Goal: Task Accomplishment & Management: Manage account settings

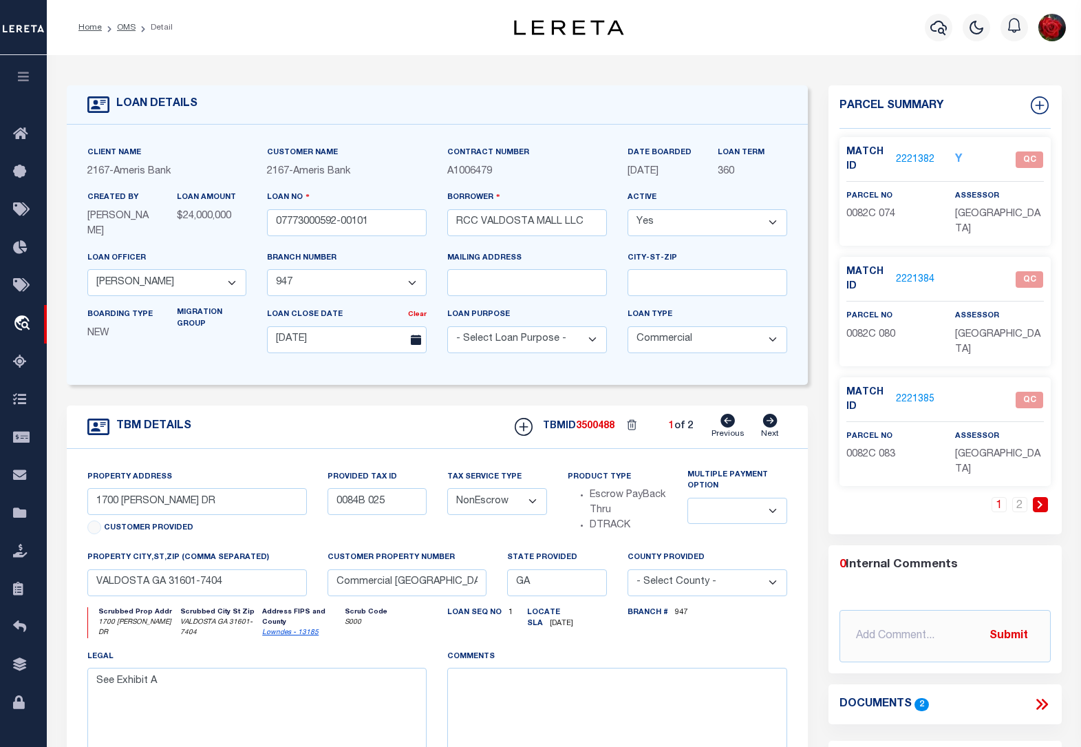
select select "10932"
select select "7052"
select select "20"
select select "NonEscrow"
click at [120, 31] on link "OMS" at bounding box center [126, 27] width 19 height 8
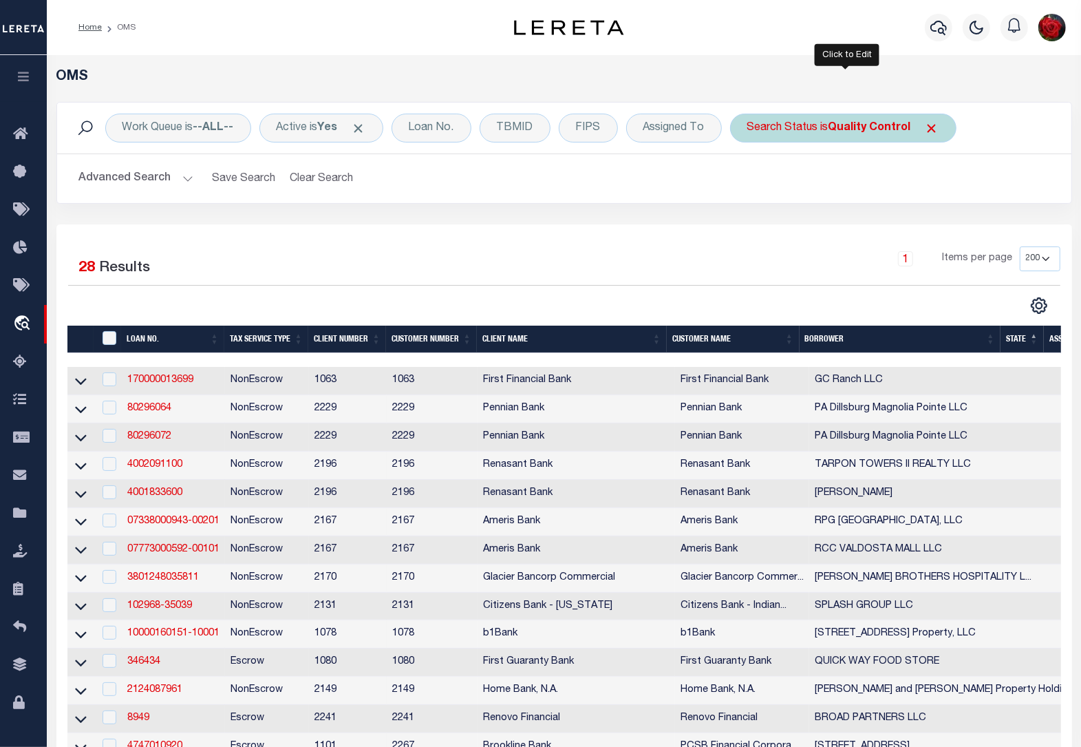
click at [871, 132] on b "Quality Control" at bounding box center [870, 127] width 83 height 11
select select "QC"
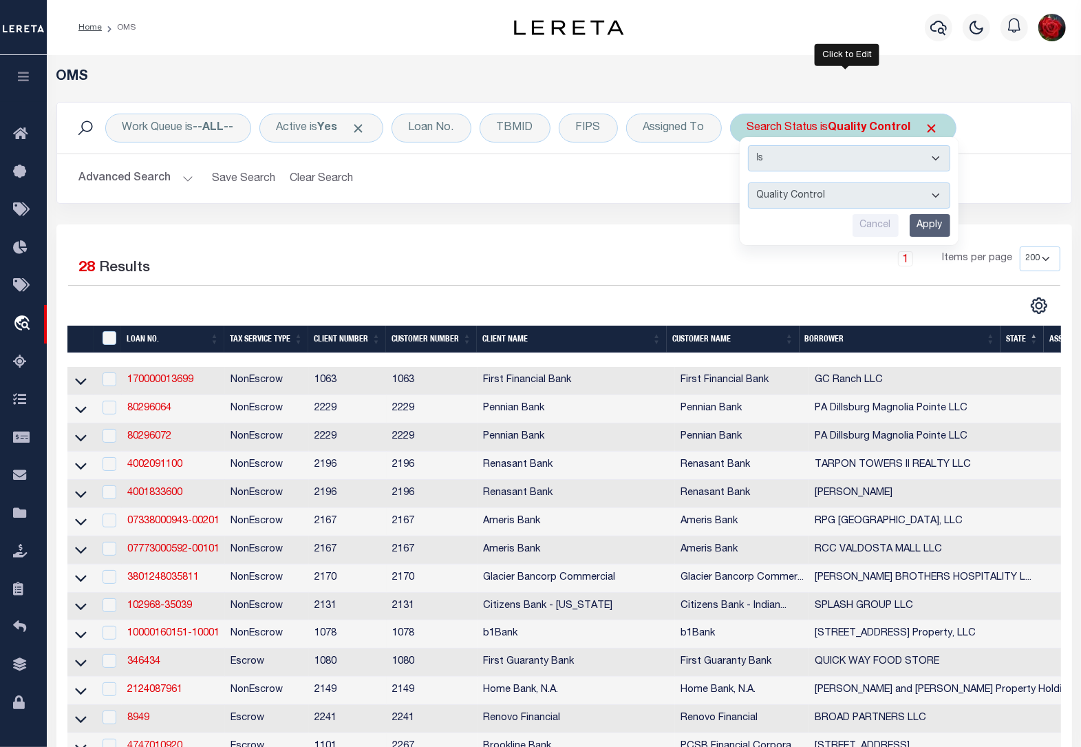
click at [936, 227] on input "Apply" at bounding box center [930, 225] width 41 height 23
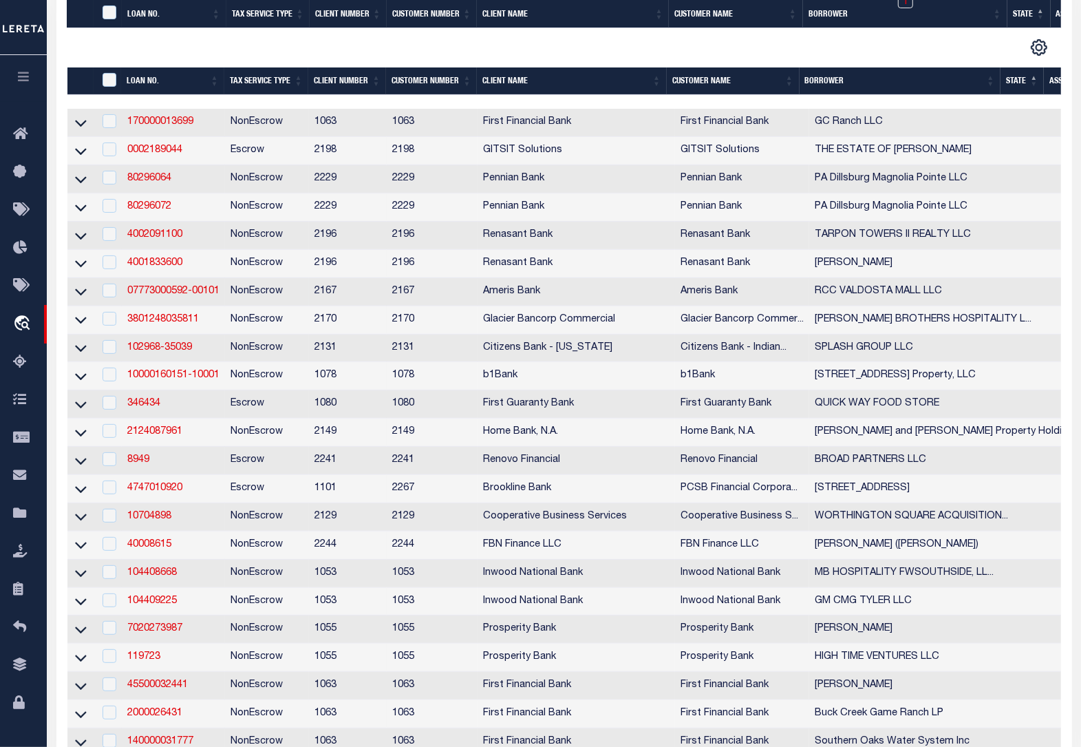
scroll to position [344, 0]
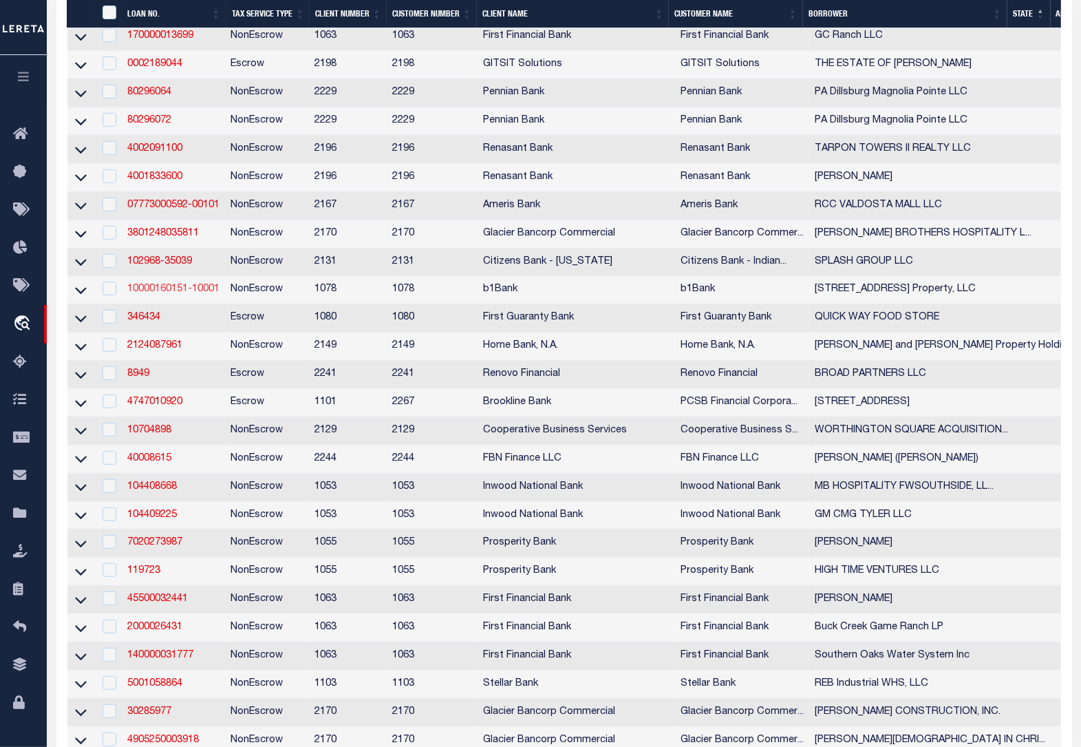
click at [156, 294] on link "10000160151-10001" at bounding box center [173, 289] width 92 height 10
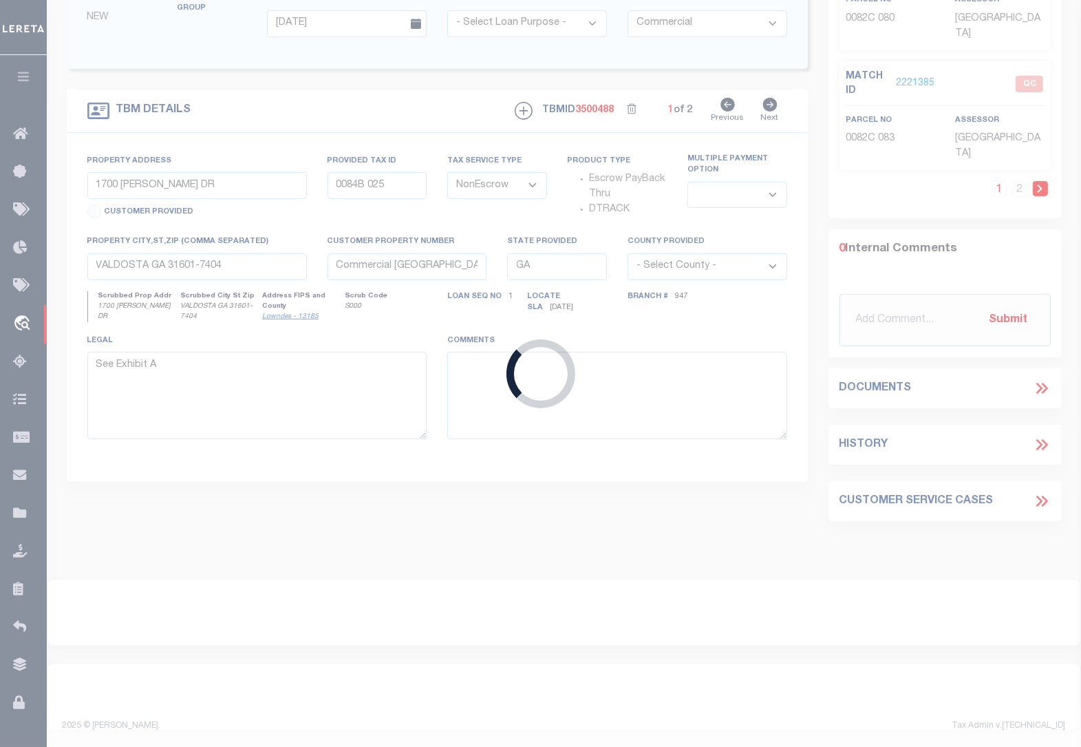
type input "10000160151-10001"
type input "[STREET_ADDRESS] Property, LLC"
select select
type input "[DATE]"
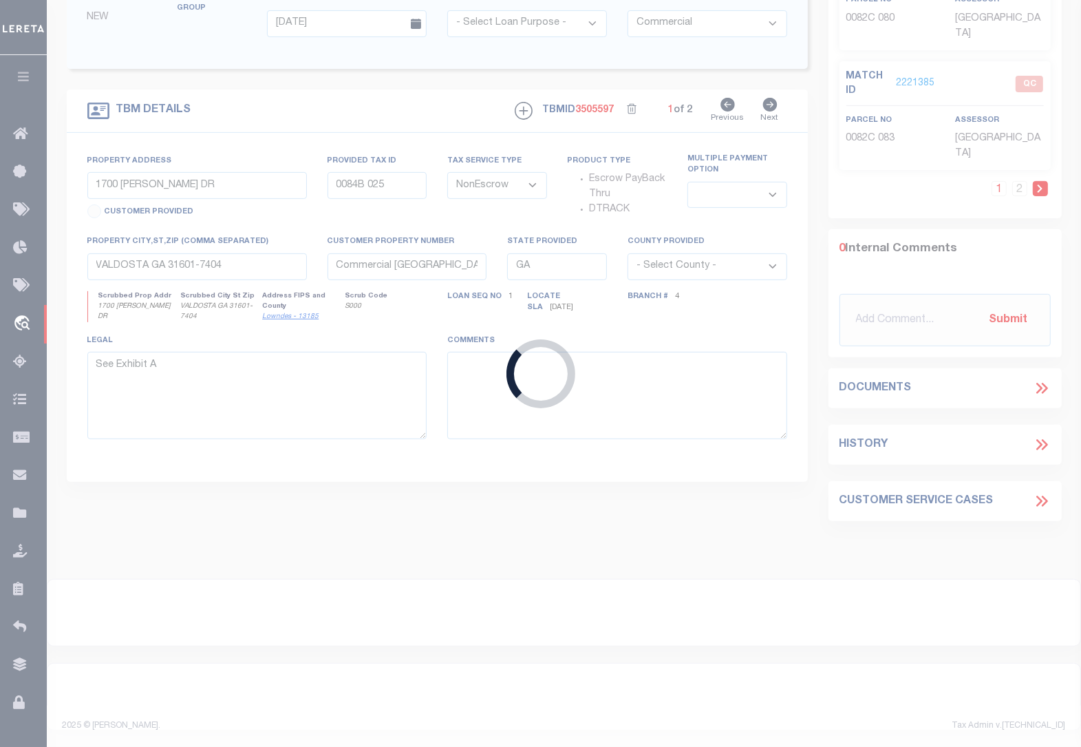
scroll to position [320, 0]
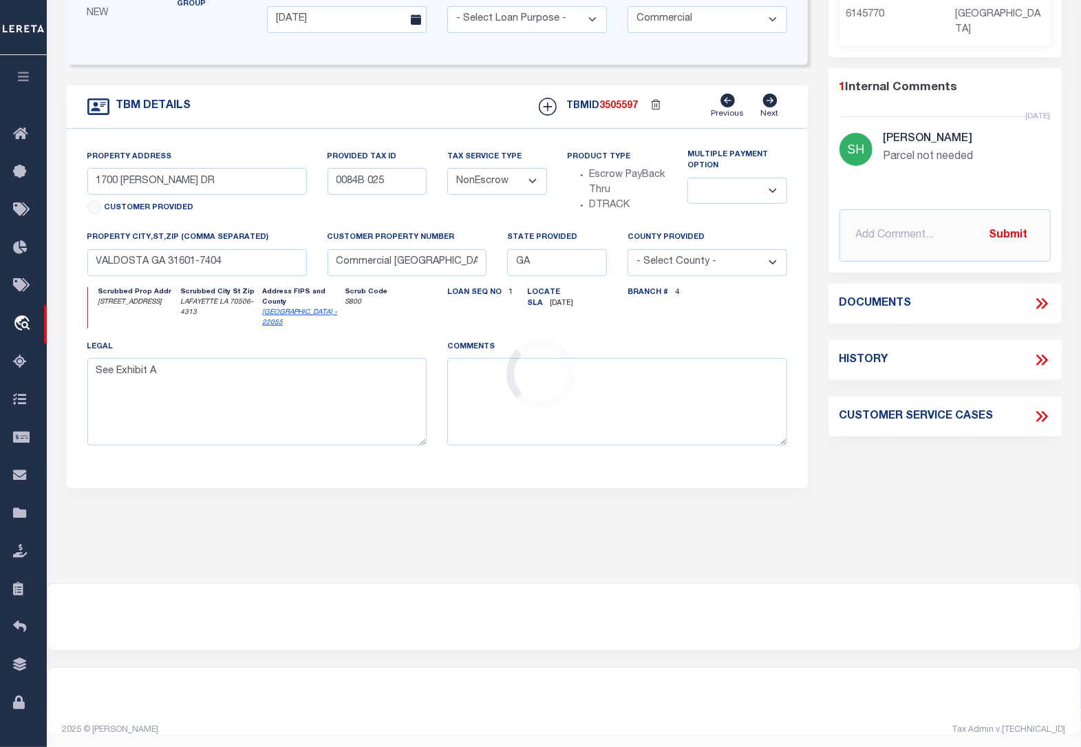
select select "49526"
select select "470"
type input "[STREET_ADDRESS],"
select select
type input "Lafayette LA 70506"
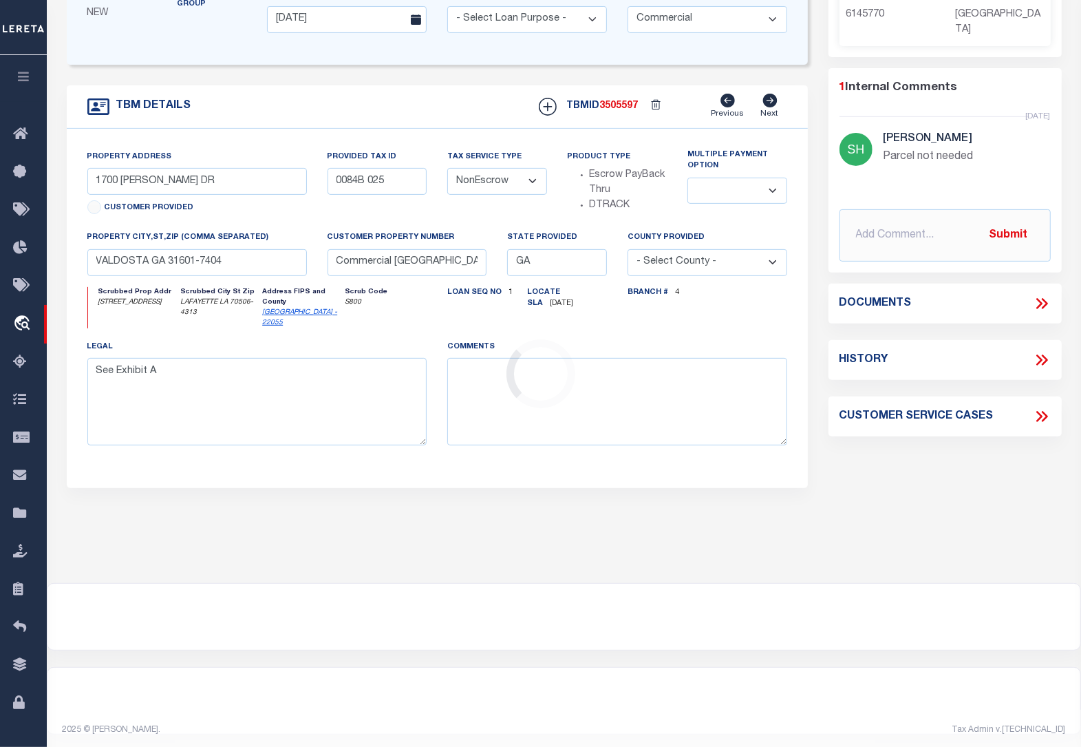
type input "6031423, 6145770"
type input "LA"
type textarea "Lots 267, 284, 287, and 298 of [GEOGRAPHIC_DATA], a subdivision of [GEOGRAPHIC_…"
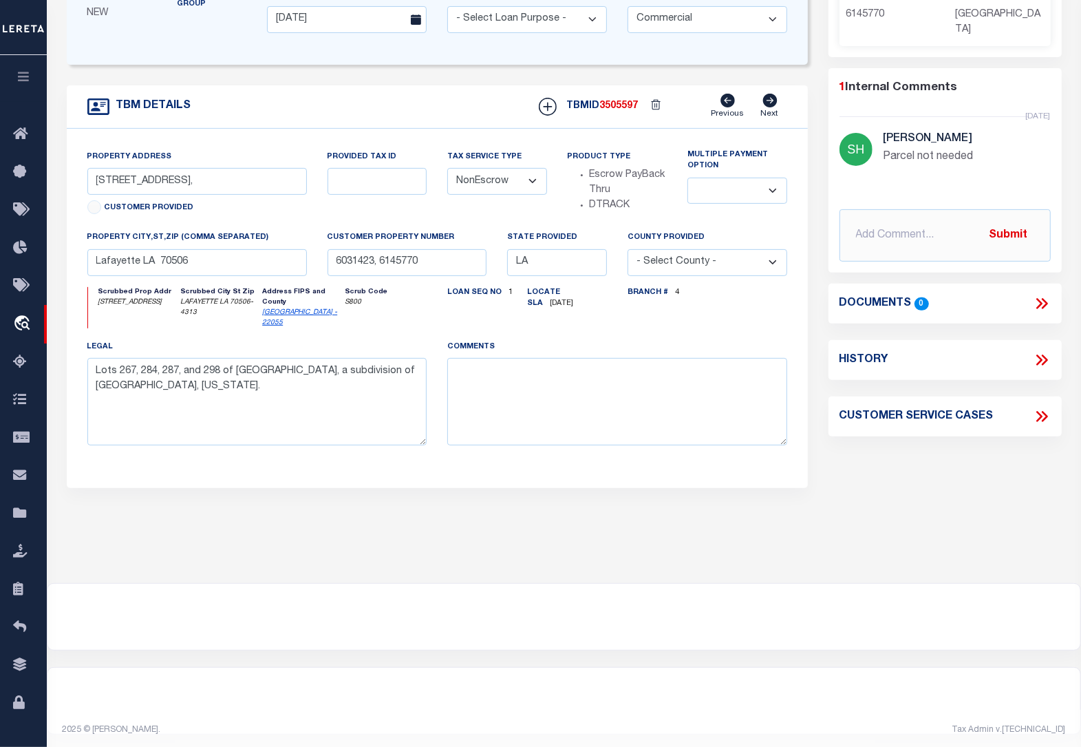
scroll to position [0, 0]
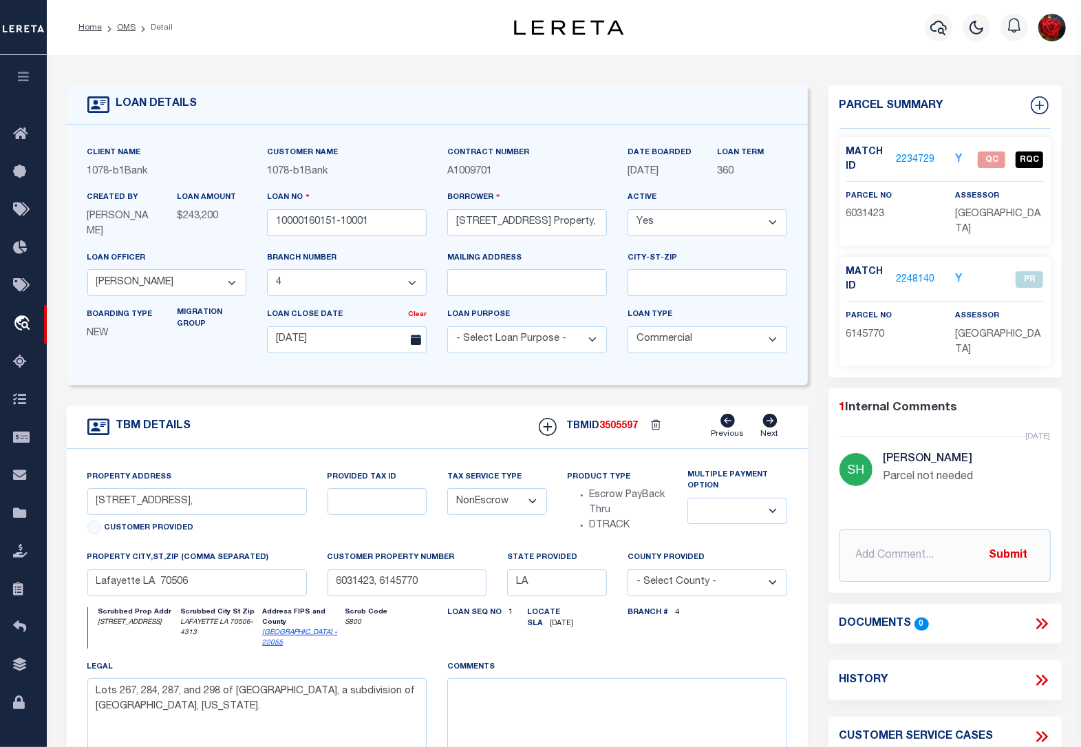
click at [920, 158] on link "2234729" at bounding box center [915, 160] width 39 height 14
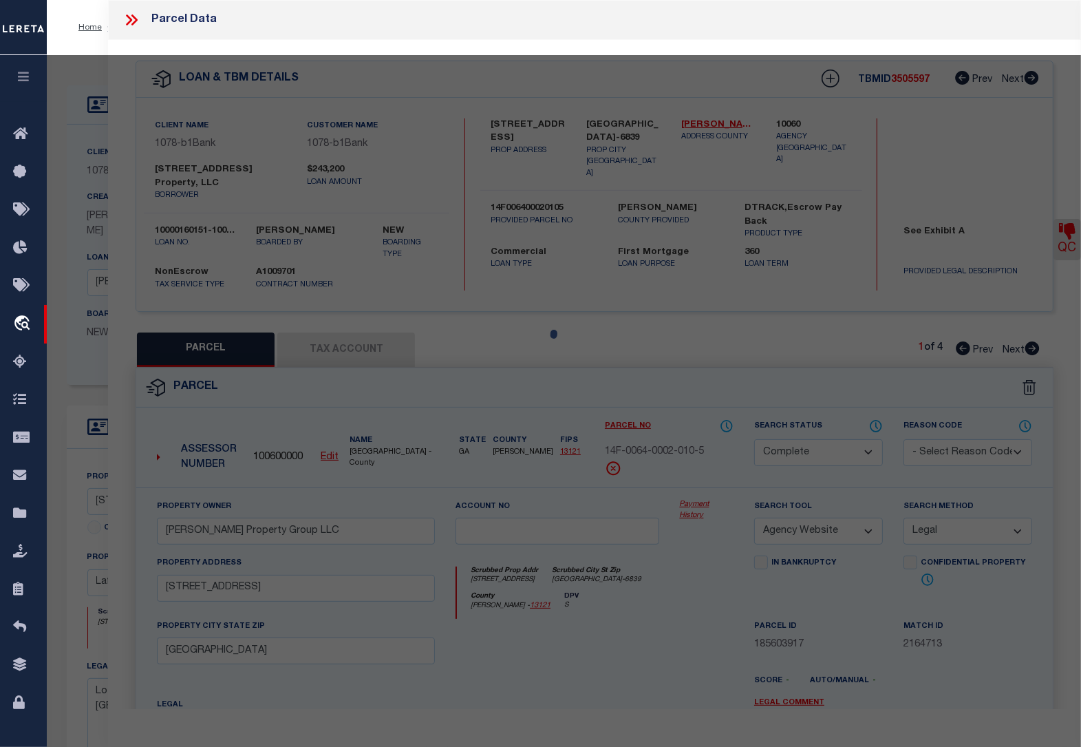
select select "AS"
select select
checkbox input "false"
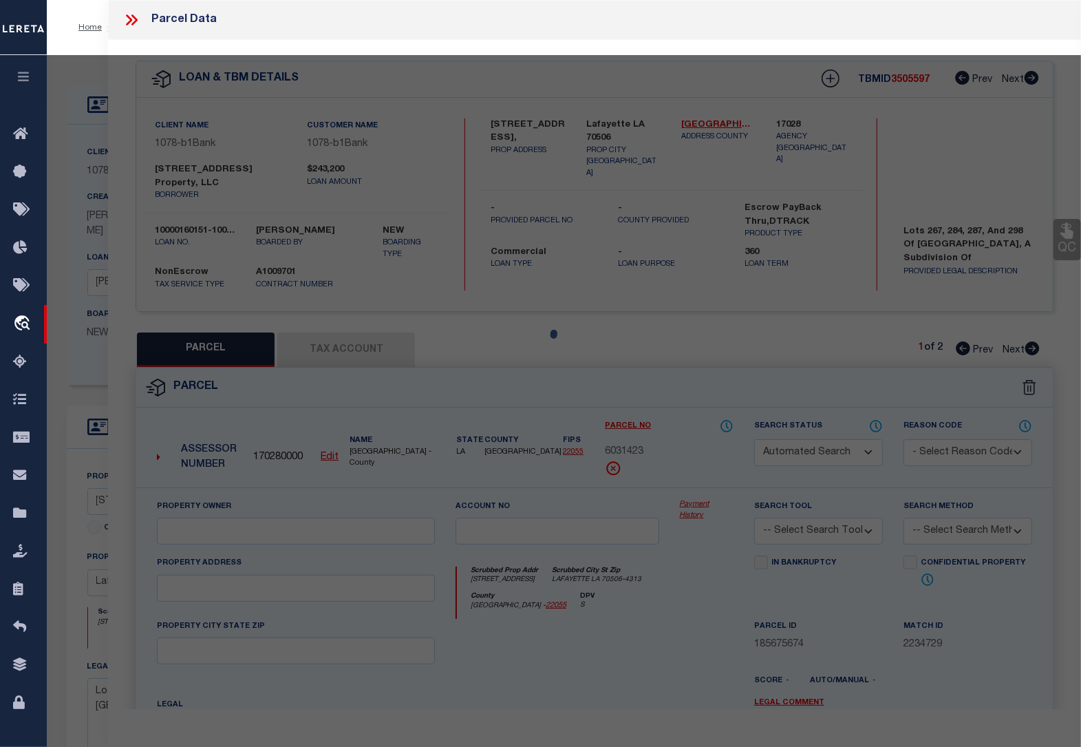
select select "QC"
type input "2000 CONGRESS STREET PROPERTY LLC"
select select "AGW"
select select
type input "[STREET_ADDRESS]"
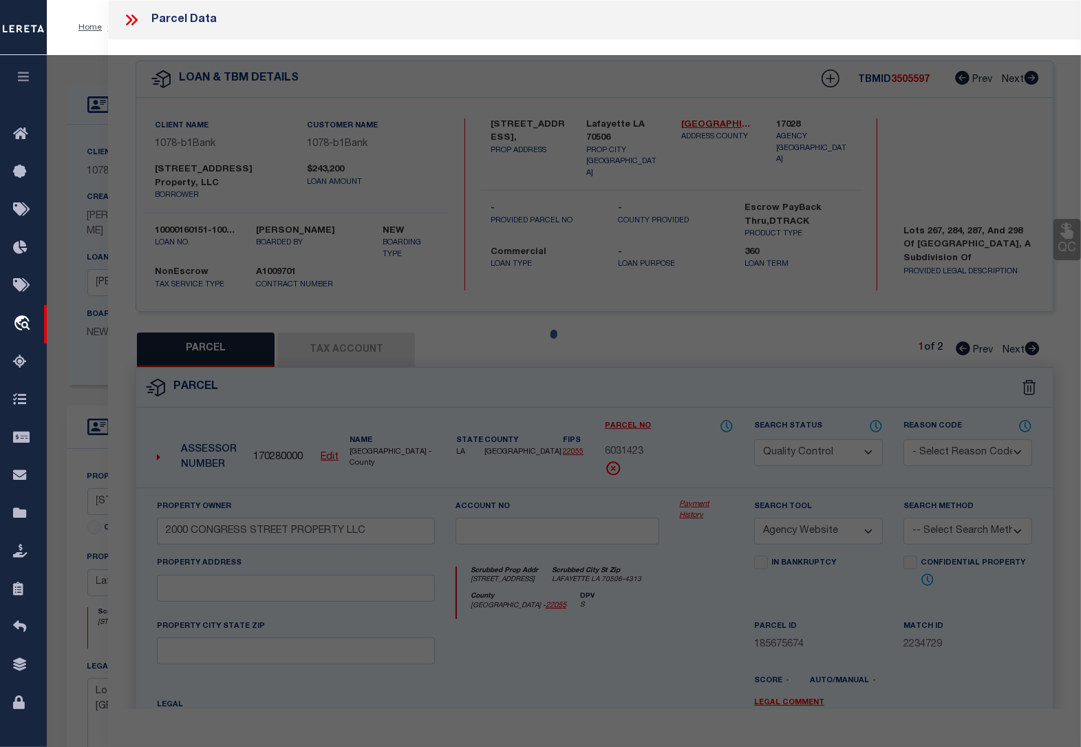
type input "LAFAYETTE LA 70506"
type textarea "PT LOTS 267-284-287-298 FAIRFIELD SUBD (72-588816)"
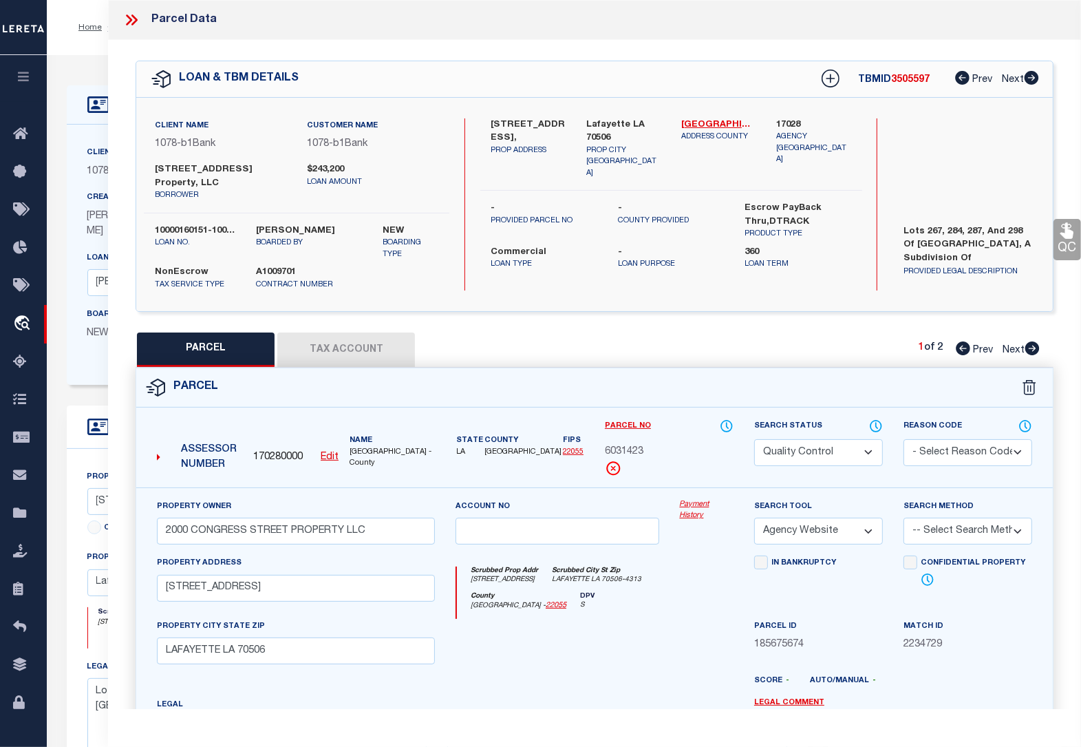
click at [1034, 348] on icon at bounding box center [1032, 348] width 14 height 14
select select "AS"
select select
checkbox input "false"
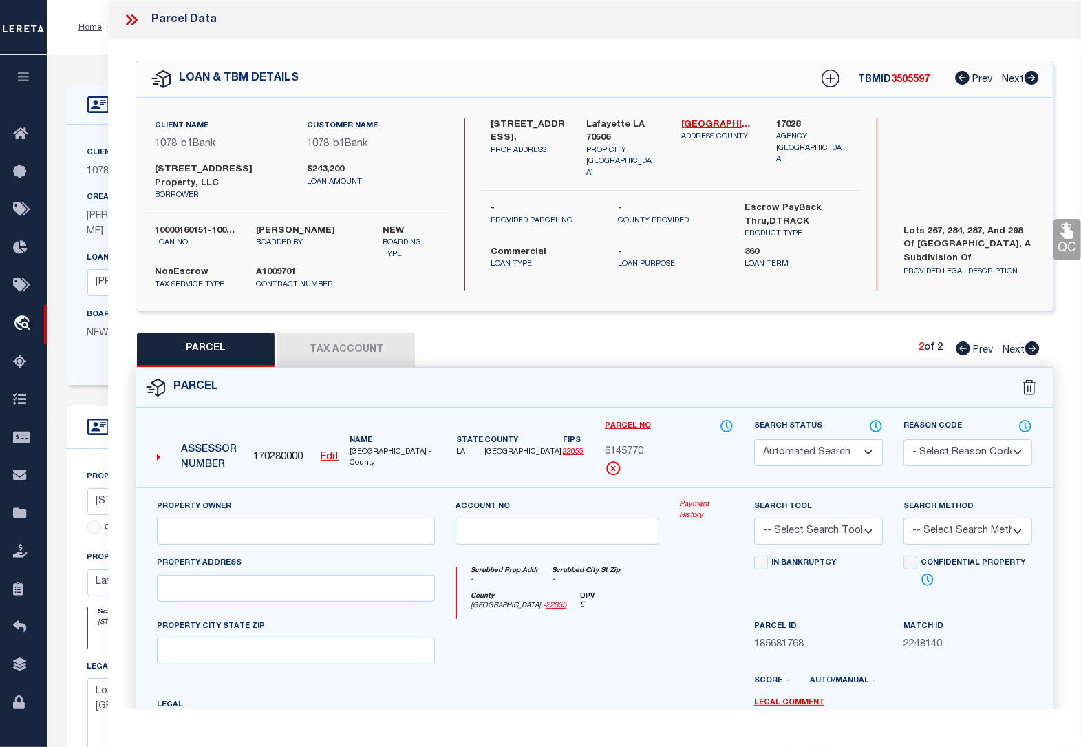
select select "PR"
select select "099"
select select "MDD"
select select "ADD"
type textarea "Parcel not needed"
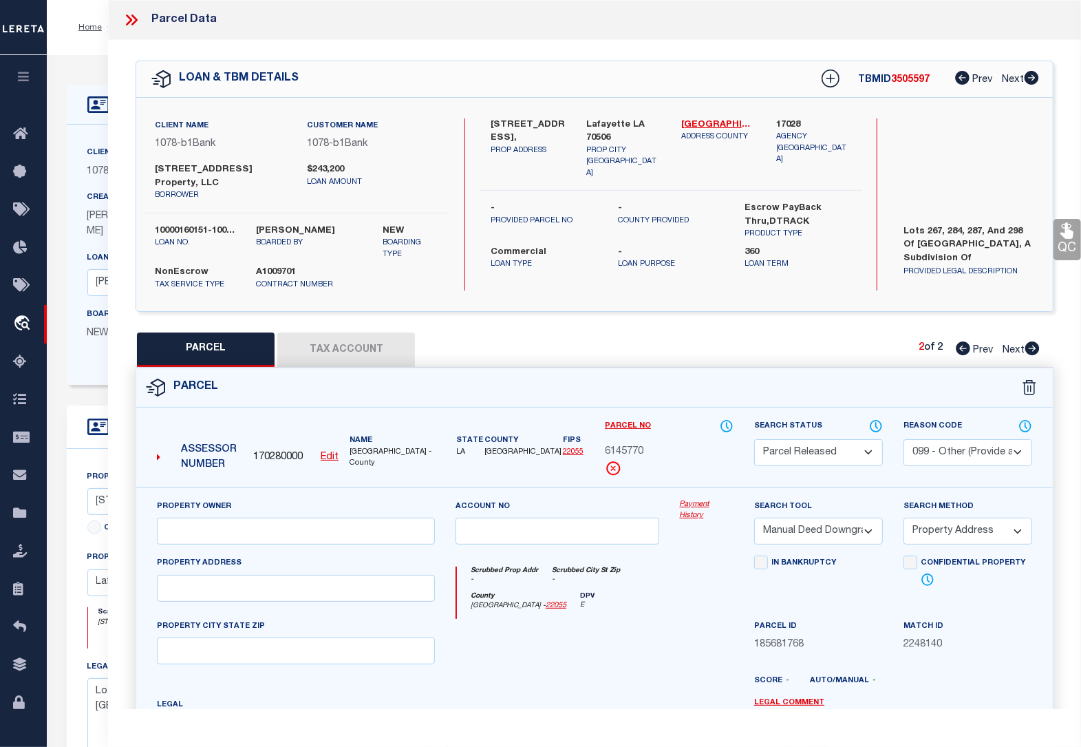
click at [964, 354] on icon at bounding box center [963, 348] width 14 height 14
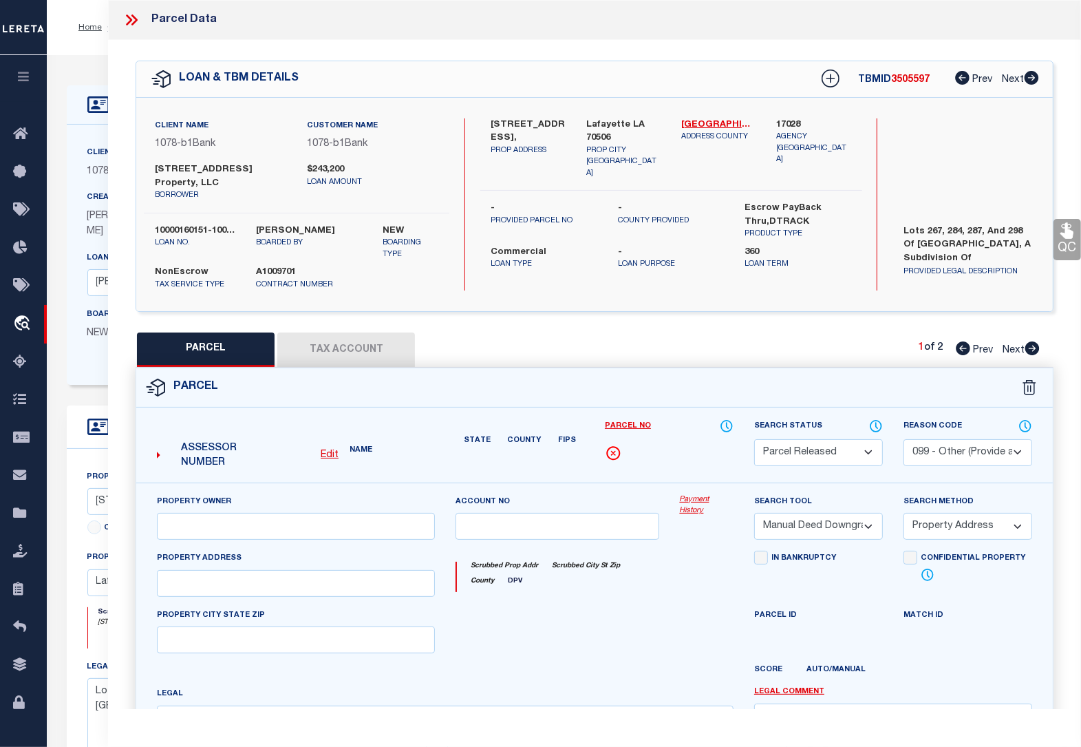
select select "AS"
select select
checkbox input "false"
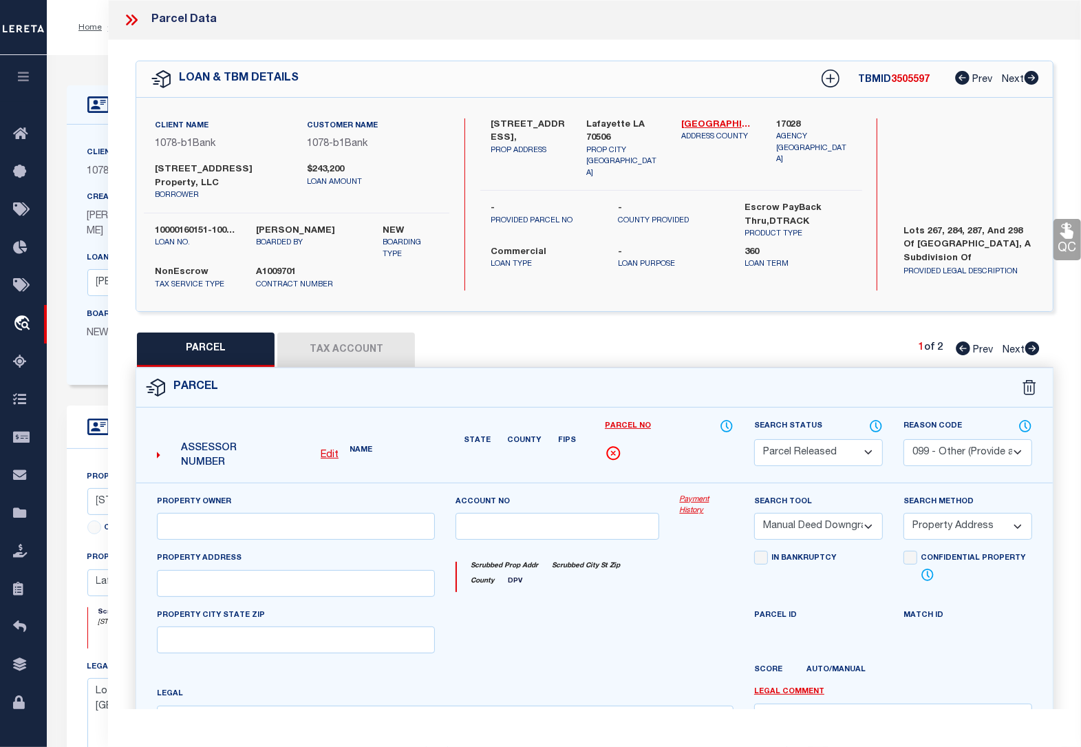
checkbox input "false"
select select "QC"
type input "2000 CONGRESS STREET PROPERTY LLC"
select select "AGW"
select select
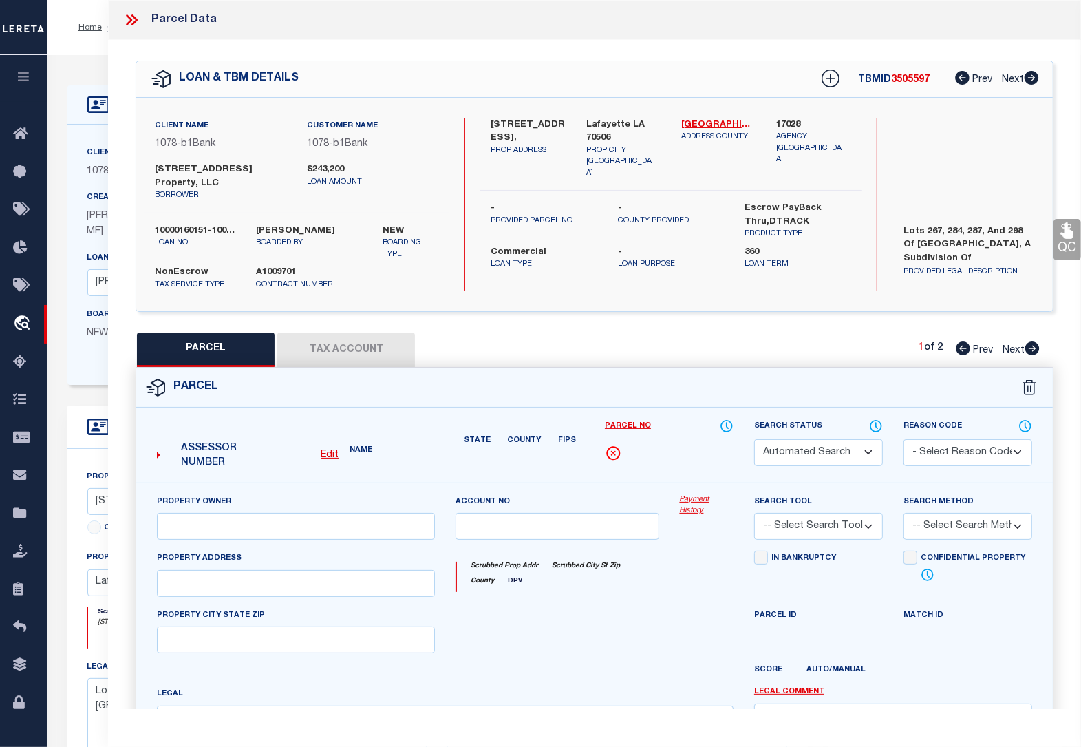
type input "[STREET_ADDRESS]"
type input "LAFAYETTE LA 70506"
type textarea "PT LOTS 267-284-287-298 FAIRFIELD SUBD (72-588816)"
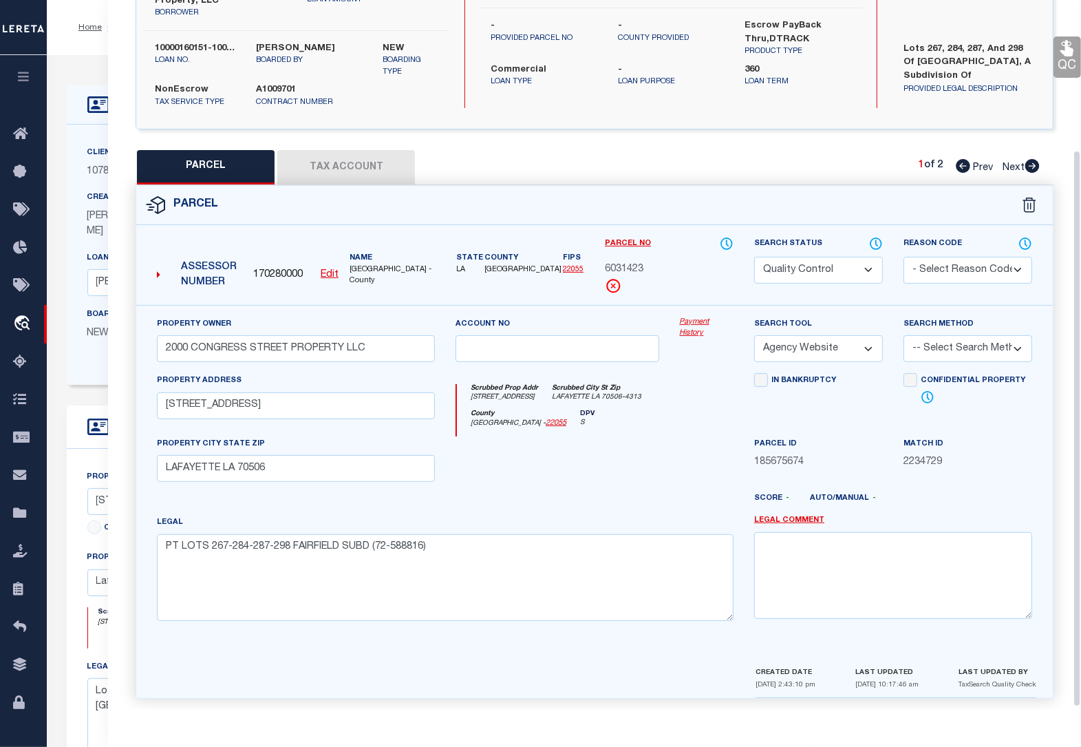
scroll to position [193, 0]
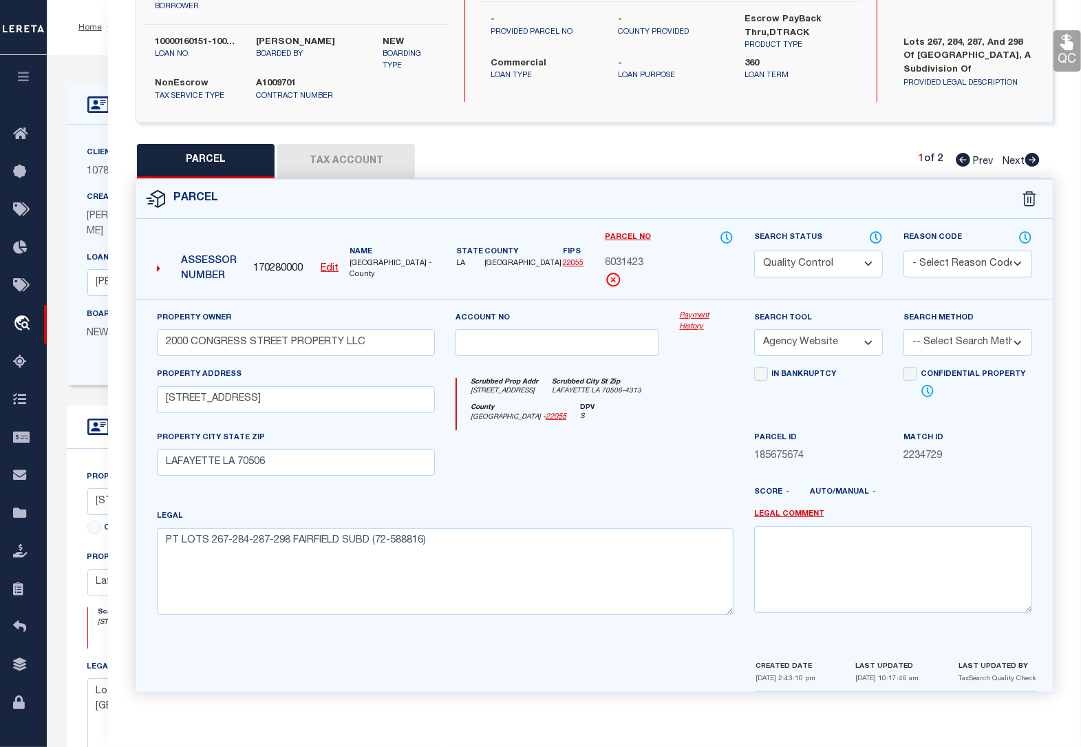
click at [339, 155] on button "Tax Account" at bounding box center [346, 161] width 138 height 34
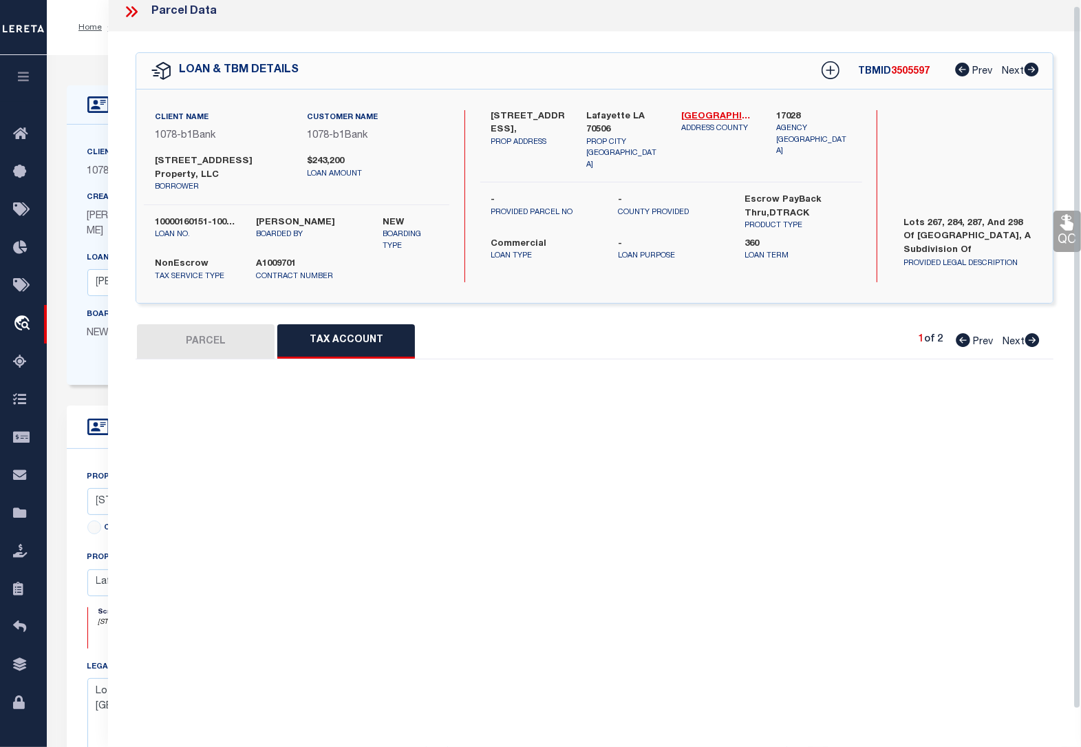
scroll to position [6, 0]
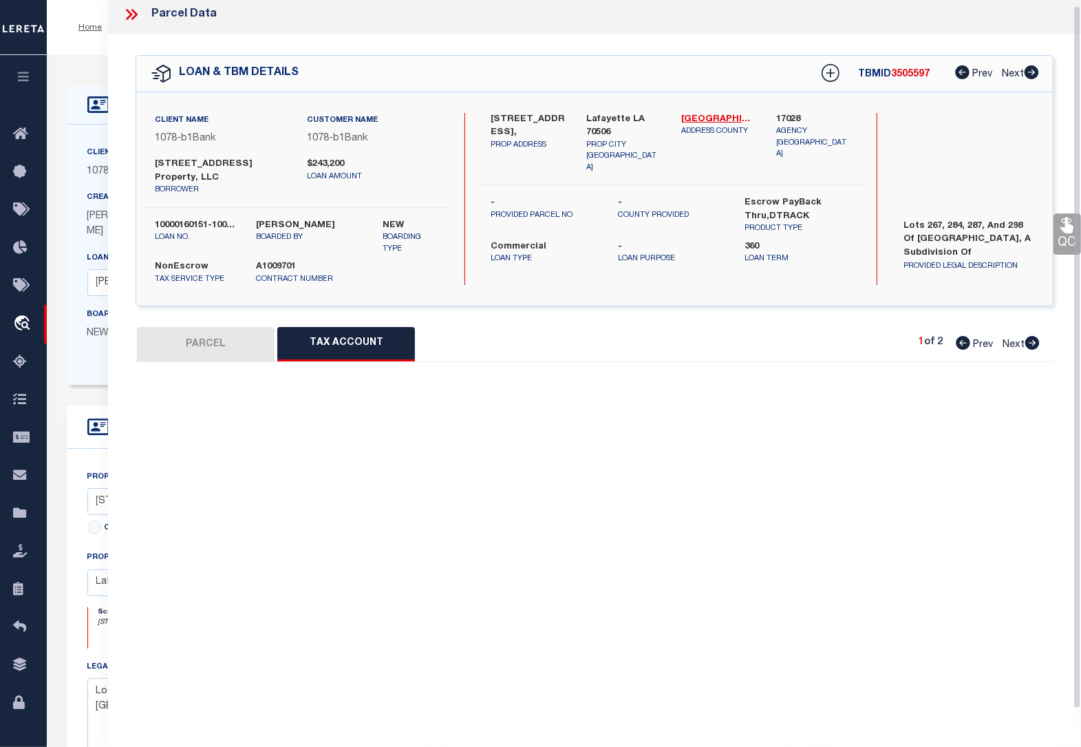
select select "100"
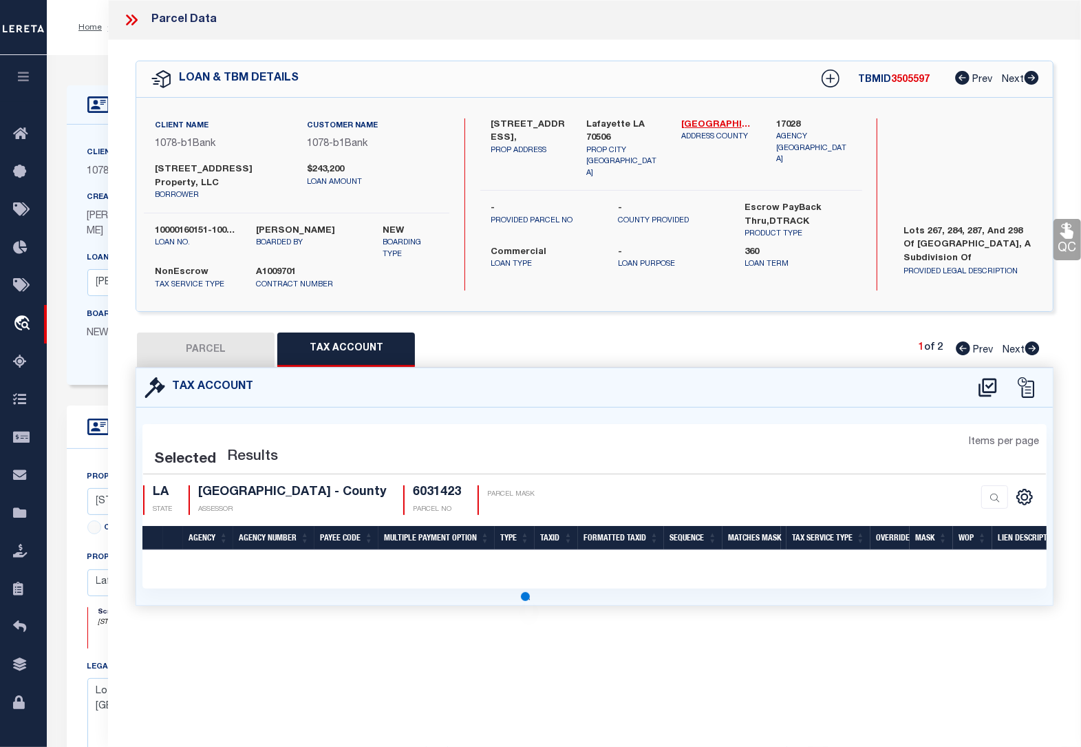
select select "100"
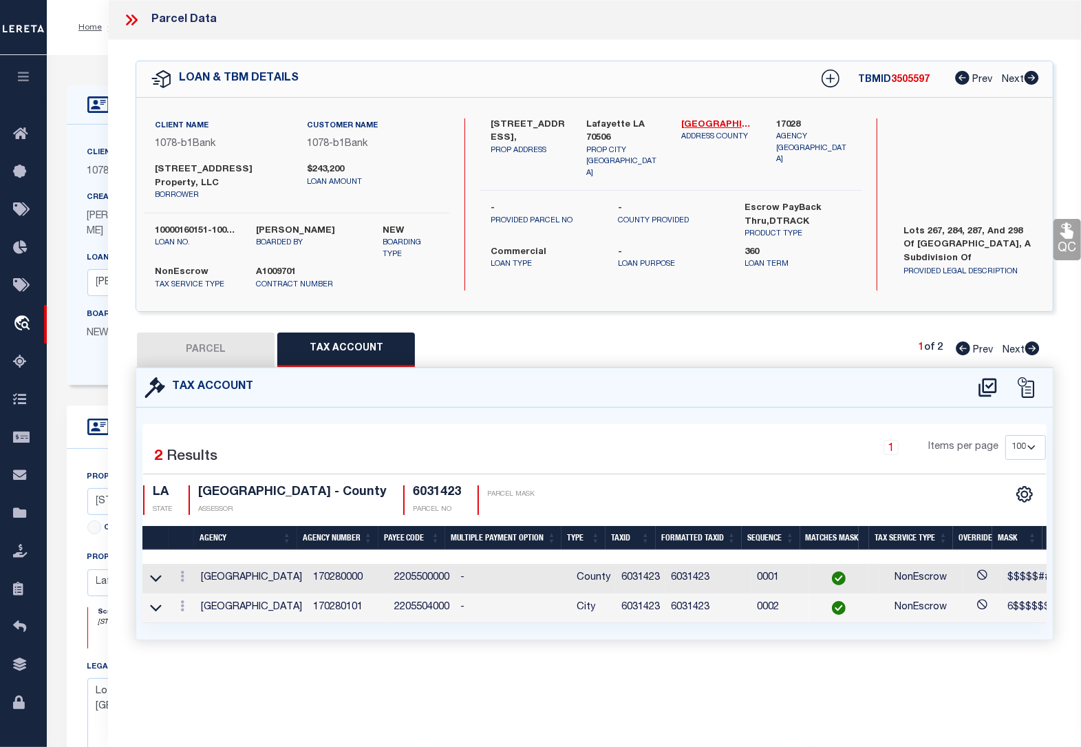
scroll to position [0, 0]
drag, startPoint x: 232, startPoint y: 351, endPoint x: 506, endPoint y: 745, distance: 480.1
click at [232, 351] on button "PARCEL" at bounding box center [206, 349] width 138 height 34
select select "AS"
select select
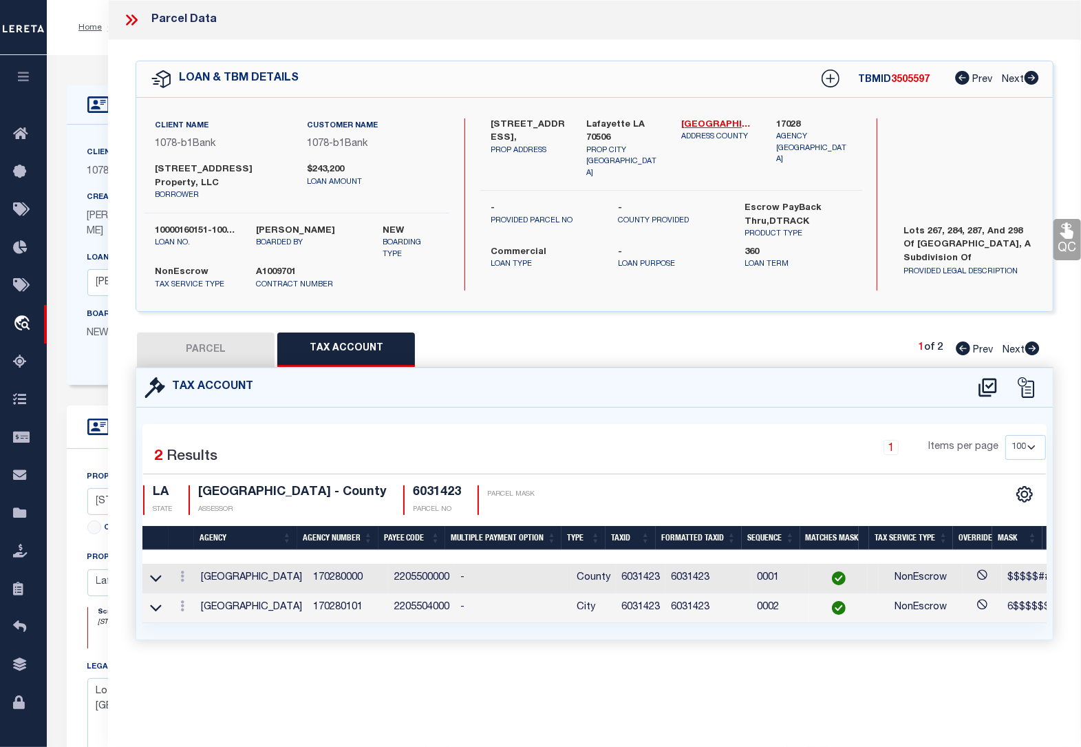
checkbox input "false"
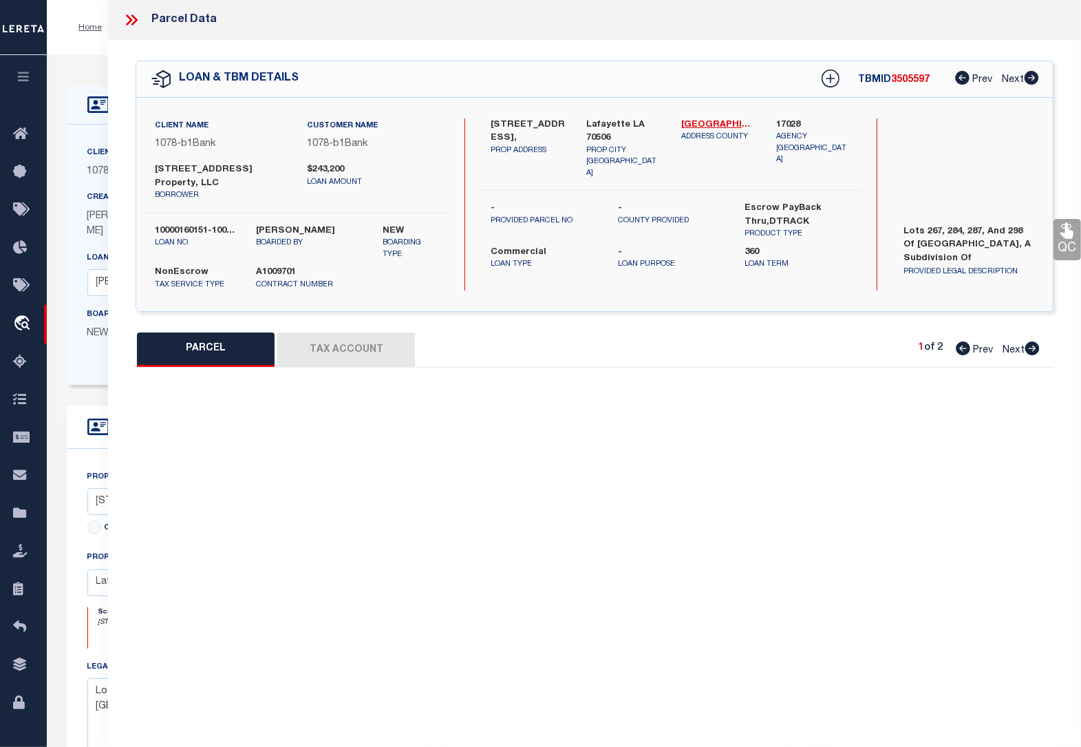
select select "QC"
type input "2000 CONGRESS STREET PROPERTY LLC"
select select "AGW"
select select
type input "[STREET_ADDRESS]"
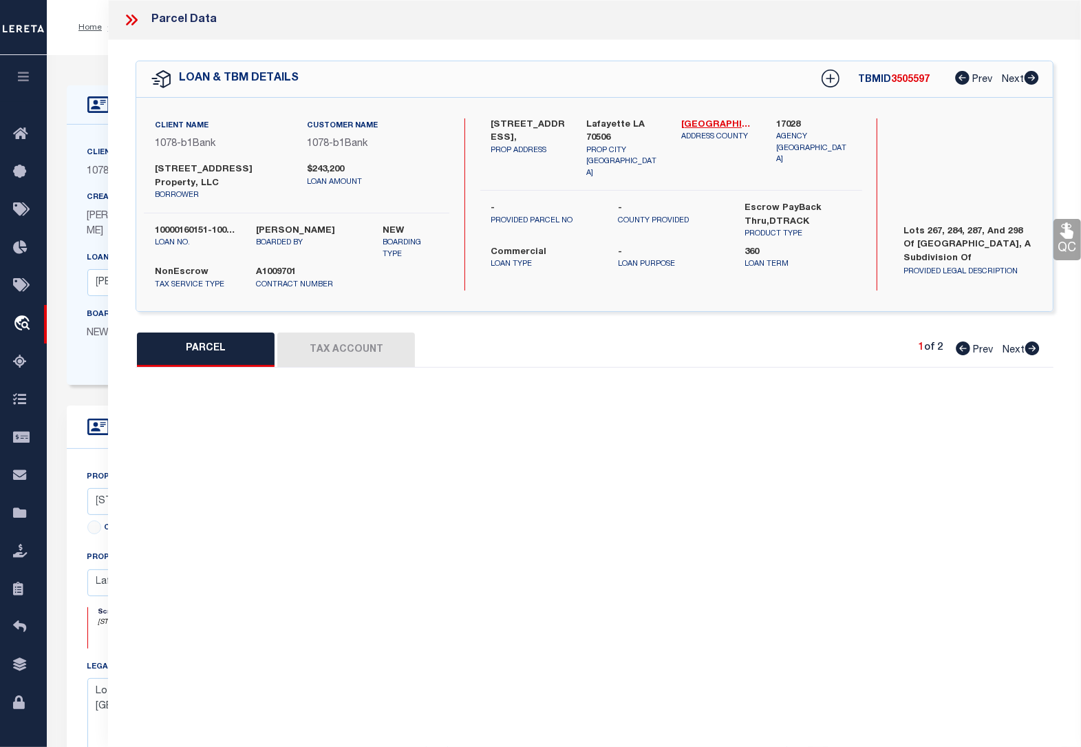
type input "LAFAYETTE LA 70506"
type textarea "PT LOTS 267-284-287-298 FAIRFIELD SUBD (72-588816)"
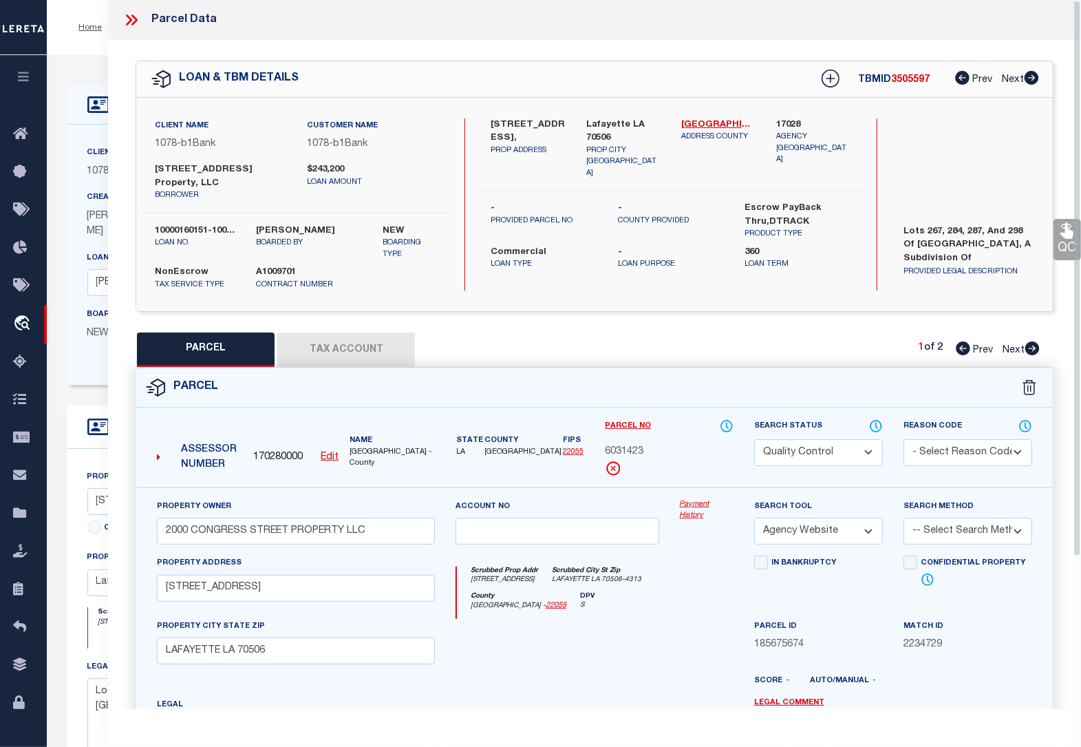
click at [129, 17] on icon at bounding box center [129, 19] width 6 height 11
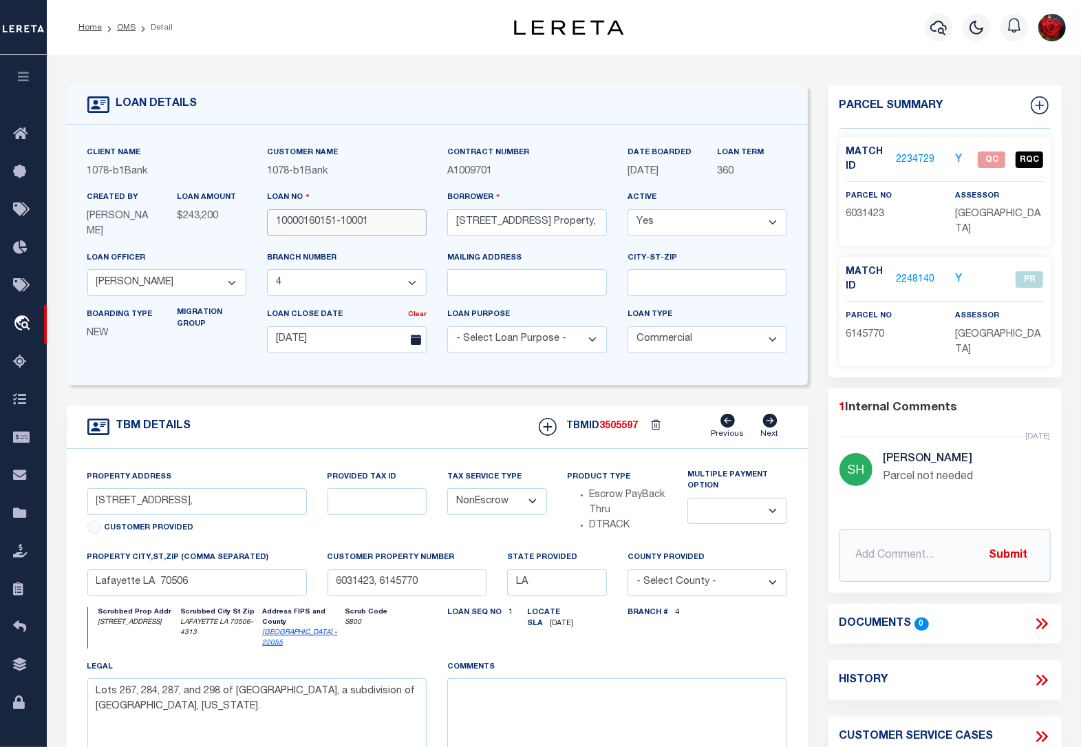
drag, startPoint x: 382, startPoint y: 222, endPoint x: 277, endPoint y: 217, distance: 105.4
click at [277, 217] on input "10000160151-10001" at bounding box center [347, 222] width 160 height 27
click at [919, 156] on link "2234729" at bounding box center [915, 160] width 39 height 14
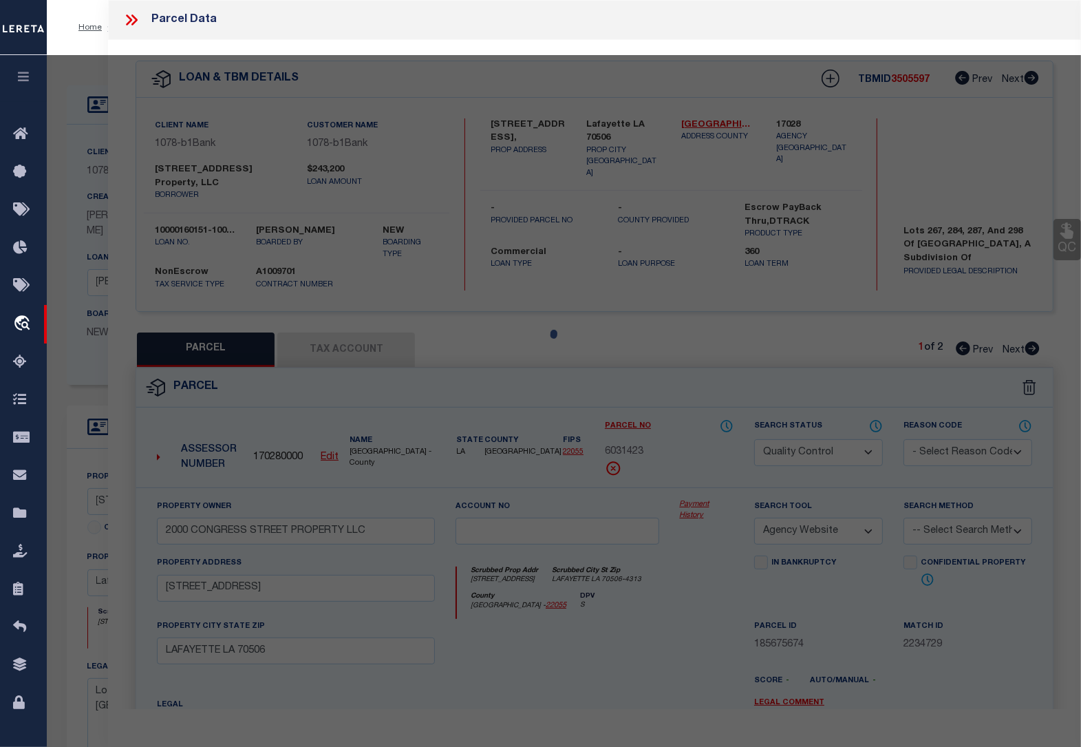
select select "AS"
select select
checkbox input "false"
select select "QC"
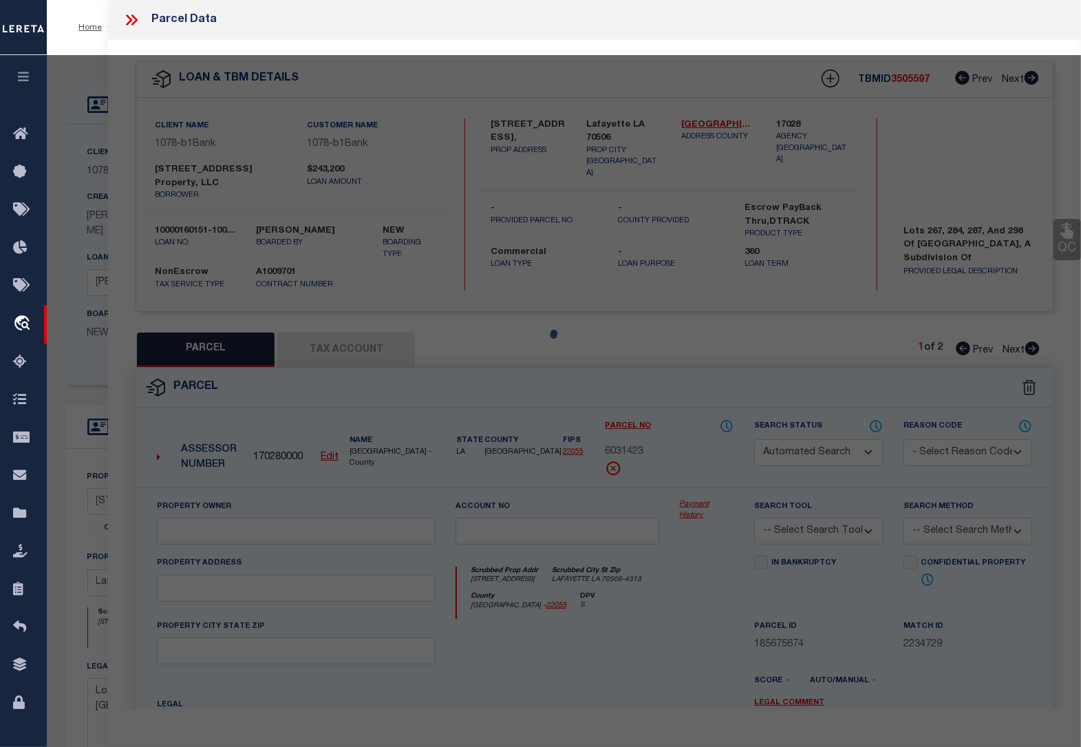
type input "2000 CONGRESS STREET PROPERTY LLC"
select select "AGW"
select select
type input "[STREET_ADDRESS]"
type input "LAFAYETTE LA 70506"
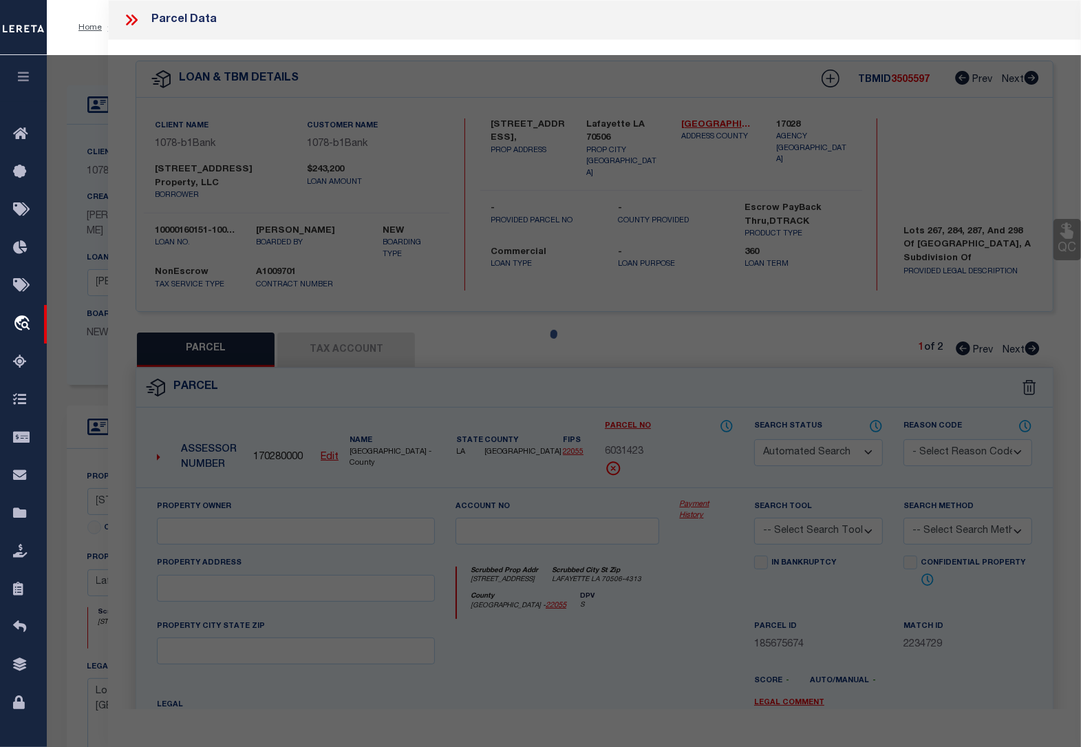
type textarea "PT LOTS 267-284-287-298 FAIRFIELD SUBD (72-588816)"
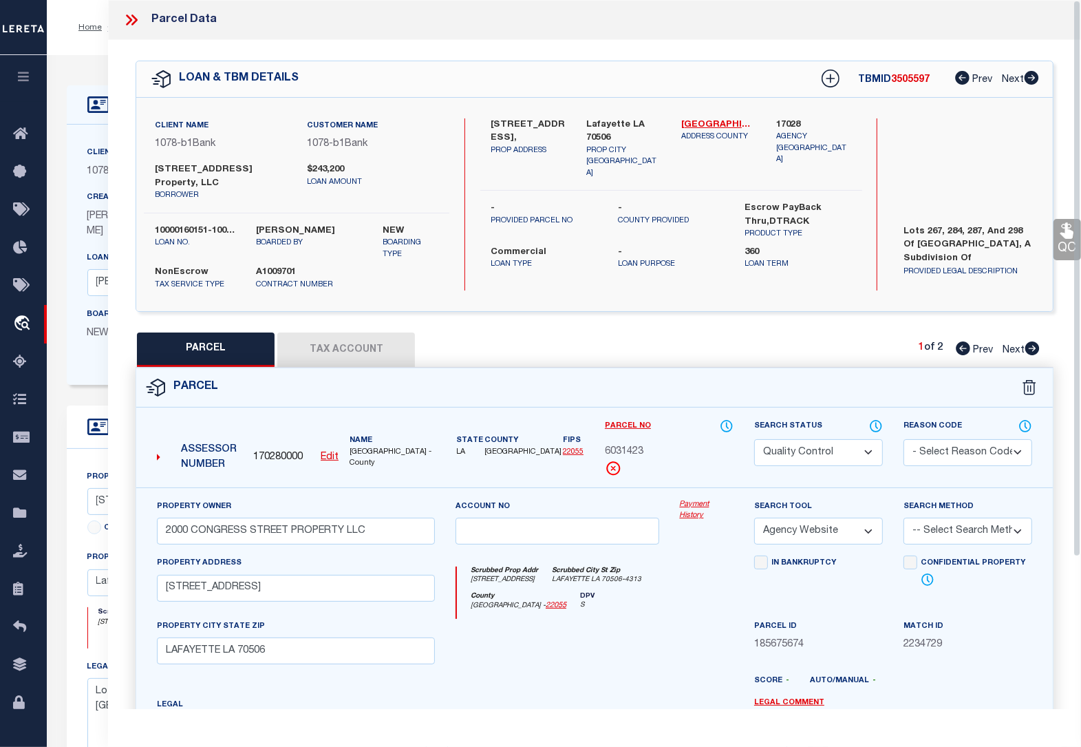
click at [1067, 244] on link "QC" at bounding box center [1068, 239] width 28 height 41
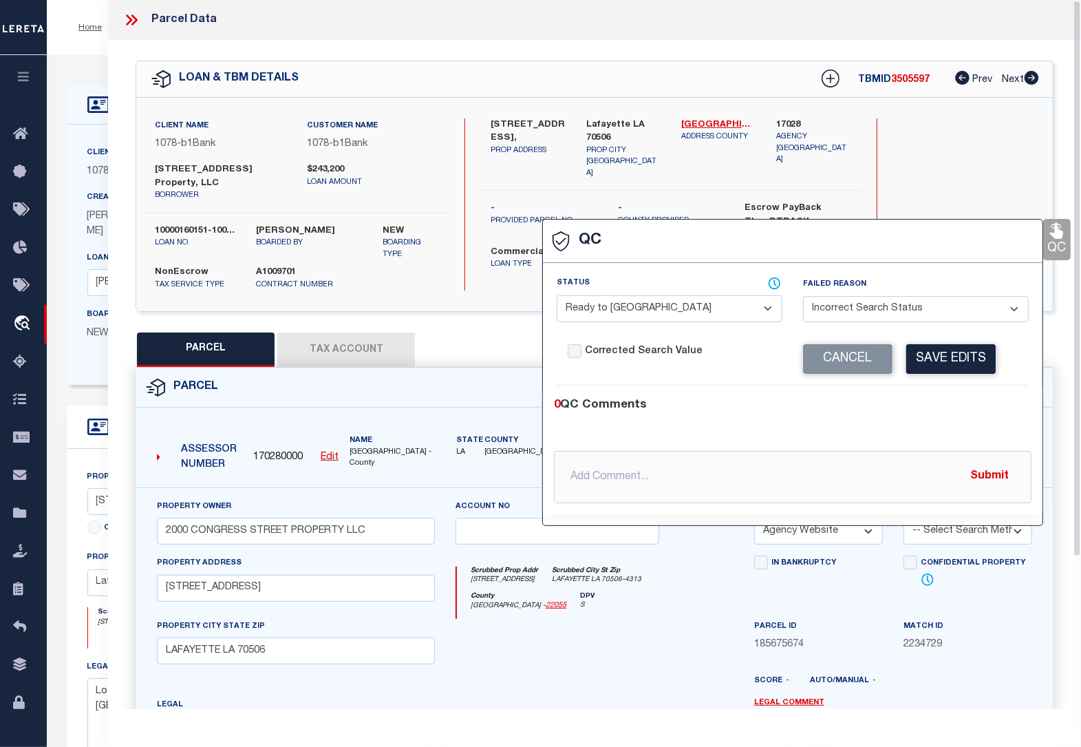
select select
click at [634, 315] on select "- Select Status - Ready to QC Correct Incorrect" at bounding box center [670, 308] width 226 height 27
select select "COR"
click at [557, 297] on select "- Select Status - Ready to QC Correct Incorrect" at bounding box center [670, 308] width 226 height 27
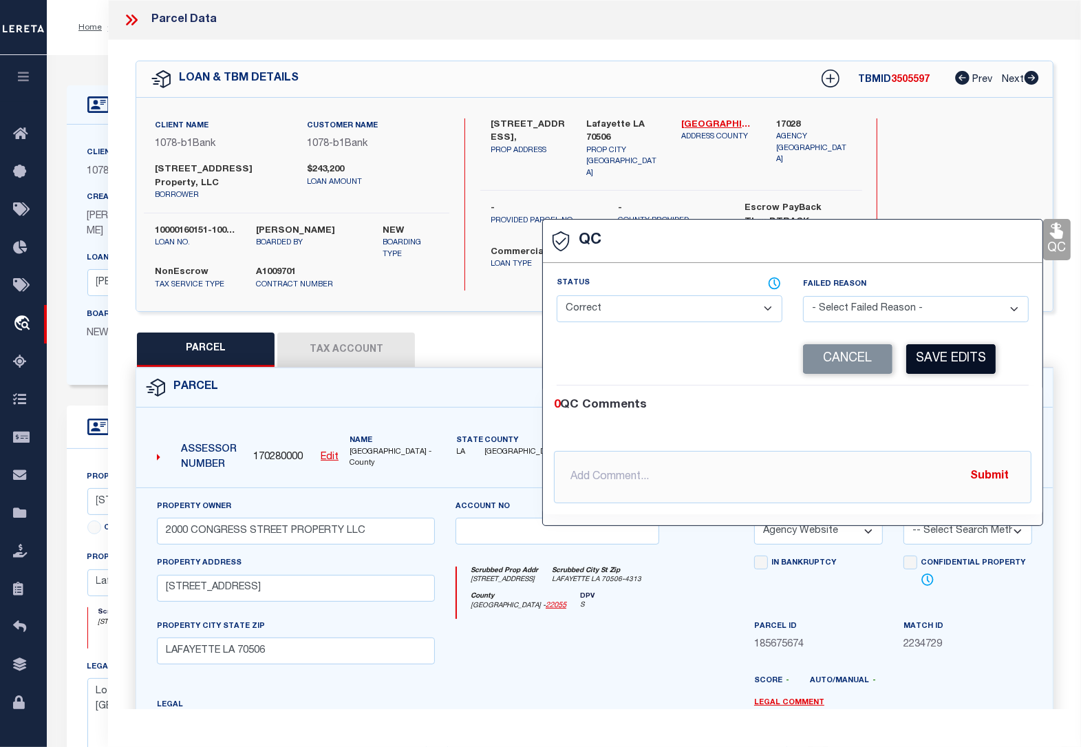
click at [950, 359] on button "Save Edits" at bounding box center [950, 359] width 89 height 30
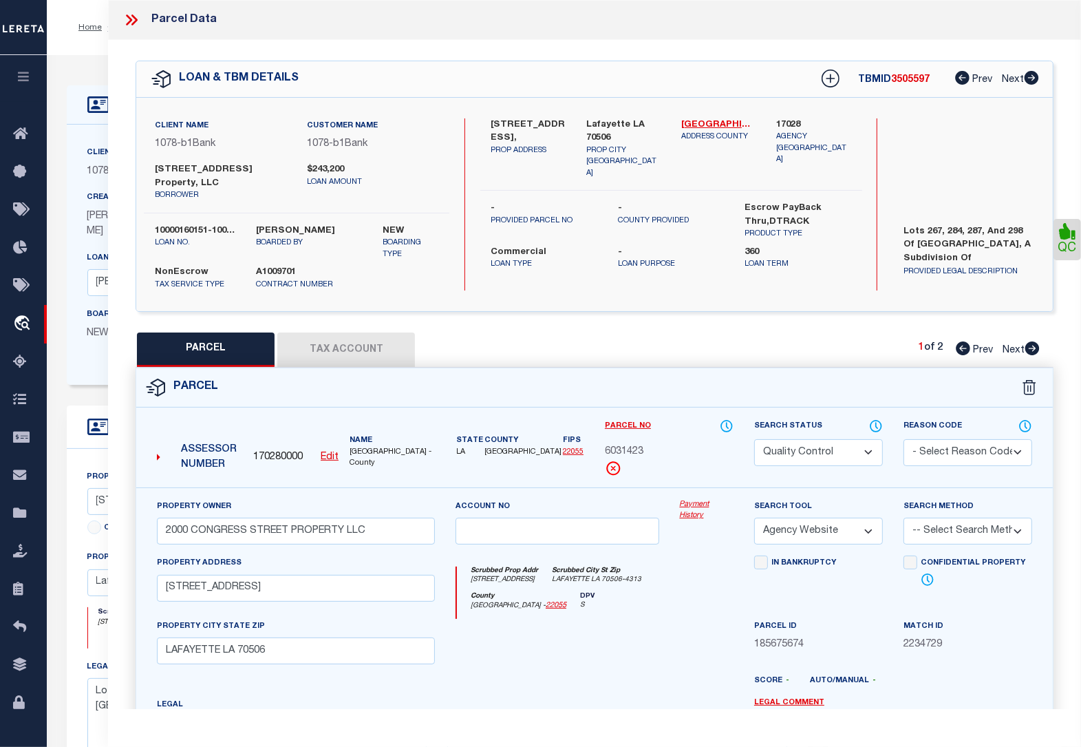
click at [834, 451] on select "Automated Search Bad Parcel Complete Duplicate Parcel High Dollar Reporting In …" at bounding box center [818, 452] width 129 height 27
click at [754, 439] on select "Automated Search Bad Parcel Complete Duplicate Parcel High Dollar Reporting In …" at bounding box center [818, 452] width 129 height 27
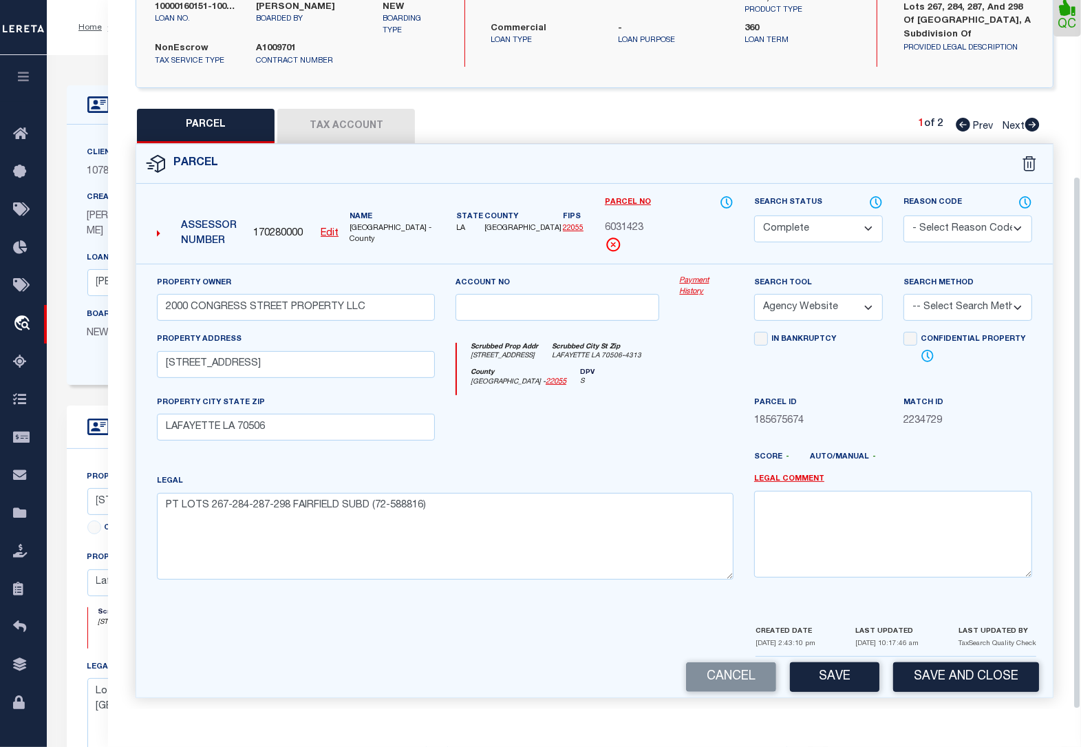
scroll to position [172, 0]
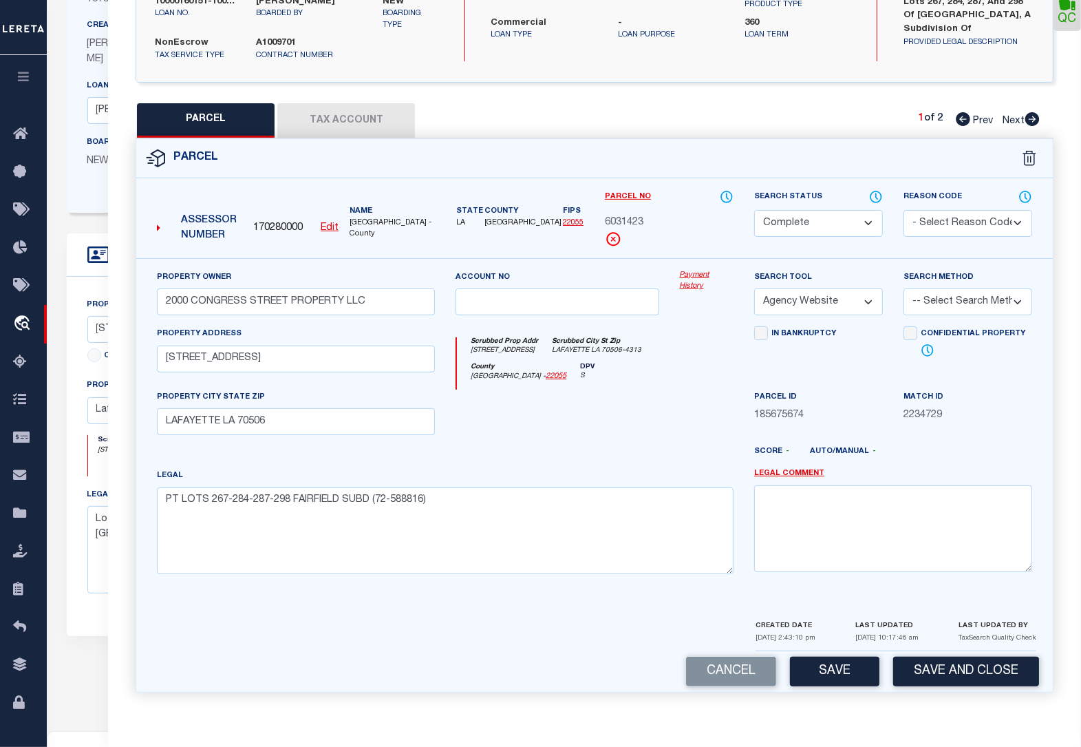
click at [862, 665] on button "Save" at bounding box center [834, 672] width 89 height 30
select select "AS"
select select
checkbox input "false"
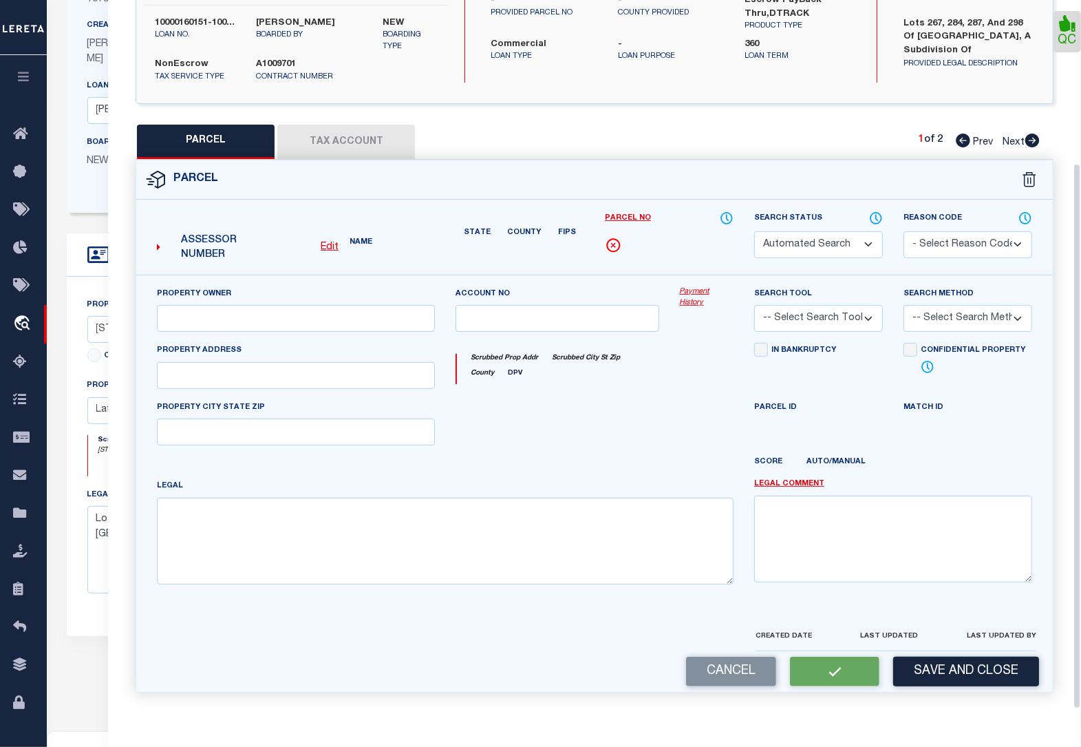
select select "CP"
type input "2000 CONGRESS STREET PROPERTY LLC"
select select "AGW"
select select
type input "[STREET_ADDRESS]"
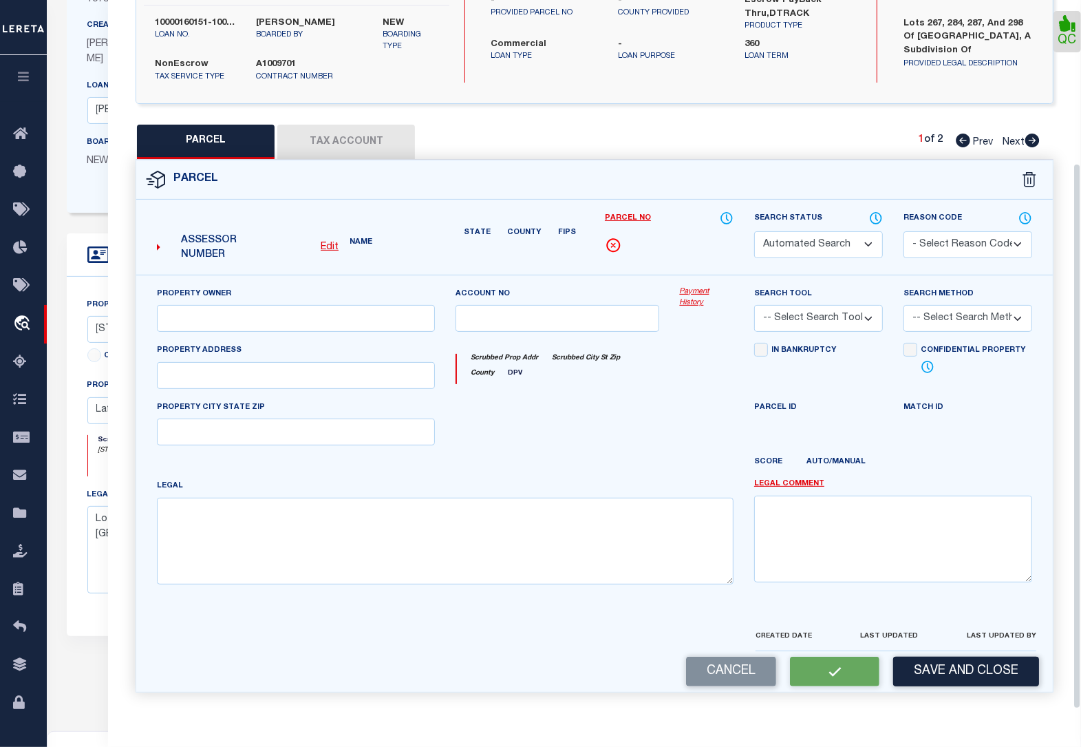
type input "LAFAYETTE LA 70506"
type textarea "PT LOTS 267-284-287-298 FAIRFIELD SUBD (72-588816)"
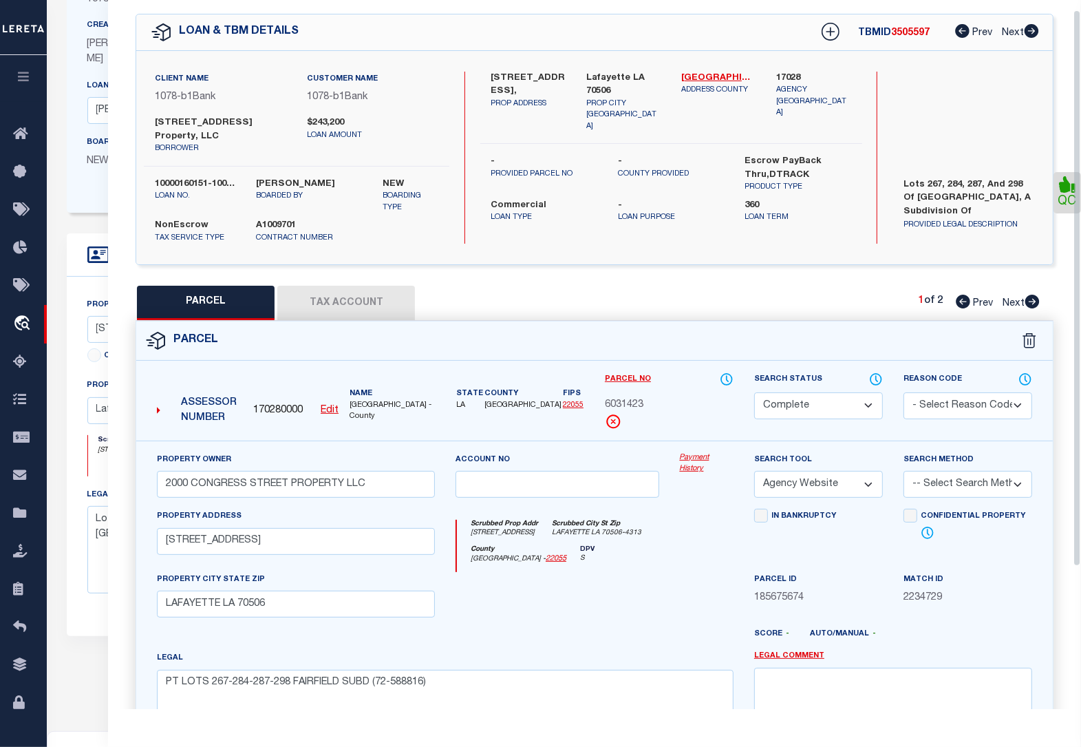
scroll to position [0, 0]
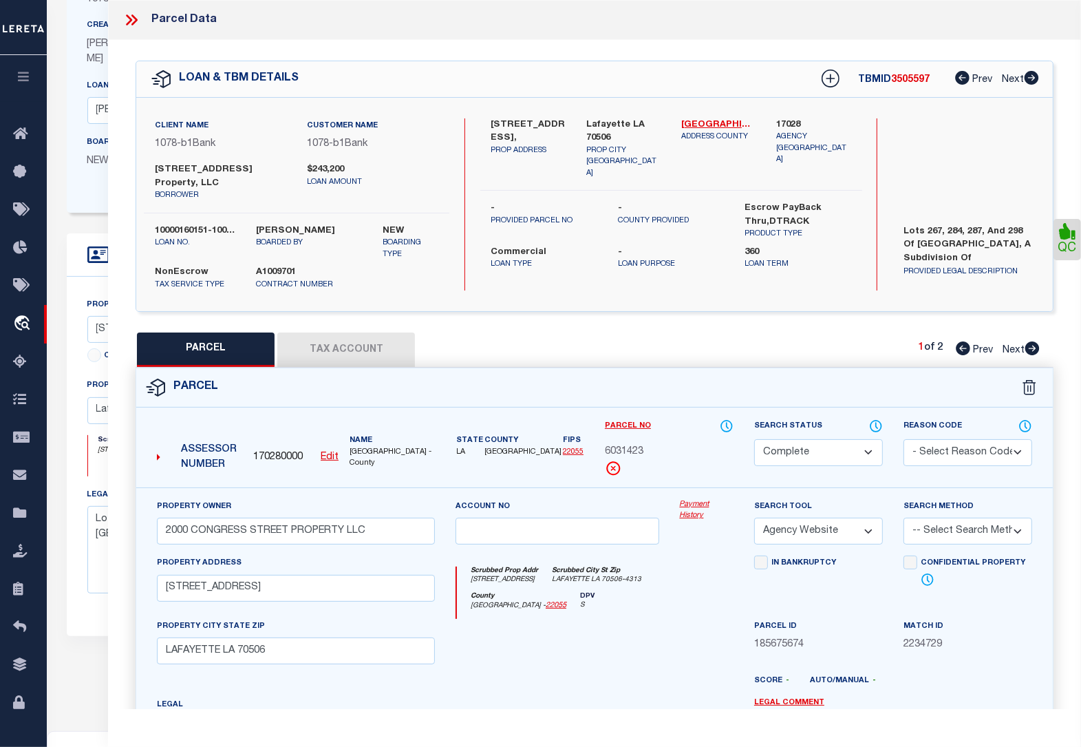
click at [128, 19] on icon at bounding box center [131, 20] width 18 height 18
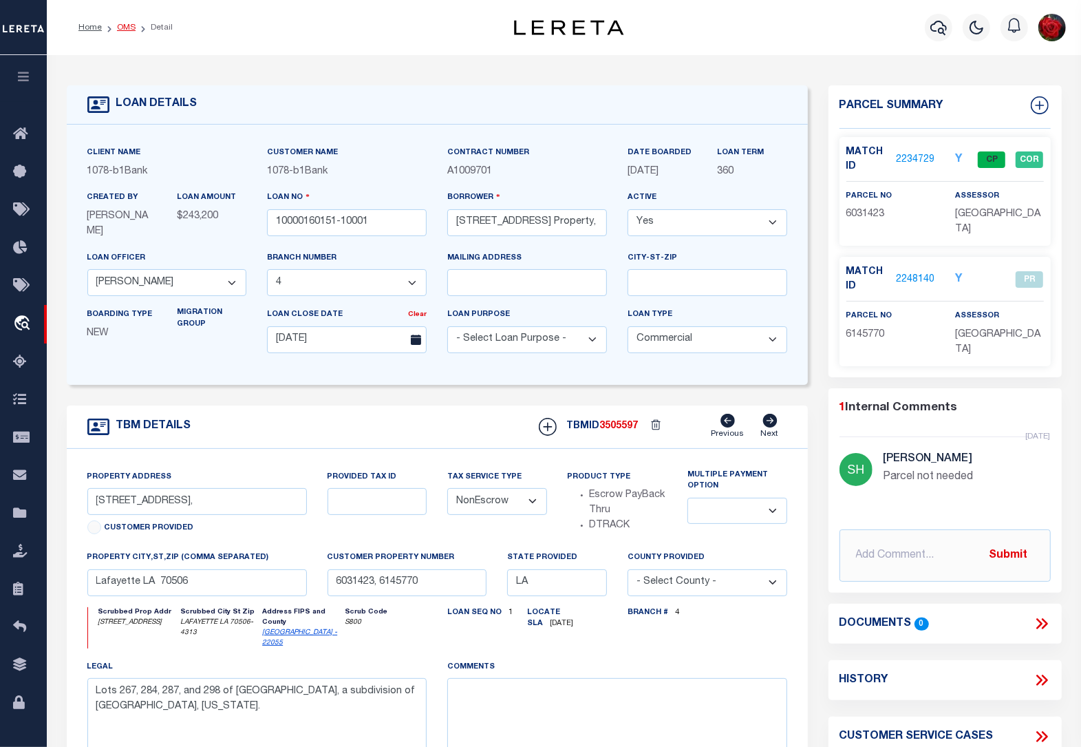
click at [129, 31] on link "OMS" at bounding box center [126, 27] width 19 height 8
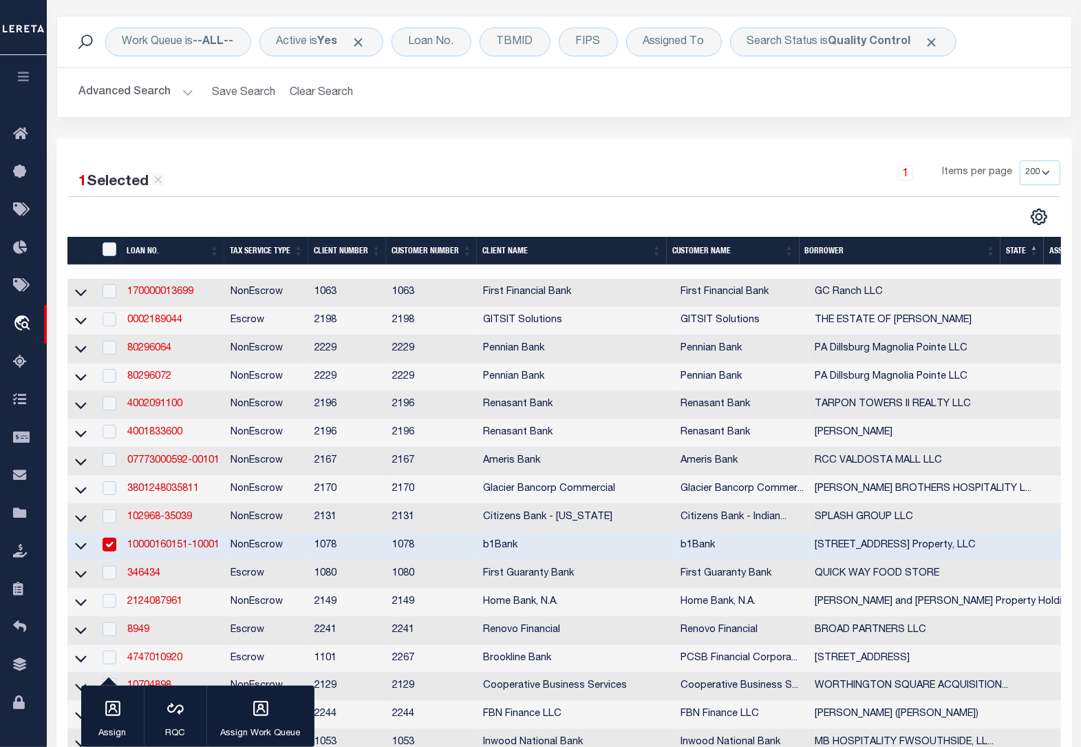
scroll to position [258, 0]
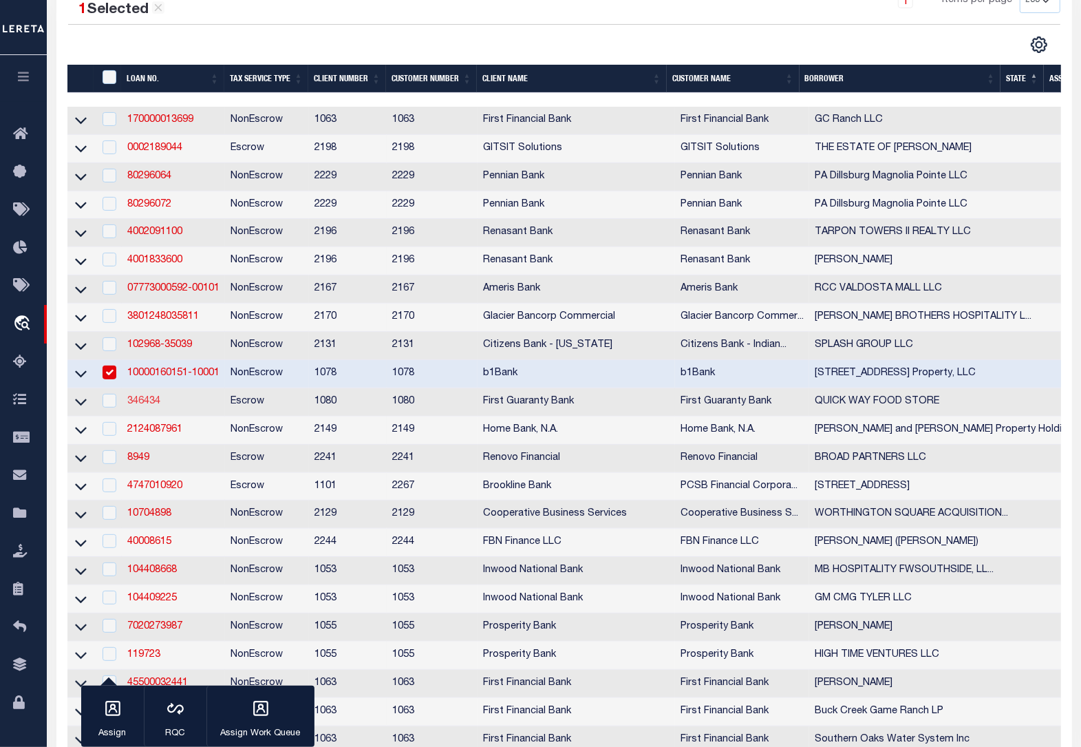
click at [143, 406] on link "346434" at bounding box center [143, 401] width 33 height 10
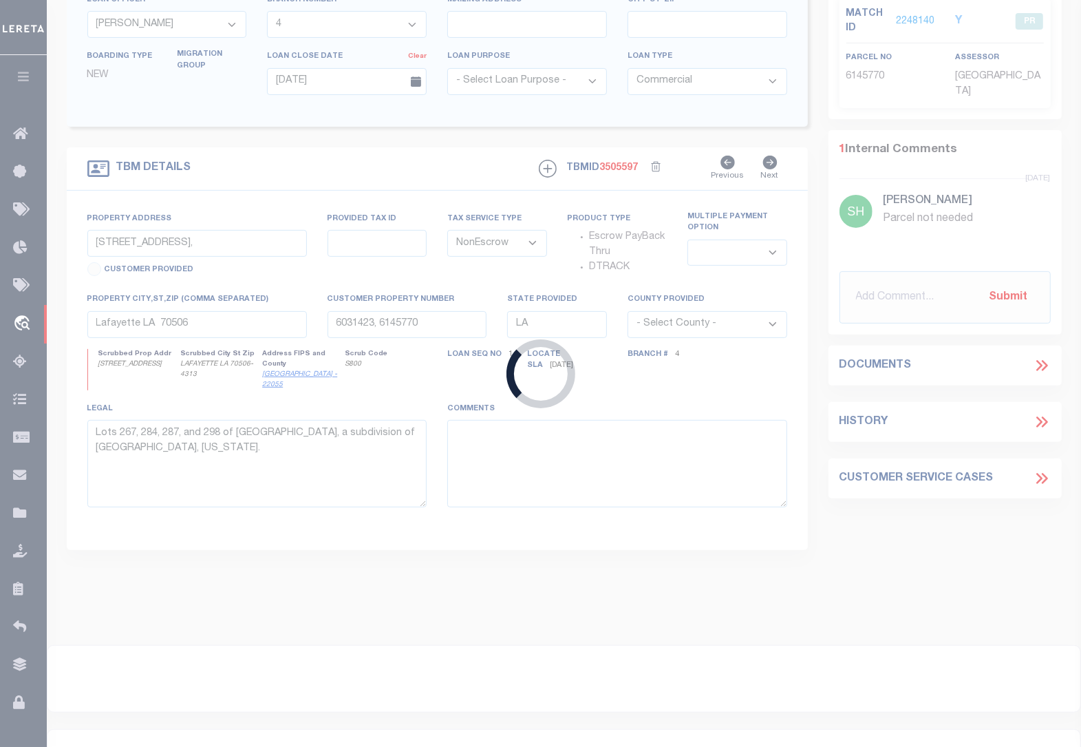
type input "346434"
type input "QUICK WAY FOOD STORE"
select select
select select "10"
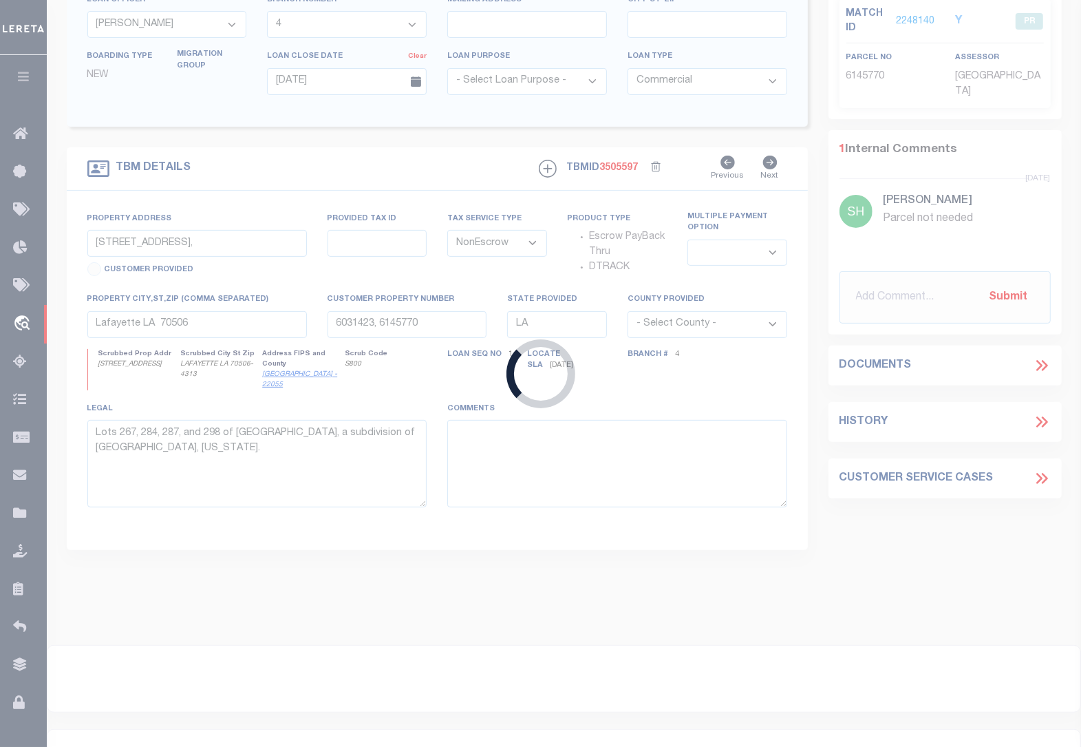
select select
select select "Escrow"
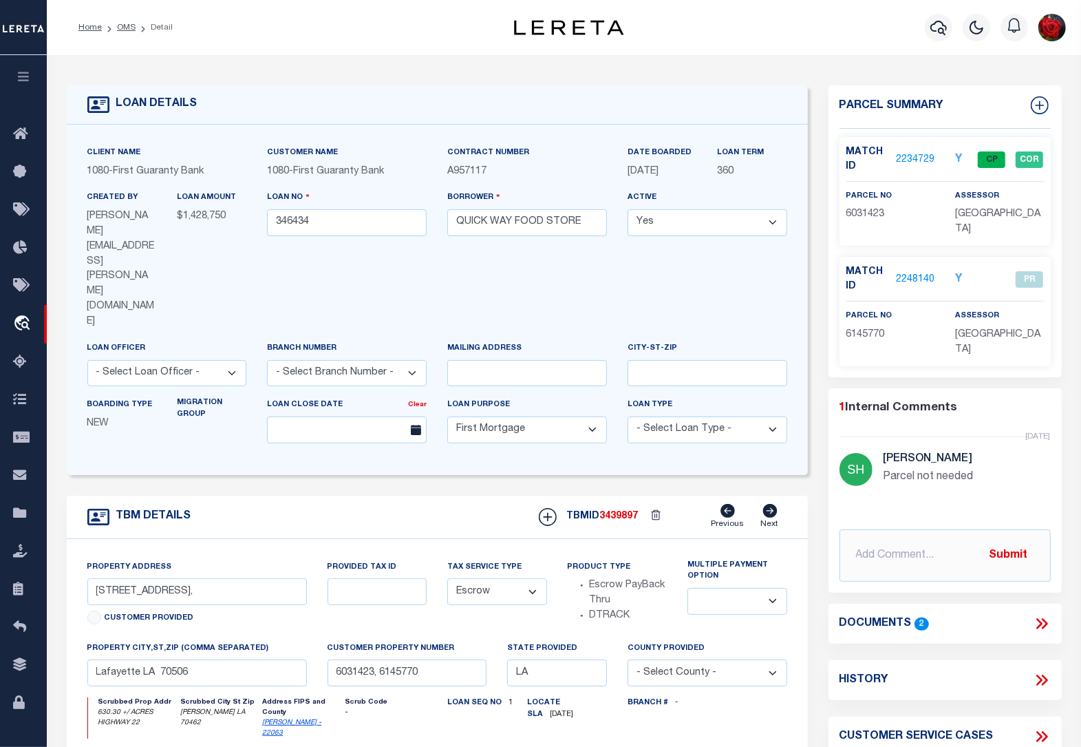
type input "630.30 +/- ACRES HIGHWAY 22"
type input "0311985"
select select
type input "[PERSON_NAME] LA 70462"
type input "260313541"
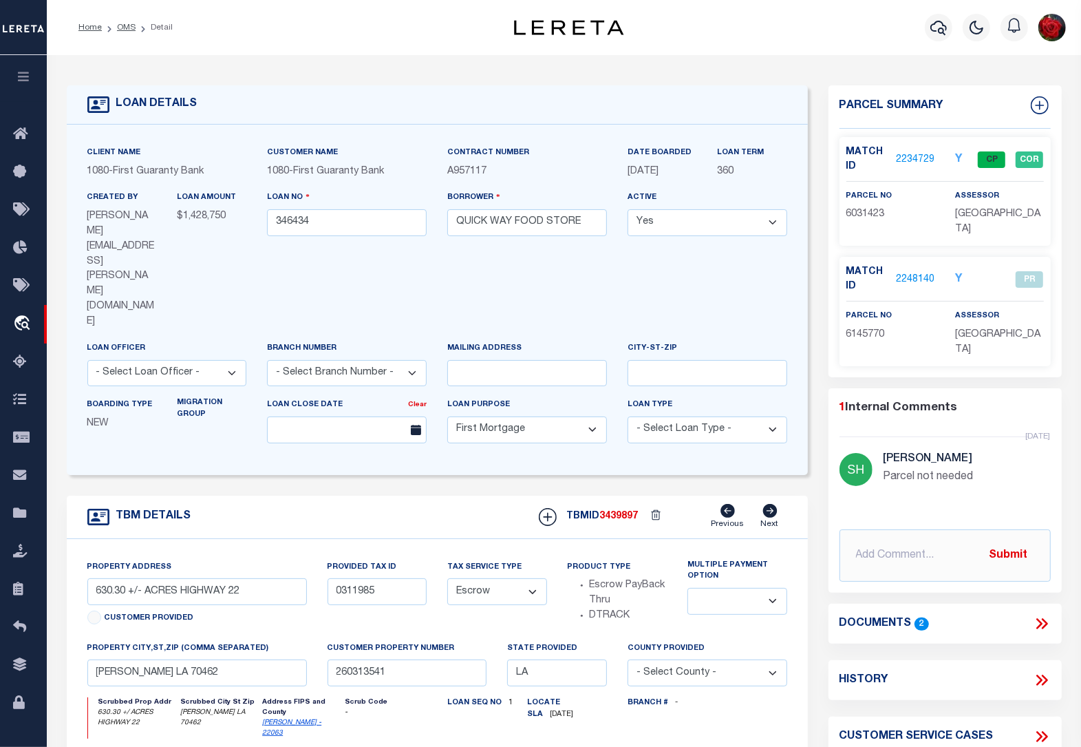
select select
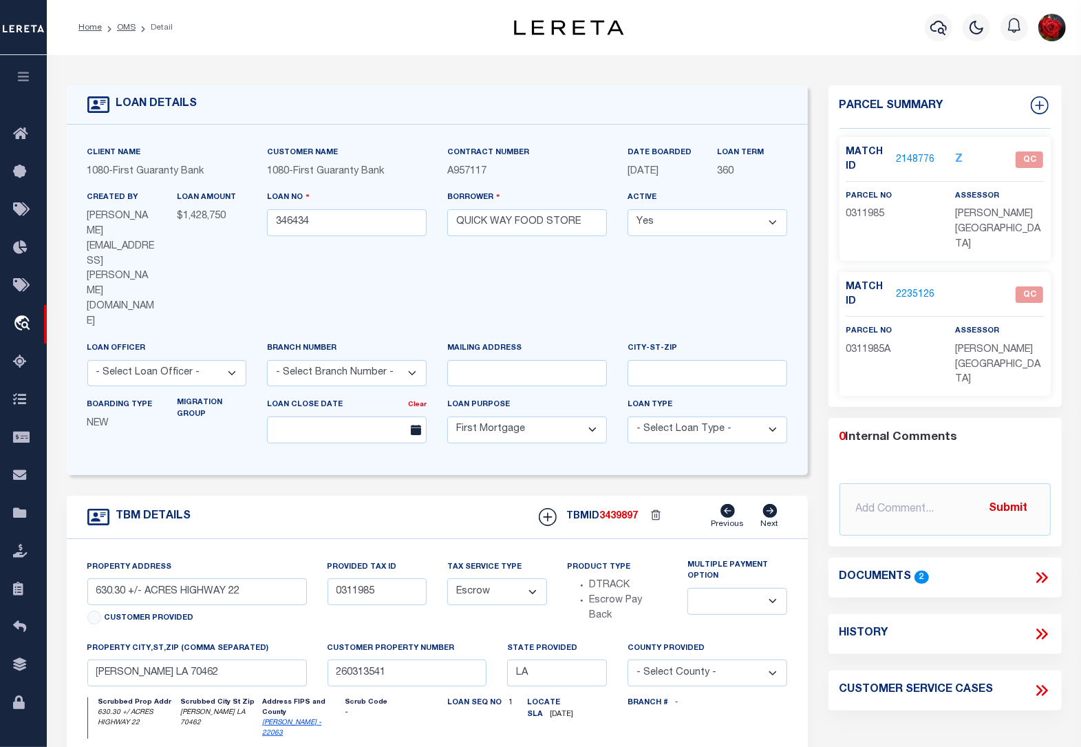
click at [919, 153] on link "2148776" at bounding box center [915, 160] width 39 height 14
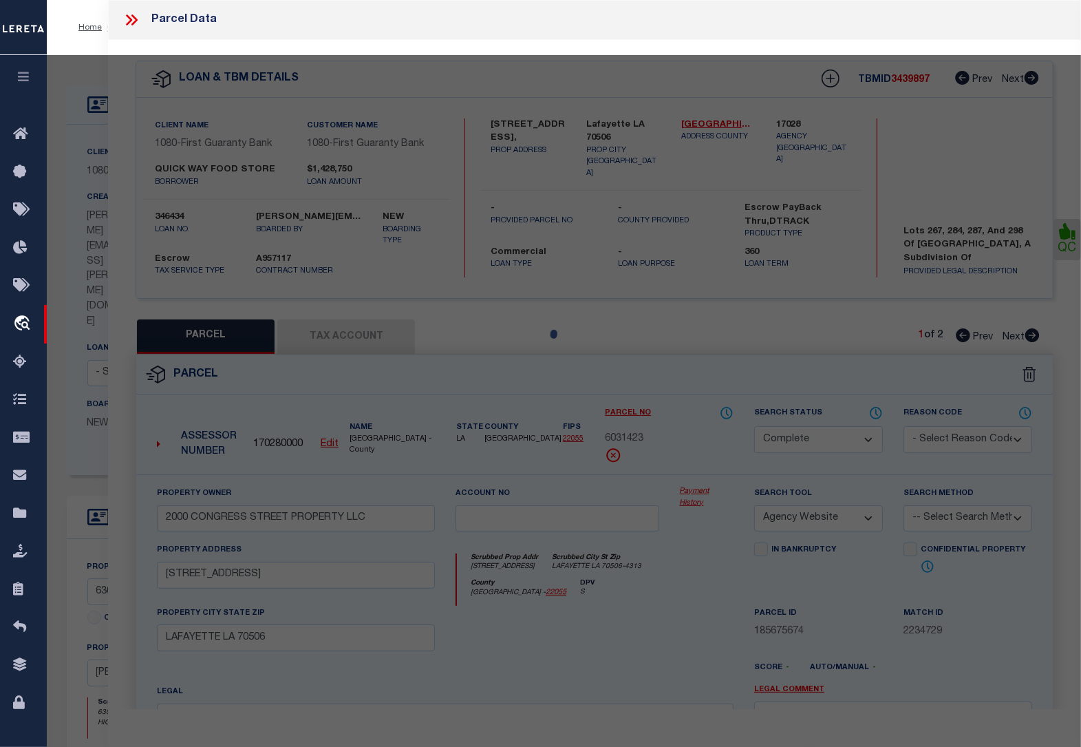
select select "AS"
select select
checkbox input "false"
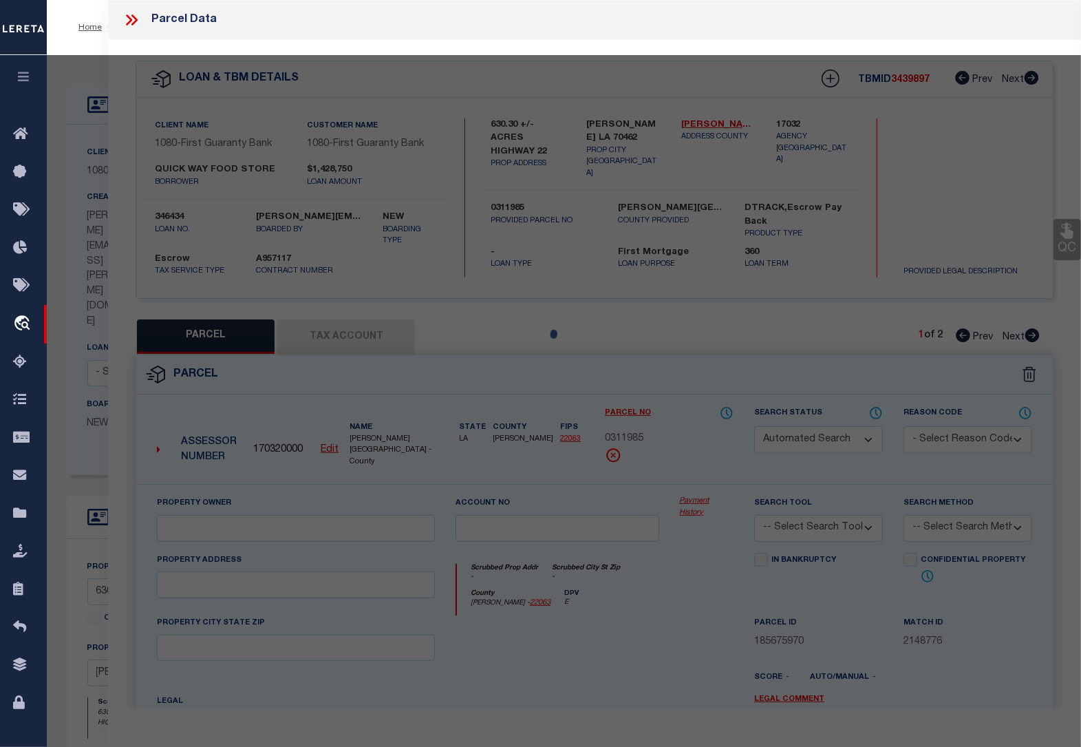
select select "QC"
type input "THEOD, LLC"
select select "AGW"
select select "LEG"
type input "LA HWY 22"
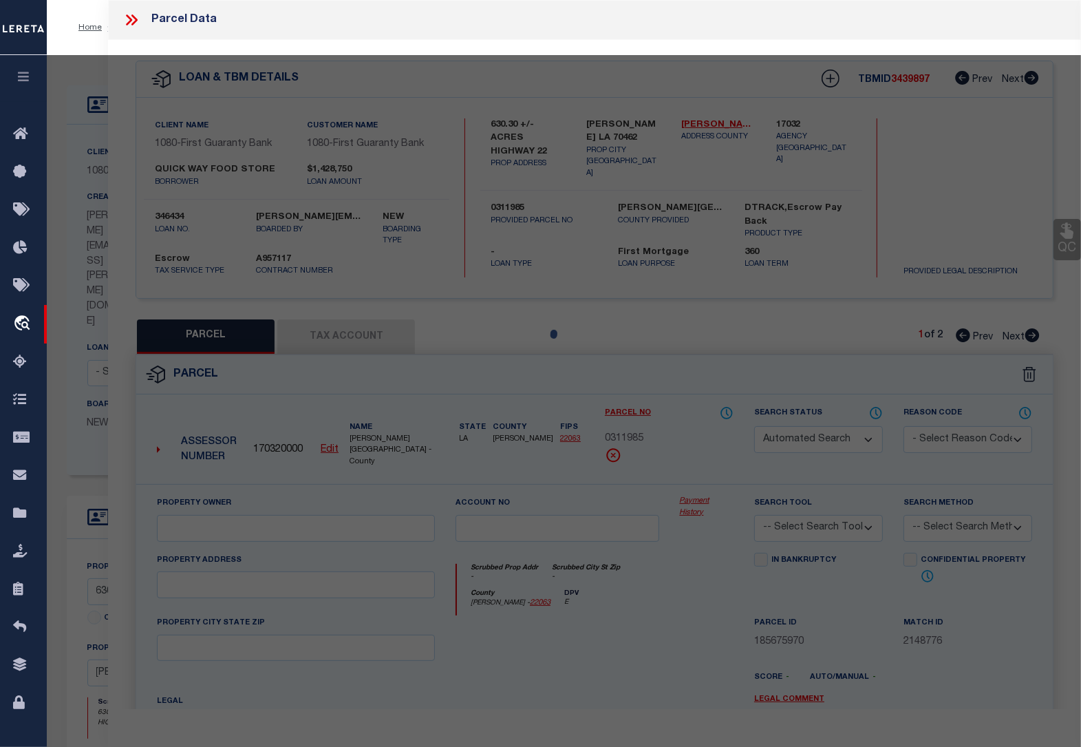
type textarea "---274.70 ACRES FRAC S/2 ---LOT 3 ---W 1/2 OF LOT 4 ---W 1/2 OF LOT 6 ---LOT 2"
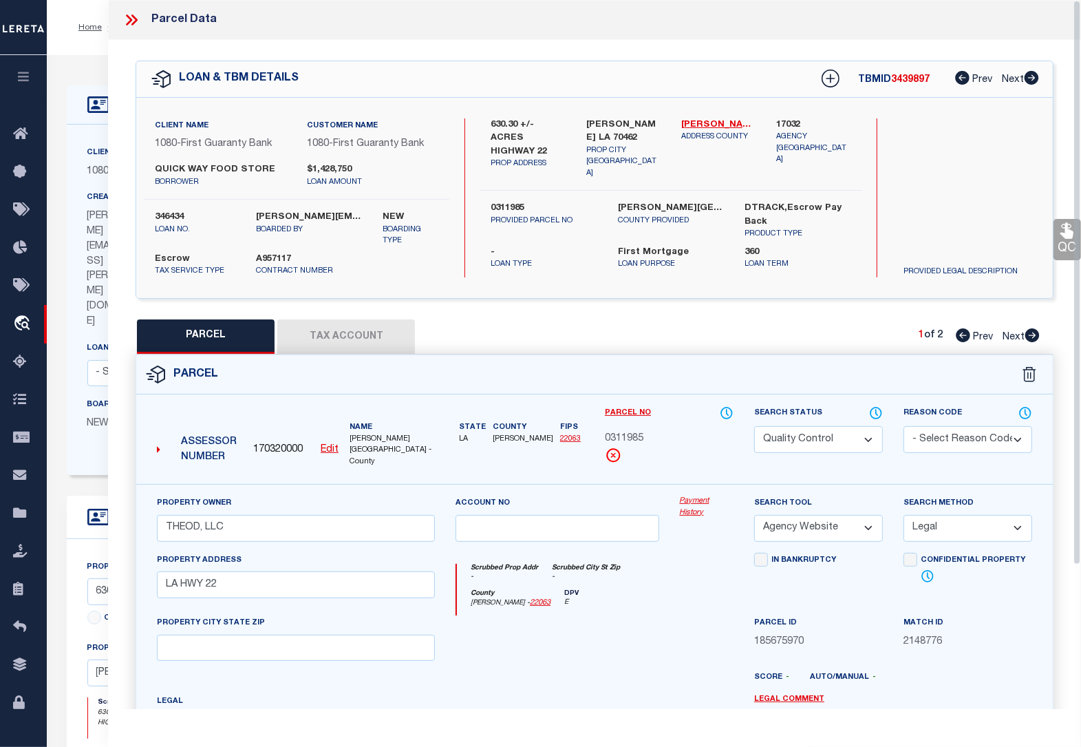
click at [1060, 246] on link "QC" at bounding box center [1068, 239] width 28 height 41
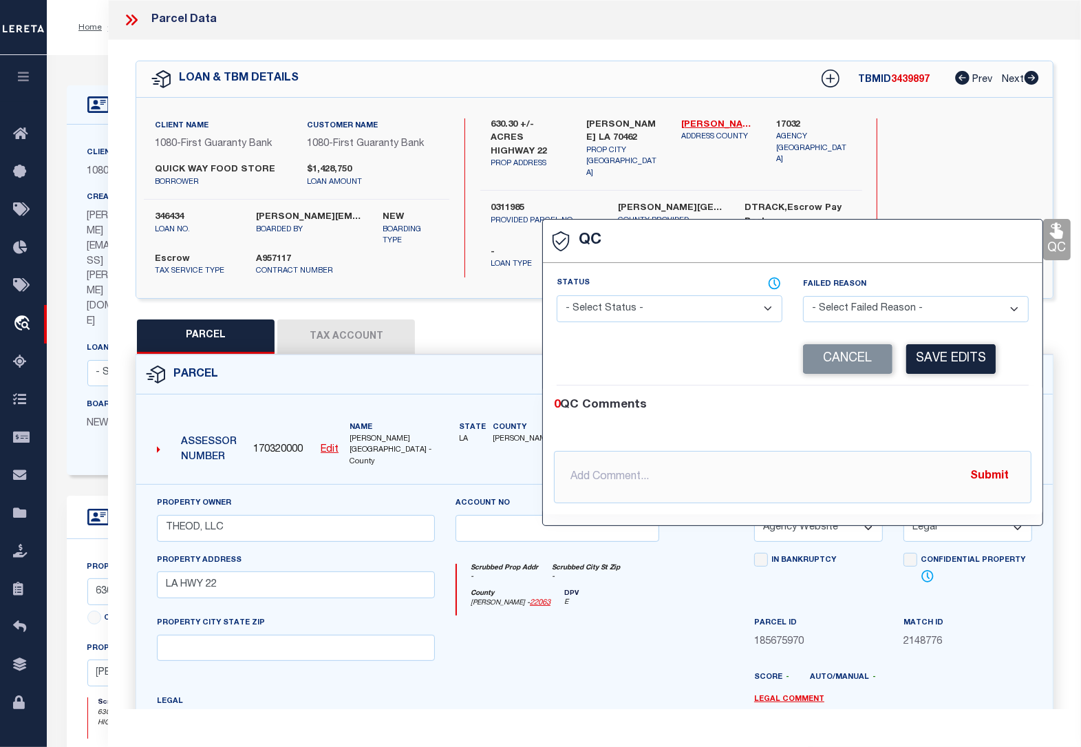
click at [693, 308] on select "- Select Status - Ready to QC Correct Incorrect" at bounding box center [670, 308] width 226 height 27
select select "COR"
click at [557, 297] on select "- Select Status - Ready to QC Correct Incorrect" at bounding box center [670, 308] width 226 height 27
click at [937, 359] on button "Save Edits" at bounding box center [950, 359] width 89 height 30
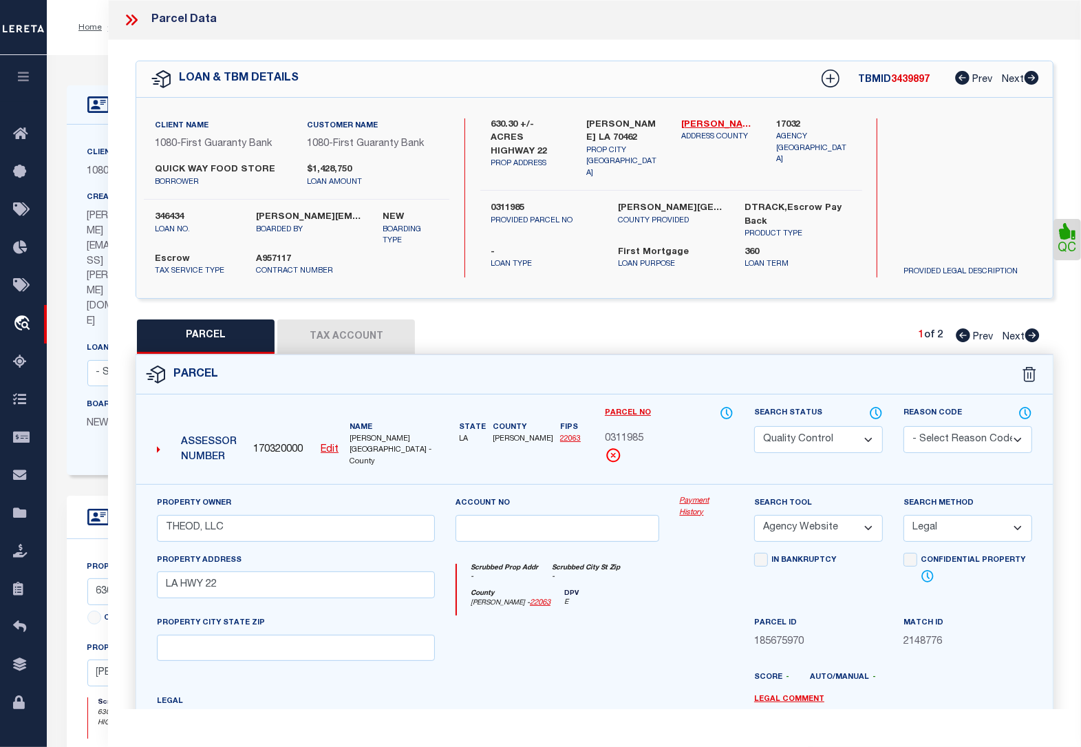
click at [800, 434] on select "Automated Search Bad Parcel Complete Duplicate Parcel High Dollar Reporting In …" at bounding box center [818, 439] width 129 height 27
click at [754, 426] on select "Automated Search Bad Parcel Complete Duplicate Parcel High Dollar Reporting In …" at bounding box center [818, 439] width 129 height 27
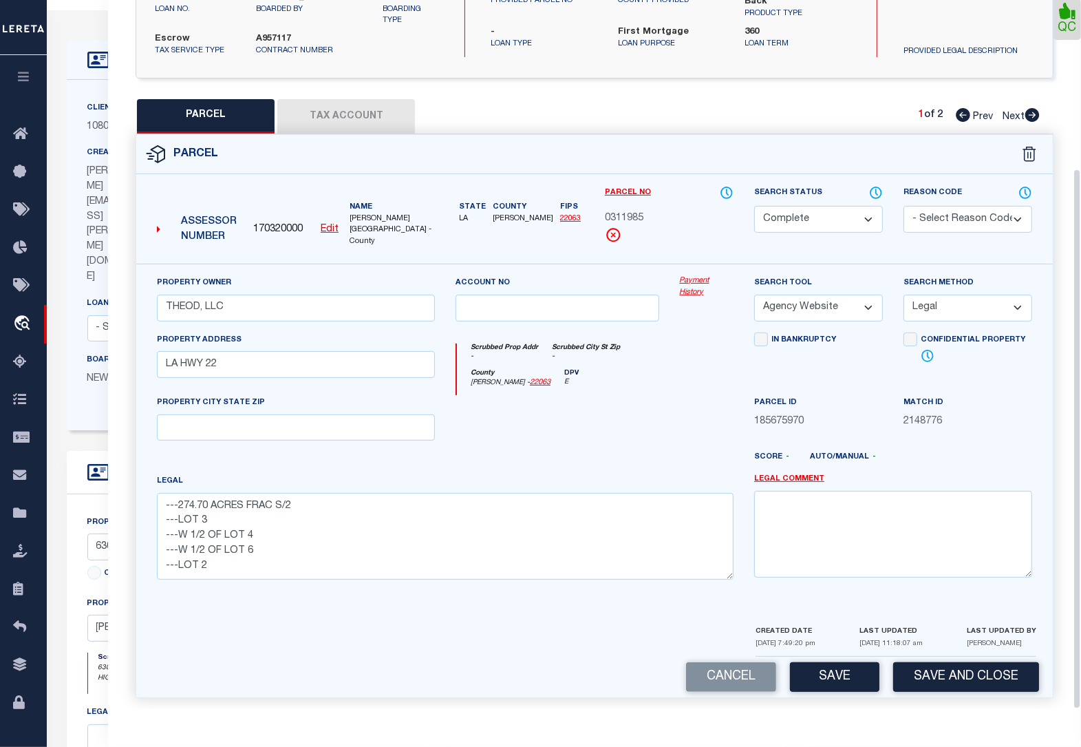
scroll to position [86, 0]
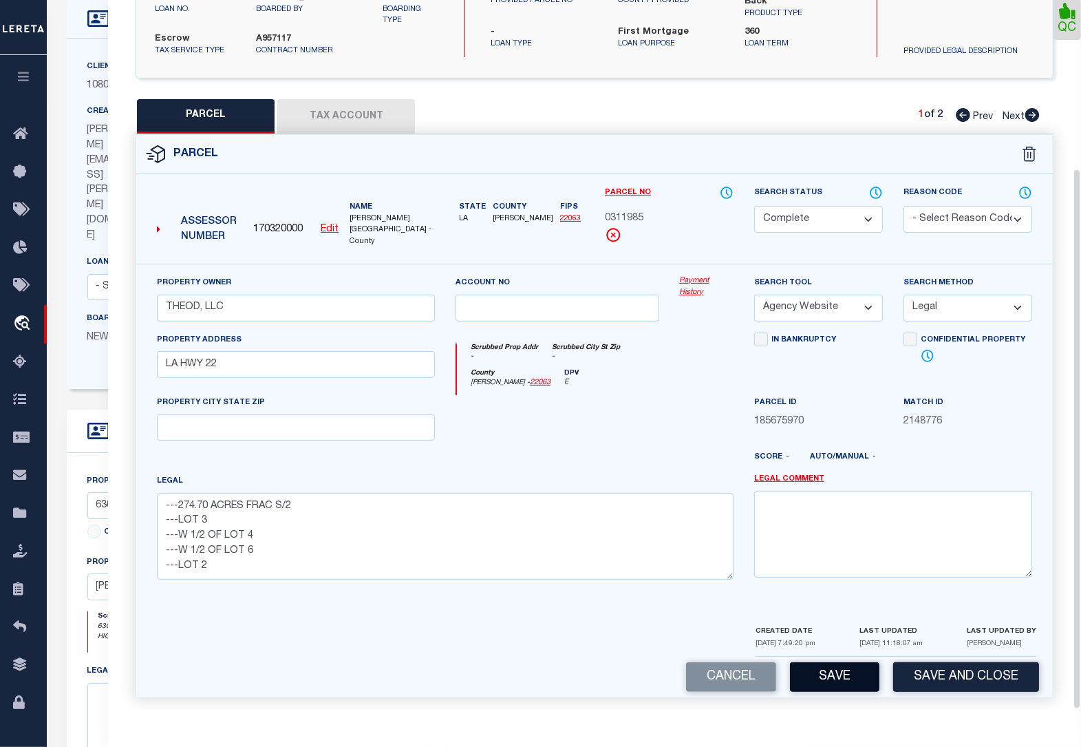
click at [840, 665] on button "Save" at bounding box center [834, 677] width 89 height 30
select select "AS"
select select
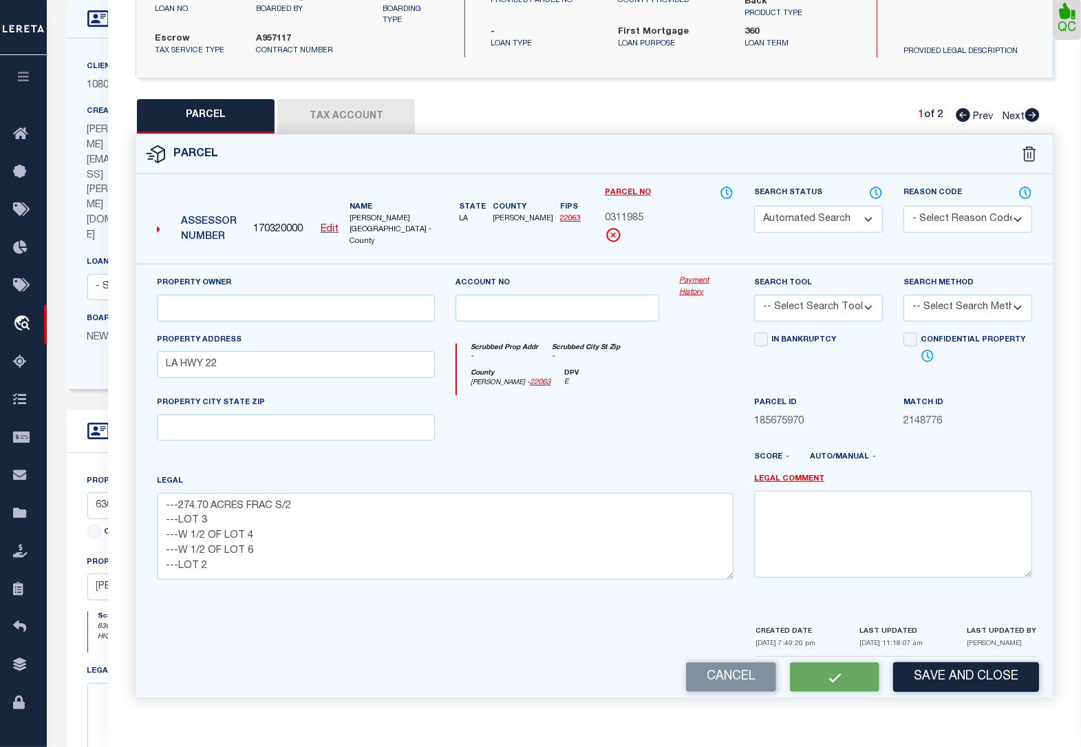
checkbox input "false"
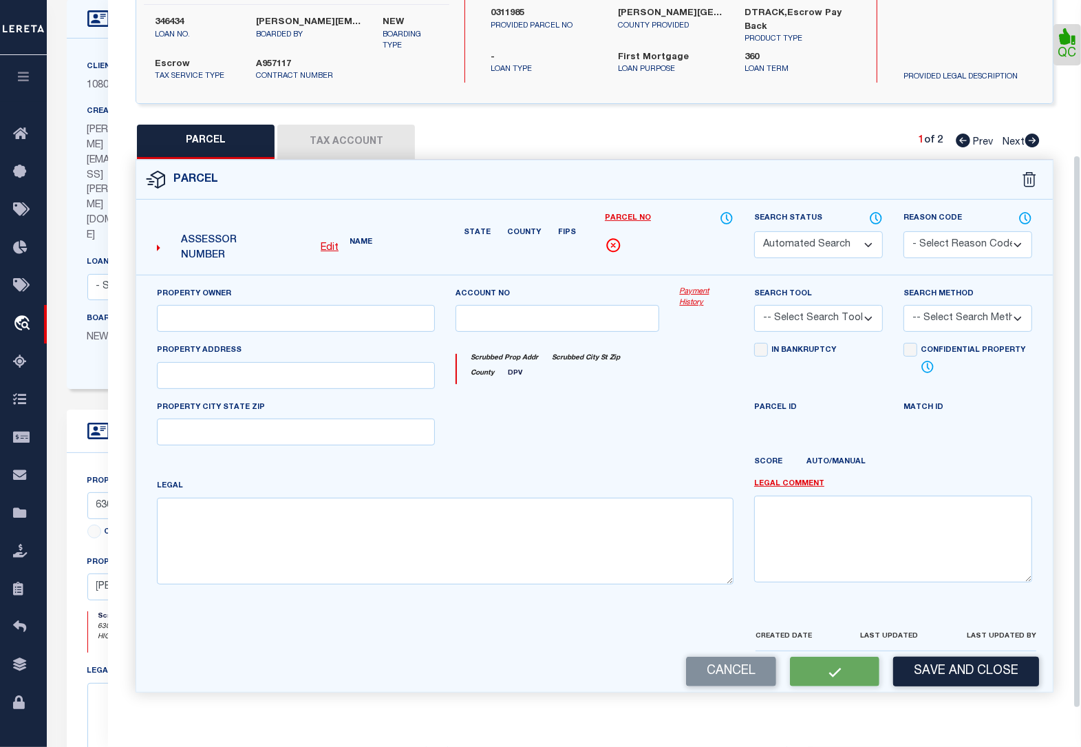
select select "CP"
type input "THEOD, LLC"
select select "AGW"
select select "LEG"
type input "LA HWY 22"
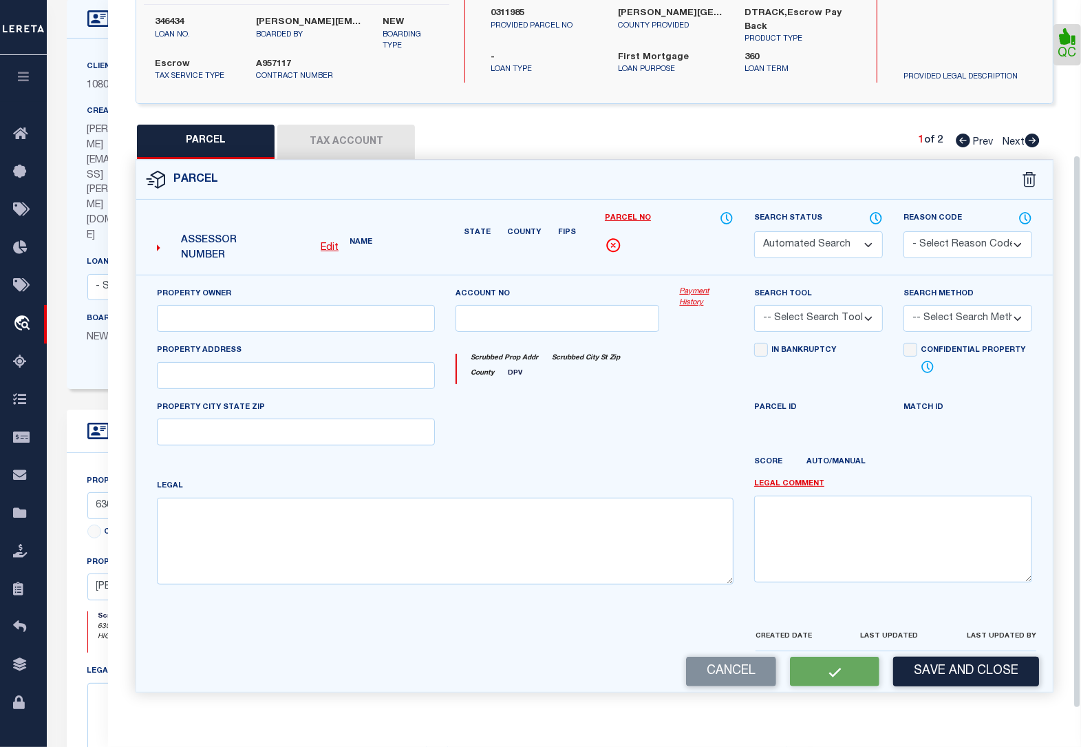
type textarea "---274.70 ACRES FRAC S/2 ---LOT 3 ---W 1/2 OF LOT 4 ---W 1/2 OF LOT 6 ---LOT 2"
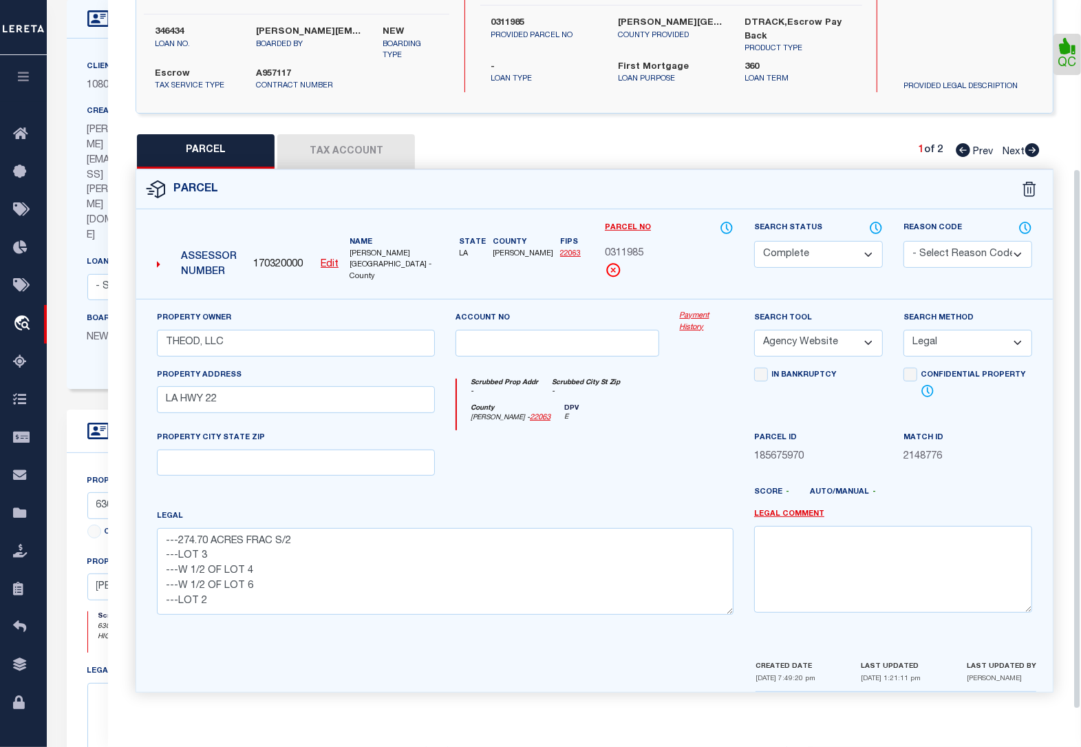
scroll to position [180, 0]
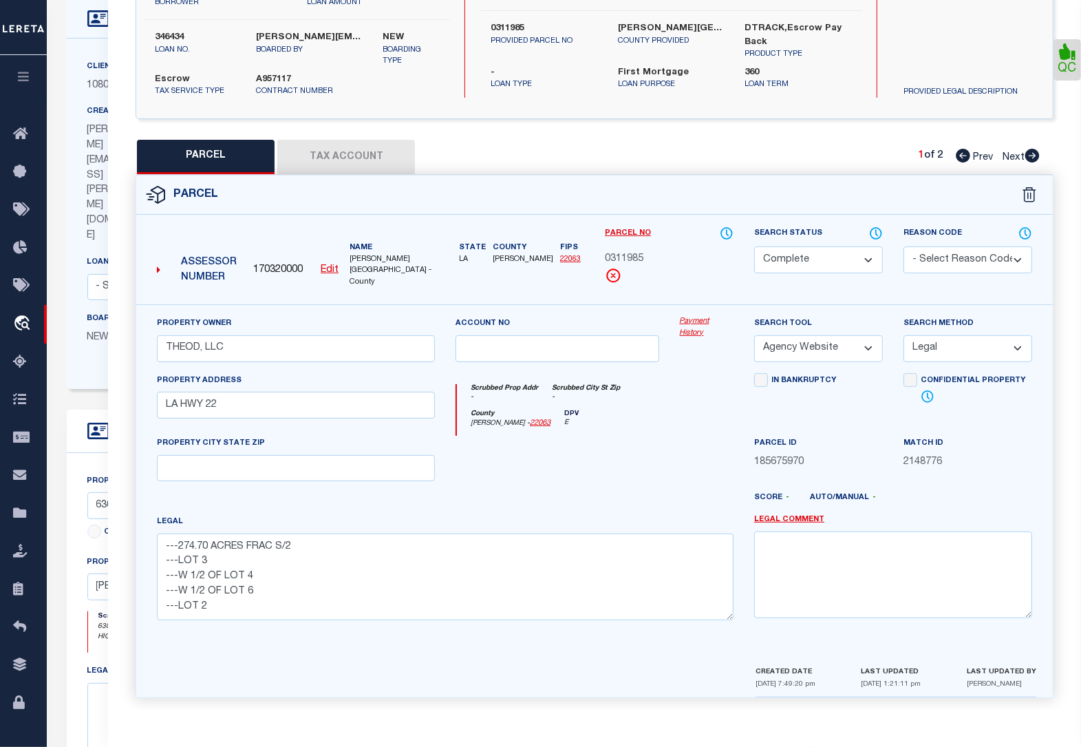
click at [1032, 158] on icon at bounding box center [1032, 156] width 14 height 14
select select "AS"
select select
checkbox input "false"
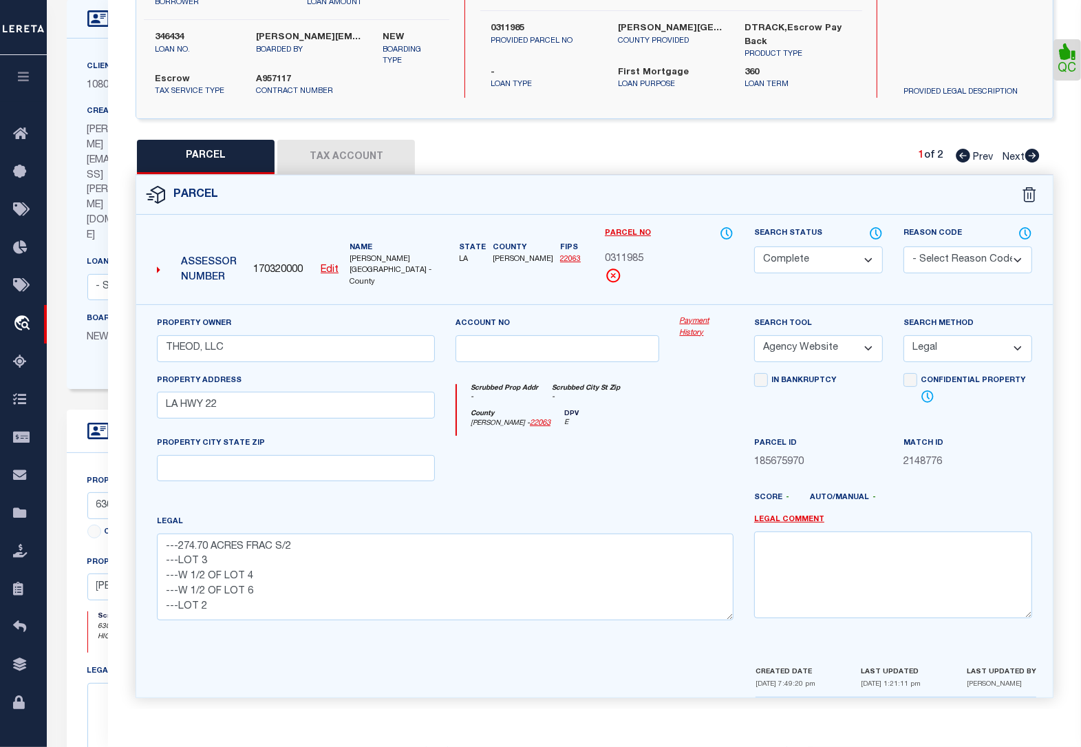
checkbox input "false"
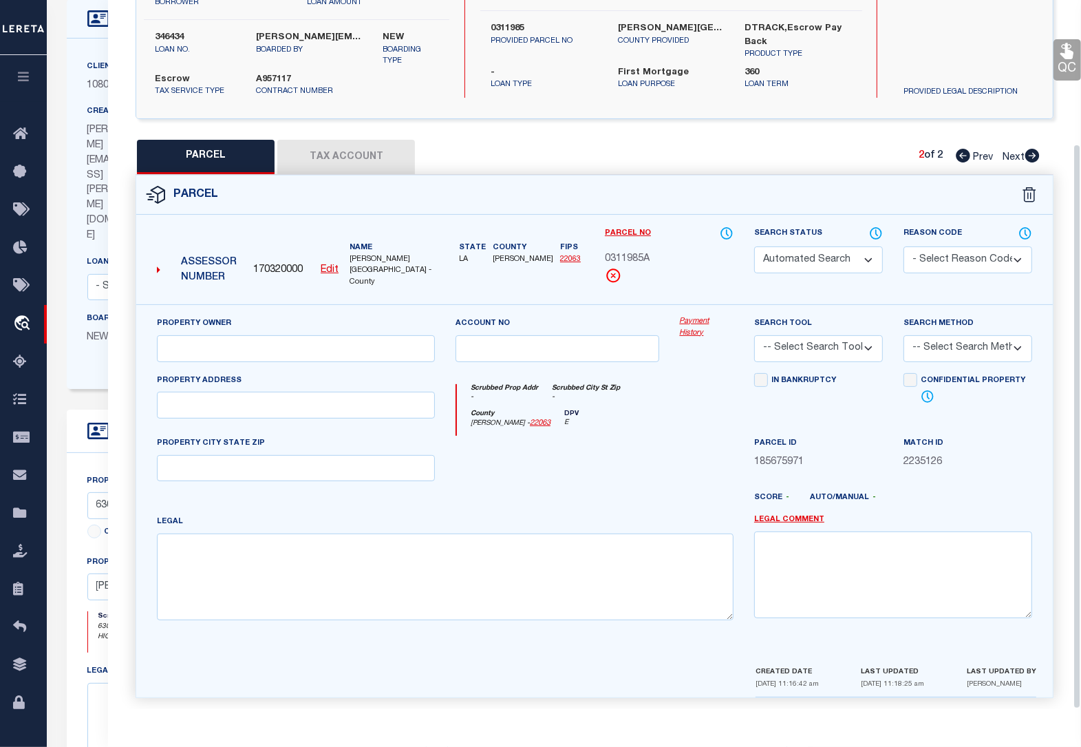
select select "QC"
type input "[PERSON_NAME] ET ALS"
select select "AGW"
select select "LEG"
type textarea "---360.60 ACRES SEC 12 & 42-8-6"
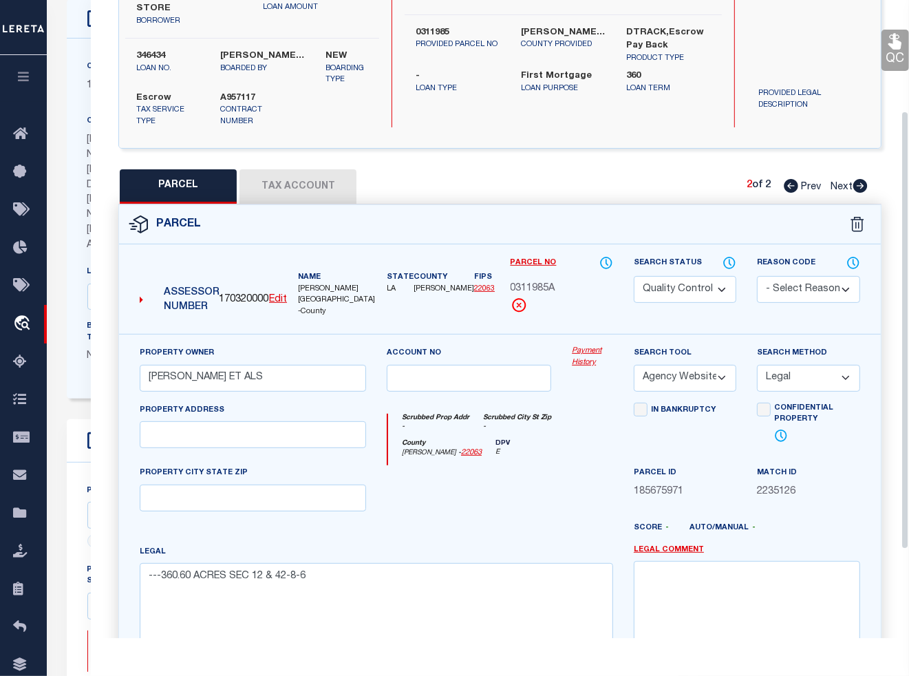
scroll to position [266, 0]
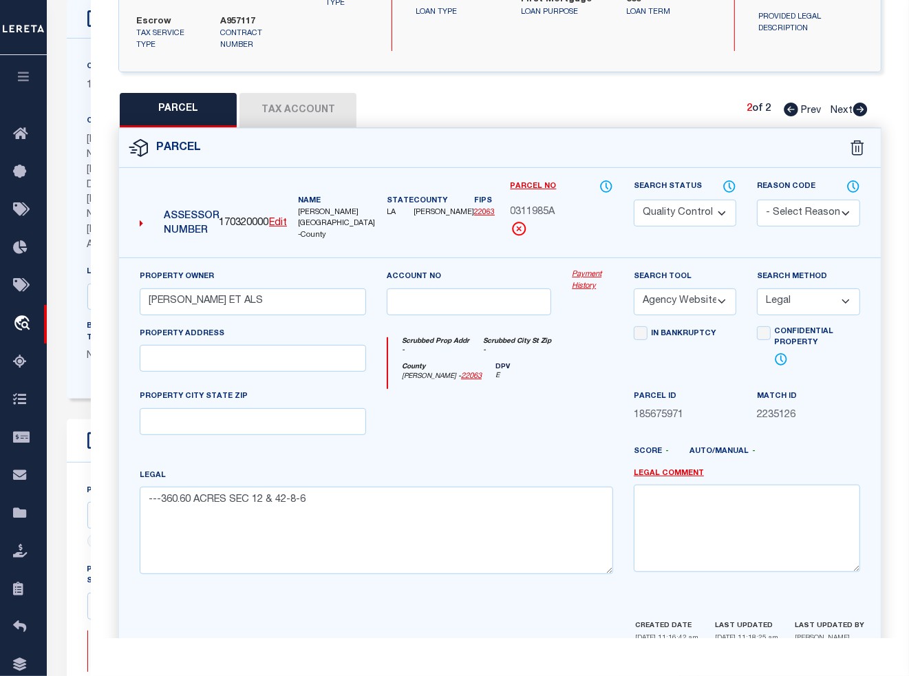
click at [720, 212] on select "Automated Search Bad Parcel Complete Duplicate Parcel High Dollar Reporting In …" at bounding box center [685, 213] width 103 height 27
click at [634, 200] on select "Automated Search Bad Parcel Complete Duplicate Parcel High Dollar Reporting In …" at bounding box center [685, 213] width 103 height 27
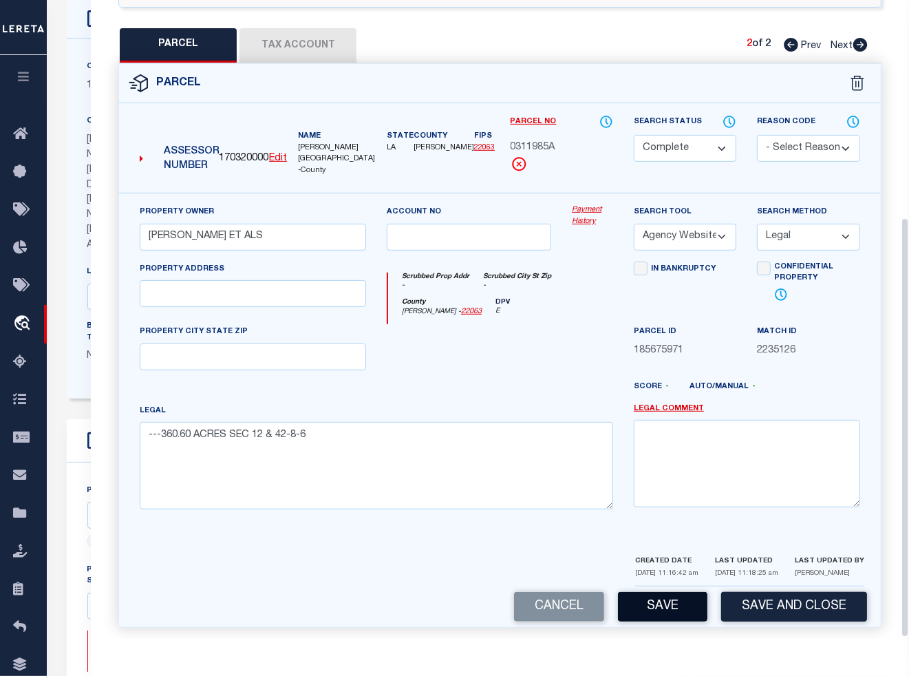
scroll to position [172, 0]
click at [683, 602] on button "Save" at bounding box center [662, 607] width 89 height 30
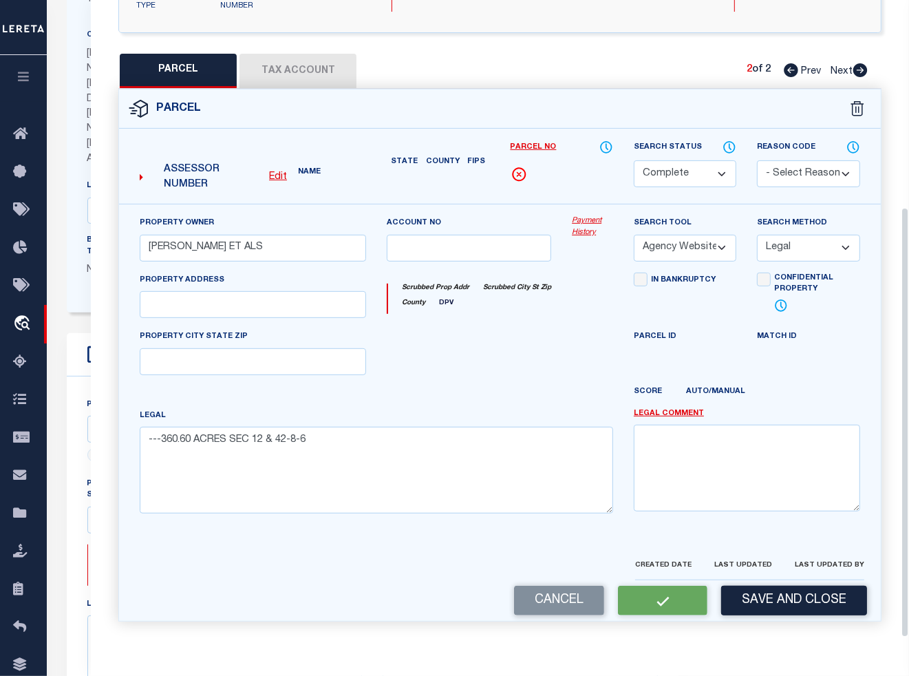
select select "AS"
select select
checkbox input "false"
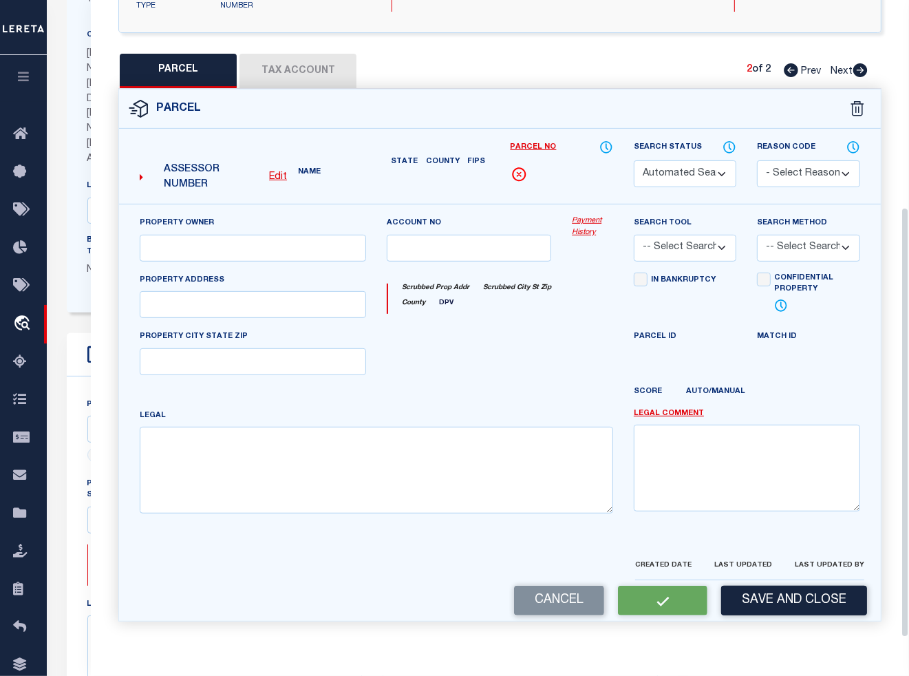
select select "CP"
type input "[PERSON_NAME] ET ALS"
select select "AGW"
select select "LEG"
type textarea "---360.60 ACRES SEC 12 & 42-8-6"
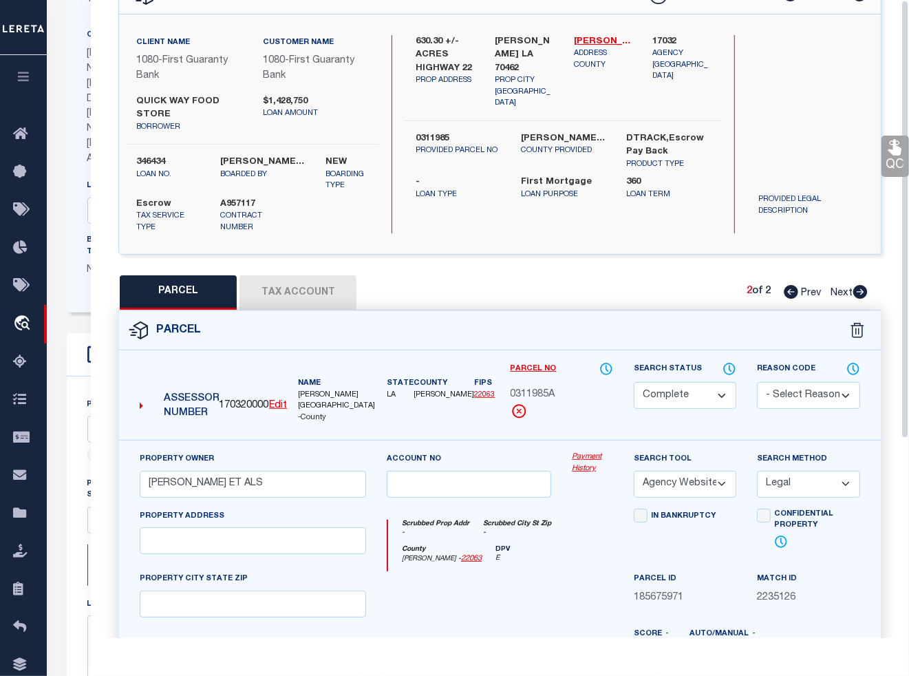
scroll to position [0, 0]
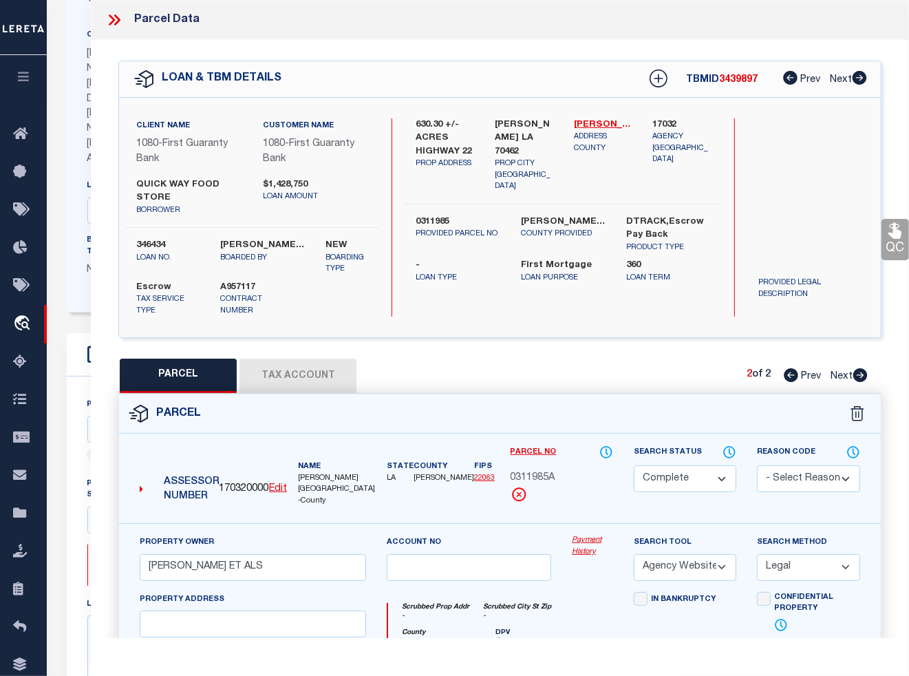
click at [893, 250] on link "QC" at bounding box center [896, 239] width 28 height 41
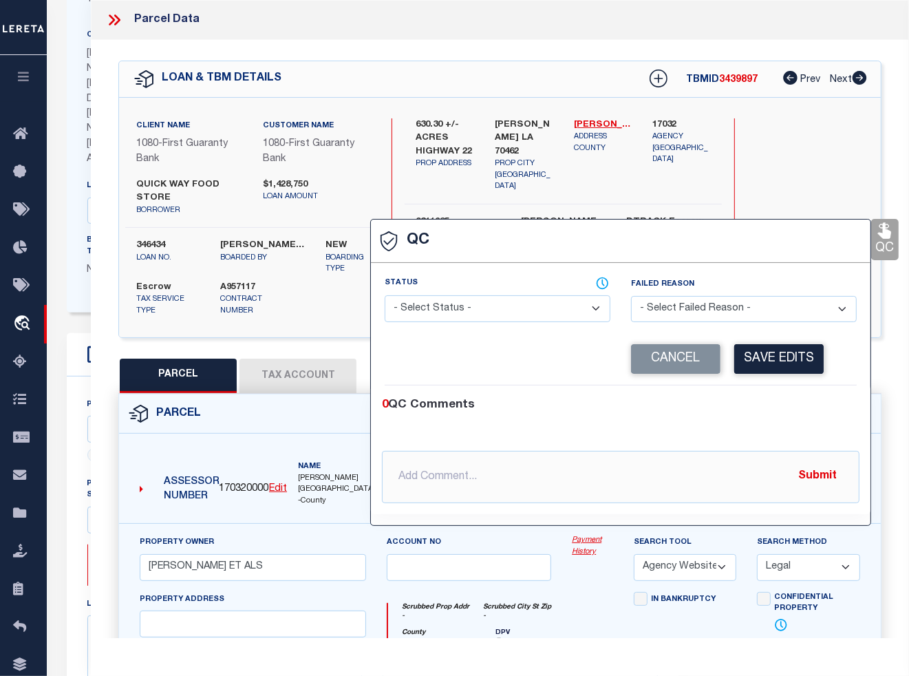
click at [532, 308] on select "- Select Status - Ready to QC Correct Incorrect" at bounding box center [498, 308] width 226 height 27
select select "COR"
click at [385, 297] on select "- Select Status - Ready to QC Correct Incorrect" at bounding box center [498, 308] width 226 height 27
click at [769, 360] on button "Save Edits" at bounding box center [778, 359] width 89 height 30
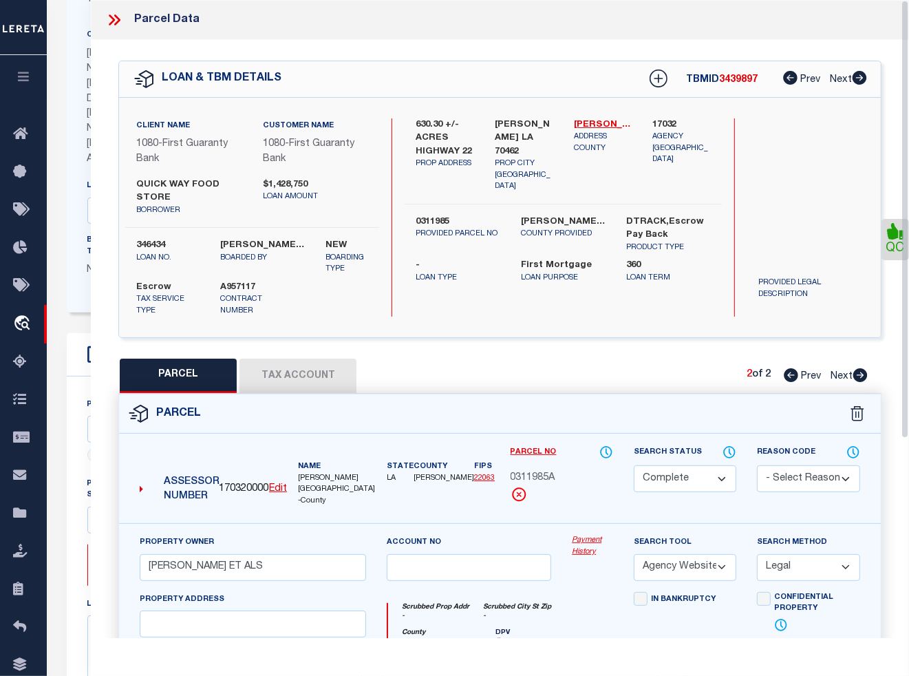
click at [630, 184] on div "630.30 +/- ACRES HIGHWAY 22 PROP ADDRESS [GEOGRAPHIC_DATA] LA 70462 PROP CITY […" at bounding box center [563, 217] width 317 height 199
click at [114, 17] on icon at bounding box center [114, 20] width 18 height 18
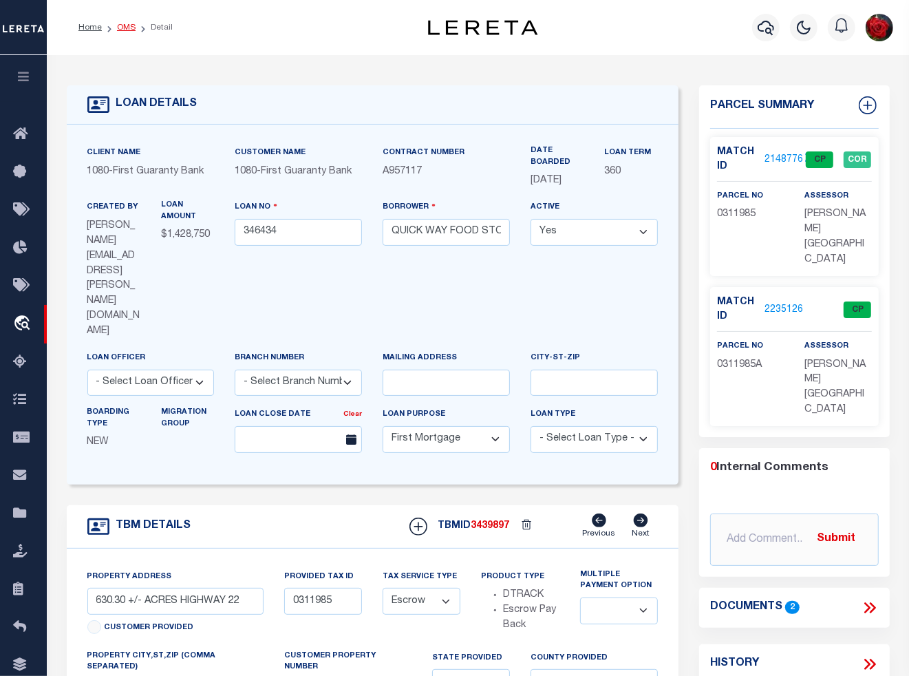
click at [122, 31] on link "OMS" at bounding box center [126, 27] width 19 height 8
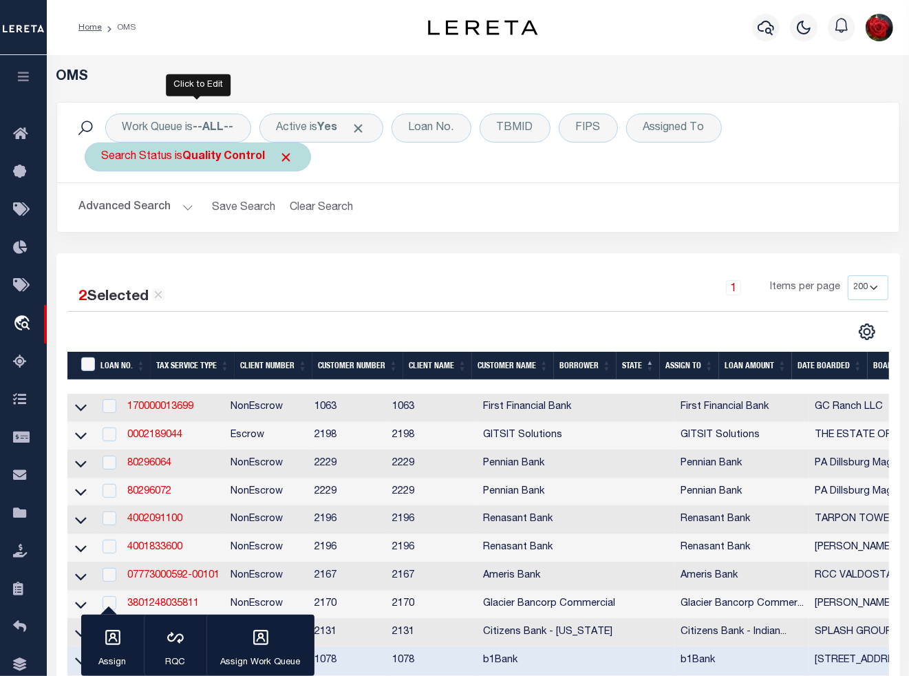
click at [253, 160] on b "Quality Control" at bounding box center [224, 156] width 83 height 11
select select "QC"
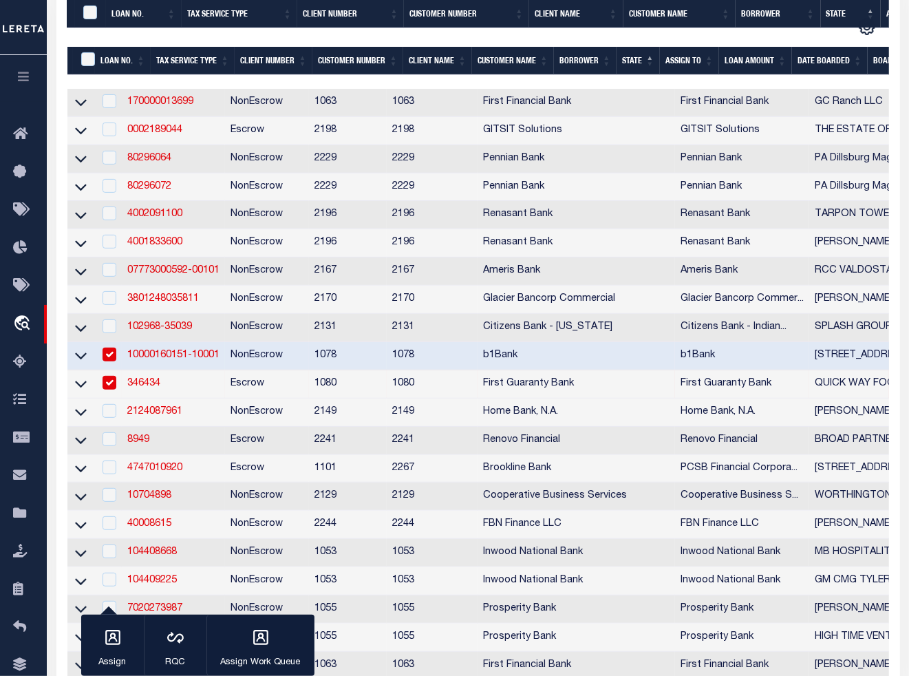
scroll to position [430, 0]
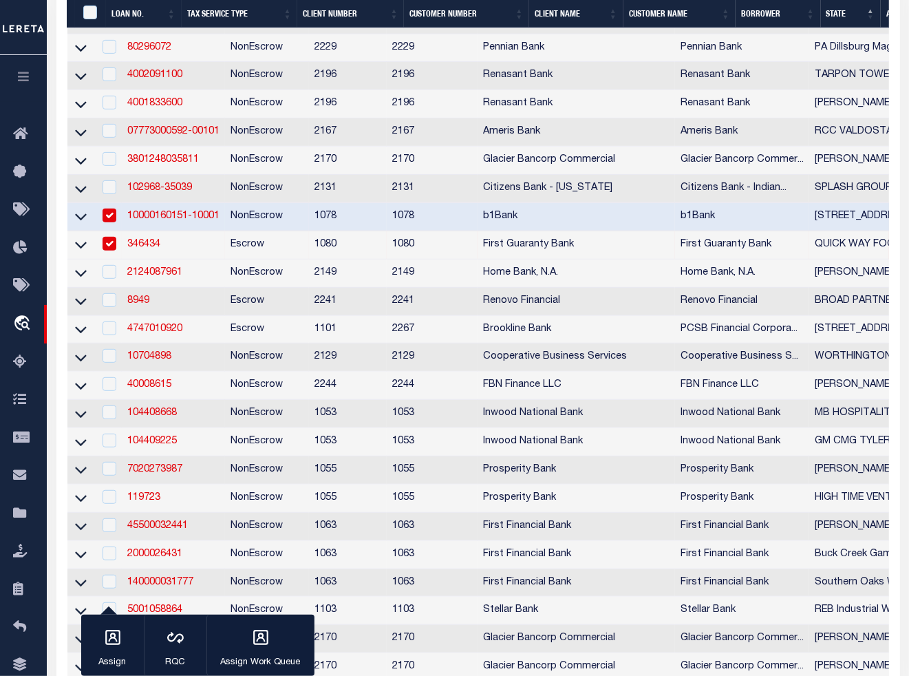
click at [109, 222] on input "checkbox" at bounding box center [110, 216] width 14 height 14
checkbox input "false"
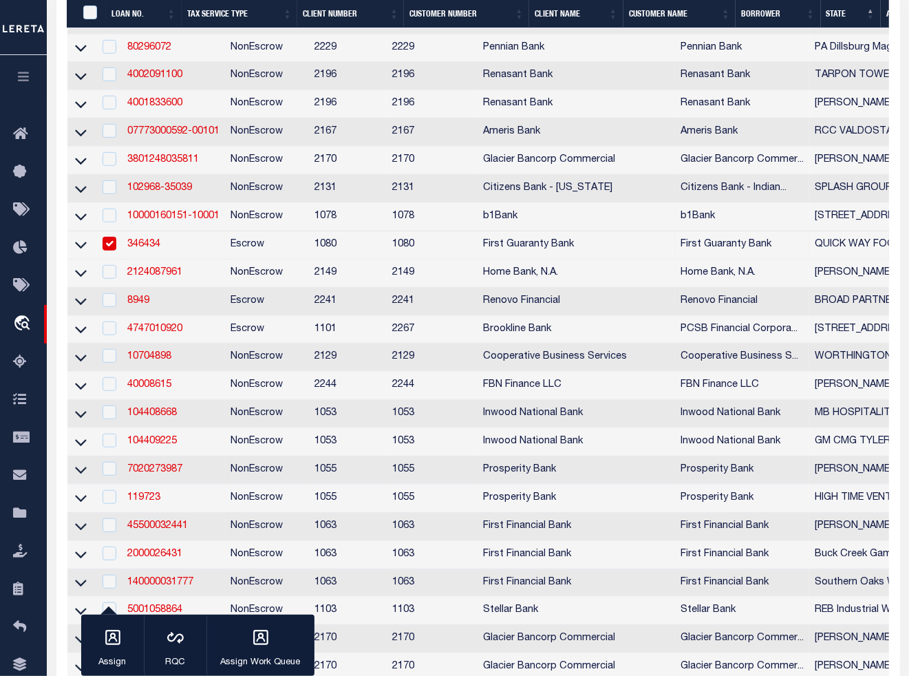
drag, startPoint x: 109, startPoint y: 255, endPoint x: 142, endPoint y: 265, distance: 34.6
click at [109, 251] on input "checkbox" at bounding box center [110, 244] width 14 height 14
checkbox input "false"
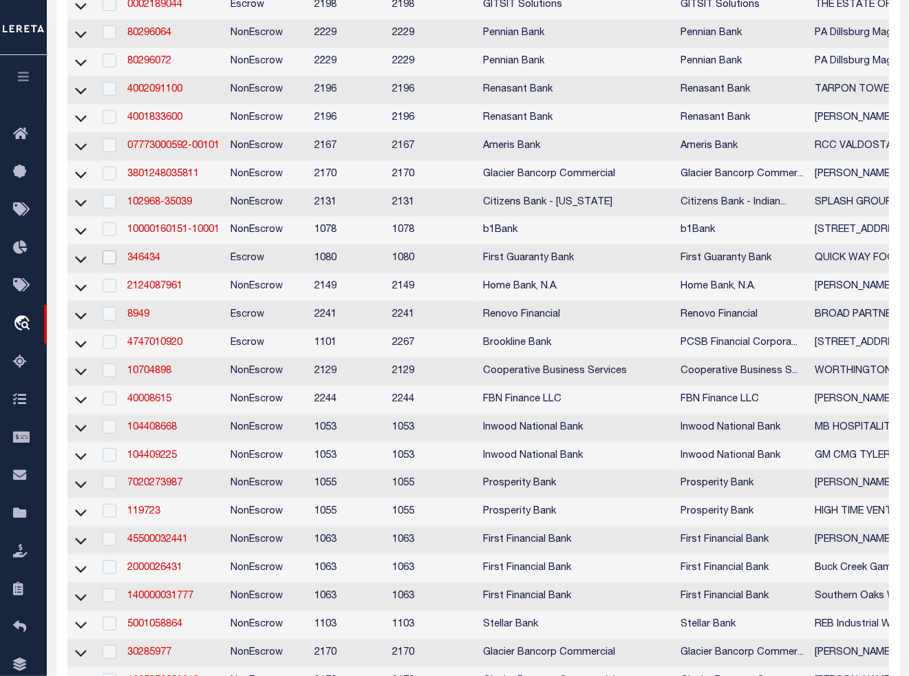
scroll to position [0, 0]
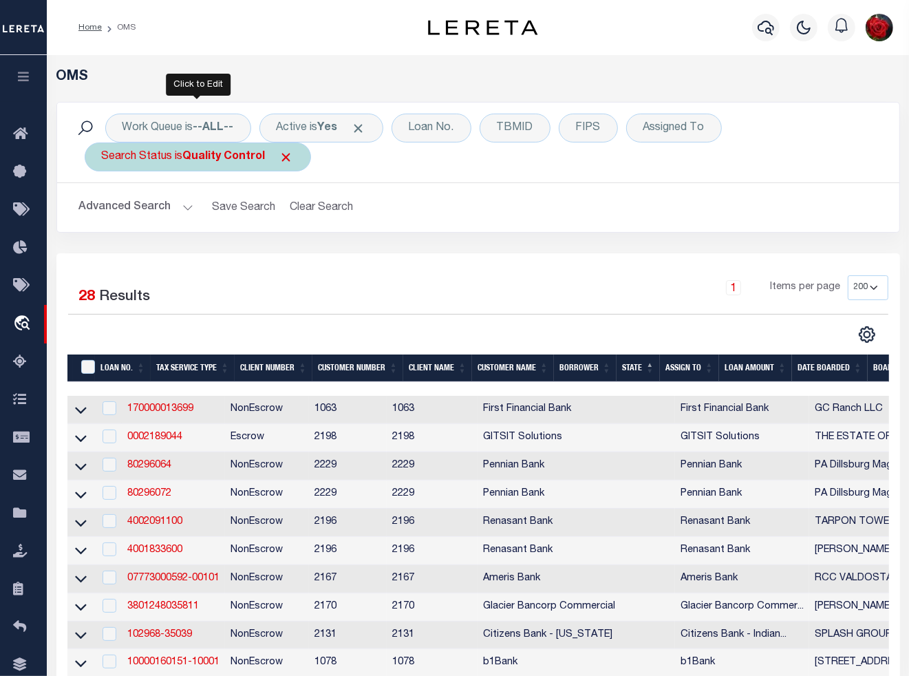
click at [245, 158] on b "Quality Control" at bounding box center [224, 156] width 83 height 11
select select "QC"
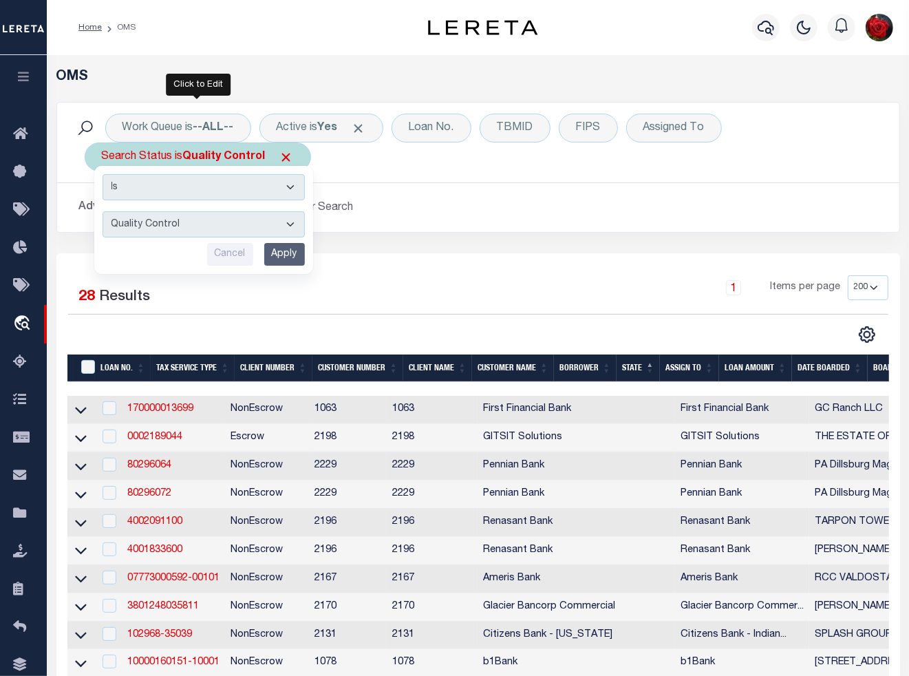
click at [290, 257] on input "Apply" at bounding box center [284, 254] width 41 height 23
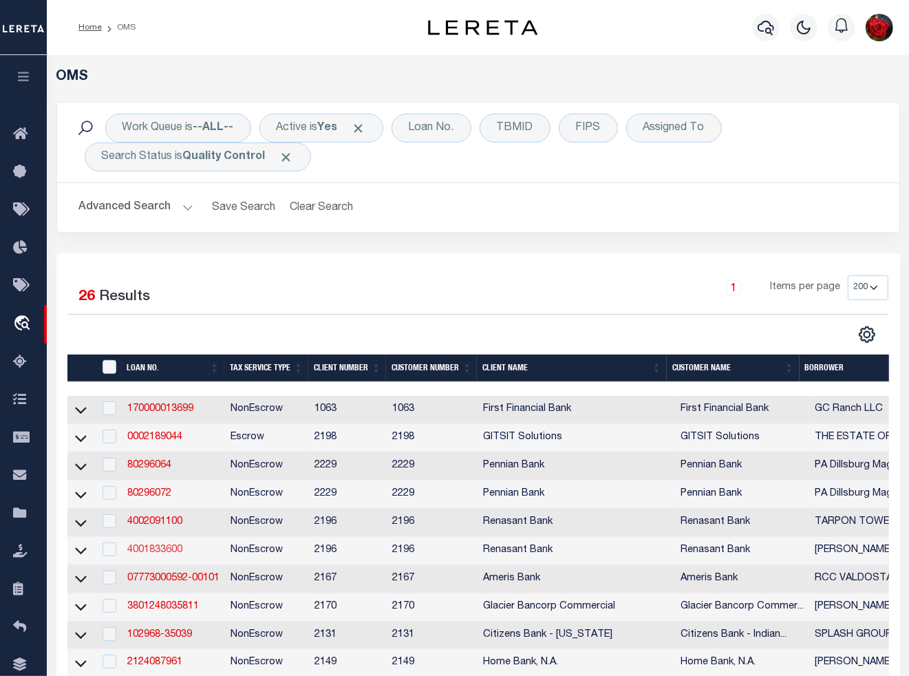
click at [153, 555] on link "4001833600" at bounding box center [154, 550] width 55 height 10
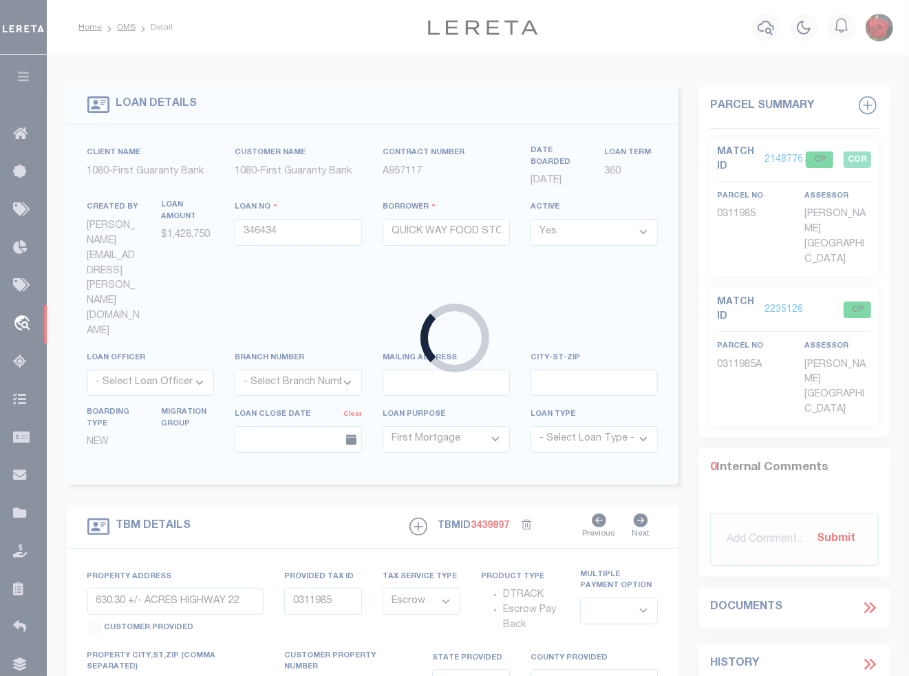
type input "4001833600"
type input "[PERSON_NAME]"
select select
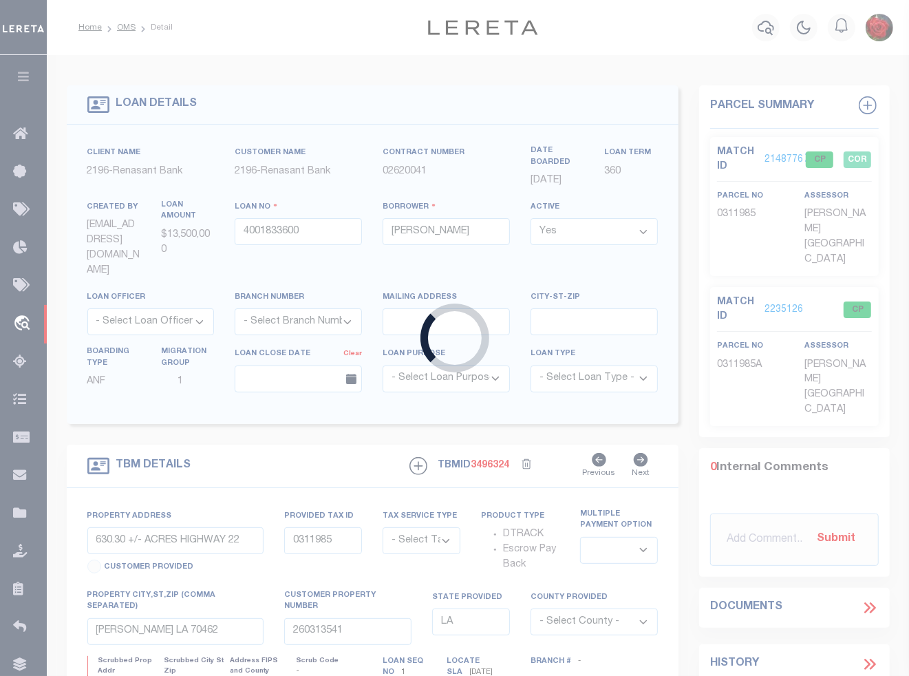
type input "[STREET_ADDRESS][PERSON_NAME]"
radio input "true"
select select "NonEscrow"
select select
type input "[GEOGRAPHIC_DATA][PERSON_NAME]"
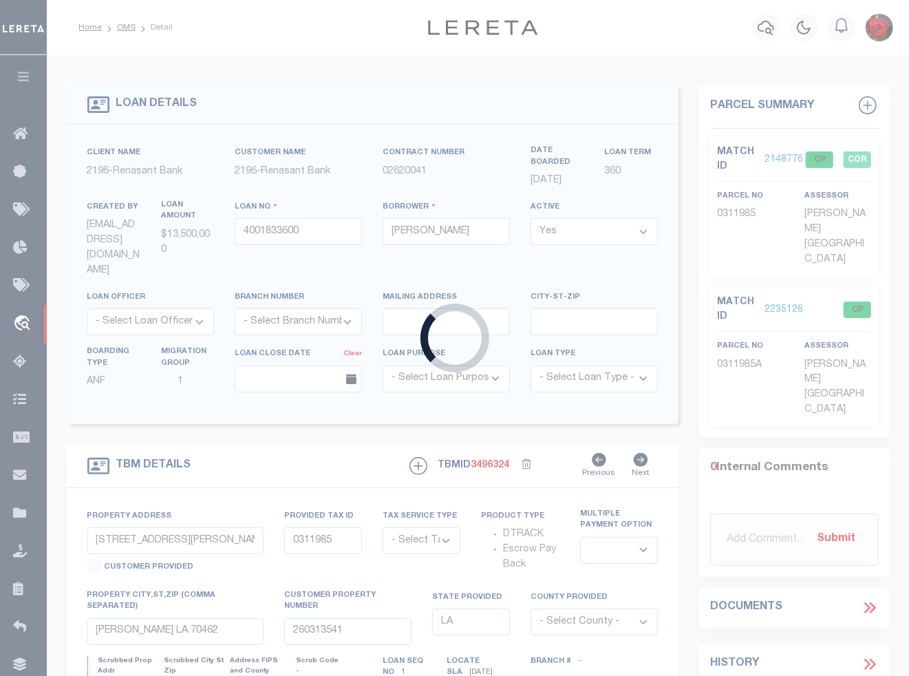
type input "4001833600"
type input "FL"
type textarea "237"
select select "4983"
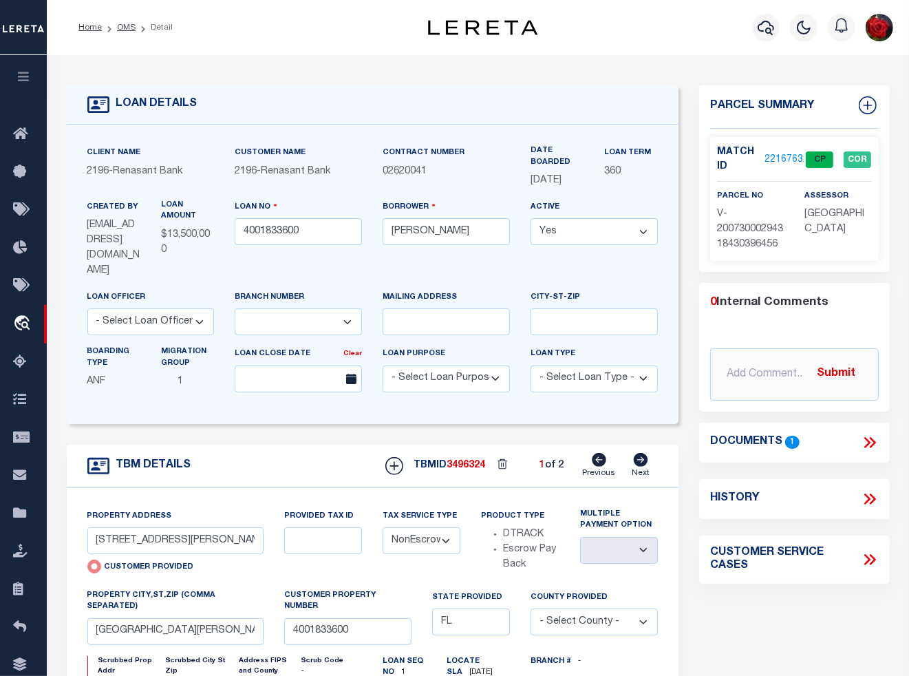
click at [785, 159] on link "2216763" at bounding box center [784, 160] width 39 height 14
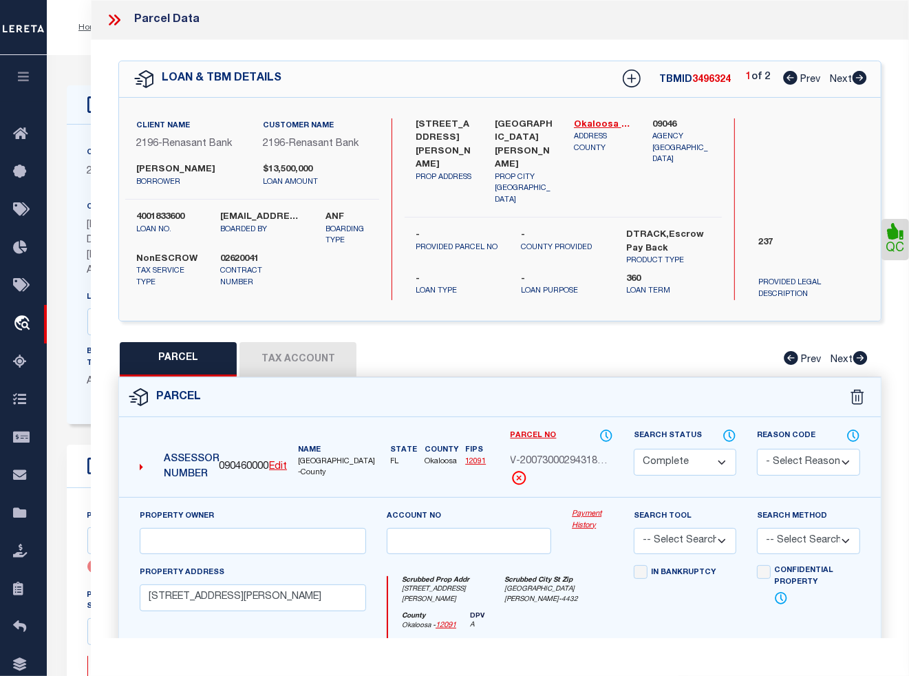
click at [862, 76] on icon at bounding box center [860, 78] width 14 height 14
click at [671, 465] on select "Automated Search Bad Parcel Complete Duplicate Parcel High Dollar Reporting In …" at bounding box center [685, 462] width 103 height 27
click at [634, 449] on select "Automated Search Bad Parcel Complete Duplicate Parcel High Dollar Reporting In …" at bounding box center [685, 462] width 103 height 27
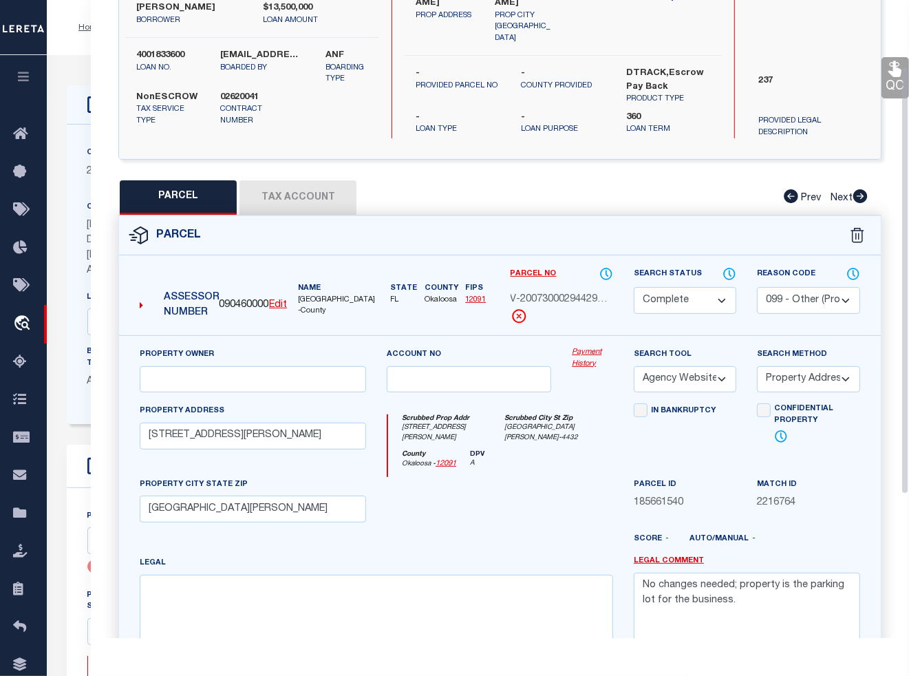
scroll to position [313, 0]
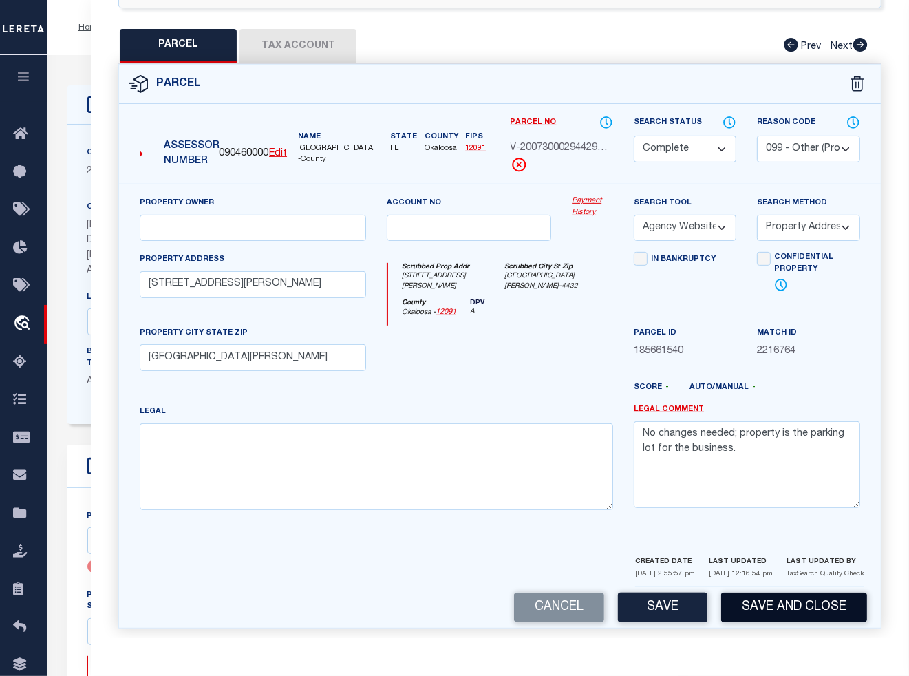
click at [780, 597] on button "Save and Close" at bounding box center [794, 608] width 146 height 30
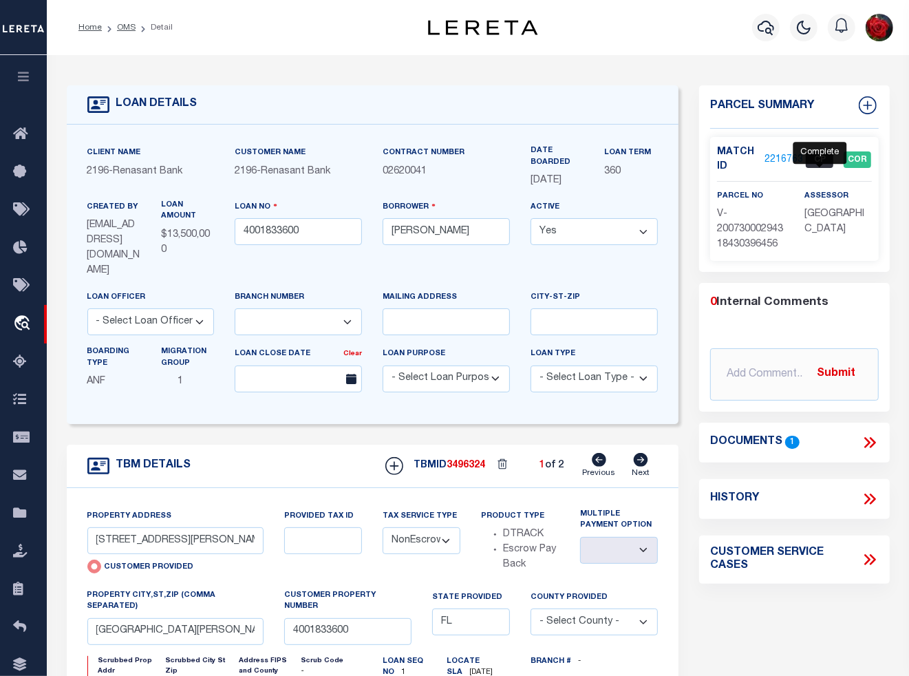
click at [821, 158] on span "CP" at bounding box center [820, 159] width 28 height 17
click at [783, 158] on link "2216763" at bounding box center [784, 160] width 39 height 14
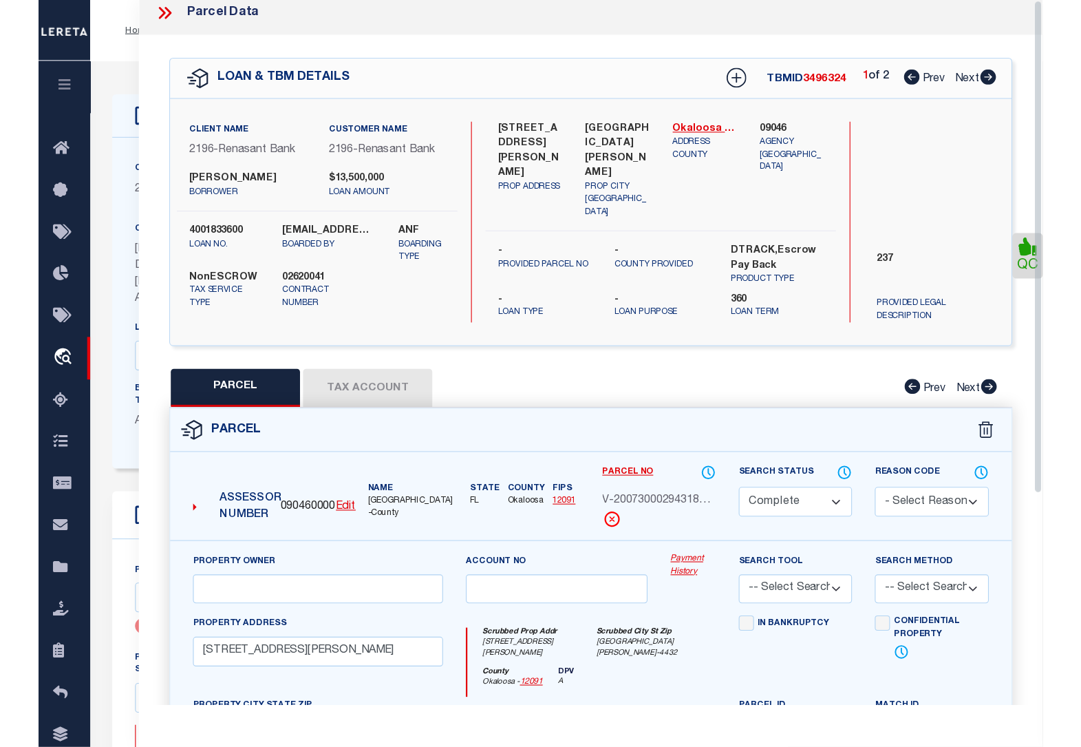
scroll to position [0, 0]
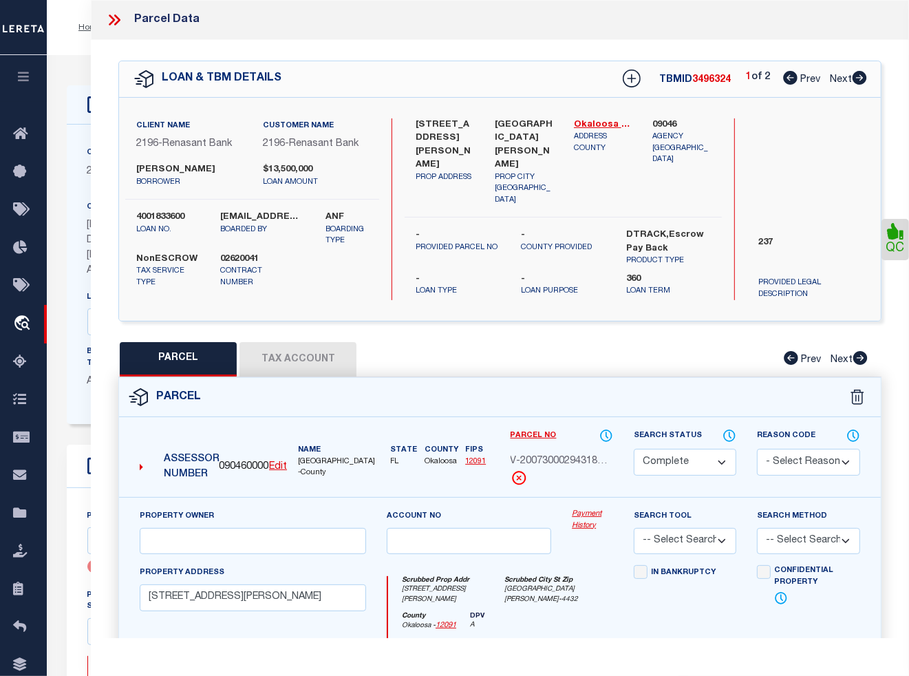
click at [859, 83] on icon at bounding box center [860, 78] width 14 height 14
click at [893, 239] on icon at bounding box center [894, 231] width 13 height 16
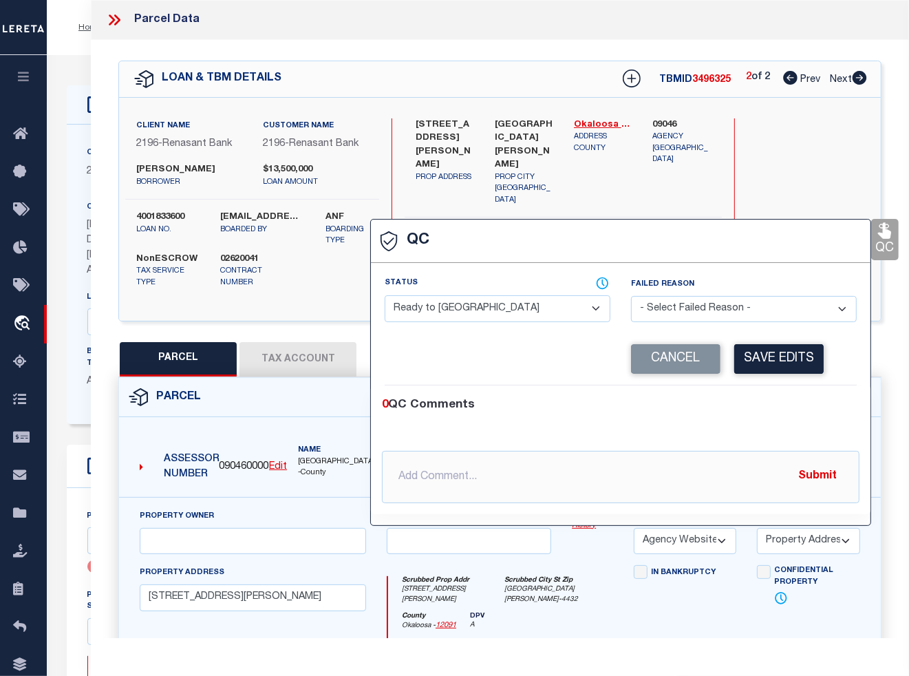
click at [511, 317] on select "- Select Status - Ready to QC Correct Incorrect" at bounding box center [498, 308] width 226 height 27
click at [385, 297] on select "- Select Status - Ready to QC Correct Incorrect" at bounding box center [498, 308] width 226 height 27
click at [773, 355] on button "Save Edits" at bounding box center [778, 359] width 89 height 30
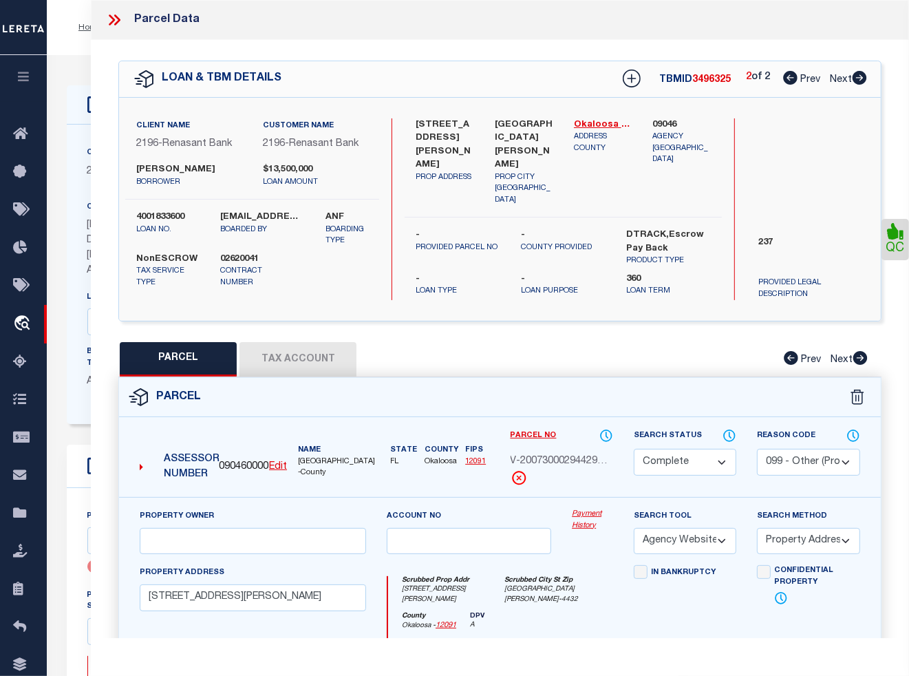
click at [114, 19] on icon at bounding box center [112, 19] width 6 height 11
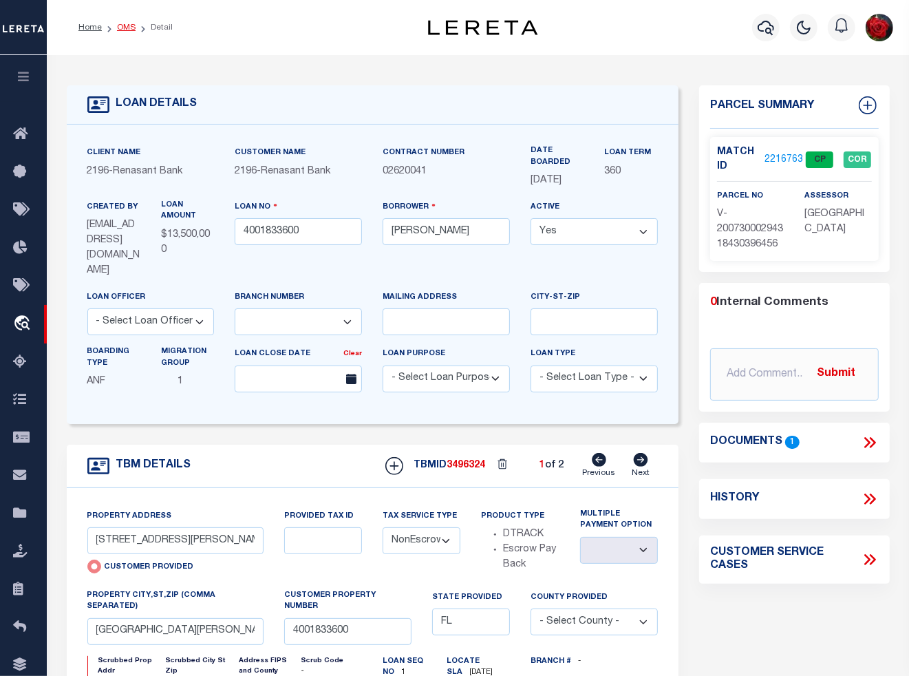
click at [131, 26] on link "OMS" at bounding box center [126, 27] width 19 height 8
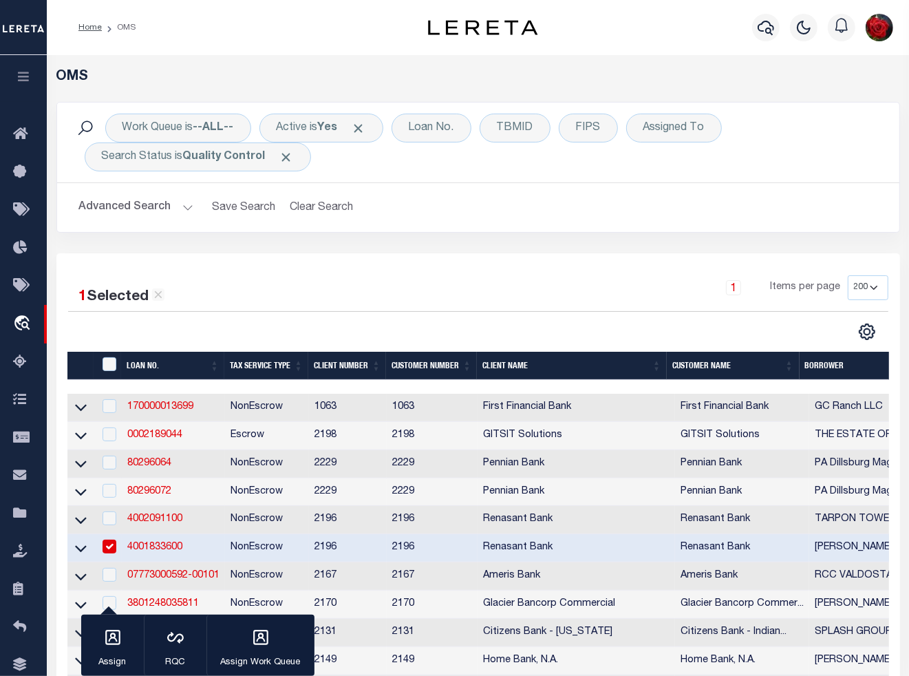
click at [107, 551] on input "checkbox" at bounding box center [110, 547] width 14 height 14
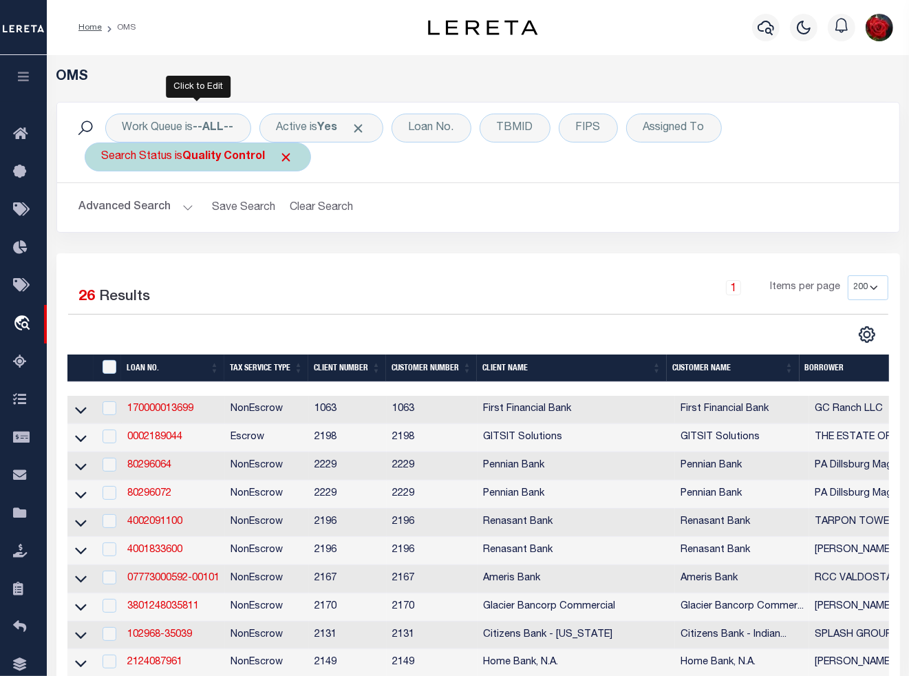
click at [235, 156] on b "Quality Control" at bounding box center [224, 156] width 83 height 11
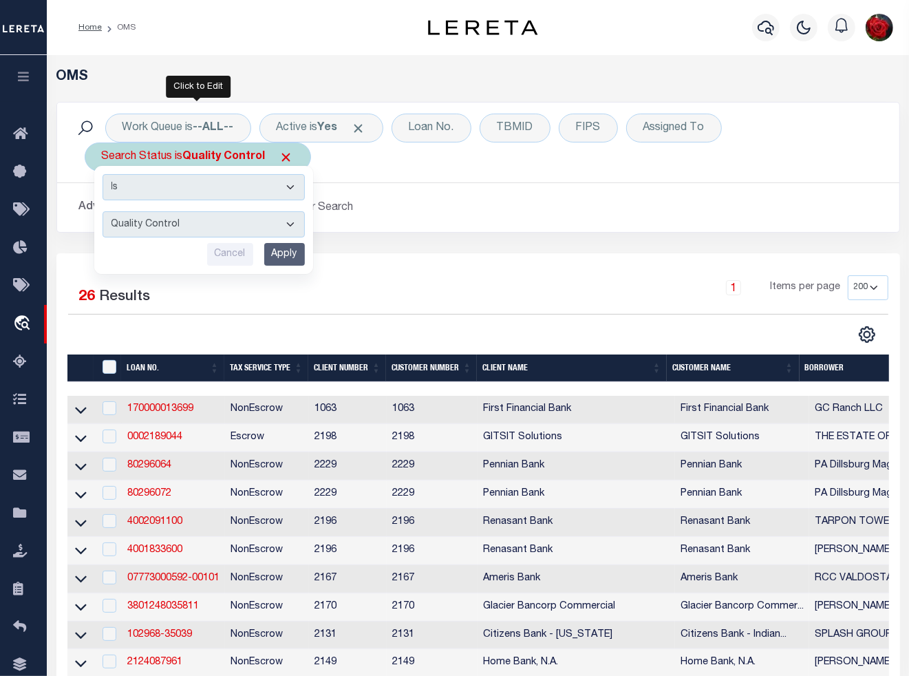
click at [277, 253] on input "Apply" at bounding box center [284, 254] width 41 height 23
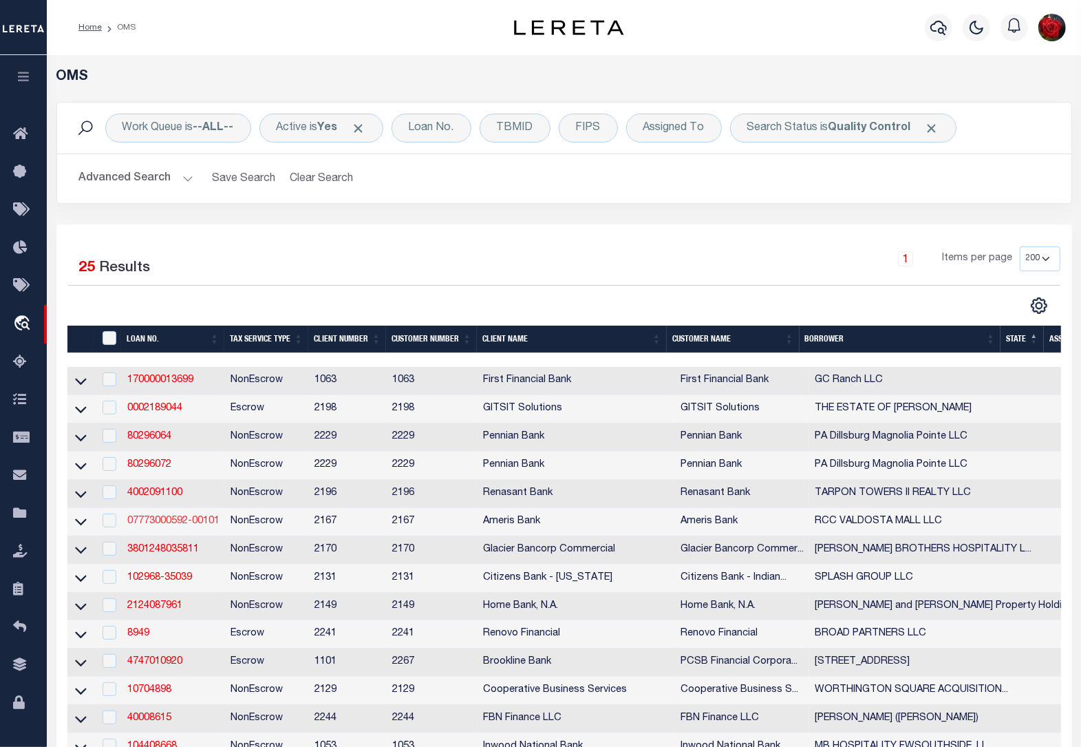
click at [170, 526] on link "07773000592-00101" at bounding box center [173, 521] width 92 height 10
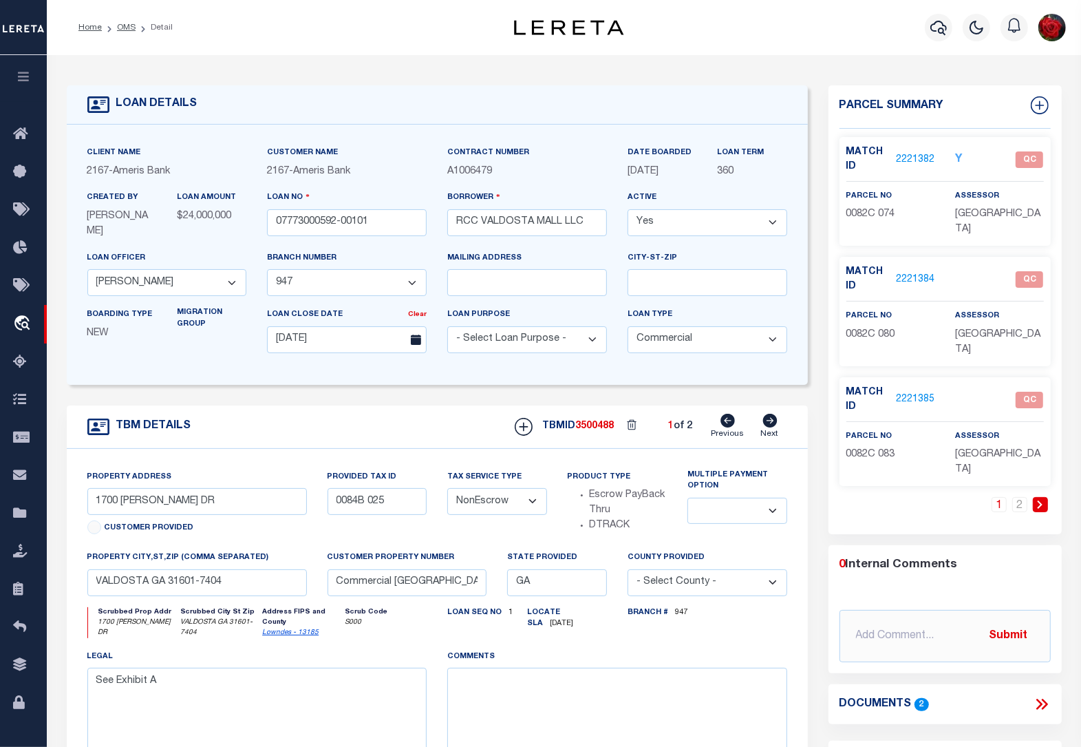
click at [916, 159] on link "2221382" at bounding box center [915, 160] width 39 height 14
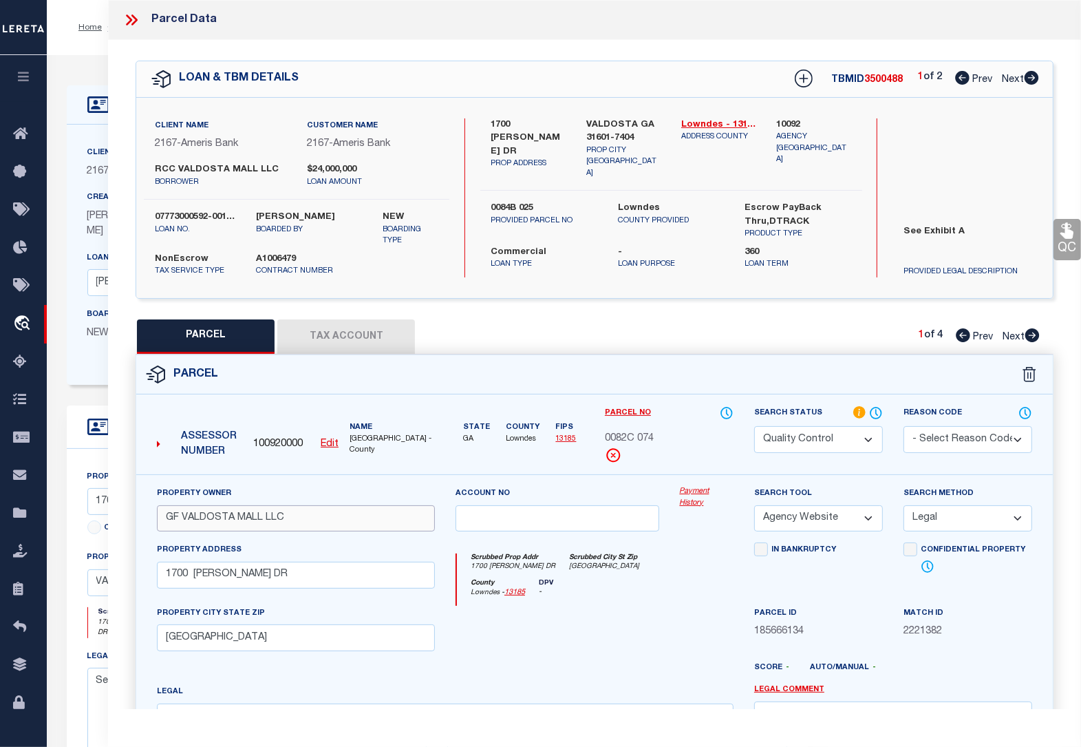
drag, startPoint x: 236, startPoint y: 518, endPoint x: 169, endPoint y: 515, distance: 67.5
click at [169, 515] on input "GF VALDOSTA MALL LLC" at bounding box center [296, 518] width 278 height 27
click at [1030, 337] on icon at bounding box center [1032, 335] width 14 height 14
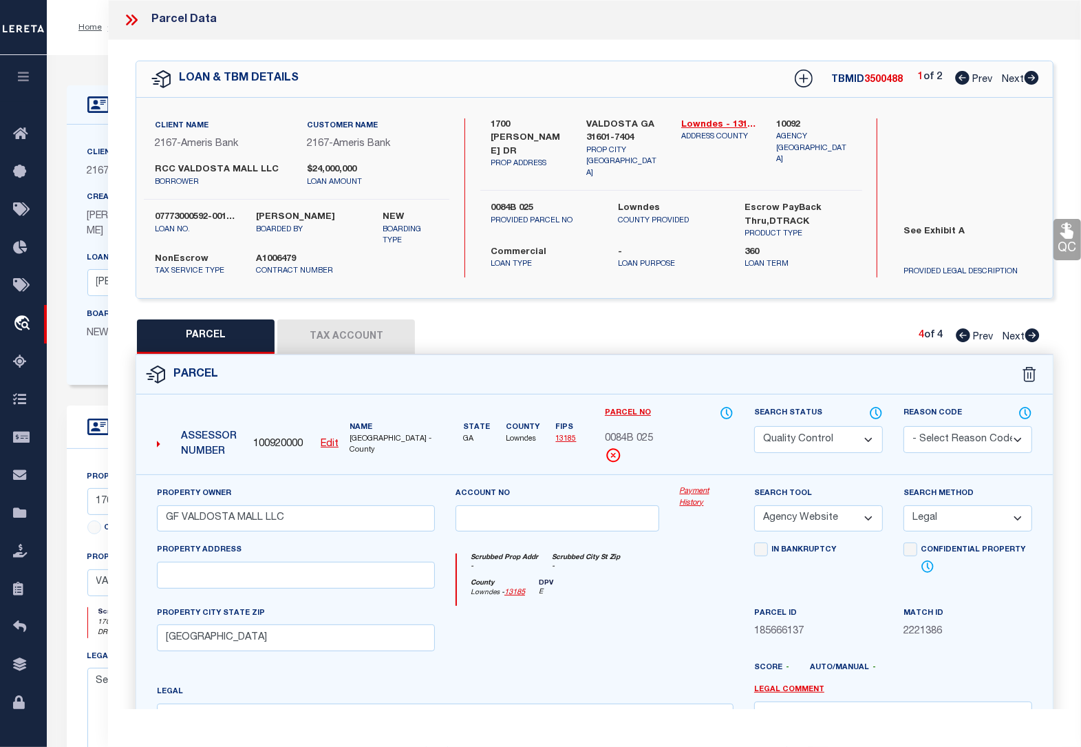
click at [960, 337] on icon at bounding box center [963, 335] width 14 height 14
click at [1031, 337] on icon at bounding box center [1032, 335] width 14 height 14
click at [964, 338] on icon at bounding box center [963, 335] width 14 height 14
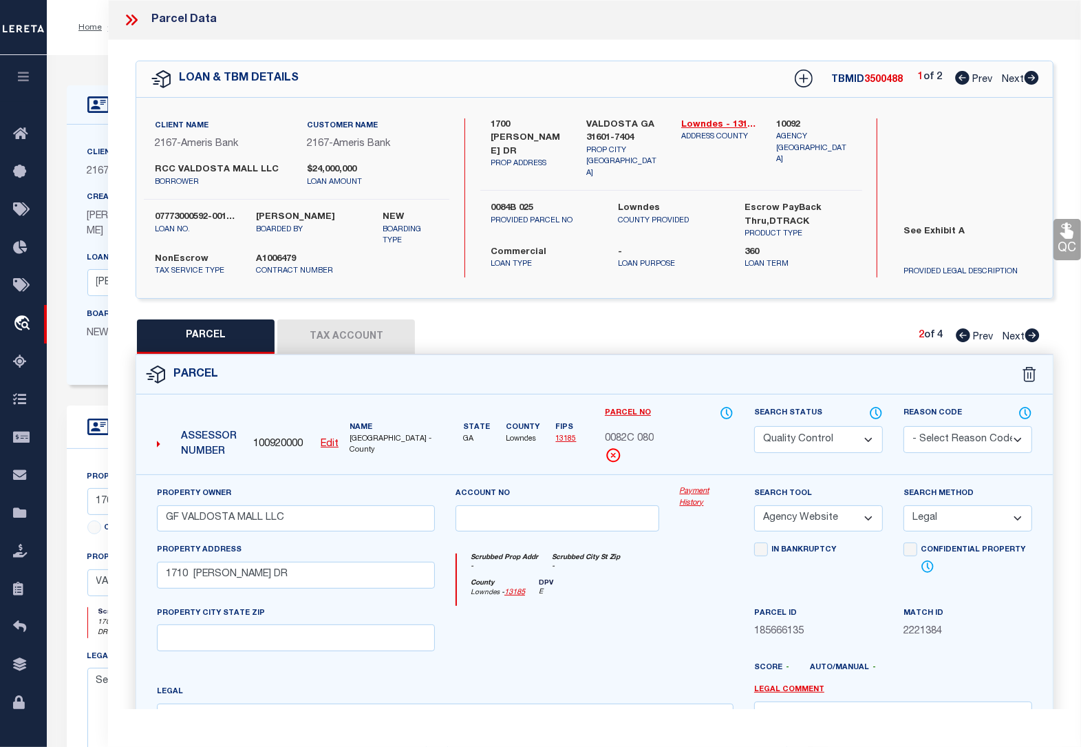
click at [964, 338] on icon at bounding box center [963, 335] width 14 height 14
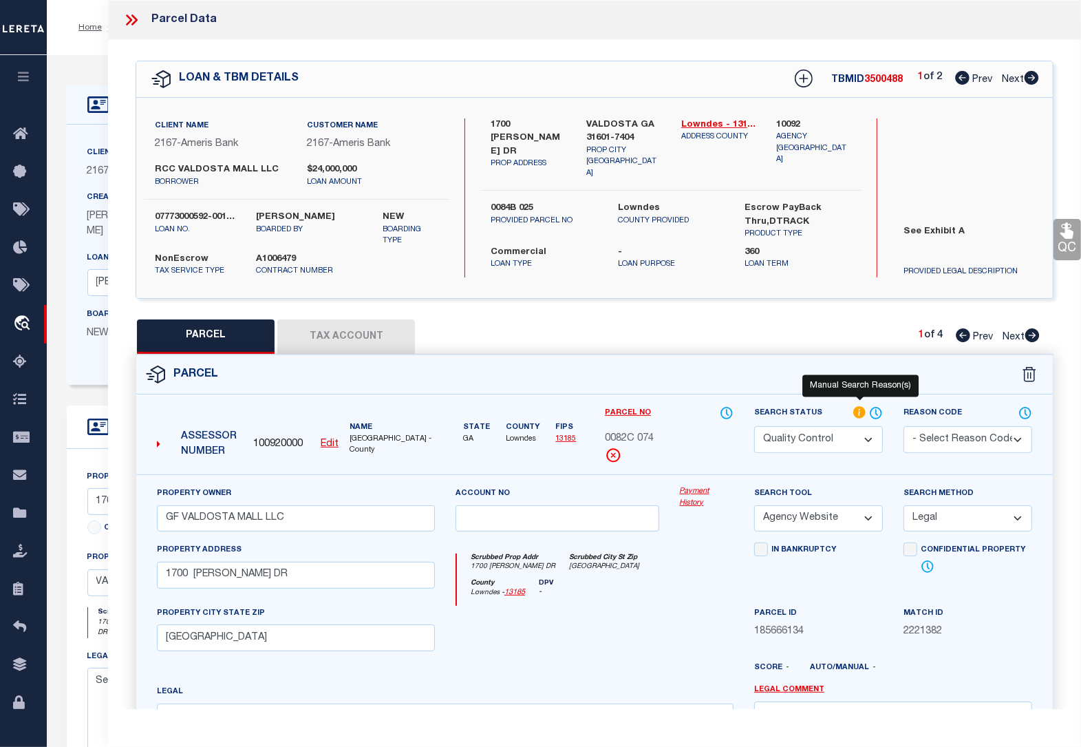
click at [861, 411] on icon at bounding box center [859, 412] width 12 height 12
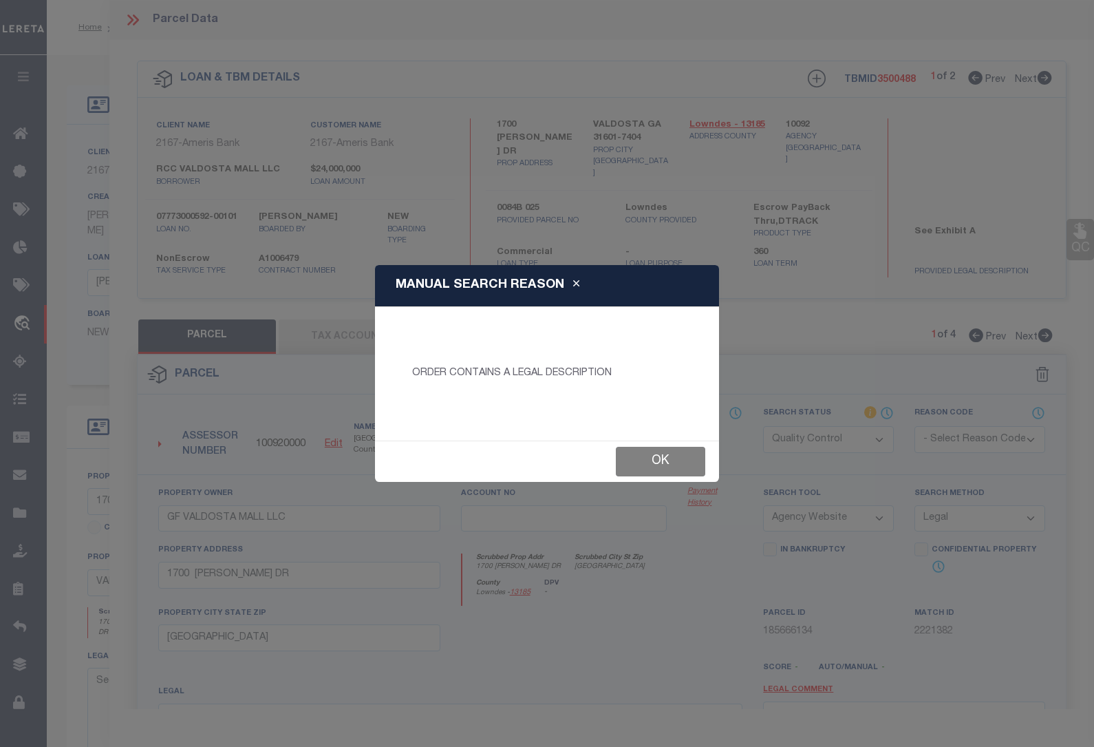
click at [659, 465] on button "Ok" at bounding box center [660, 462] width 89 height 30
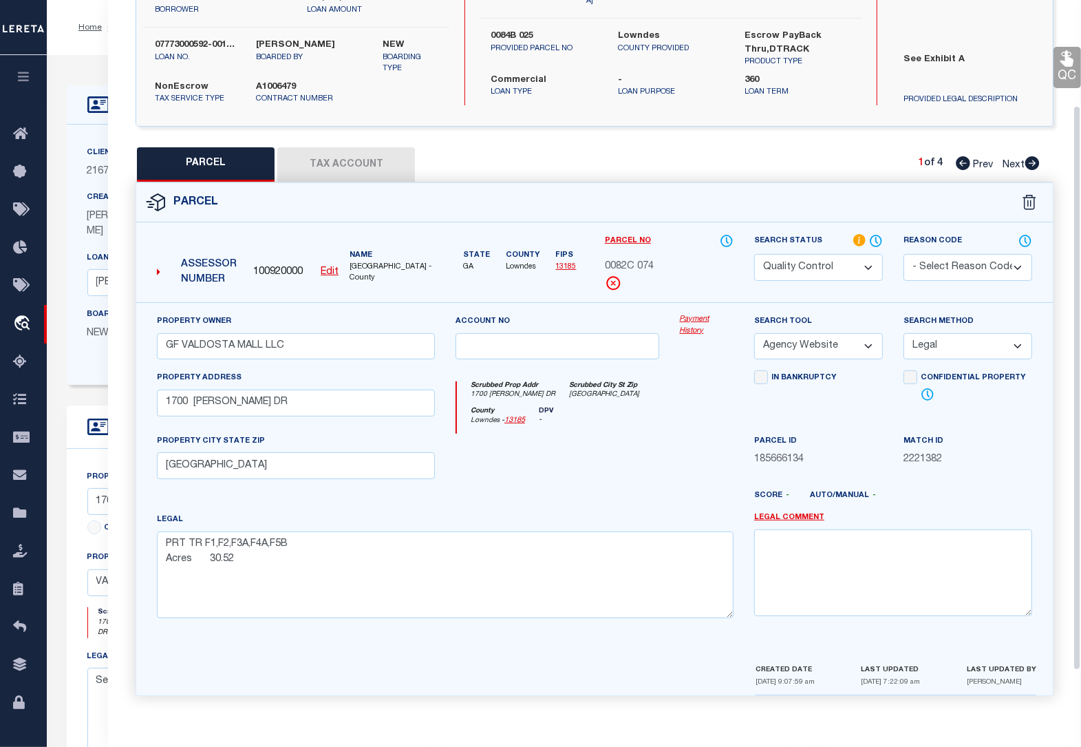
scroll to position [180, 0]
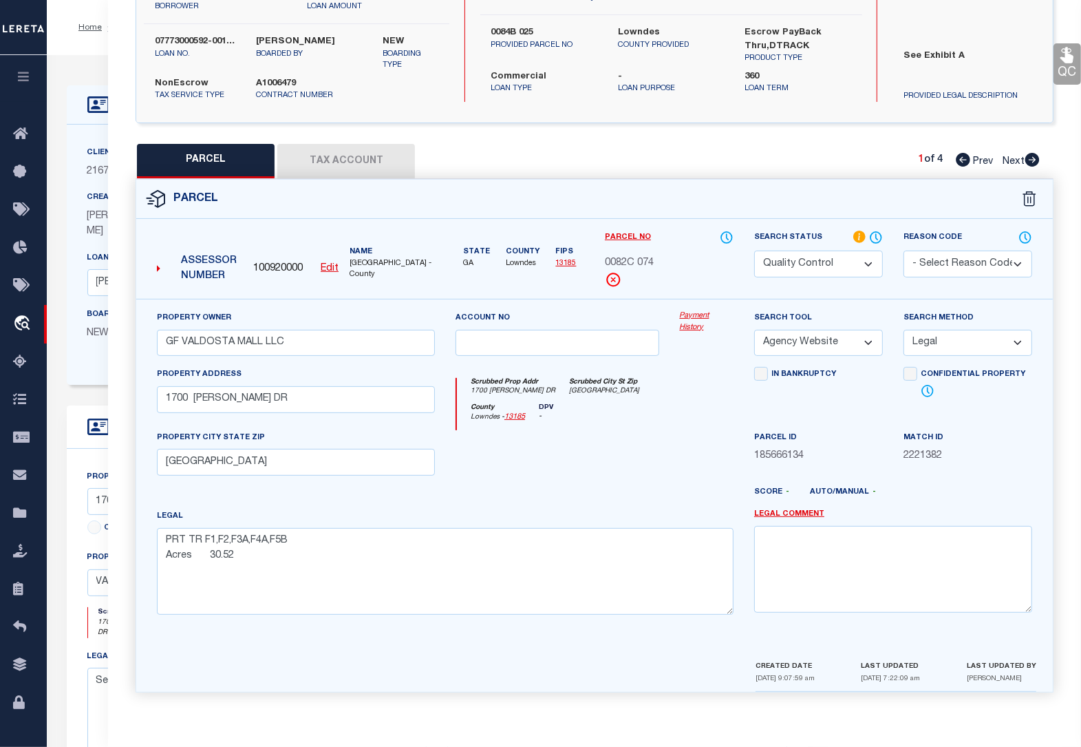
click at [1068, 58] on icon at bounding box center [1067, 55] width 13 height 16
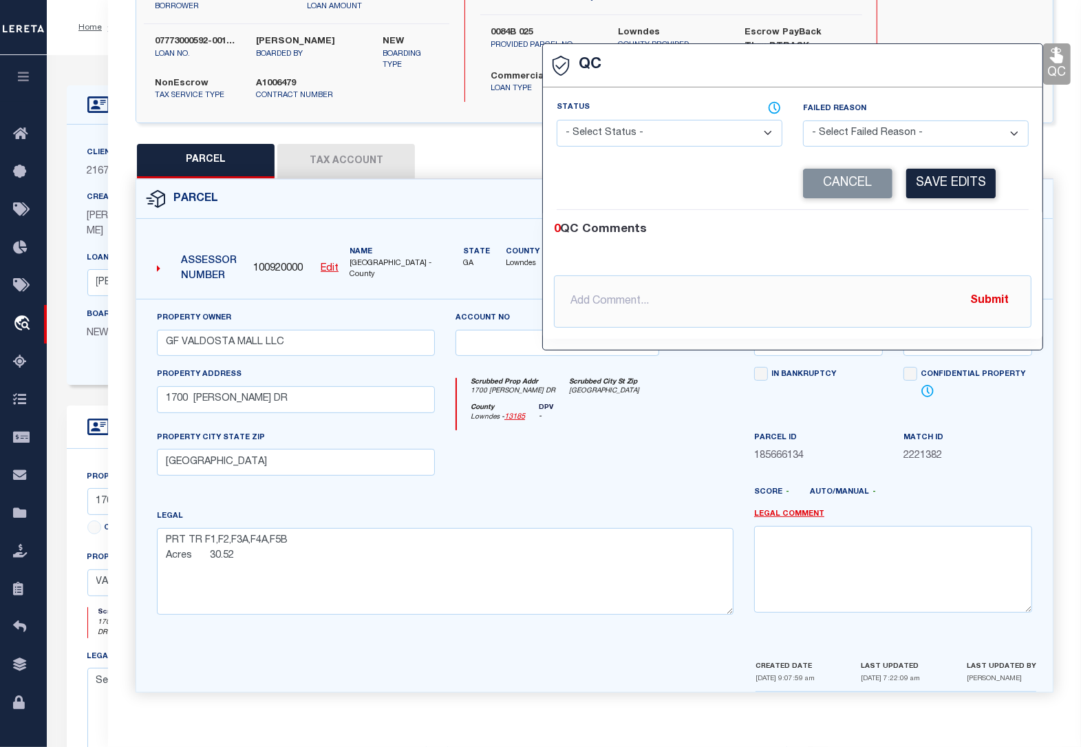
click at [689, 128] on select "- Select Status - Ready to QC Correct Incorrect" at bounding box center [670, 133] width 226 height 27
click at [557, 120] on select "- Select Status - Ready to QC Correct Incorrect" at bounding box center [670, 133] width 226 height 27
click at [936, 186] on button "Save Edits" at bounding box center [950, 184] width 89 height 30
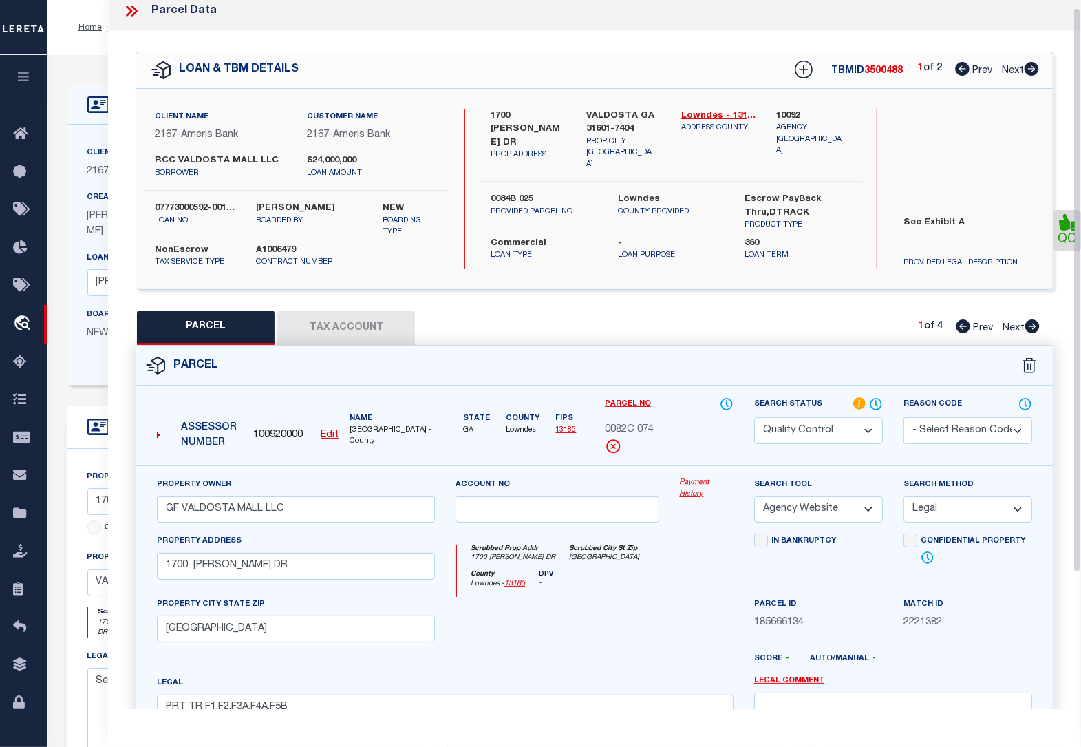
scroll to position [0, 0]
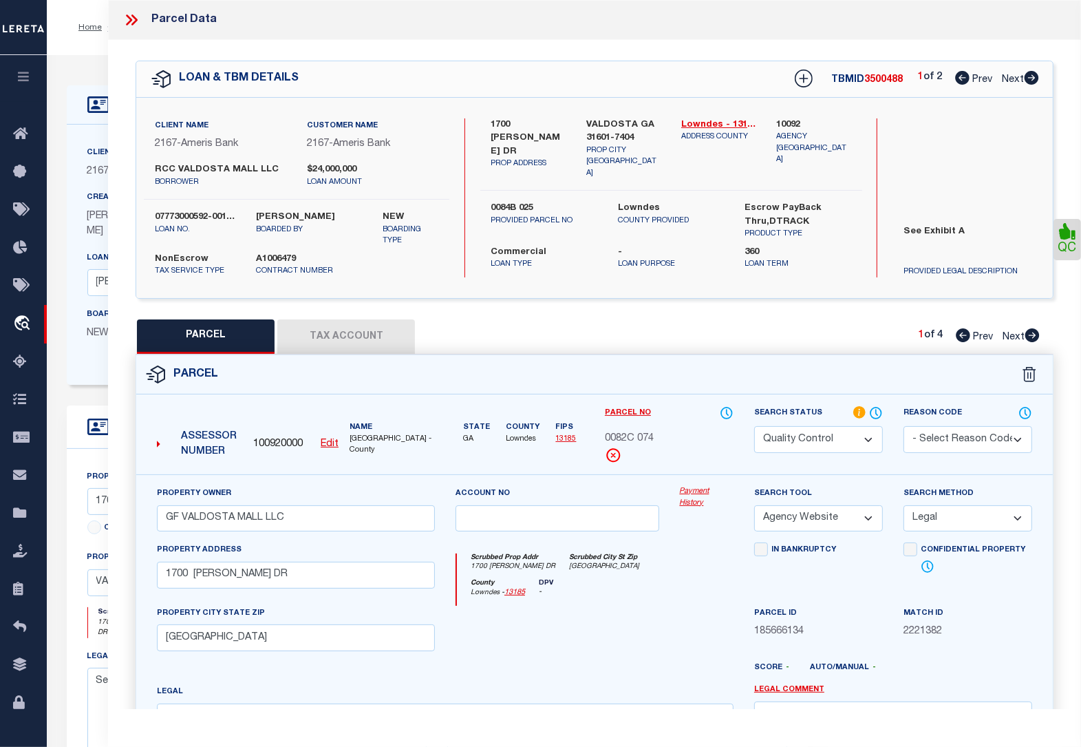
click at [824, 438] on select "Automated Search Bad Parcel Complete Duplicate Parcel High Dollar Reporting In …" at bounding box center [818, 439] width 129 height 27
click at [754, 426] on select "Automated Search Bad Parcel Complete Duplicate Parcel High Dollar Reporting In …" at bounding box center [818, 439] width 129 height 27
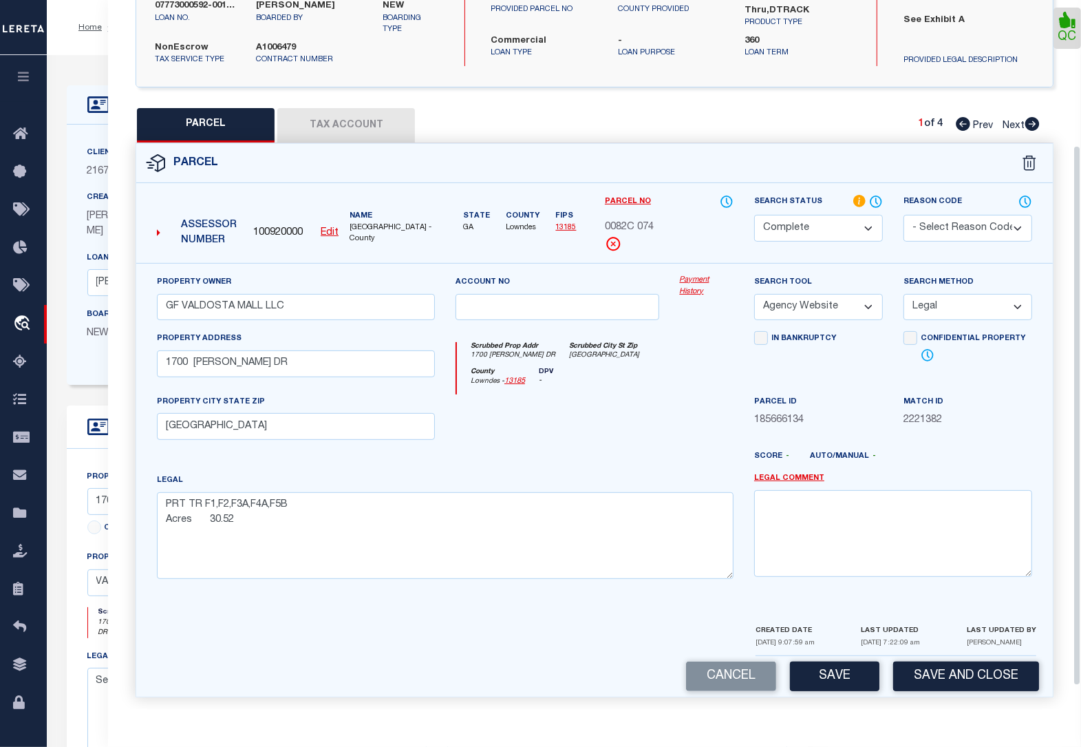
scroll to position [220, 0]
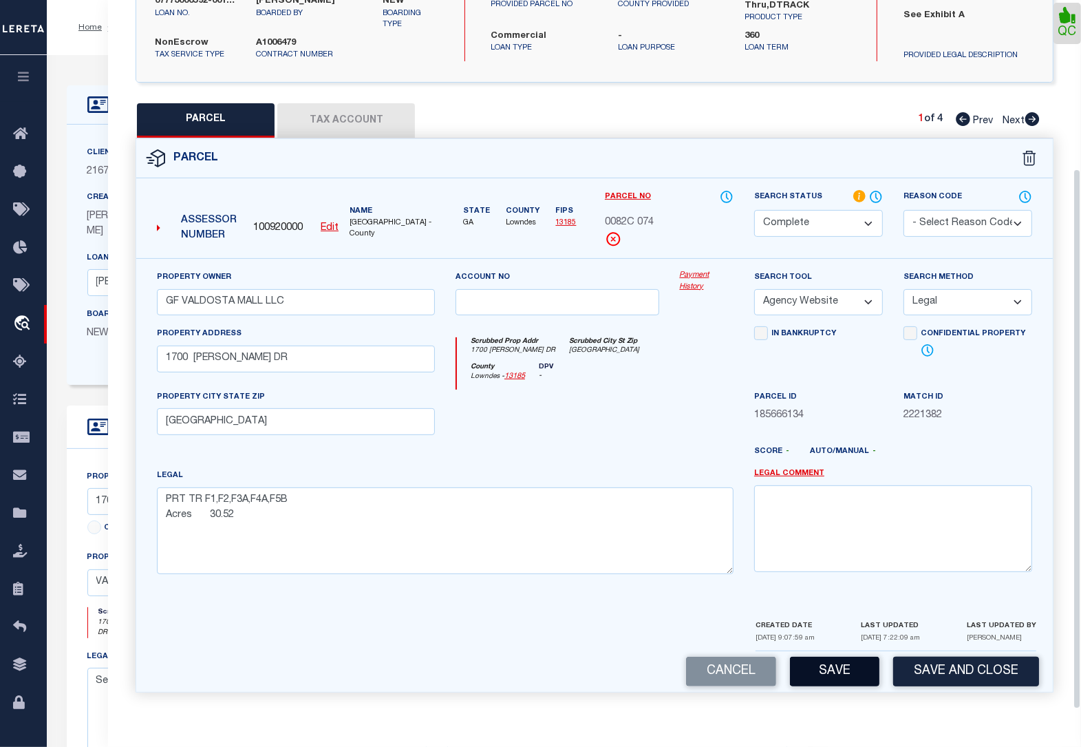
click at [842, 672] on button "Save" at bounding box center [834, 672] width 89 height 30
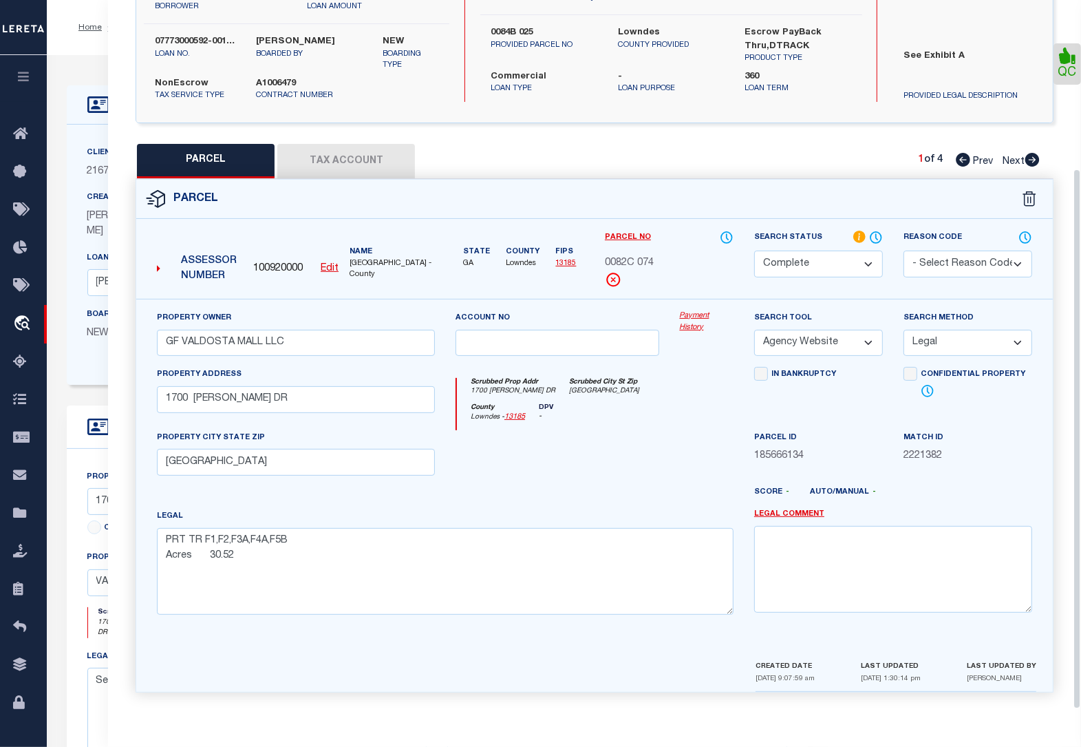
scroll to position [180, 0]
click at [1034, 153] on icon at bounding box center [1032, 160] width 14 height 14
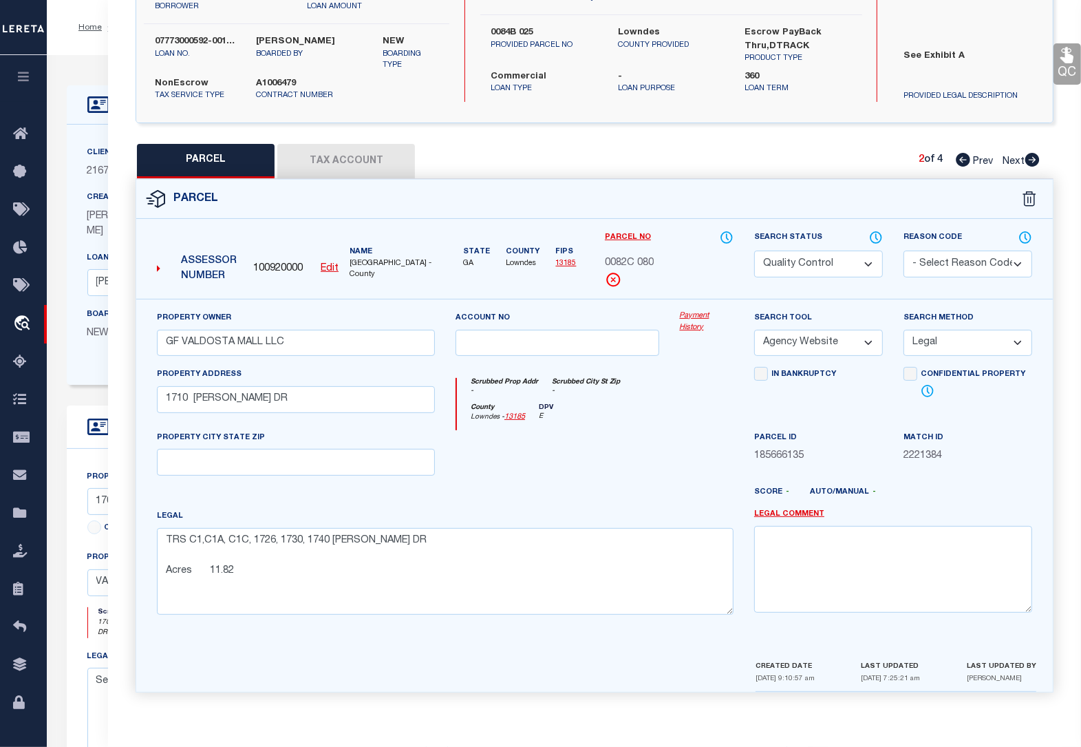
click at [831, 260] on select "Automated Search Bad Parcel Complete Duplicate Parcel High Dollar Reporting In …" at bounding box center [818, 264] width 129 height 27
click at [754, 251] on select "Automated Search Bad Parcel Complete Duplicate Parcel High Dollar Reporting In …" at bounding box center [818, 264] width 129 height 27
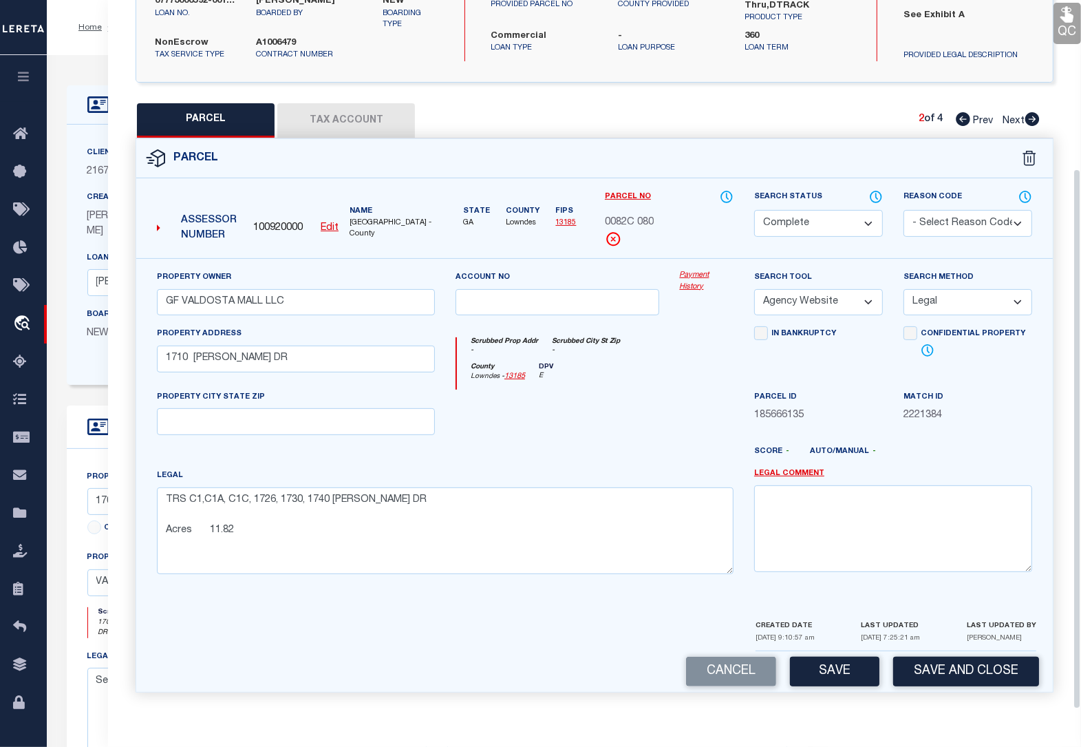
scroll to position [220, 0]
click at [835, 666] on button "Save" at bounding box center [834, 672] width 89 height 30
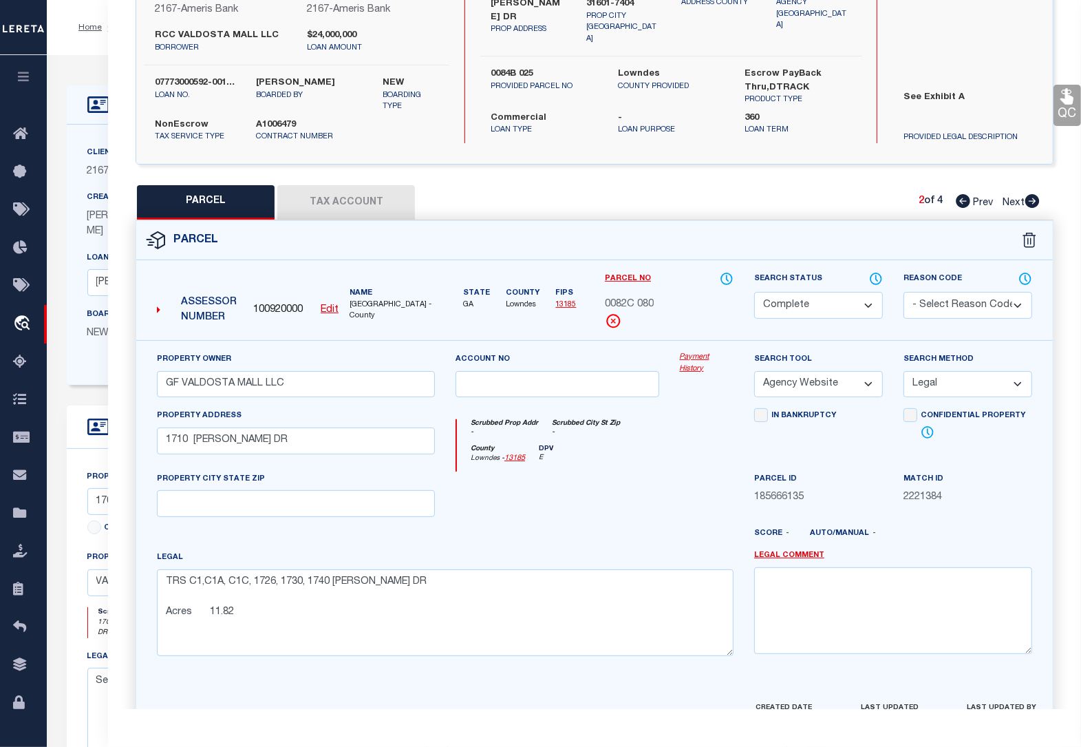
click at [1065, 103] on icon at bounding box center [1067, 97] width 13 height 16
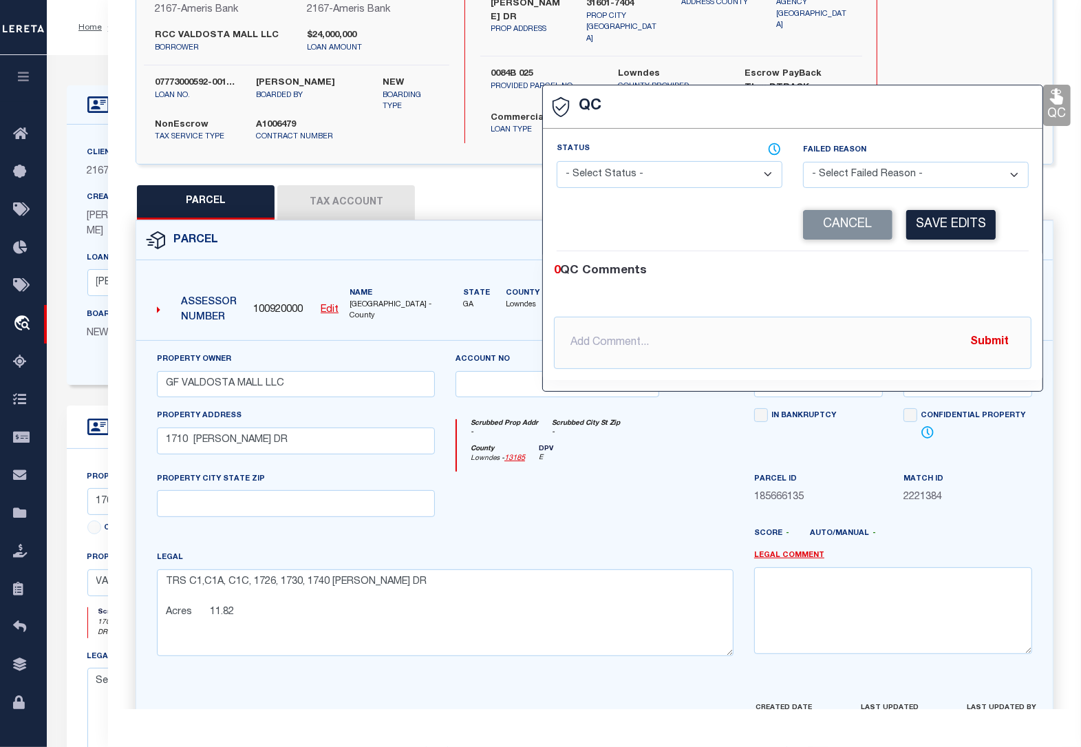
click at [685, 171] on select "- Select Status - Ready to QC Correct Incorrect" at bounding box center [670, 174] width 226 height 27
click at [557, 162] on select "- Select Status - Ready to QC Correct Incorrect" at bounding box center [670, 174] width 226 height 27
click at [950, 224] on button "Save Edits" at bounding box center [950, 225] width 89 height 30
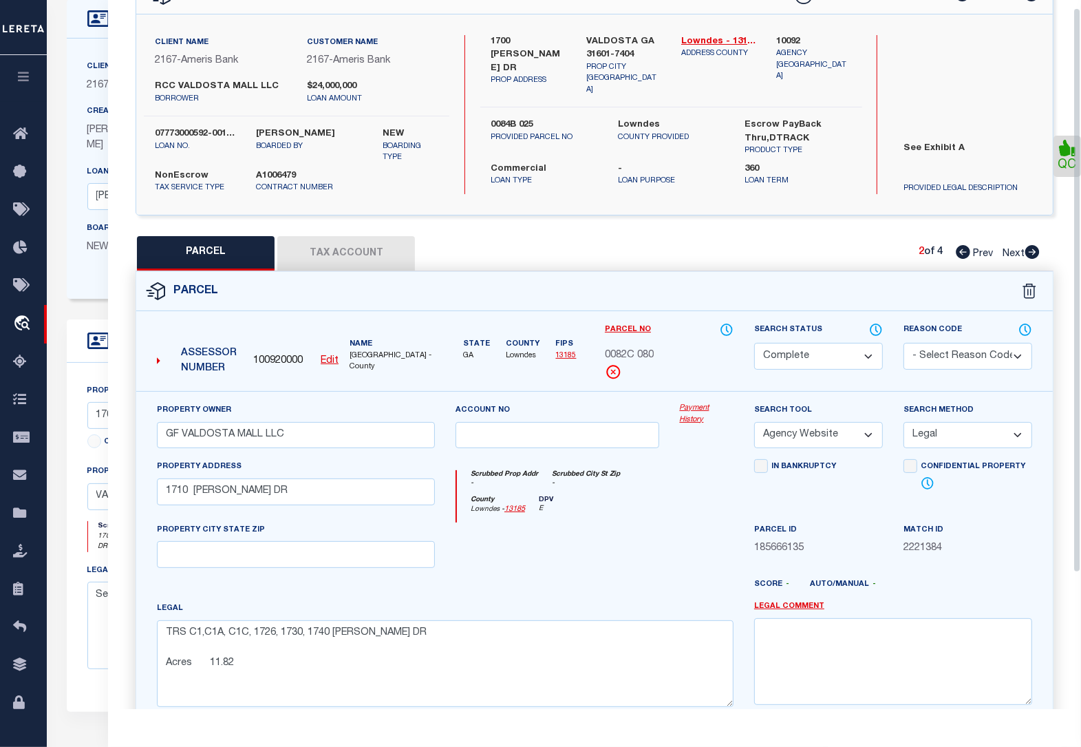
scroll to position [8, 0]
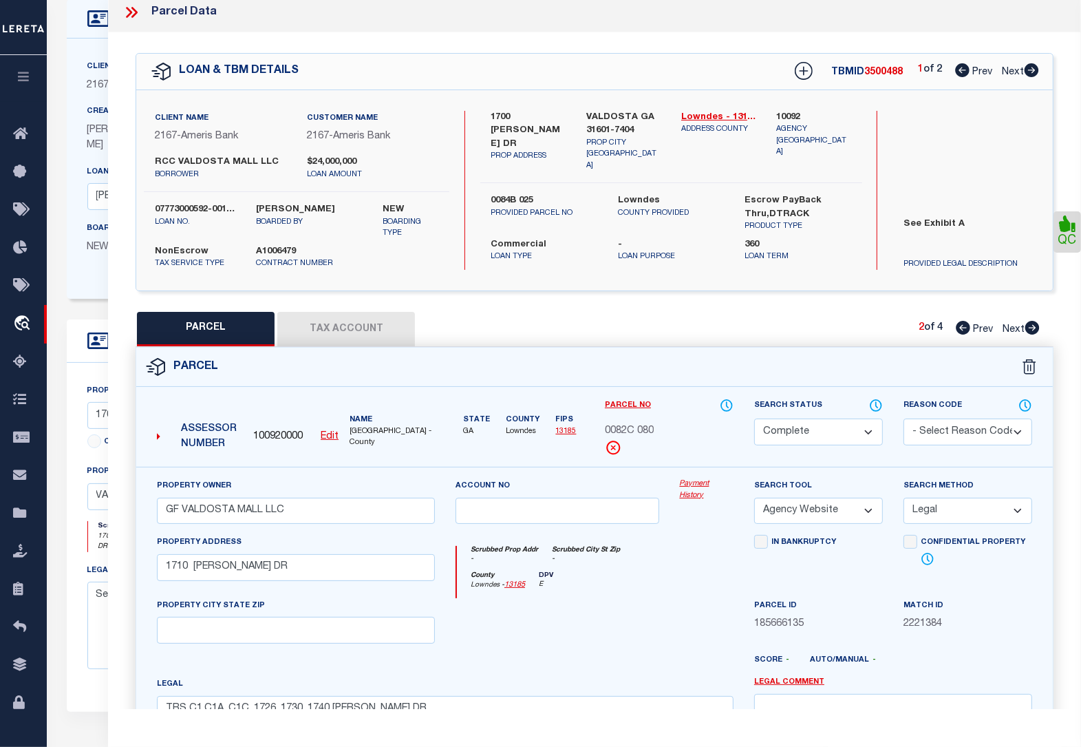
click at [1031, 328] on icon at bounding box center [1032, 328] width 15 height 14
click at [810, 429] on select "Automated Search Bad Parcel Complete Duplicate Parcel High Dollar Reporting In …" at bounding box center [818, 431] width 129 height 27
click at [754, 418] on select "Automated Search Bad Parcel Complete Duplicate Parcel High Dollar Reporting In …" at bounding box center [818, 431] width 129 height 27
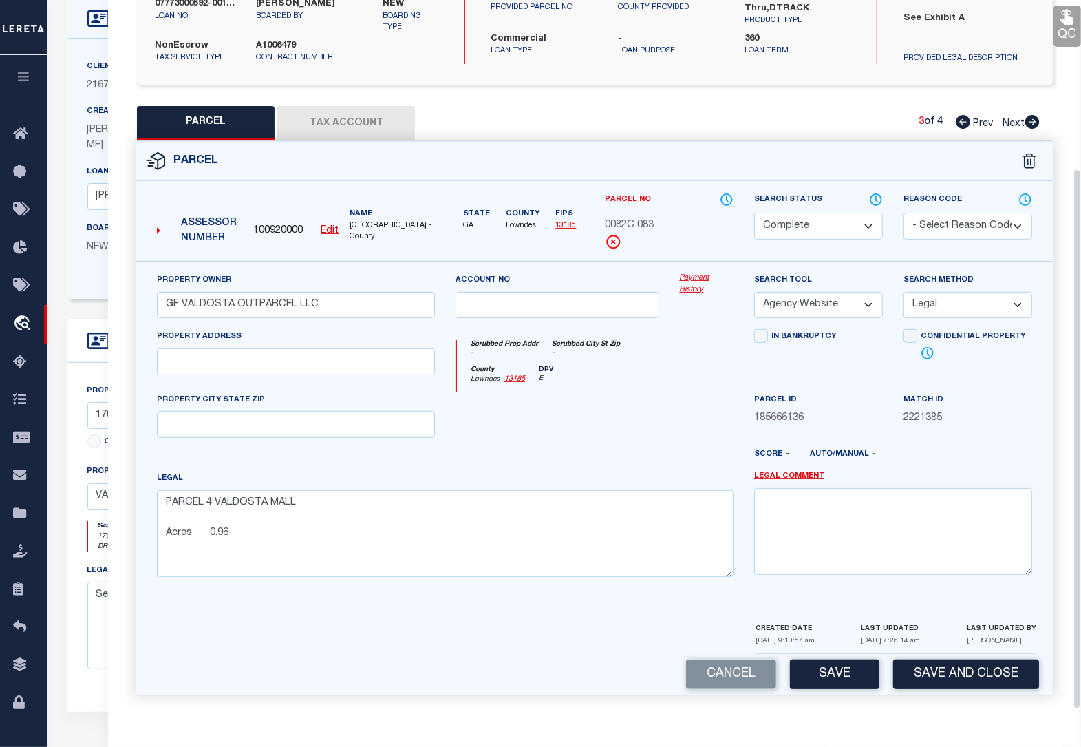
scroll to position [220, 0]
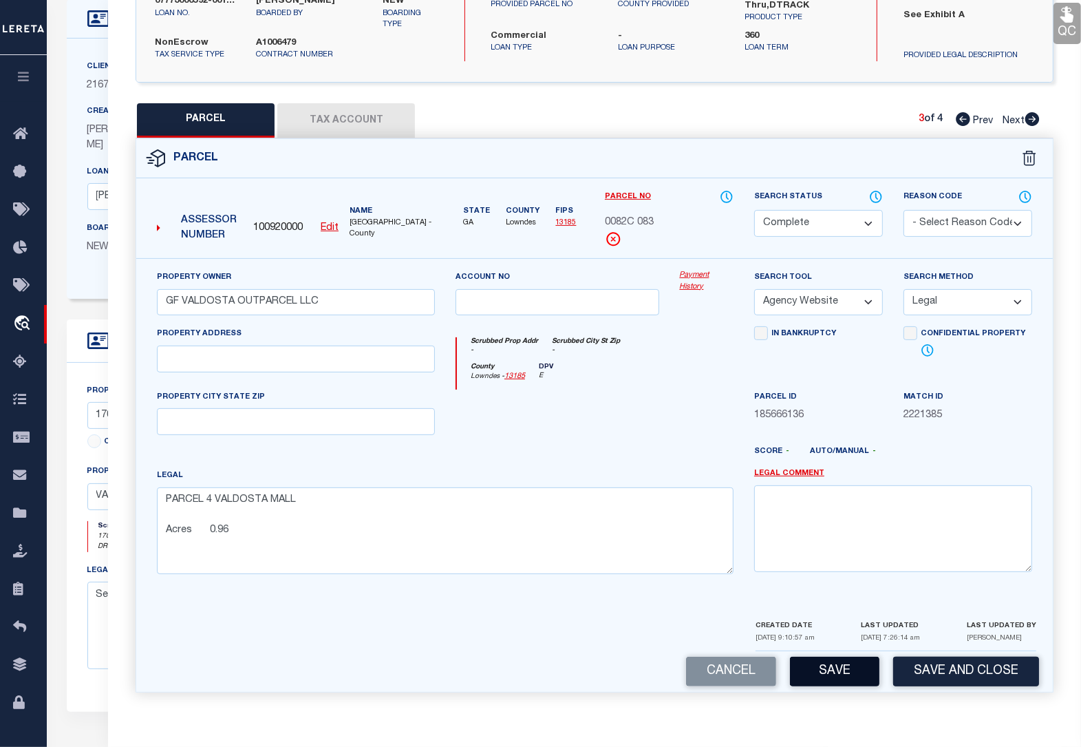
click at [857, 669] on button "Save" at bounding box center [834, 672] width 89 height 30
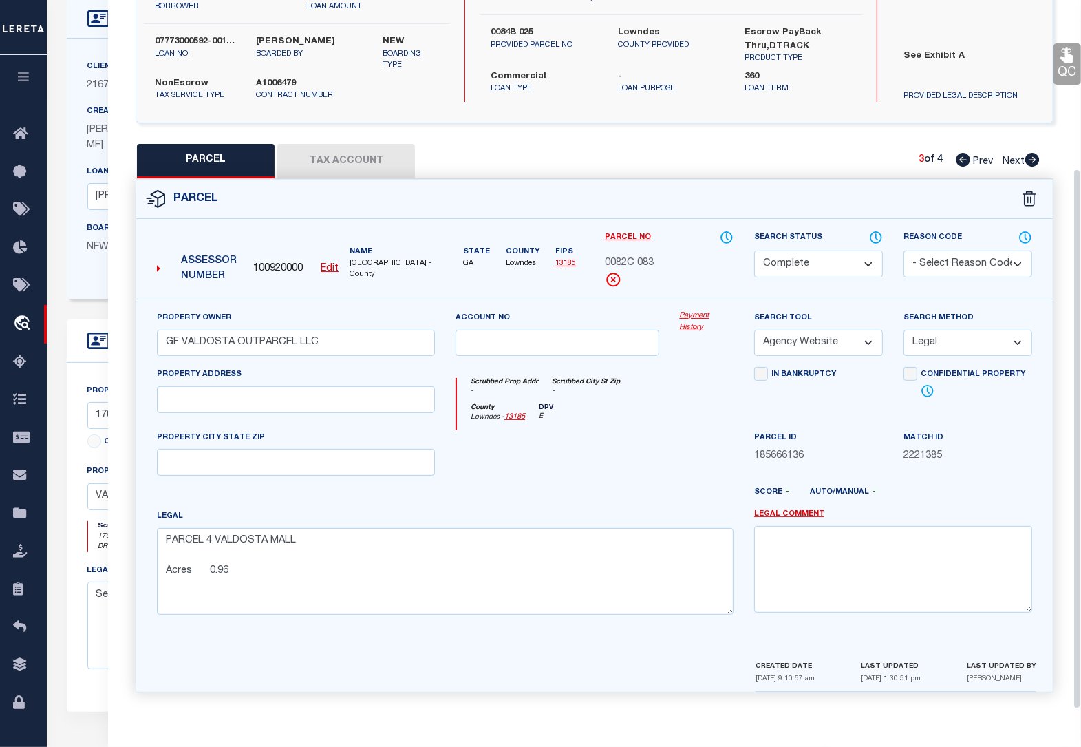
scroll to position [180, 0]
click at [1061, 58] on icon at bounding box center [1067, 55] width 18 height 18
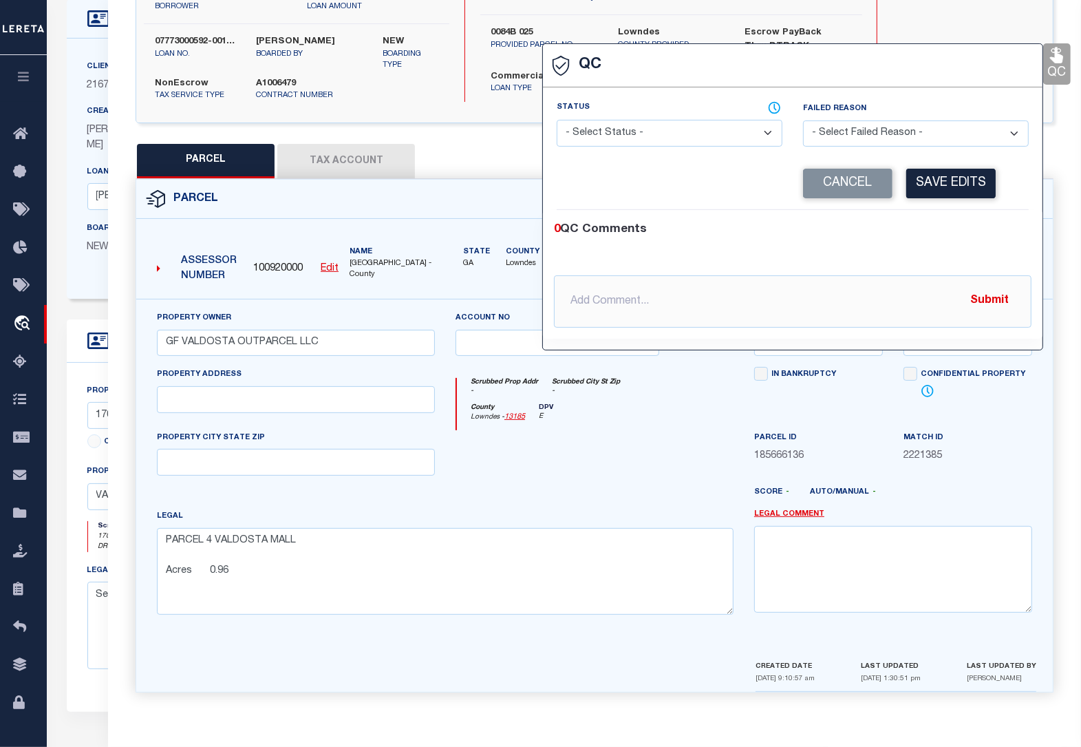
click at [642, 133] on select "- Select Status - Ready to QC Correct Incorrect" at bounding box center [670, 133] width 226 height 27
click at [557, 120] on select "- Select Status - Ready to QC Correct Incorrect" at bounding box center [670, 133] width 226 height 27
click at [940, 184] on button "Save Edits" at bounding box center [950, 184] width 89 height 30
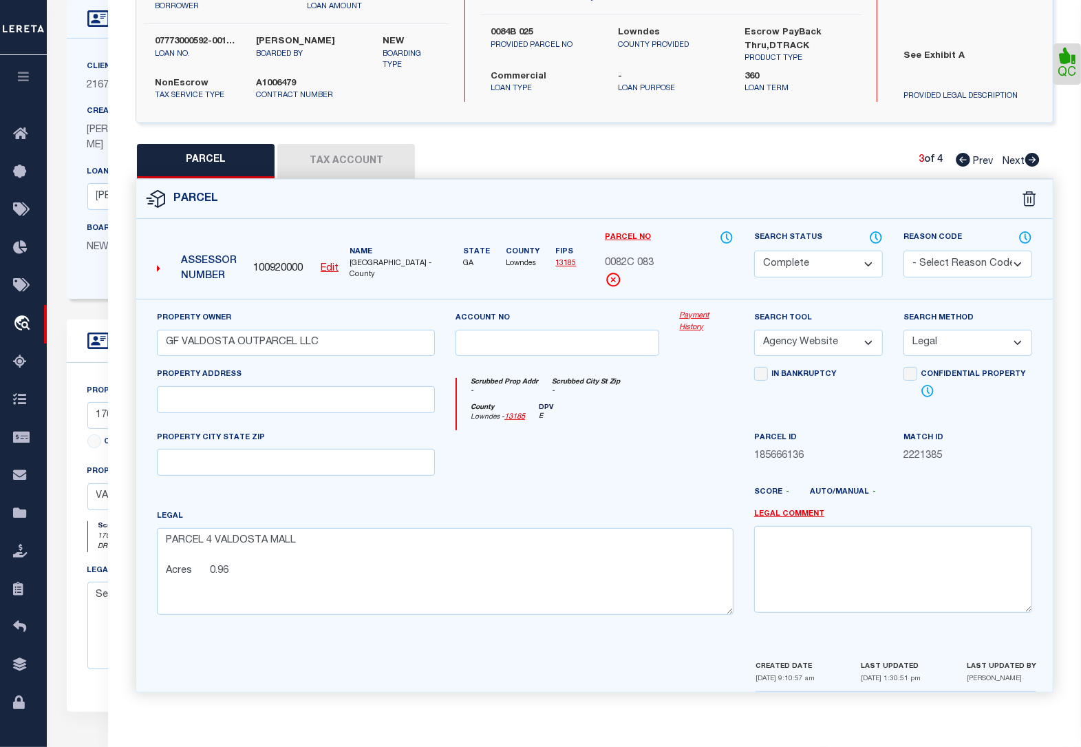
click at [1033, 160] on icon at bounding box center [1032, 160] width 14 height 14
click at [865, 257] on select "Automated Search Bad Parcel Complete Duplicate Parcel High Dollar Reporting In …" at bounding box center [818, 264] width 129 height 27
click at [754, 251] on select "Automated Search Bad Parcel Complete Duplicate Parcel High Dollar Reporting In …" at bounding box center [818, 264] width 129 height 27
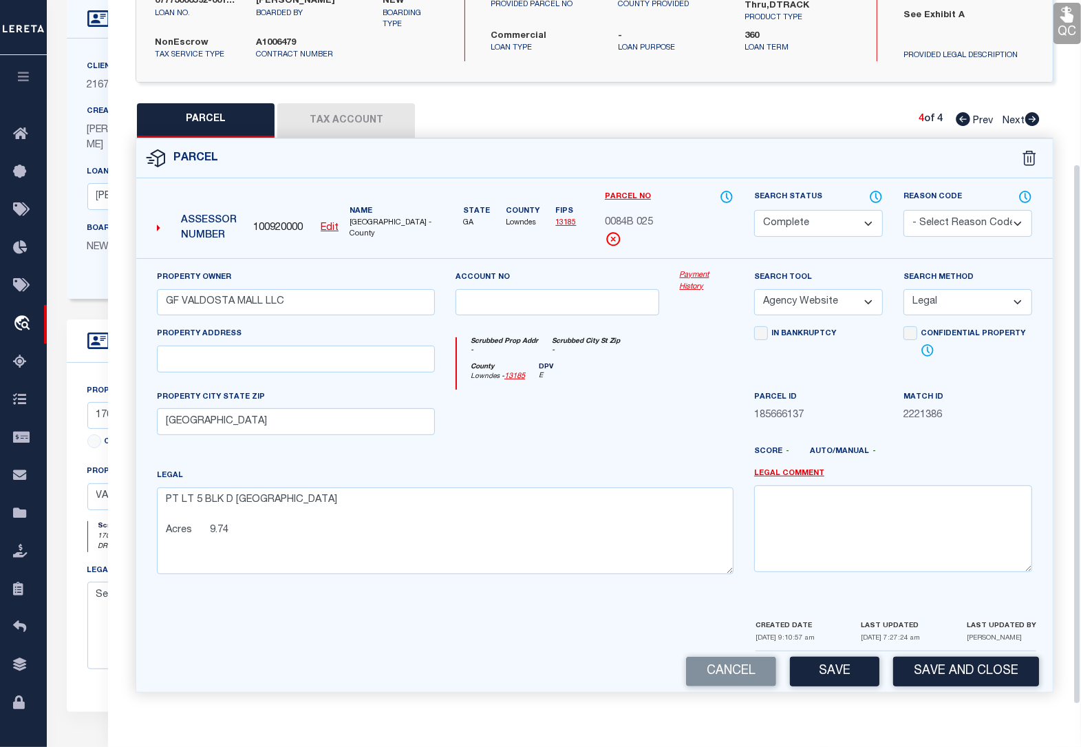
scroll to position [220, 0]
click at [843, 669] on button "Save" at bounding box center [834, 672] width 89 height 30
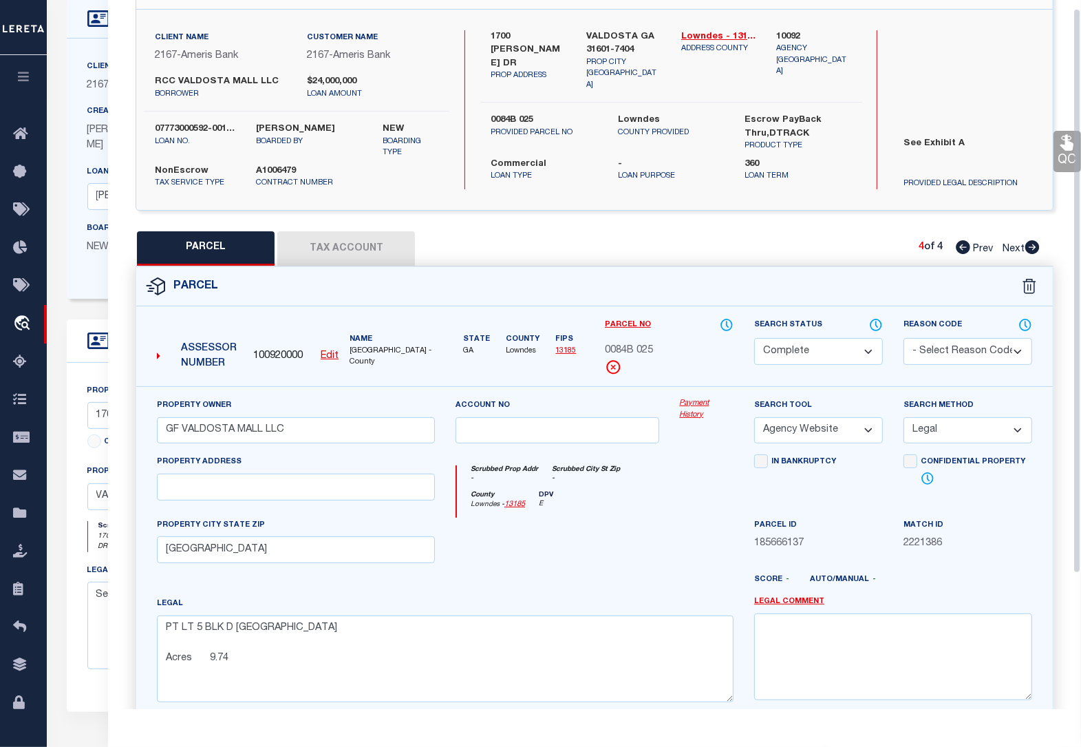
scroll to position [8, 0]
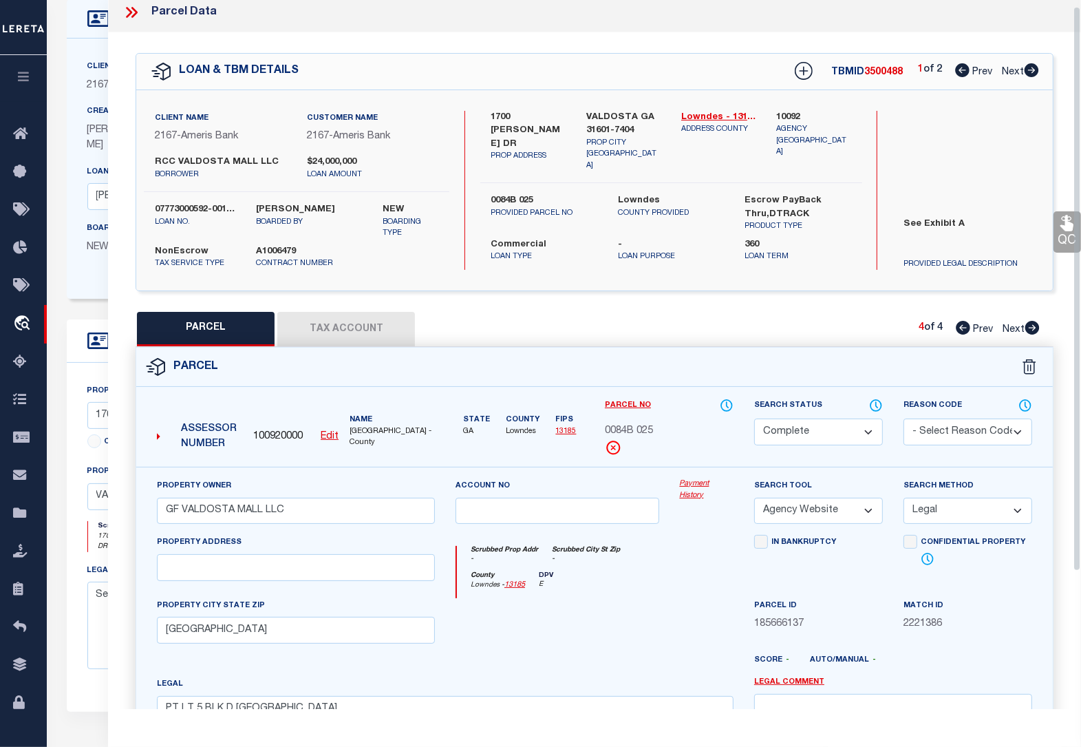
click at [1067, 228] on icon at bounding box center [1067, 223] width 13 height 16
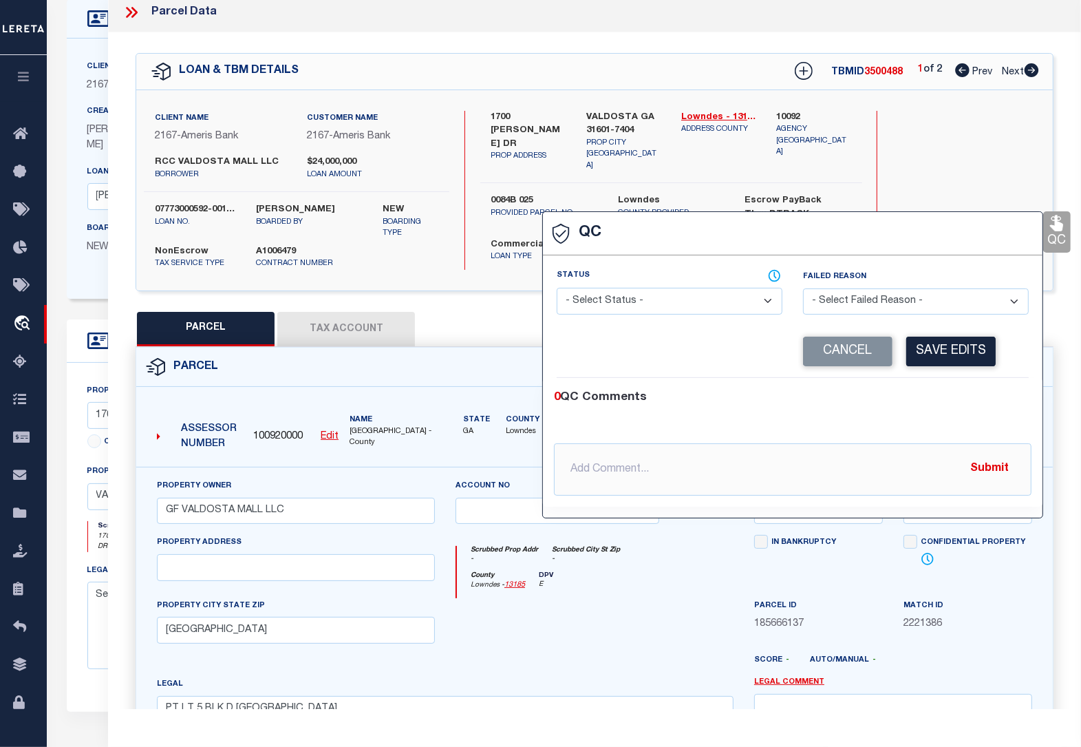
click at [692, 303] on select "- Select Status - Ready to QC Correct Incorrect" at bounding box center [670, 301] width 226 height 27
click at [557, 289] on select "- Select Status - Ready to QC Correct Incorrect" at bounding box center [670, 301] width 226 height 27
click at [955, 354] on button "Save Edits" at bounding box center [950, 352] width 89 height 30
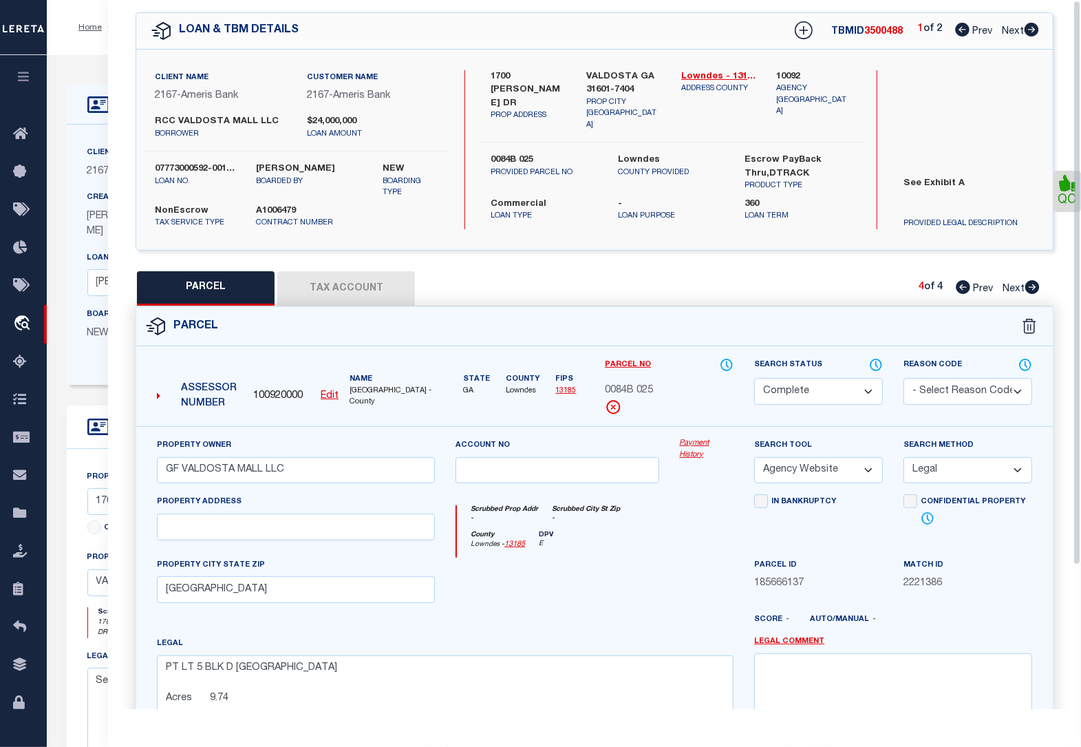
scroll to position [0, 0]
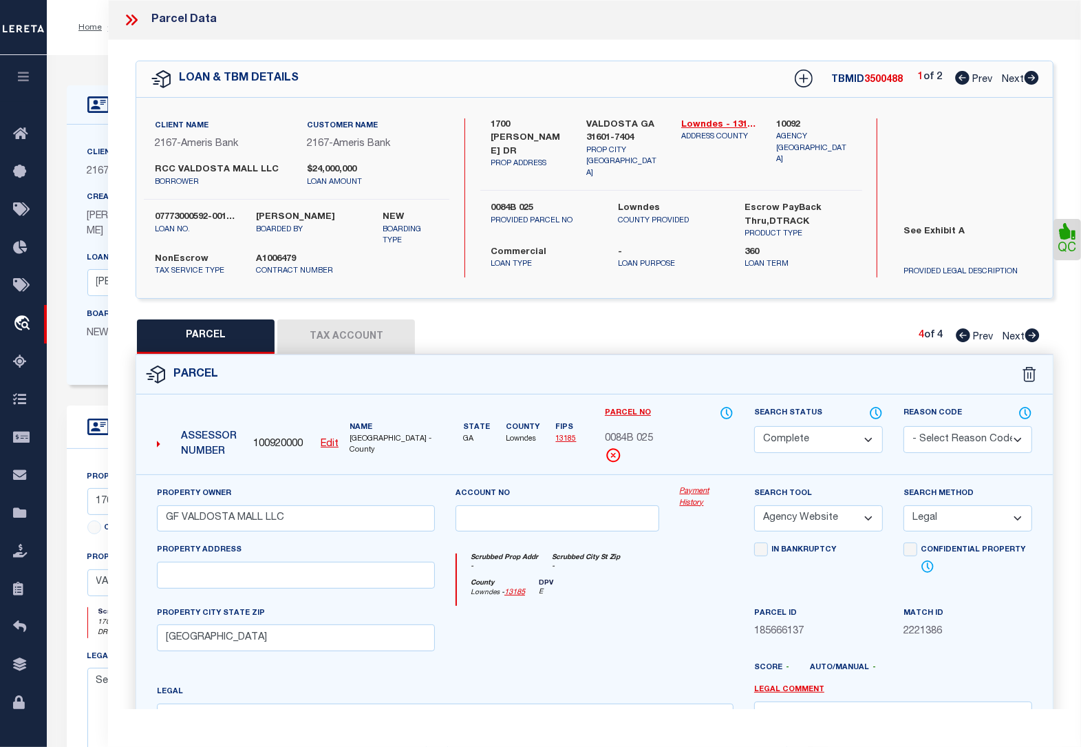
click at [1030, 76] on icon at bounding box center [1032, 78] width 14 height 14
click at [1034, 335] on icon at bounding box center [1032, 335] width 14 height 14
click at [131, 17] on icon at bounding box center [131, 20] width 18 height 18
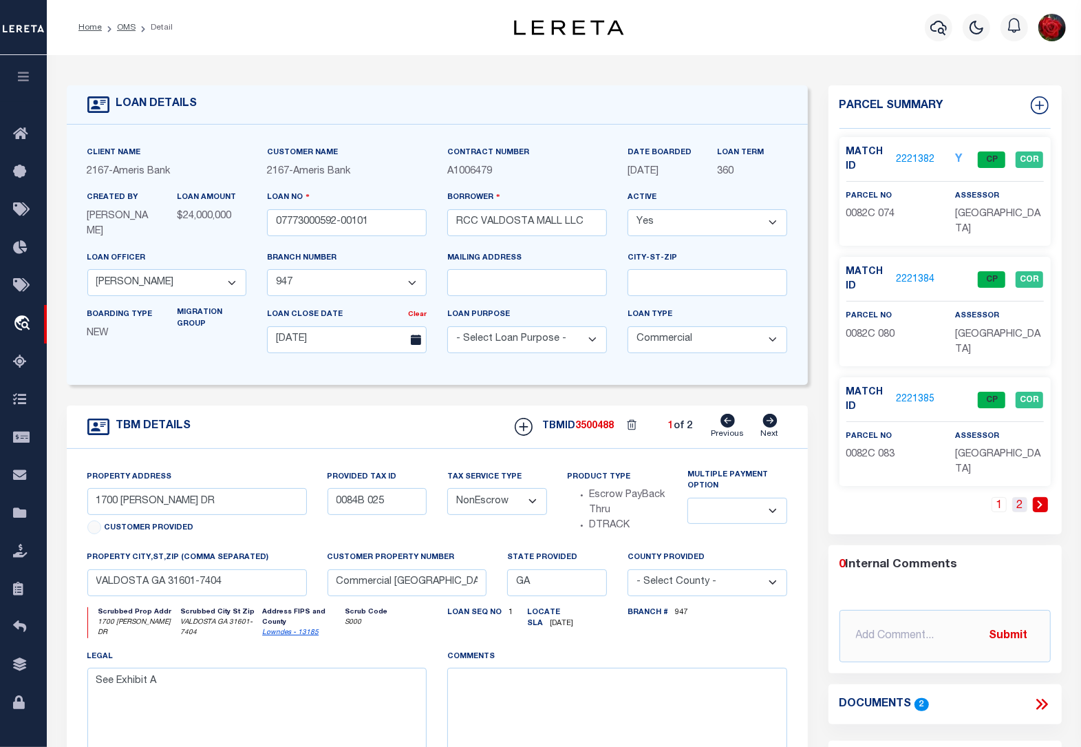
click at [1025, 506] on link "2" at bounding box center [1019, 504] width 15 height 15
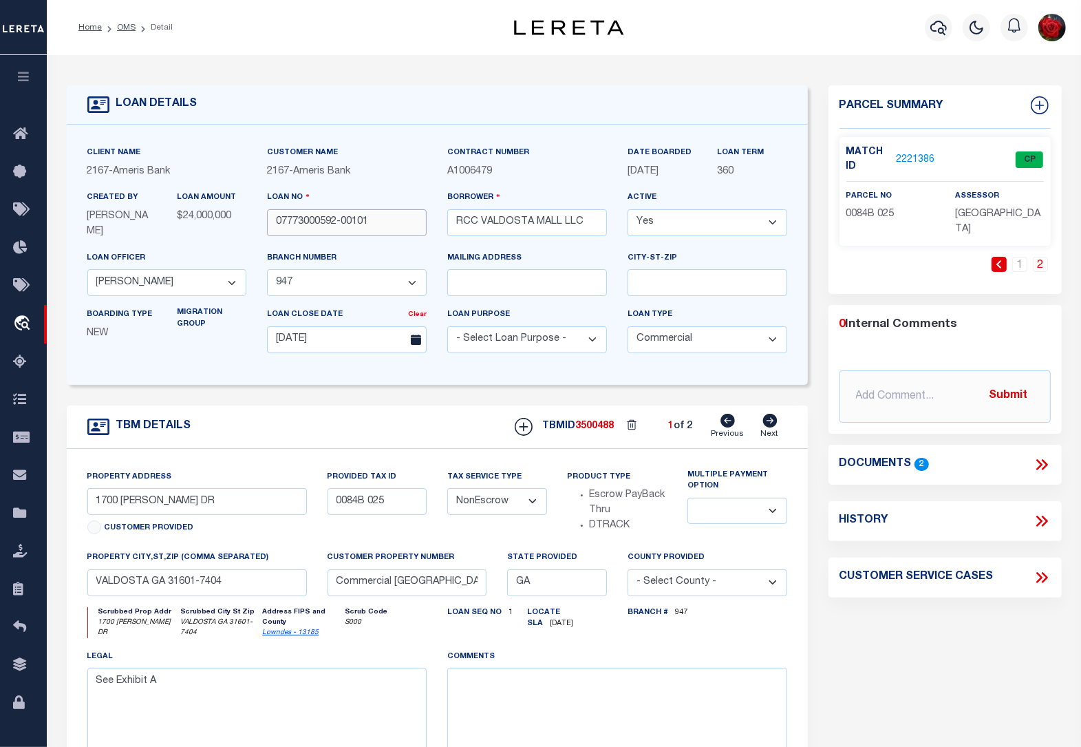
drag, startPoint x: 389, startPoint y: 222, endPoint x: 276, endPoint y: 222, distance: 112.9
click at [276, 222] on input "07773000592-00101" at bounding box center [347, 222] width 160 height 27
click at [121, 24] on link "OMS" at bounding box center [126, 27] width 19 height 8
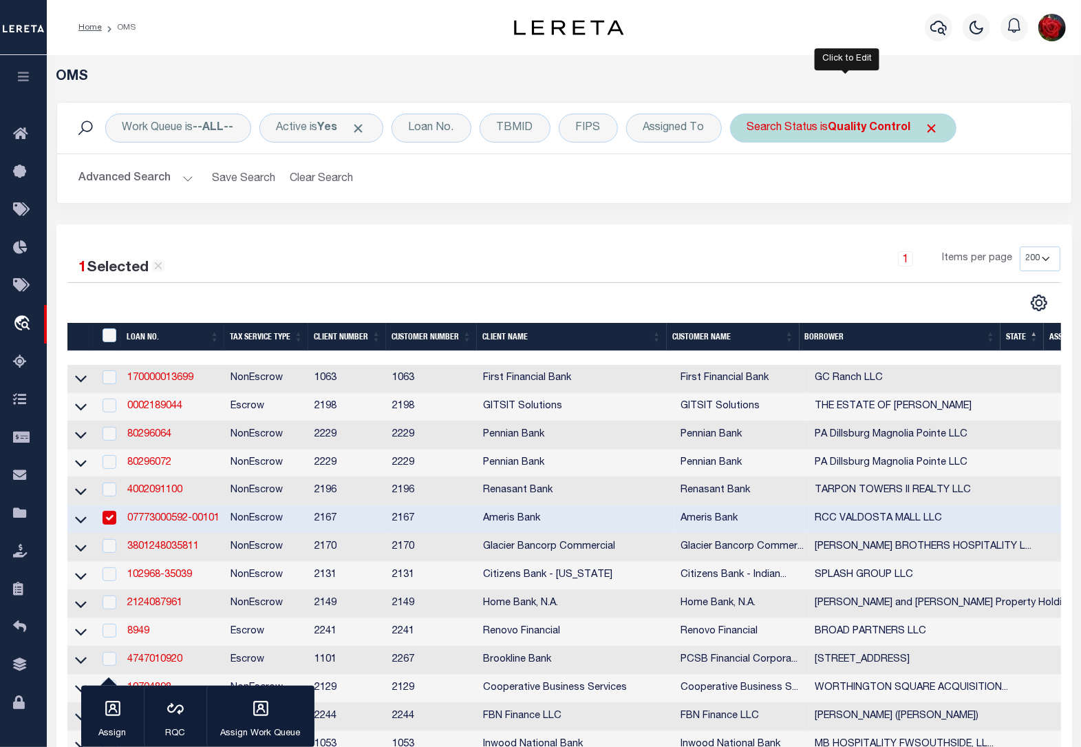
click at [862, 134] on b "Quality Control" at bounding box center [870, 127] width 83 height 11
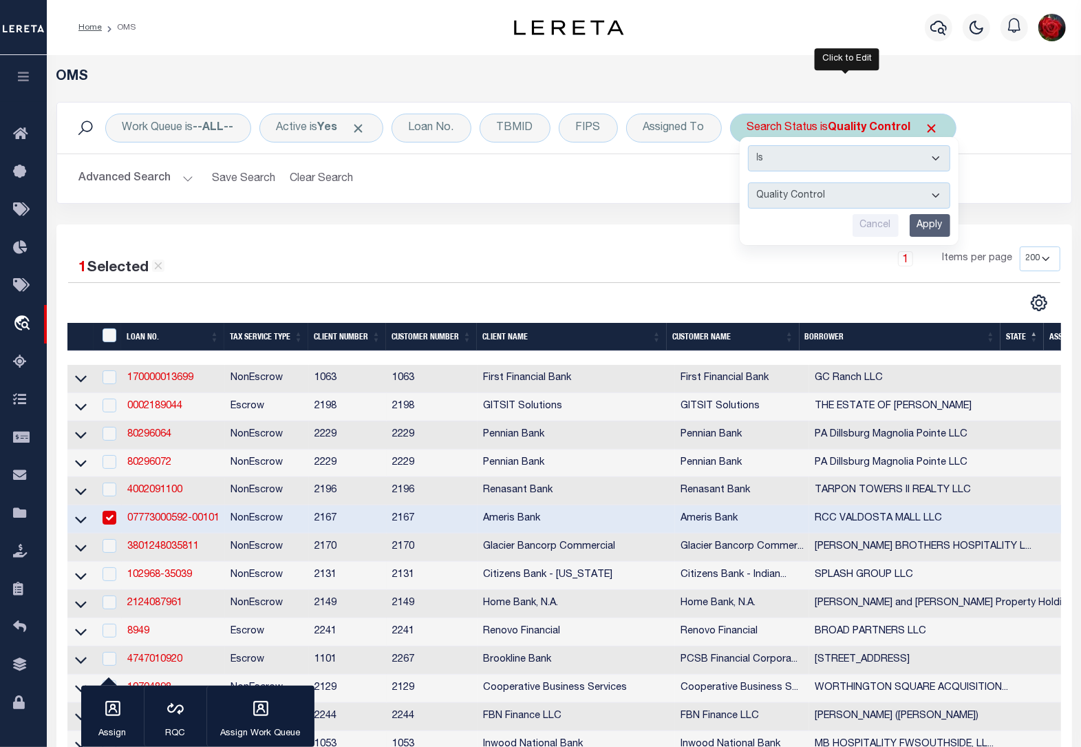
click at [929, 224] on input "Apply" at bounding box center [930, 225] width 41 height 23
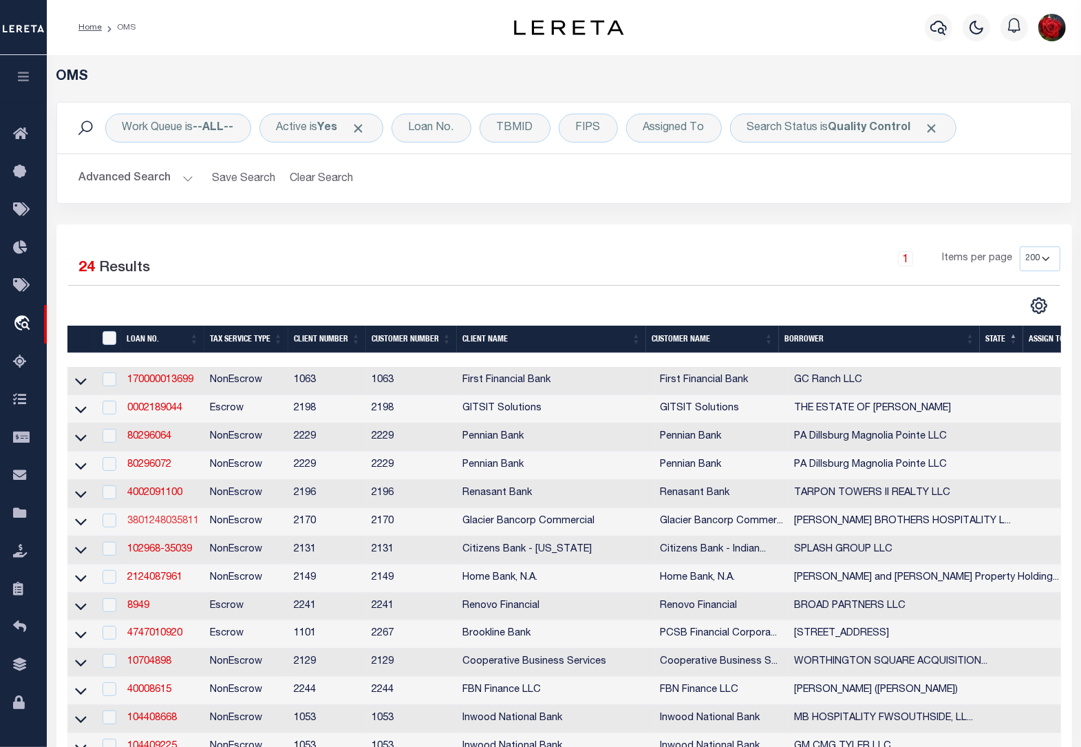
click at [187, 526] on link "3801248035811" at bounding box center [163, 521] width 72 height 10
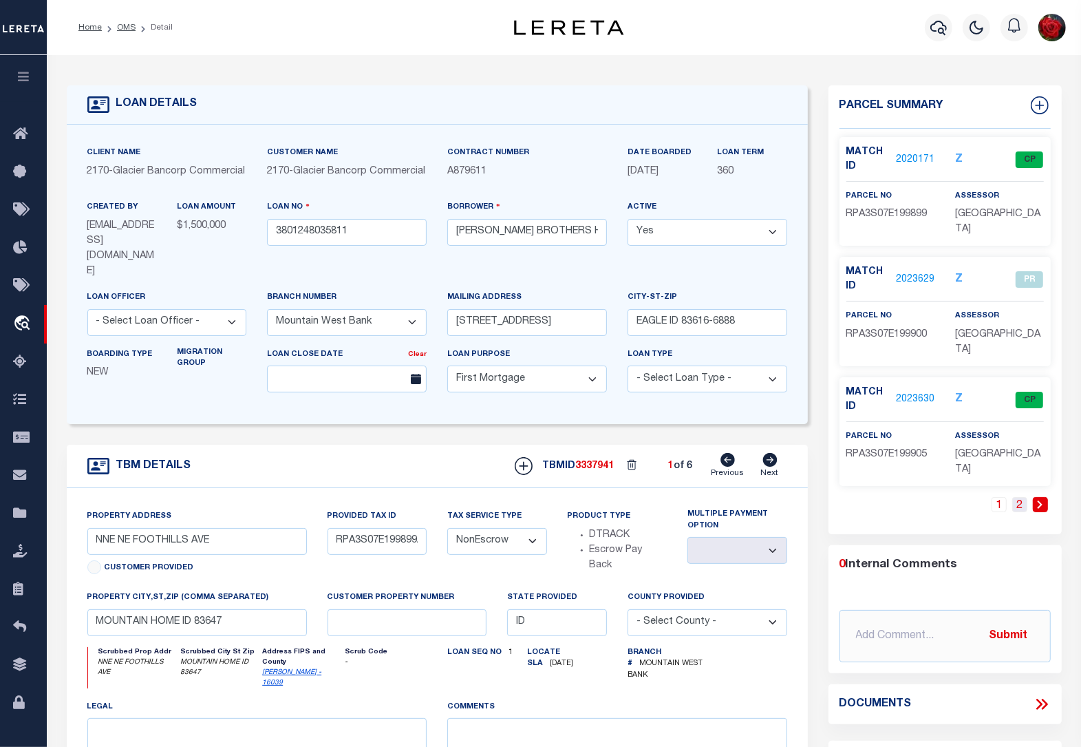
click at [1023, 497] on link "2" at bounding box center [1019, 504] width 15 height 15
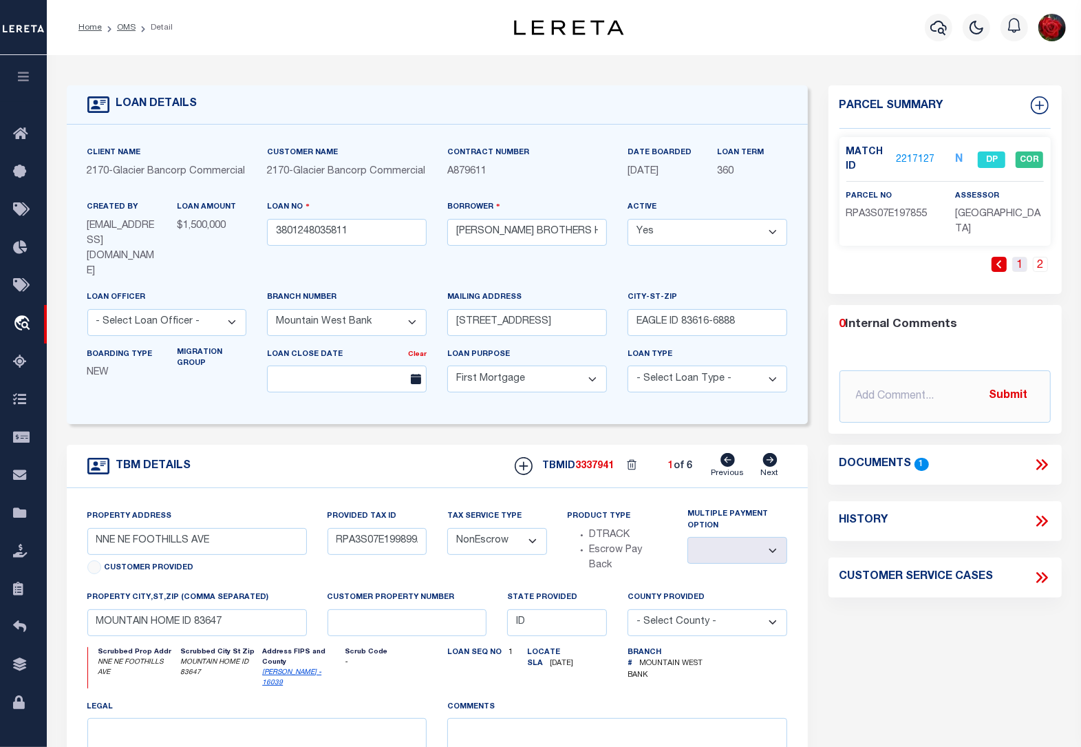
click at [1019, 257] on link "1" at bounding box center [1019, 264] width 15 height 15
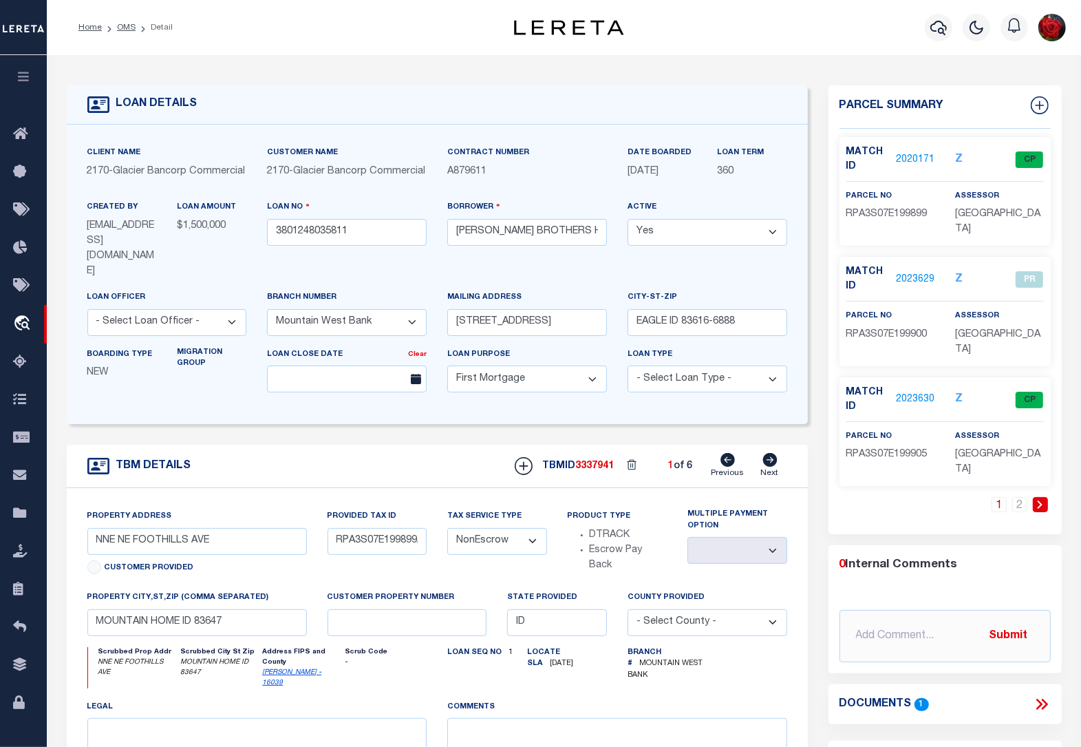
click at [910, 156] on link "2020171" at bounding box center [915, 160] width 39 height 14
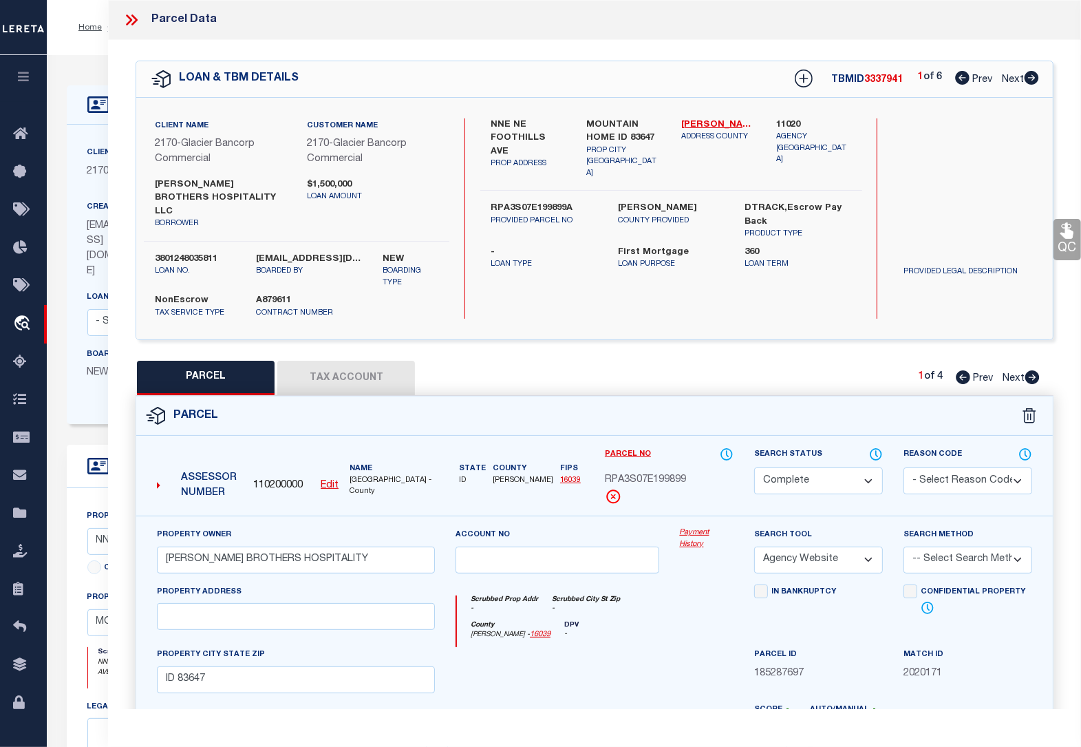
click at [1036, 370] on icon at bounding box center [1032, 377] width 14 height 14
click at [1034, 370] on icon at bounding box center [1032, 377] width 14 height 14
click at [1033, 370] on icon at bounding box center [1032, 377] width 14 height 14
click at [1030, 76] on icon at bounding box center [1032, 78] width 14 height 14
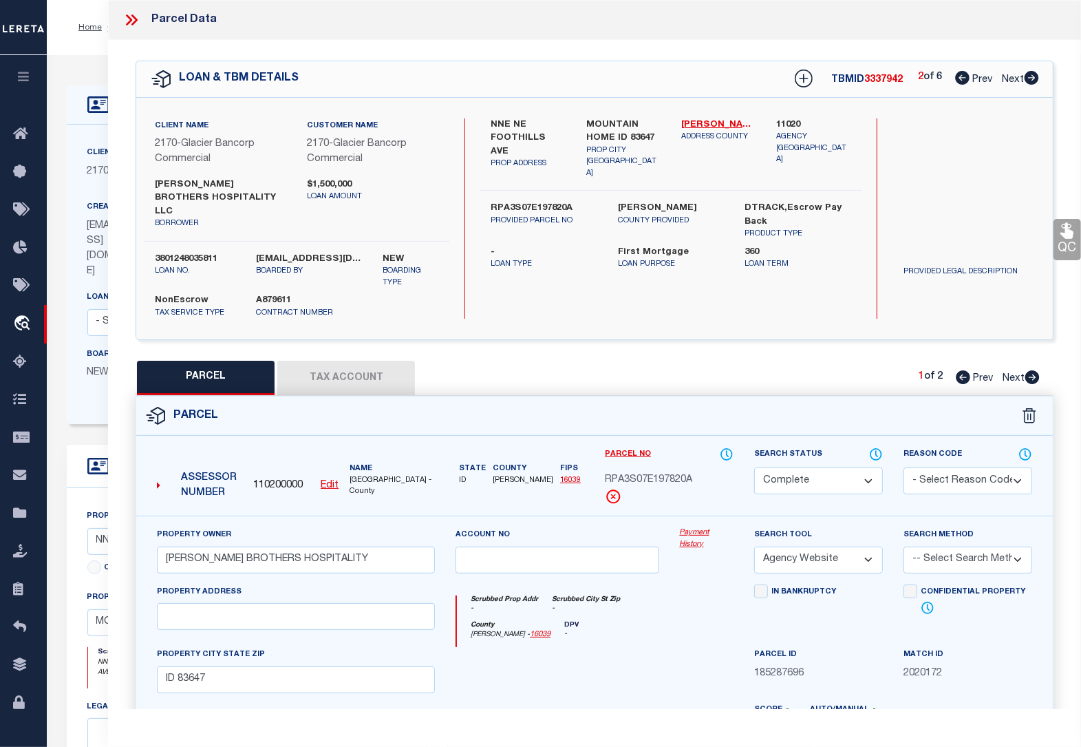
click at [1034, 370] on icon at bounding box center [1032, 377] width 15 height 14
click at [1030, 76] on icon at bounding box center [1032, 78] width 14 height 14
click at [1027, 78] on icon at bounding box center [1032, 78] width 14 height 14
click at [1033, 74] on icon at bounding box center [1032, 78] width 14 height 14
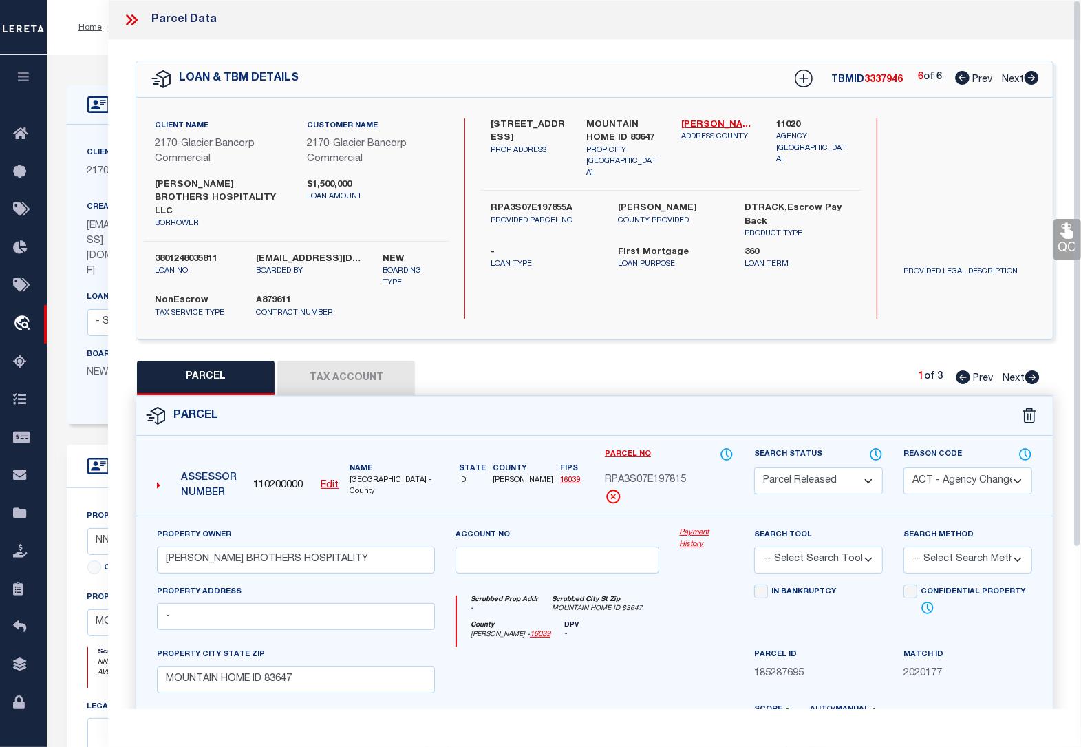
click at [1030, 370] on icon at bounding box center [1032, 377] width 14 height 14
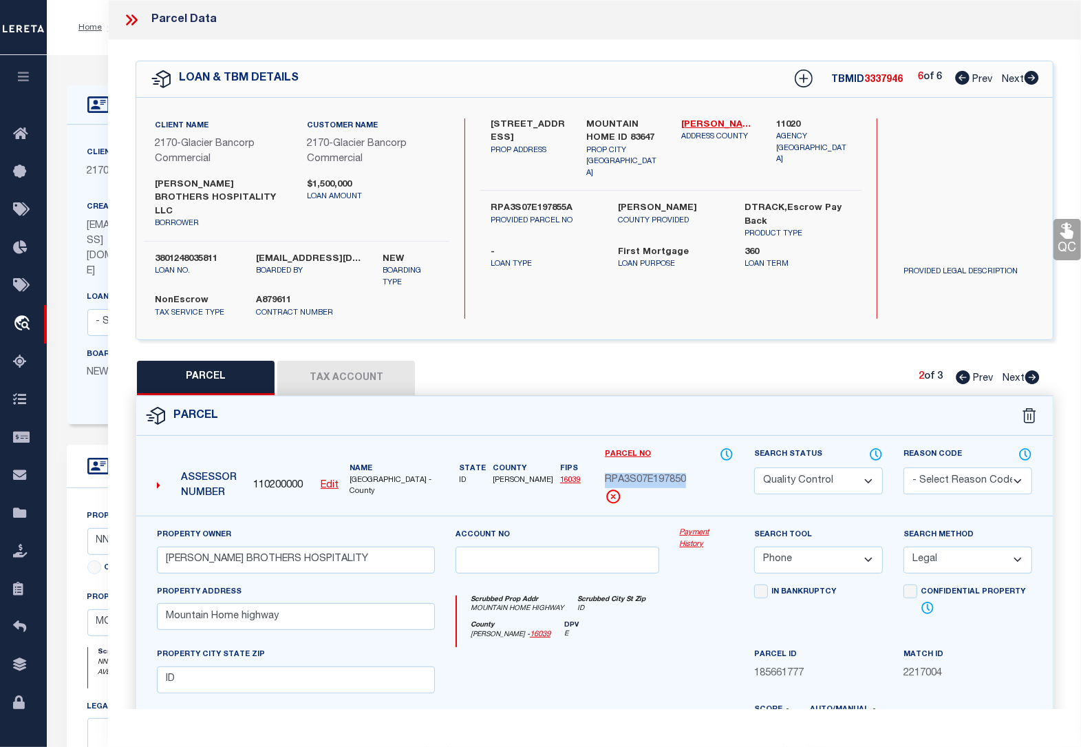
copy span "RPA3S07E197850"
drag, startPoint x: 692, startPoint y: 465, endPoint x: 607, endPoint y: 462, distance: 85.4
click at [607, 473] on div "RPA3S07E197850" at bounding box center [669, 480] width 129 height 15
click at [864, 467] on select "Automated Search Bad Parcel Complete Duplicate Parcel High Dollar Reporting In …" at bounding box center [818, 480] width 129 height 27
click at [754, 467] on select "Automated Search Bad Parcel Complete Duplicate Parcel High Dollar Reporting In …" at bounding box center [818, 480] width 129 height 27
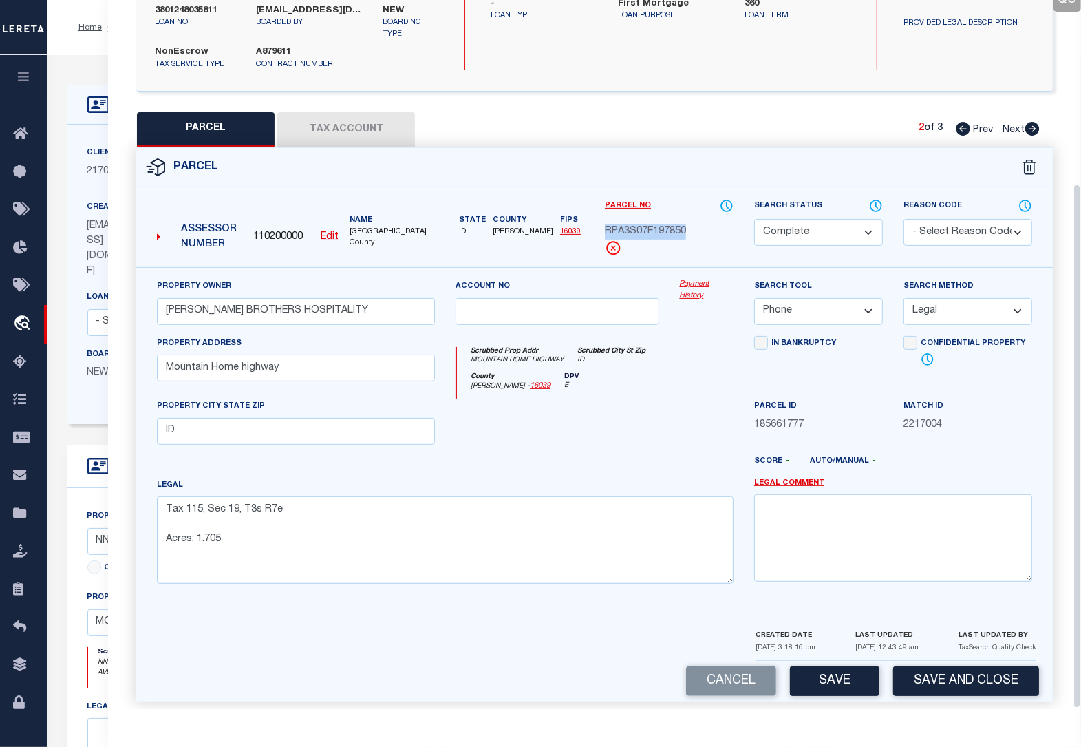
scroll to position [86, 0]
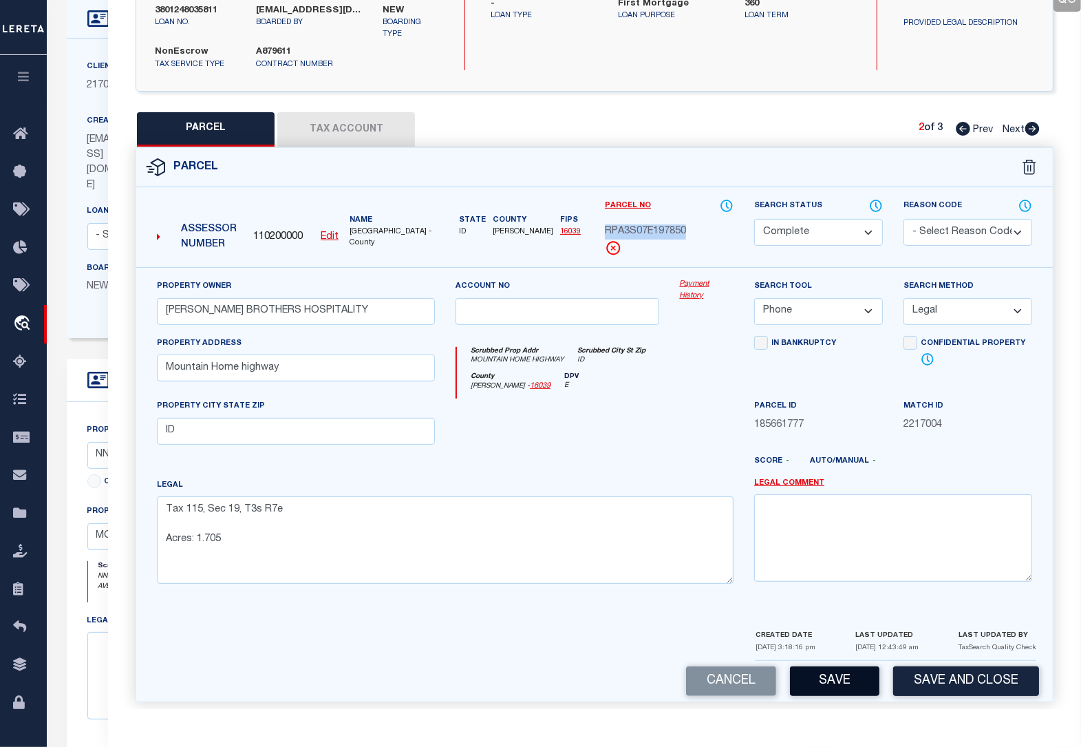
click at [836, 668] on button "Save" at bounding box center [834, 681] width 89 height 30
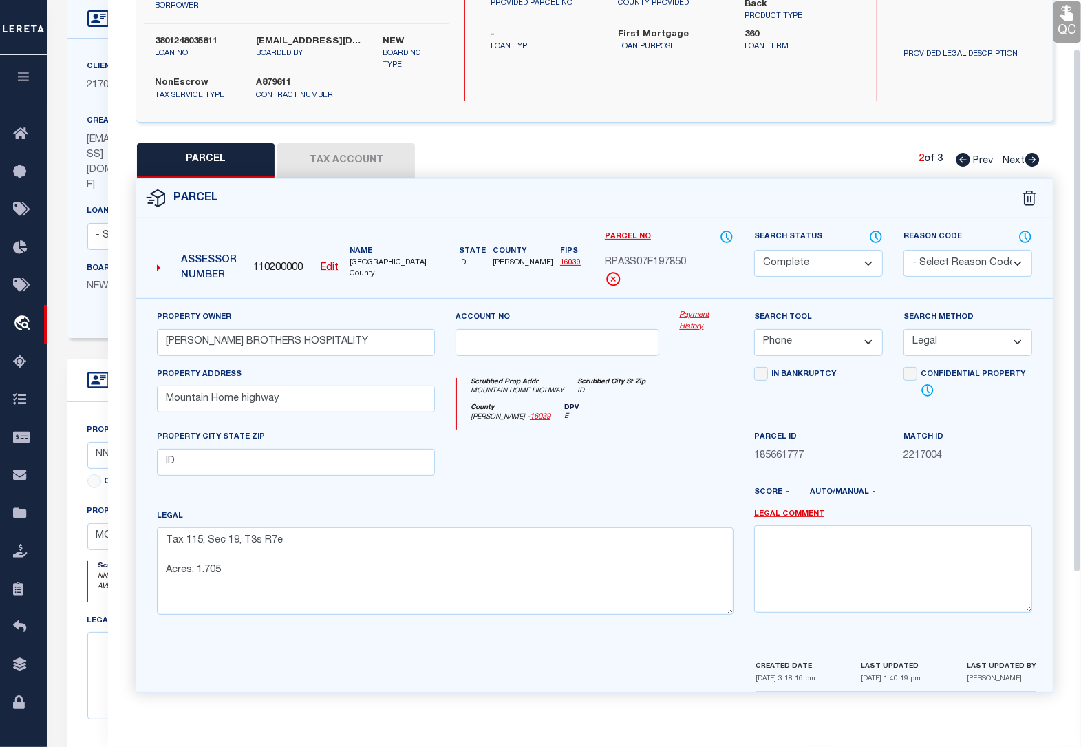
scroll to position [65, 0]
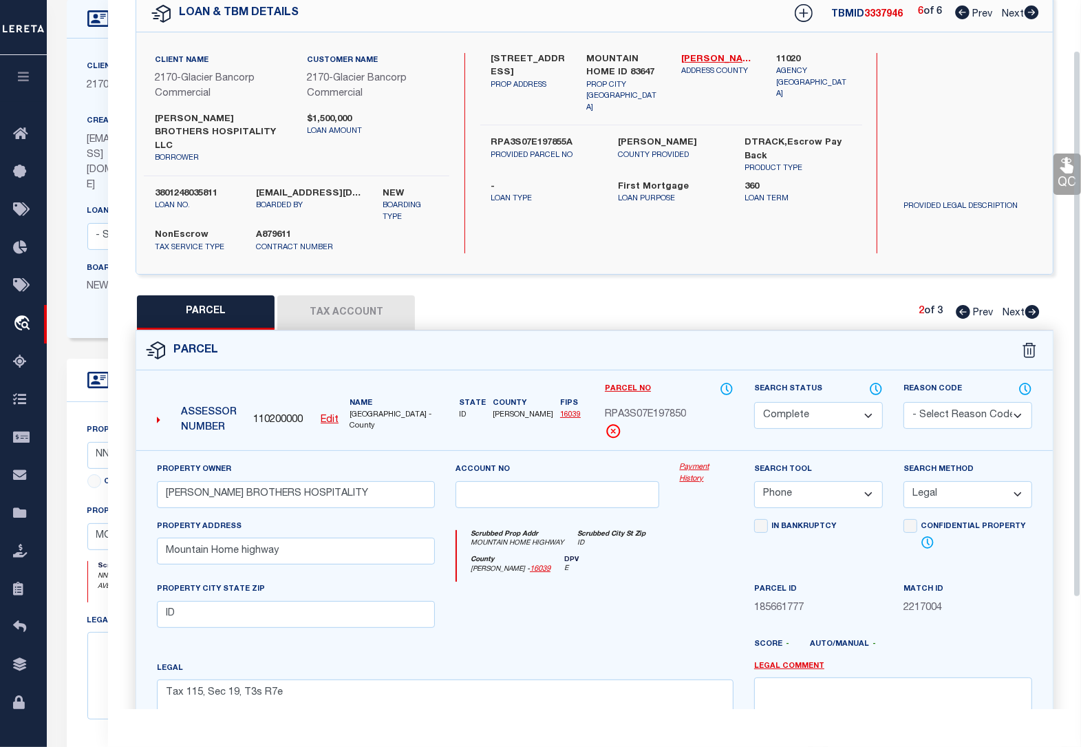
click at [1062, 180] on link "QC" at bounding box center [1068, 173] width 28 height 41
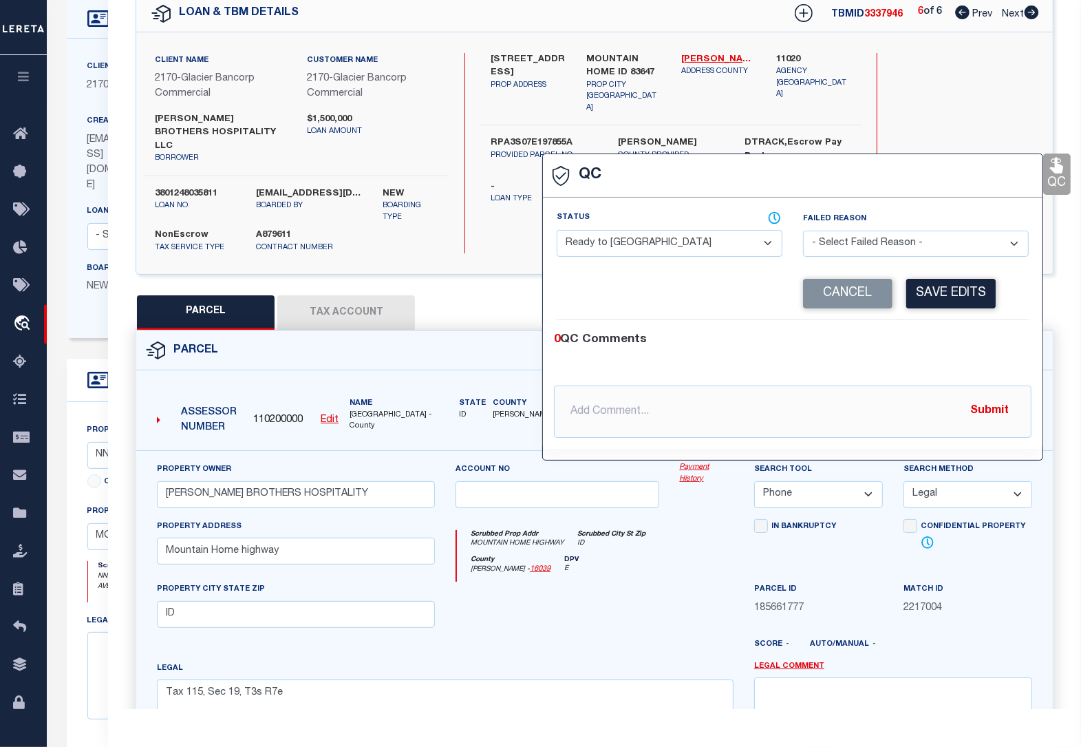
click at [647, 246] on select "- Select Status - Ready to QC Correct Incorrect" at bounding box center [670, 243] width 226 height 27
click at [557, 231] on select "- Select Status - Ready to QC Correct Incorrect" at bounding box center [670, 243] width 226 height 27
click at [970, 297] on button "Save Edits" at bounding box center [950, 294] width 89 height 30
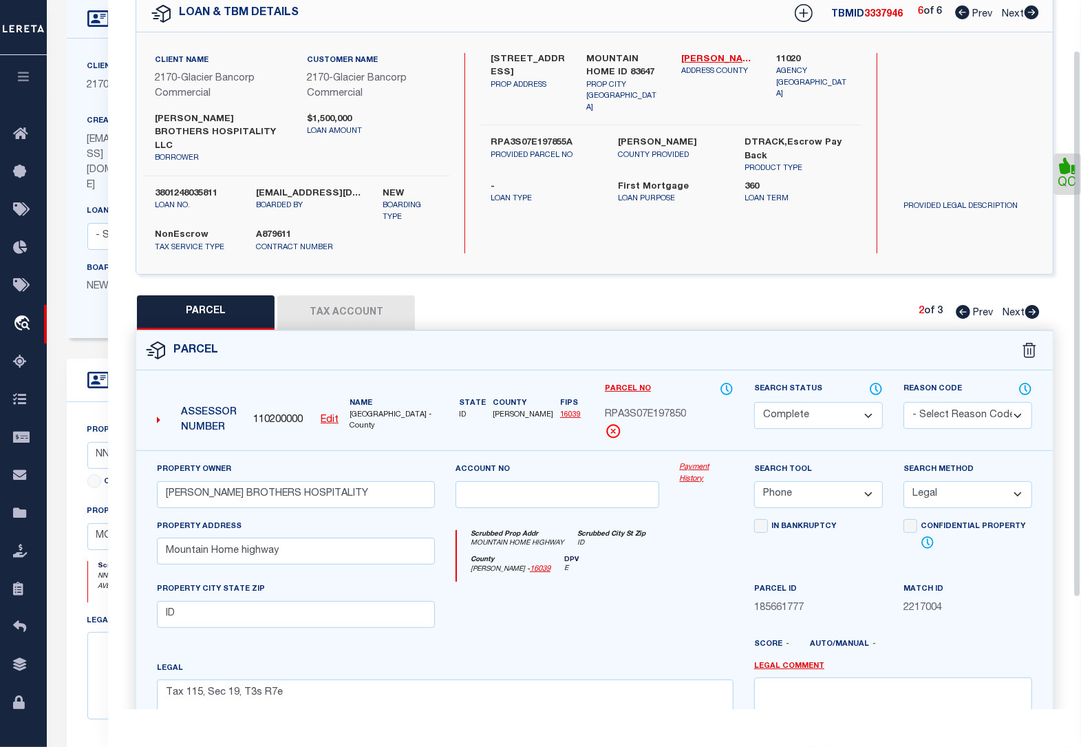
click at [1052, 548] on div "Property Owner [PERSON_NAME] BROTHERS HOSPITALITY Account no Payment History Se…" at bounding box center [594, 630] width 917 height 360
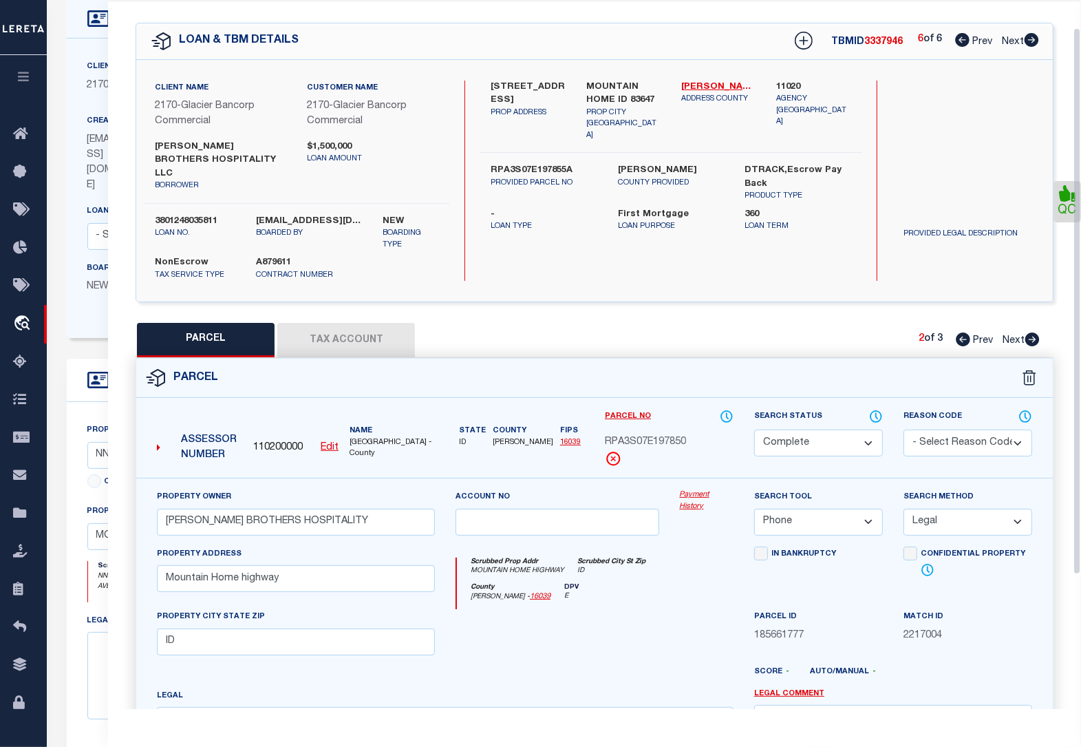
scroll to position [36, 0]
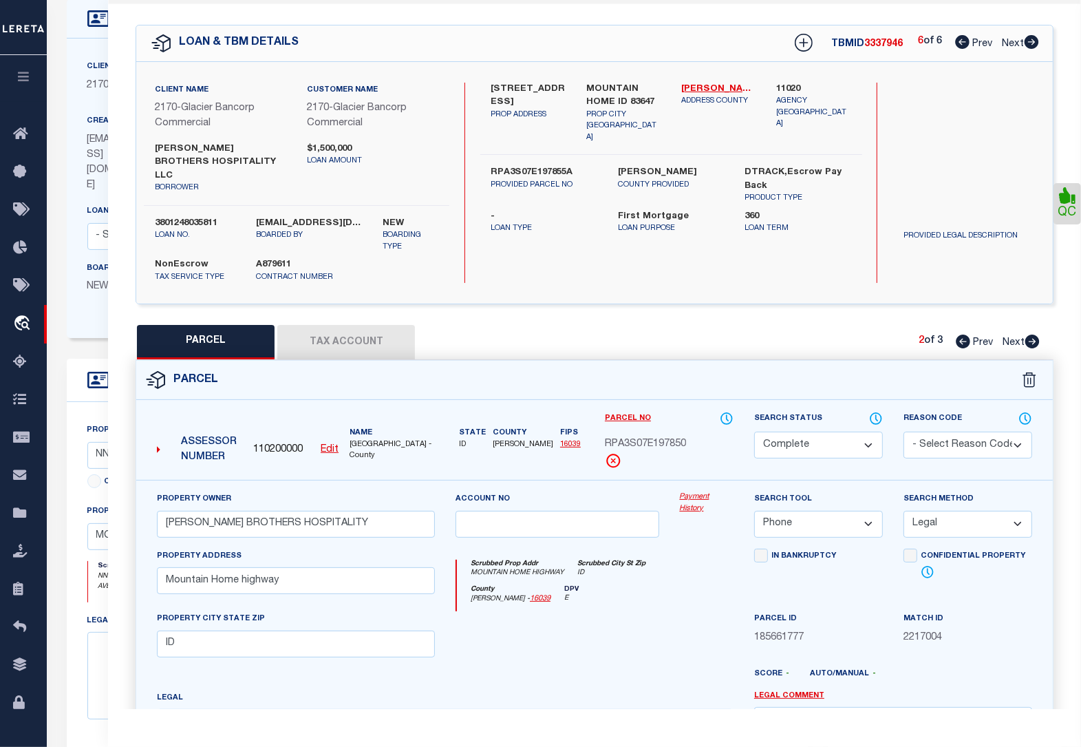
click at [1033, 334] on icon at bounding box center [1032, 341] width 15 height 14
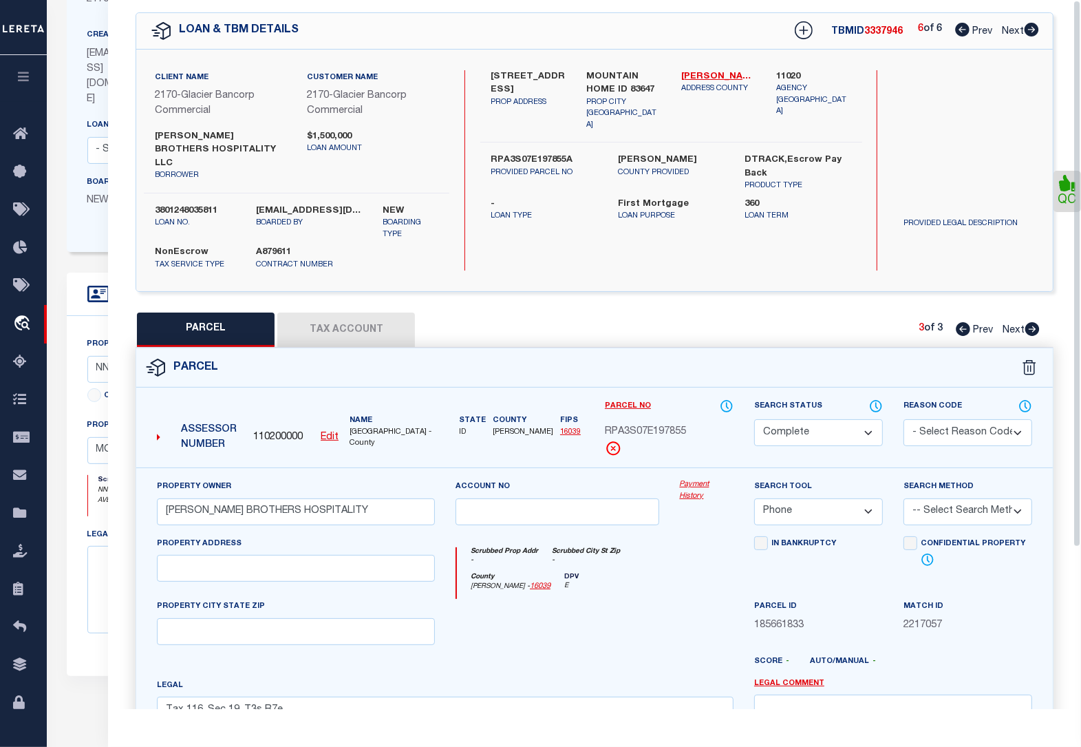
scroll to position [0, 0]
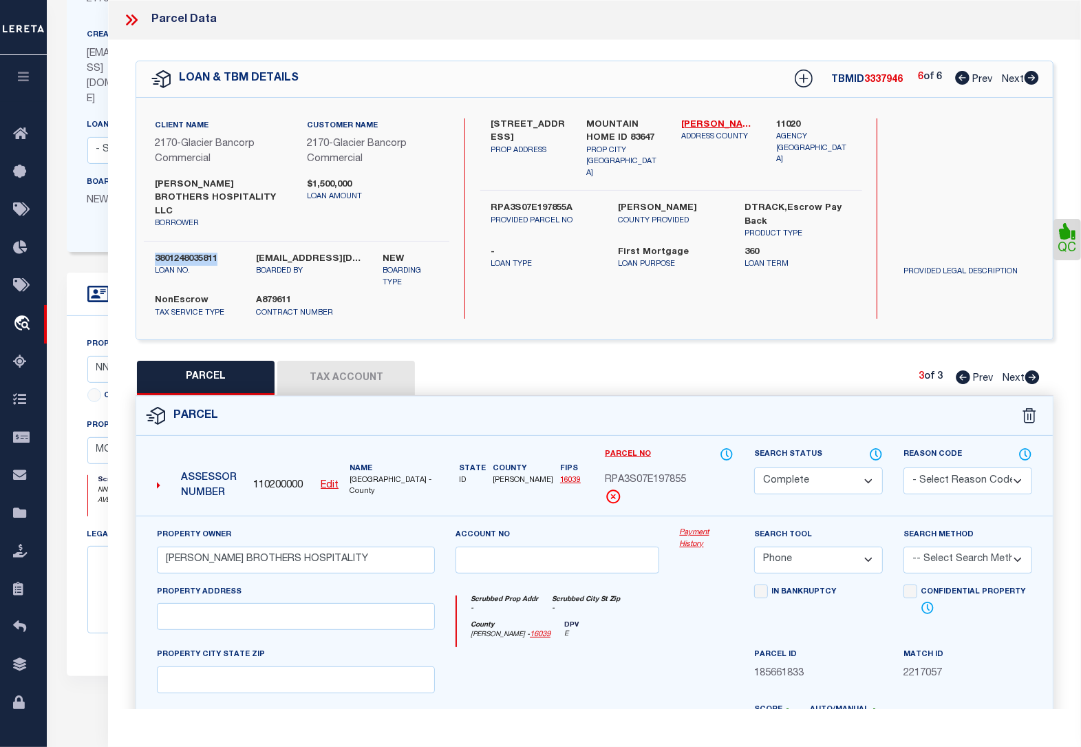
drag, startPoint x: 222, startPoint y: 242, endPoint x: 156, endPoint y: 242, distance: 66.8
click at [156, 253] on label "3801248035811" at bounding box center [195, 260] width 81 height 14
copy label "3801248035811"
click at [128, 15] on icon at bounding box center [129, 19] width 6 height 11
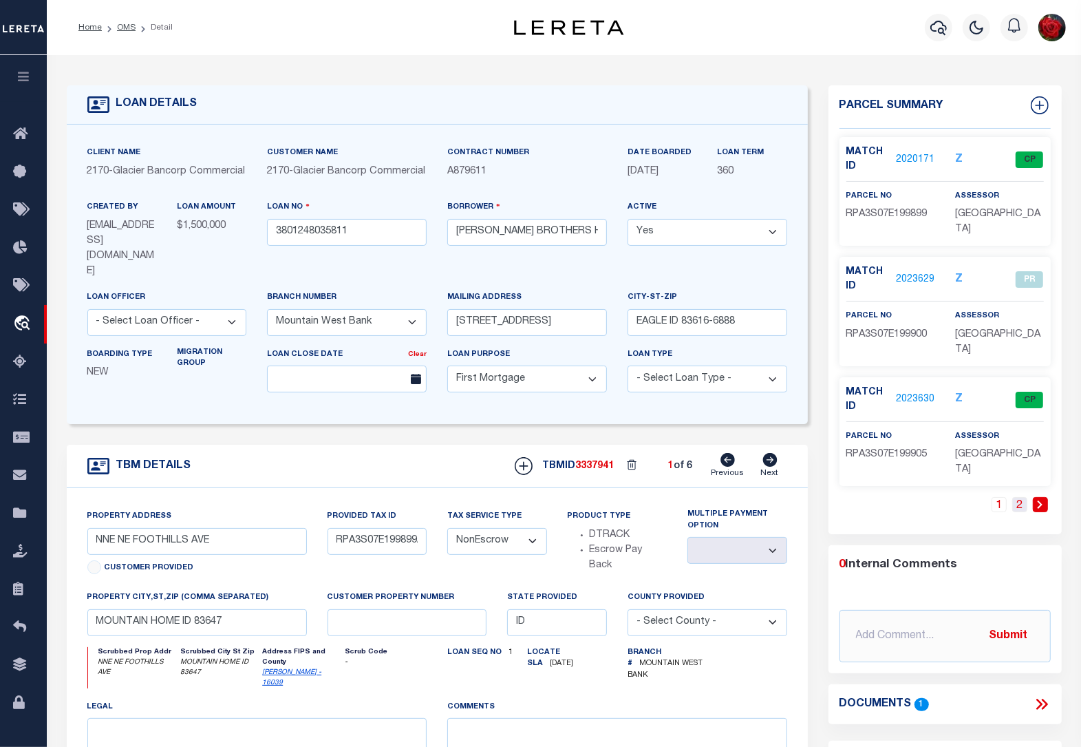
click at [1020, 497] on link "2" at bounding box center [1019, 504] width 15 height 15
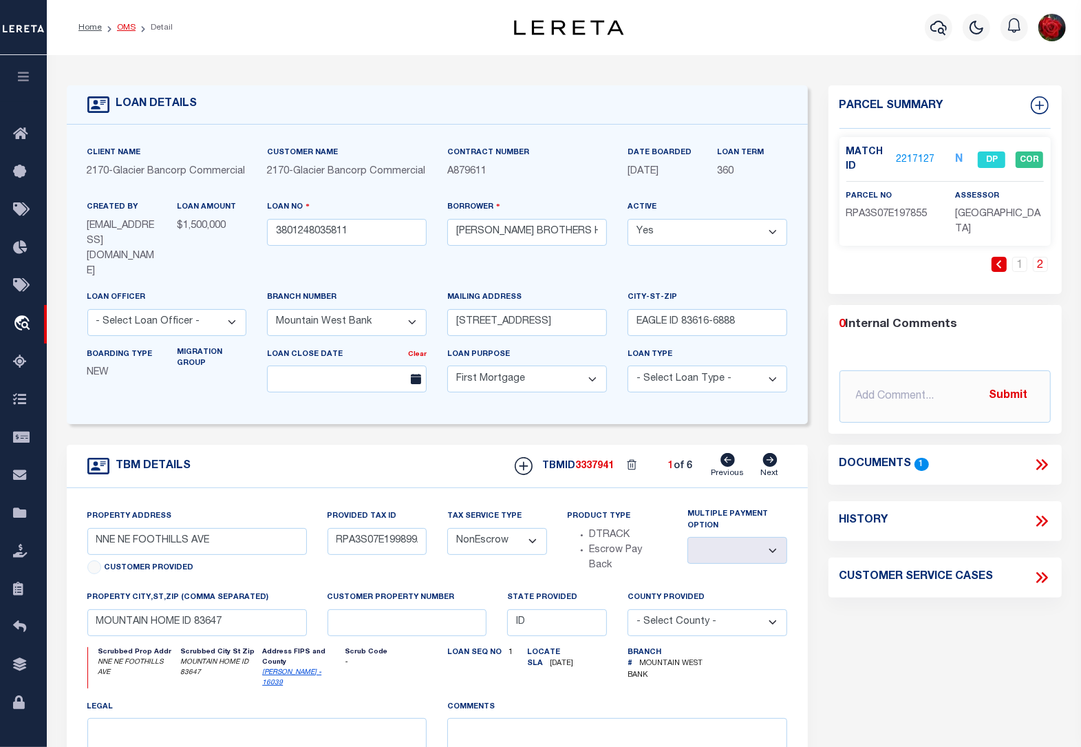
click at [125, 28] on link "OMS" at bounding box center [126, 27] width 19 height 8
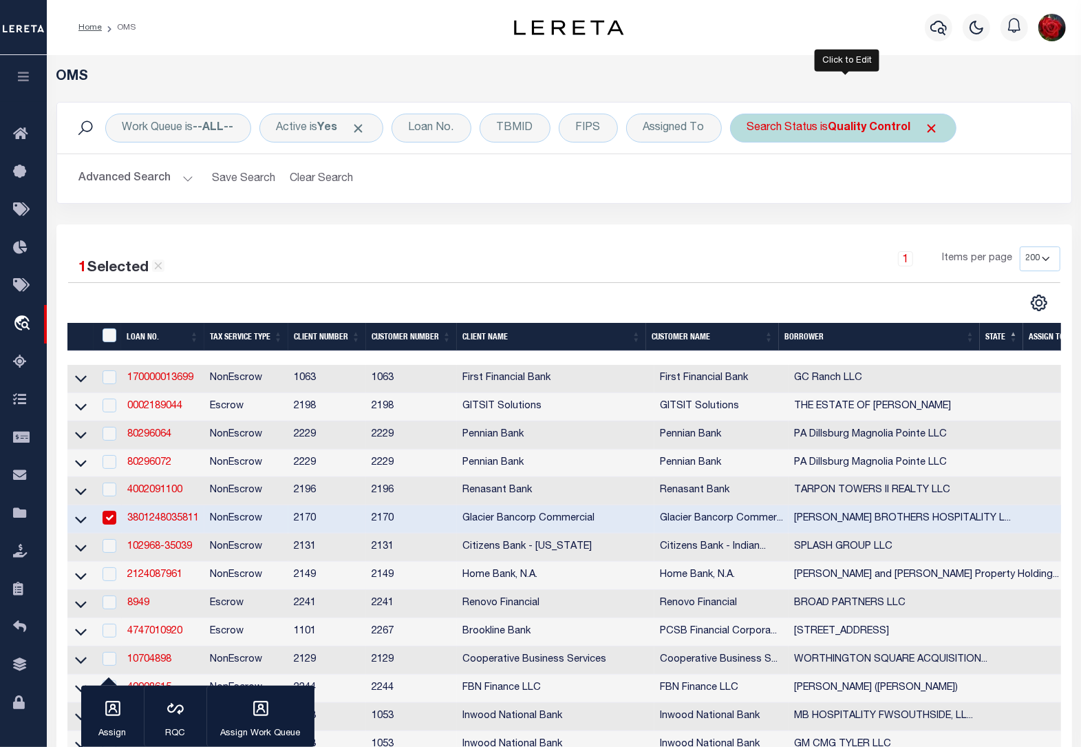
click at [866, 125] on b "Quality Control" at bounding box center [870, 127] width 83 height 11
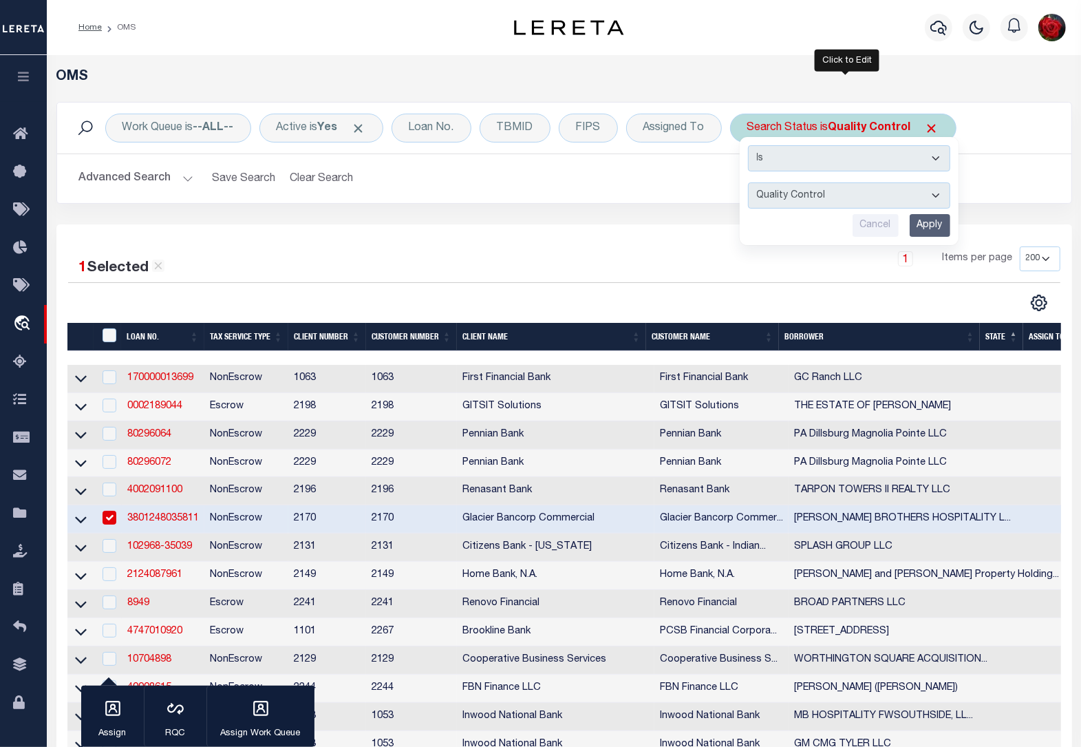
click at [936, 231] on input "Apply" at bounding box center [930, 225] width 41 height 23
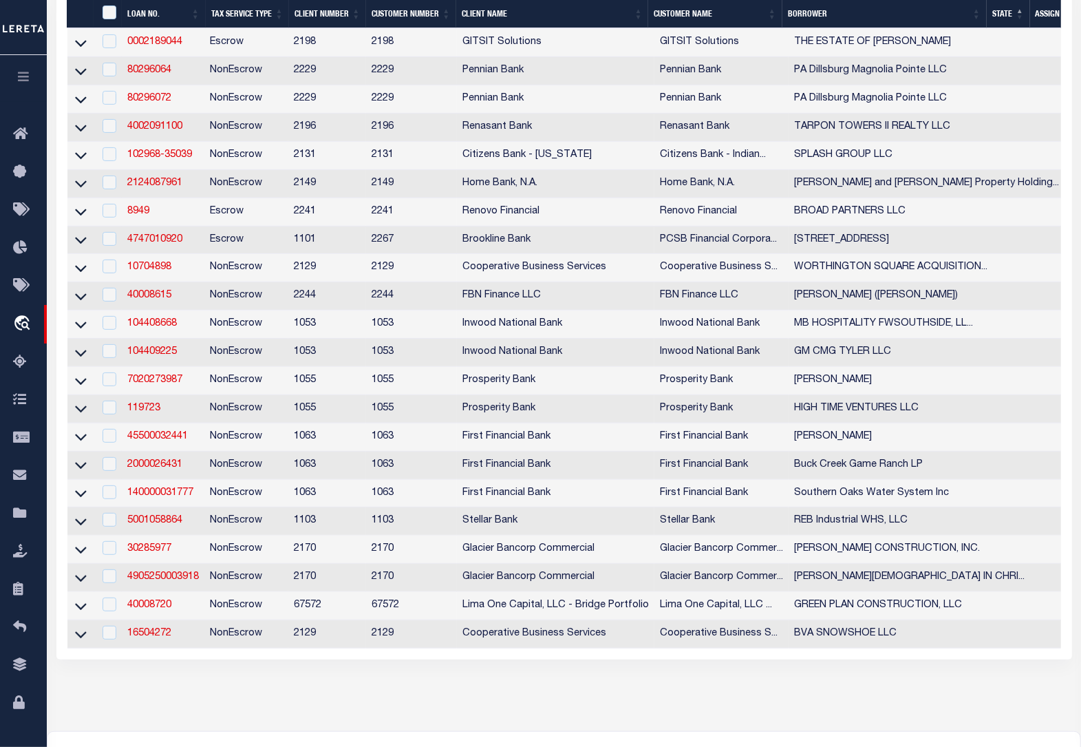
scroll to position [542, 0]
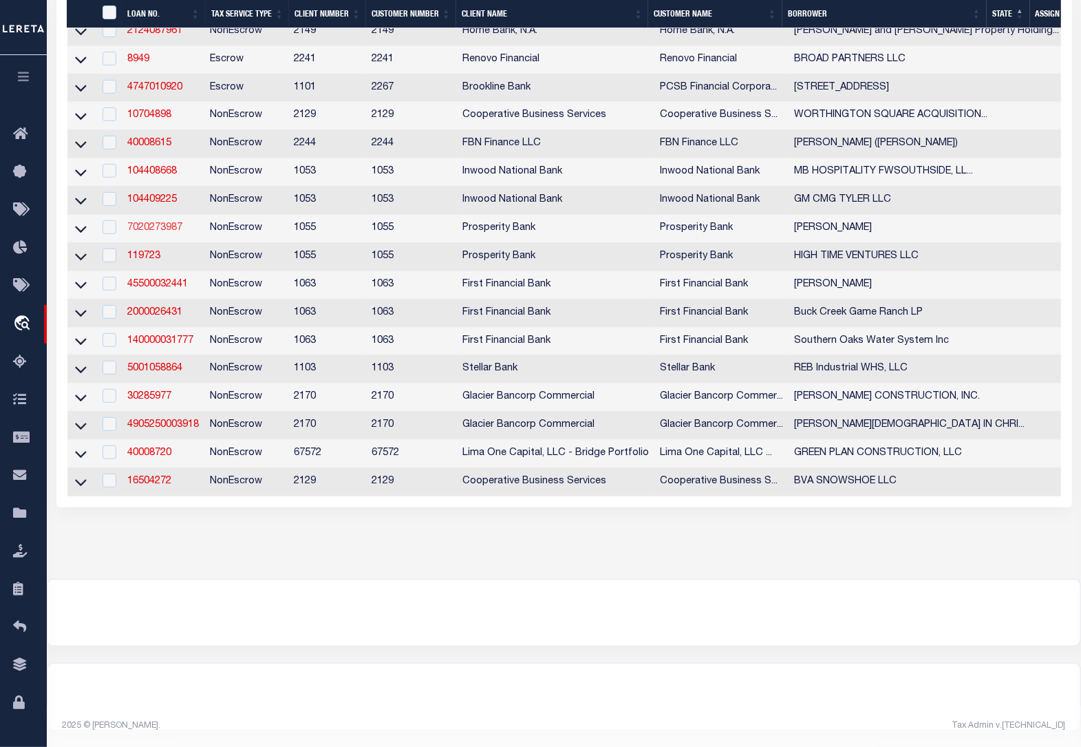
click at [173, 223] on link "7020273987" at bounding box center [154, 228] width 55 height 10
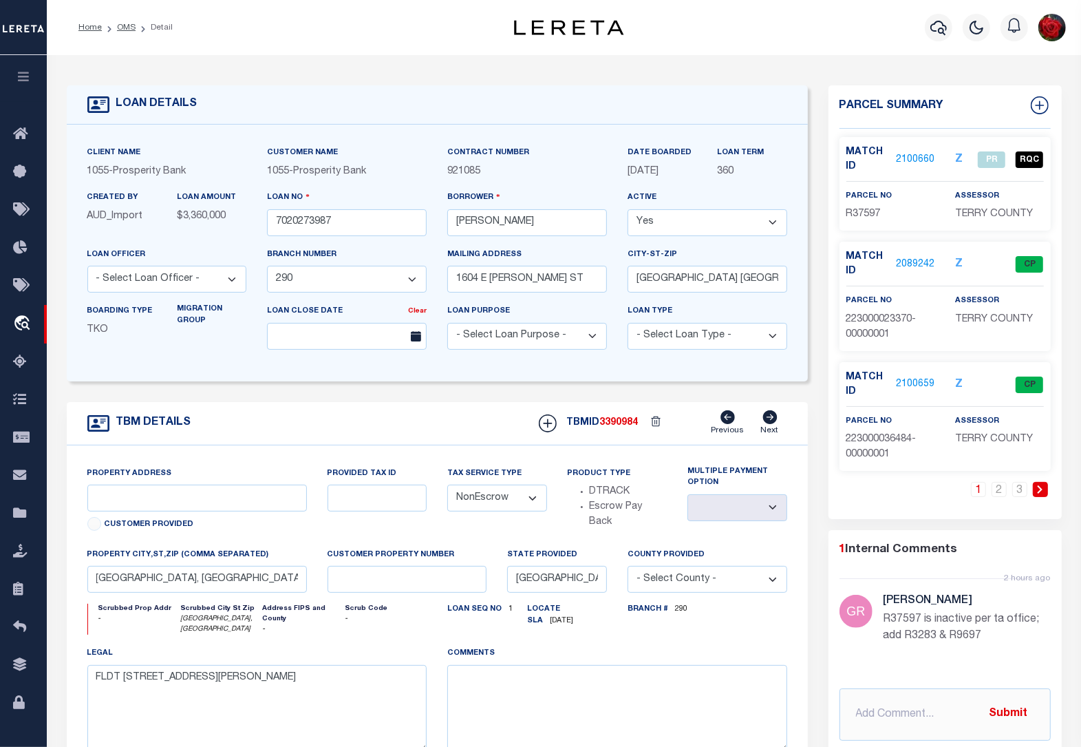
click at [917, 156] on link "2100660" at bounding box center [915, 160] width 39 height 14
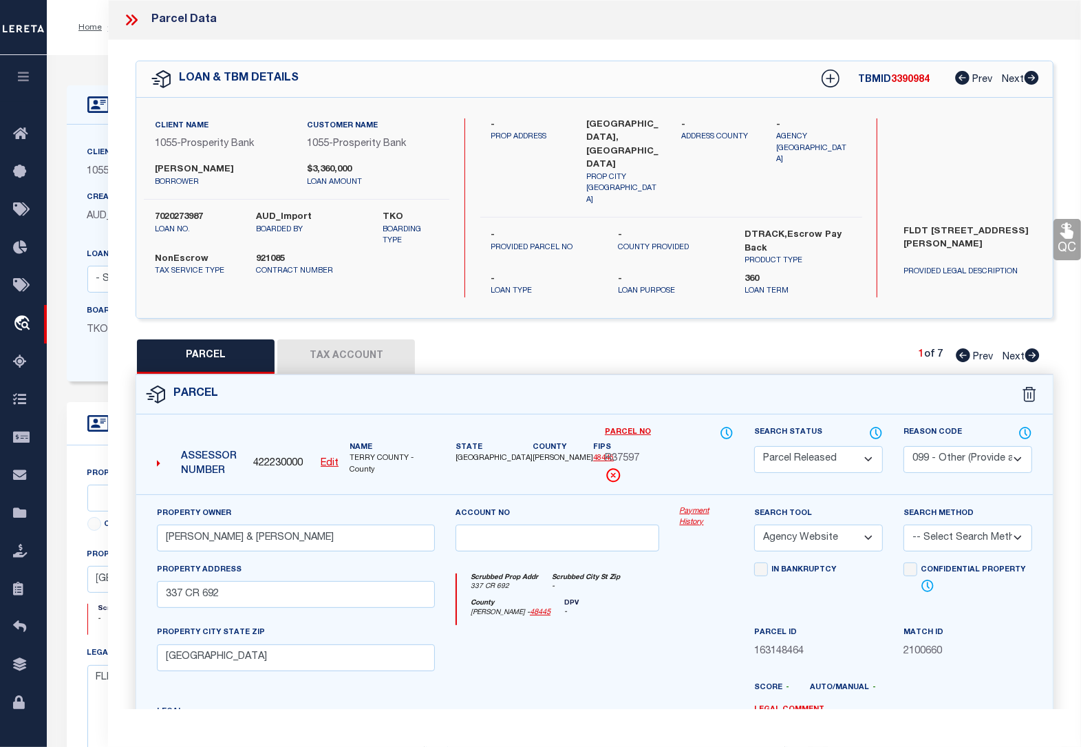
click at [1031, 348] on icon at bounding box center [1032, 355] width 15 height 14
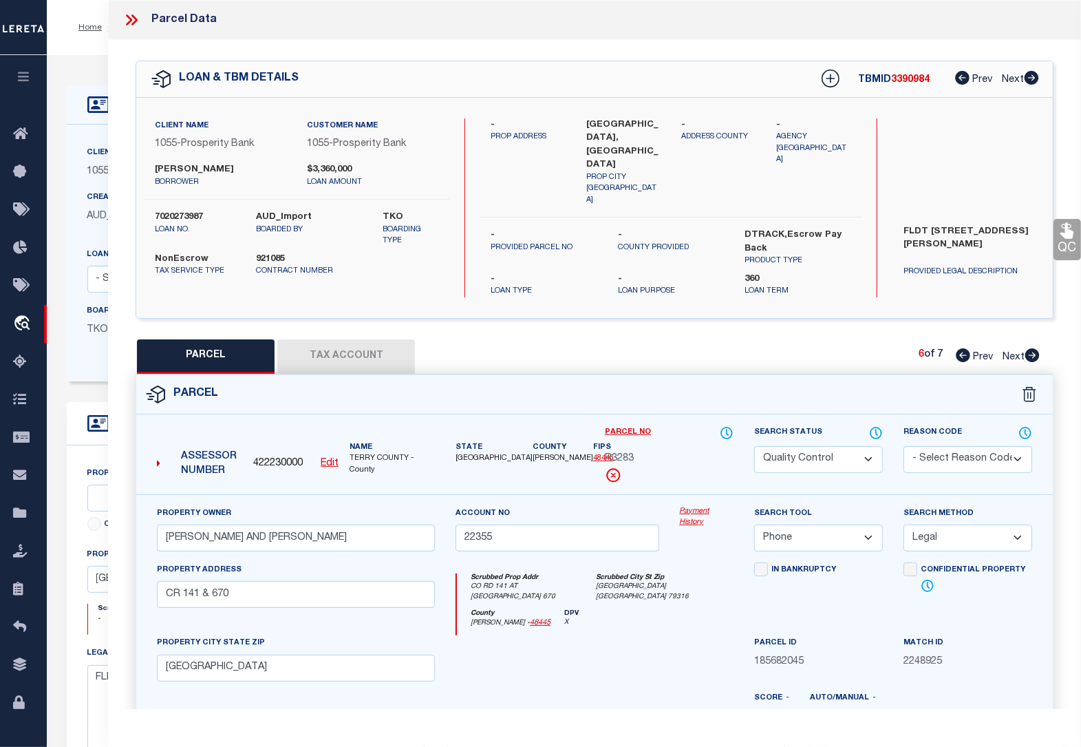
click at [1057, 243] on link "QC" at bounding box center [1068, 239] width 28 height 41
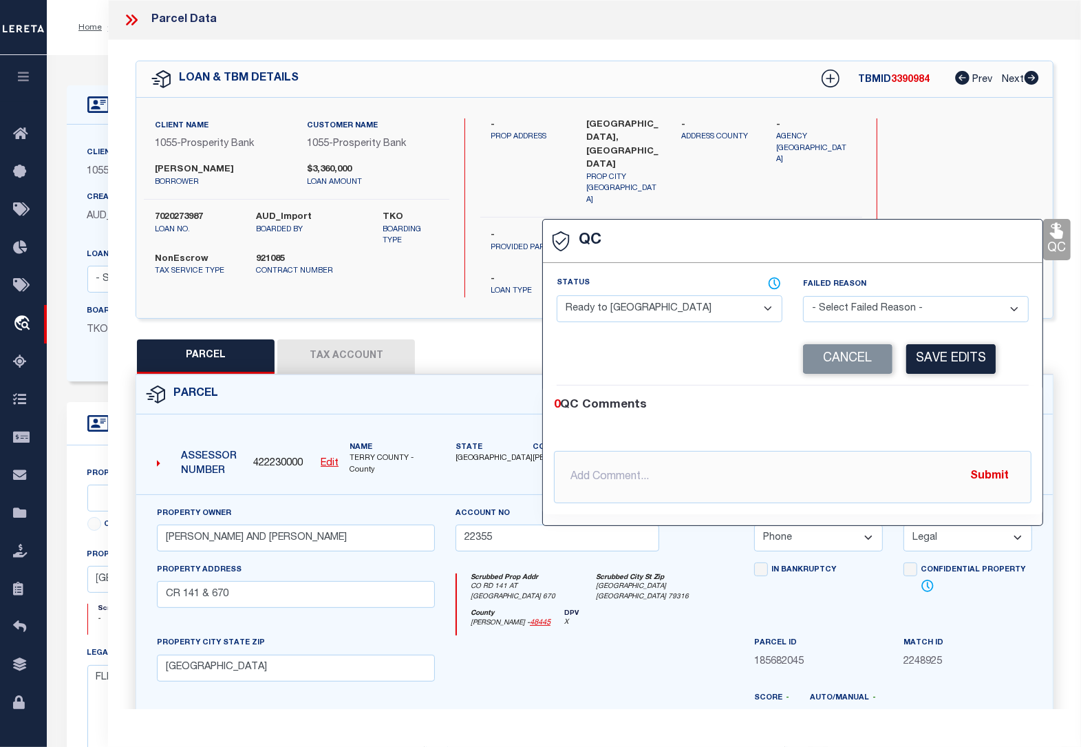
click at [637, 315] on select "- Select Status - Ready to QC Correct Incorrect" at bounding box center [670, 308] width 226 height 27
click at [557, 297] on select "- Select Status - Ready to QC Correct Incorrect" at bounding box center [670, 308] width 226 height 27
click at [941, 354] on button "Save Edits" at bounding box center [950, 359] width 89 height 30
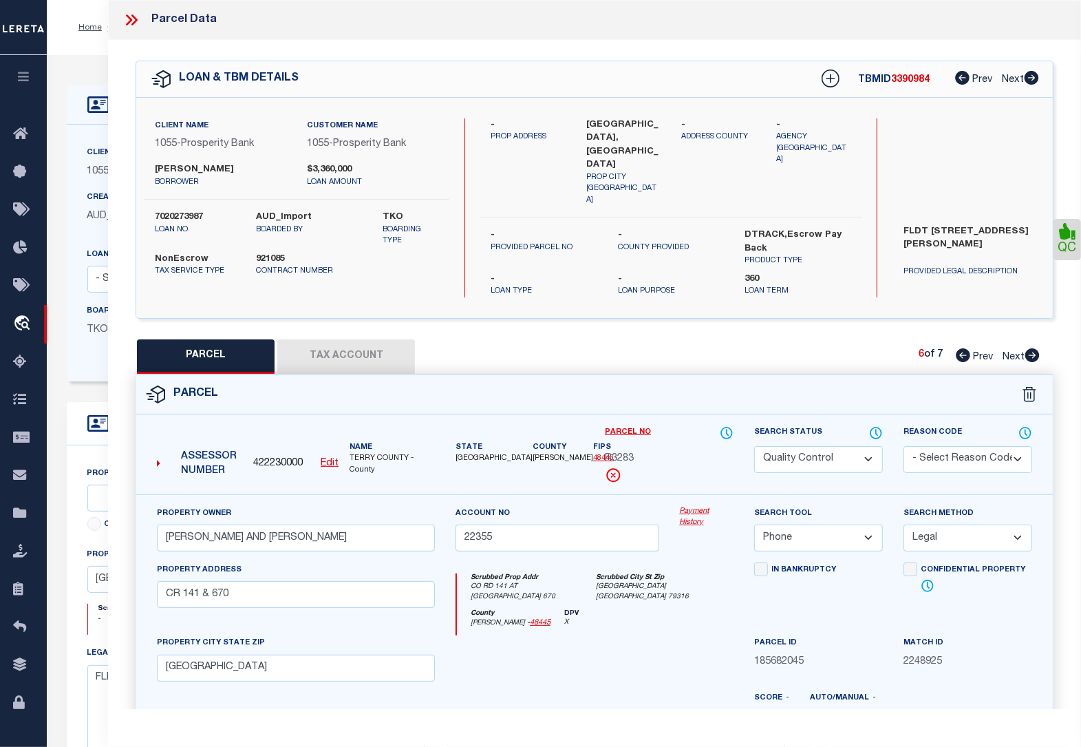
click at [796, 446] on select "Automated Search Bad Parcel Complete Duplicate Parcel High Dollar Reporting In …" at bounding box center [818, 459] width 129 height 27
click at [754, 446] on select "Automated Search Bad Parcel Complete Duplicate Parcel High Dollar Reporting In …" at bounding box center [818, 459] width 129 height 27
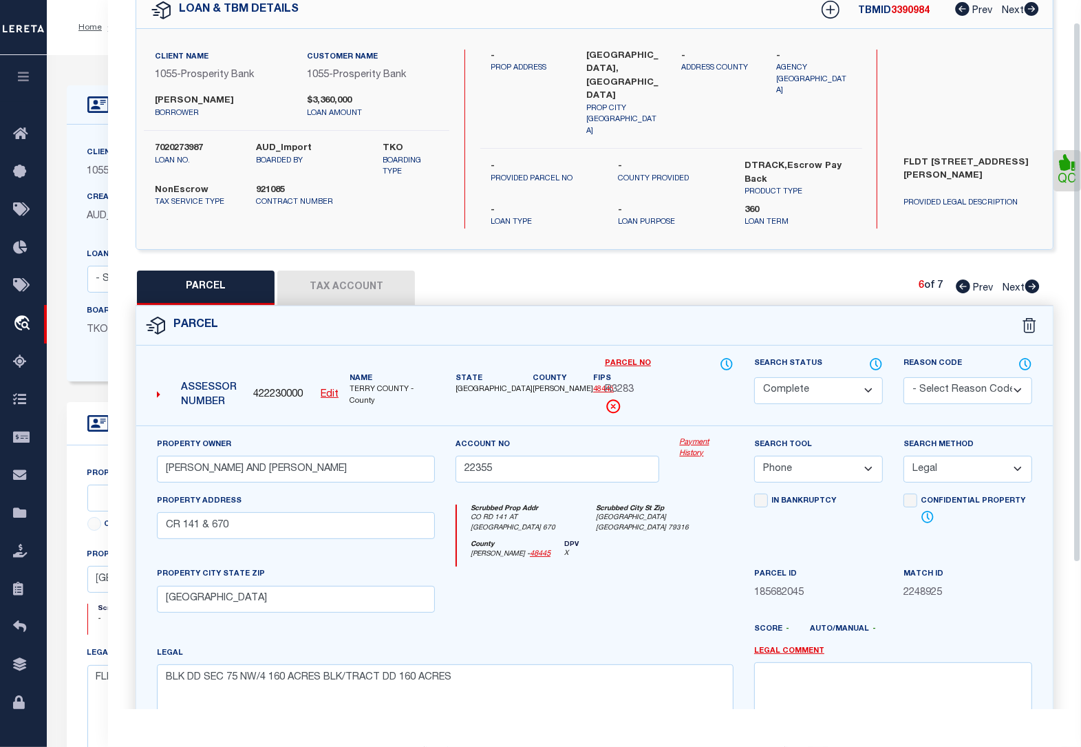
scroll to position [220, 0]
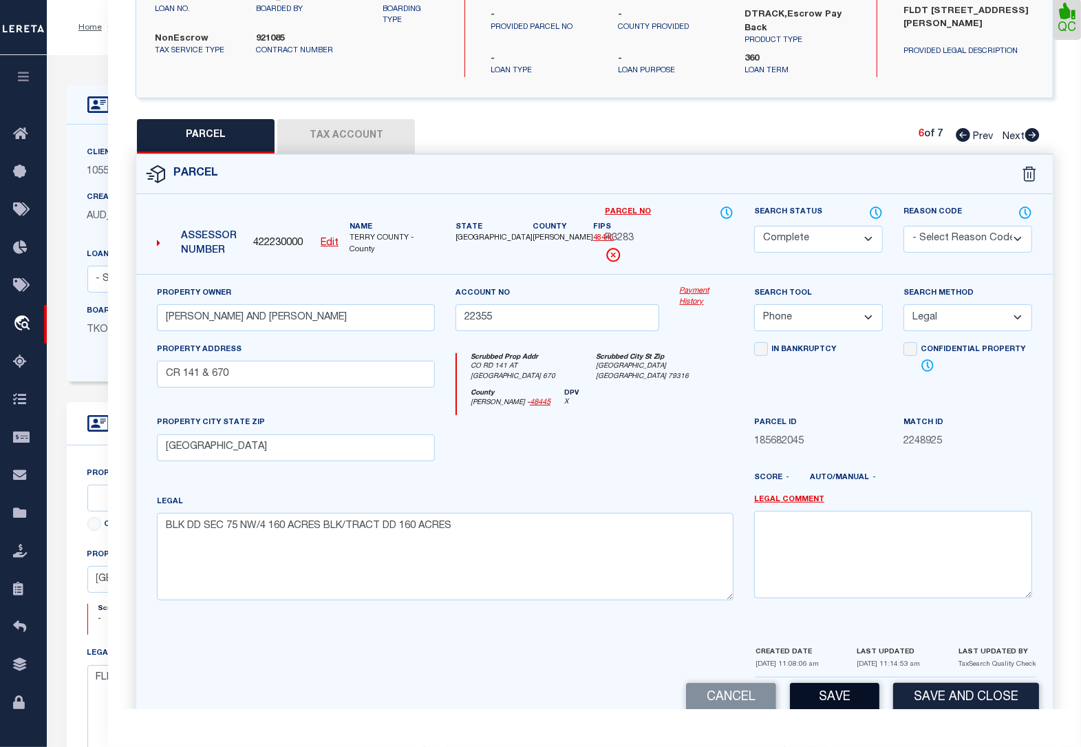
click at [838, 683] on button "Save" at bounding box center [834, 698] width 89 height 30
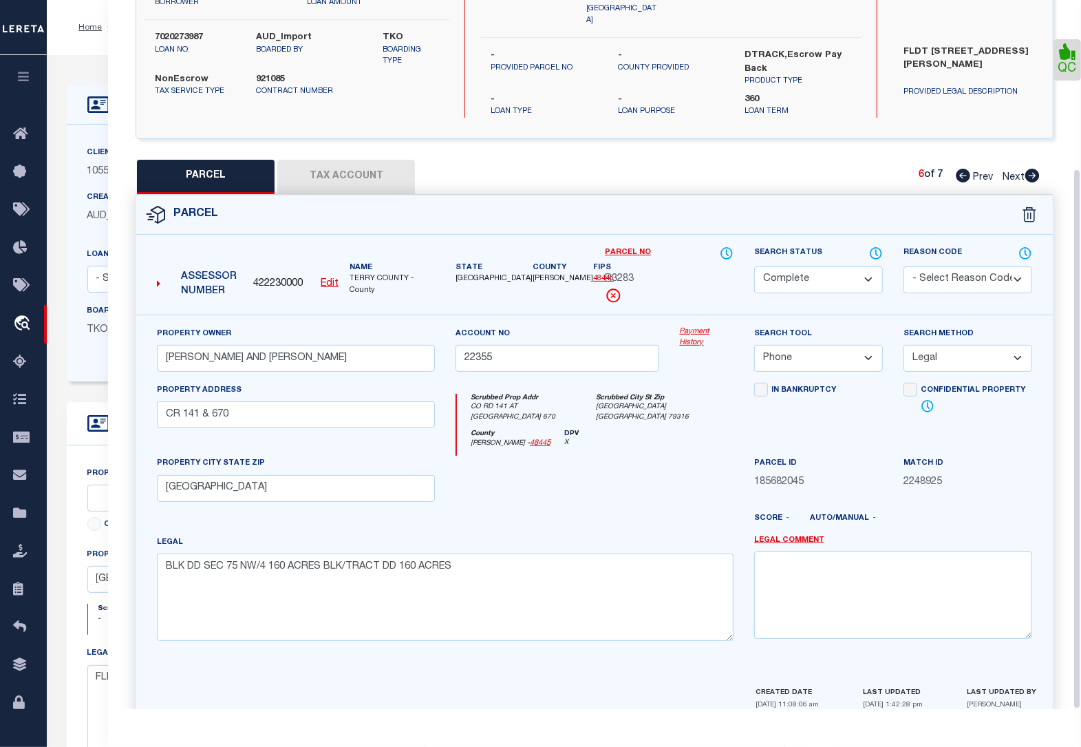
scroll to position [180, 0]
click at [1013, 475] on span "2248925" at bounding box center [968, 482] width 129 height 15
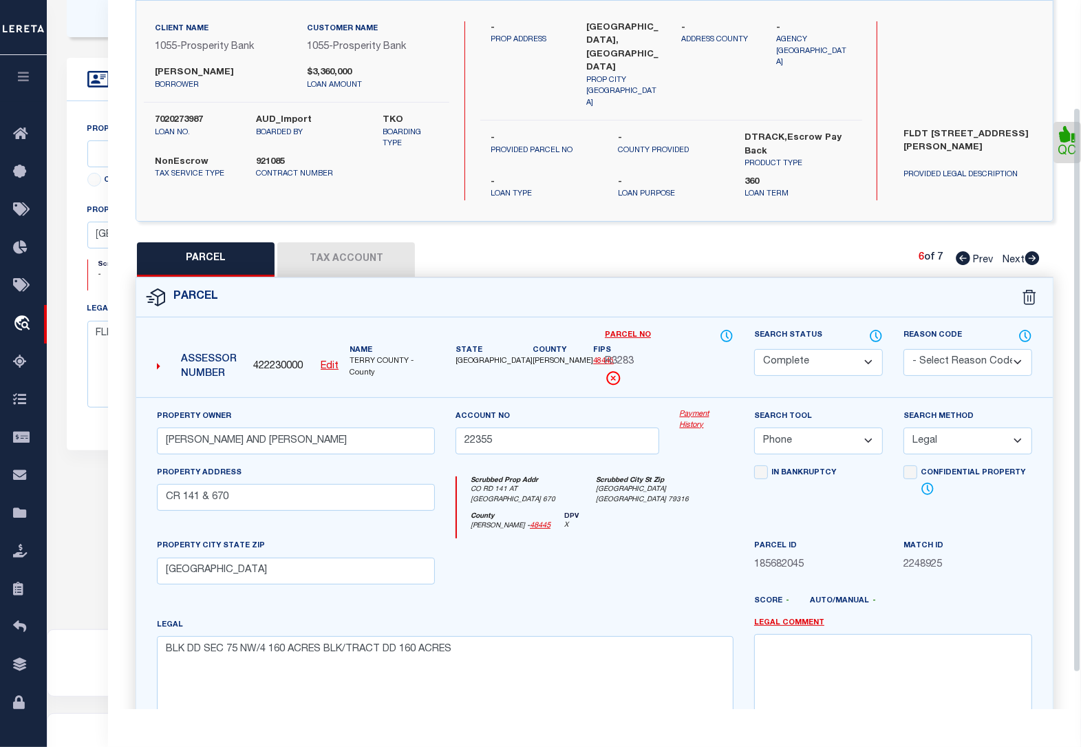
scroll to position [94, 0]
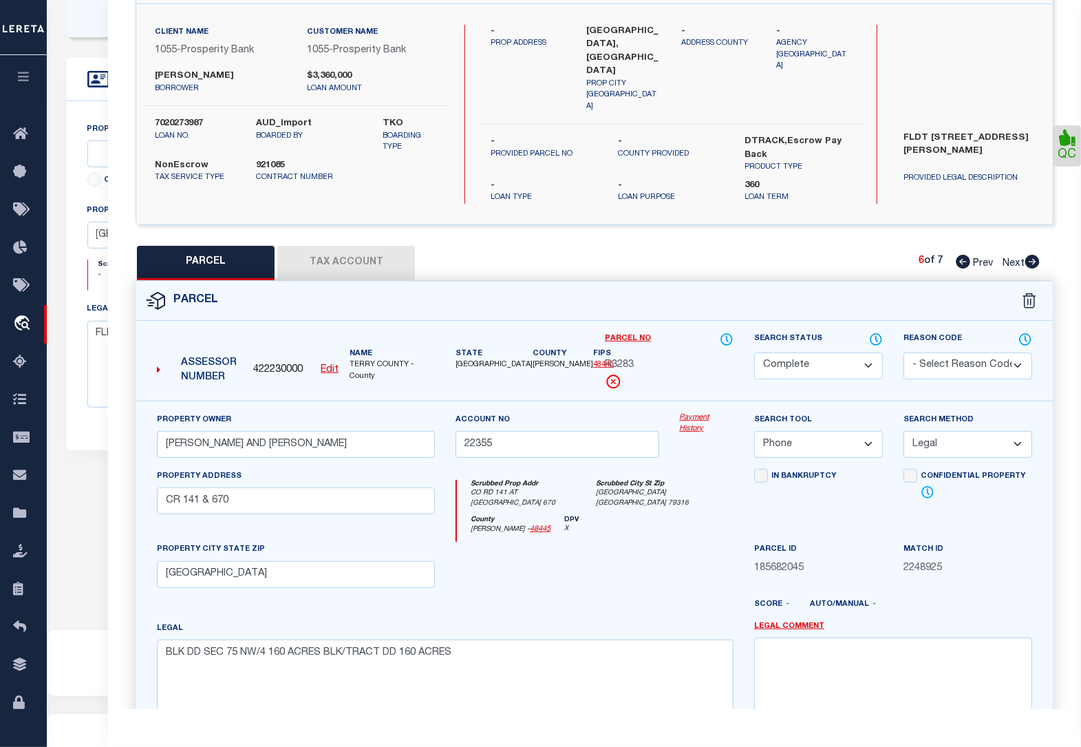
click at [1034, 255] on icon at bounding box center [1032, 262] width 14 height 14
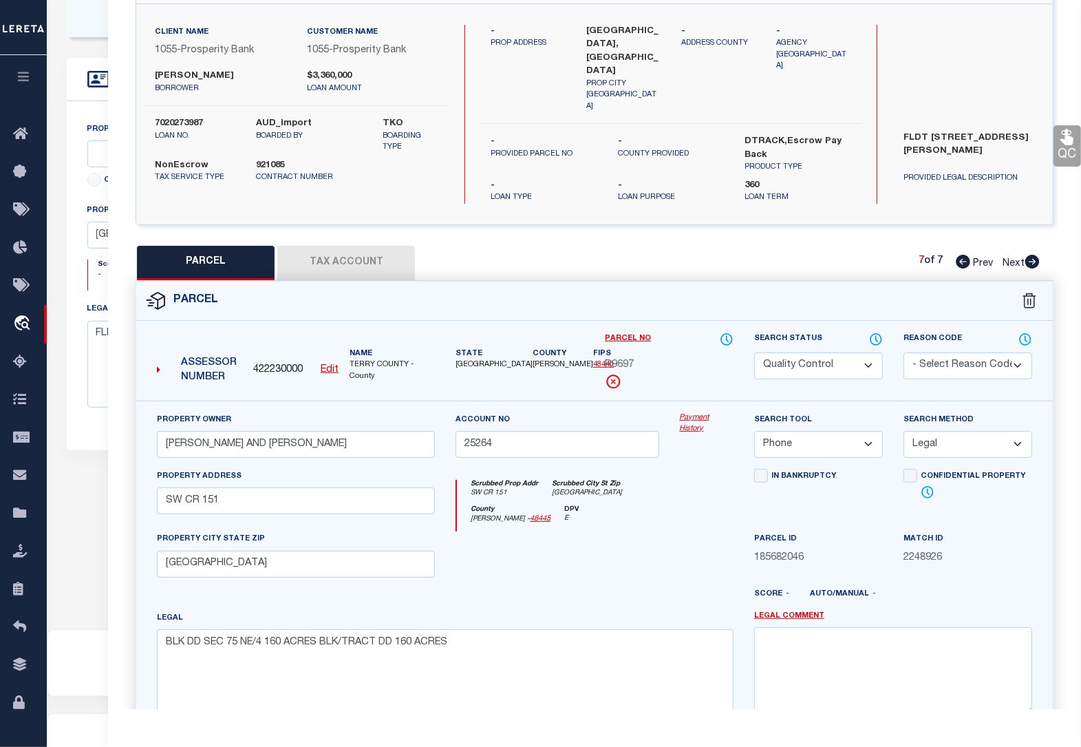
click at [830, 352] on select "Automated Search Bad Parcel Complete Duplicate Parcel High Dollar Reporting In …" at bounding box center [818, 365] width 129 height 27
click at [754, 352] on select "Automated Search Bad Parcel Complete Duplicate Parcel High Dollar Reporting In …" at bounding box center [818, 365] width 129 height 27
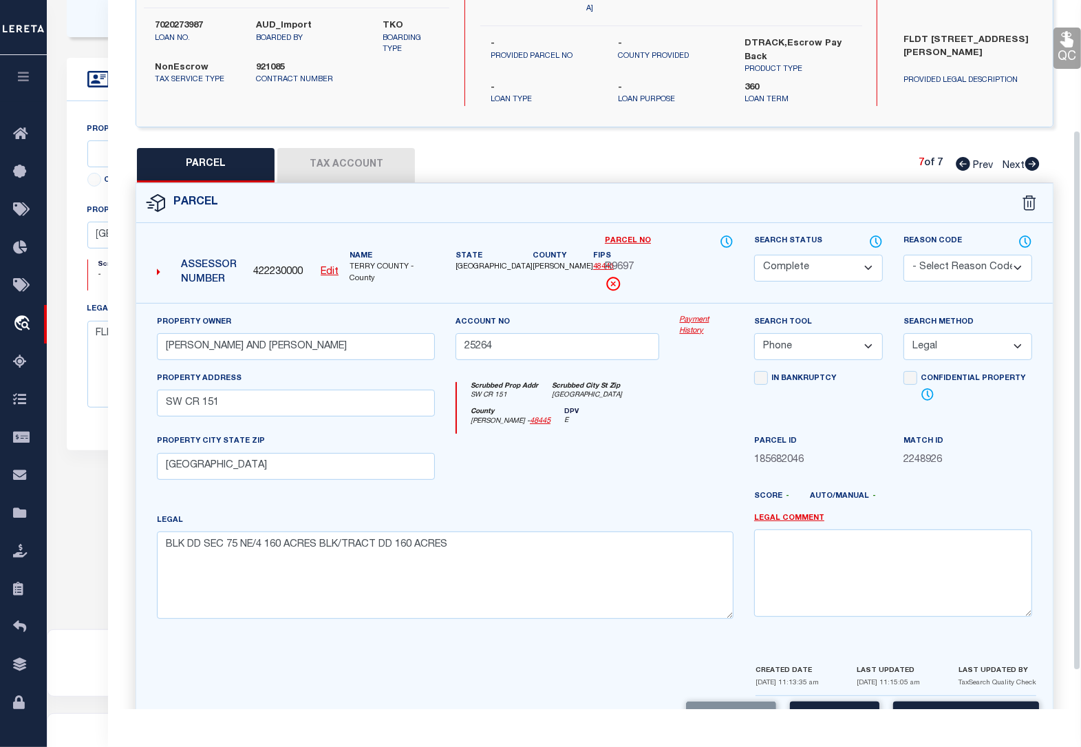
scroll to position [220, 0]
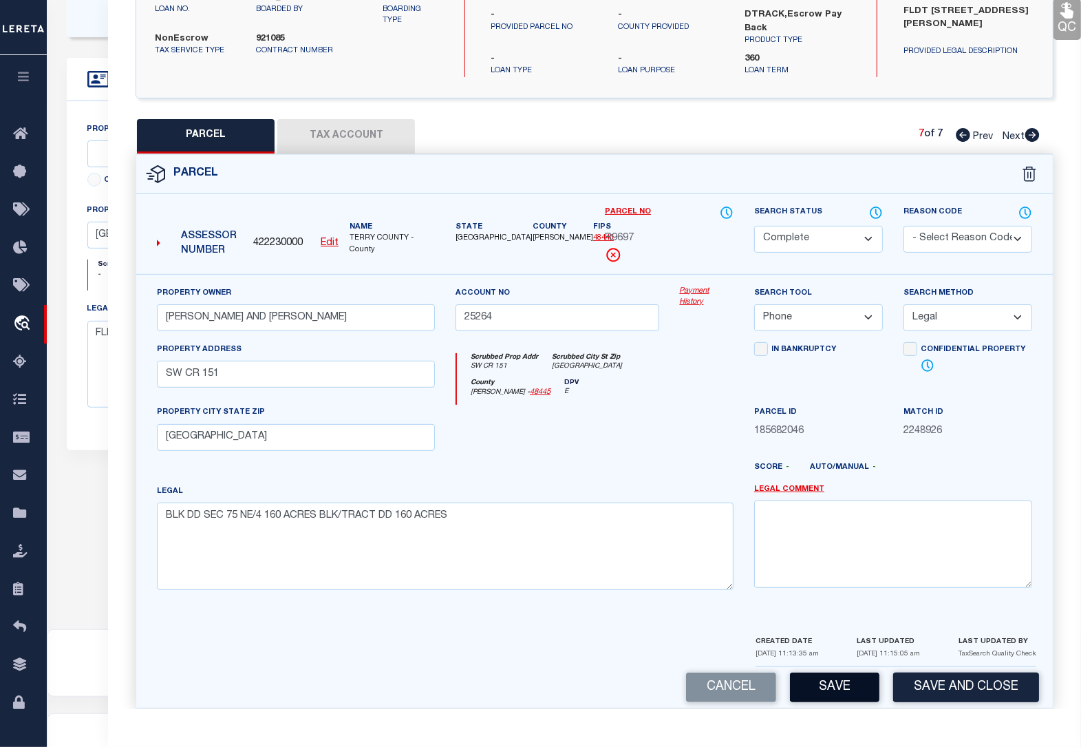
click at [844, 672] on button "Save" at bounding box center [834, 687] width 89 height 30
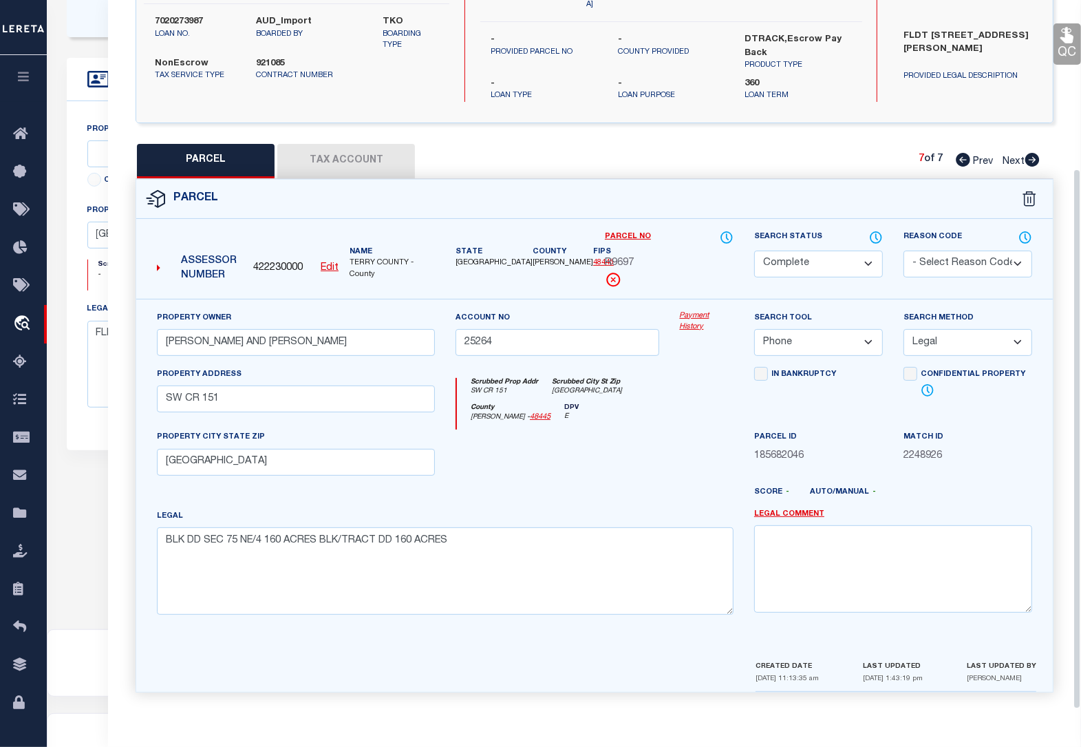
scroll to position [180, 0]
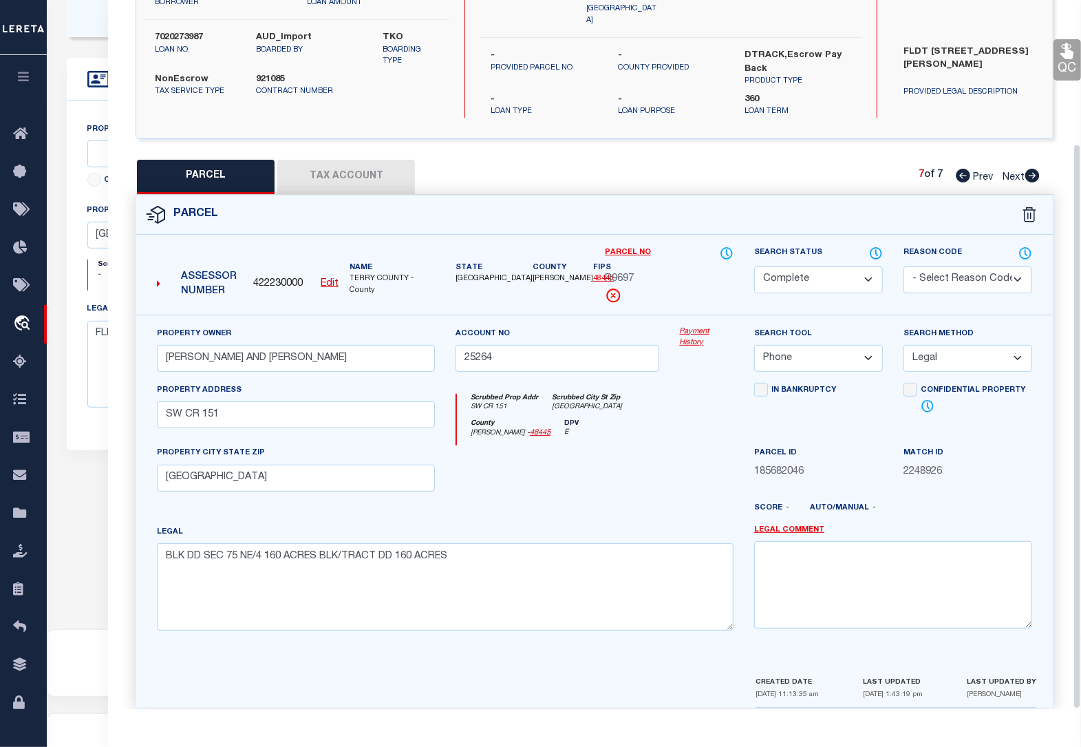
click at [1065, 64] on link "QC" at bounding box center [1068, 59] width 28 height 41
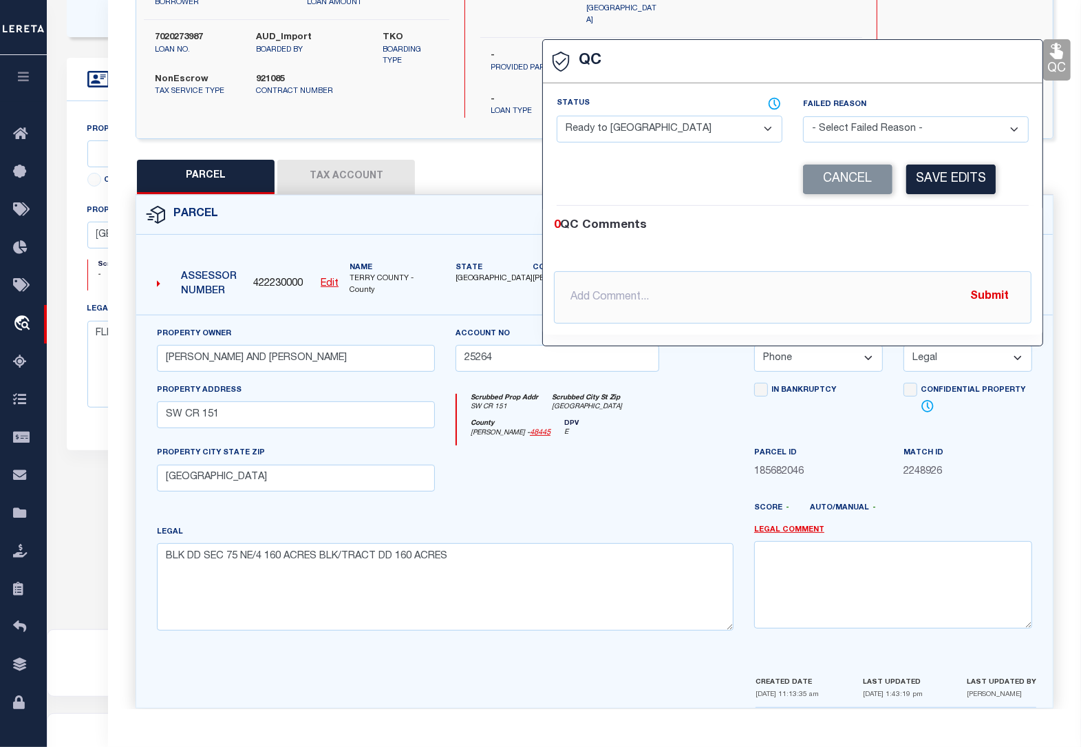
click at [610, 129] on select "- Select Status - Ready to QC Correct Incorrect" at bounding box center [670, 129] width 226 height 27
click at [557, 117] on select "- Select Status - Ready to QC Correct Incorrect" at bounding box center [670, 129] width 226 height 27
click at [948, 178] on button "Save Edits" at bounding box center [950, 179] width 89 height 30
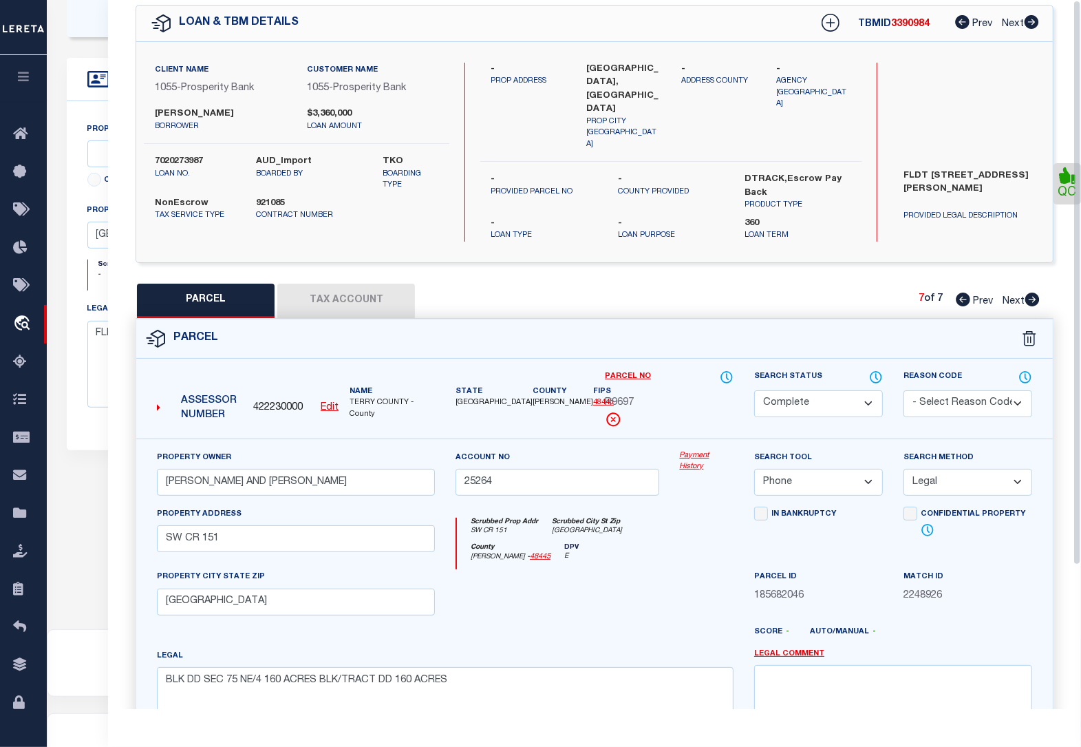
scroll to position [0, 0]
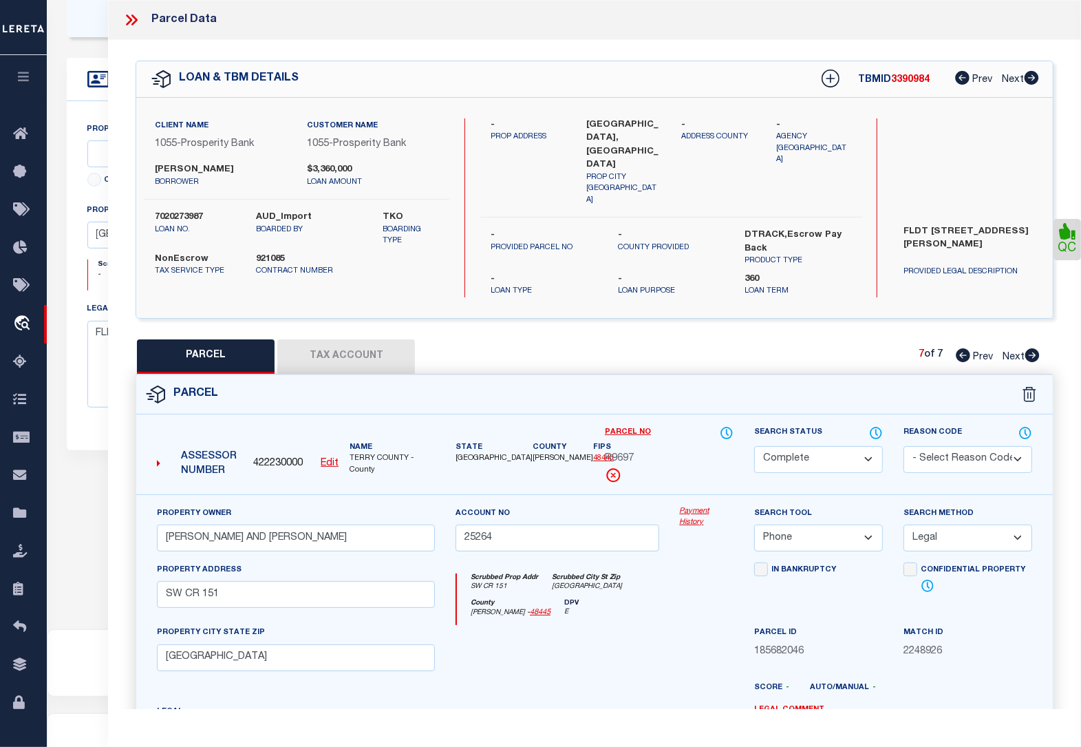
click at [127, 17] on icon at bounding box center [131, 20] width 18 height 18
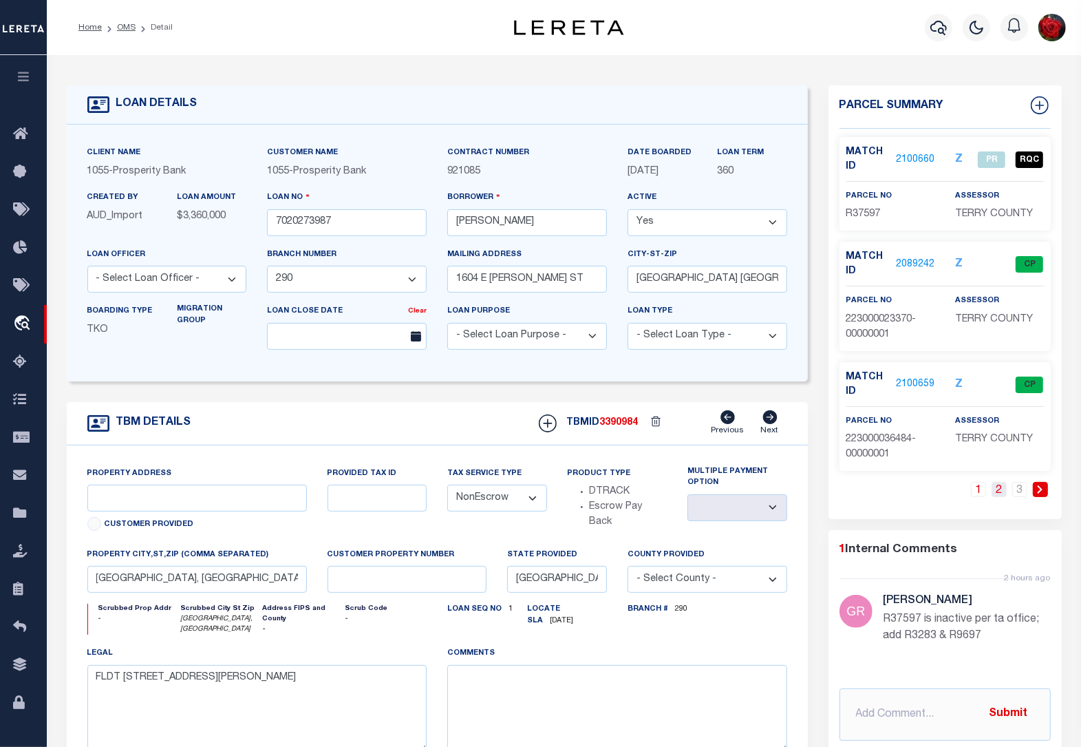
click at [998, 489] on link "2" at bounding box center [999, 489] width 15 height 15
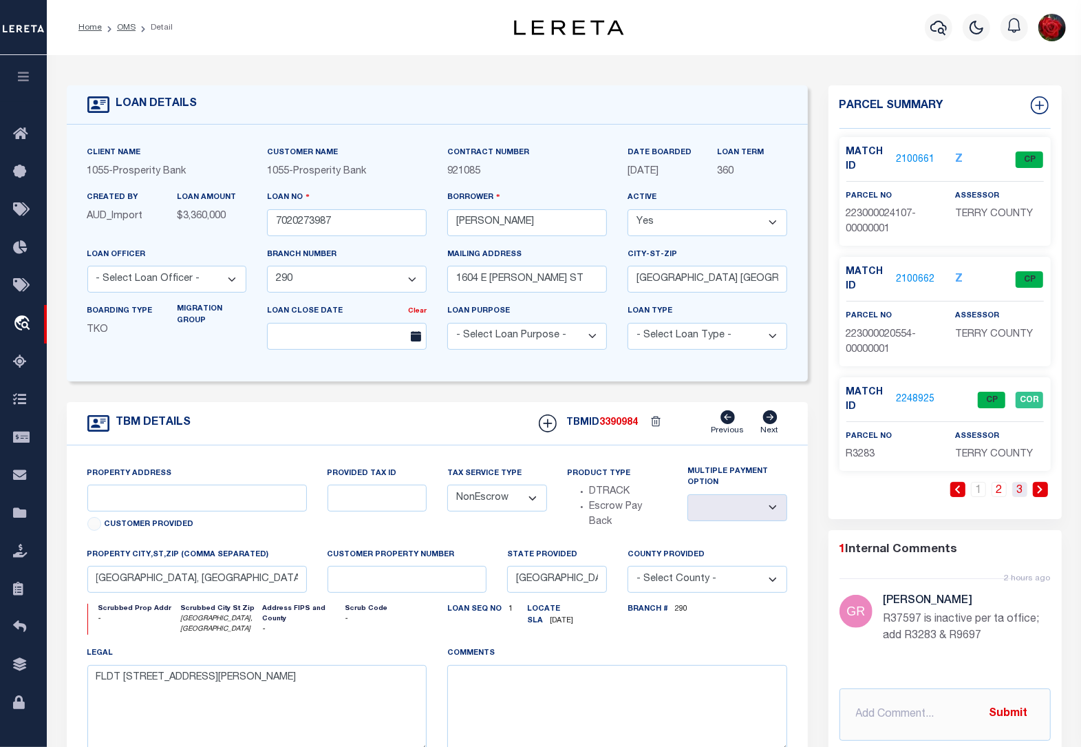
click at [1020, 493] on link "3" at bounding box center [1019, 489] width 15 height 15
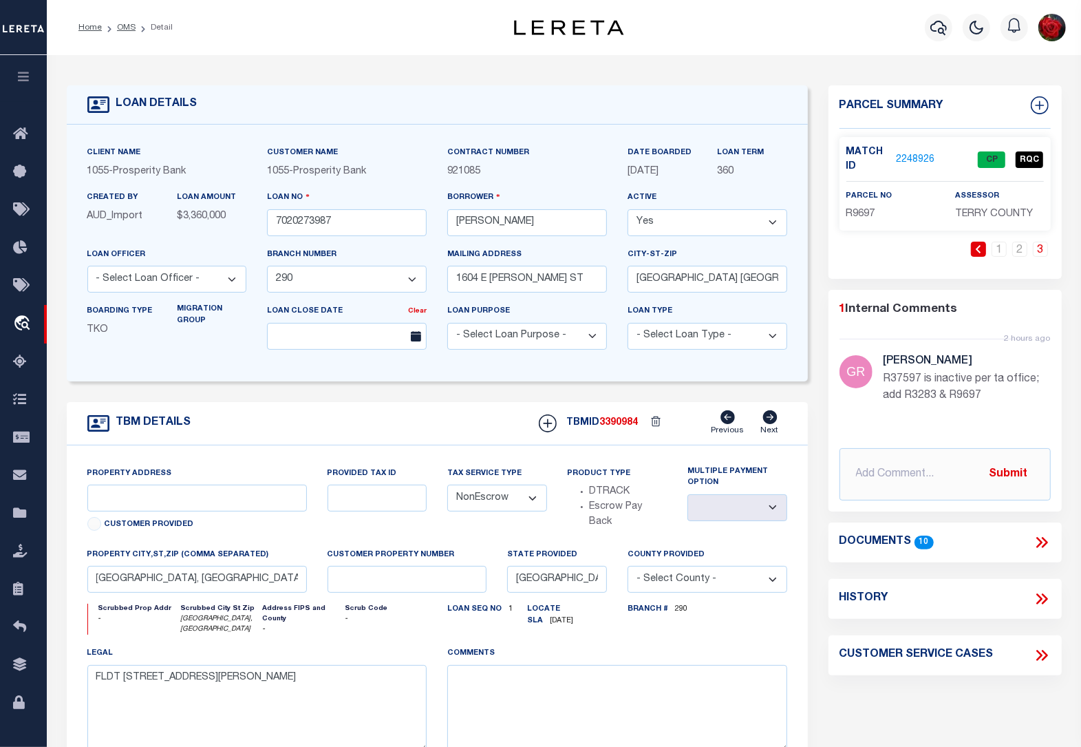
click at [924, 156] on link "2248926" at bounding box center [915, 160] width 39 height 14
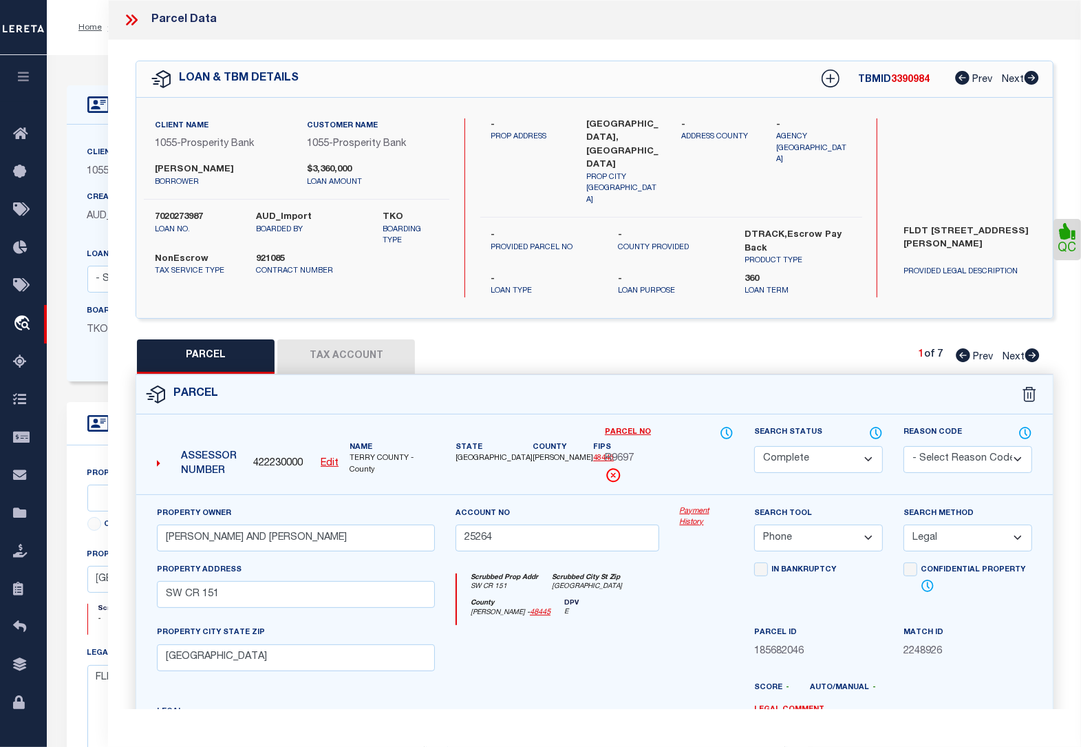
click at [136, 22] on icon at bounding box center [134, 19] width 6 height 11
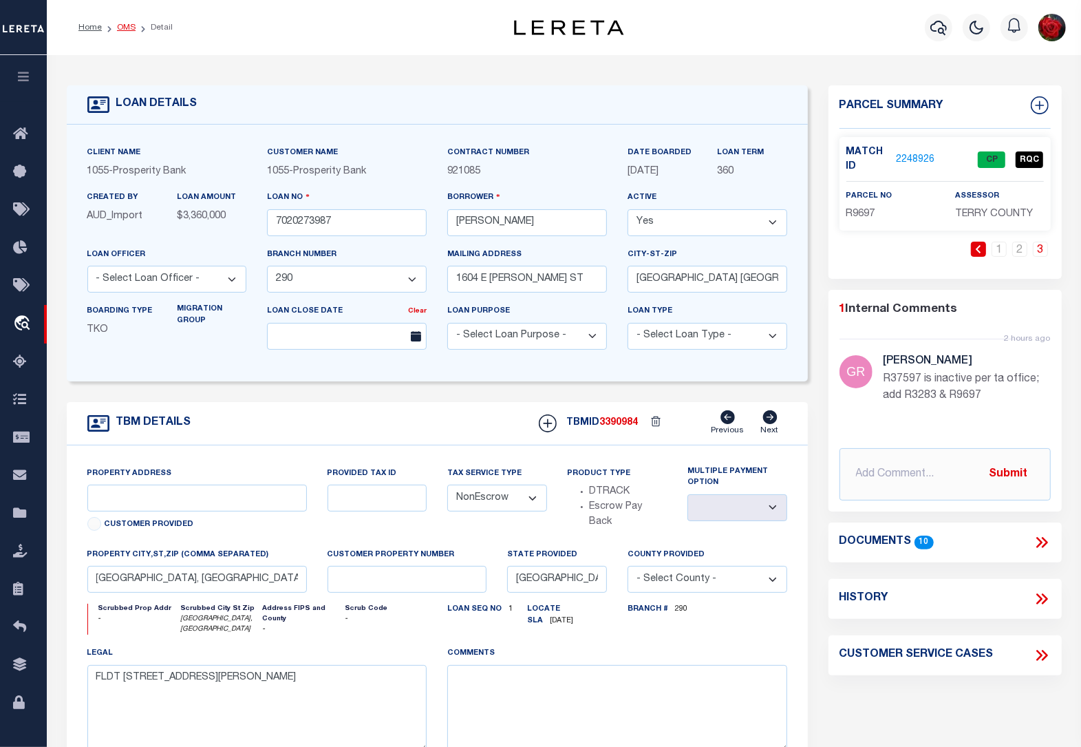
click at [127, 29] on link "OMS" at bounding box center [126, 27] width 19 height 8
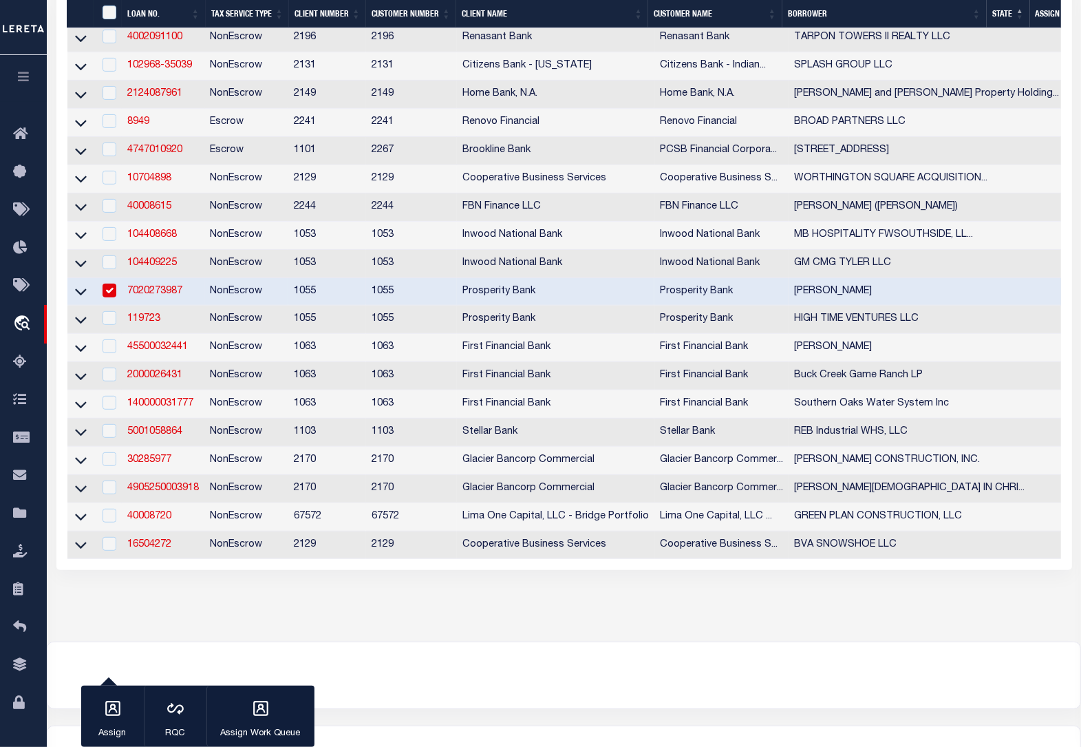
scroll to position [539, 0]
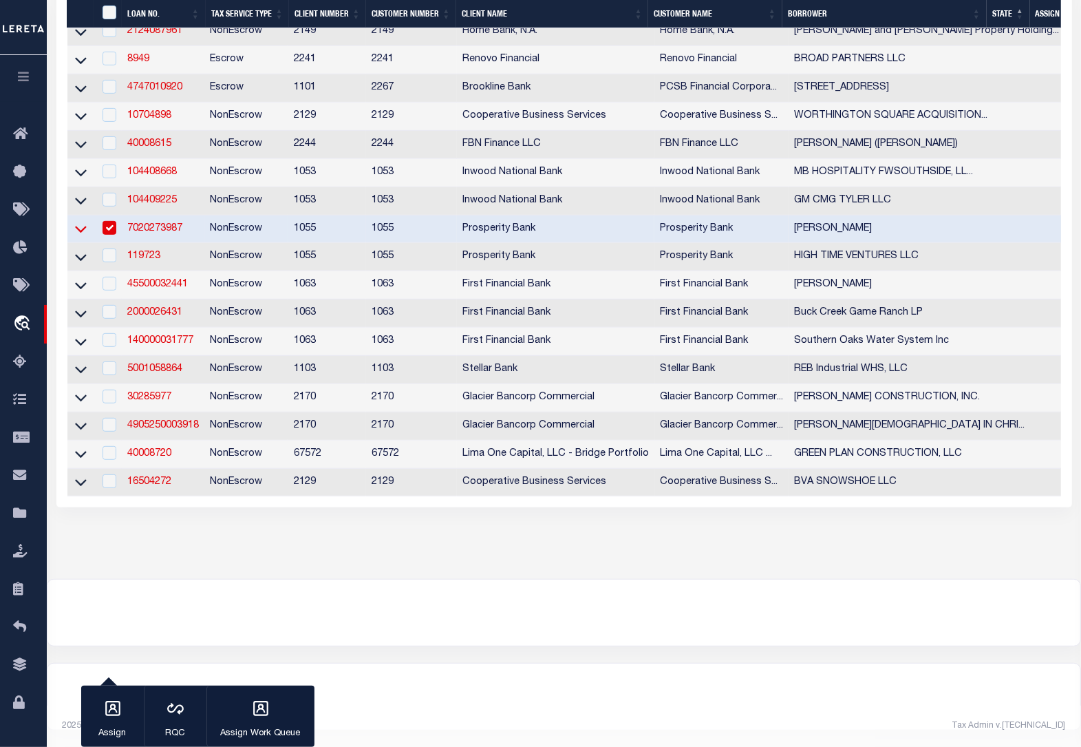
click at [80, 222] on icon at bounding box center [81, 229] width 12 height 14
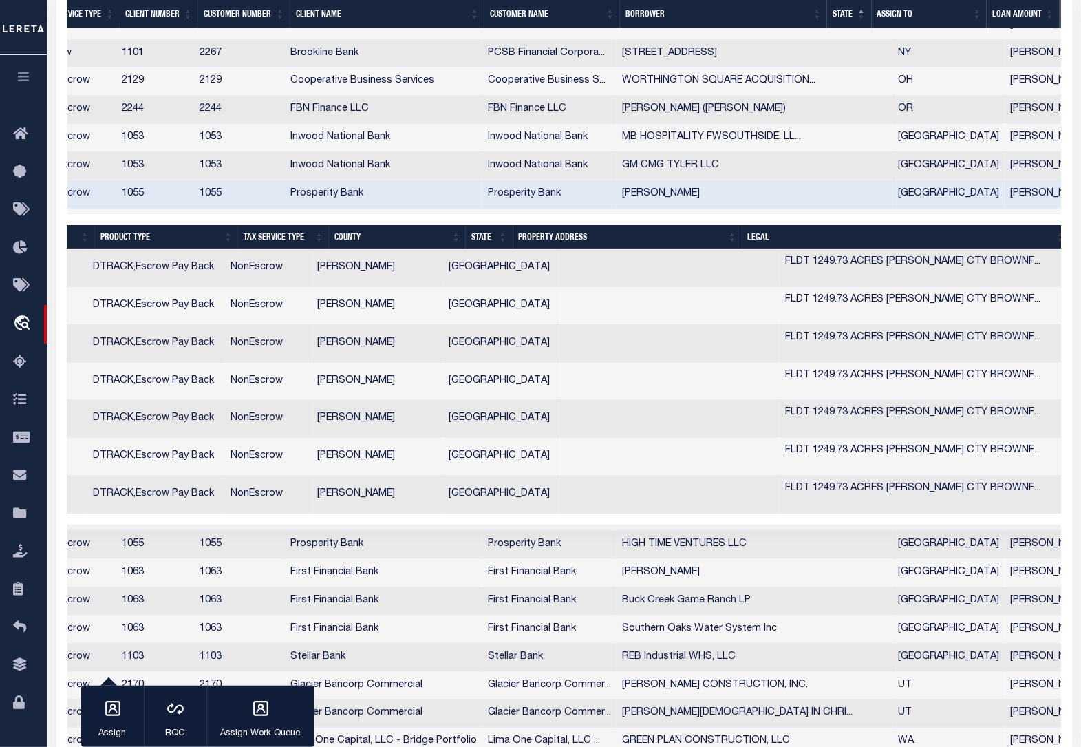
scroll to position [0, 0]
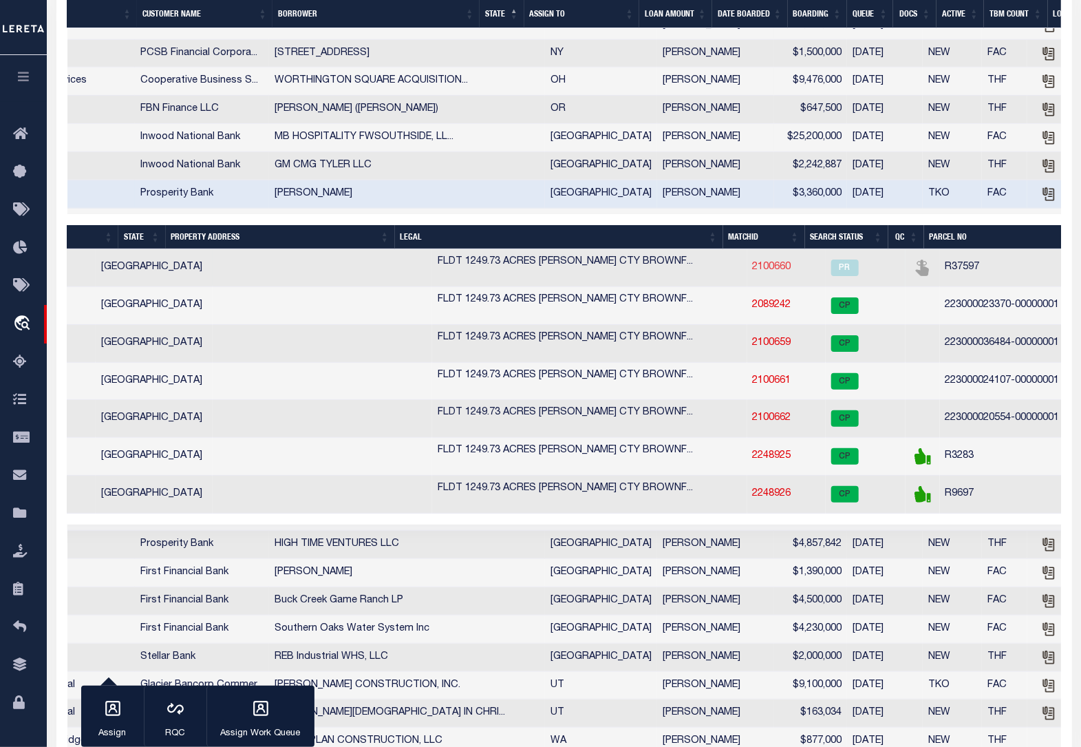
click at [753, 272] on link "2100660" at bounding box center [772, 267] width 39 height 10
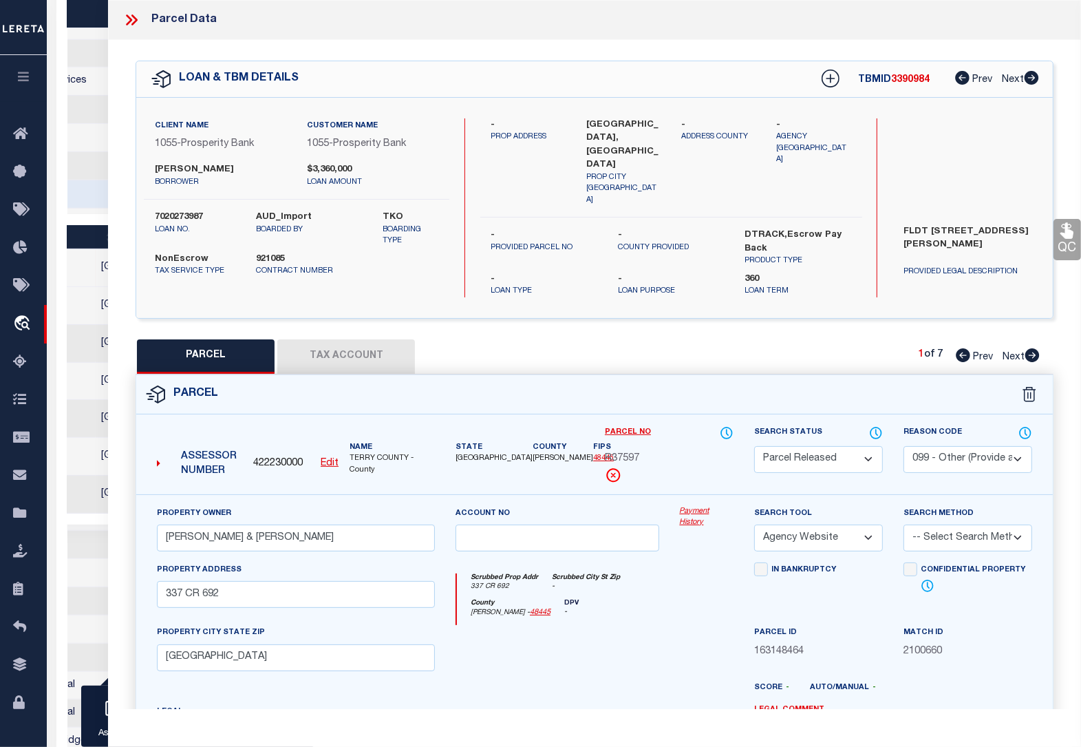
click at [1065, 236] on icon at bounding box center [1067, 231] width 13 height 16
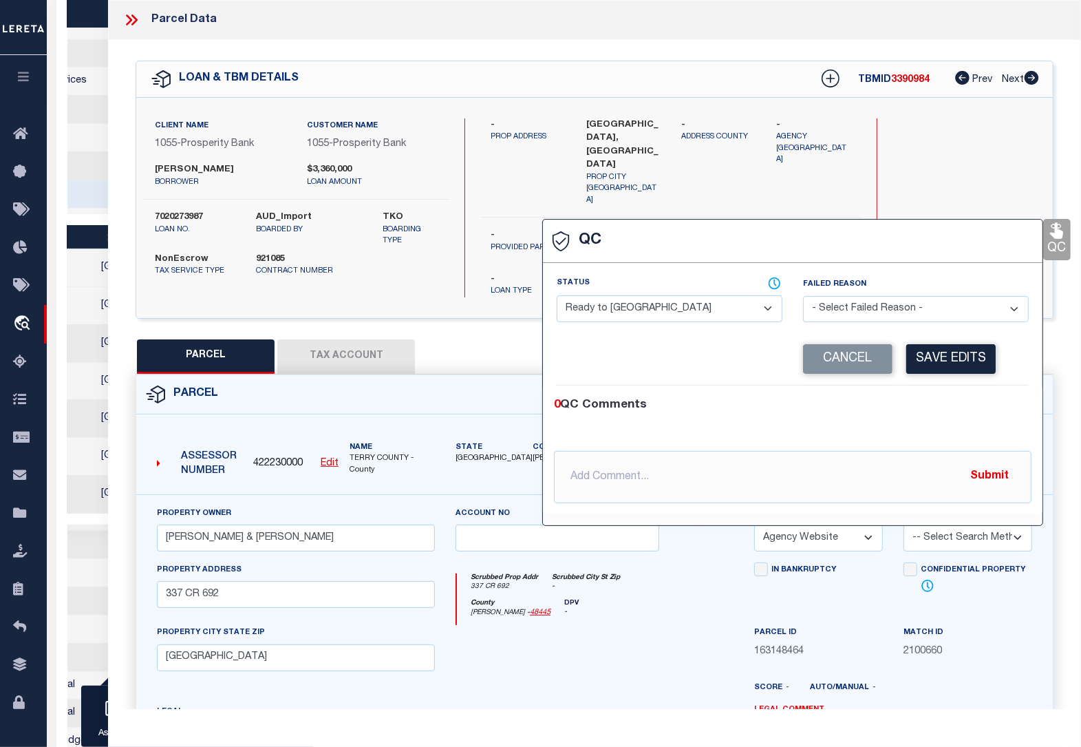
click at [678, 314] on select "- Select Status - Ready to QC Correct Incorrect" at bounding box center [670, 308] width 226 height 27
click at [557, 297] on select "- Select Status - Ready to QC Correct Incorrect" at bounding box center [670, 308] width 226 height 27
click at [937, 367] on button "Save Edits" at bounding box center [950, 359] width 89 height 30
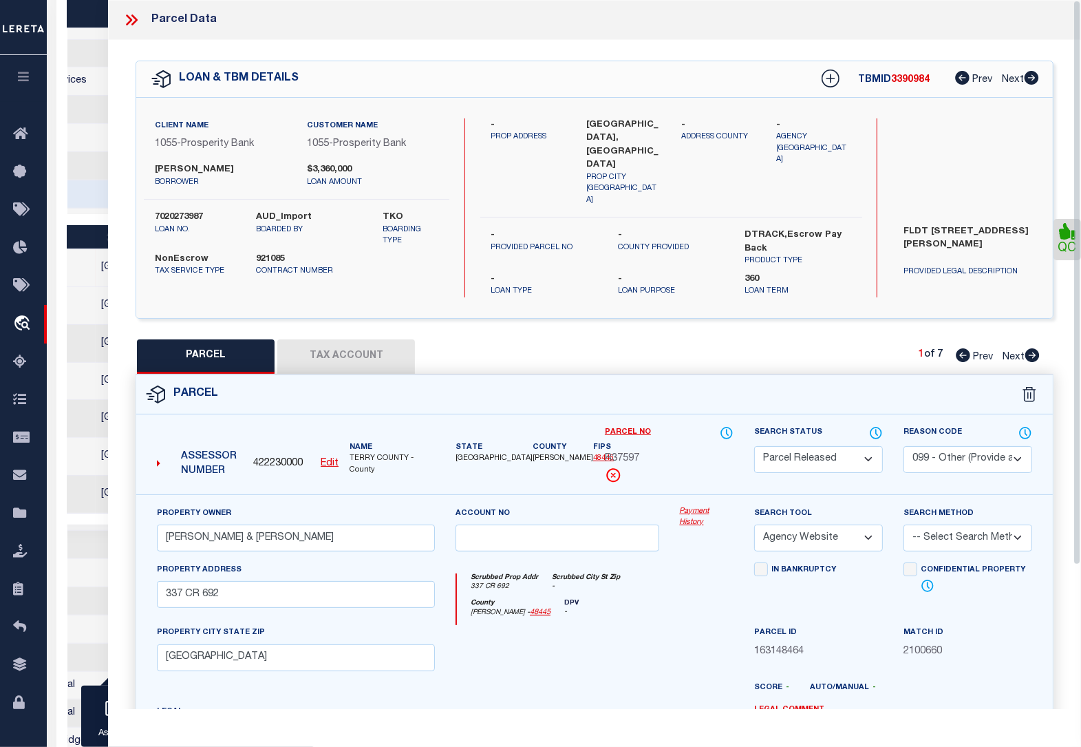
click at [131, 23] on icon at bounding box center [131, 20] width 18 height 18
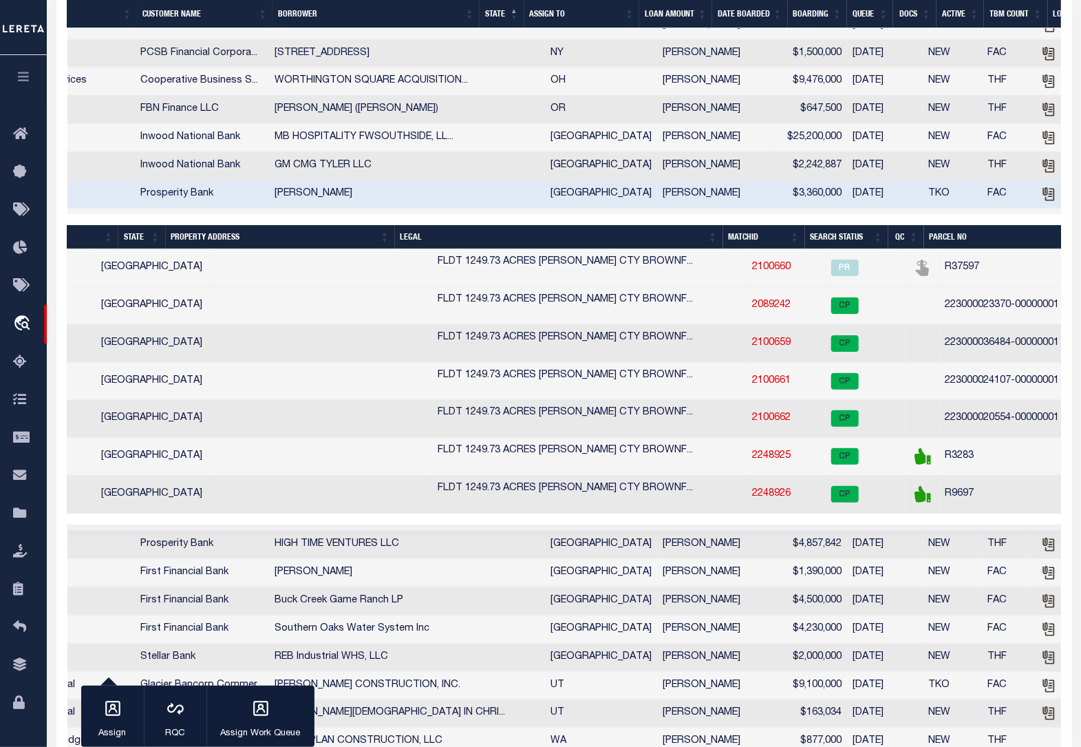
click at [753, 272] on link "2100660" at bounding box center [772, 267] width 39 height 10
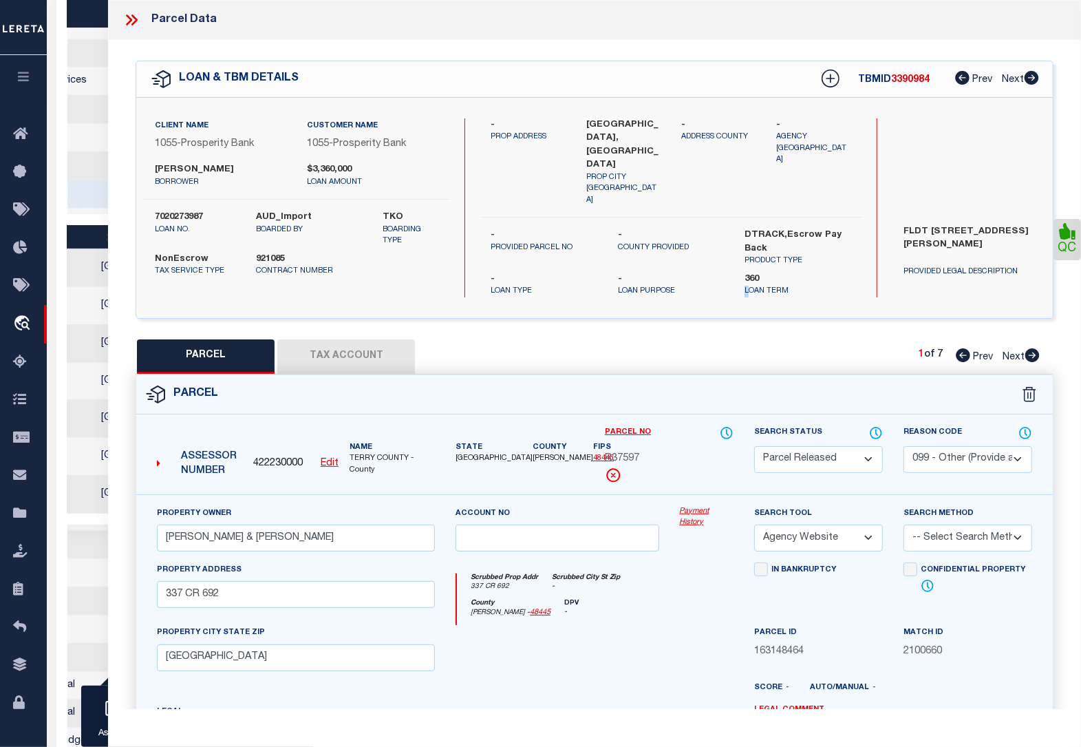
click at [748, 280] on div "Client Name 1055 - Prosperity Bank Customer Name 1055 - Prosperity Bank [PERSON…" at bounding box center [594, 208] width 917 height 220
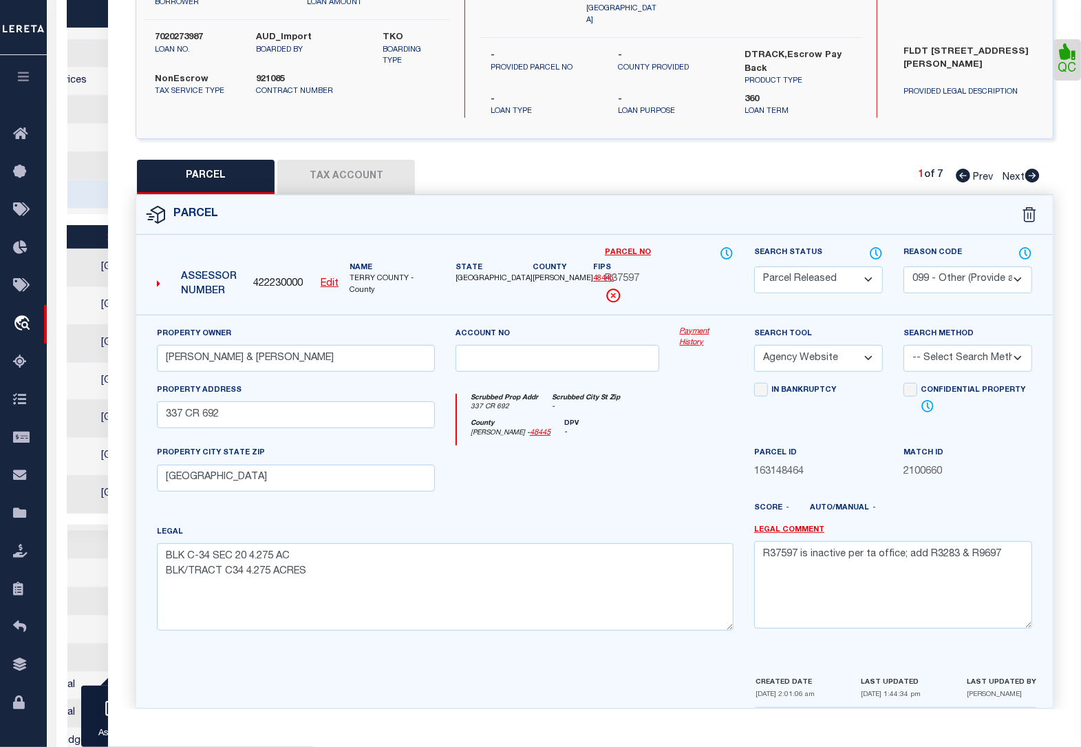
click at [562, 502] on div at bounding box center [632, 513] width 224 height 22
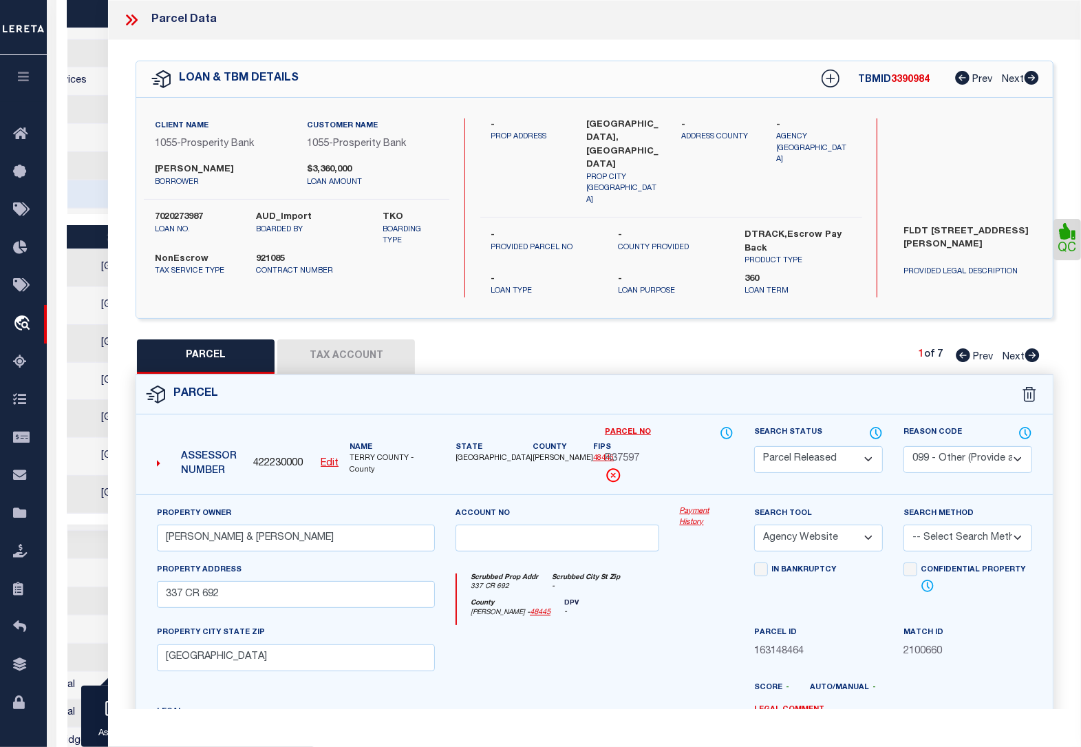
click at [128, 23] on icon at bounding box center [129, 19] width 6 height 11
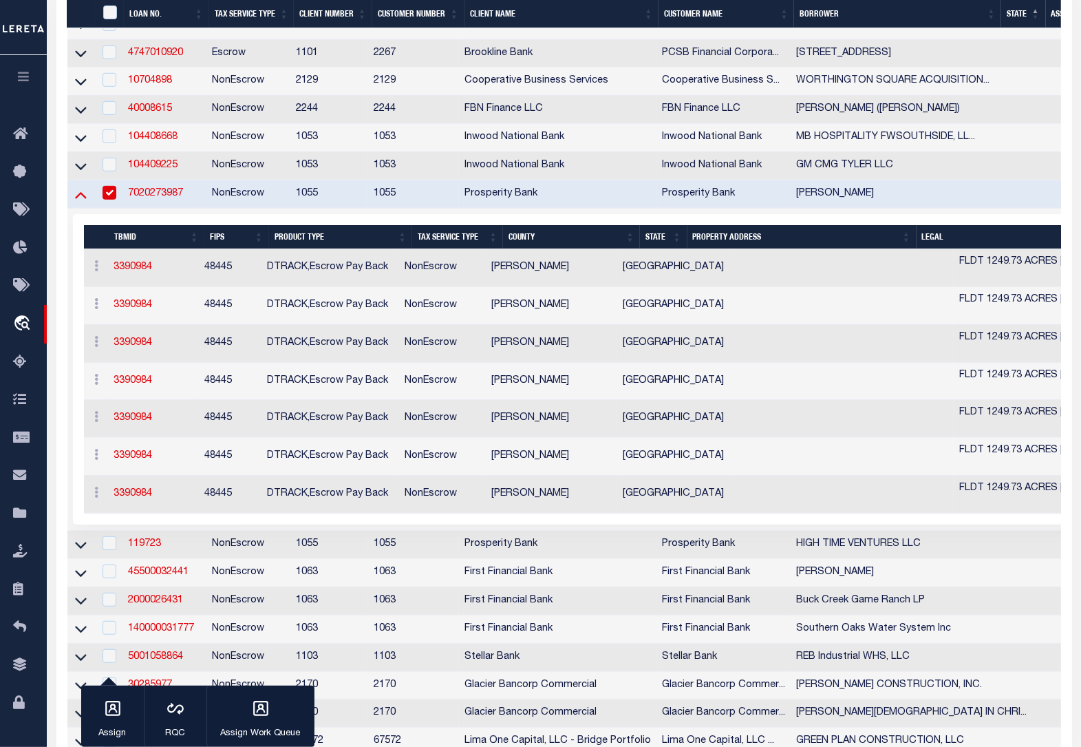
click at [79, 202] on icon at bounding box center [81, 194] width 12 height 14
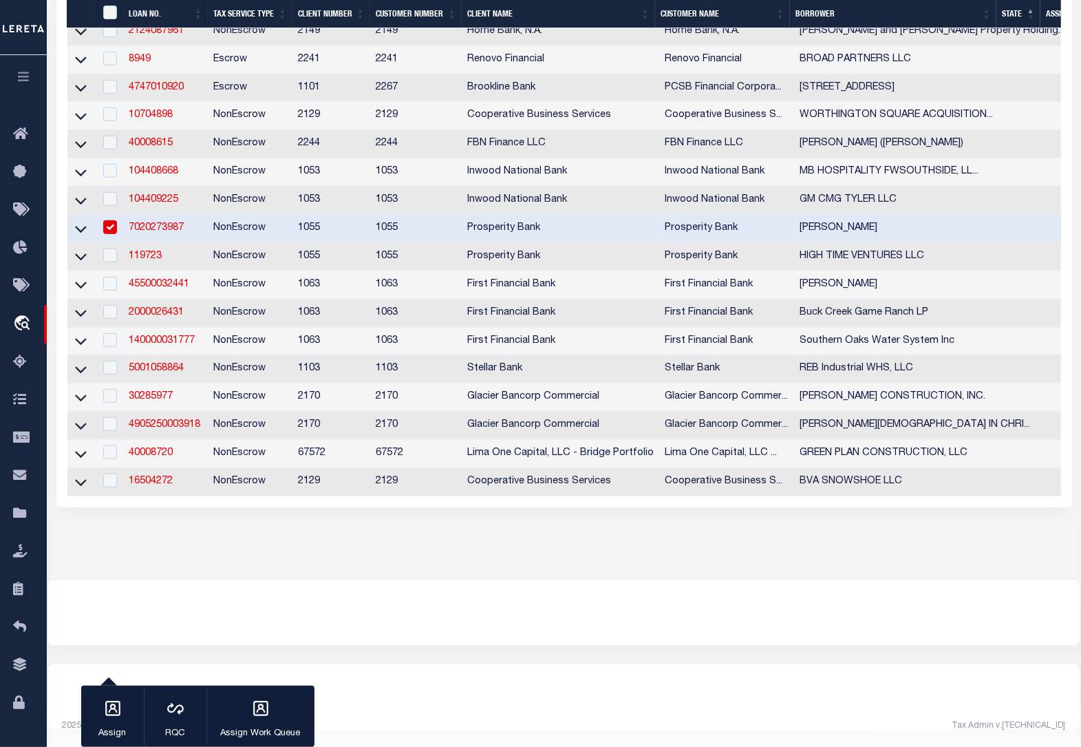
click at [109, 233] on input "checkbox" at bounding box center [110, 227] width 14 height 14
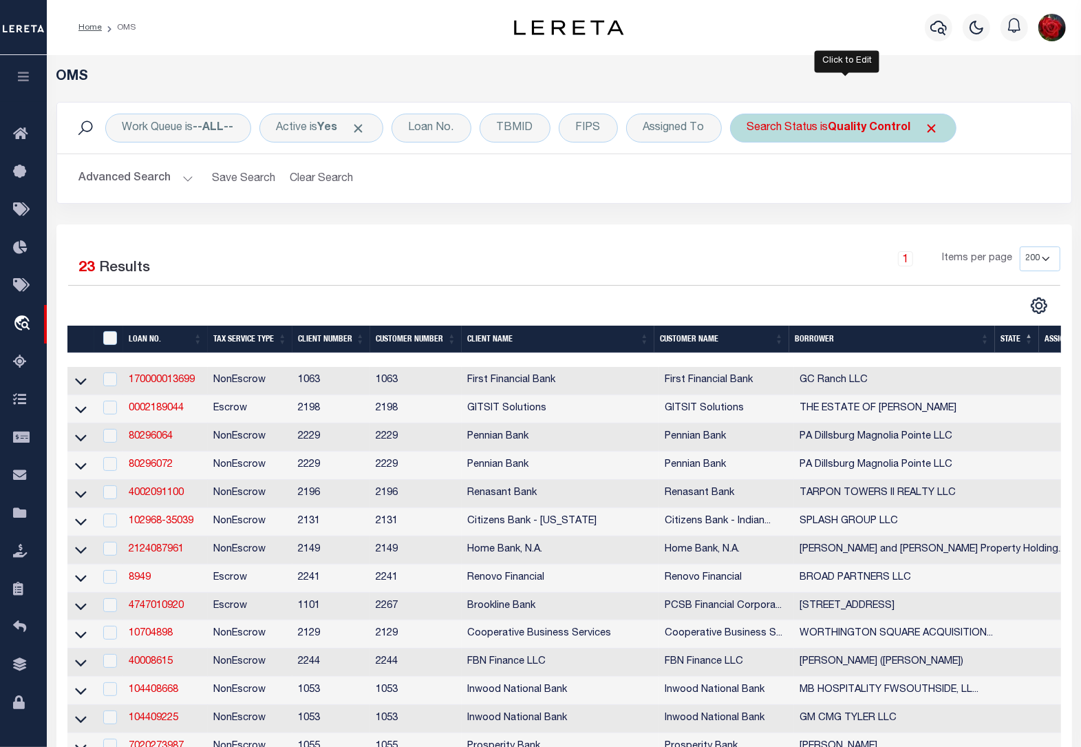
click at [893, 122] on b "Quality Control" at bounding box center [870, 127] width 83 height 11
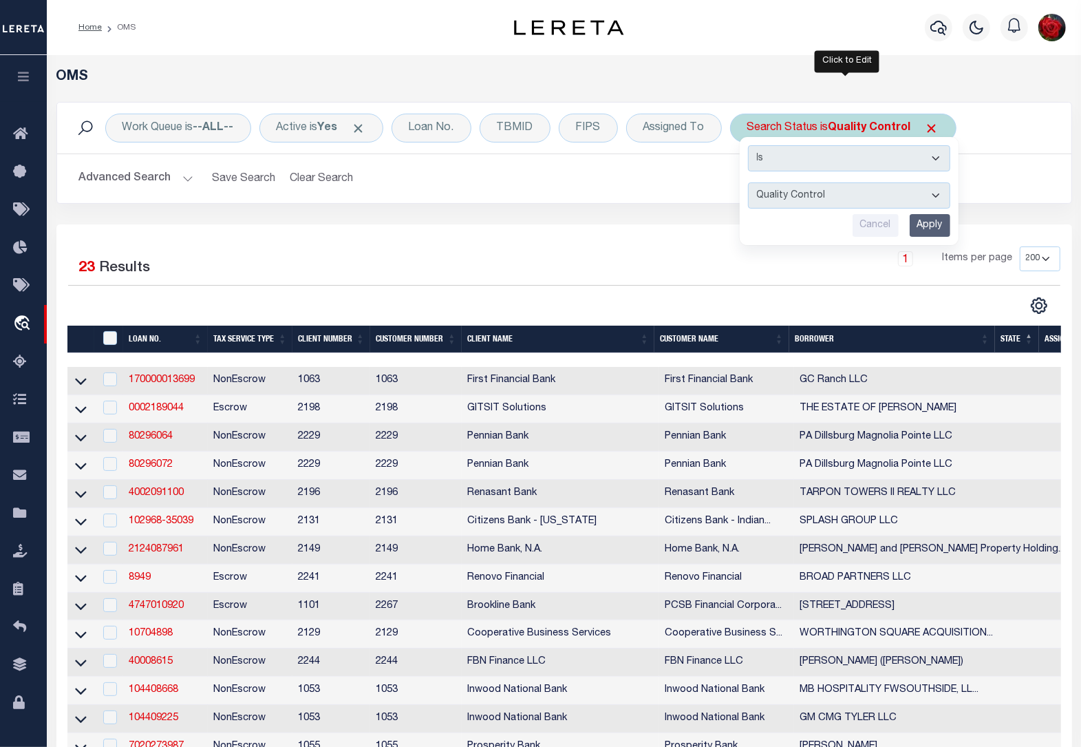
click at [934, 222] on input "Apply" at bounding box center [930, 225] width 41 height 23
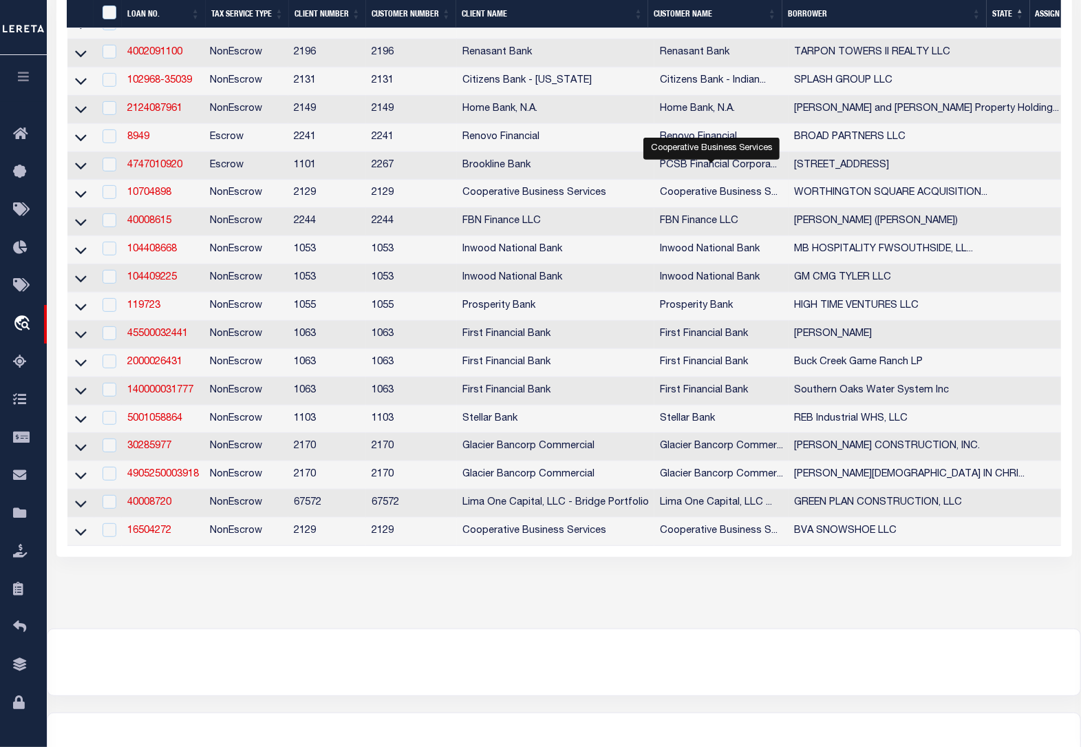
scroll to position [341, 0]
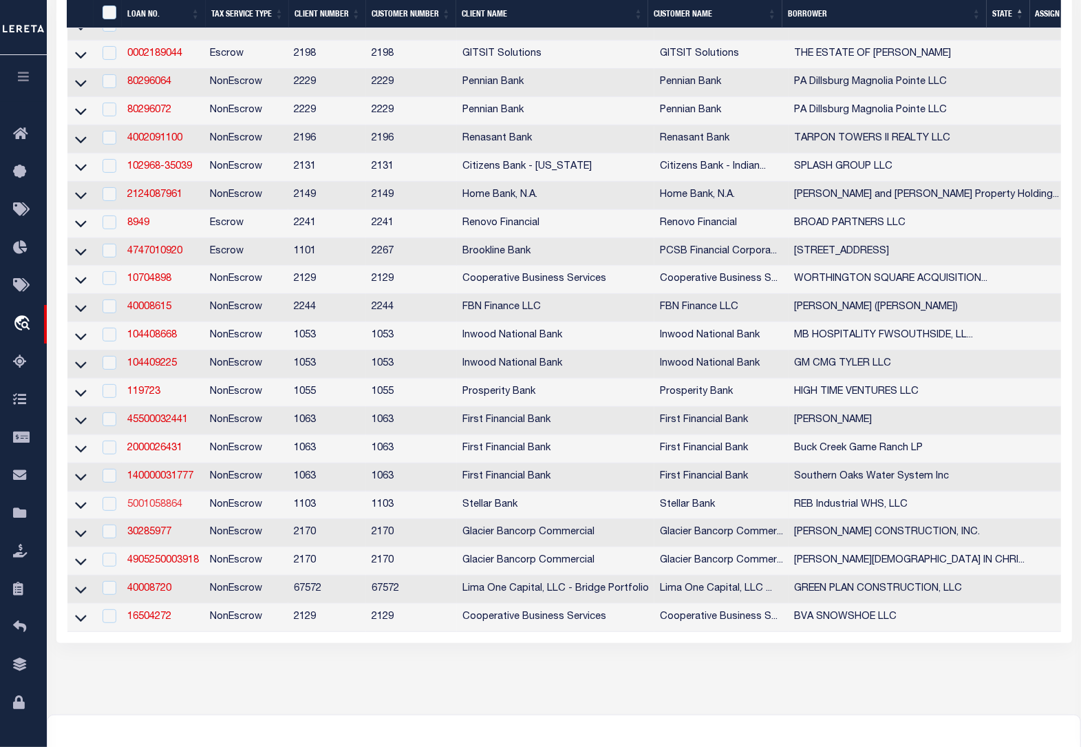
click at [152, 509] on link "5001058864" at bounding box center [154, 505] width 55 height 10
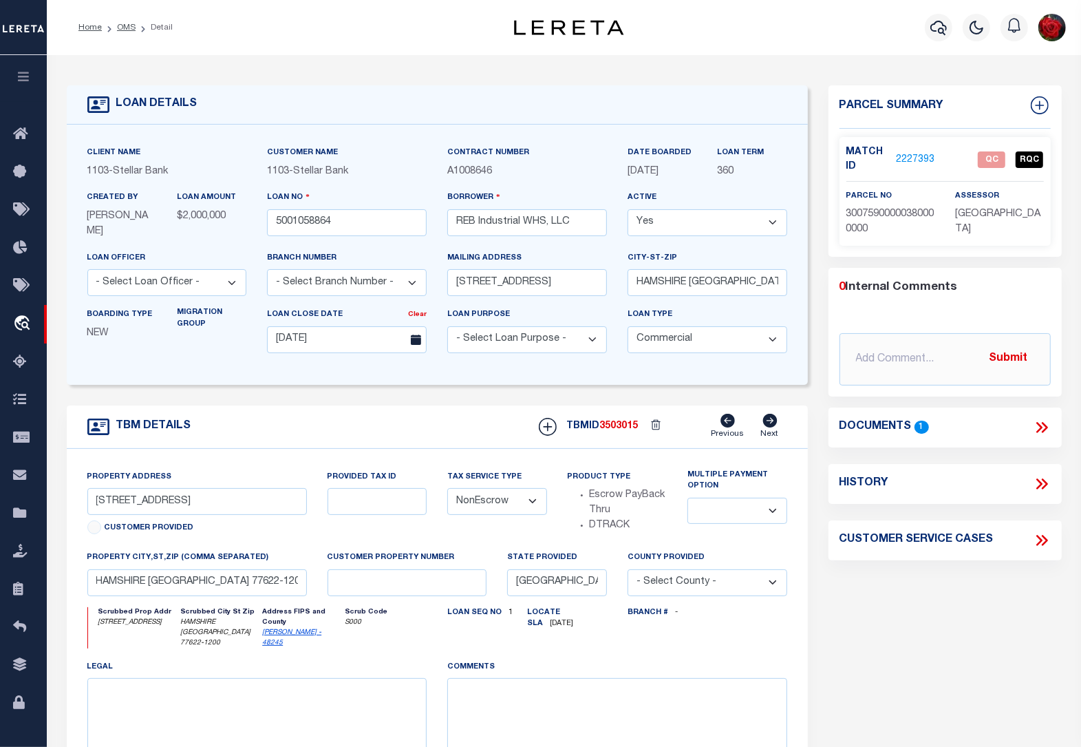
click at [909, 156] on link "2227393" at bounding box center [915, 160] width 39 height 14
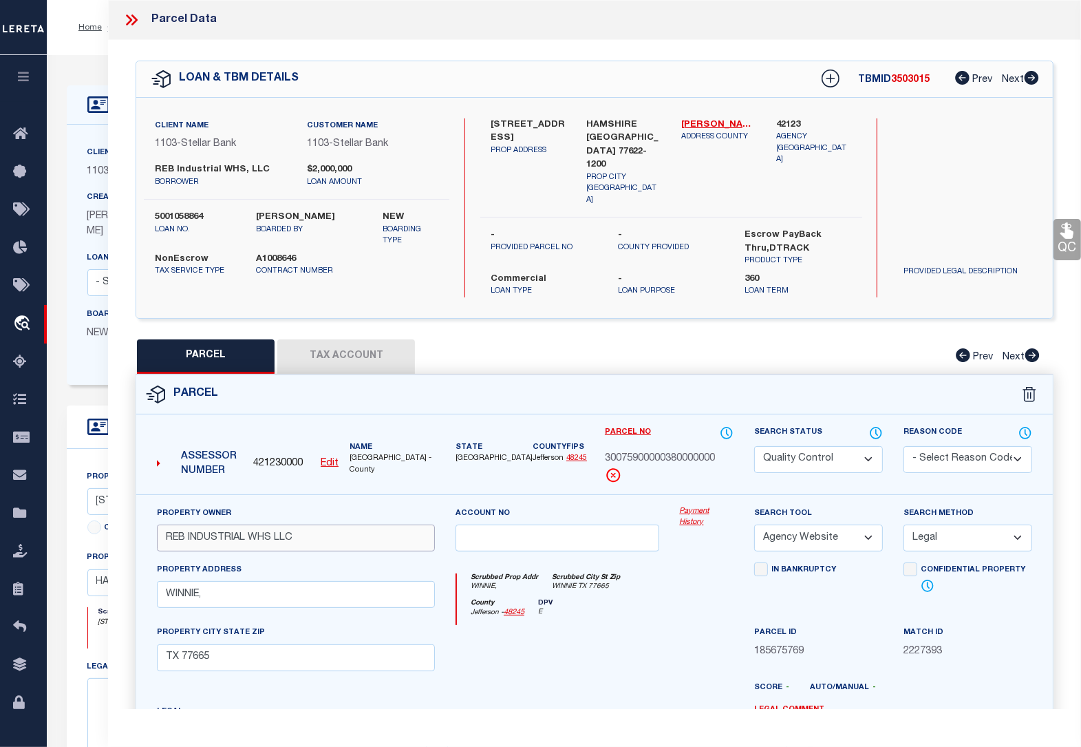
drag, startPoint x: 273, startPoint y: 518, endPoint x: 153, endPoint y: 513, distance: 119.8
click at [153, 513] on div "Property Owner REB INDUSTRIAL WHS LLC" at bounding box center [296, 534] width 299 height 56
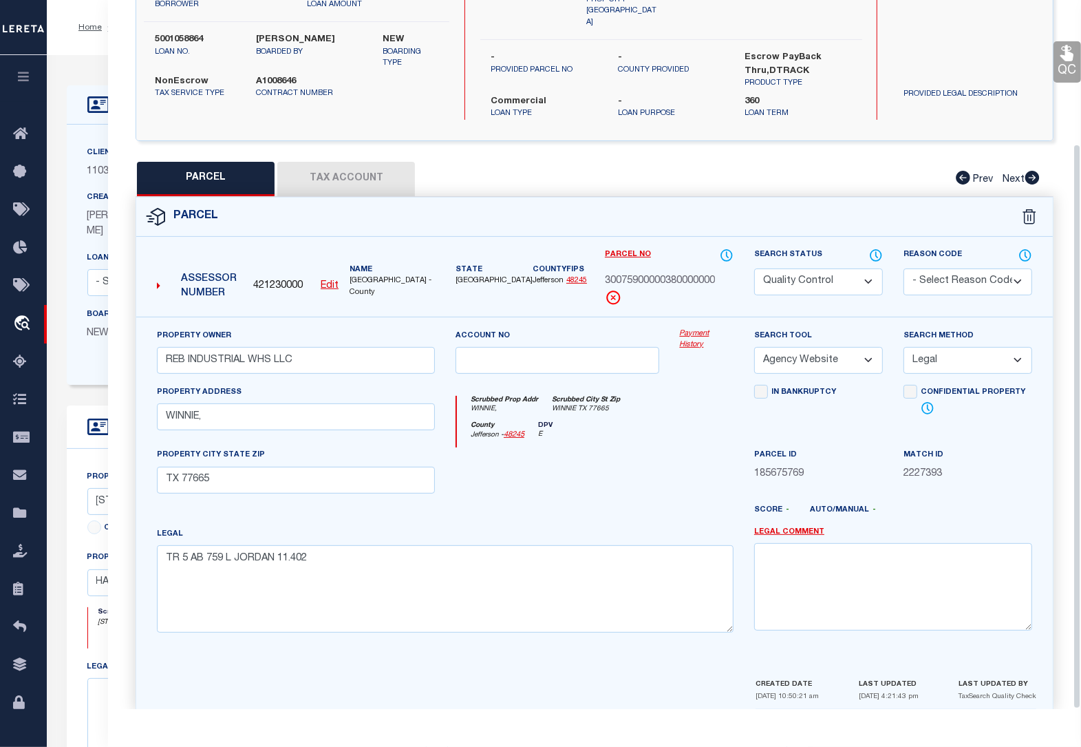
scroll to position [180, 0]
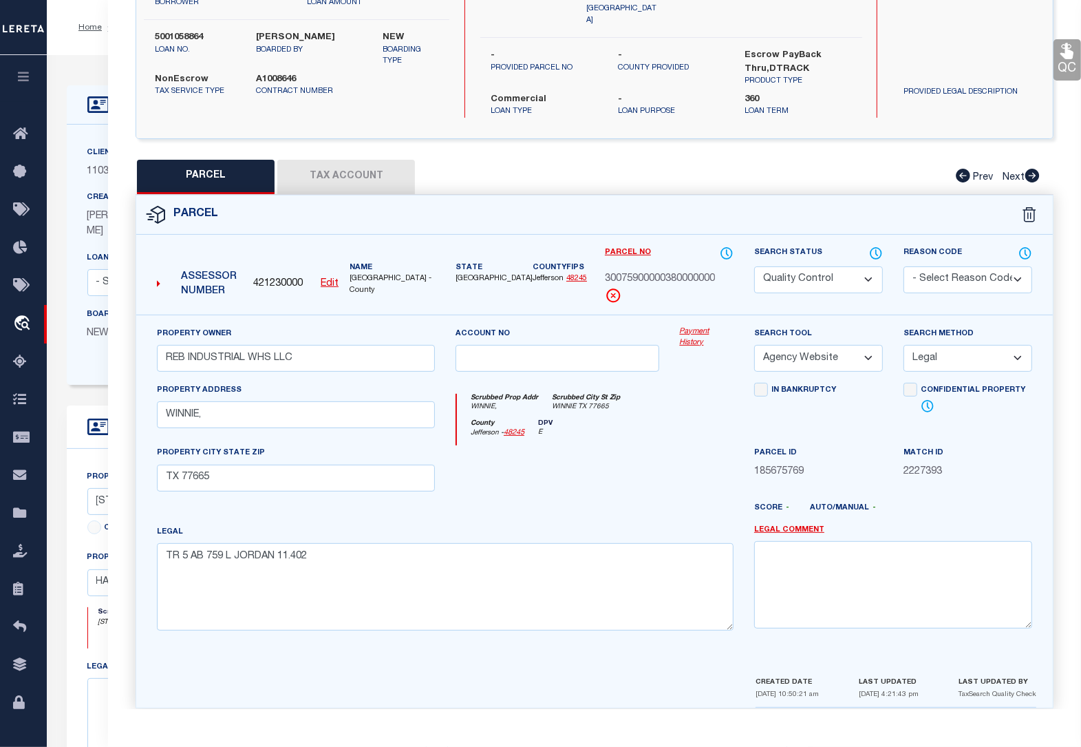
click at [370, 160] on button "Tax Account" at bounding box center [346, 177] width 138 height 34
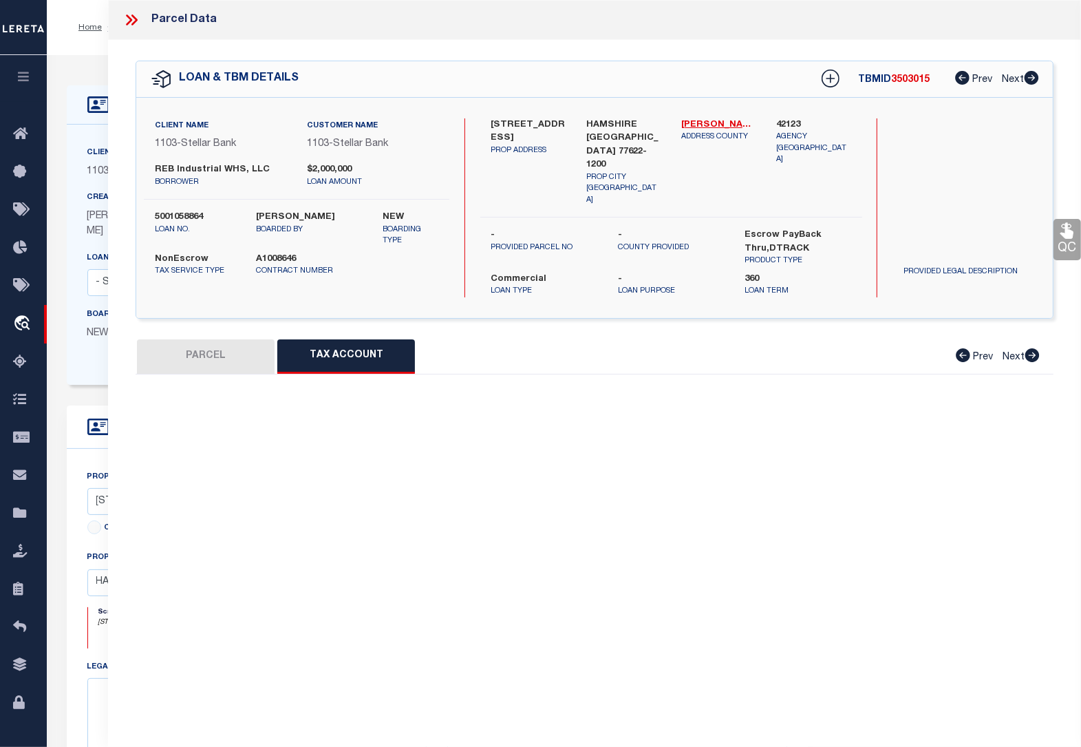
scroll to position [0, 0]
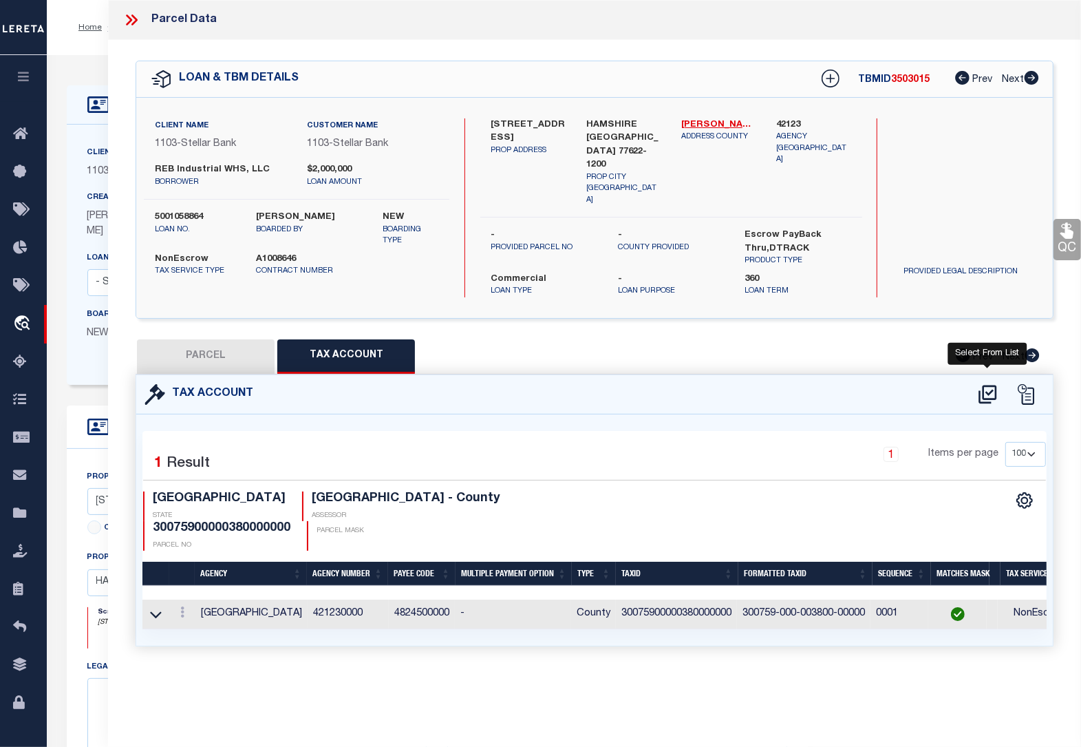
click at [992, 385] on icon at bounding box center [988, 394] width 18 height 19
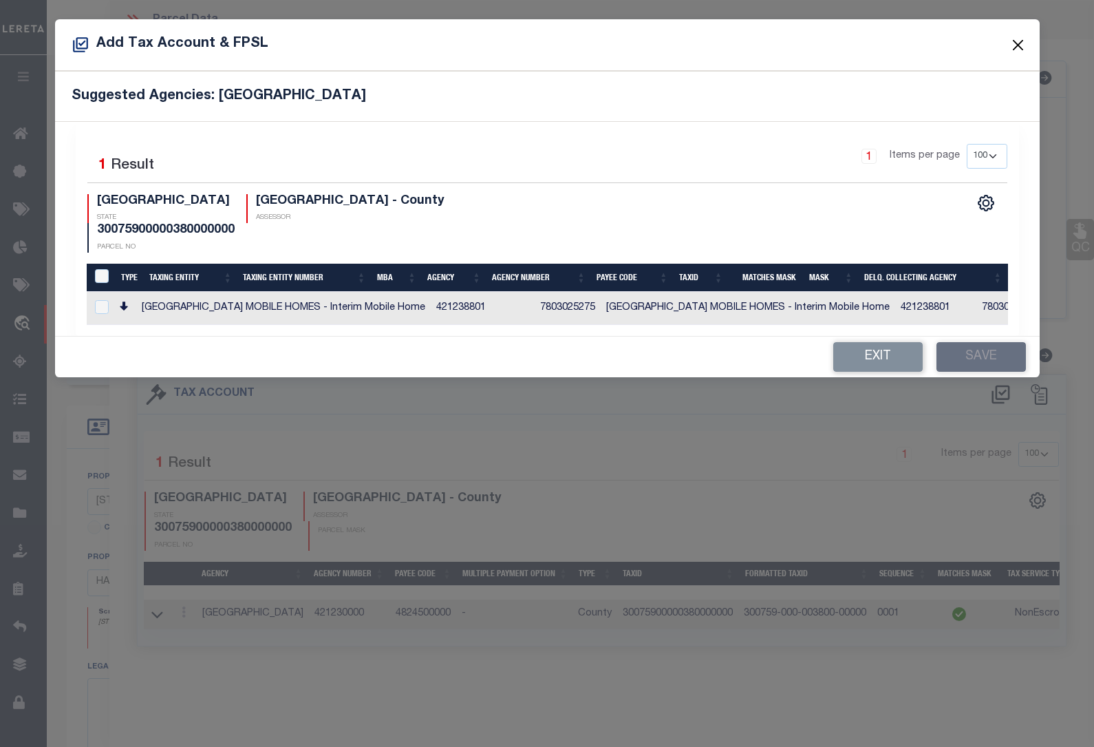
click at [1016, 43] on button "Close" at bounding box center [1018, 45] width 18 height 18
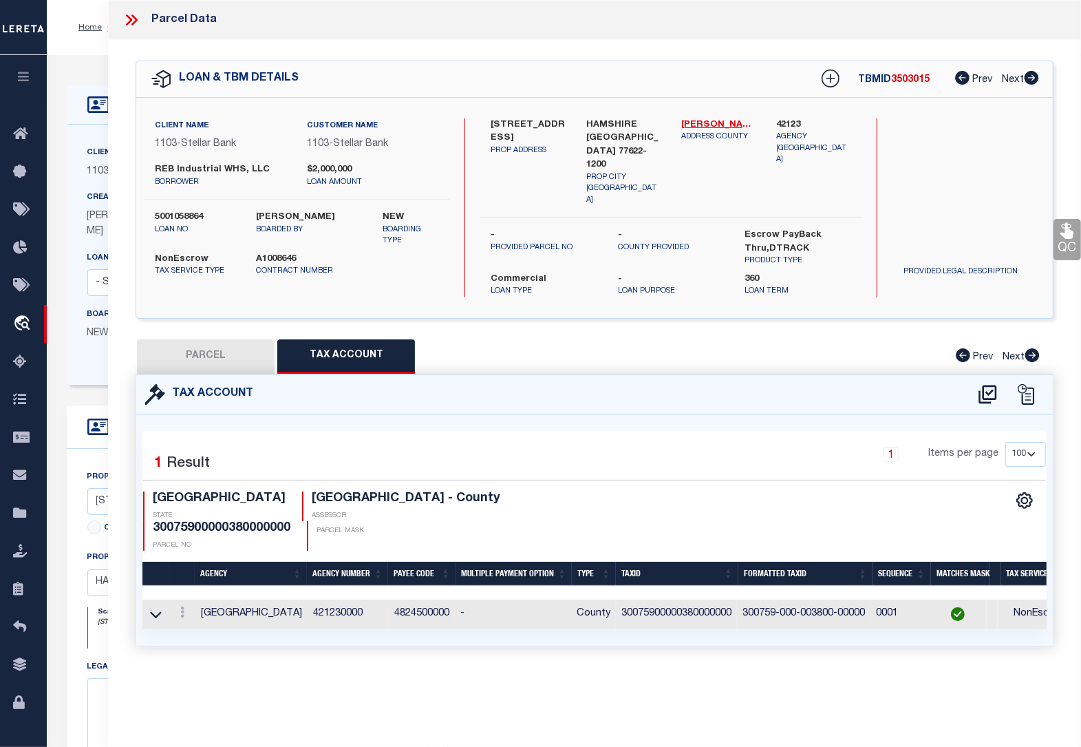
click at [1067, 244] on link "QC" at bounding box center [1068, 239] width 28 height 41
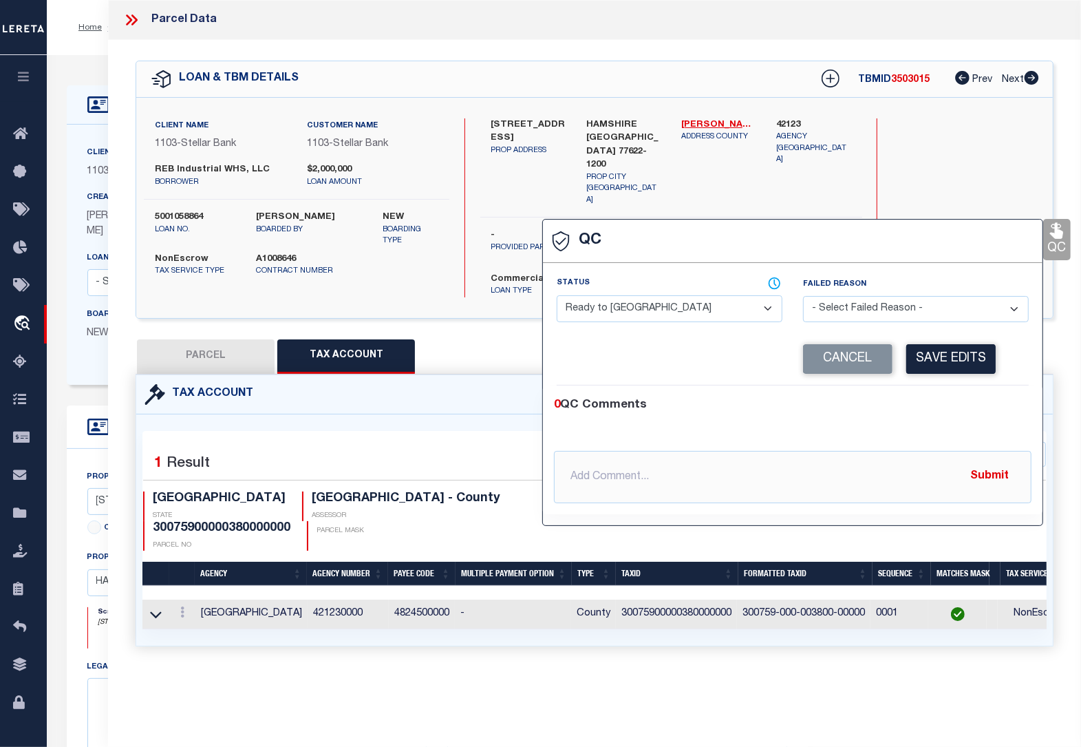
click at [659, 305] on select "- Select Status - Ready to QC Correct Incorrect" at bounding box center [670, 308] width 226 height 27
click at [557, 297] on select "- Select Status - Ready to QC Correct Incorrect" at bounding box center [670, 308] width 226 height 27
click at [962, 356] on button "Save Edits" at bounding box center [950, 359] width 89 height 30
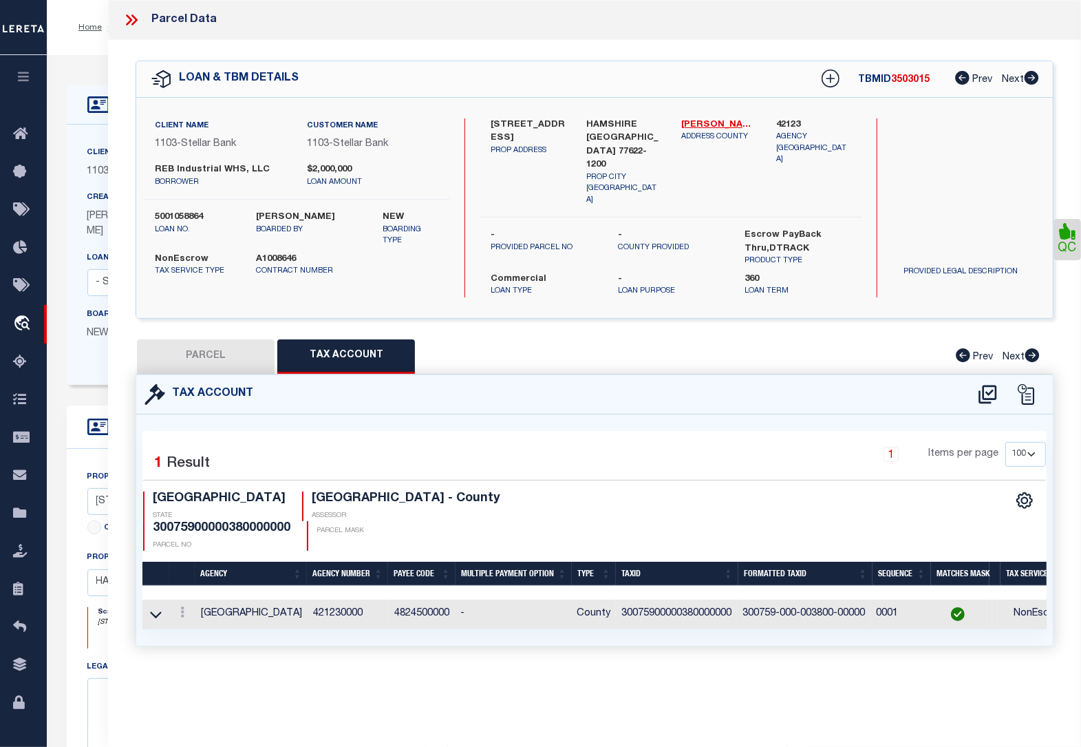
click at [244, 339] on button "PARCEL" at bounding box center [206, 356] width 138 height 34
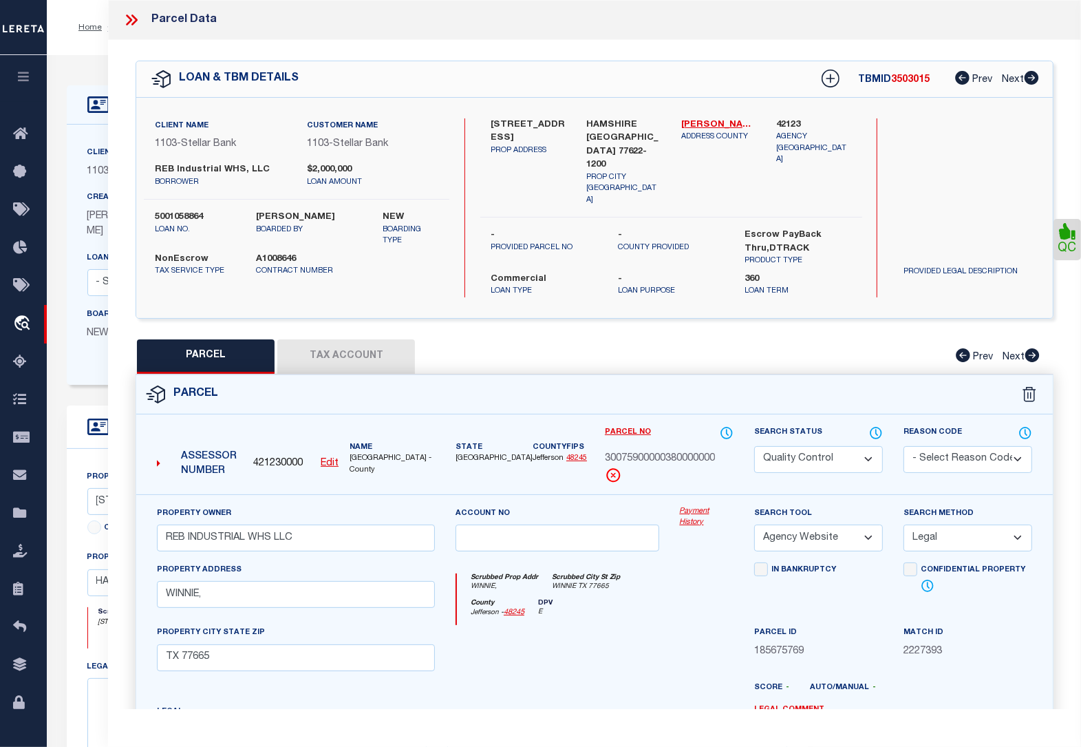
click at [793, 446] on select "Automated Search Bad Parcel Complete Duplicate Parcel High Dollar Reporting In …" at bounding box center [818, 459] width 129 height 27
click at [754, 446] on select "Automated Search Bad Parcel Complete Duplicate Parcel High Dollar Reporting In …" at bounding box center [818, 459] width 129 height 27
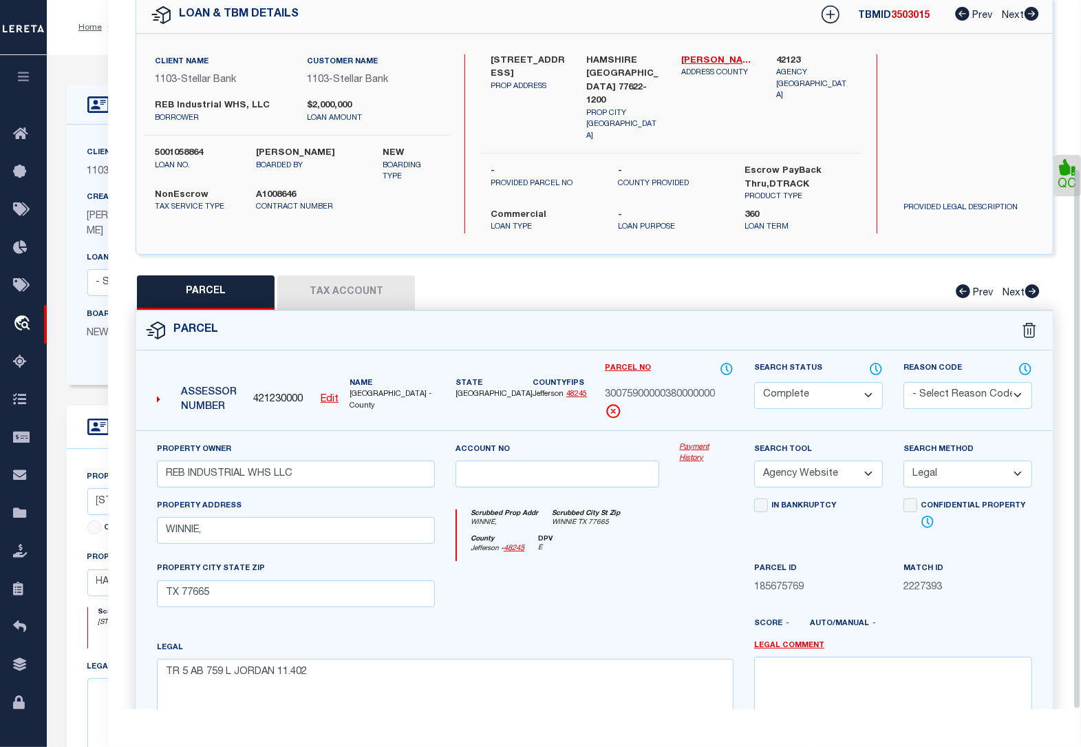
scroll to position [220, 0]
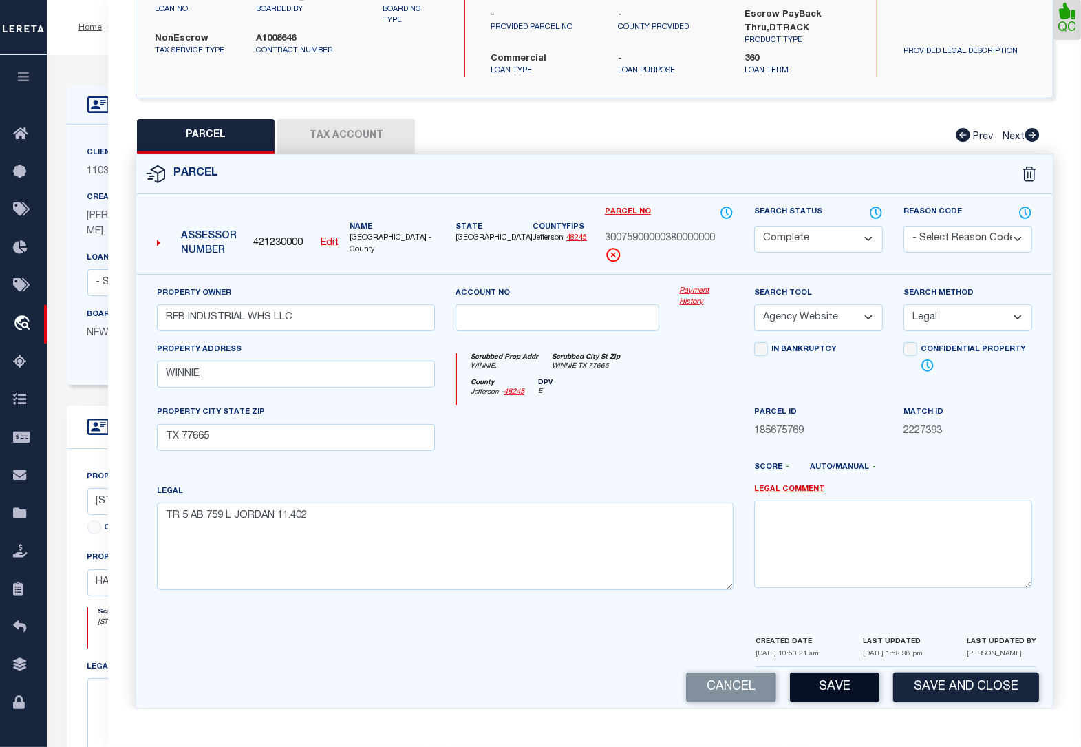
click at [835, 672] on button "Save" at bounding box center [834, 687] width 89 height 30
click at [961, 672] on button "Save and Close" at bounding box center [966, 687] width 146 height 30
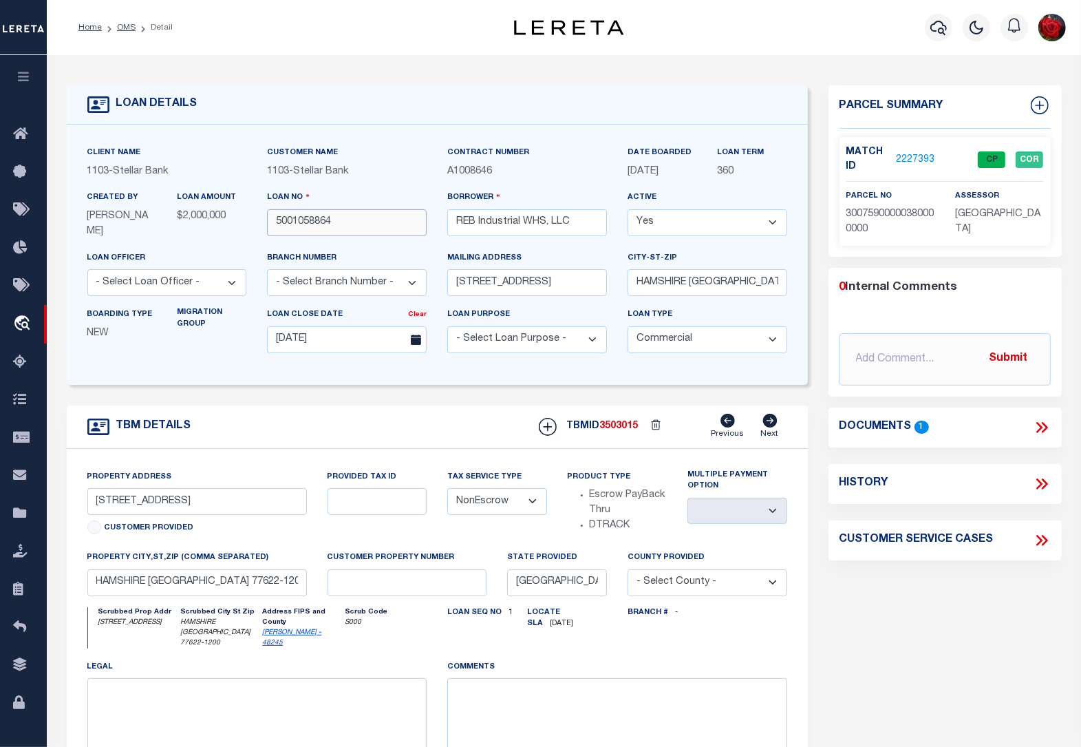
drag, startPoint x: 342, startPoint y: 217, endPoint x: 268, endPoint y: 222, distance: 73.8
click at [268, 222] on input "5001058864" at bounding box center [347, 222] width 160 height 27
click at [128, 26] on link "OMS" at bounding box center [126, 27] width 19 height 8
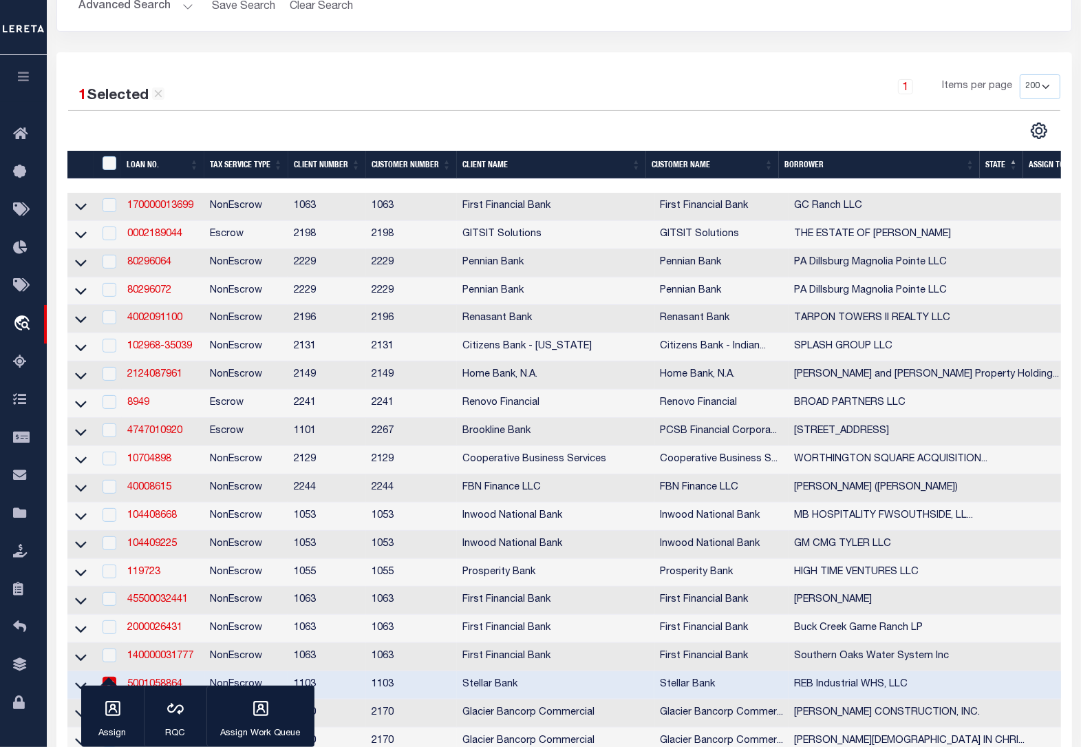
scroll to position [86, 0]
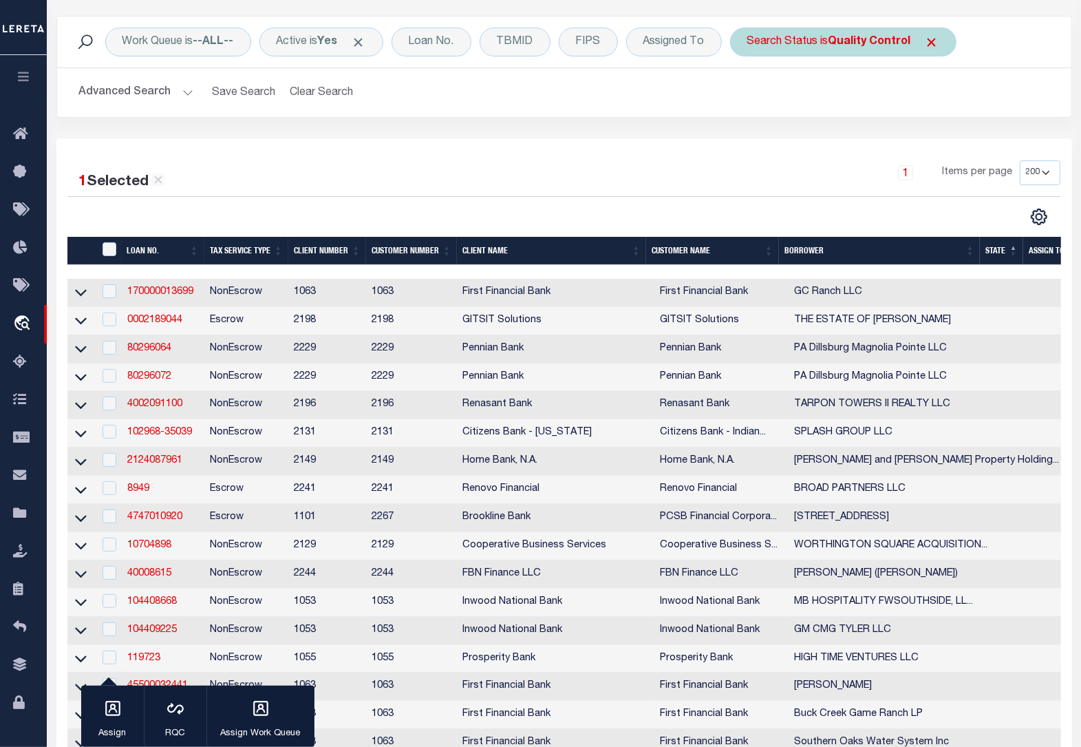
click at [880, 42] on b "Quality Control" at bounding box center [870, 41] width 83 height 11
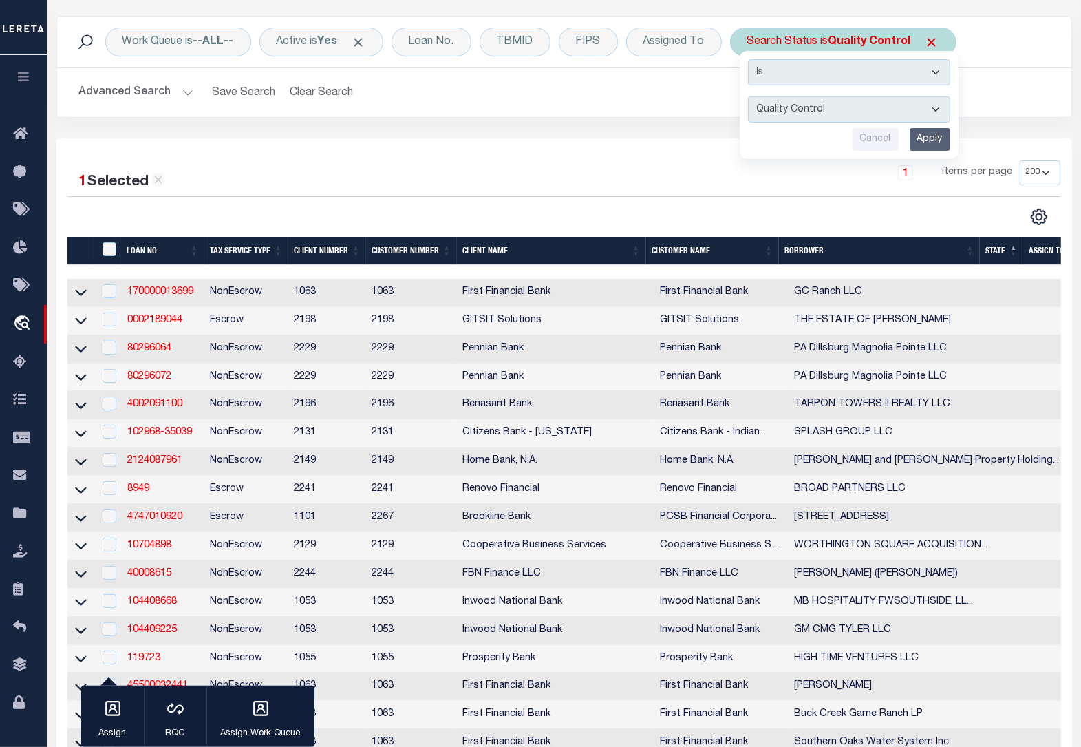
click at [926, 138] on input "Apply" at bounding box center [930, 139] width 41 height 23
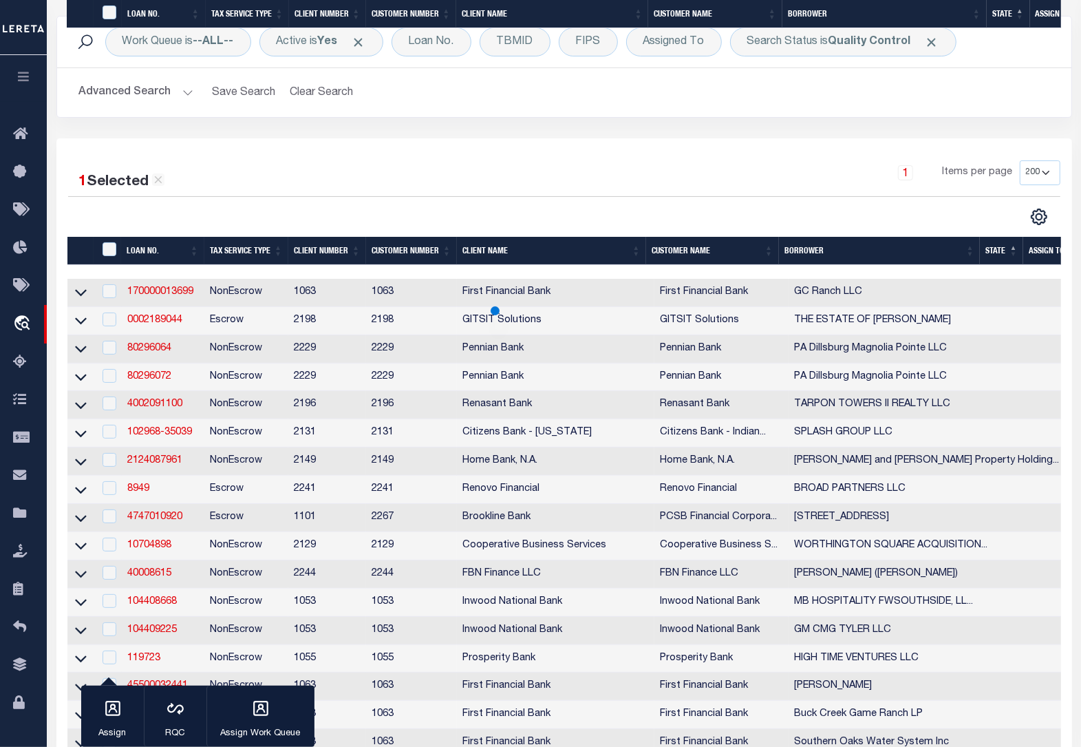
scroll to position [432, 0]
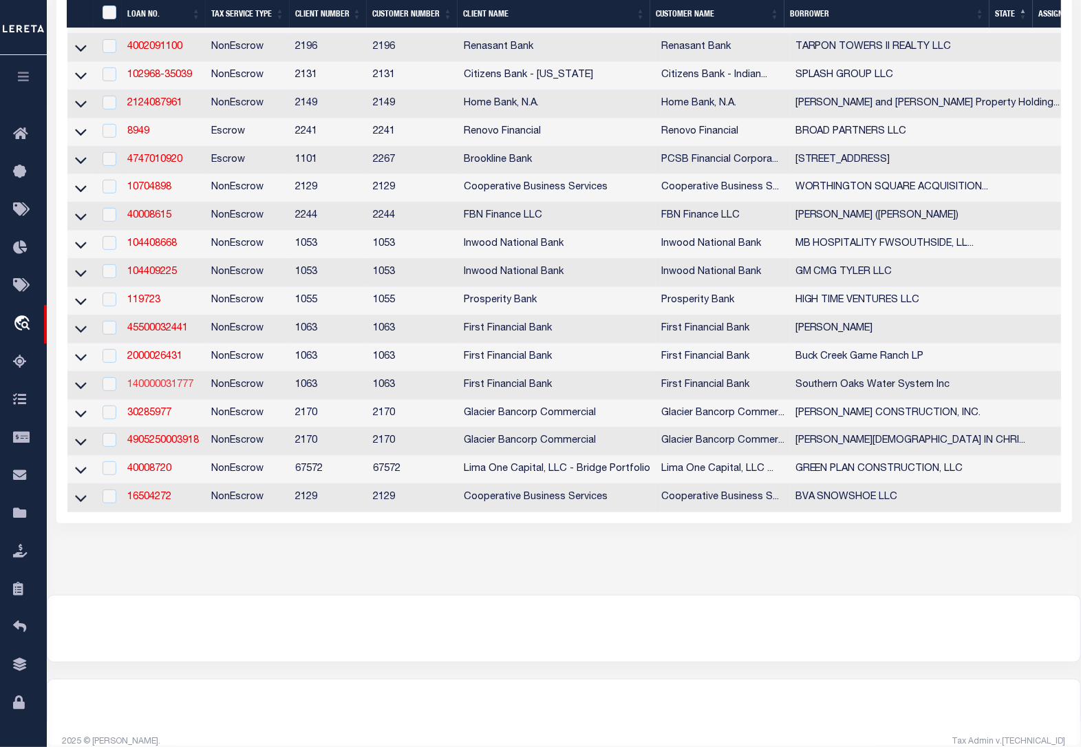
click at [167, 390] on link "140000031777" at bounding box center [160, 385] width 66 height 10
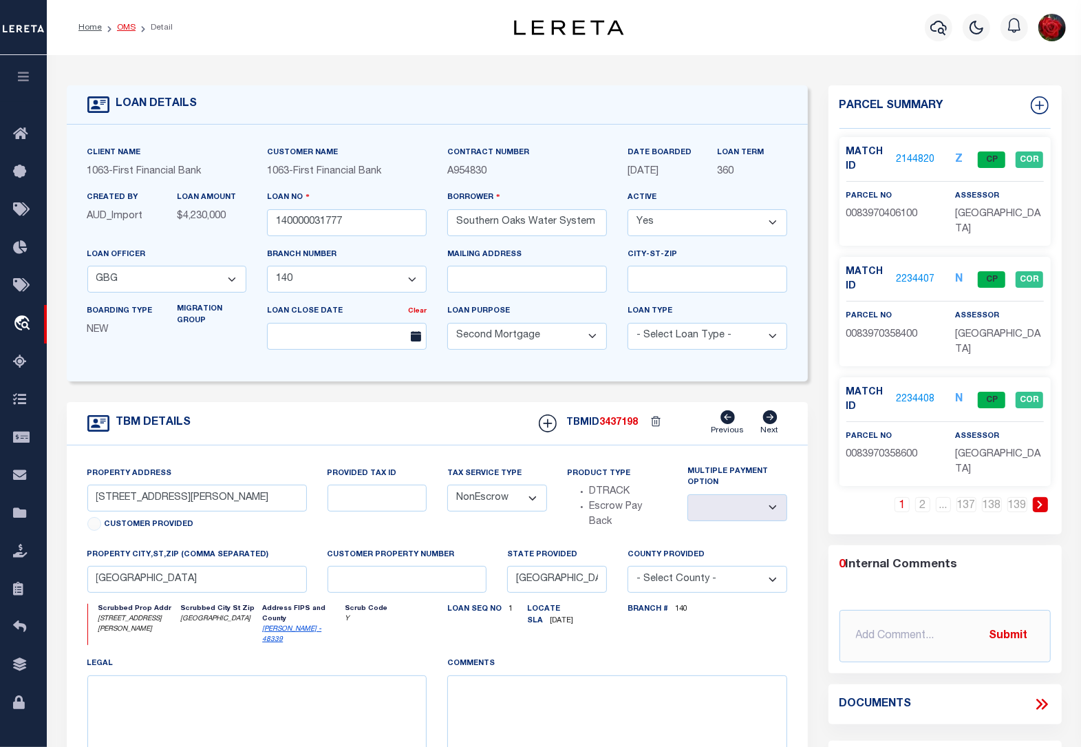
click at [125, 26] on link "OMS" at bounding box center [126, 27] width 19 height 8
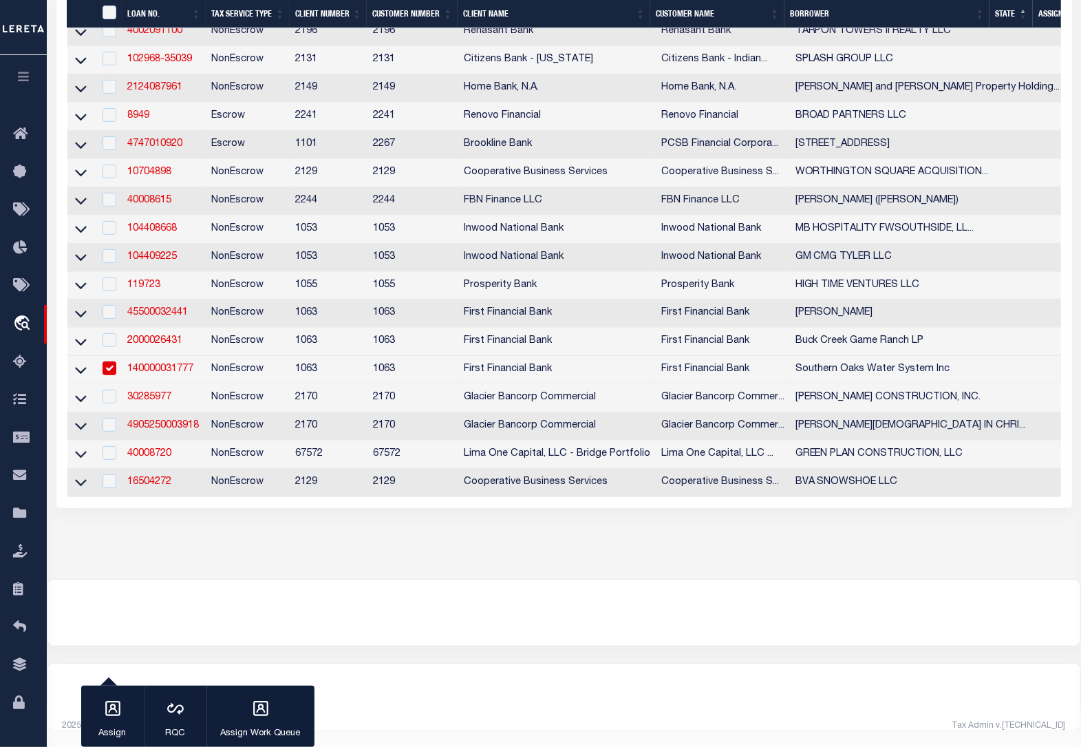
scroll to position [480, 0]
click at [76, 367] on icon at bounding box center [81, 370] width 12 height 7
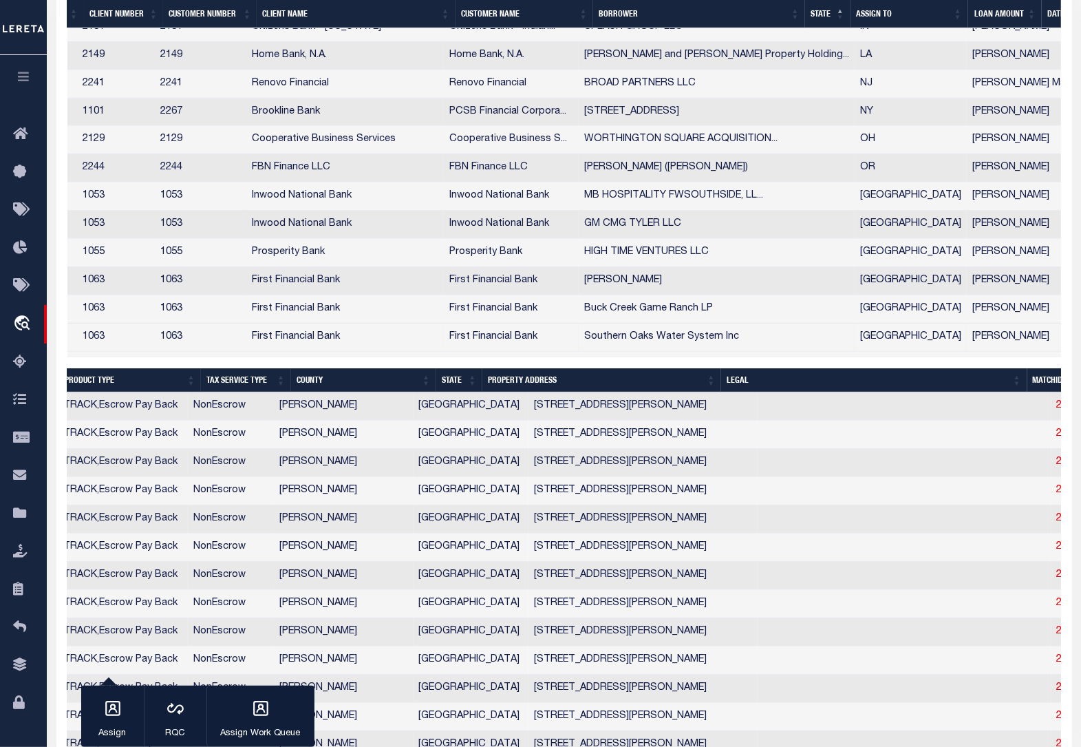
scroll to position [0, 330]
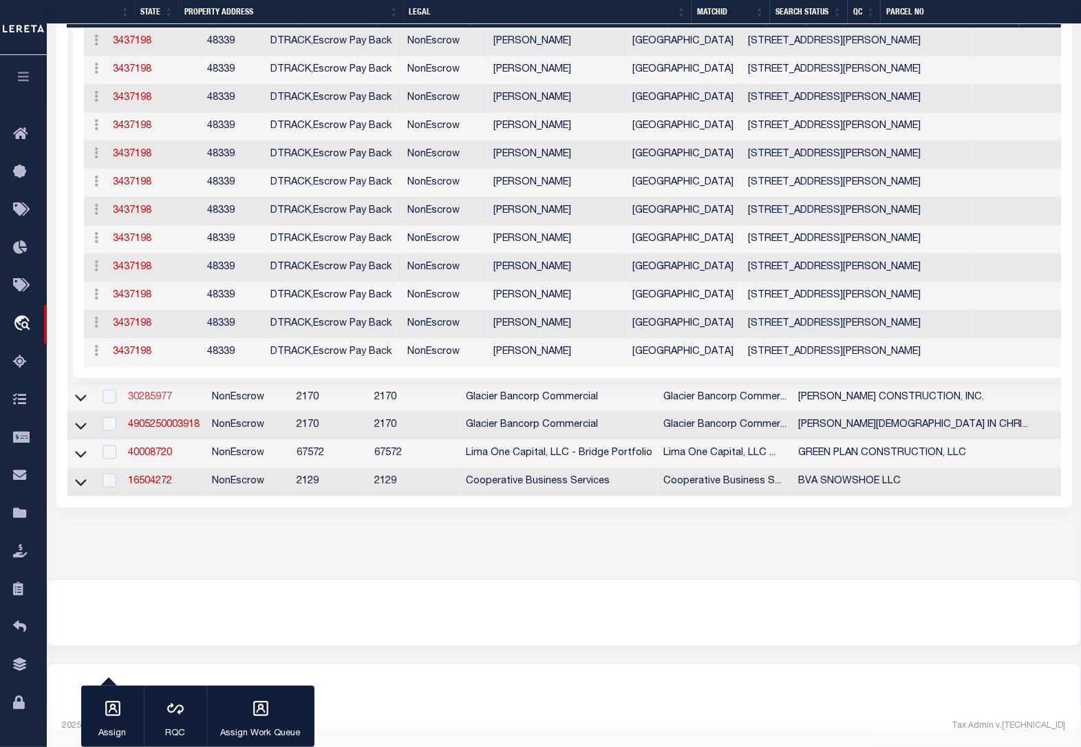
click at [145, 392] on link "30285977" at bounding box center [150, 397] width 44 height 10
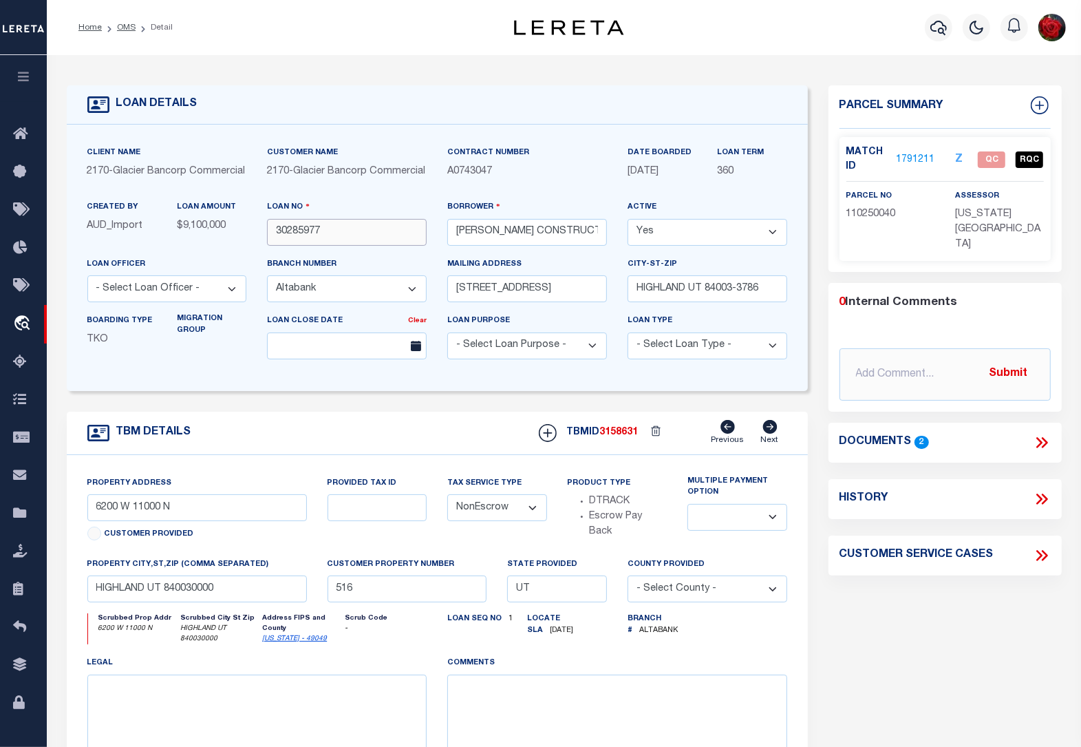
drag, startPoint x: 335, startPoint y: 238, endPoint x: 255, endPoint y: 228, distance: 81.2
click at [255, 228] on div "Client Name 2170 - Glacier Bancorp Commercial Customer Name 2170 - Glacier Banc…" at bounding box center [437, 257] width 721 height 225
click at [922, 157] on link "1791211" at bounding box center [915, 160] width 39 height 14
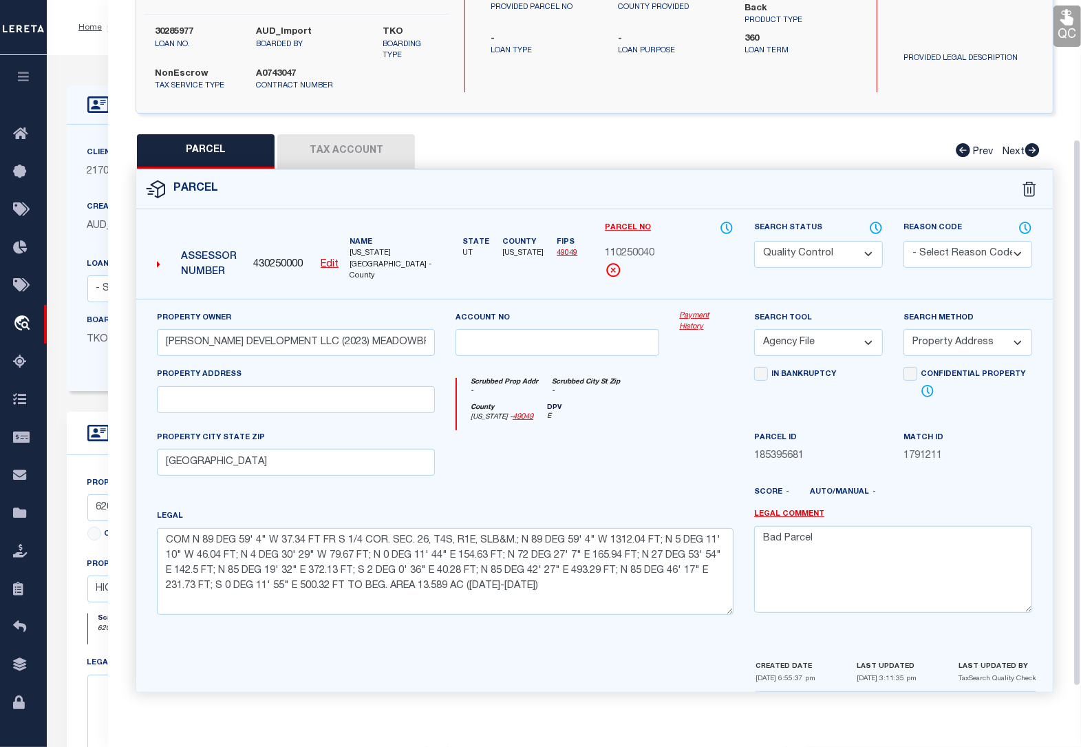
click at [717, 462] on div at bounding box center [707, 458] width 74 height 56
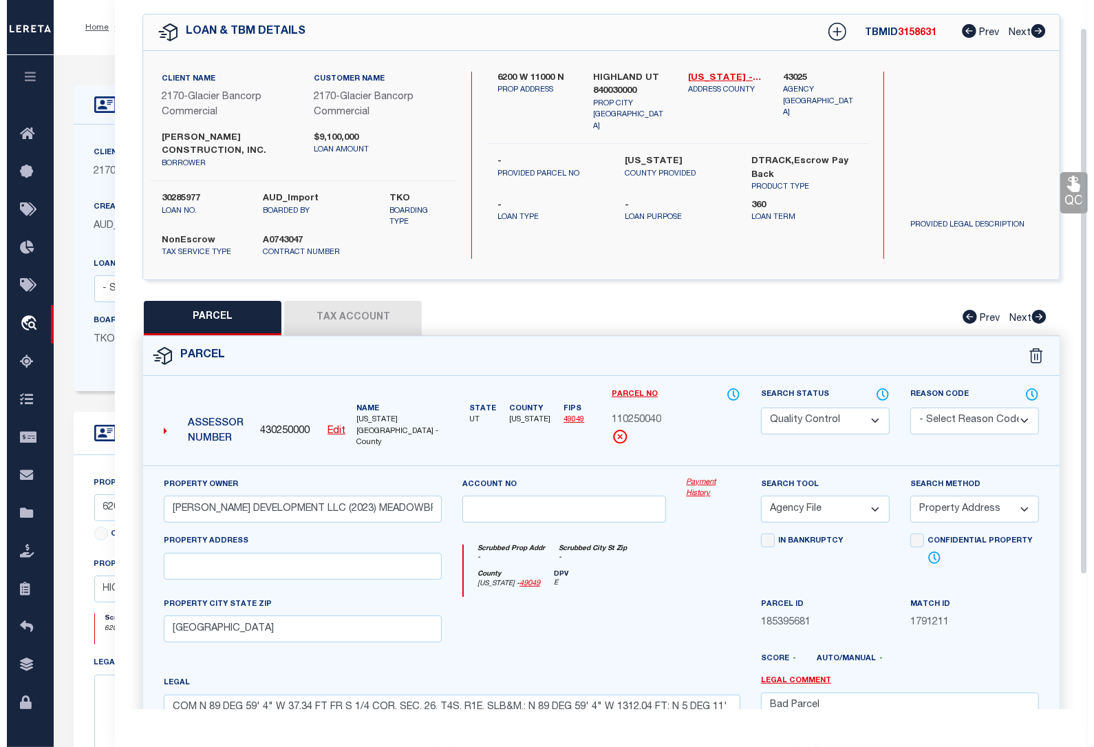
scroll to position [36, 0]
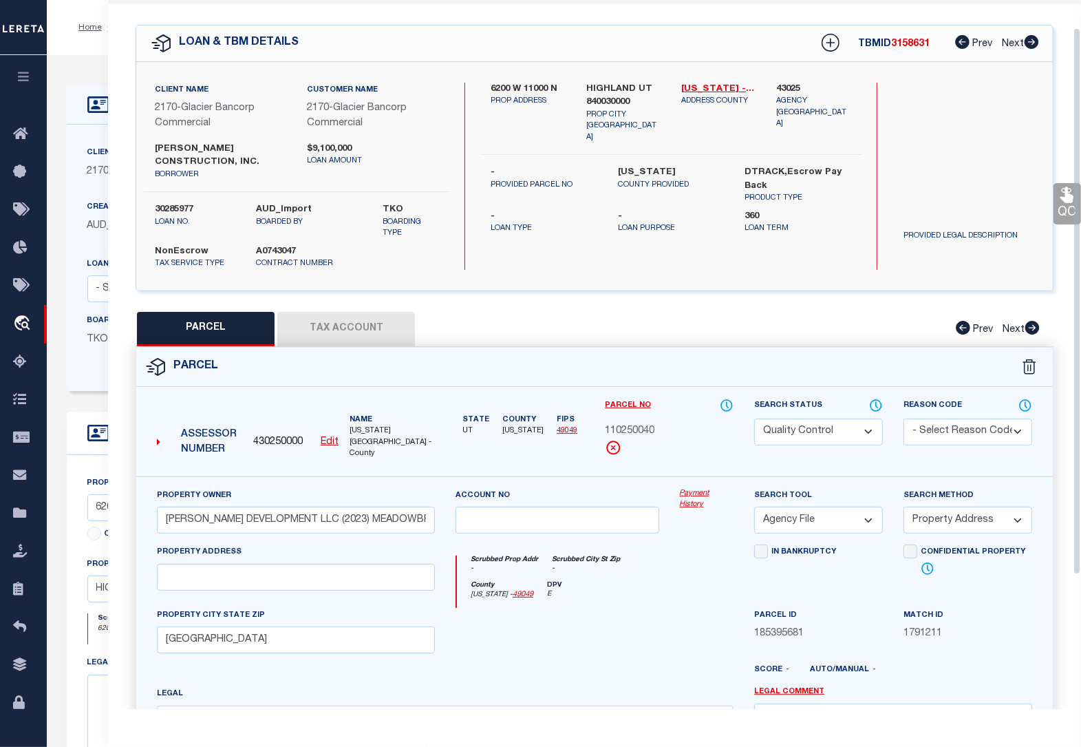
click at [72, 53] on div "Home OMS Detail Profile Sign out" at bounding box center [564, 27] width 1034 height 55
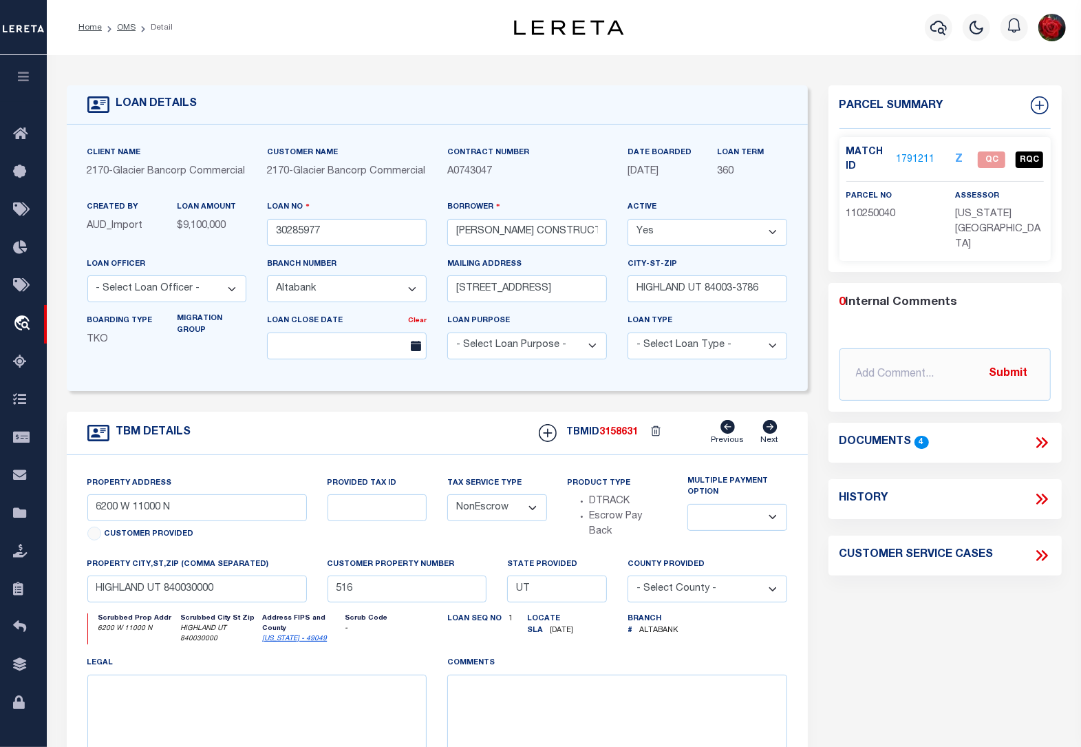
click at [1043, 437] on icon at bounding box center [1044, 442] width 6 height 11
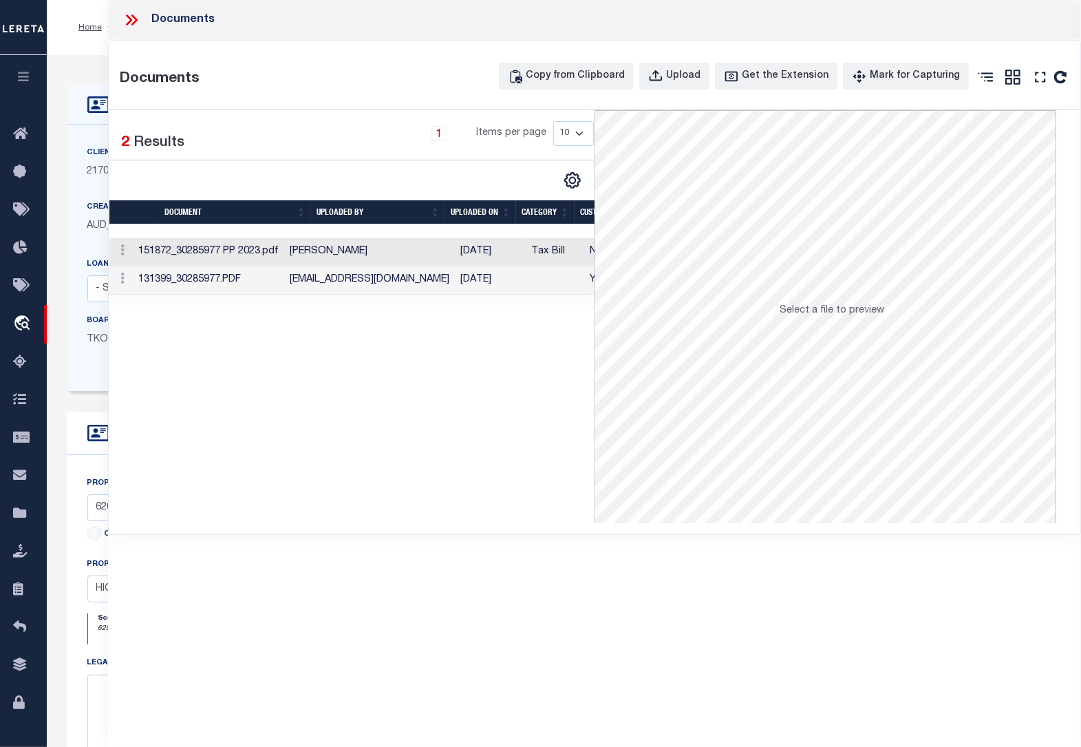
click at [541, 252] on td "Tax Bill" at bounding box center [555, 252] width 58 height 28
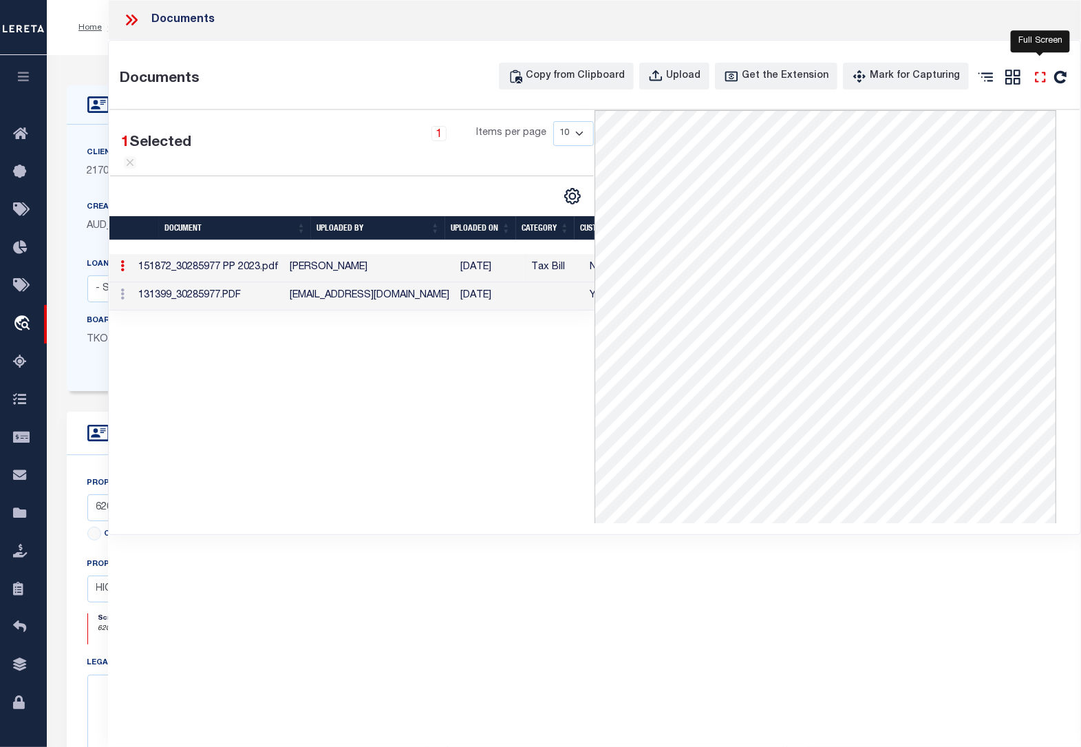
click at [1038, 82] on icon "" at bounding box center [1040, 77] width 10 height 10
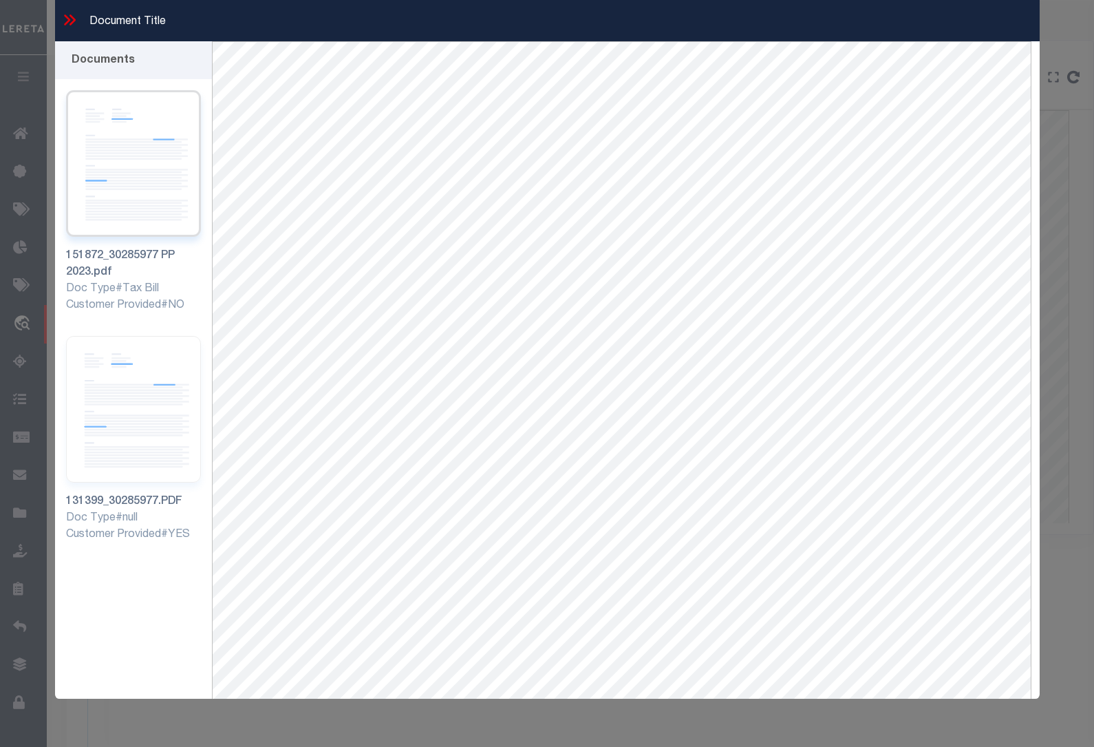
click at [102, 273] on div "151872_30285977 PP 2023.pdf" at bounding box center [134, 264] width 136 height 33
click at [131, 363] on img at bounding box center [134, 409] width 136 height 147
click at [67, 17] on icon at bounding box center [67, 19] width 6 height 11
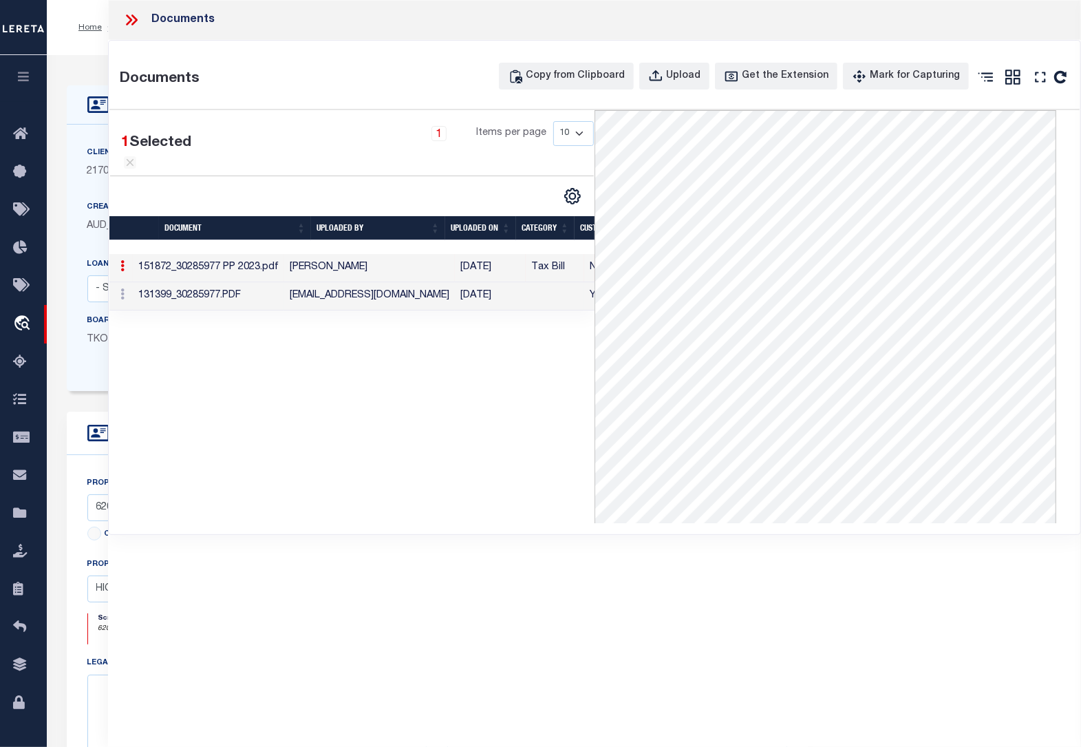
click at [344, 297] on td "[EMAIL_ADDRESS][DOMAIN_NAME]" at bounding box center [369, 296] width 171 height 28
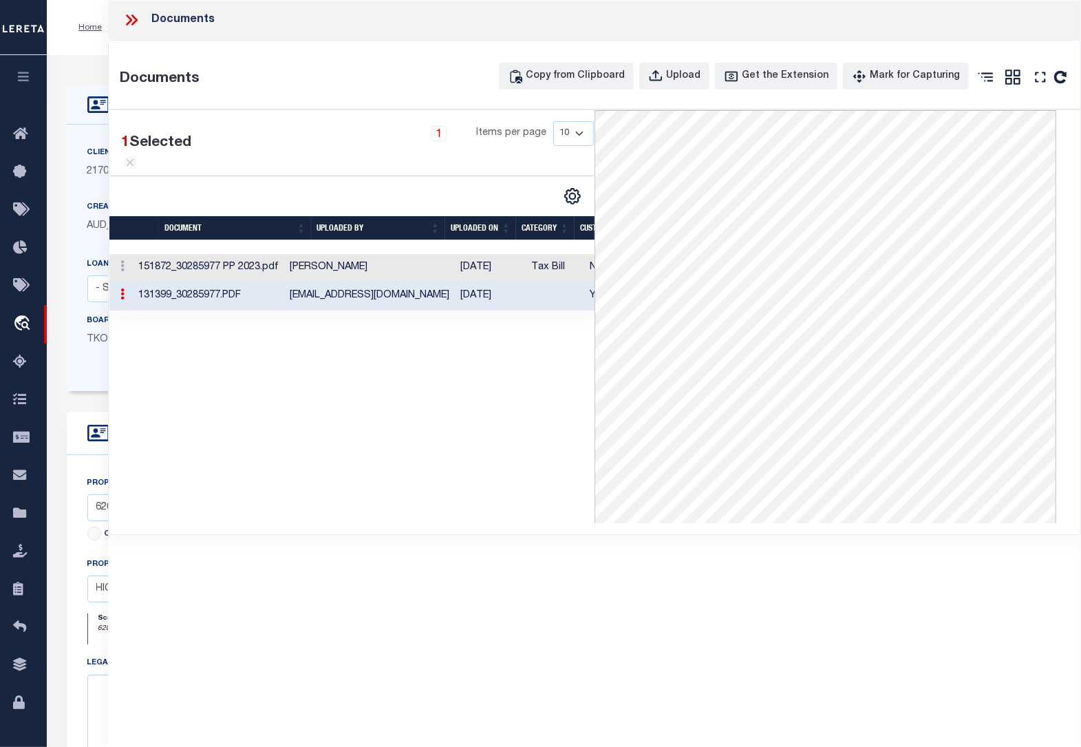
click at [393, 268] on td "[PERSON_NAME]" at bounding box center [369, 268] width 171 height 28
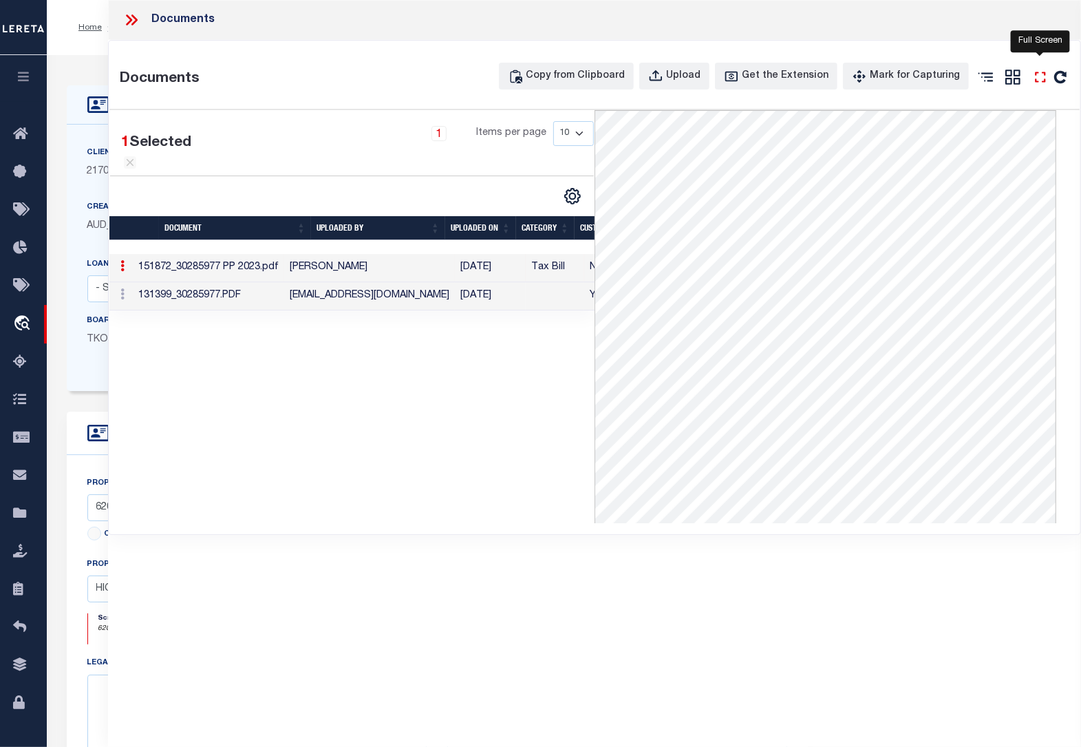
click at [1040, 85] on icon "" at bounding box center [1041, 77] width 18 height 18
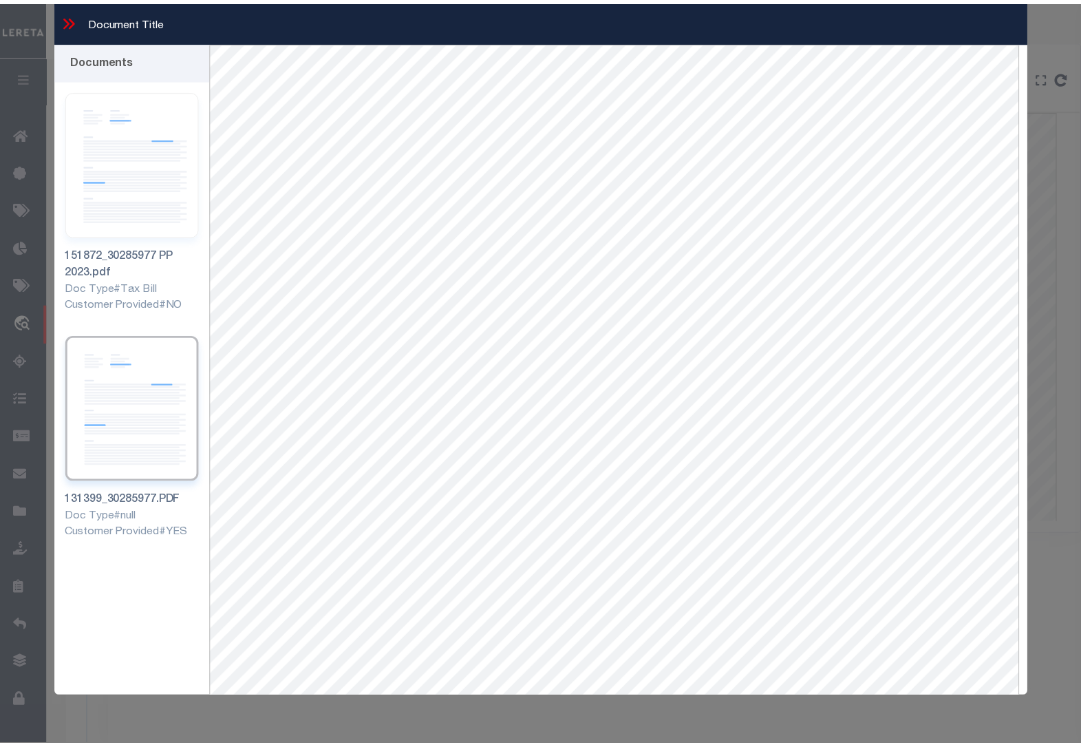
scroll to position [59, 0]
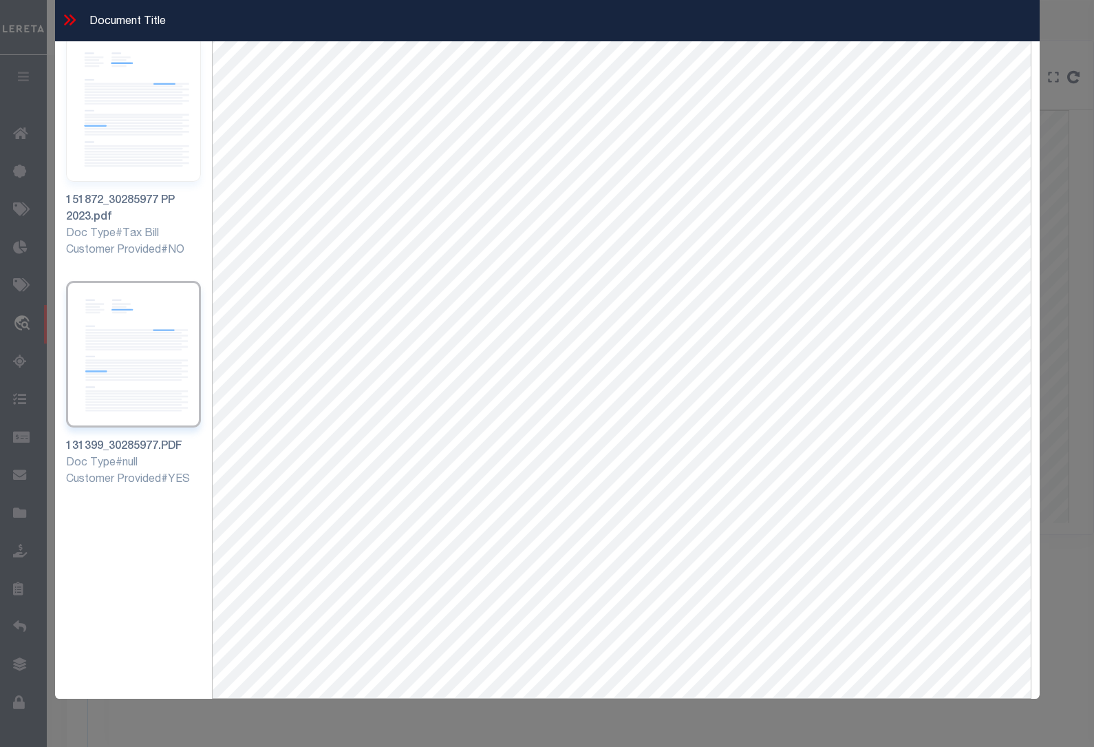
click at [69, 19] on icon at bounding box center [67, 19] width 6 height 11
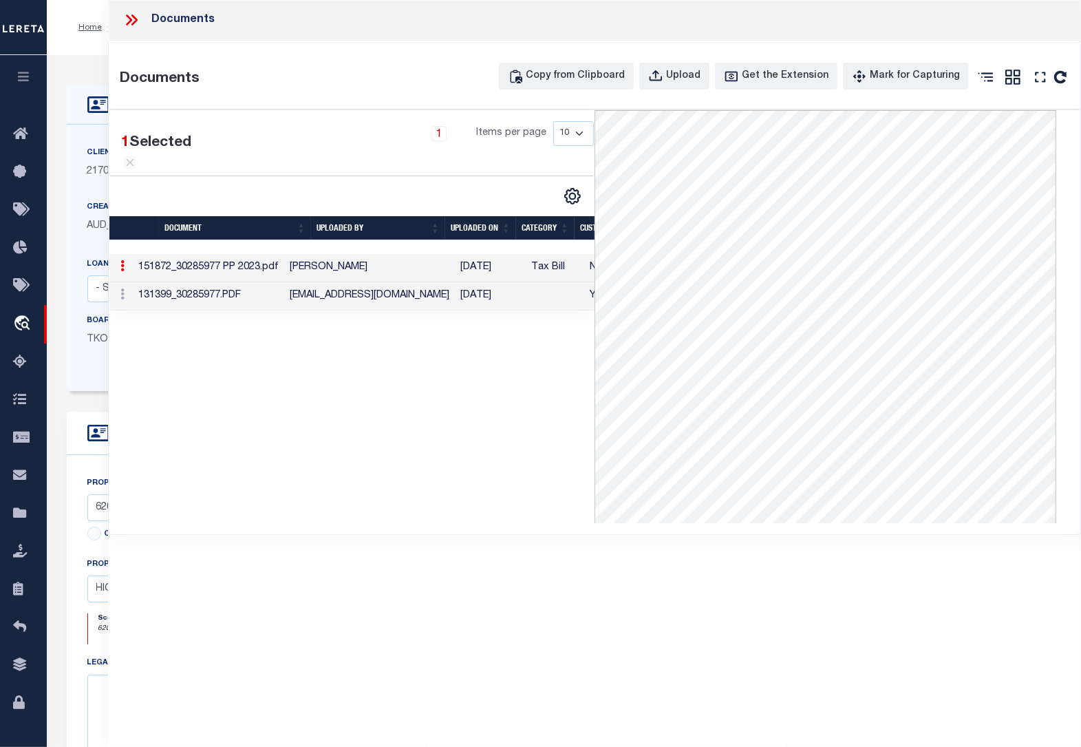
click at [135, 19] on icon at bounding box center [131, 20] width 18 height 18
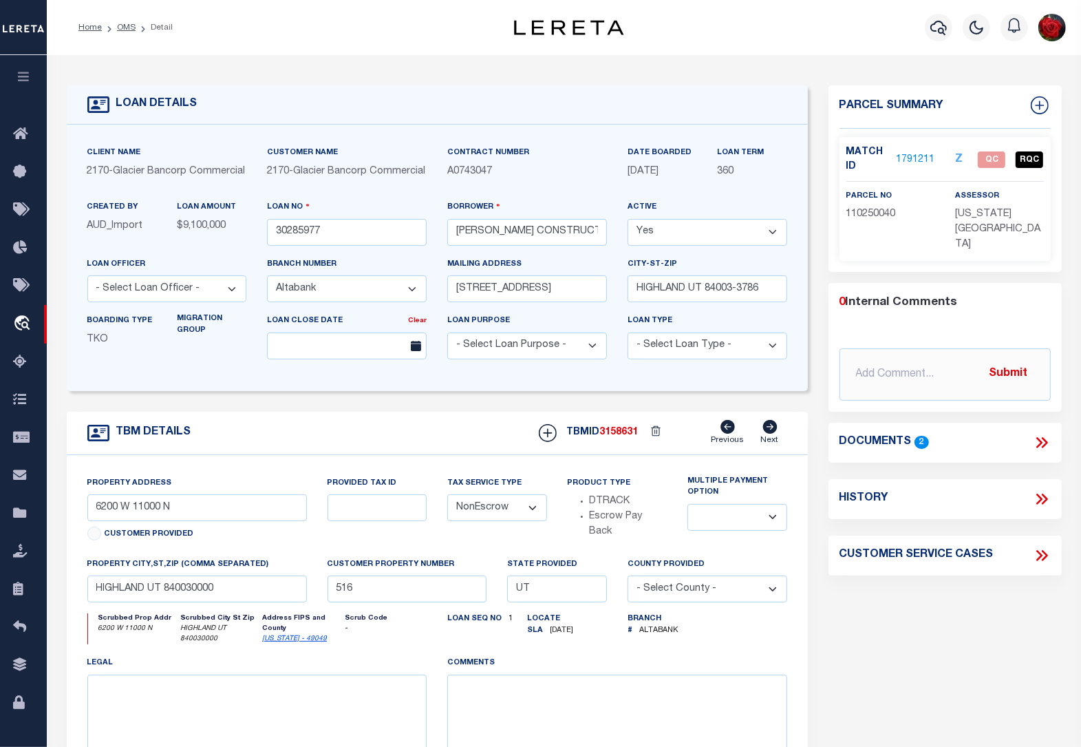
click at [923, 153] on link "1791211" at bounding box center [915, 160] width 39 height 14
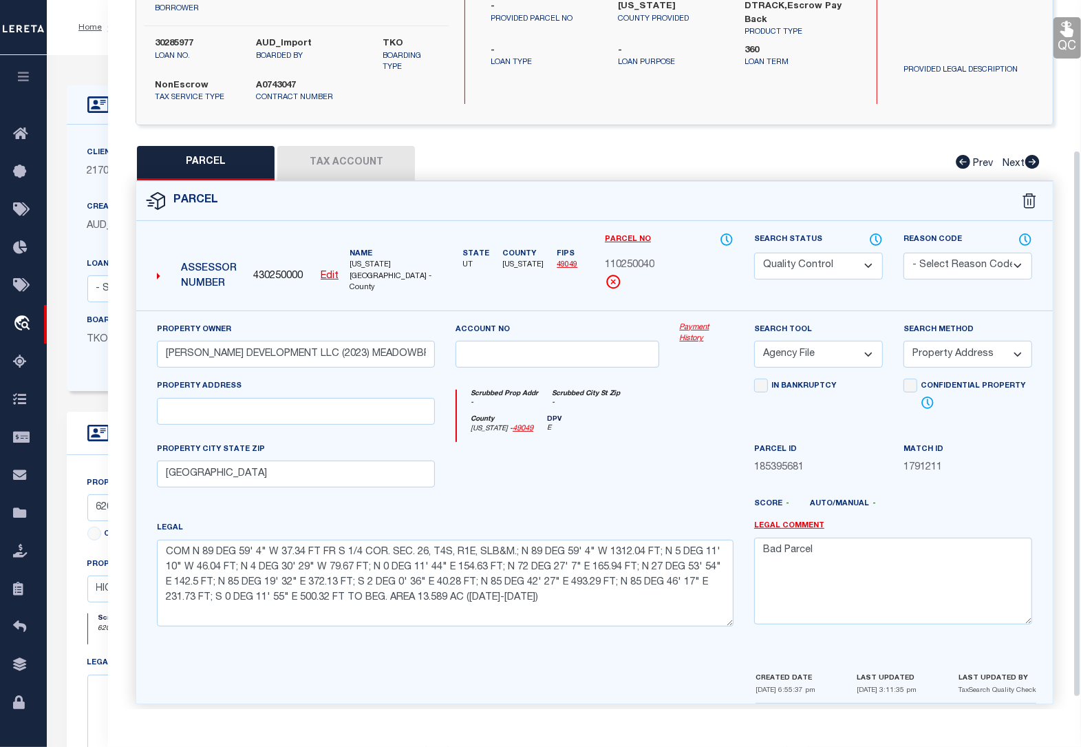
scroll to position [208, 0]
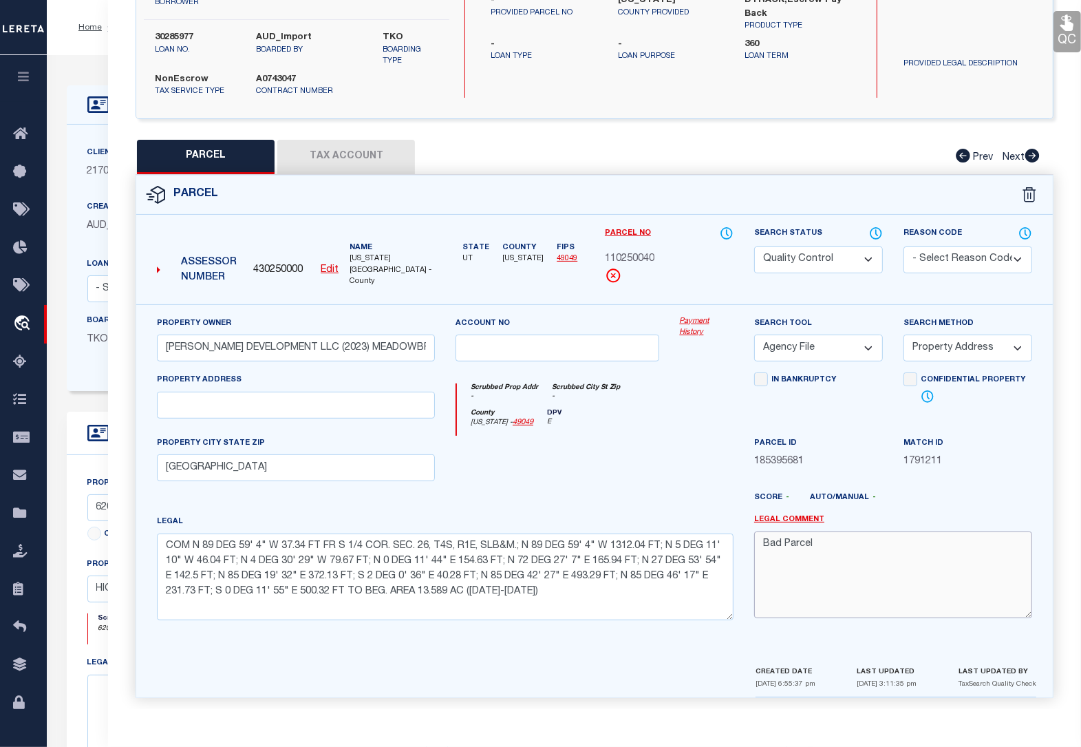
click at [871, 551] on textarea "Bad Parcel" at bounding box center [893, 574] width 278 height 87
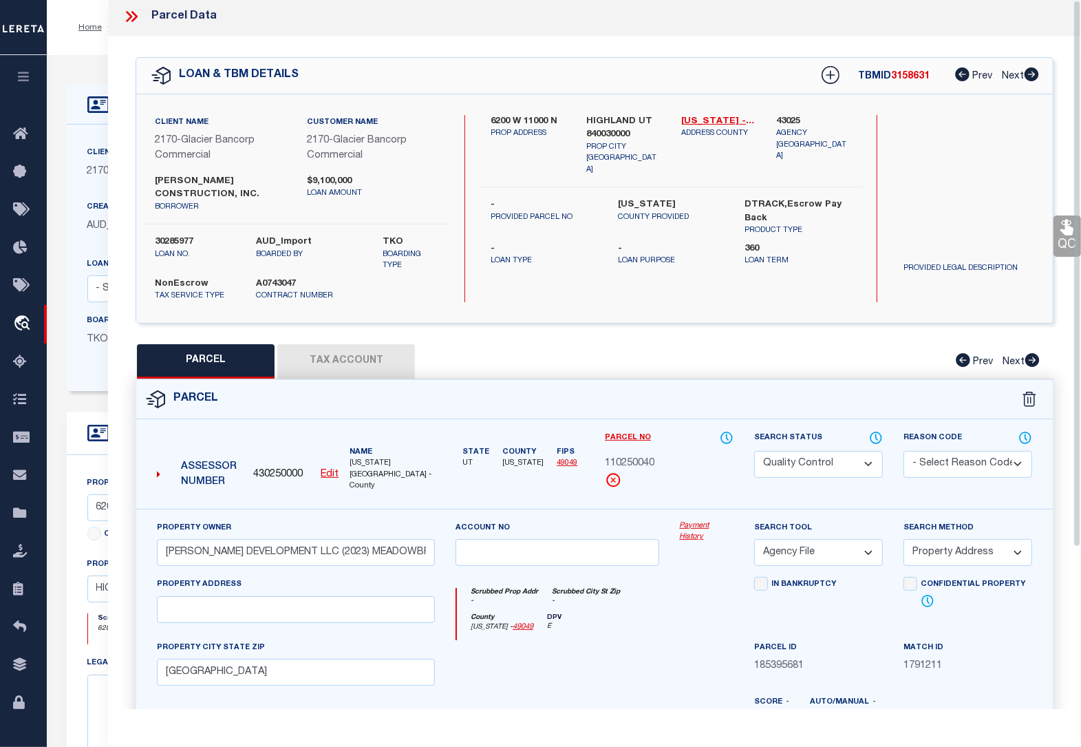
scroll to position [0, 0]
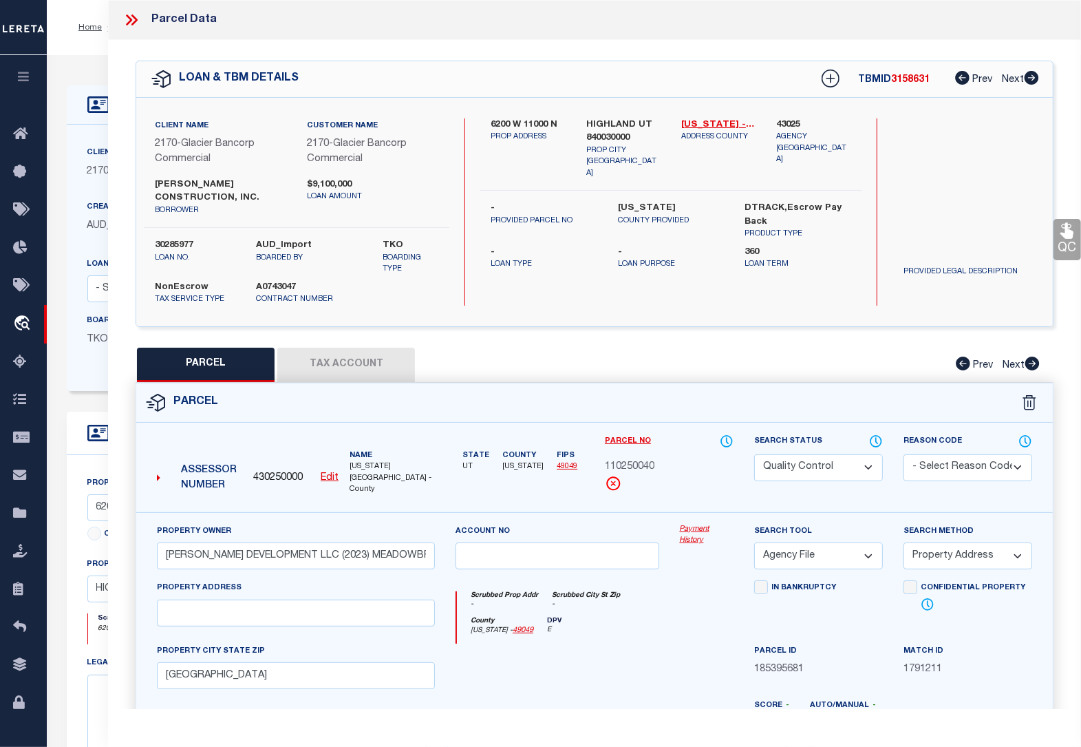
click at [136, 21] on icon at bounding box center [134, 19] width 6 height 11
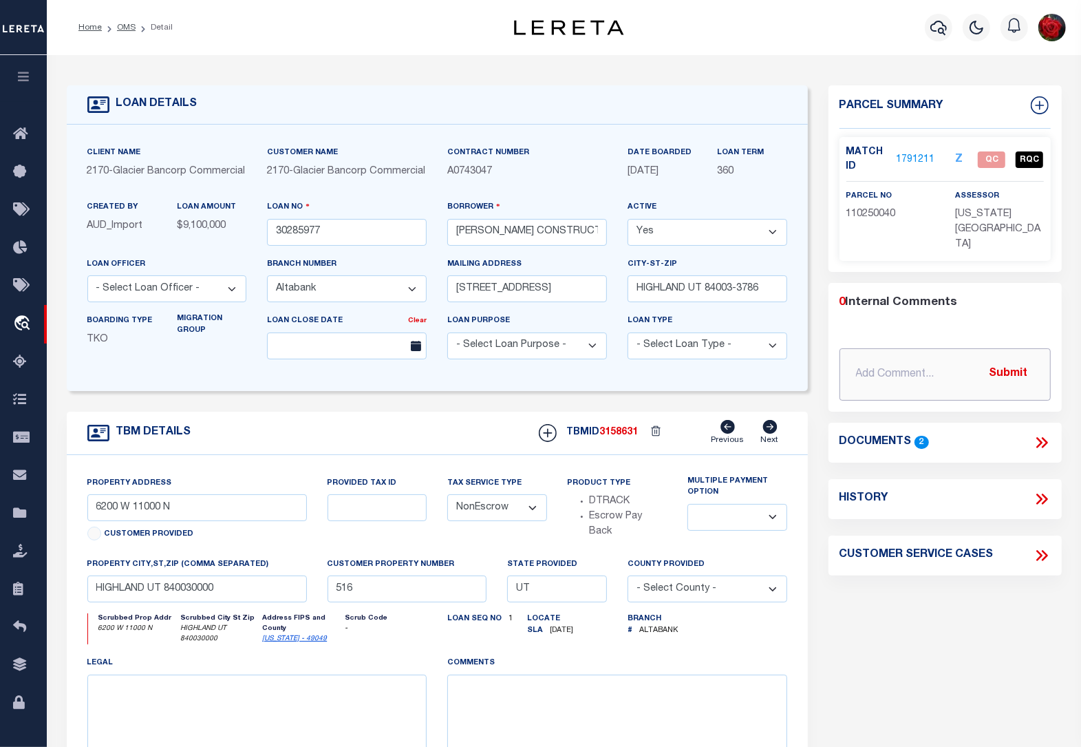
click at [935, 348] on input "text" at bounding box center [945, 374] width 211 height 52
click at [1024, 360] on button "Submit" at bounding box center [1009, 374] width 56 height 28
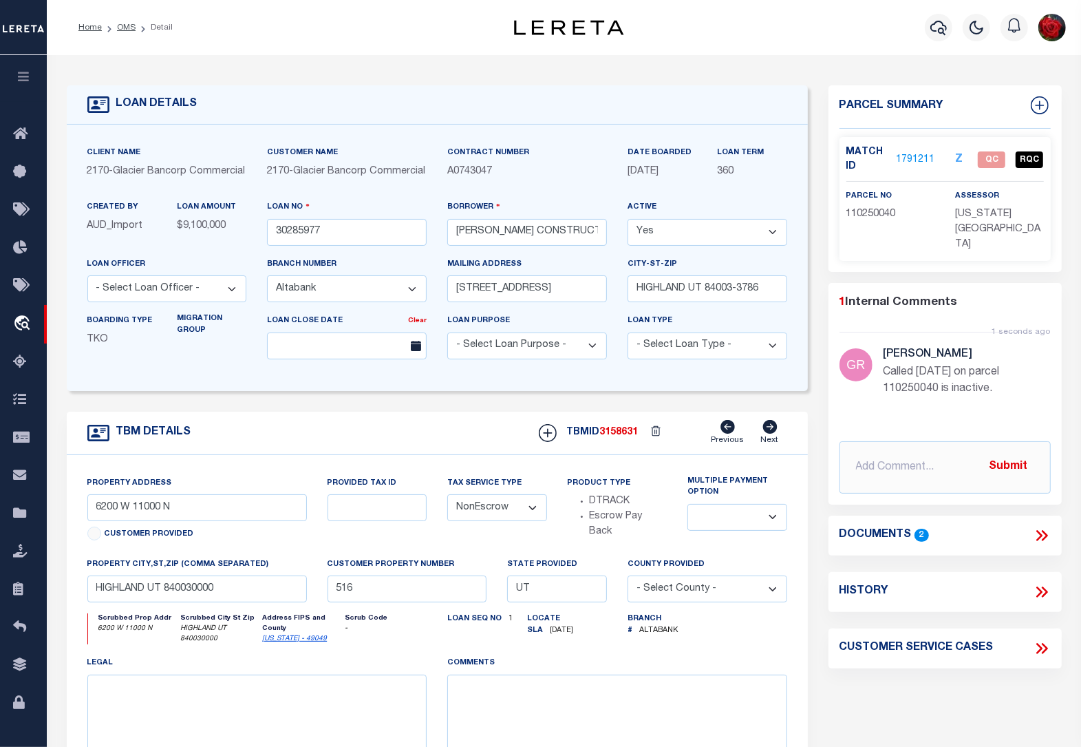
click at [939, 364] on p "Called [DATE] on parcel 110250040 is inactive." at bounding box center [967, 380] width 167 height 33
click at [938, 364] on p "Called [DATE] on parcel 110250040 is inactive." at bounding box center [967, 380] width 167 height 33
click at [857, 348] on img at bounding box center [856, 364] width 33 height 33
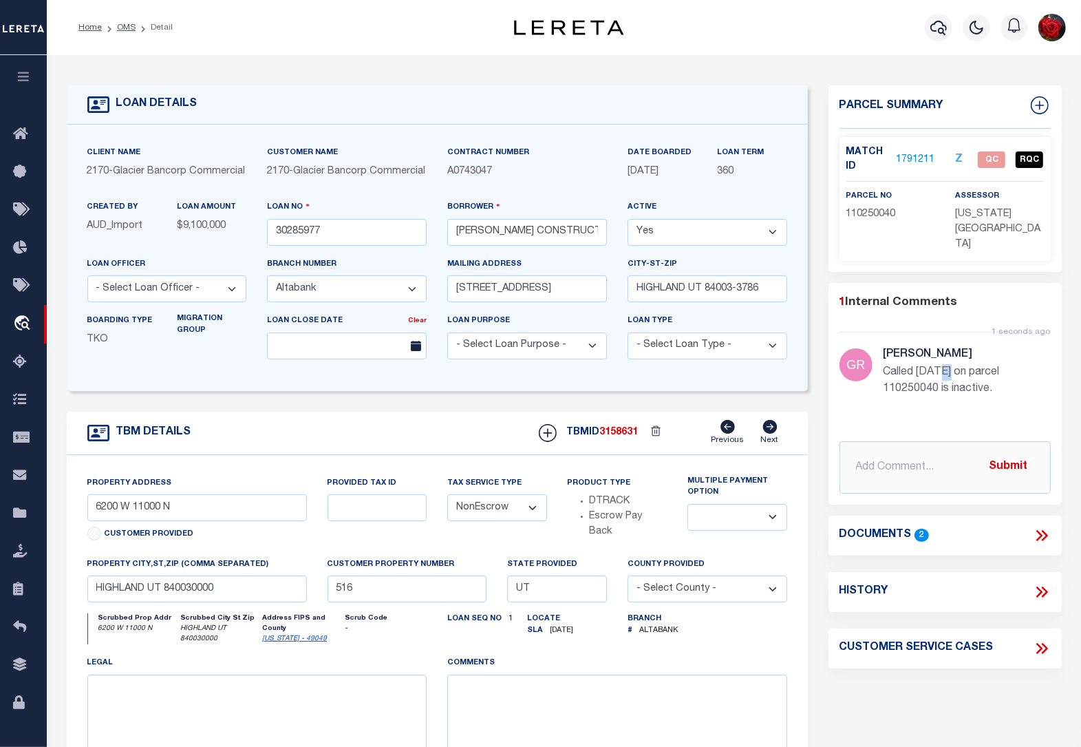
click at [857, 348] on img at bounding box center [856, 364] width 33 height 33
click at [407, 415] on form "LOAN DETAILS Client Name 2170 - Customer Name" at bounding box center [437, 471] width 741 height 772
click at [917, 445] on input "text" at bounding box center [945, 467] width 211 height 52
click at [1003, 453] on button "Submit" at bounding box center [1009, 467] width 56 height 28
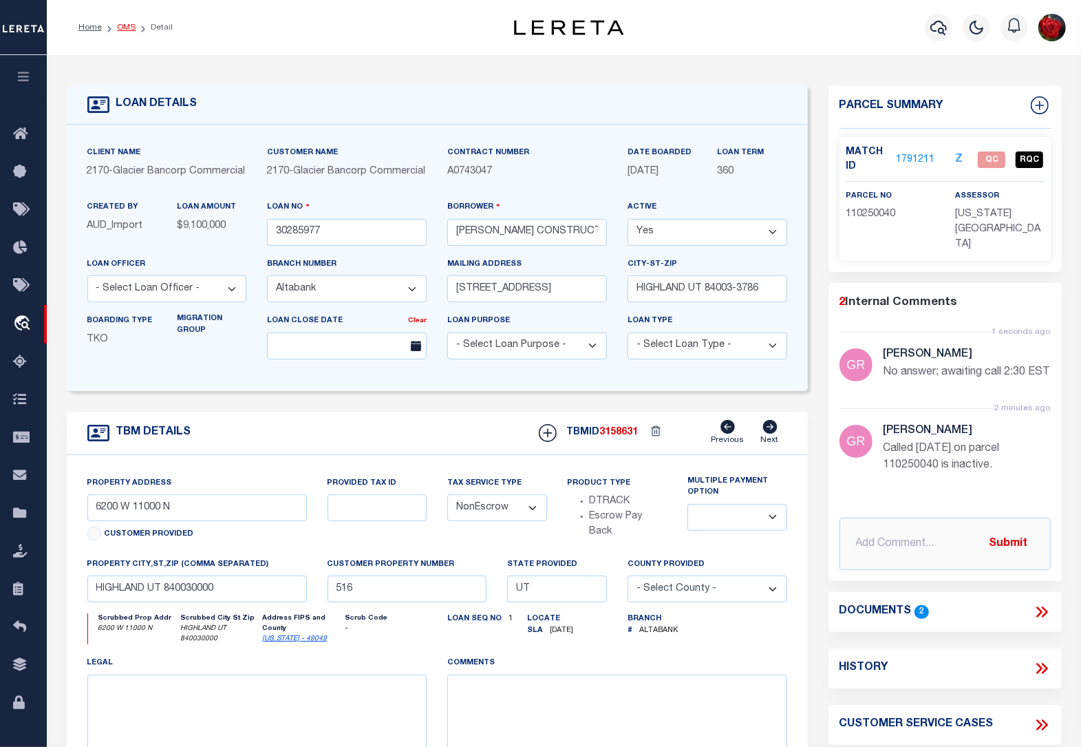
click at [128, 24] on link "OMS" at bounding box center [126, 27] width 19 height 8
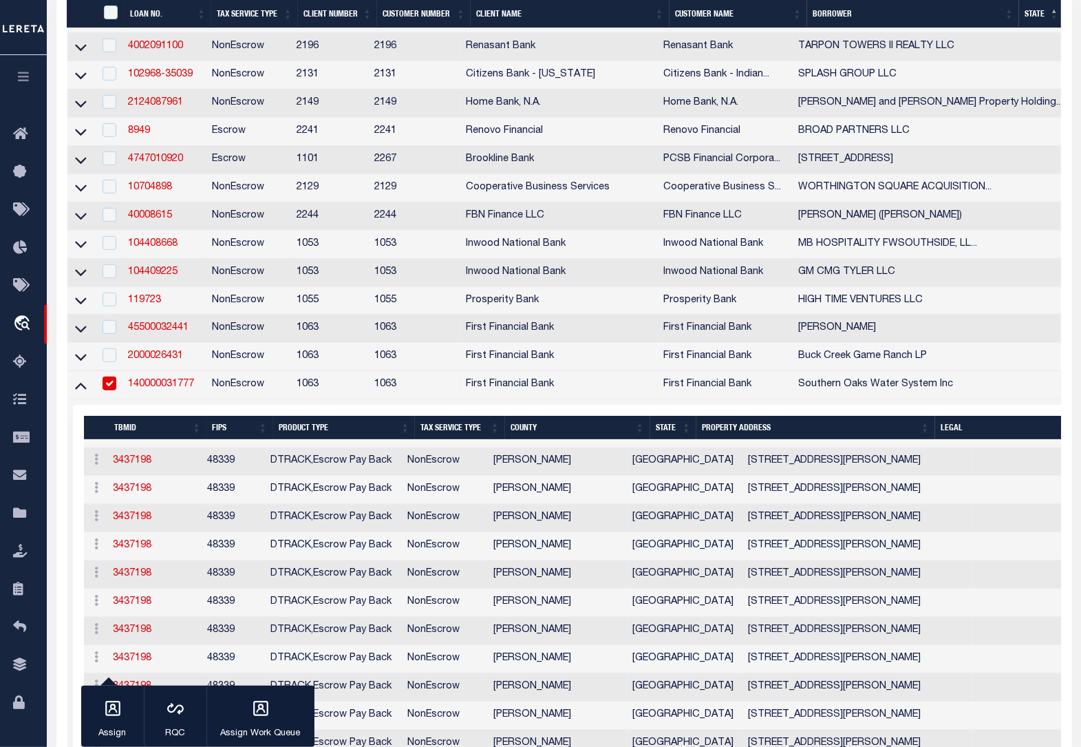
scroll to position [516, 0]
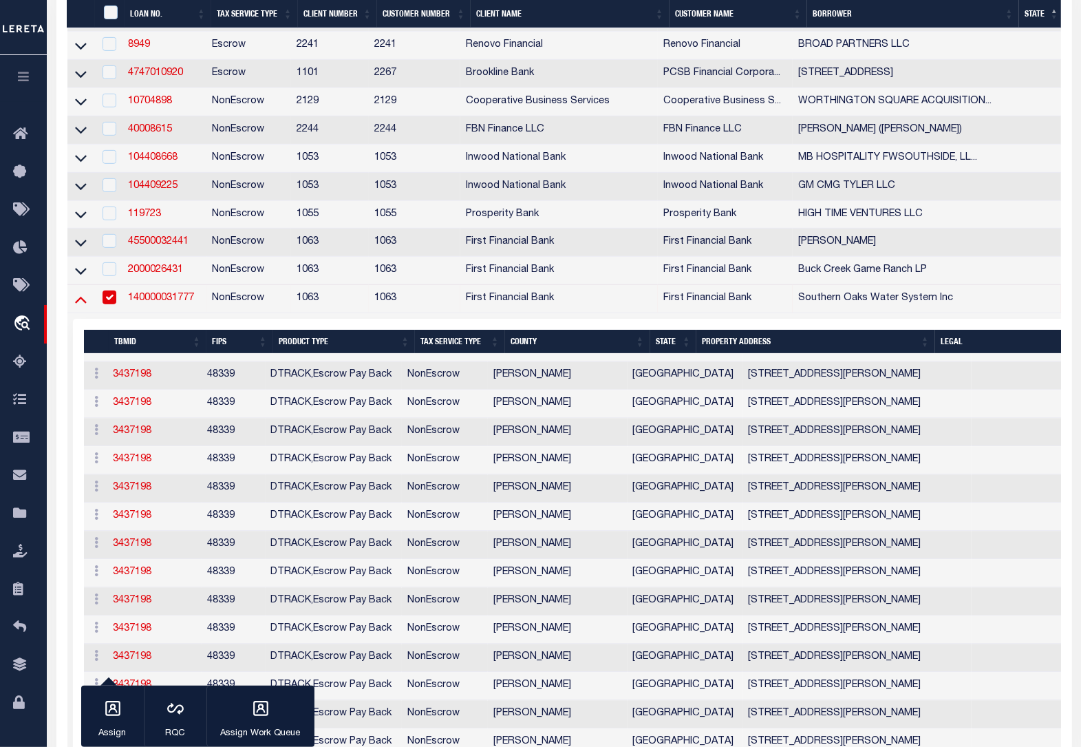
click at [78, 303] on icon at bounding box center [81, 300] width 12 height 7
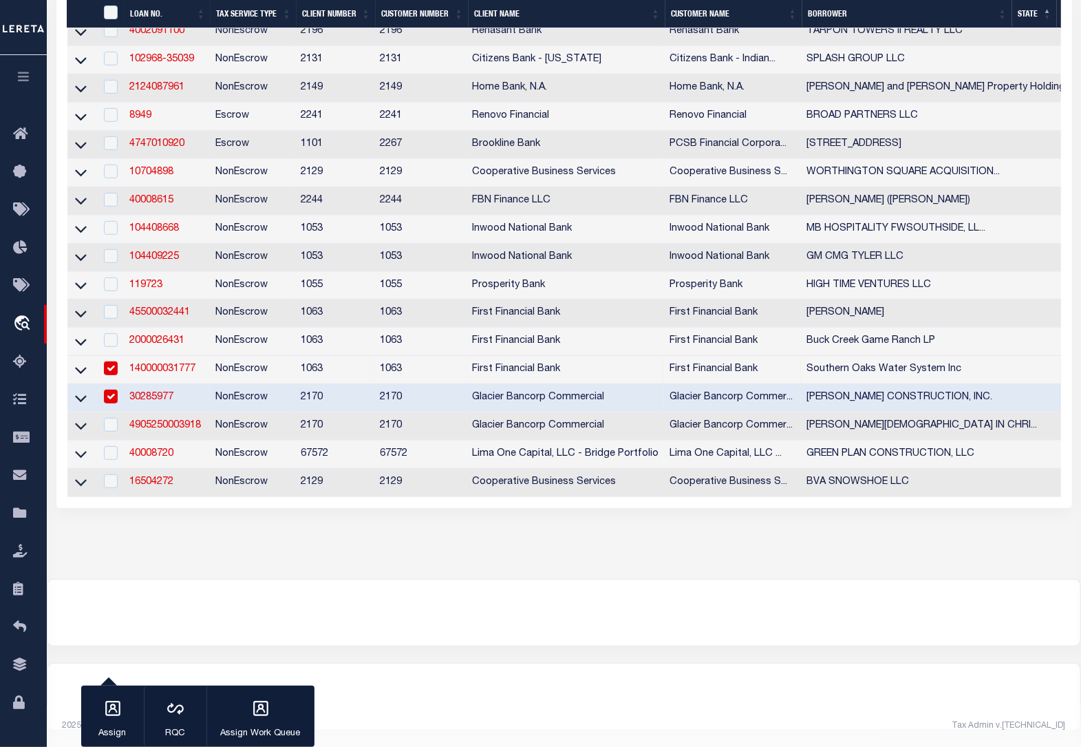
scroll to position [452, 0]
click at [110, 375] on input "checkbox" at bounding box center [111, 368] width 14 height 14
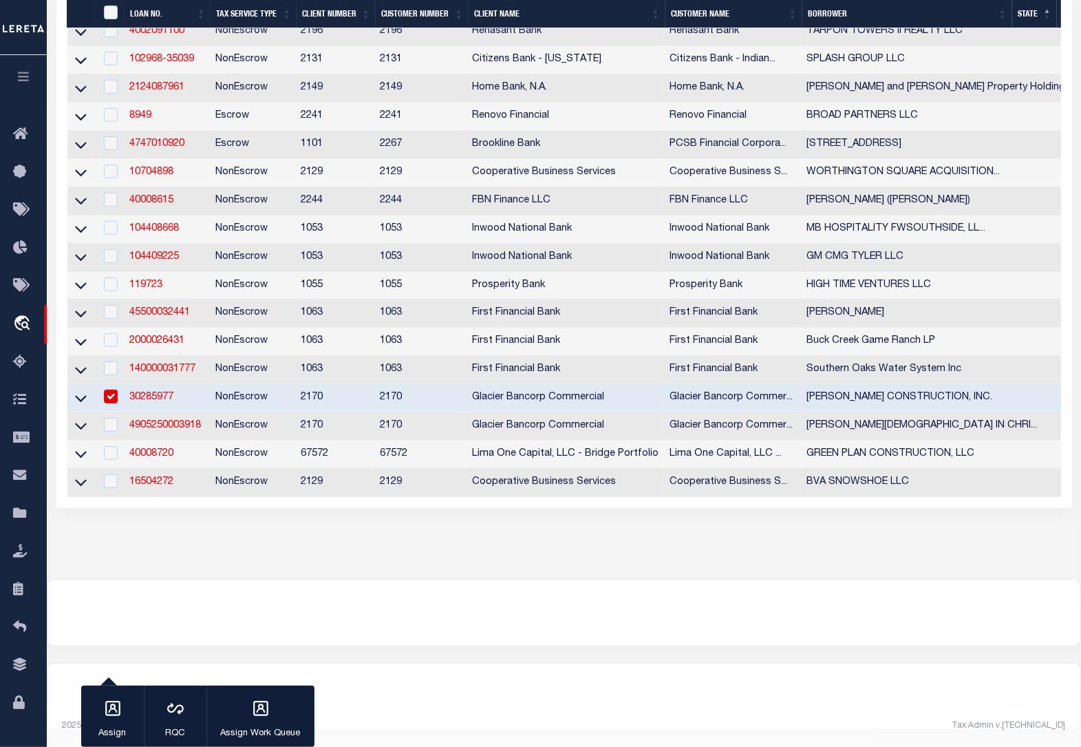
click at [112, 403] on input "checkbox" at bounding box center [111, 397] width 14 height 14
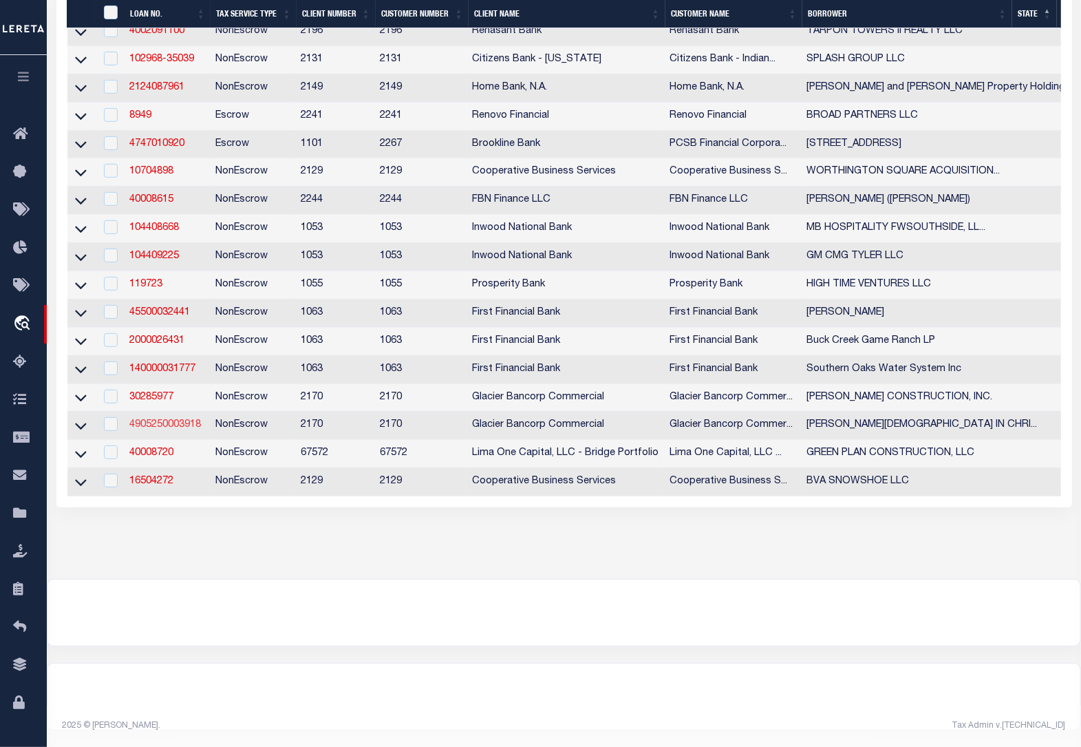
click at [160, 429] on link "4905250003918" at bounding box center [165, 425] width 72 height 10
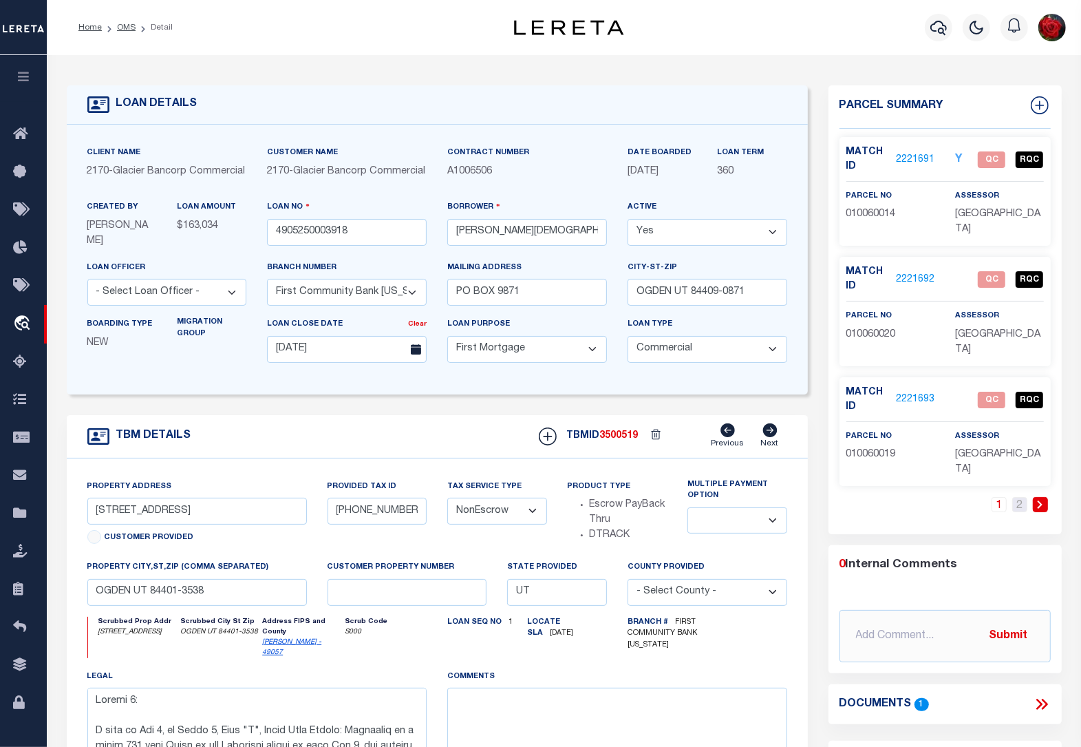
click at [1019, 497] on link "2" at bounding box center [1019, 504] width 15 height 15
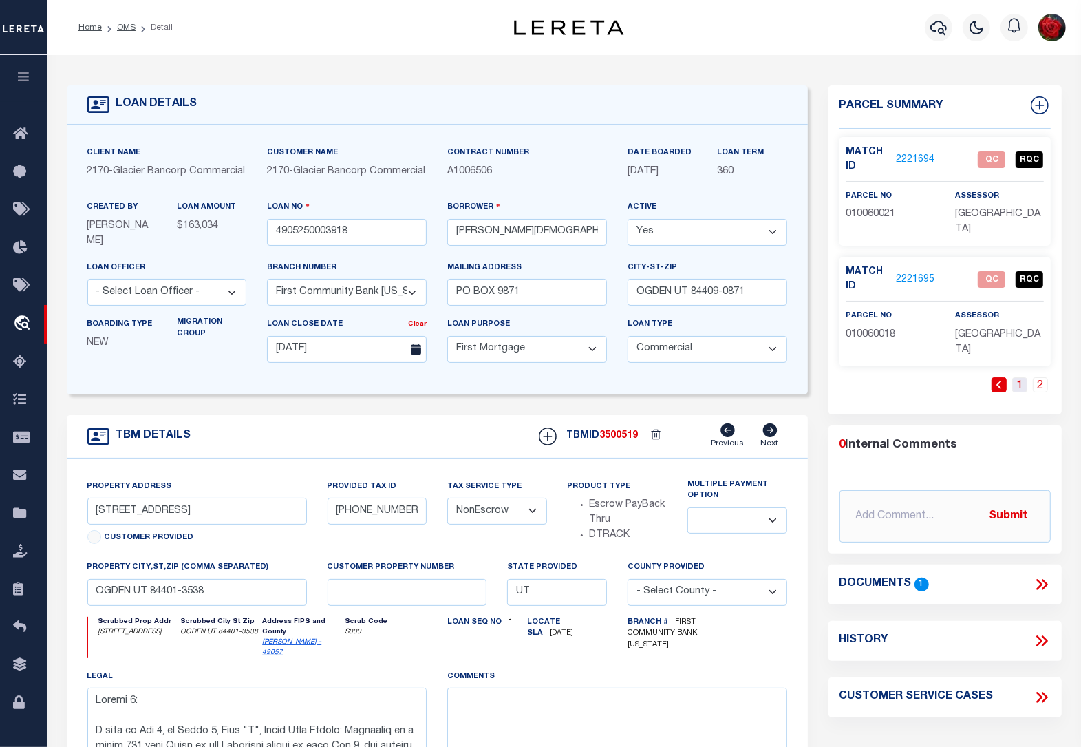
click at [1014, 377] on link "1" at bounding box center [1019, 384] width 15 height 15
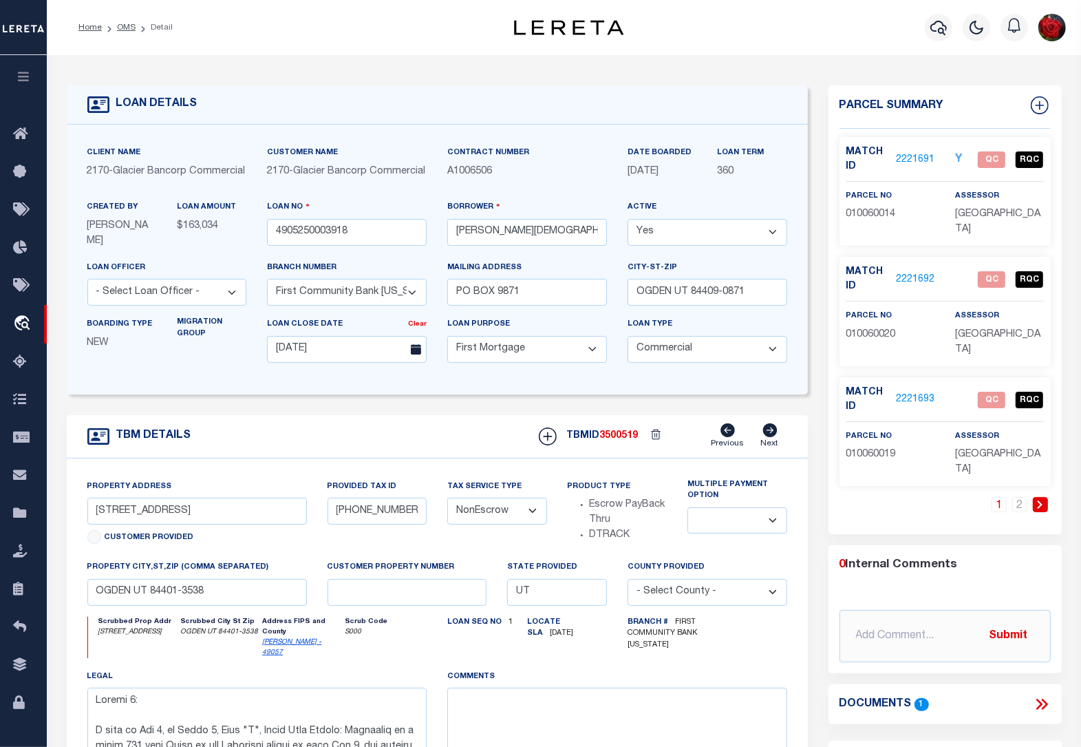
click at [910, 157] on link "2221691" at bounding box center [915, 160] width 39 height 14
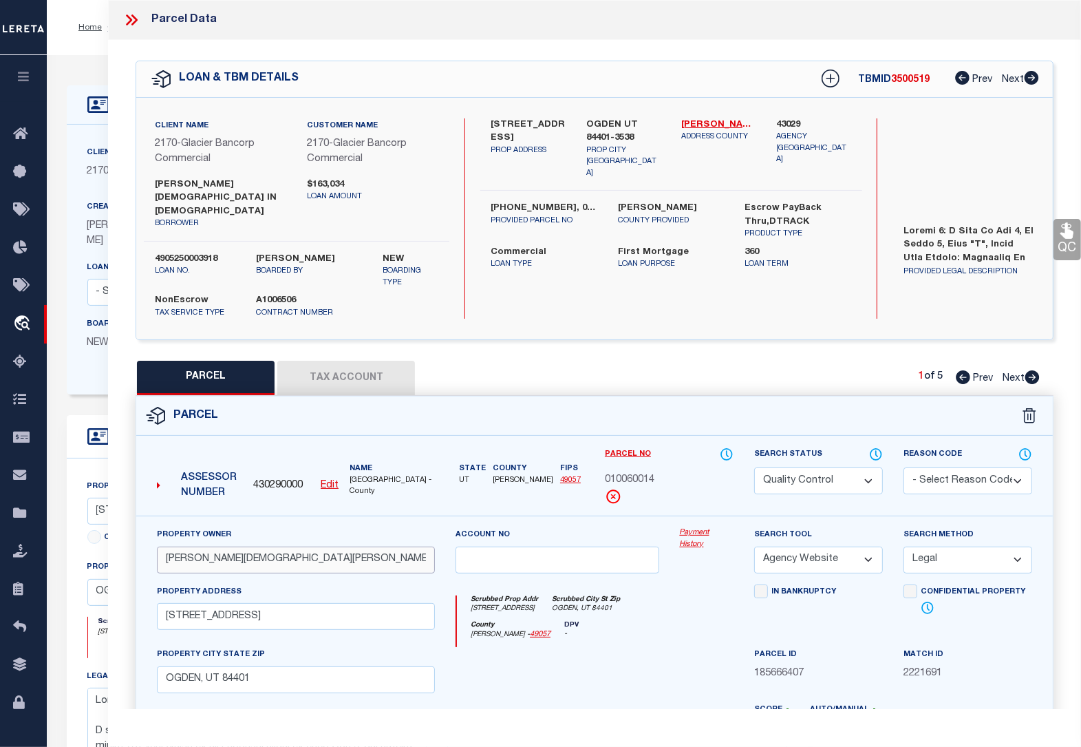
drag, startPoint x: 311, startPoint y: 551, endPoint x: 166, endPoint y: 548, distance: 145.3
click at [166, 548] on input "[PERSON_NAME][DEMOGRAPHIC_DATA][PERSON_NAME]" at bounding box center [296, 559] width 278 height 27
click at [1032, 370] on icon at bounding box center [1032, 377] width 14 height 14
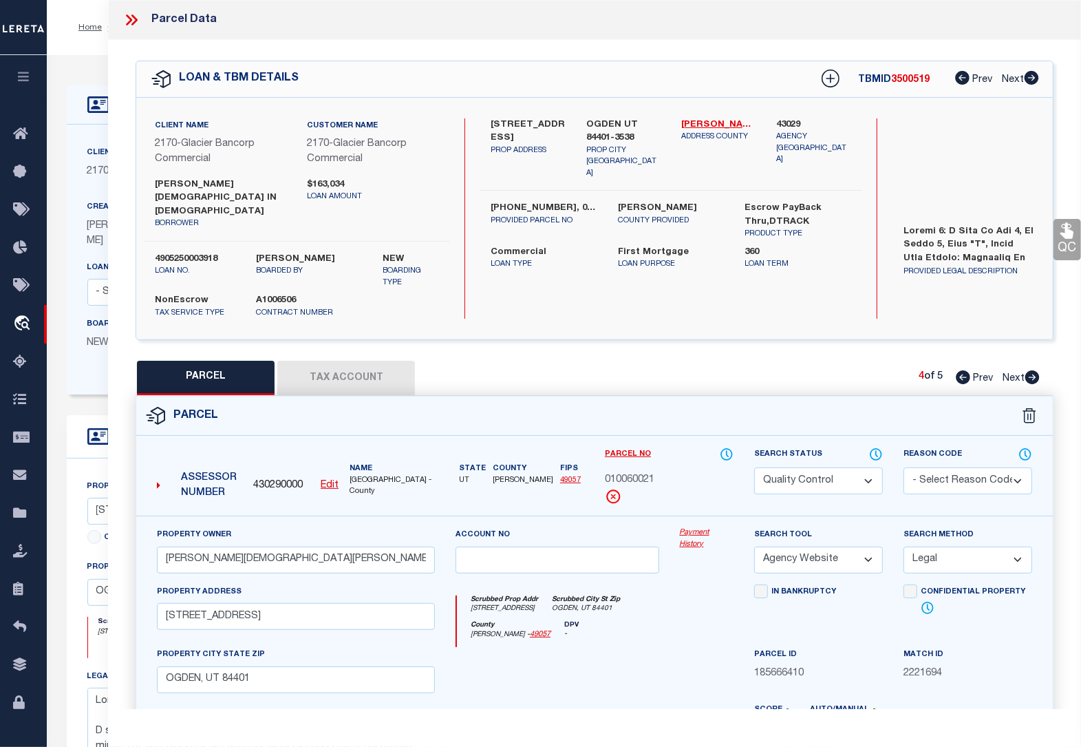
click at [1032, 370] on icon at bounding box center [1032, 377] width 14 height 14
click at [131, 21] on icon at bounding box center [129, 19] width 6 height 11
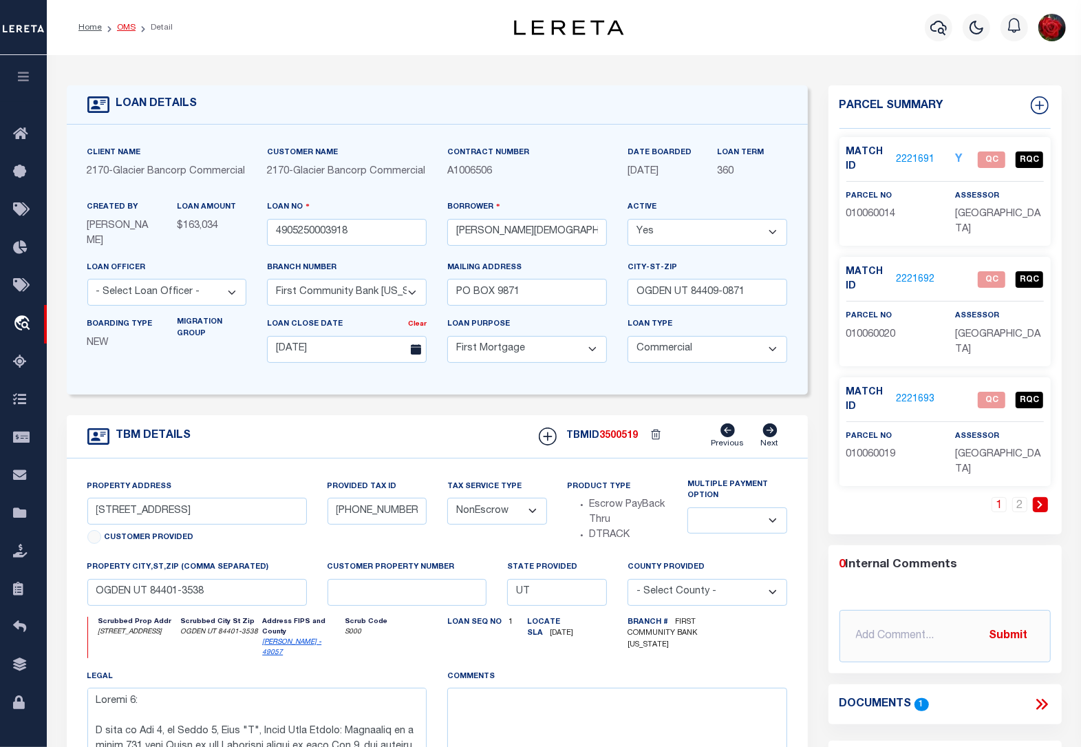
click at [131, 23] on link "OMS" at bounding box center [126, 27] width 19 height 8
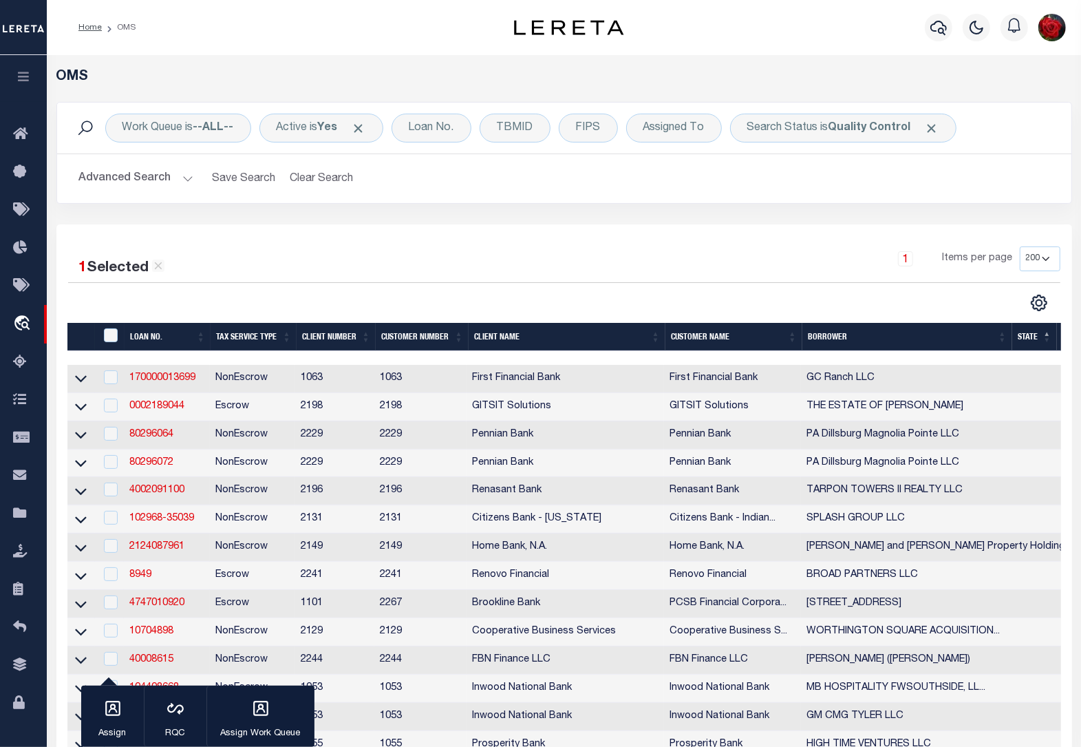
scroll to position [480, 0]
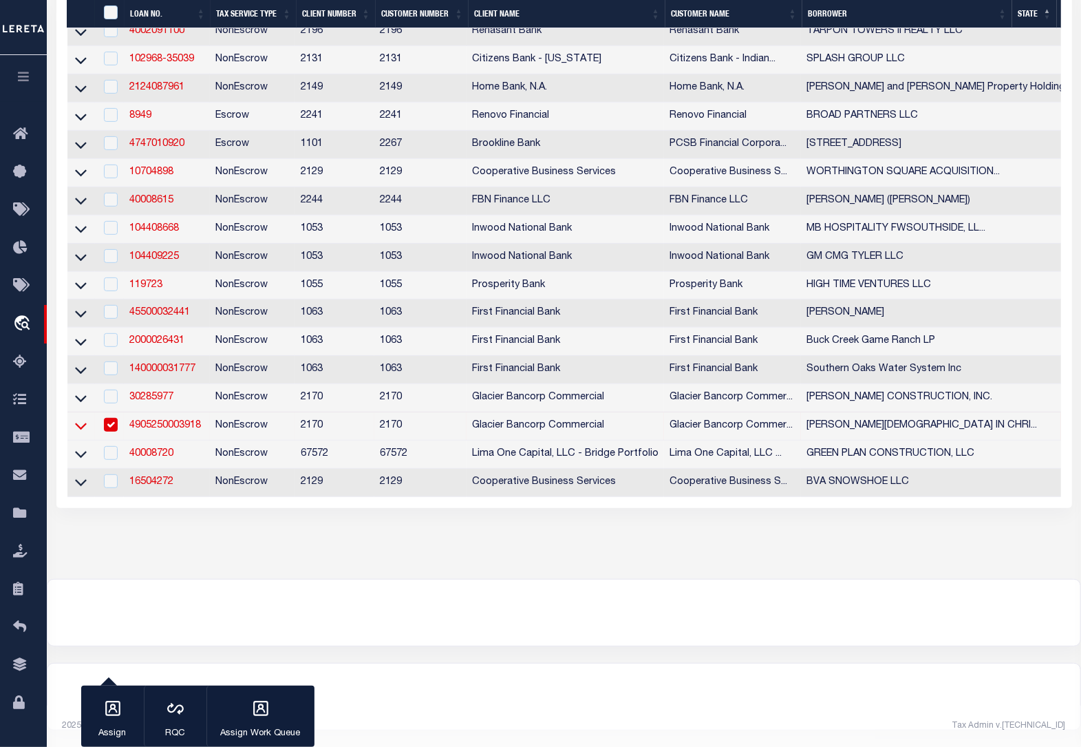
click at [77, 418] on icon at bounding box center [81, 425] width 12 height 14
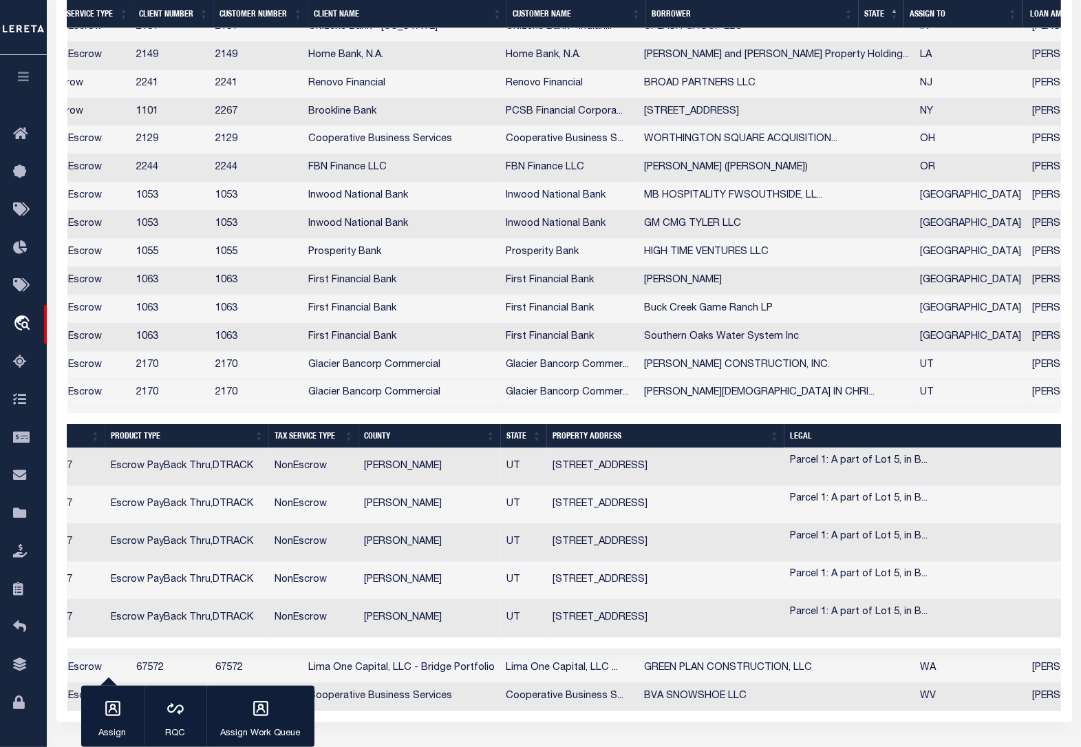
scroll to position [0, 279]
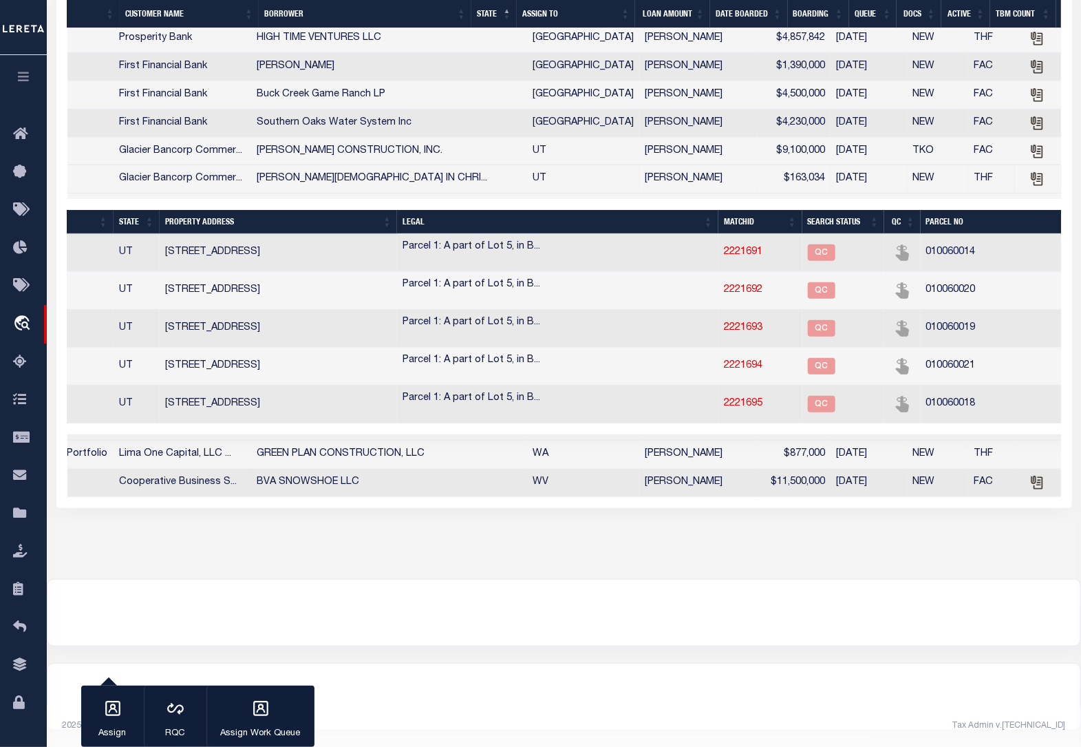
click at [921, 210] on th "Parcel No" at bounding box center [1037, 222] width 232 height 24
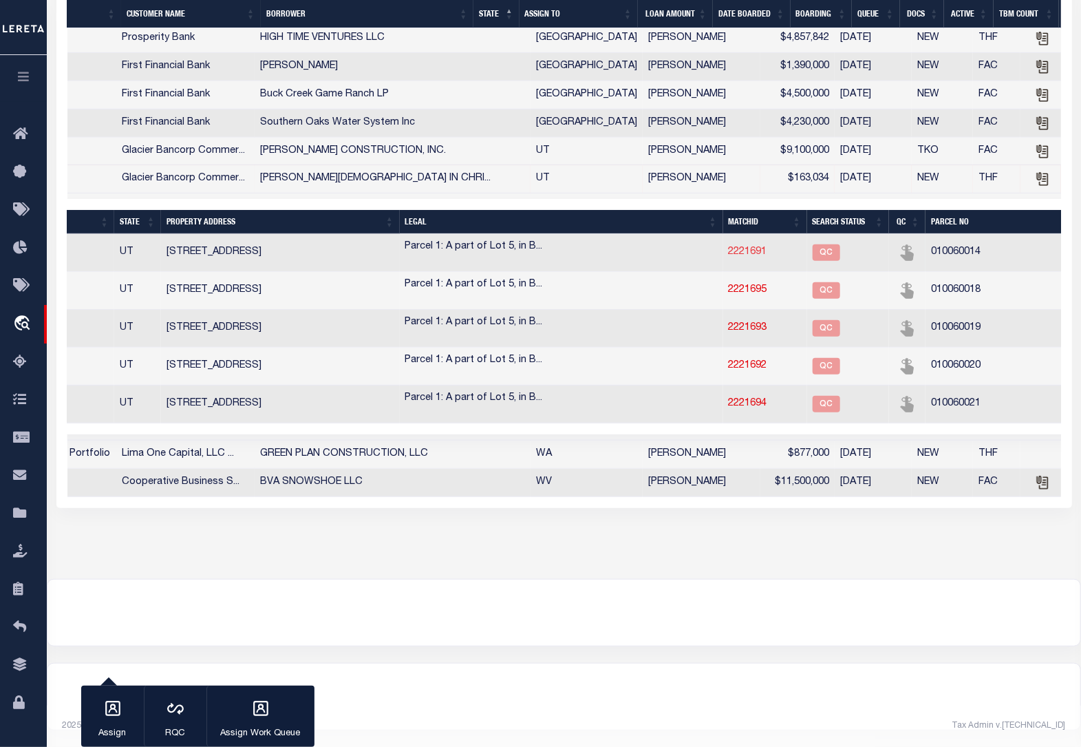
click at [729, 257] on link "2221691" at bounding box center [748, 252] width 39 height 10
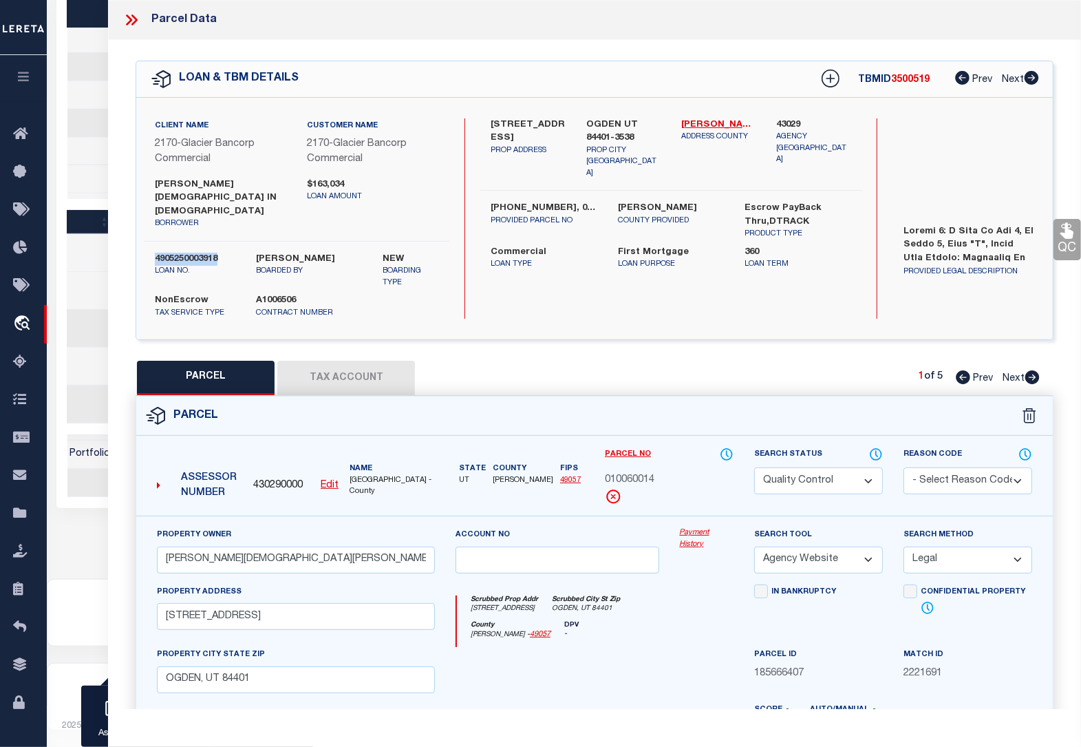
drag, startPoint x: 222, startPoint y: 242, endPoint x: 155, endPoint y: 246, distance: 67.6
click at [155, 253] on label "4905250003918" at bounding box center [195, 260] width 81 height 14
copy label "4905250003918"
click at [1071, 244] on link "QC" at bounding box center [1068, 239] width 28 height 41
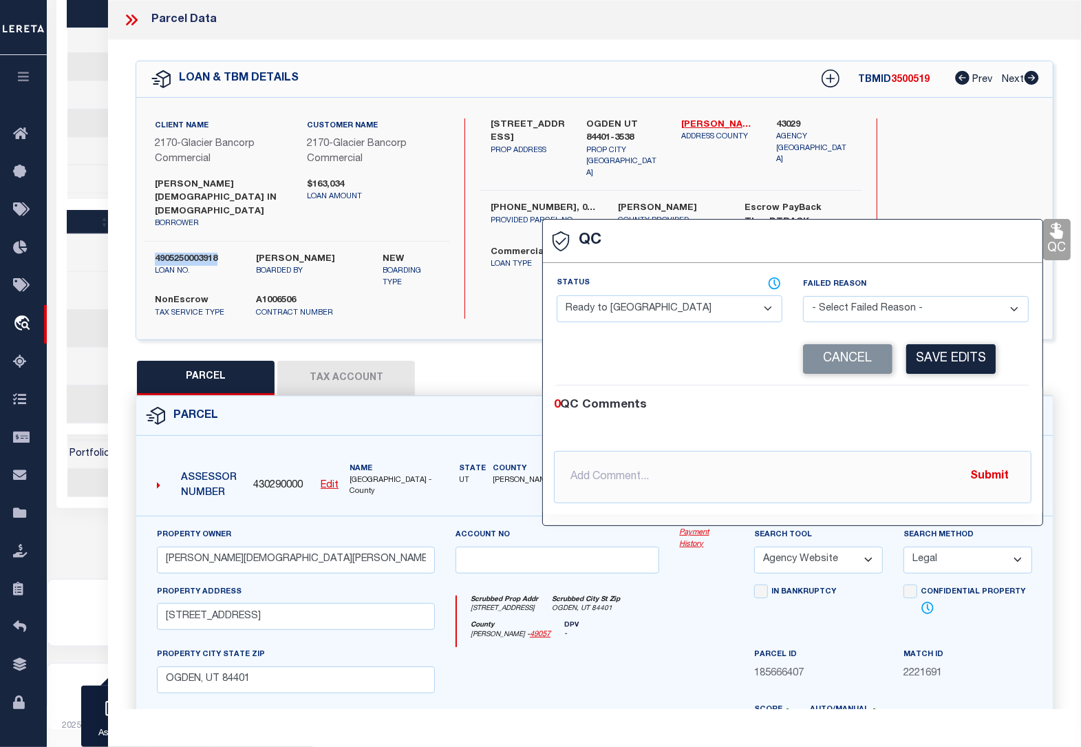
click at [633, 313] on select "- Select Status - Ready to QC Correct Incorrect" at bounding box center [670, 308] width 226 height 27
click at [557, 297] on select "- Select Status - Ready to QC Correct Incorrect" at bounding box center [670, 308] width 226 height 27
click at [947, 355] on button "Save Edits" at bounding box center [950, 359] width 89 height 30
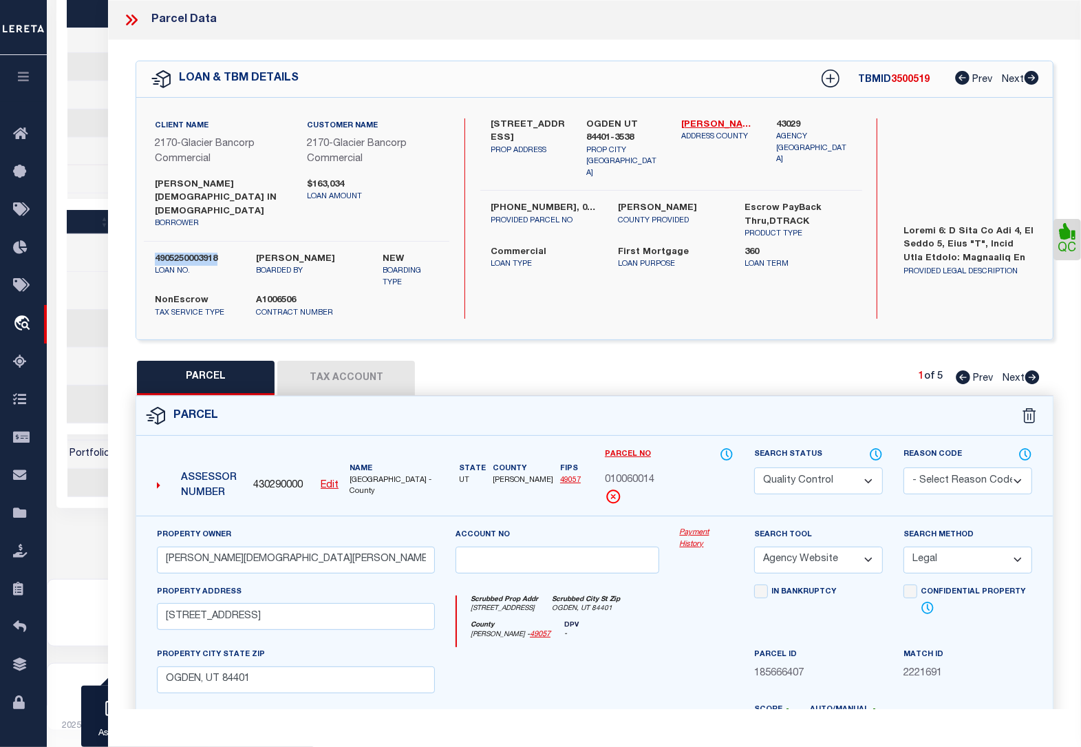
click at [828, 467] on select "Automated Search Bad Parcel Complete Duplicate Parcel High Dollar Reporting In …" at bounding box center [818, 480] width 129 height 27
click at [754, 467] on select "Automated Search Bad Parcel Complete Duplicate Parcel High Dollar Reporting In …" at bounding box center [818, 480] width 129 height 27
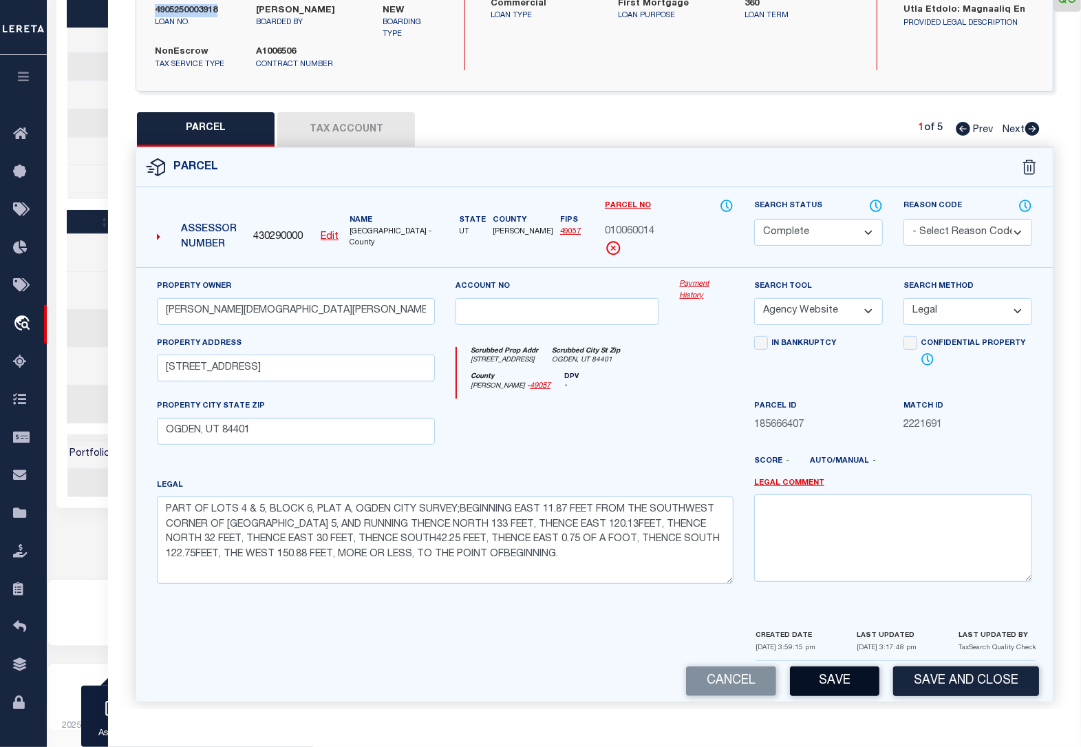
click at [851, 675] on button "Save" at bounding box center [834, 681] width 89 height 30
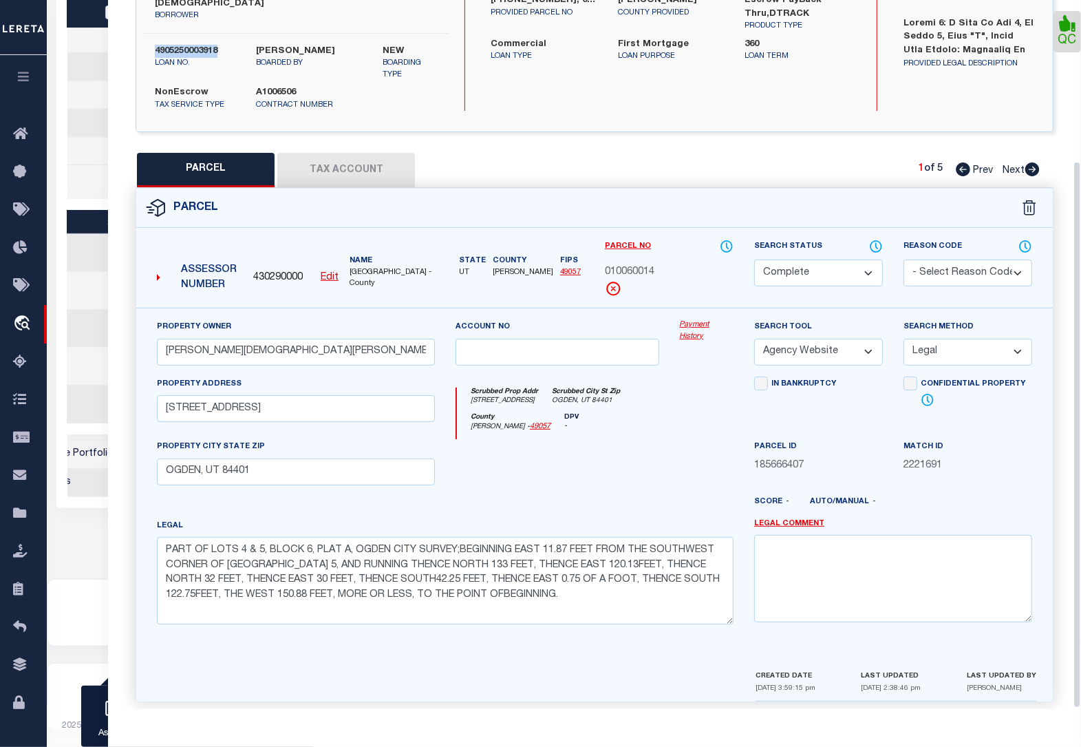
scroll to position [0, 555]
click at [1030, 162] on icon at bounding box center [1032, 169] width 14 height 14
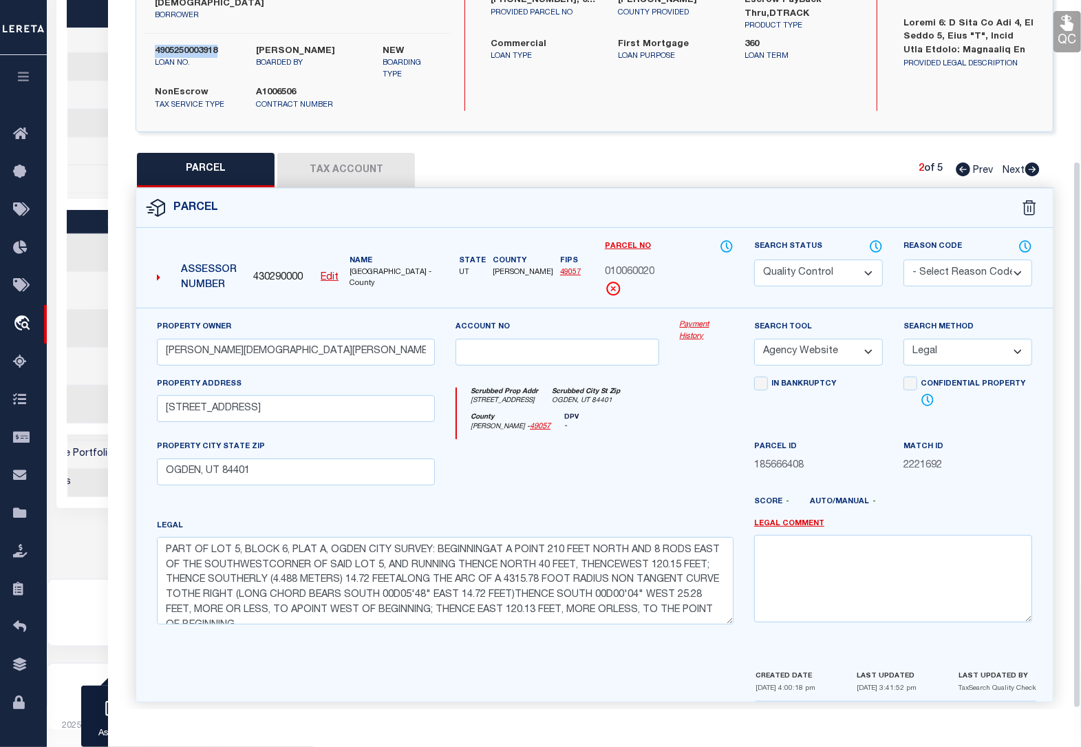
scroll to position [208, 0]
click at [828, 259] on select "Automated Search Bad Parcel Complete Duplicate Parcel High Dollar Reporting In …" at bounding box center [818, 272] width 129 height 27
click at [754, 259] on select "Automated Search Bad Parcel Complete Duplicate Parcel High Dollar Reporting In …" at bounding box center [818, 272] width 129 height 27
click at [1067, 35] on link "QC" at bounding box center [1068, 31] width 28 height 41
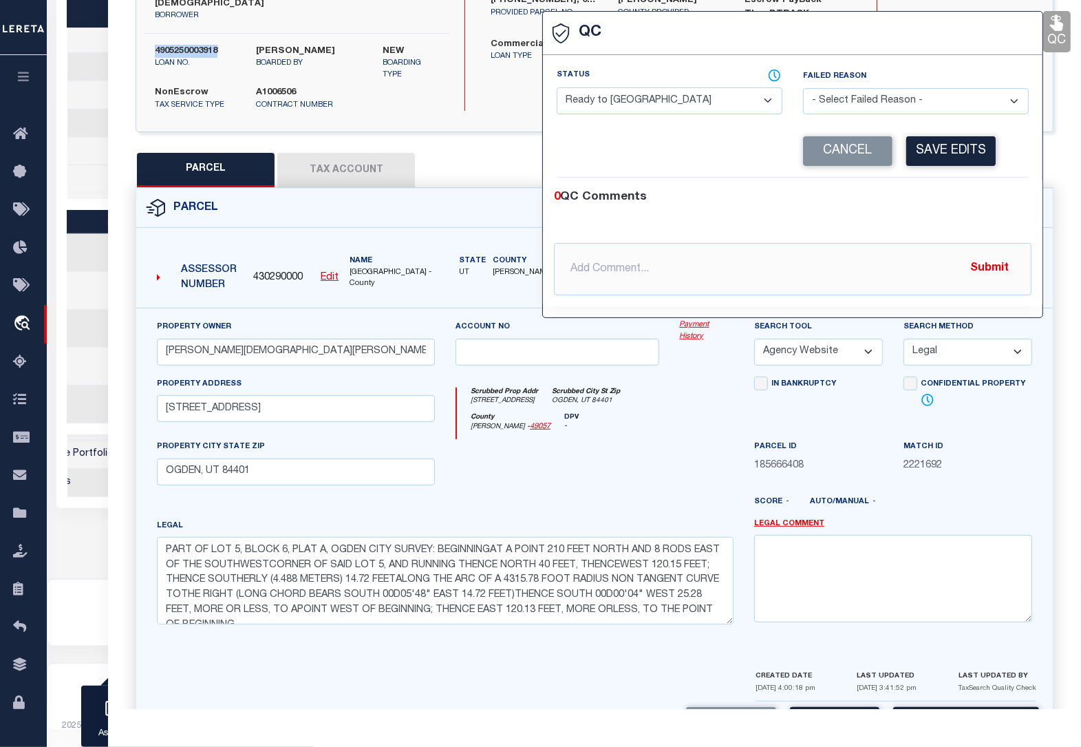
click at [599, 108] on select "- Select Status - Ready to QC Correct Incorrect" at bounding box center [670, 100] width 226 height 27
click at [557, 89] on select "- Select Status - Ready to QC Correct Incorrect" at bounding box center [670, 100] width 226 height 27
click at [937, 143] on button "Save Edits" at bounding box center [950, 151] width 89 height 30
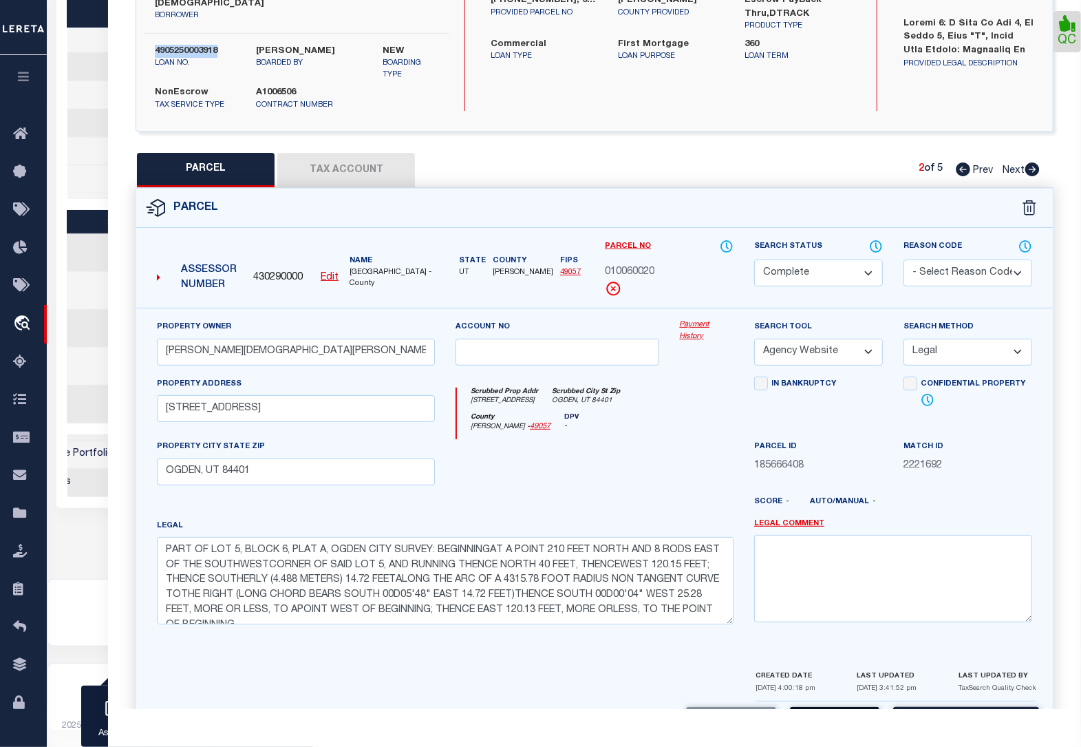
click at [837, 707] on button "Save" at bounding box center [834, 722] width 89 height 30
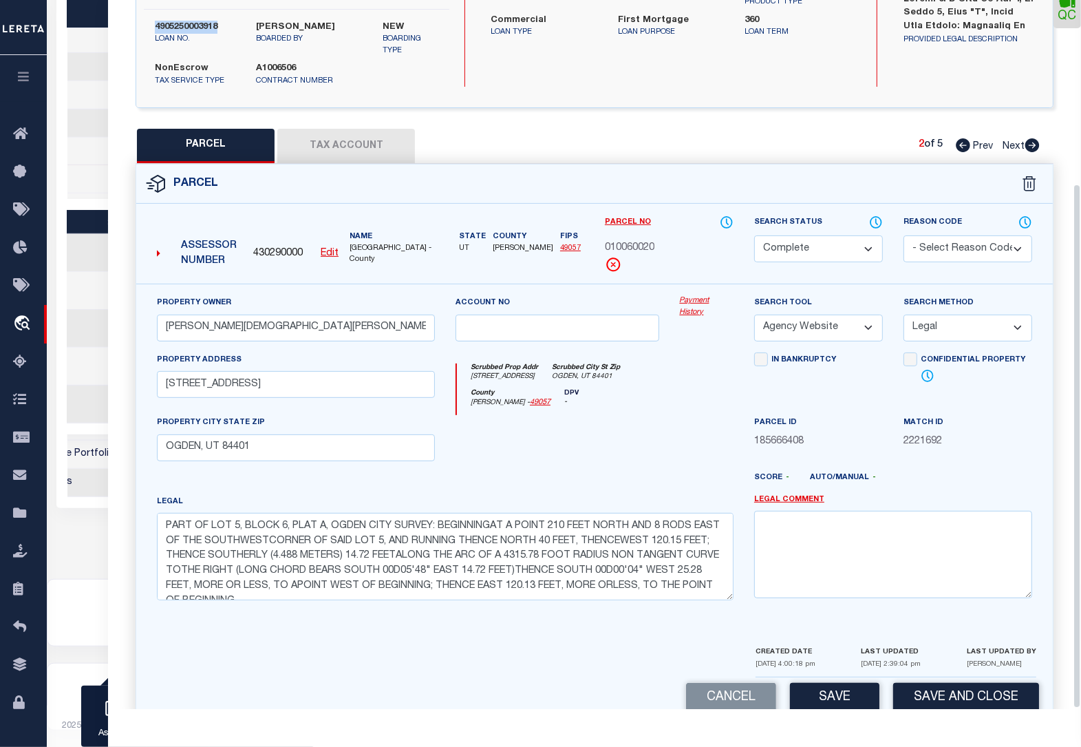
scroll to position [248, 0]
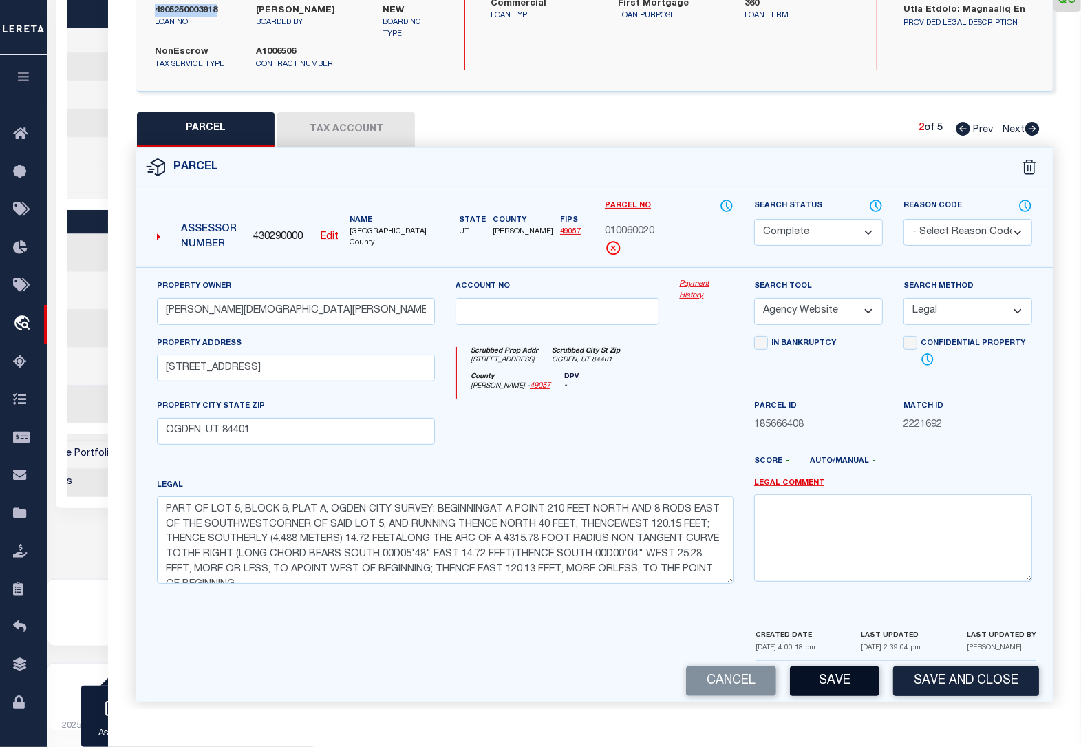
click at [831, 666] on button "Save" at bounding box center [834, 681] width 89 height 30
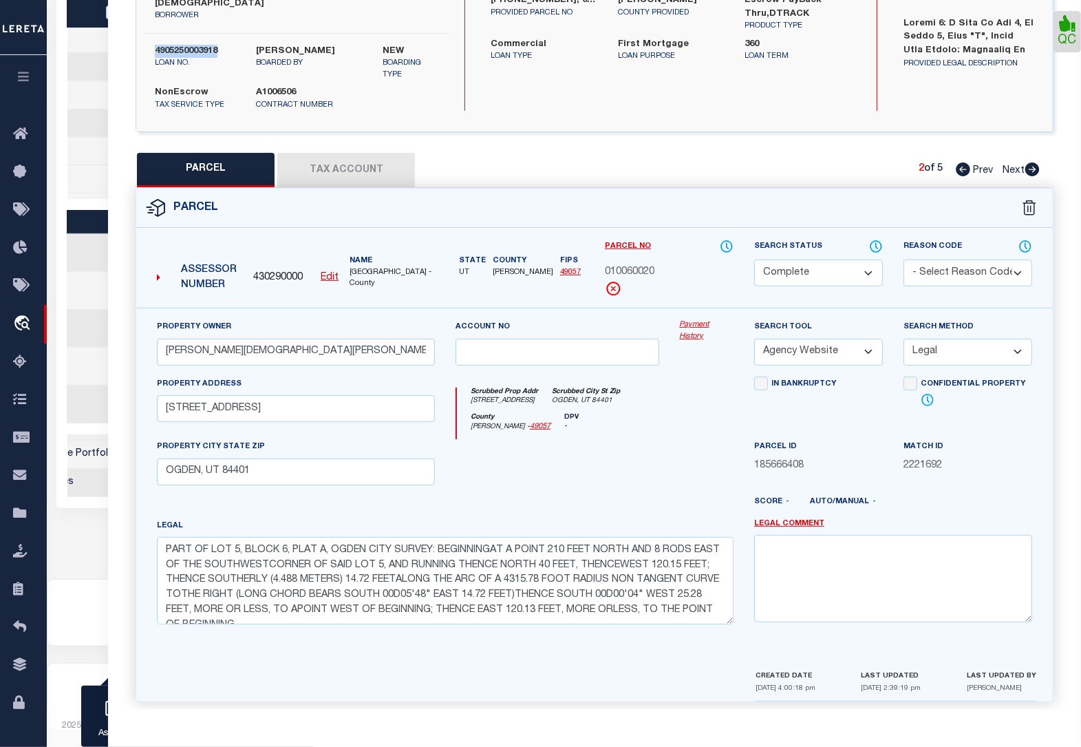
scroll to position [0, 555]
click at [1036, 162] on icon at bounding box center [1032, 169] width 14 height 14
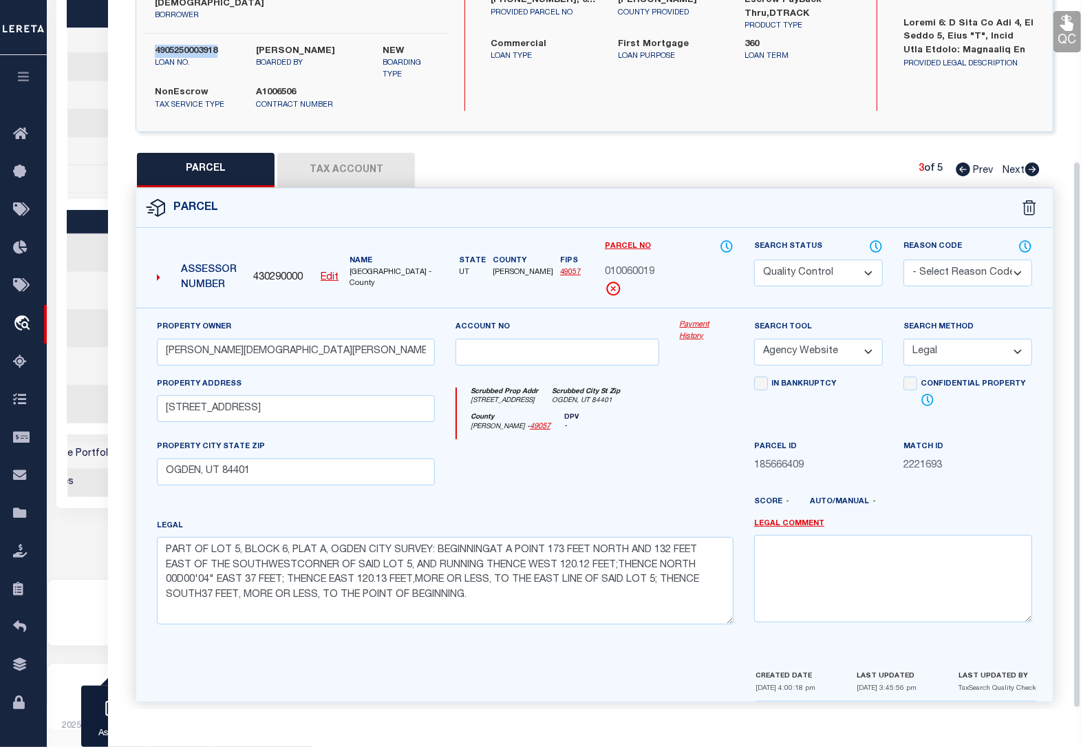
scroll to position [208, 0]
click at [809, 259] on select "Automated Search Bad Parcel Complete Duplicate Parcel High Dollar Reporting In …" at bounding box center [818, 272] width 129 height 27
click at [754, 259] on select "Automated Search Bad Parcel Complete Duplicate Parcel High Dollar Reporting In …" at bounding box center [818, 272] width 129 height 27
click at [1068, 28] on icon at bounding box center [1067, 23] width 13 height 16
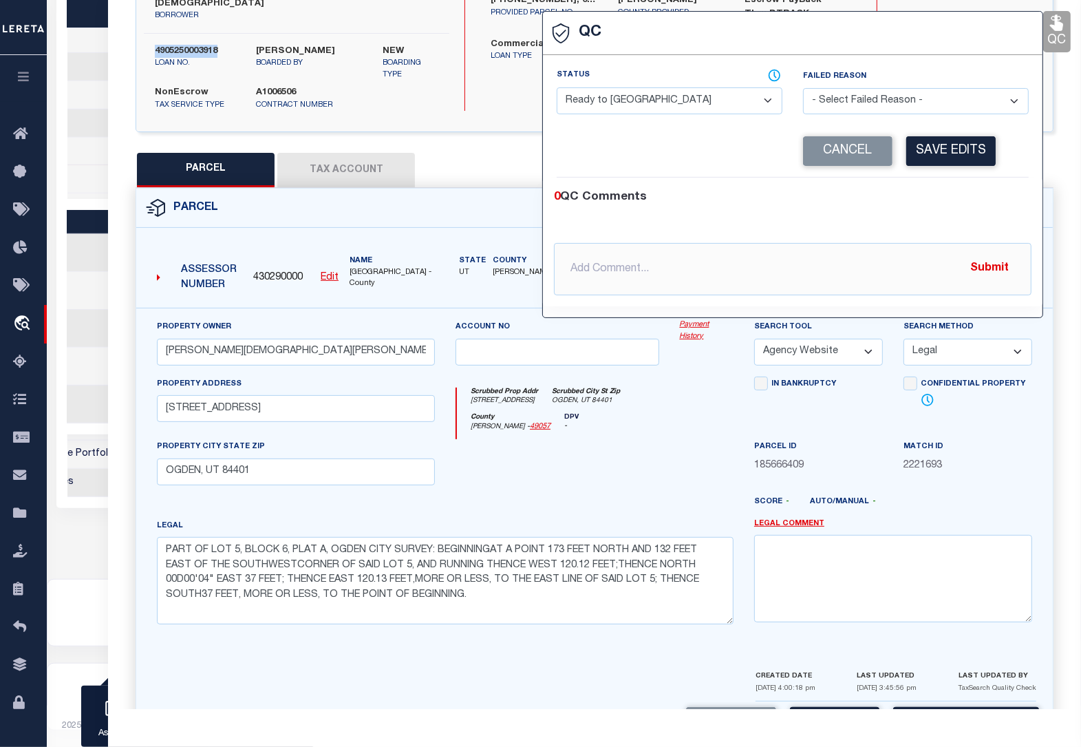
click at [607, 100] on select "- Select Status - Ready to QC Correct Incorrect" at bounding box center [670, 100] width 226 height 27
click at [557, 89] on select "- Select Status - Ready to QC Correct Incorrect" at bounding box center [670, 100] width 226 height 27
click at [961, 153] on button "Save Edits" at bounding box center [950, 151] width 89 height 30
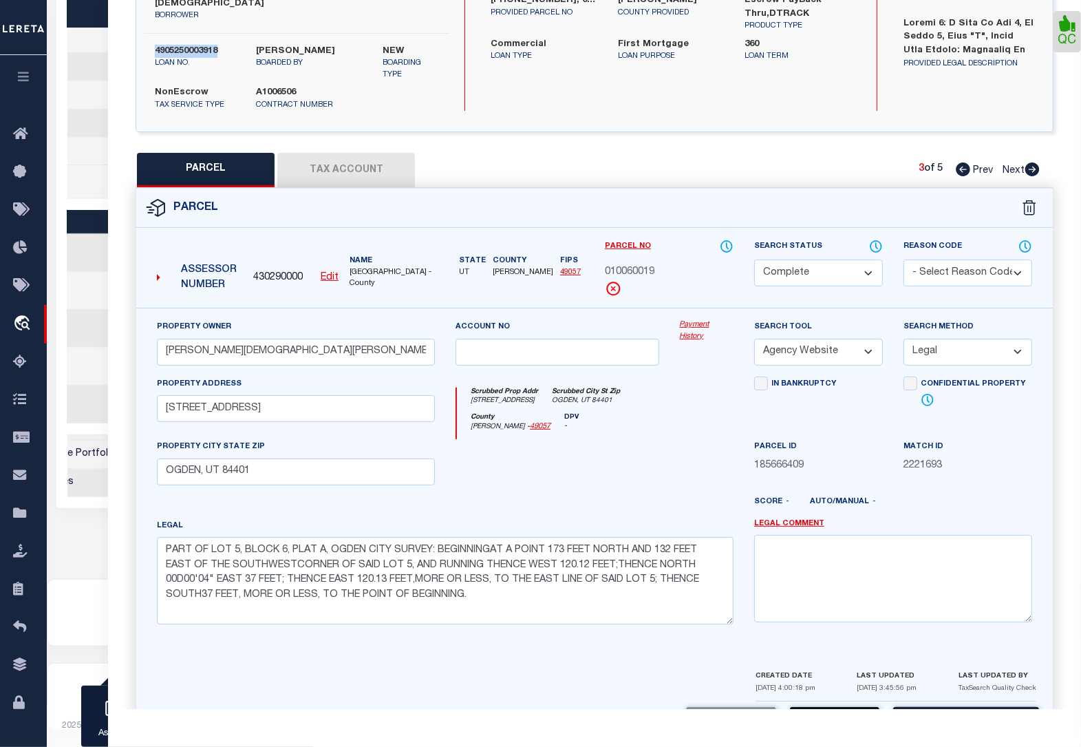
click at [853, 707] on button "Save" at bounding box center [834, 722] width 89 height 30
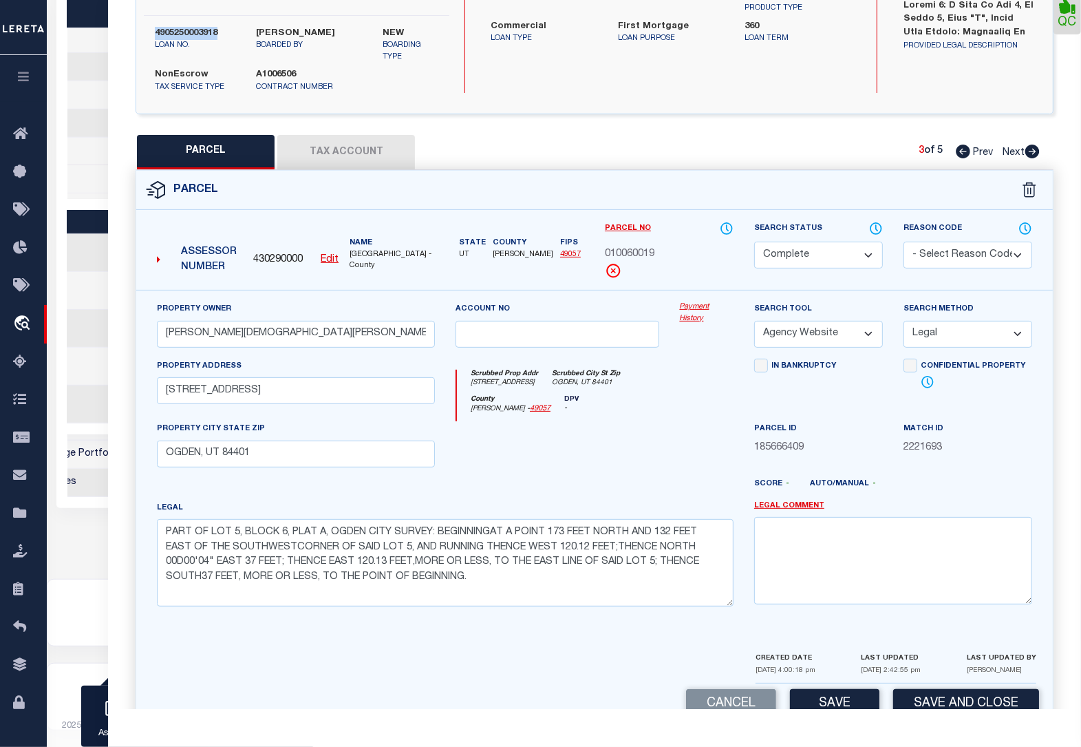
click at [1030, 145] on icon at bounding box center [1032, 152] width 15 height 14
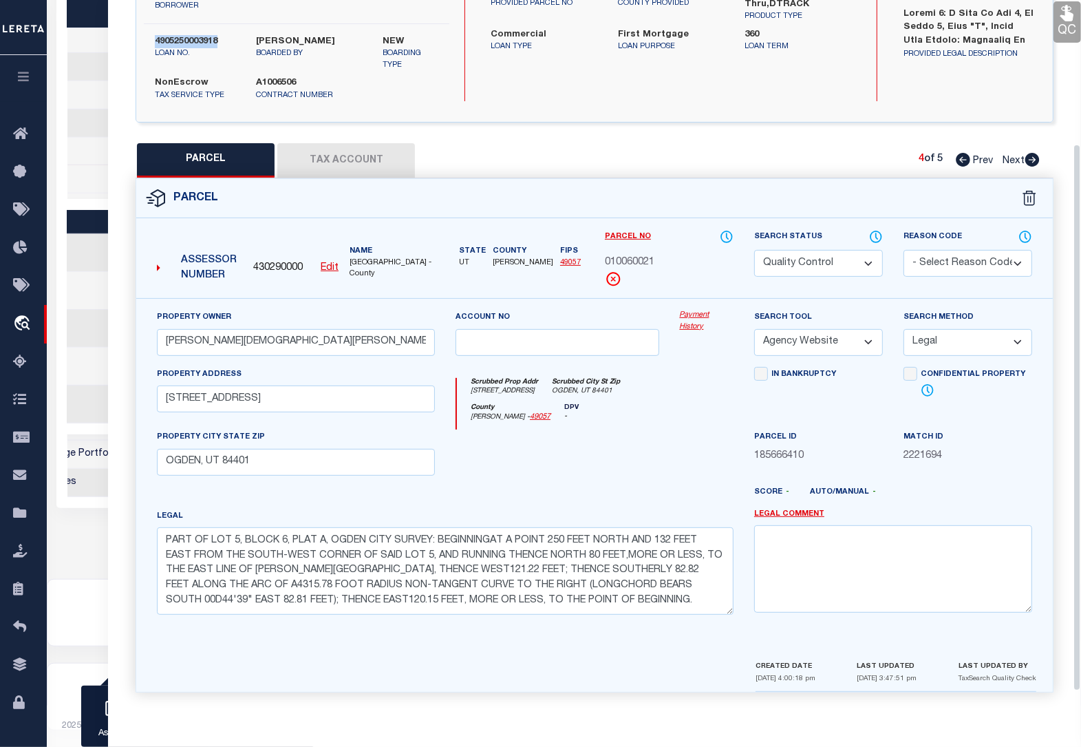
scroll to position [186, 0]
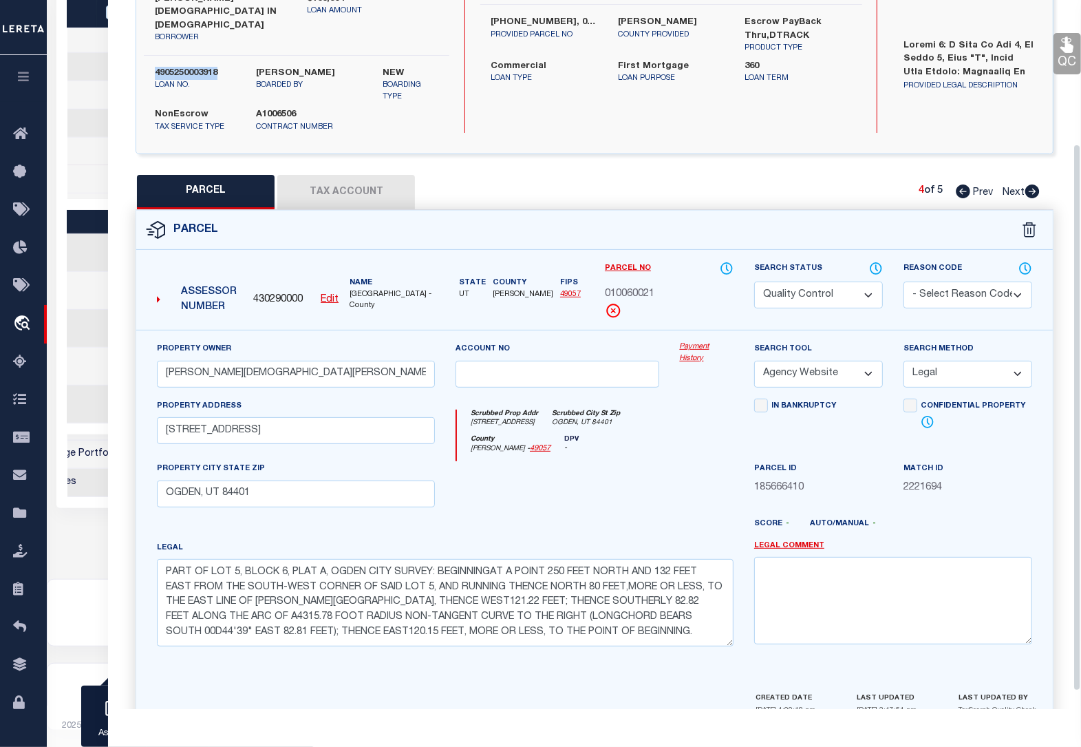
click at [812, 286] on select "Automated Search Bad Parcel Complete Duplicate Parcel High Dollar Reporting In …" at bounding box center [818, 294] width 129 height 27
click at [754, 281] on select "Automated Search Bad Parcel Complete Duplicate Parcel High Dollar Reporting In …" at bounding box center [818, 294] width 129 height 27
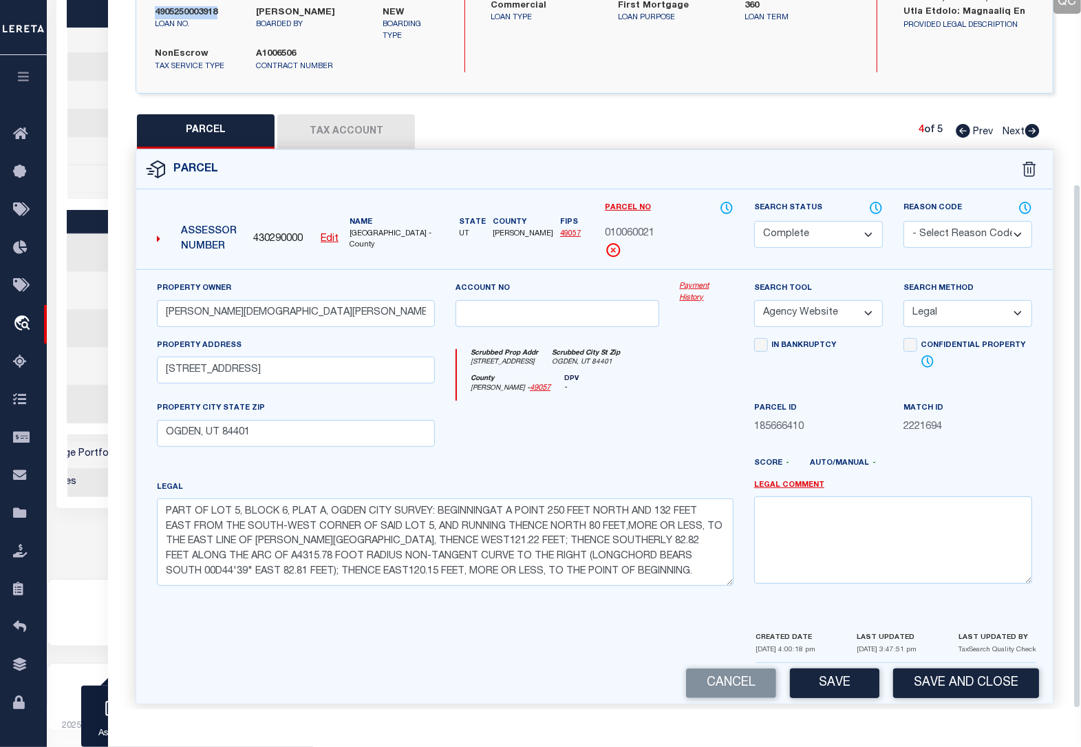
scroll to position [248, 0]
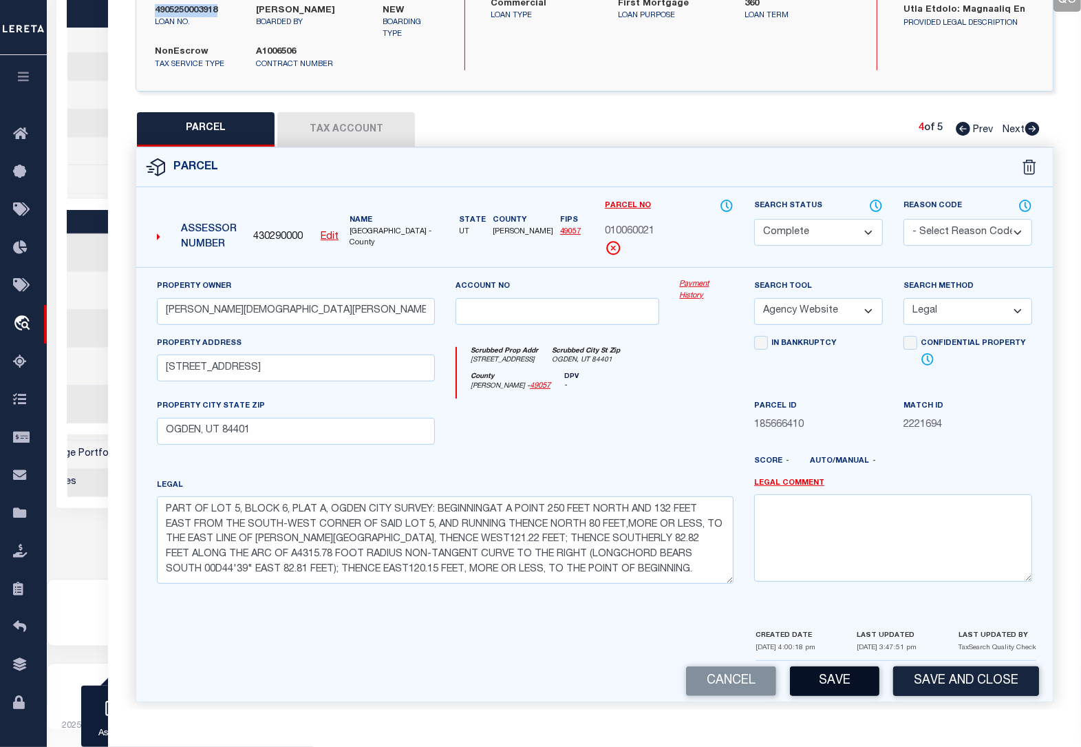
click at [833, 666] on button "Save" at bounding box center [834, 681] width 89 height 30
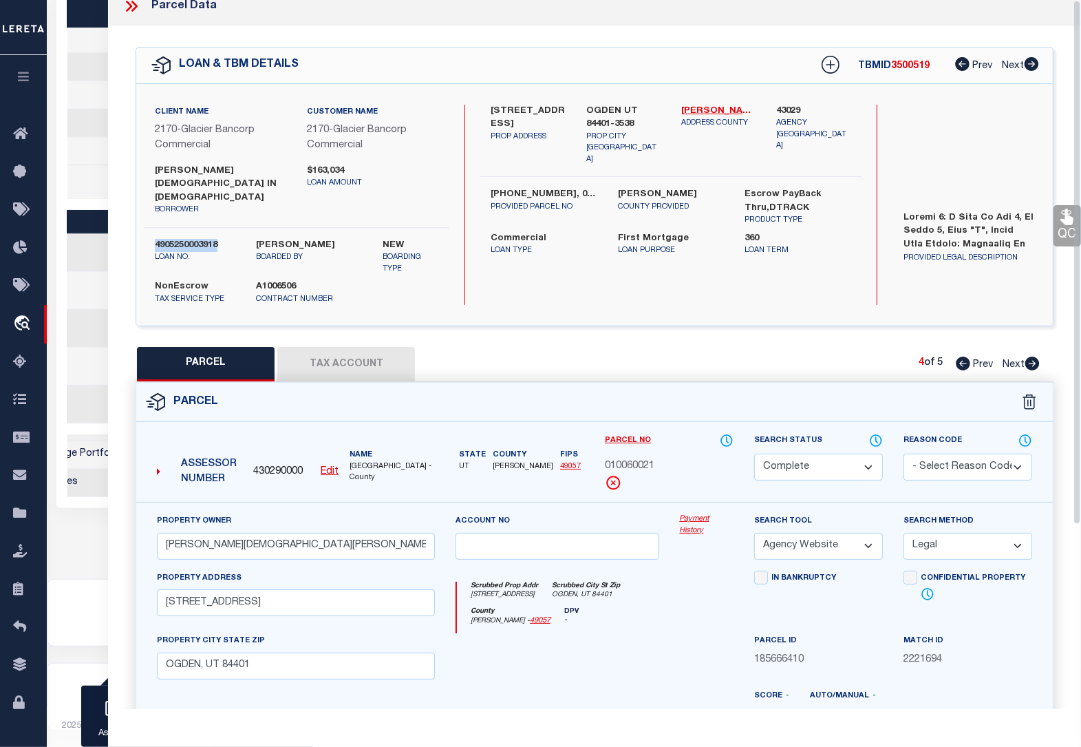
scroll to position [0, 0]
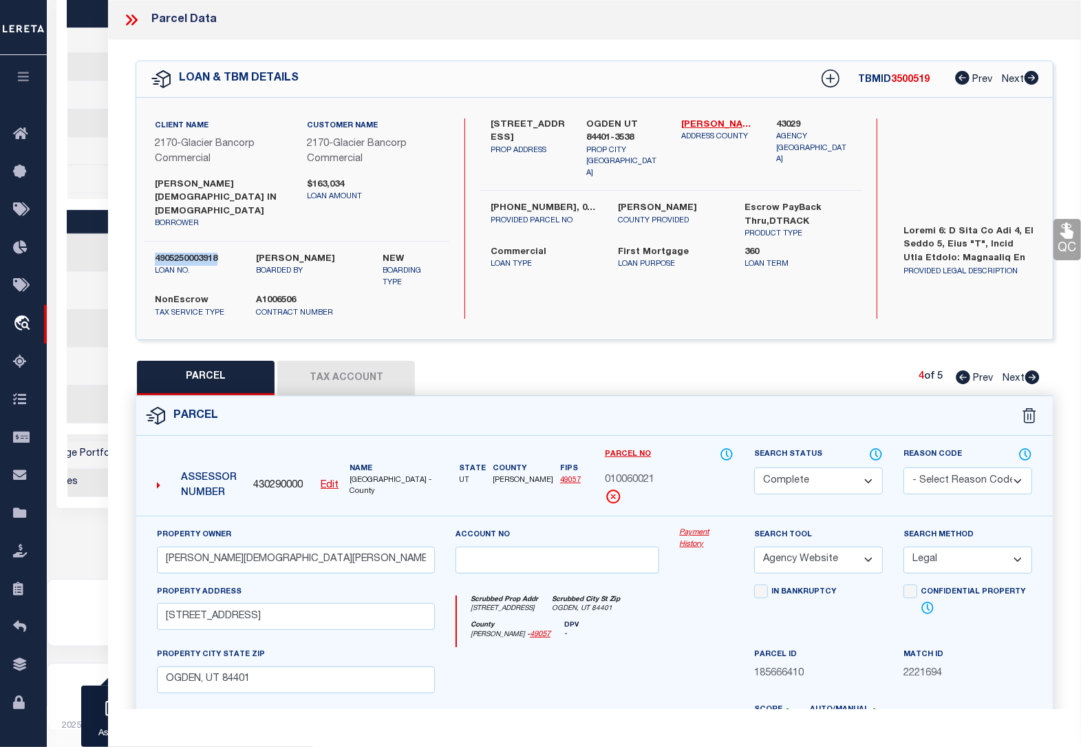
click at [1067, 239] on icon at bounding box center [1067, 231] width 13 height 16
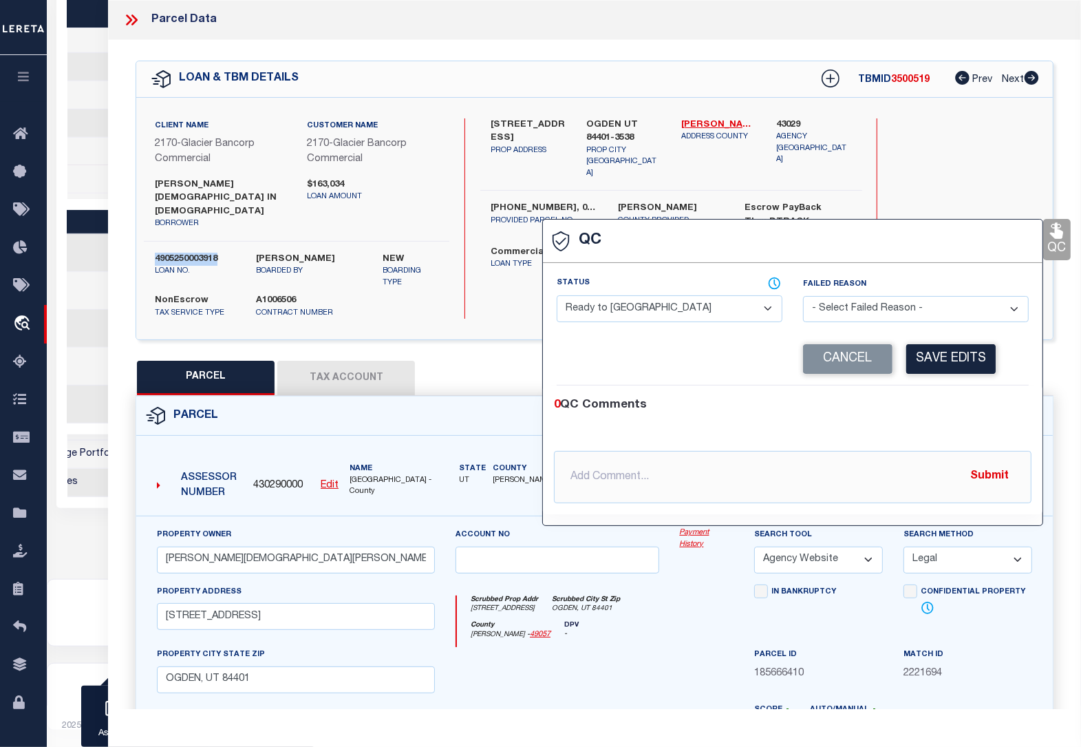
click at [668, 313] on select "- Select Status - Ready to QC Correct Incorrect" at bounding box center [670, 308] width 226 height 27
click at [557, 297] on select "- Select Status - Ready to QC Correct Incorrect" at bounding box center [670, 308] width 226 height 27
click at [947, 365] on button "Save Edits" at bounding box center [950, 359] width 89 height 30
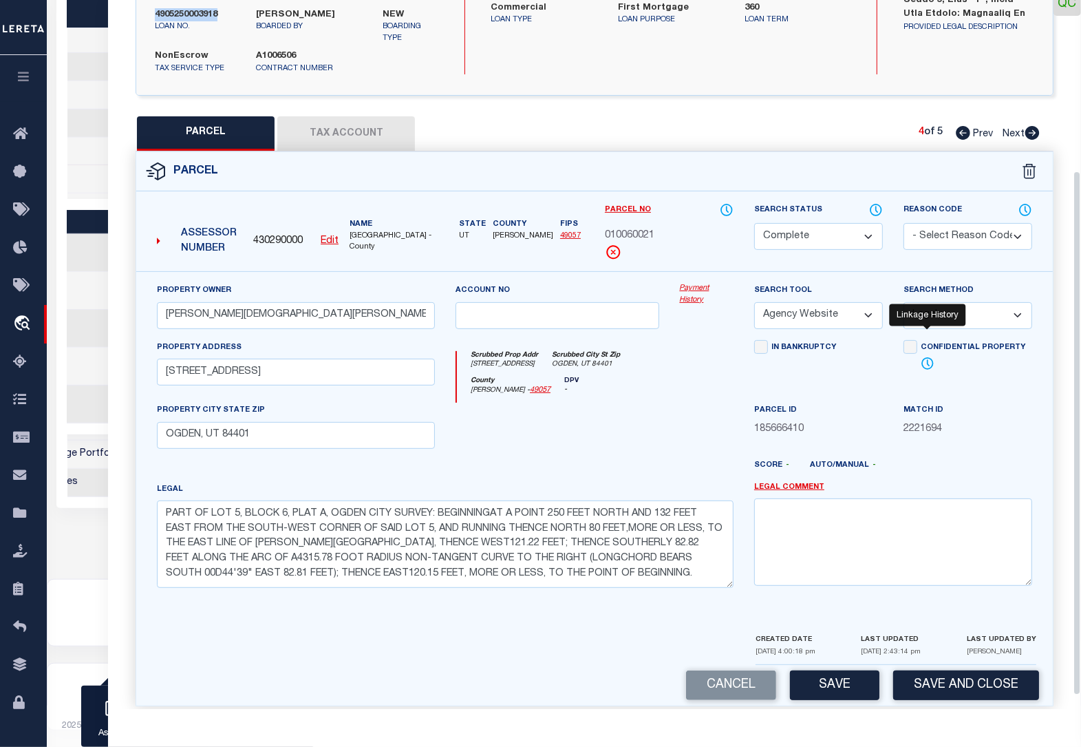
scroll to position [248, 0]
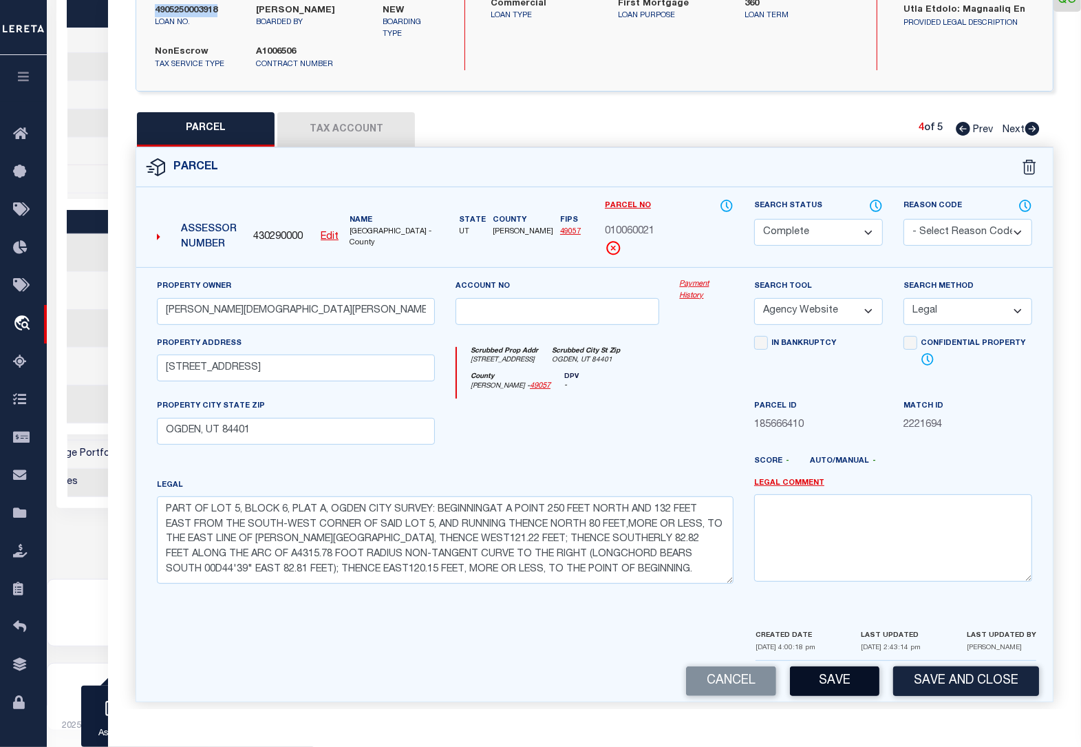
click at [838, 673] on button "Save" at bounding box center [834, 681] width 89 height 30
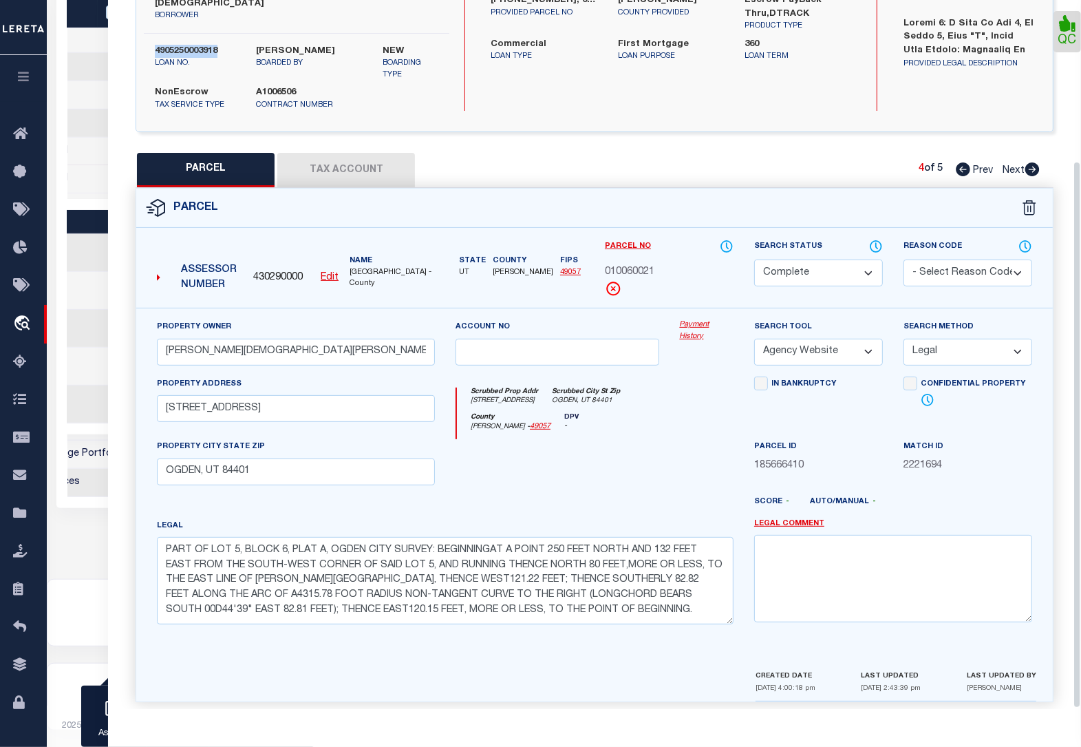
scroll to position [0, 555]
click at [1036, 162] on icon at bounding box center [1032, 169] width 14 height 14
click at [1065, 35] on link "QC" at bounding box center [1068, 31] width 28 height 41
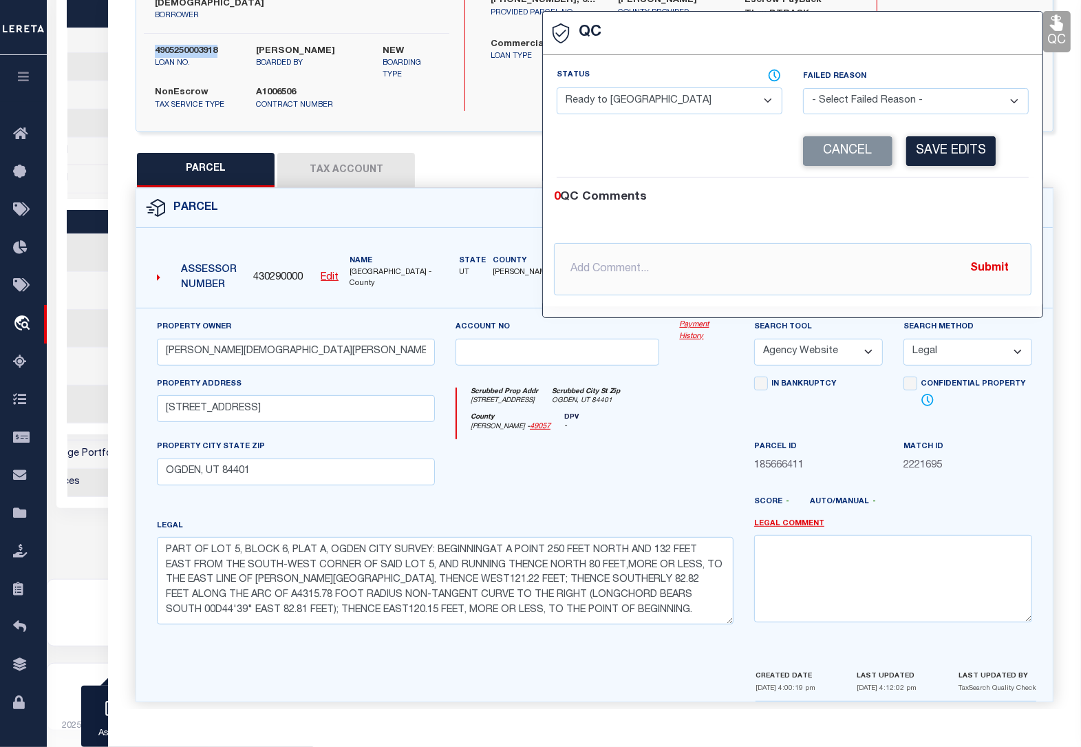
click at [694, 107] on select "- Select Status - Ready to QC Correct Incorrect" at bounding box center [670, 100] width 226 height 27
click at [557, 89] on select "- Select Status - Ready to QC Correct Incorrect" at bounding box center [670, 100] width 226 height 27
click at [947, 157] on button "Save Edits" at bounding box center [950, 151] width 89 height 30
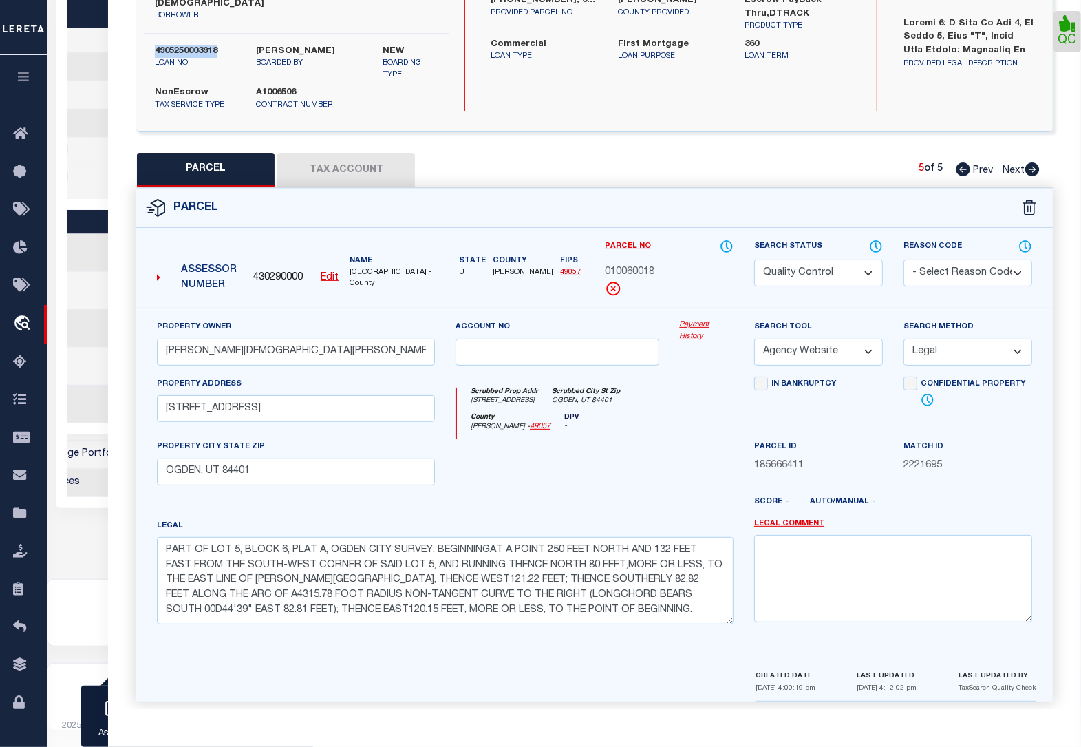
click at [824, 259] on select "Automated Search Bad Parcel Complete Duplicate Parcel High Dollar Reporting In …" at bounding box center [818, 272] width 129 height 27
click at [754, 259] on select "Automated Search Bad Parcel Complete Duplicate Parcel High Dollar Reporting In …" at bounding box center [818, 272] width 129 height 27
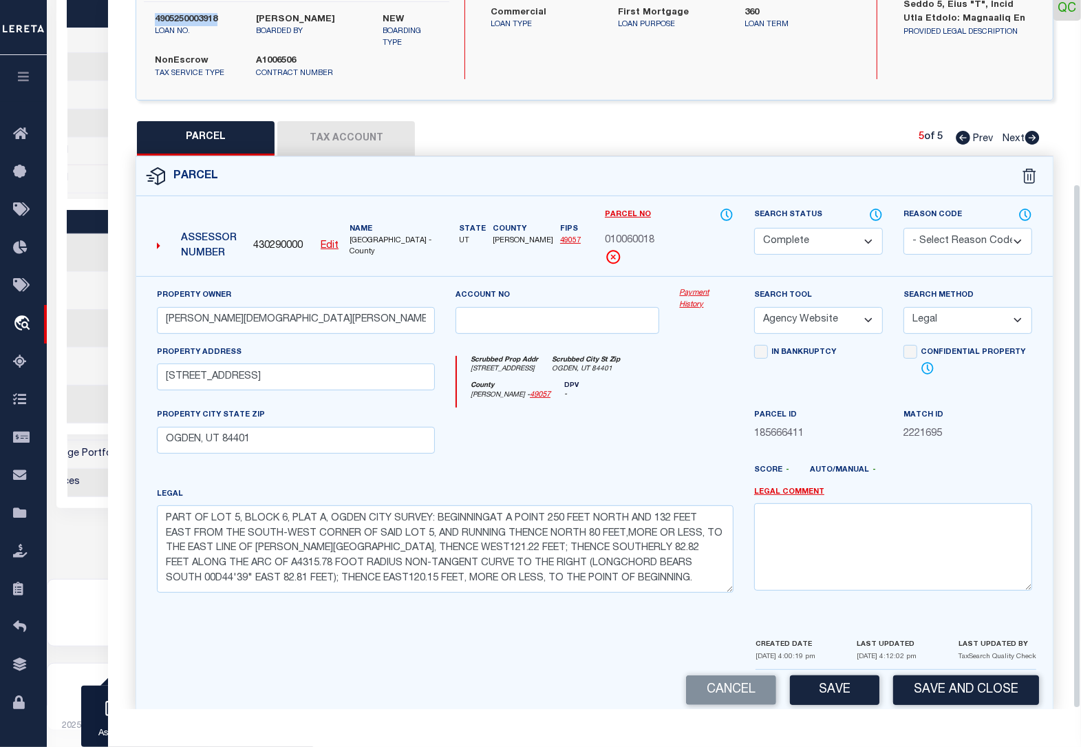
scroll to position [248, 0]
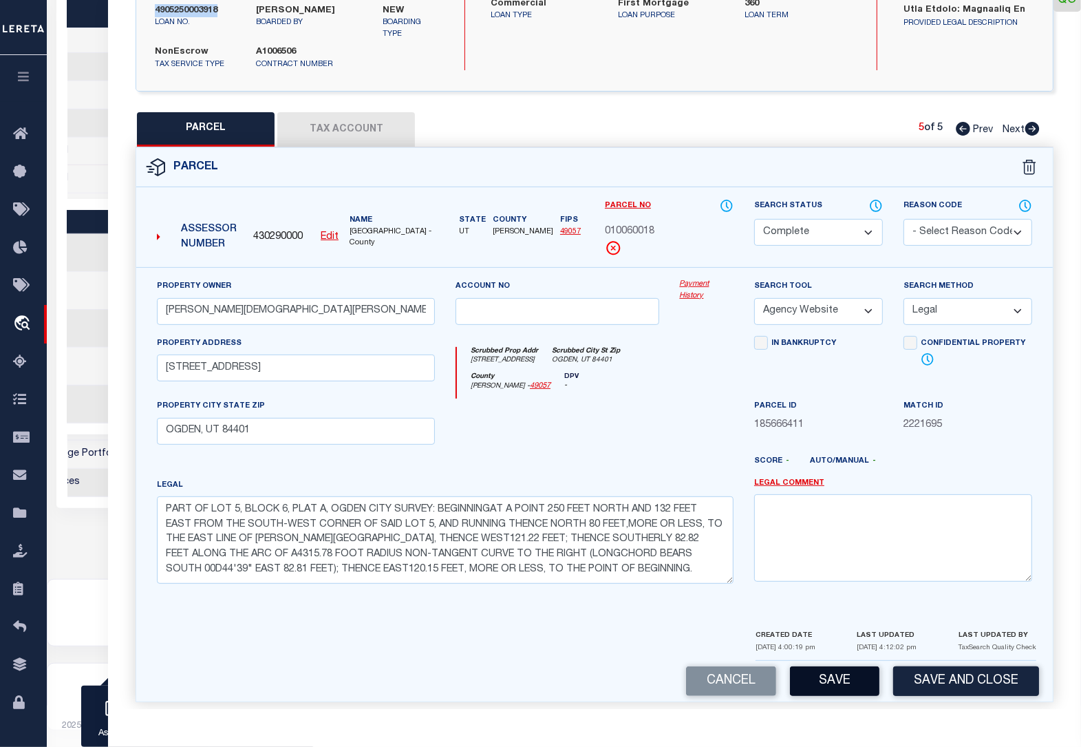
click at [843, 668] on button "Save" at bounding box center [834, 681] width 89 height 30
click at [835, 668] on button "Save" at bounding box center [834, 681] width 89 height 30
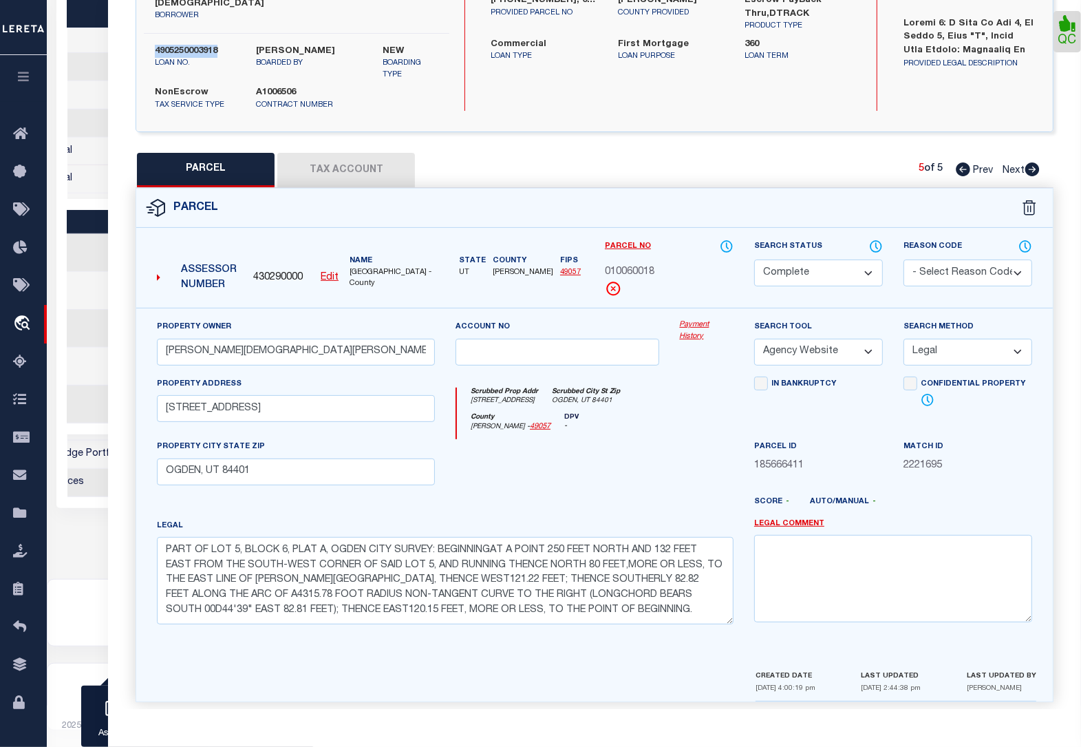
click at [961, 162] on icon at bounding box center [963, 169] width 14 height 14
click at [957, 162] on icon at bounding box center [963, 169] width 14 height 14
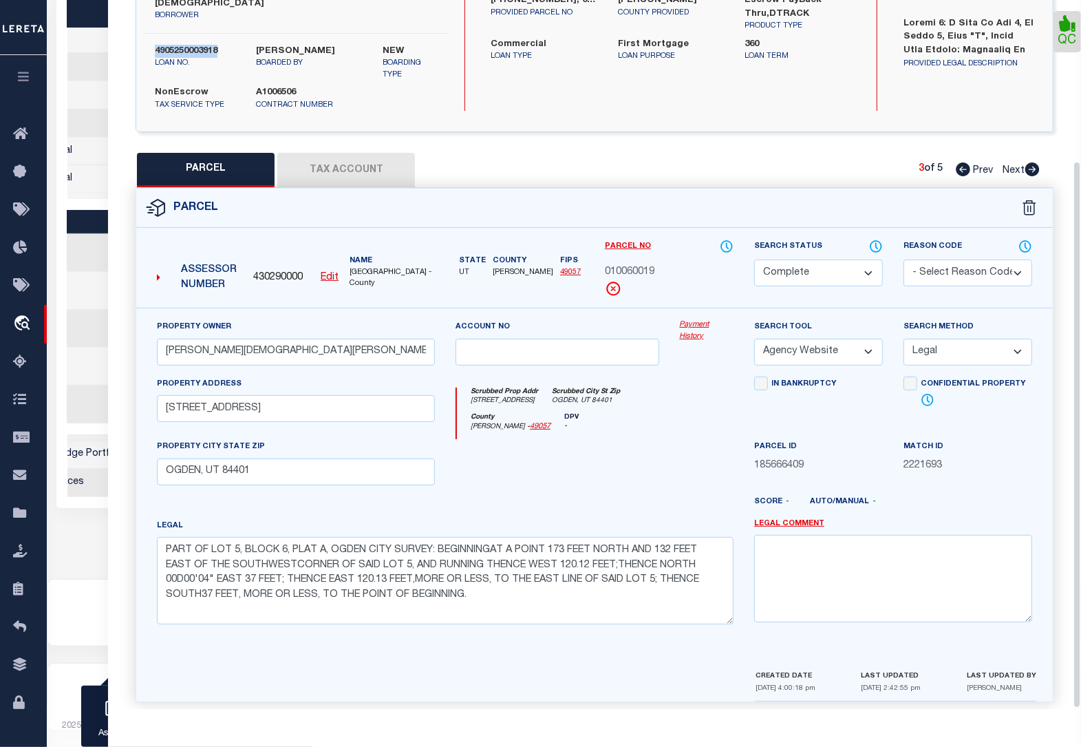
scroll to position [208, 0]
click at [957, 162] on icon at bounding box center [963, 169] width 14 height 14
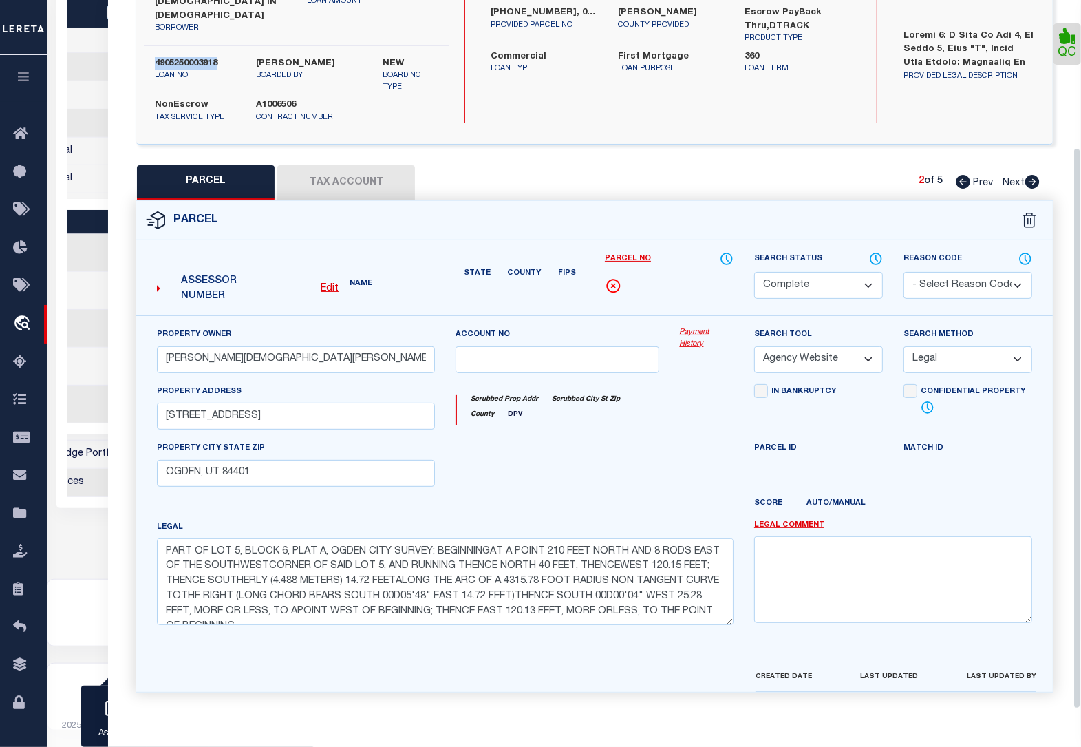
scroll to position [0, 555]
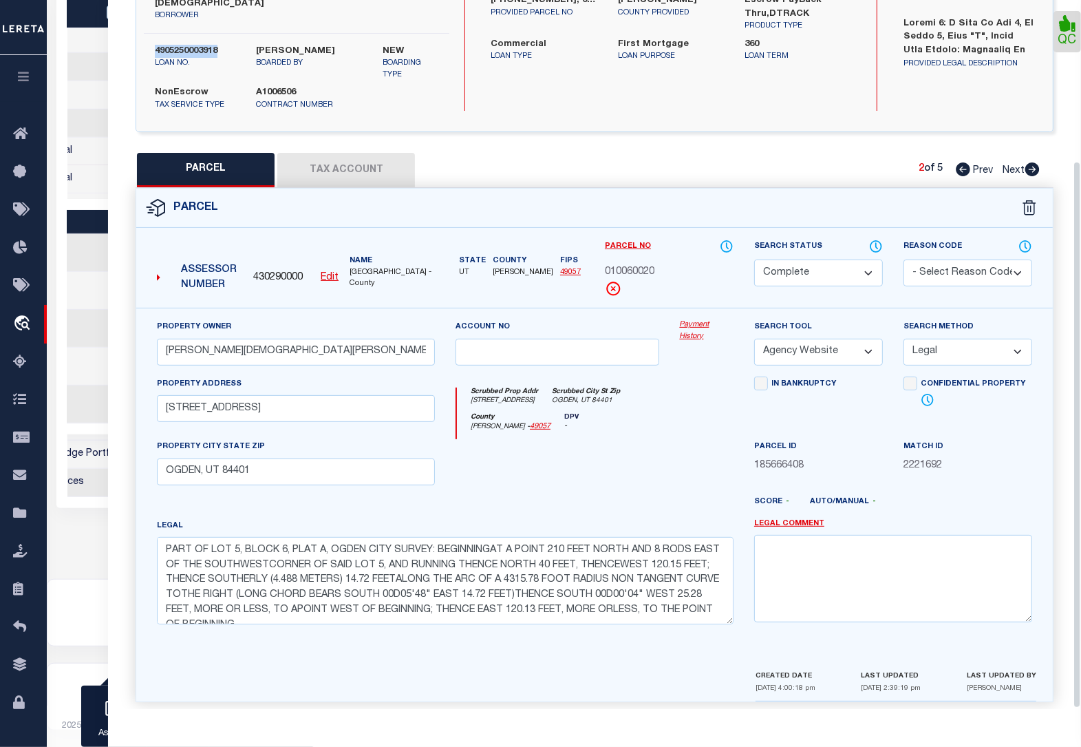
click at [957, 162] on icon at bounding box center [963, 169] width 14 height 14
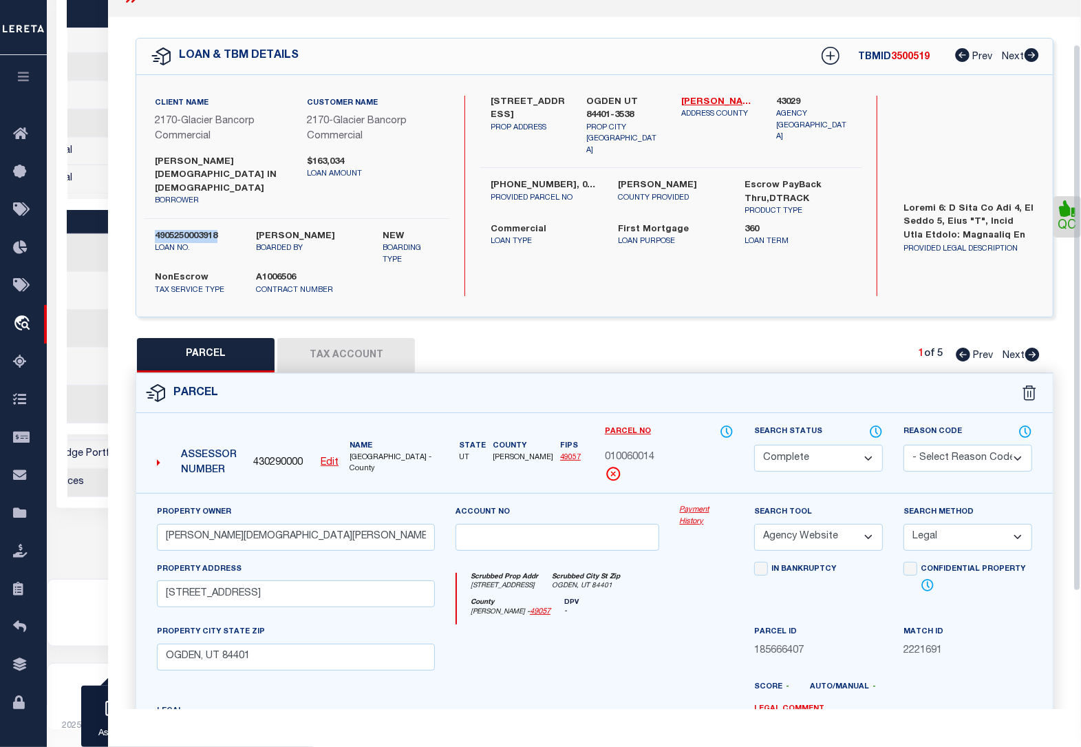
scroll to position [0, 0]
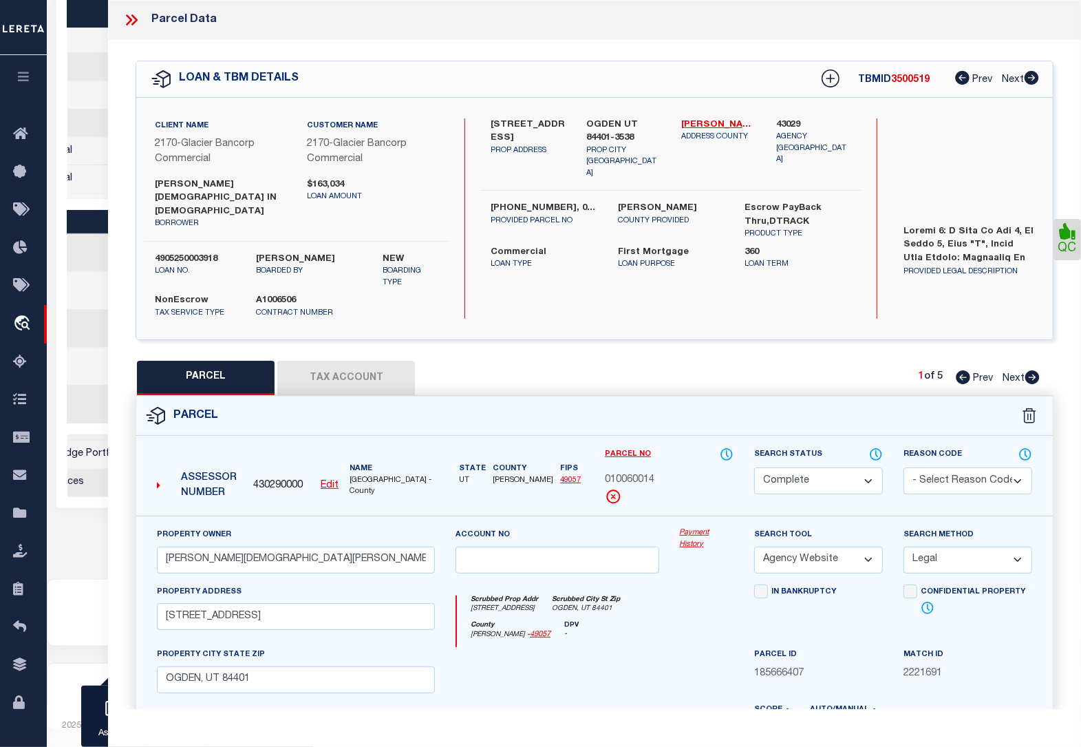
click at [126, 15] on icon at bounding box center [129, 19] width 6 height 11
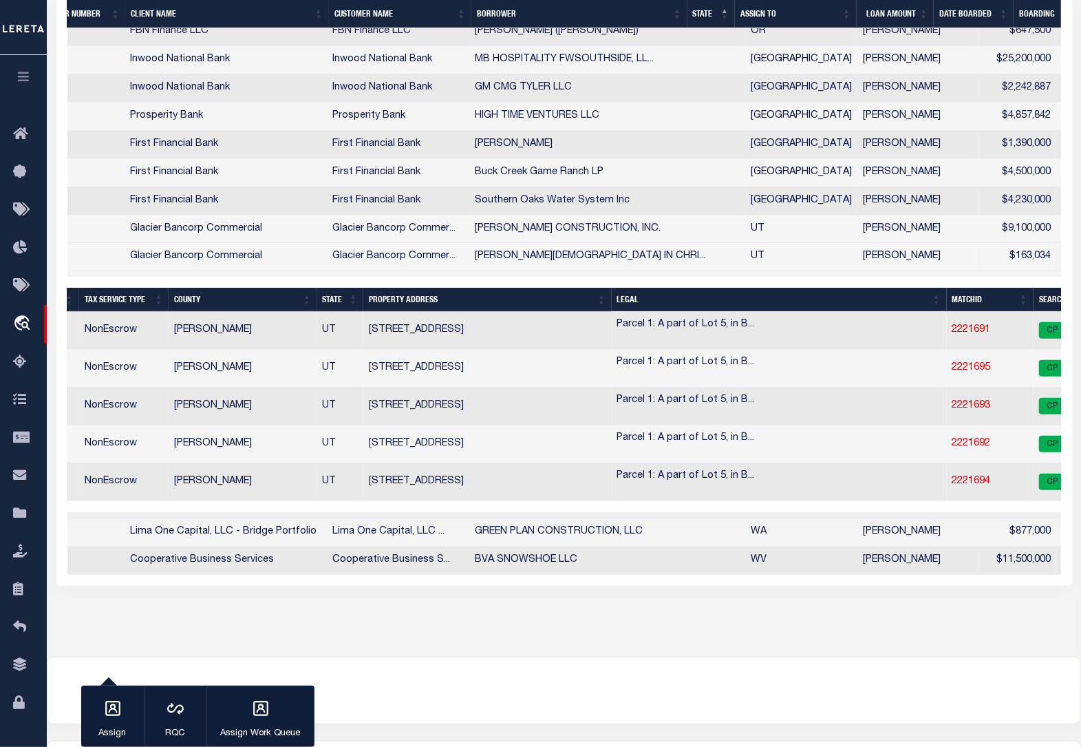
scroll to position [0, 166]
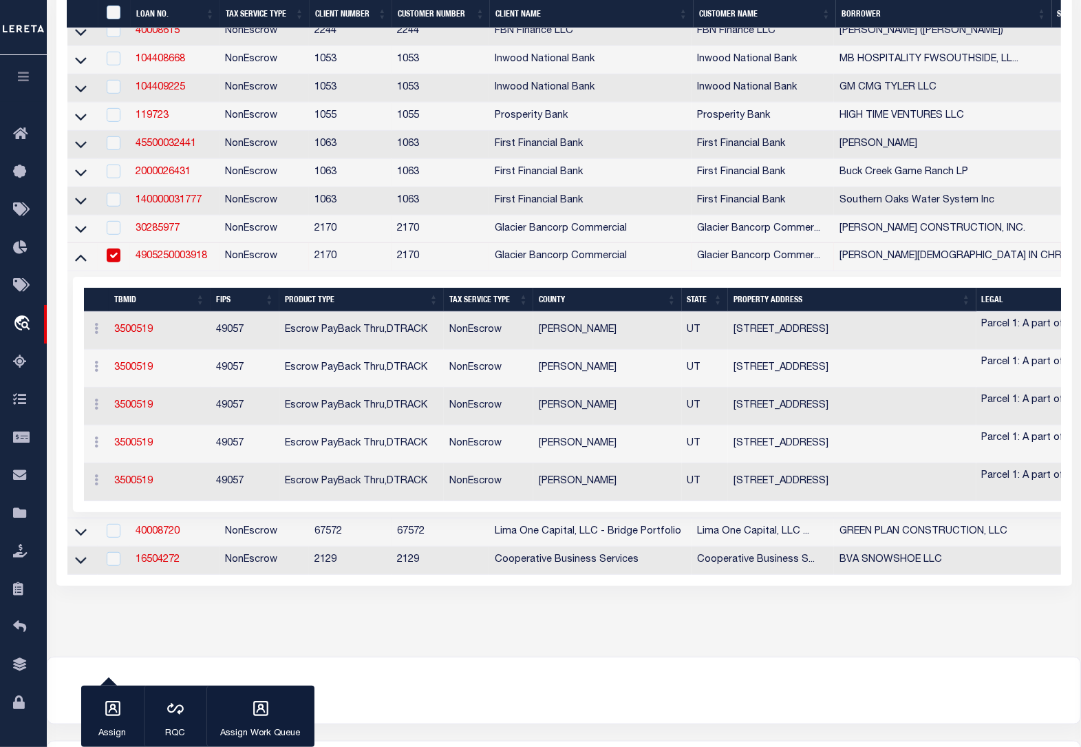
click at [114, 262] on input "checkbox" at bounding box center [114, 255] width 14 height 14
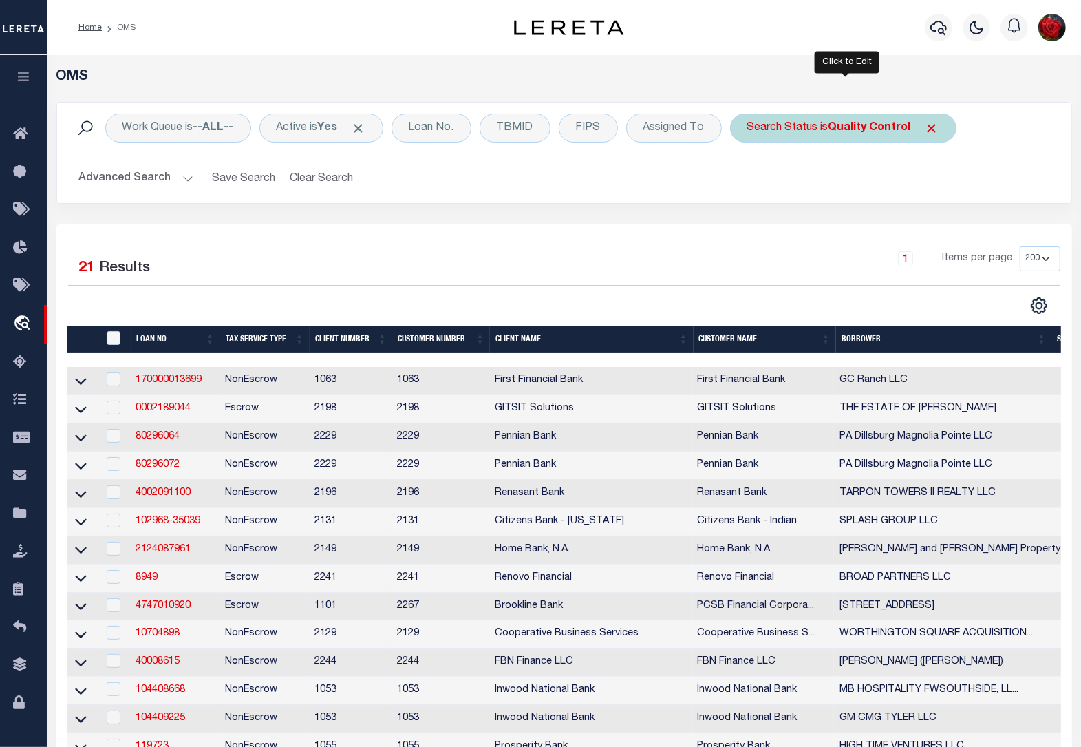
click at [876, 131] on b "Quality Control" at bounding box center [870, 127] width 83 height 11
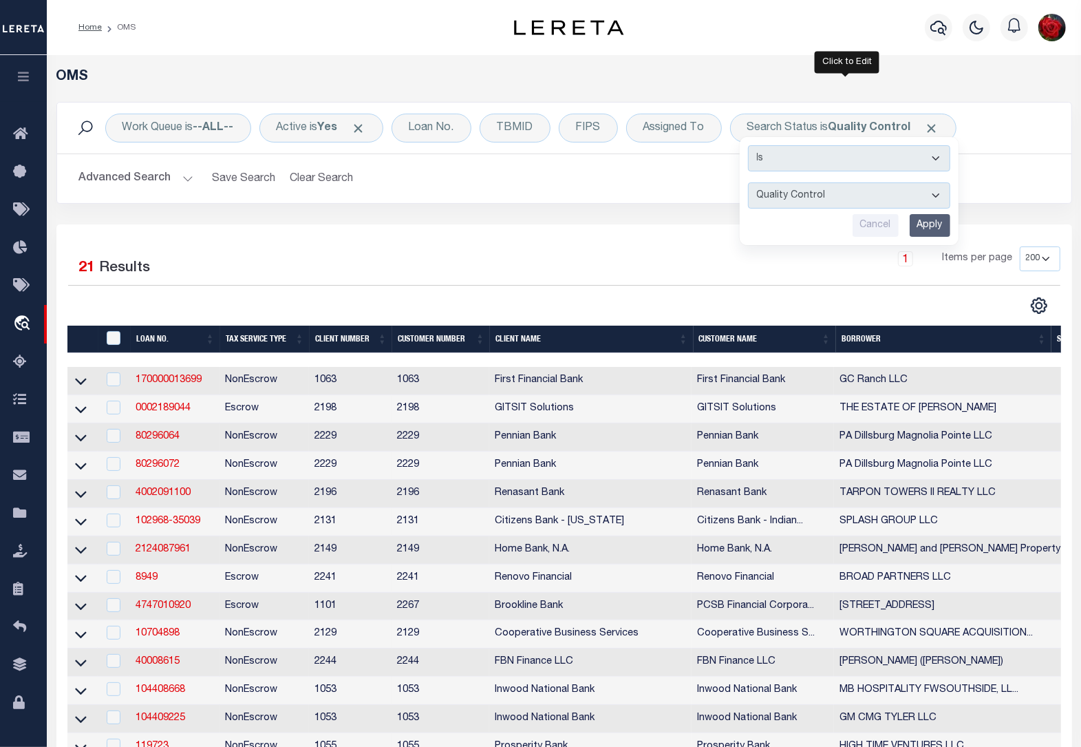
click at [930, 225] on input "Apply" at bounding box center [930, 225] width 41 height 23
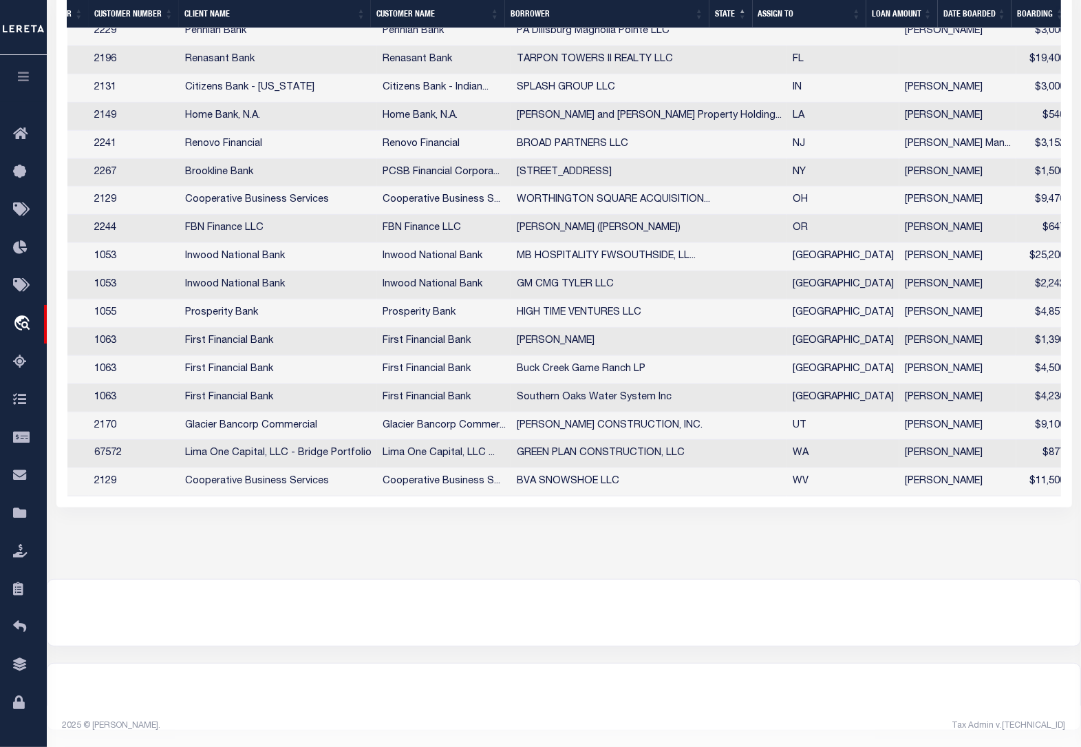
scroll to position [0, 52]
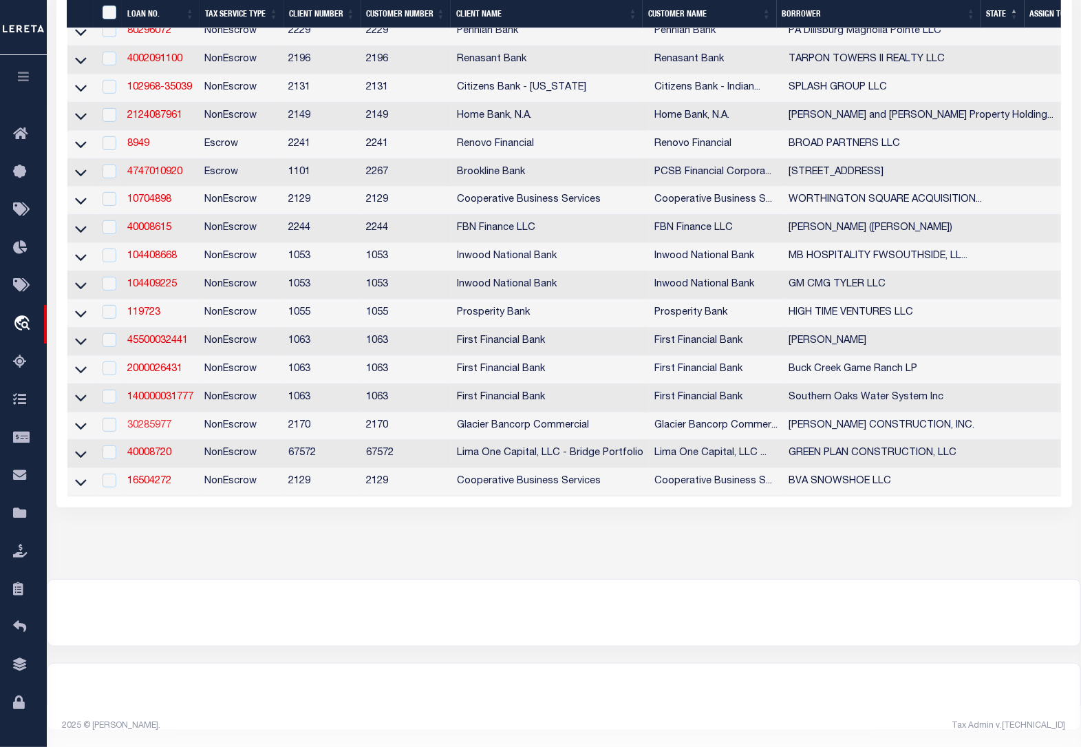
click at [147, 420] on link "30285977" at bounding box center [149, 425] width 44 height 10
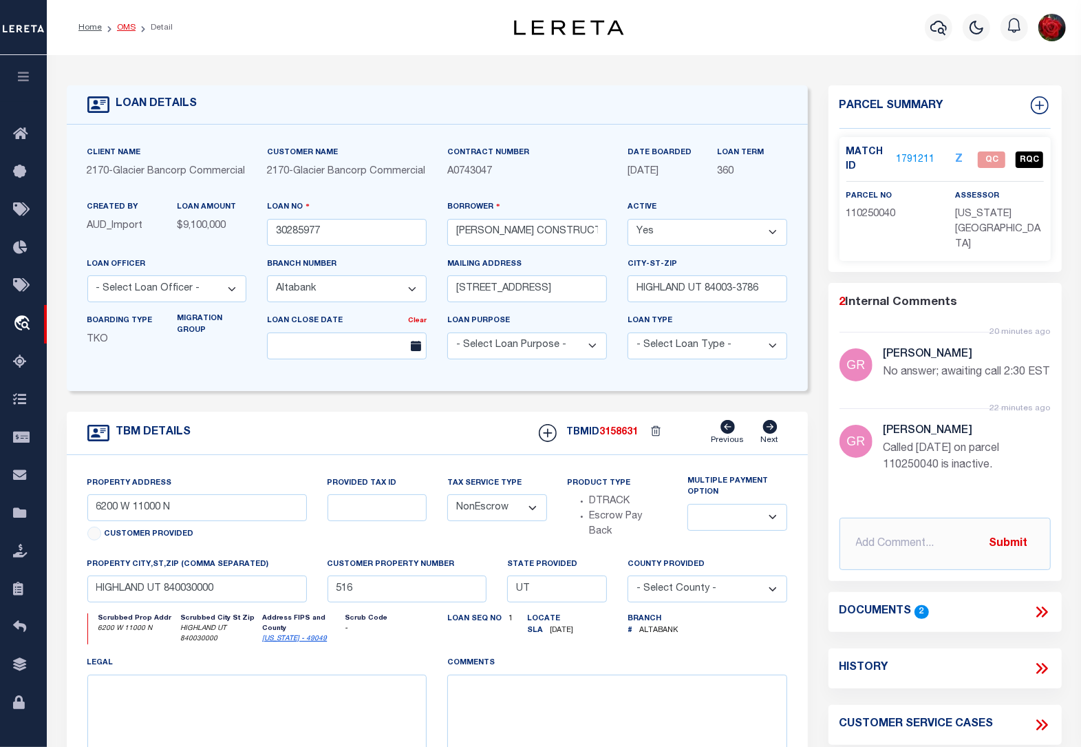
click at [118, 25] on link "OMS" at bounding box center [126, 27] width 19 height 8
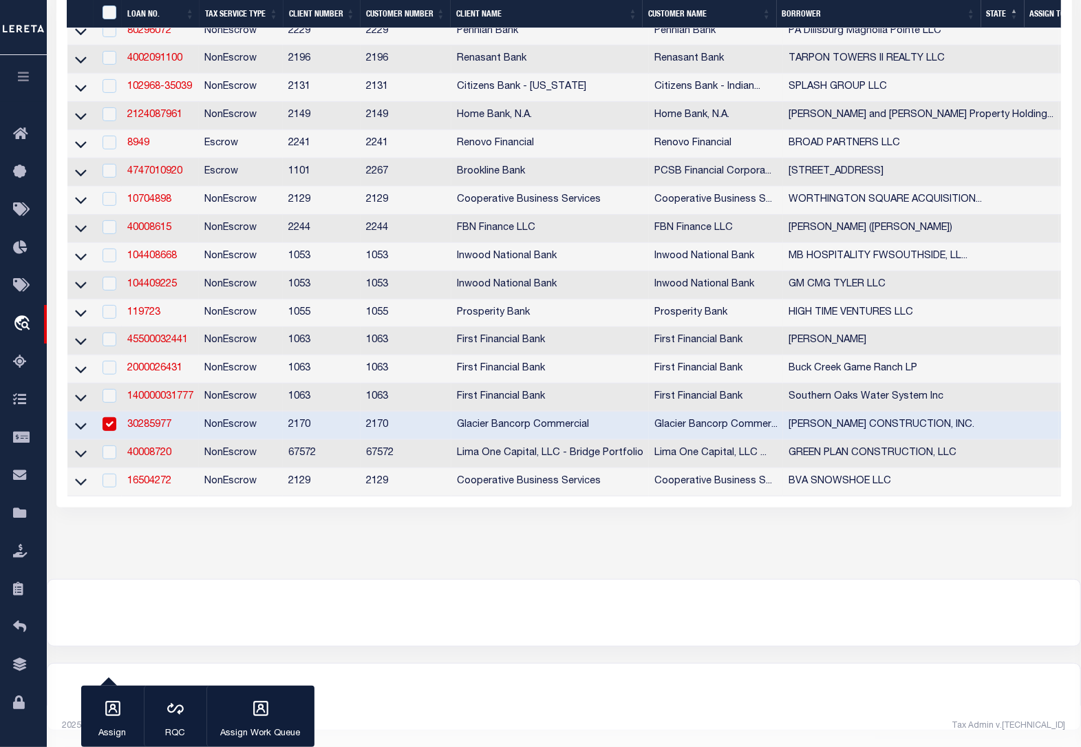
click at [114, 417] on input "checkbox" at bounding box center [110, 424] width 14 height 14
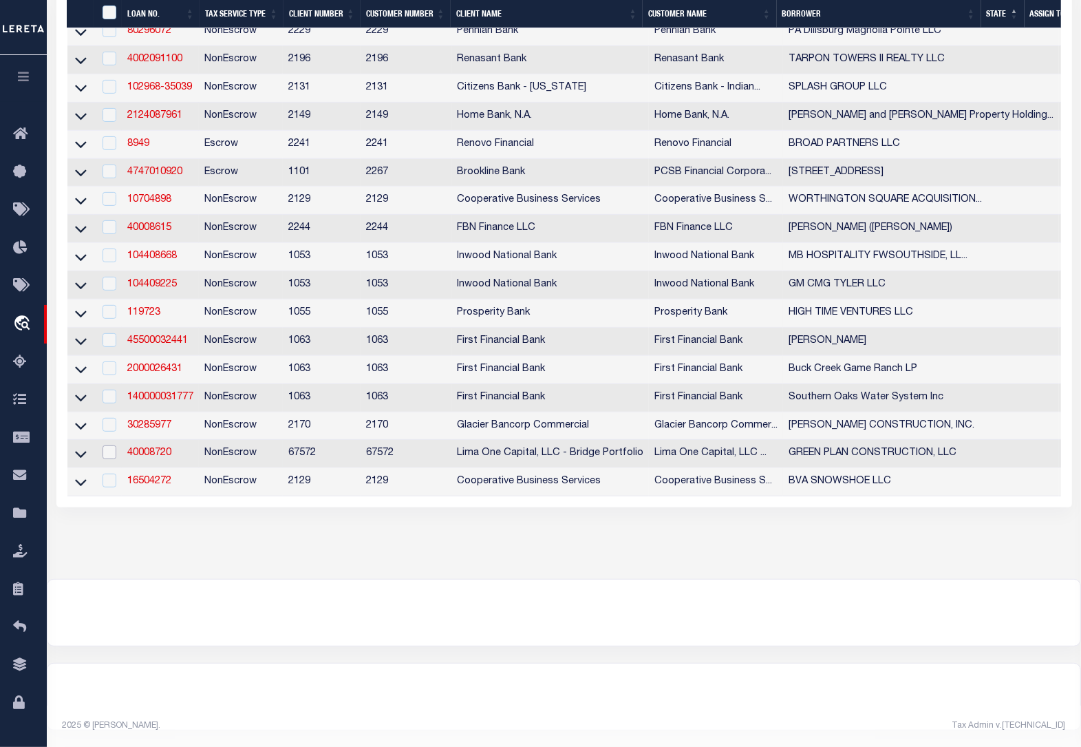
click at [109, 446] on input "checkbox" at bounding box center [110, 452] width 14 height 14
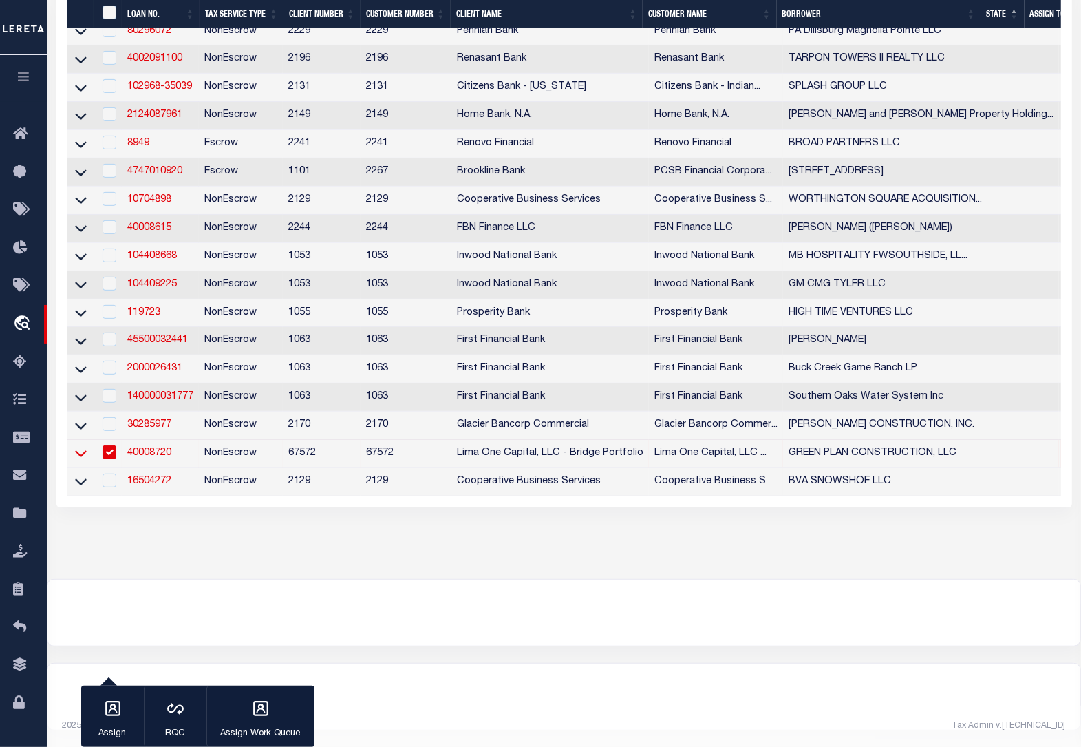
click at [83, 458] on icon at bounding box center [81, 454] width 12 height 7
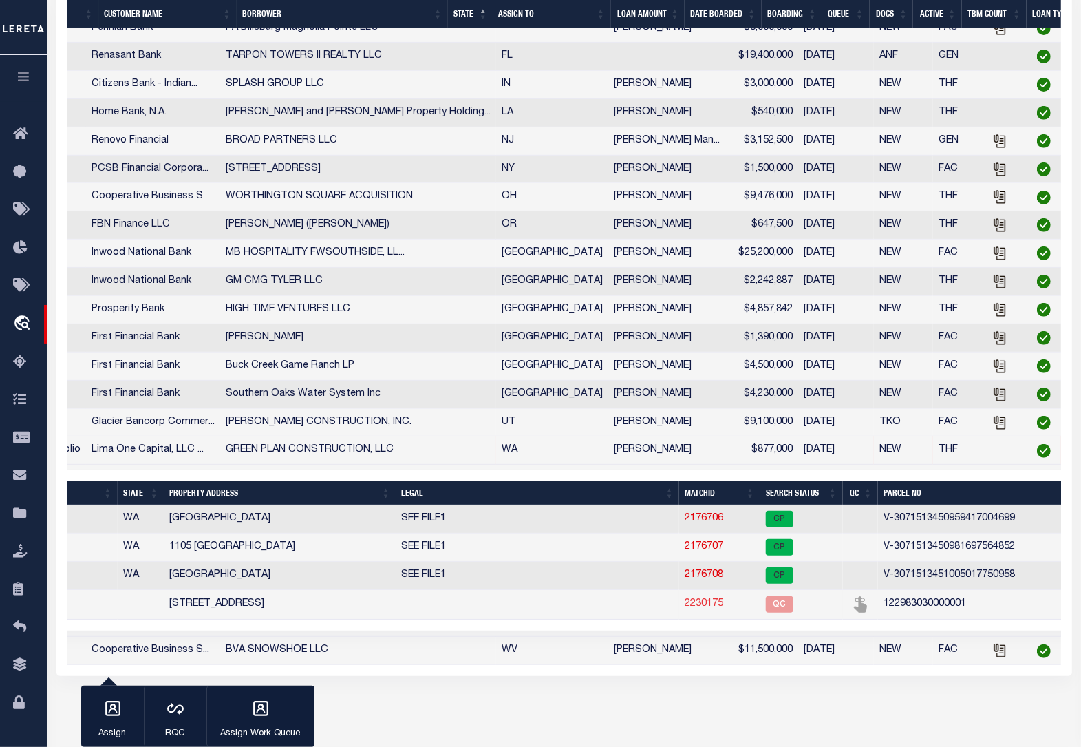
click at [685, 608] on link "2230175" at bounding box center [704, 604] width 39 height 10
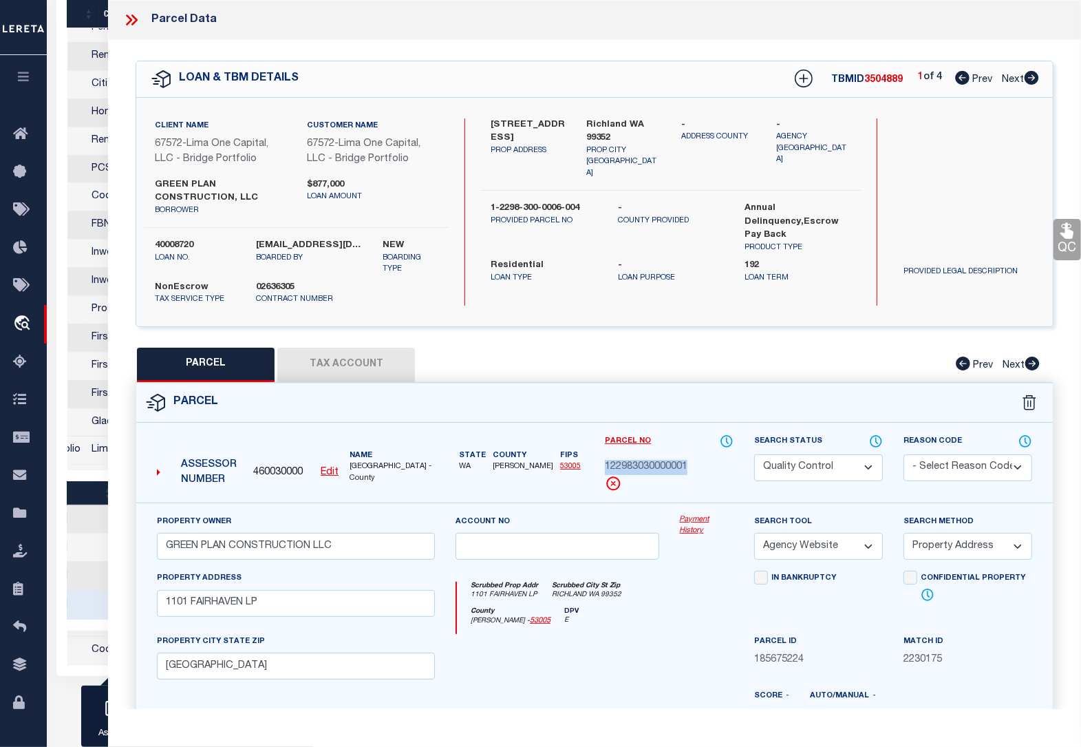
drag, startPoint x: 696, startPoint y: 471, endPoint x: 604, endPoint y: 469, distance: 91.6
click at [605, 469] on div "122983030000001" at bounding box center [669, 467] width 129 height 15
copy span "122983030000001"
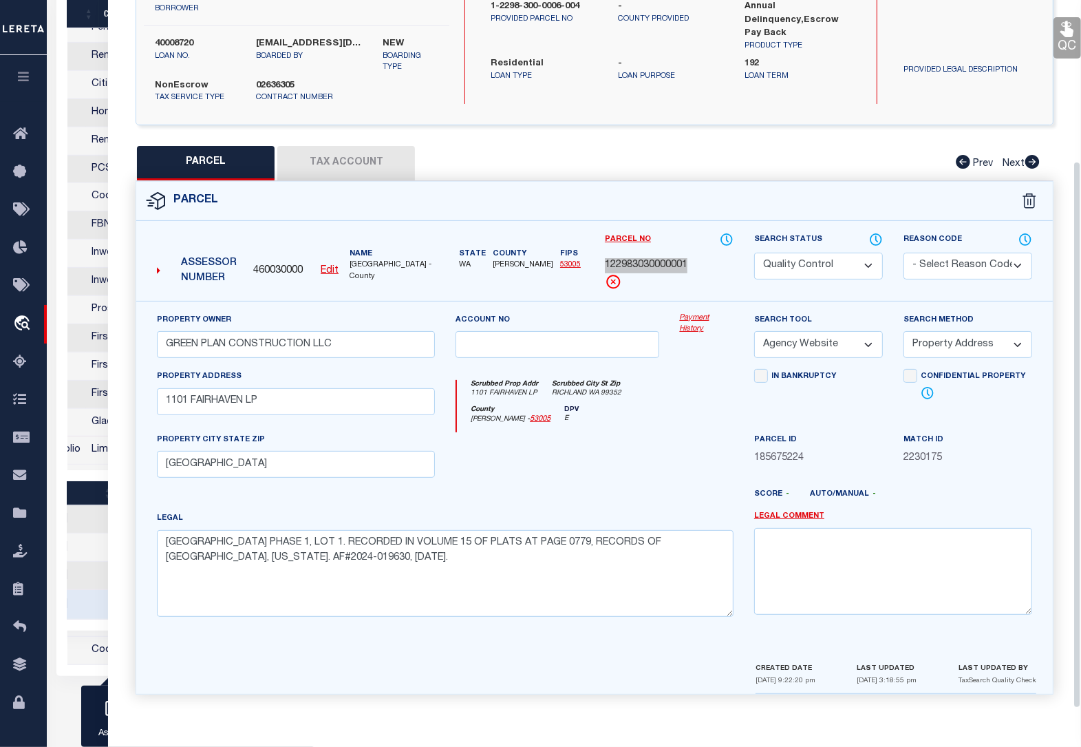
scroll to position [208, 0]
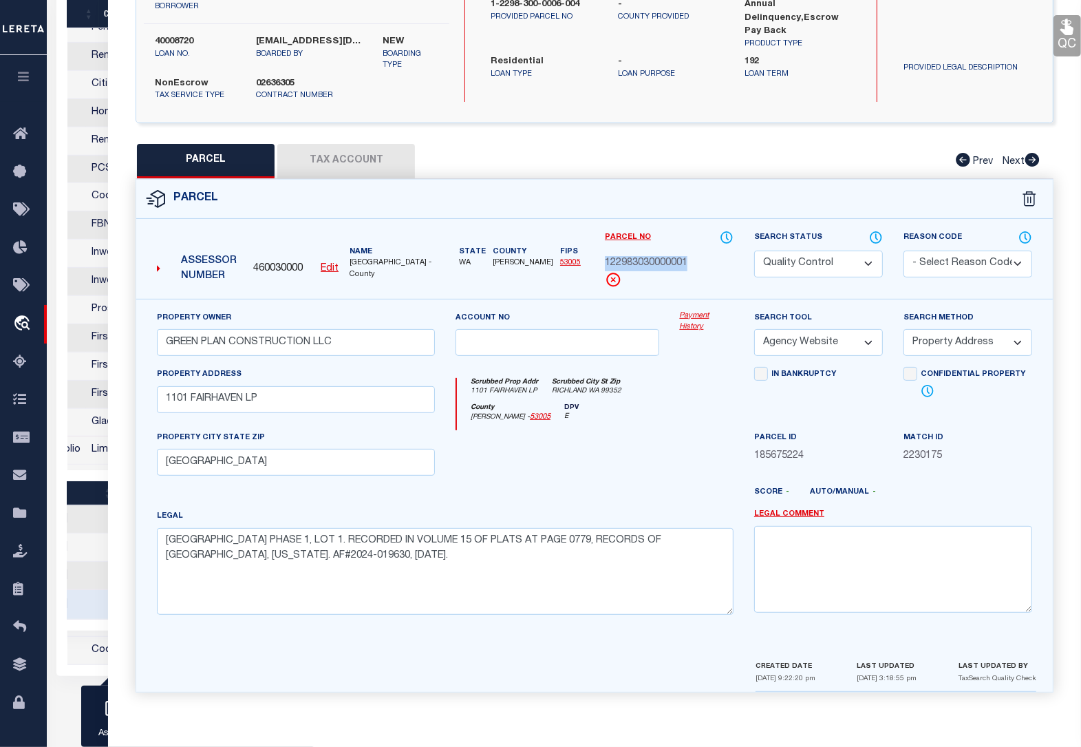
click at [1074, 19] on icon at bounding box center [1067, 27] width 18 height 18
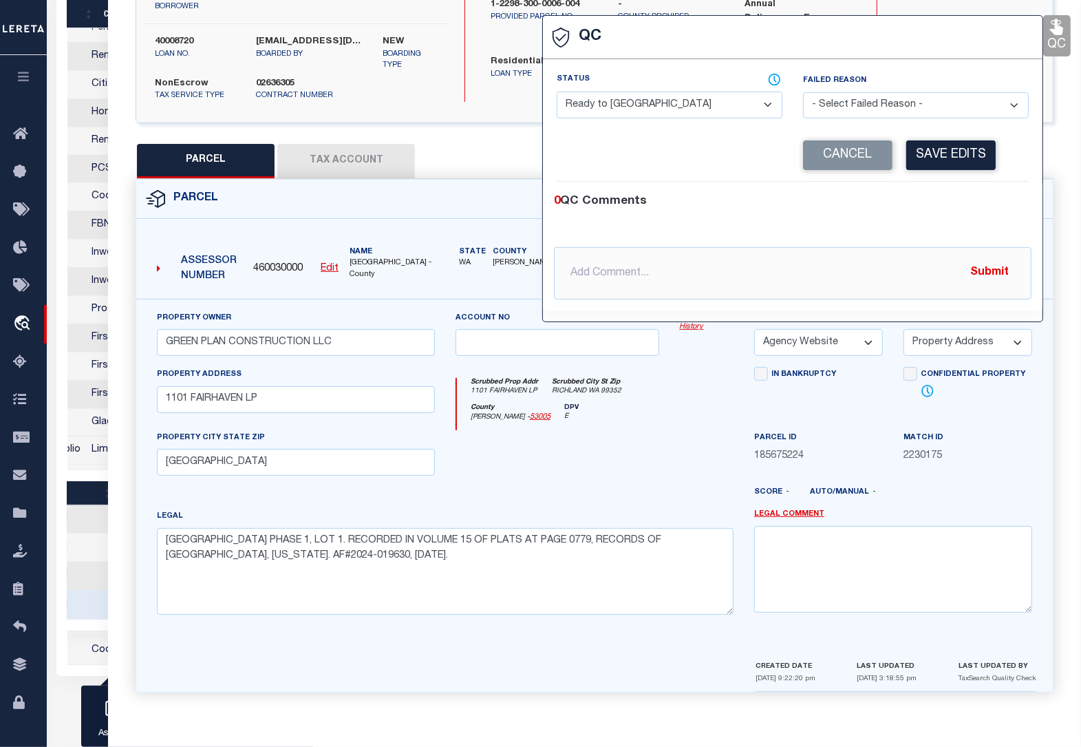
click at [648, 108] on select "- Select Status - Ready to QC Correct Incorrect" at bounding box center [670, 105] width 226 height 27
click at [557, 92] on select "- Select Status - Ready to QC Correct Incorrect" at bounding box center [670, 105] width 226 height 27
click at [927, 156] on button "Save Edits" at bounding box center [950, 155] width 89 height 30
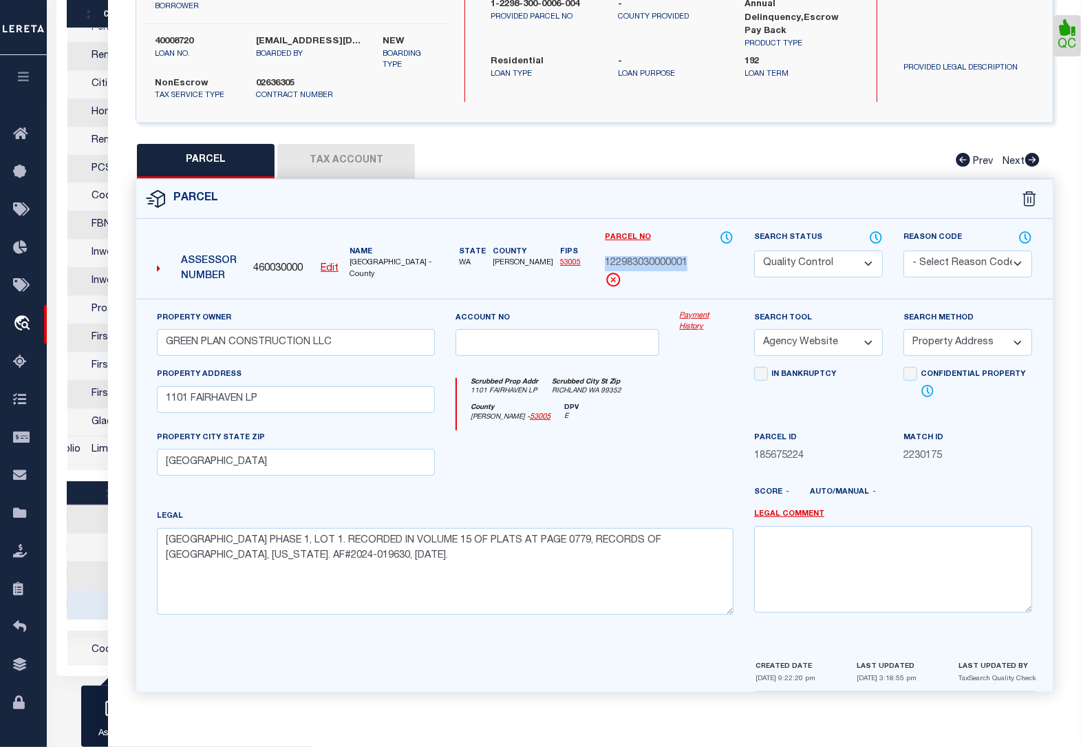
click at [791, 259] on select "Automated Search Bad Parcel Complete Duplicate Parcel High Dollar Reporting In …" at bounding box center [818, 264] width 129 height 27
click at [754, 251] on select "Automated Search Bad Parcel Complete Duplicate Parcel High Dollar Reporting In …" at bounding box center [818, 264] width 129 height 27
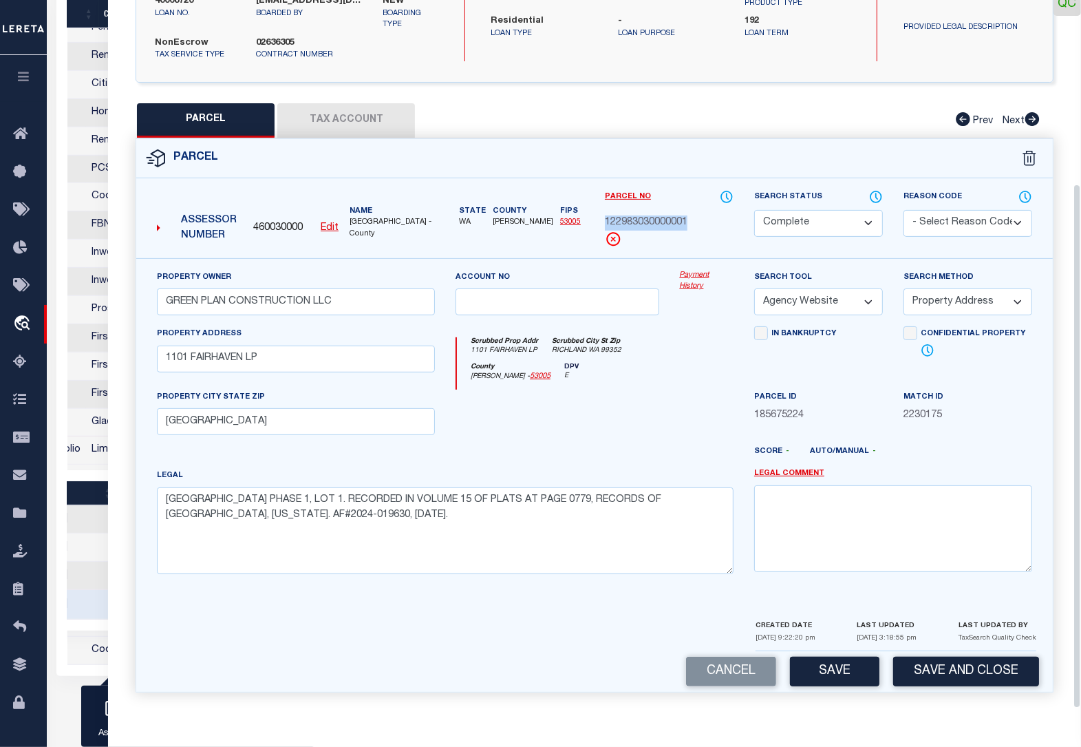
scroll to position [628, 0]
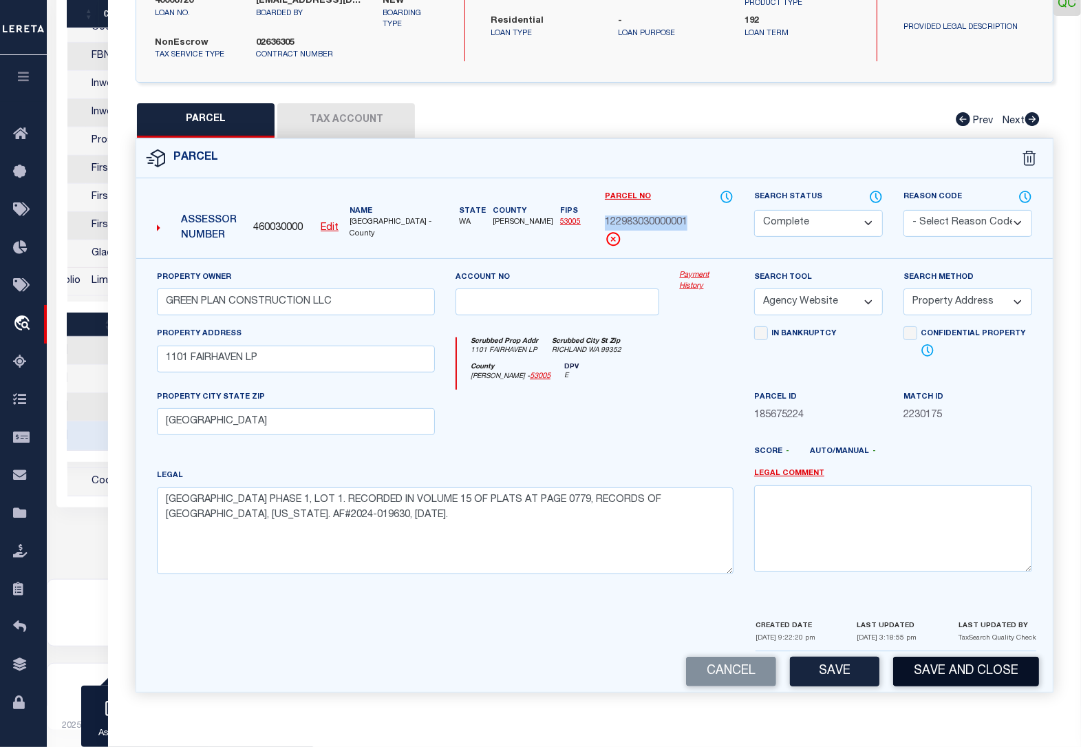
click at [931, 672] on button "Save and Close" at bounding box center [966, 672] width 146 height 30
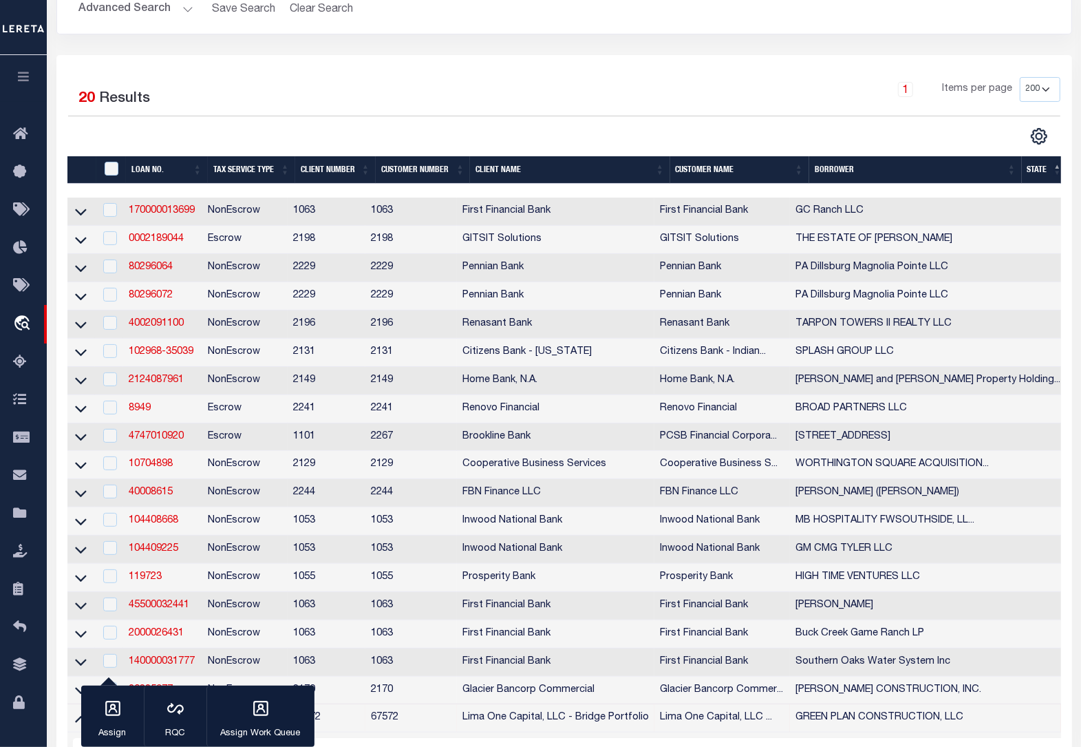
scroll to position [0, 0]
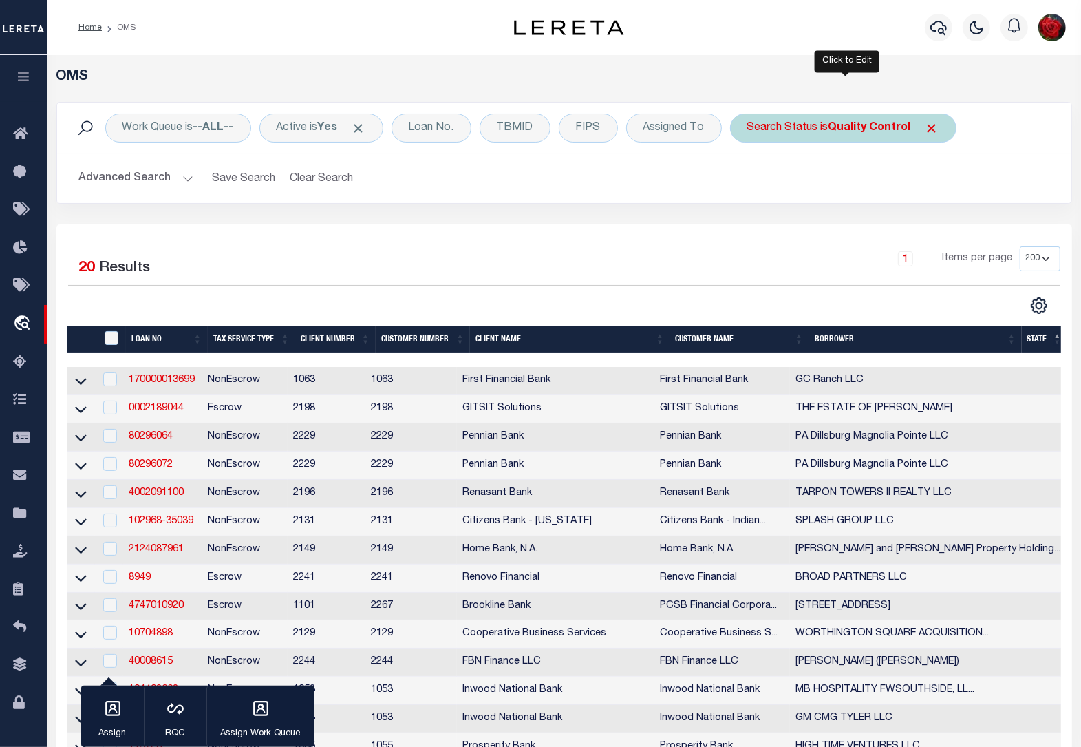
click at [891, 131] on b "Quality Control" at bounding box center [870, 127] width 83 height 11
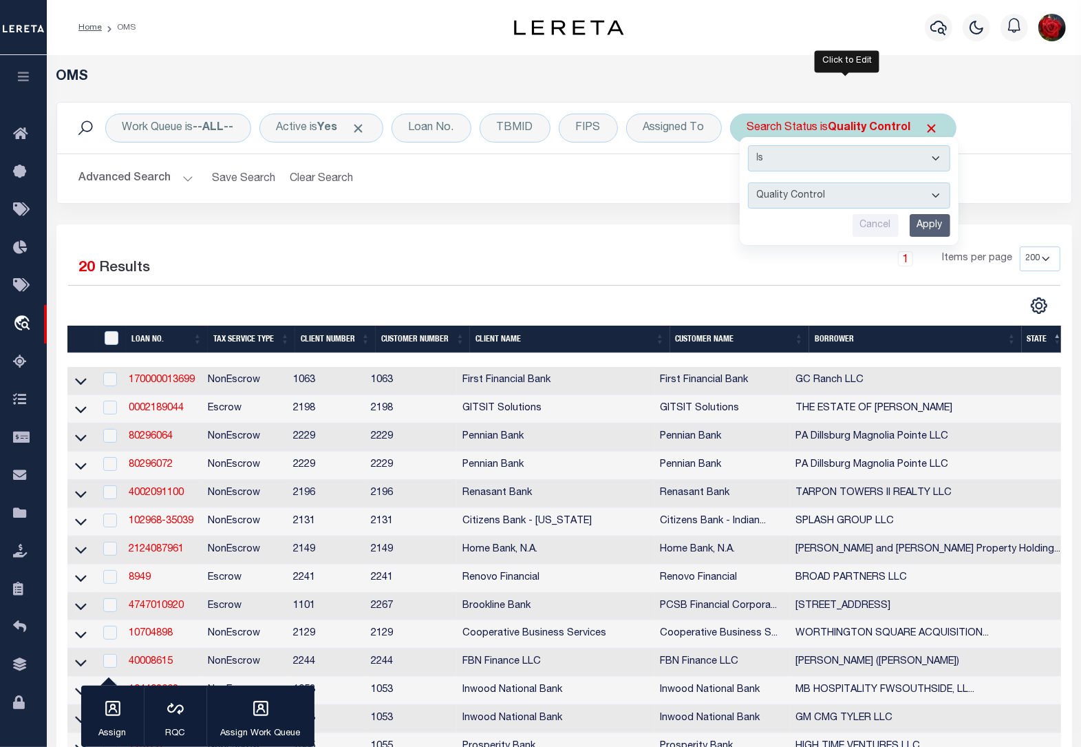
click at [928, 229] on input "Apply" at bounding box center [930, 225] width 41 height 23
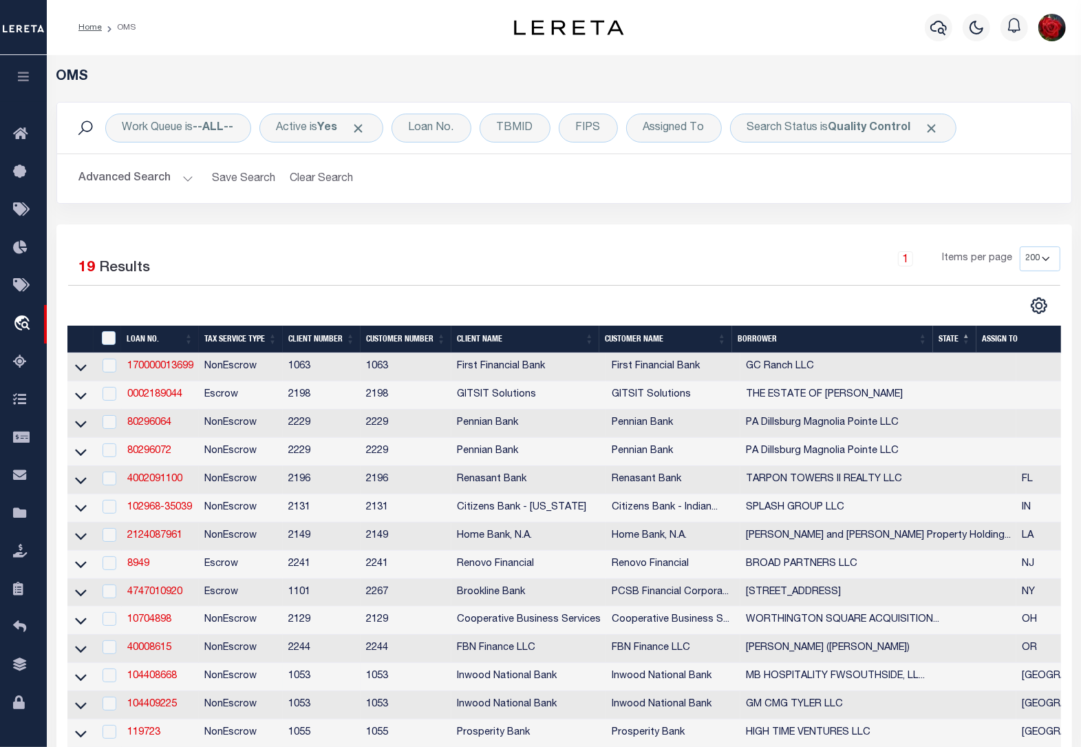
scroll to position [425, 0]
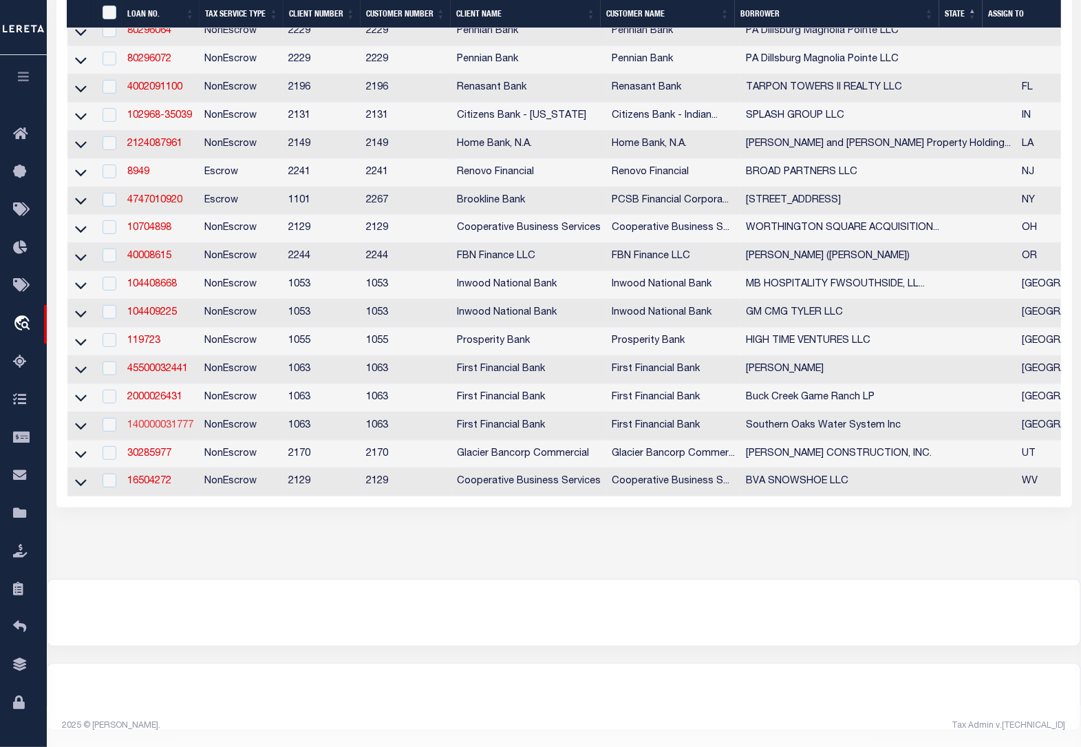
click at [156, 420] on link "140000031777" at bounding box center [160, 425] width 66 height 10
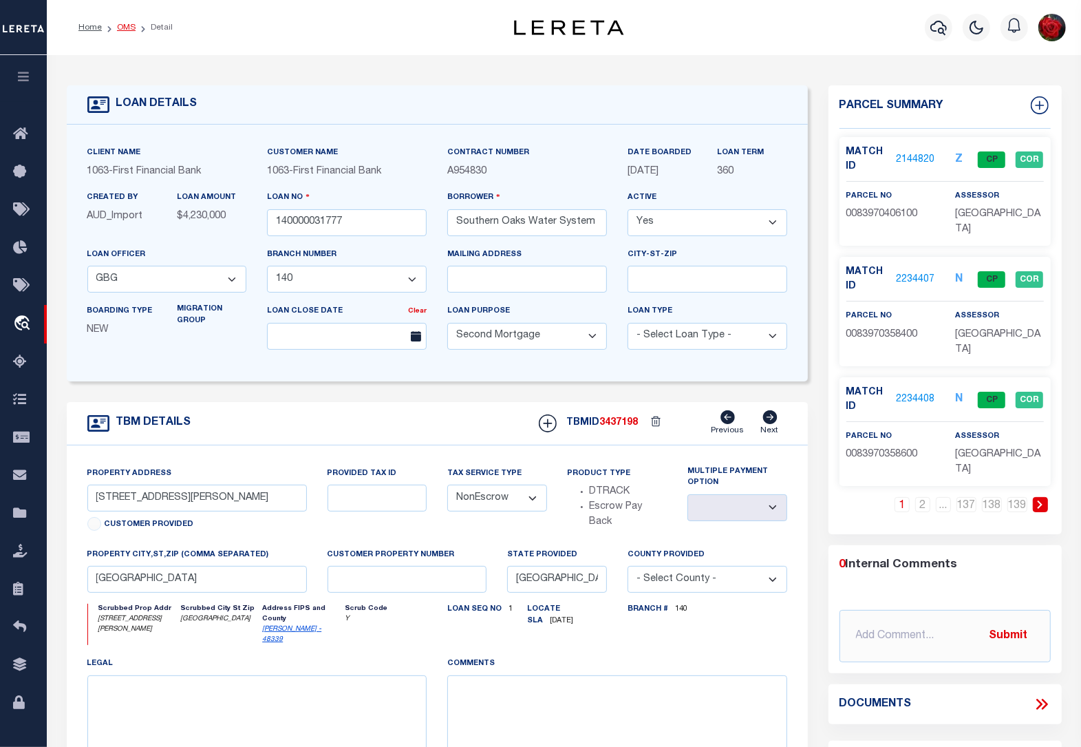
click at [131, 25] on link "OMS" at bounding box center [126, 27] width 19 height 8
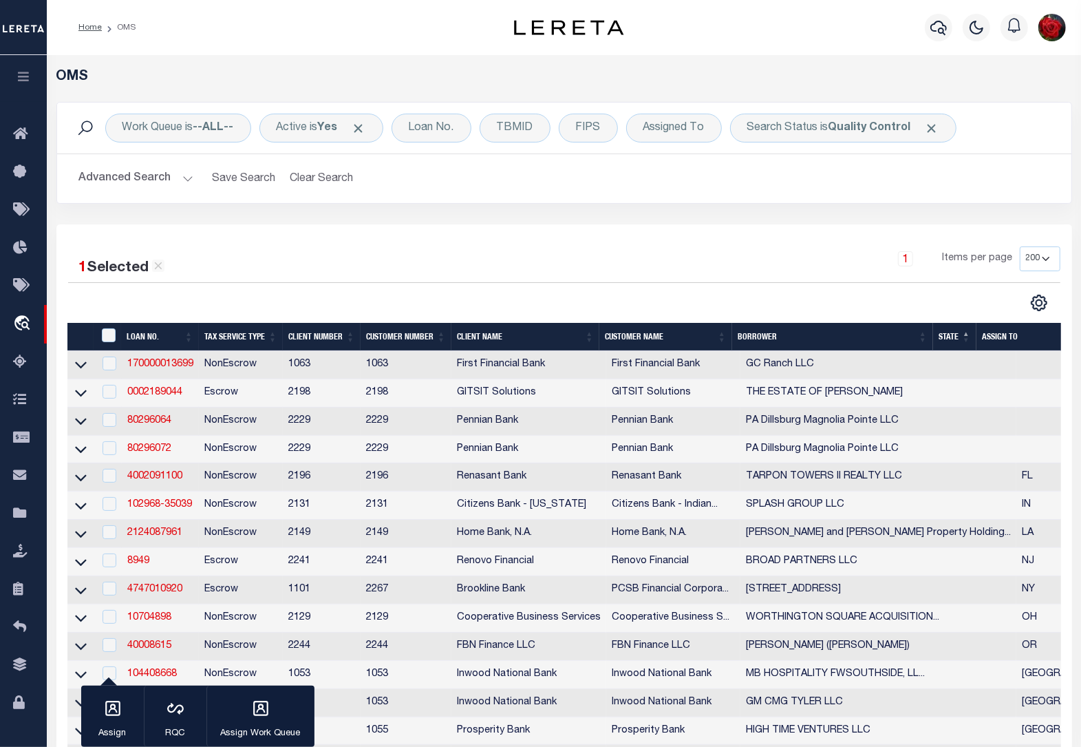
scroll to position [422, 0]
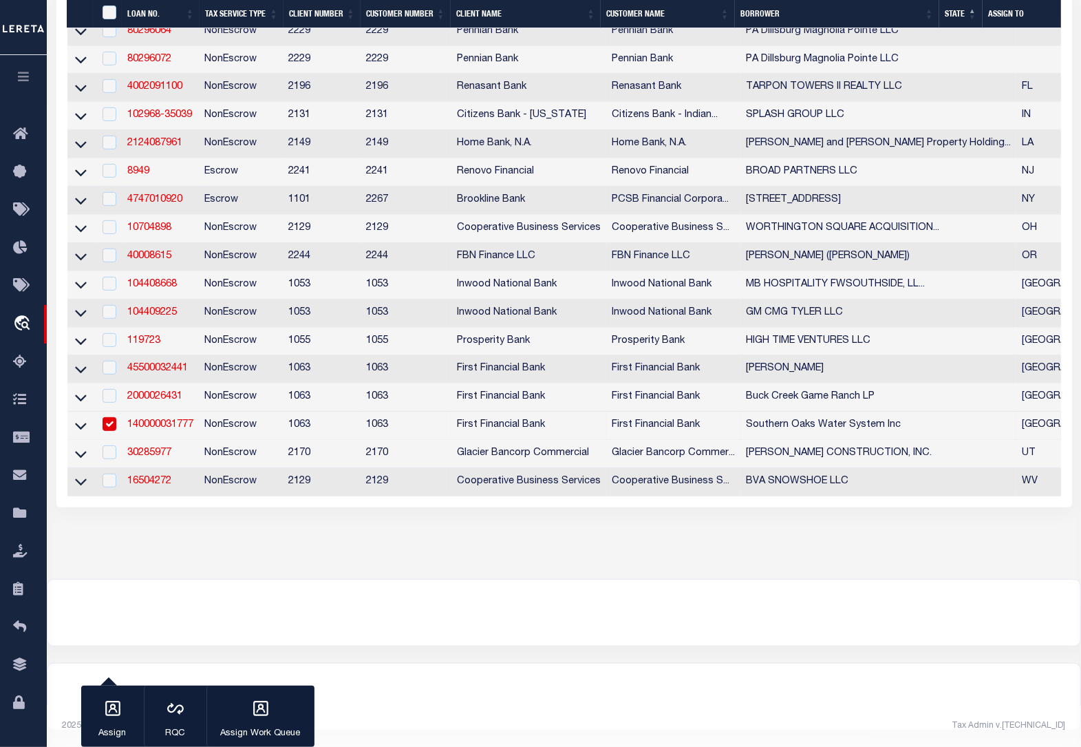
click at [110, 417] on input "checkbox" at bounding box center [110, 424] width 14 height 14
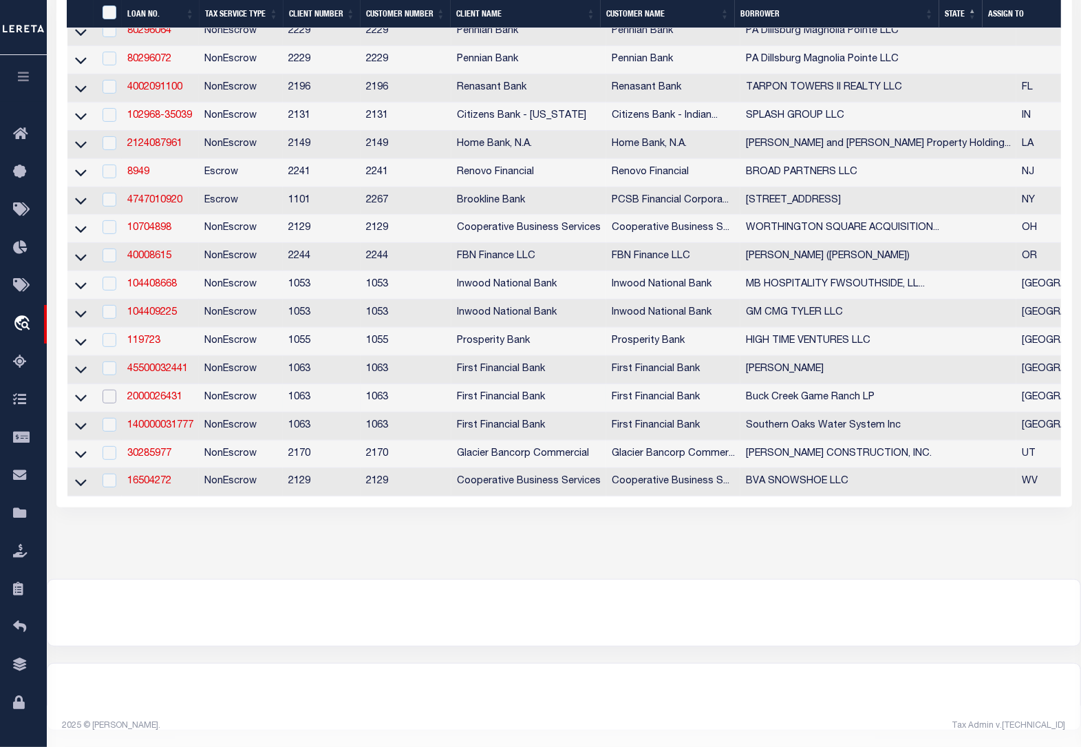
click at [110, 390] on input "checkbox" at bounding box center [110, 397] width 14 height 14
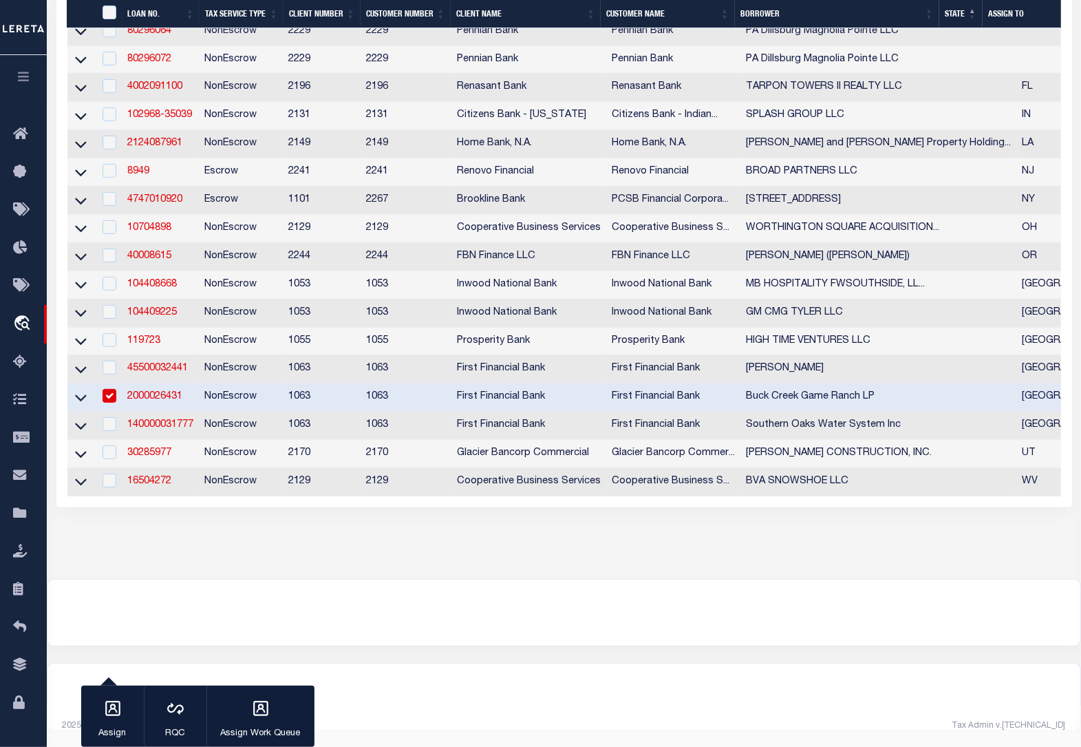
scroll to position [394, 0]
click at [157, 401] on link "2000026431" at bounding box center [154, 397] width 55 height 10
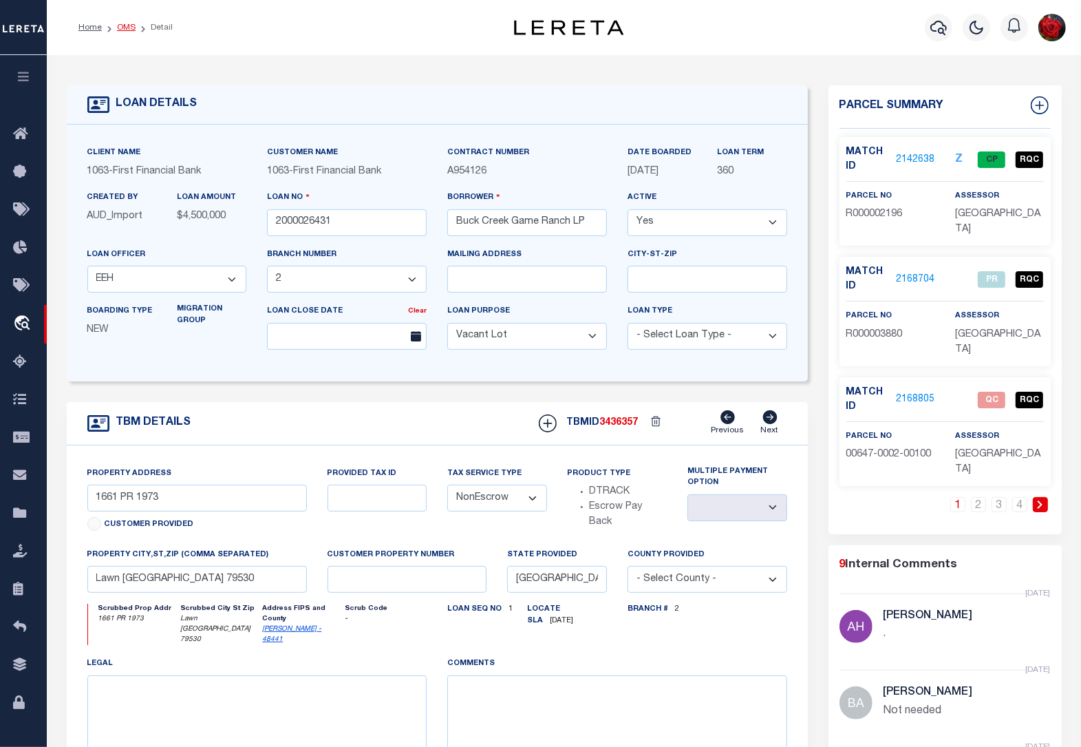
click at [126, 25] on link "OMS" at bounding box center [126, 27] width 19 height 8
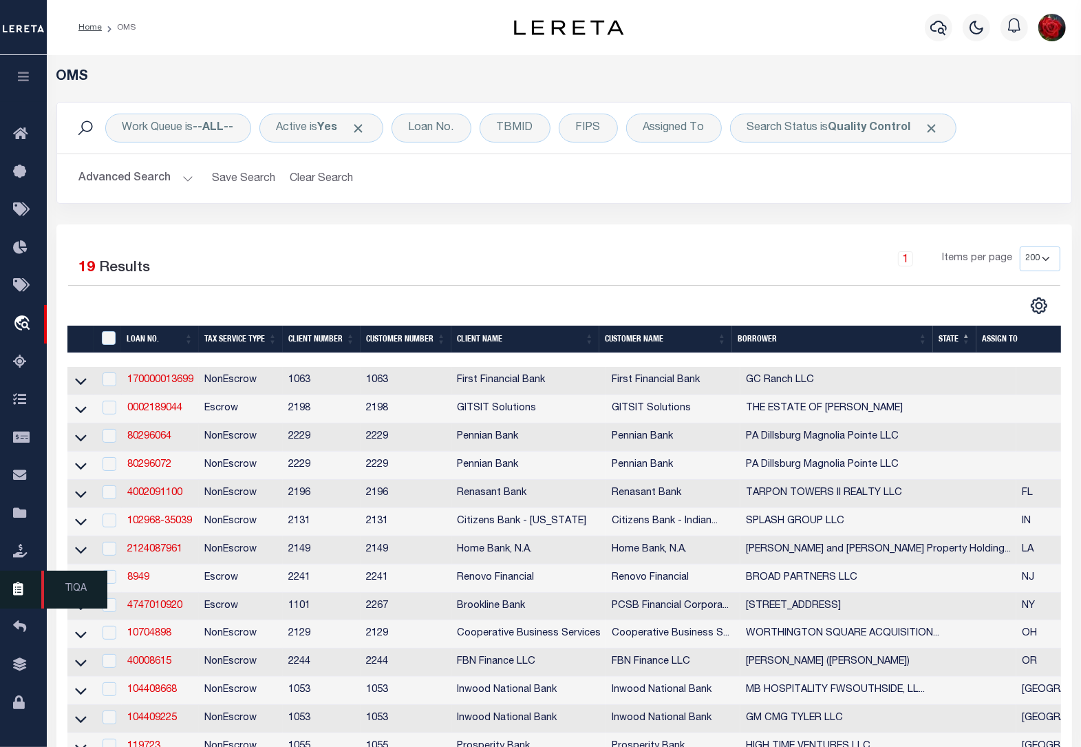
scroll to position [344, 0]
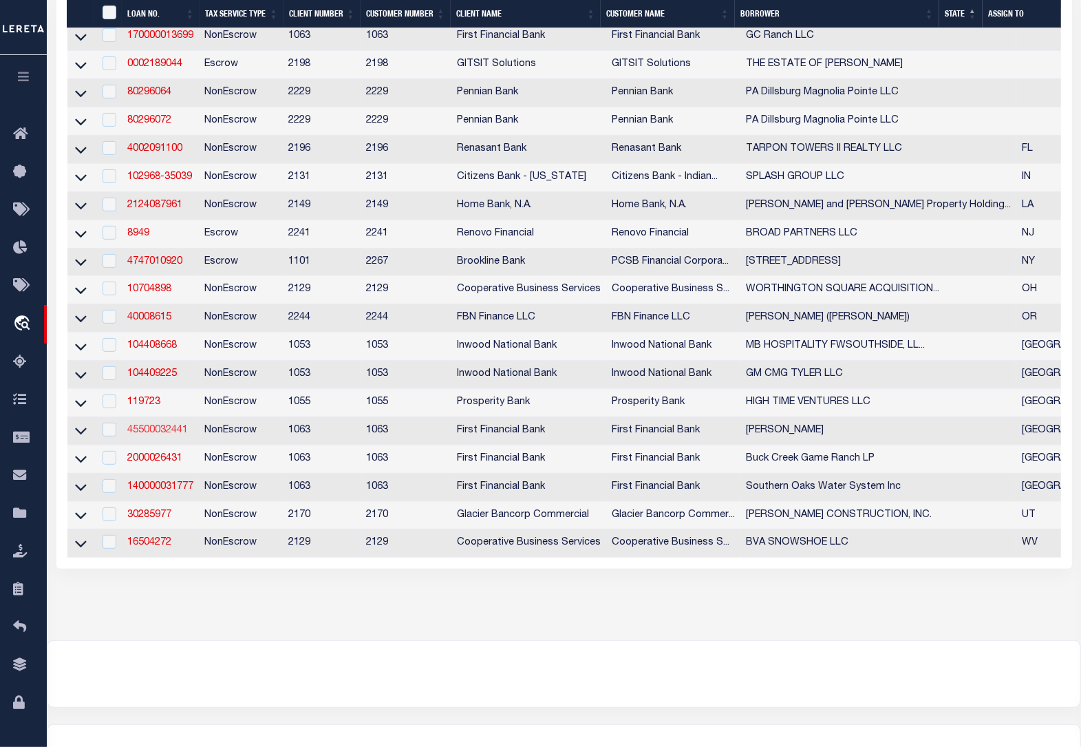
click at [143, 435] on link "45500032441" at bounding box center [157, 430] width 61 height 10
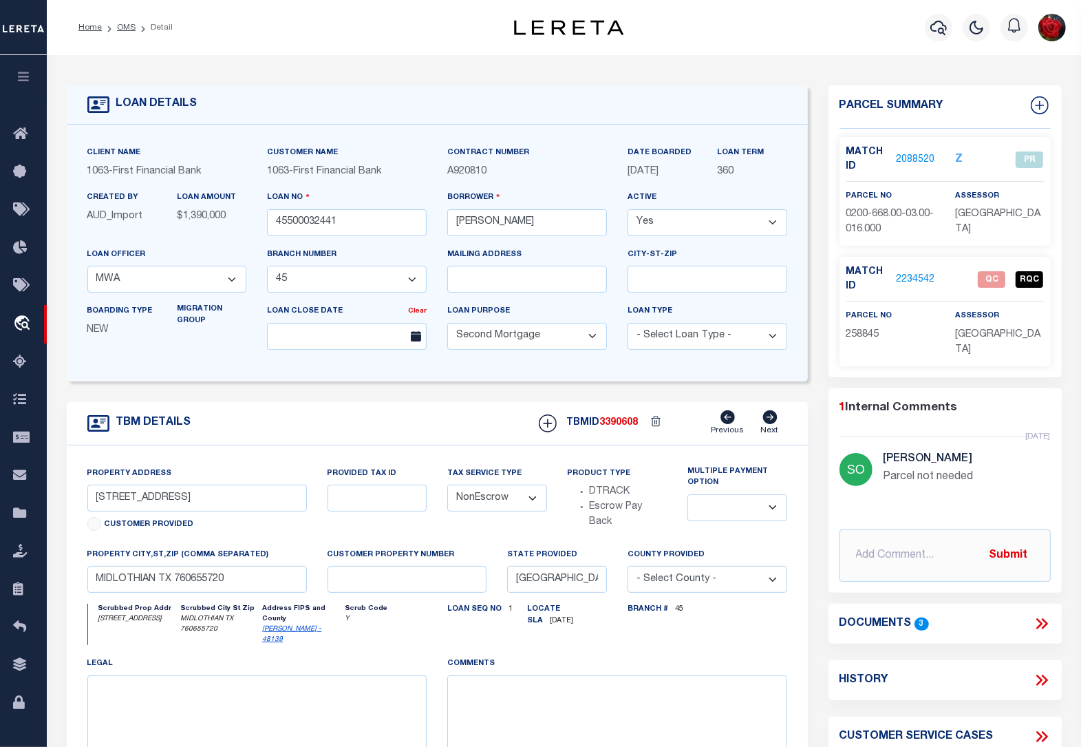
click at [908, 287] on div "Match ID 2234542" at bounding box center [890, 279] width 89 height 29
click at [917, 276] on link "2234542" at bounding box center [915, 280] width 39 height 14
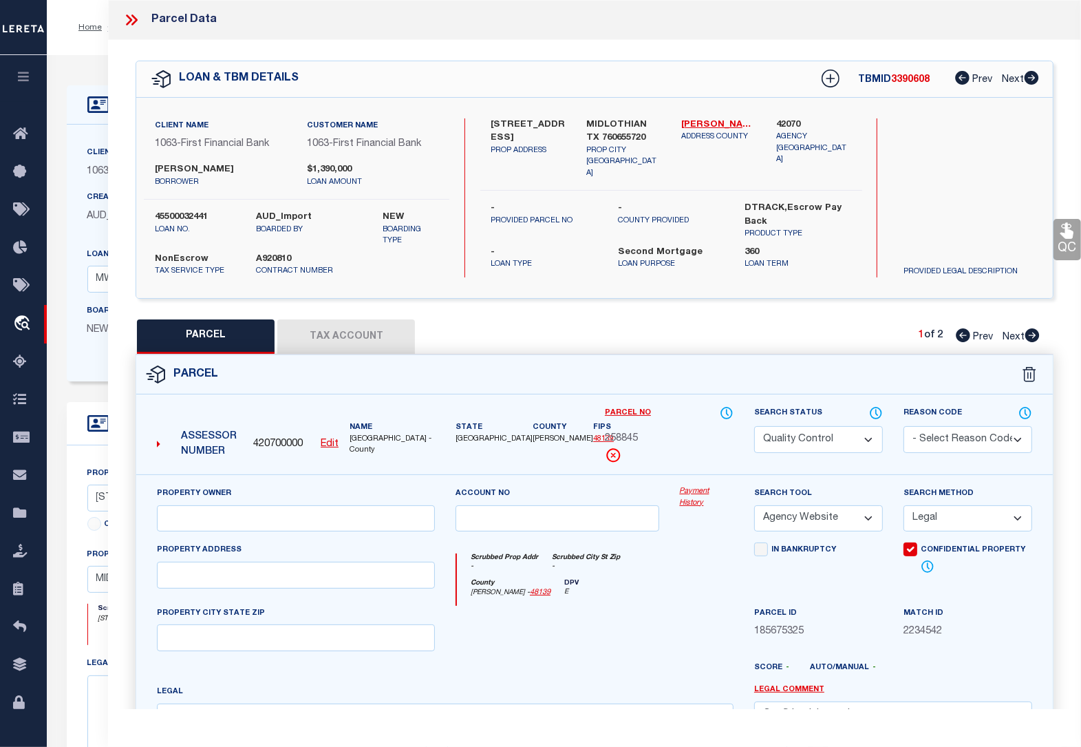
click at [129, 15] on icon at bounding box center [131, 20] width 18 height 18
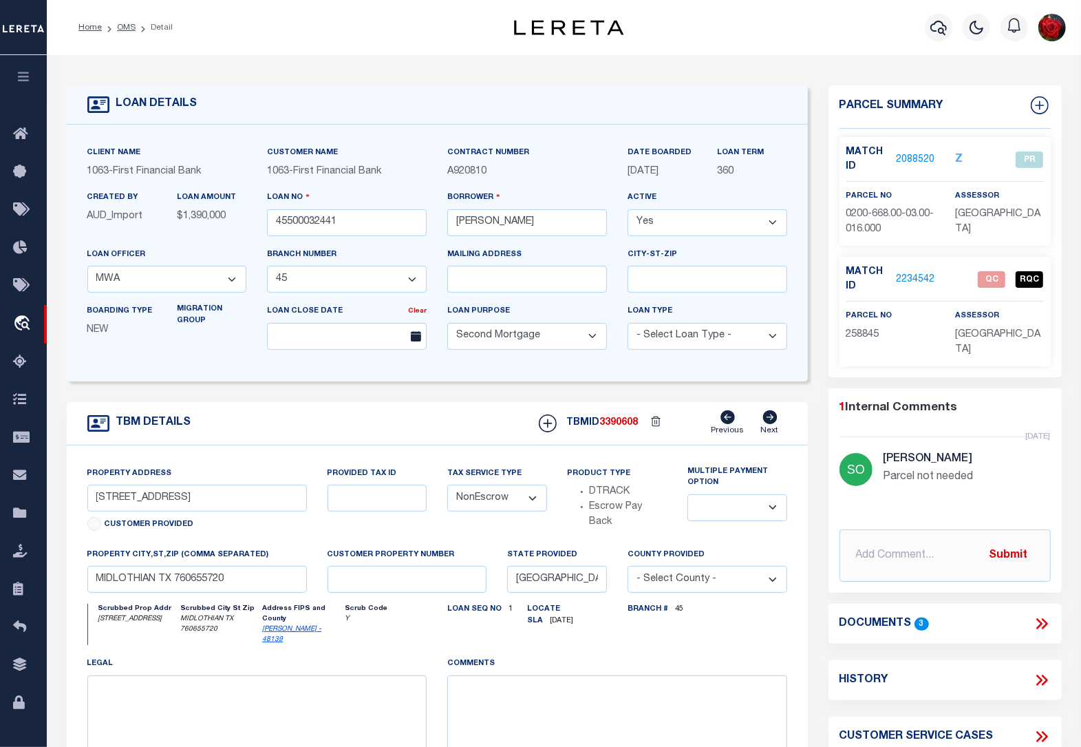
click at [1041, 615] on icon at bounding box center [1042, 624] width 18 height 18
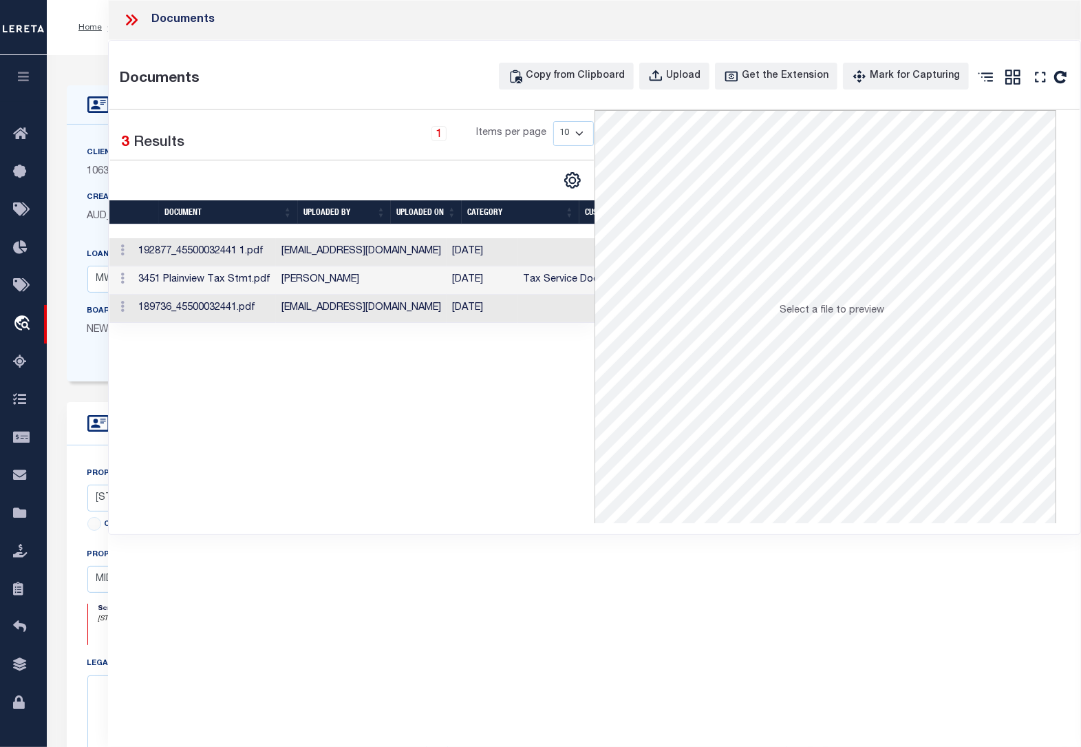
click at [533, 283] on td "Tax Service Documents" at bounding box center [579, 280] width 122 height 28
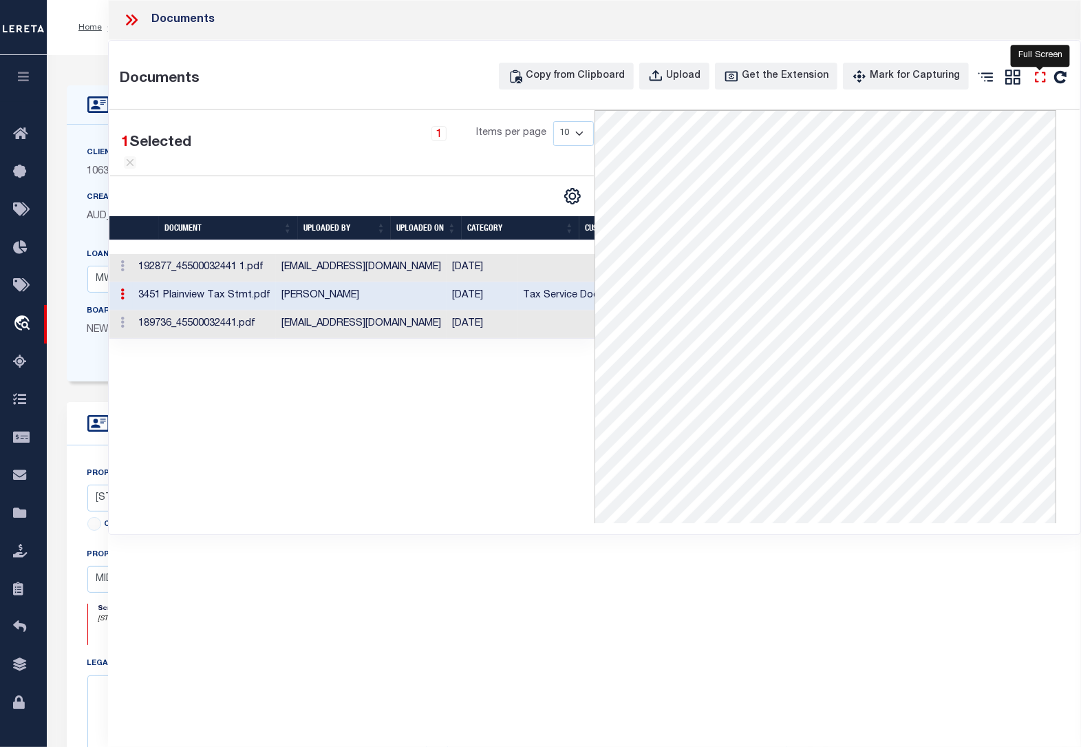
click at [1040, 81] on icon "" at bounding box center [1041, 77] width 18 height 18
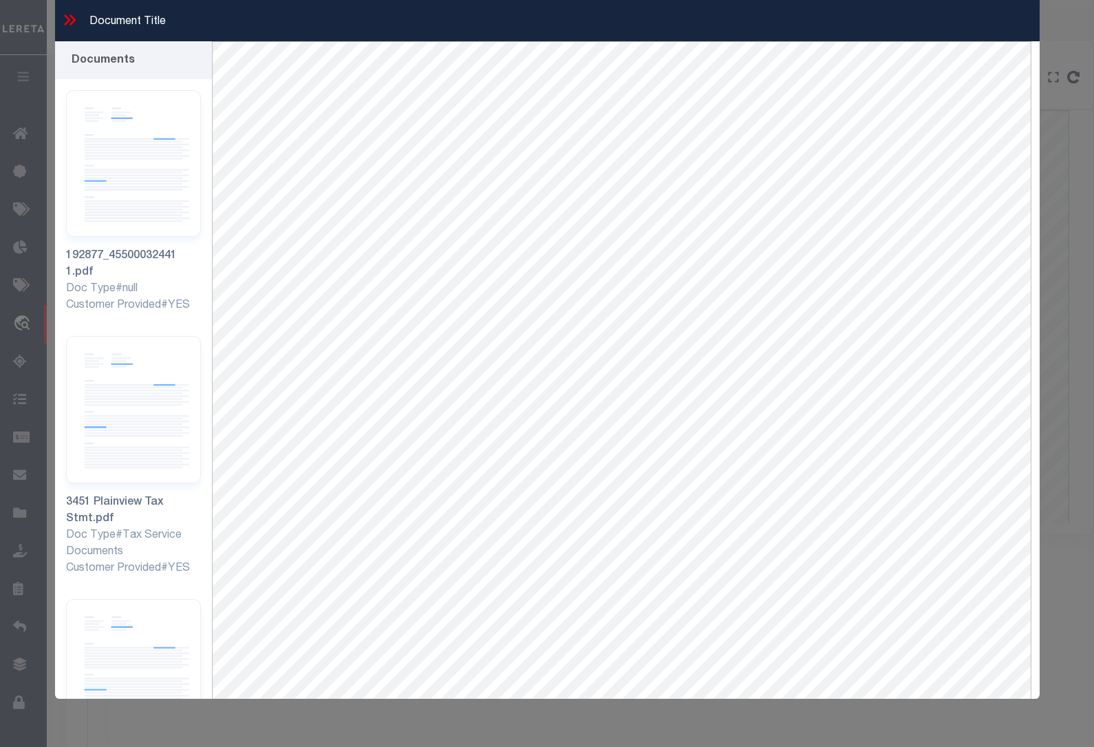
click at [66, 22] on icon at bounding box center [67, 19] width 6 height 11
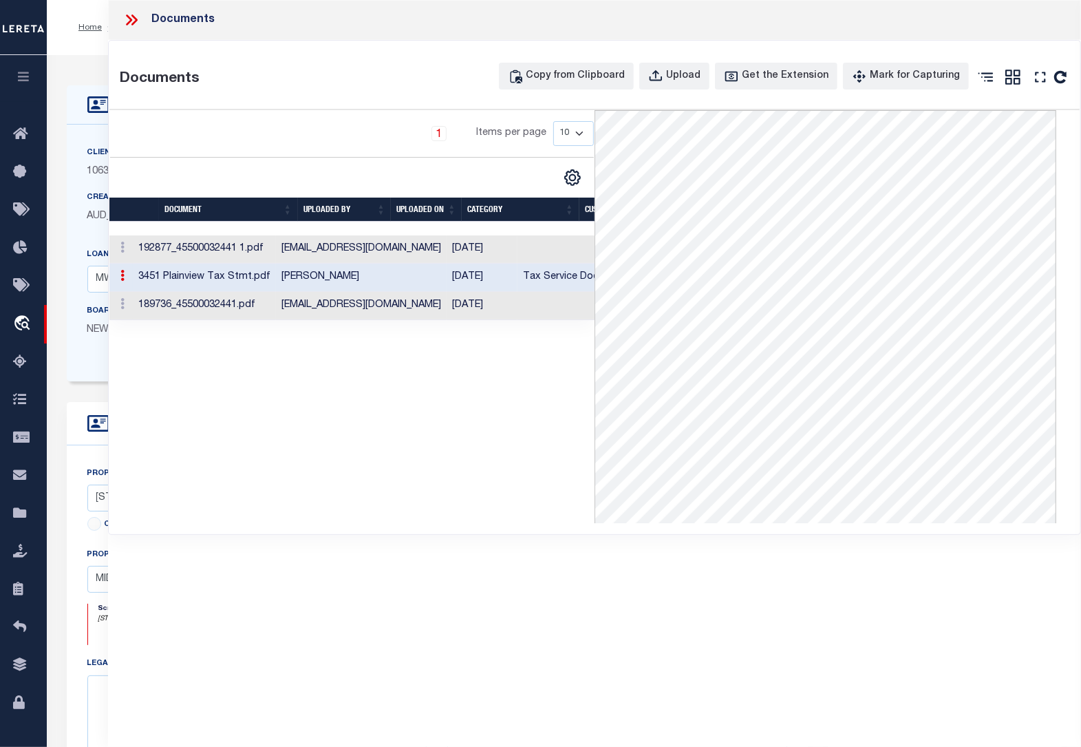
click at [458, 311] on td "[DATE]" at bounding box center [482, 306] width 71 height 28
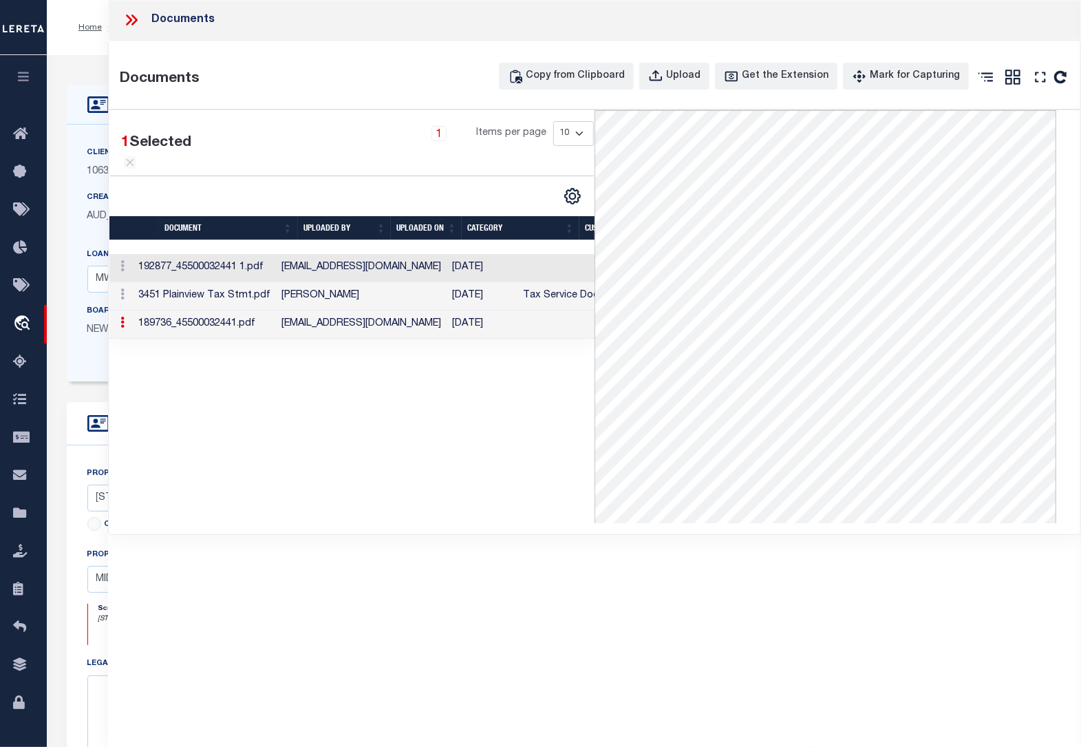
click at [447, 270] on td "[DATE]" at bounding box center [482, 268] width 71 height 28
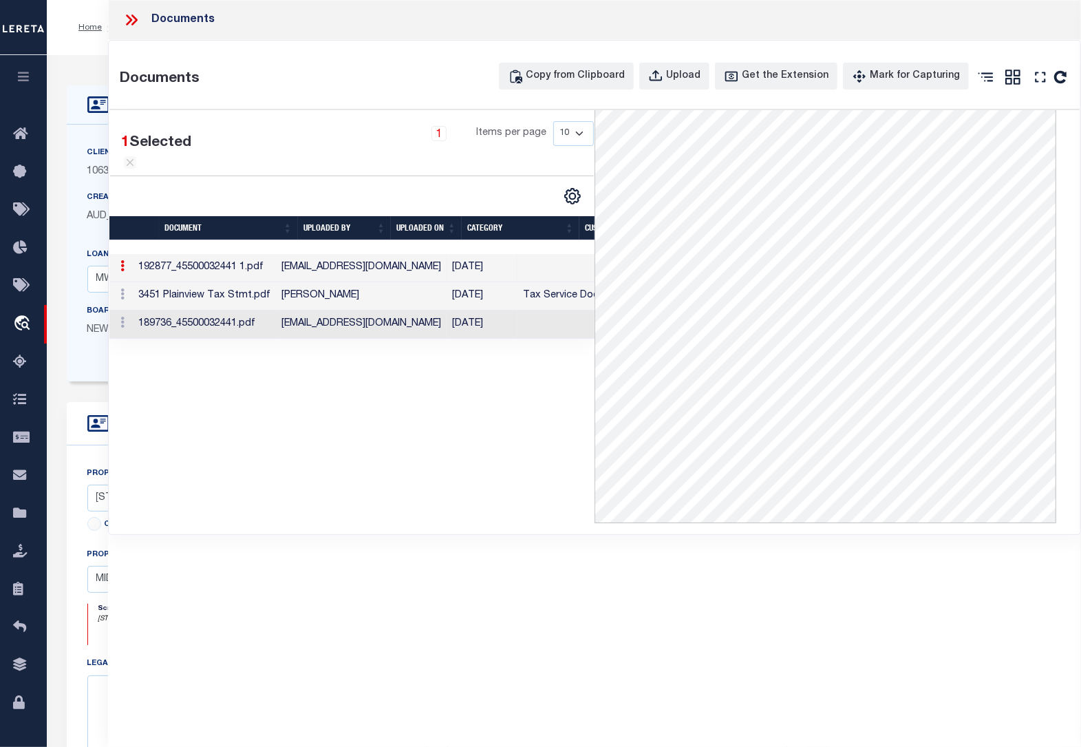
click at [447, 434] on div "1 Selected 3 Results 1 Items per page 10 25 50 100" at bounding box center [351, 316] width 485 height 413
click at [518, 295] on td "Tax Service Documents" at bounding box center [579, 296] width 122 height 28
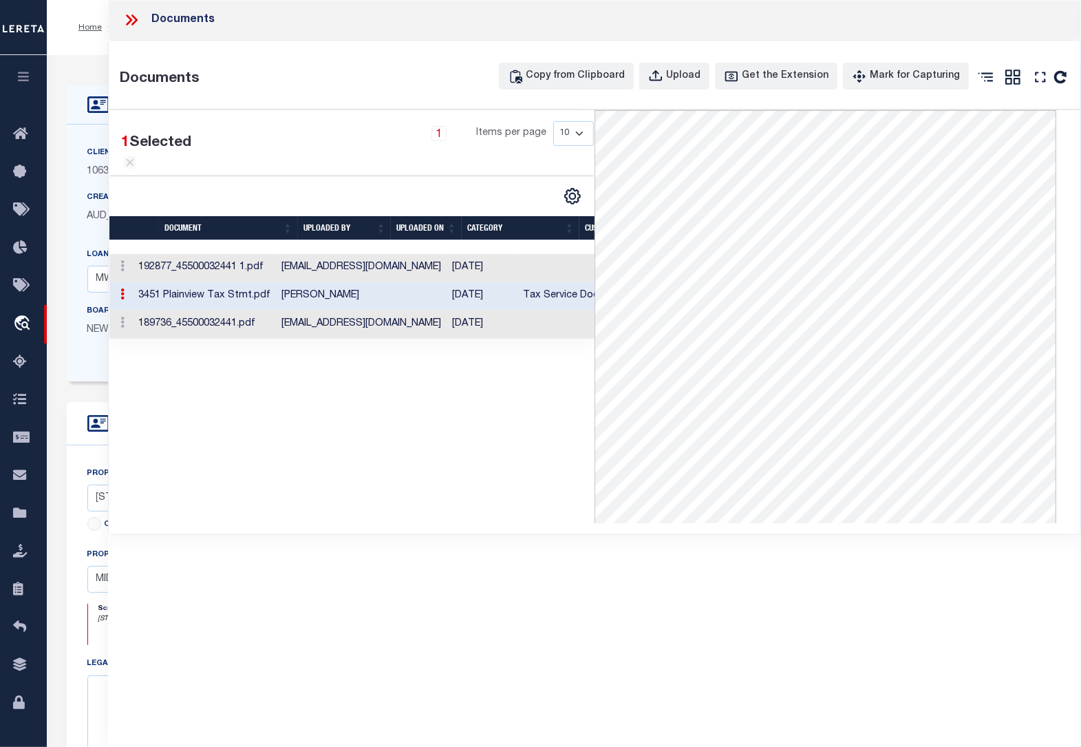
click at [135, 21] on icon at bounding box center [131, 20] width 18 height 18
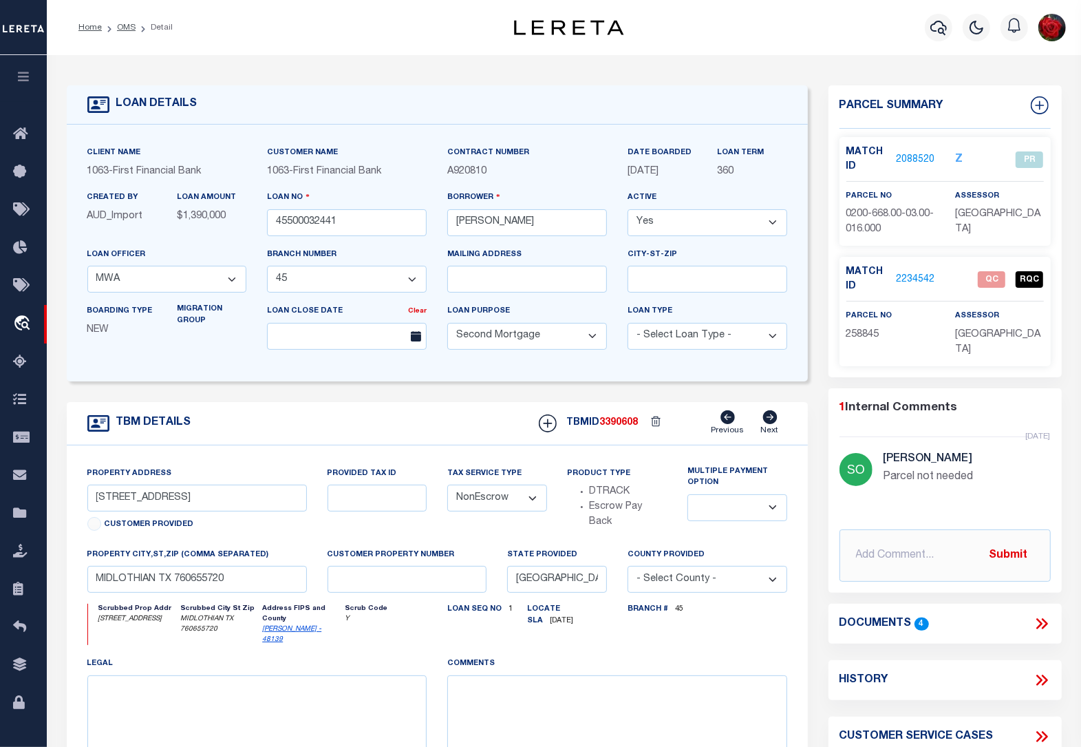
click at [924, 277] on link "2234542" at bounding box center [915, 280] width 39 height 14
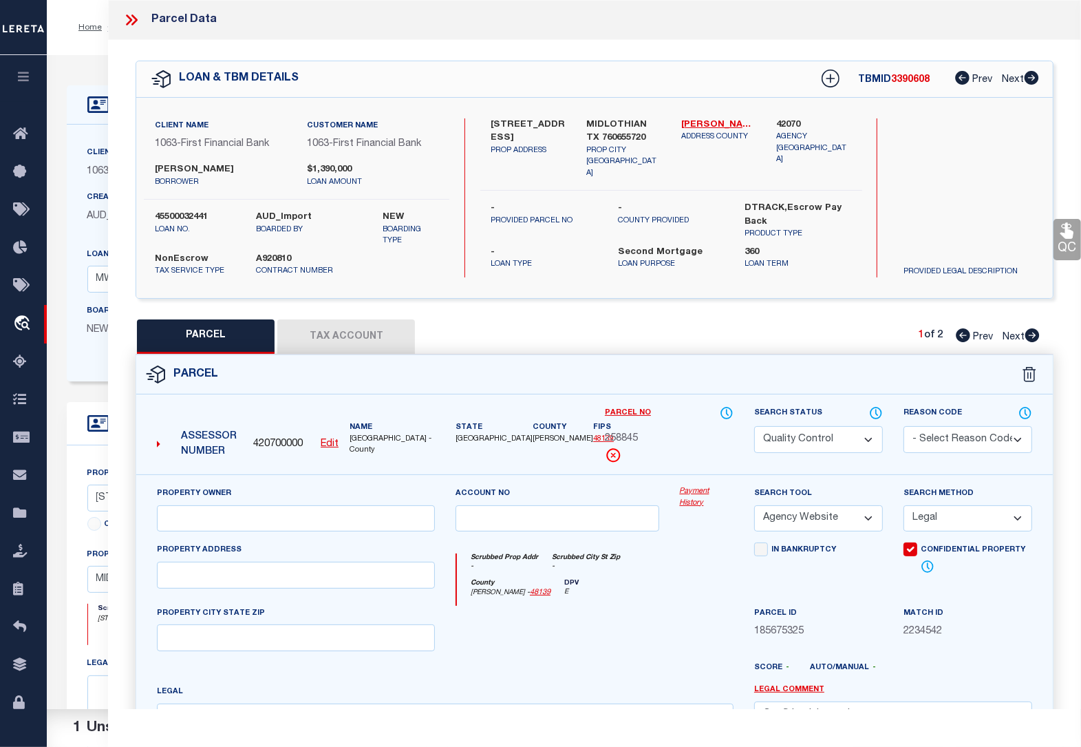
click at [1069, 227] on icon at bounding box center [1067, 231] width 18 height 18
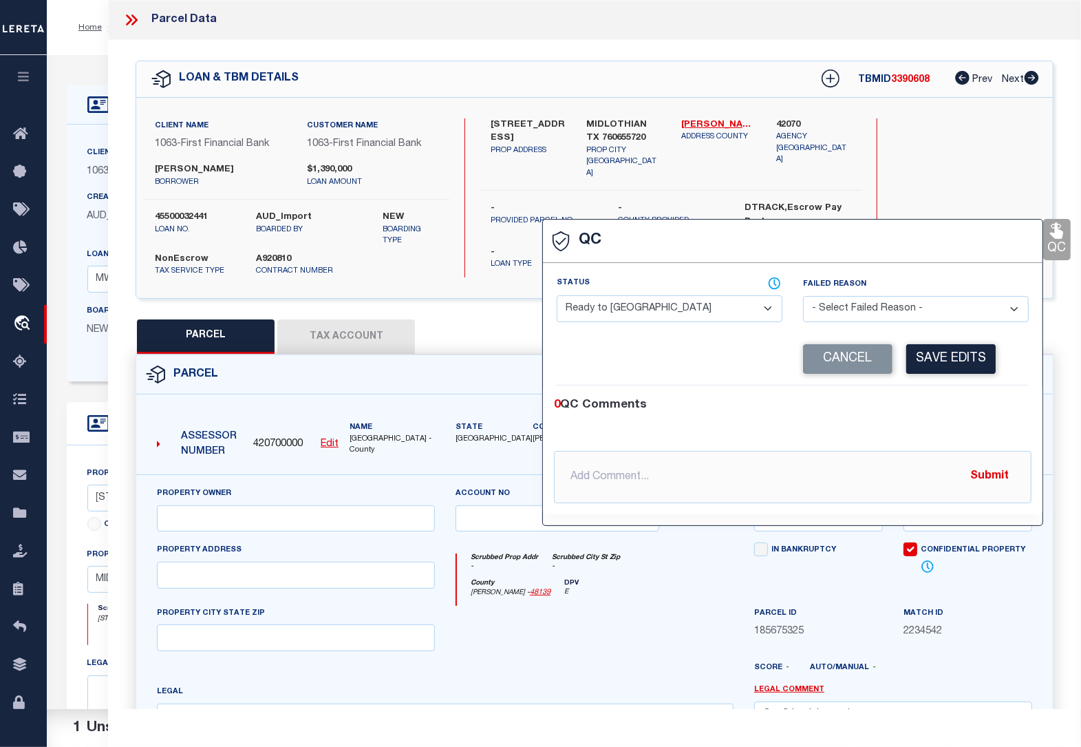
click at [676, 313] on select "- Select Status - Ready to QC Correct Incorrect" at bounding box center [670, 308] width 226 height 27
click at [557, 297] on select "- Select Status - Ready to QC Correct Incorrect" at bounding box center [670, 308] width 226 height 27
click at [936, 359] on button "Save Edits" at bounding box center [950, 359] width 89 height 30
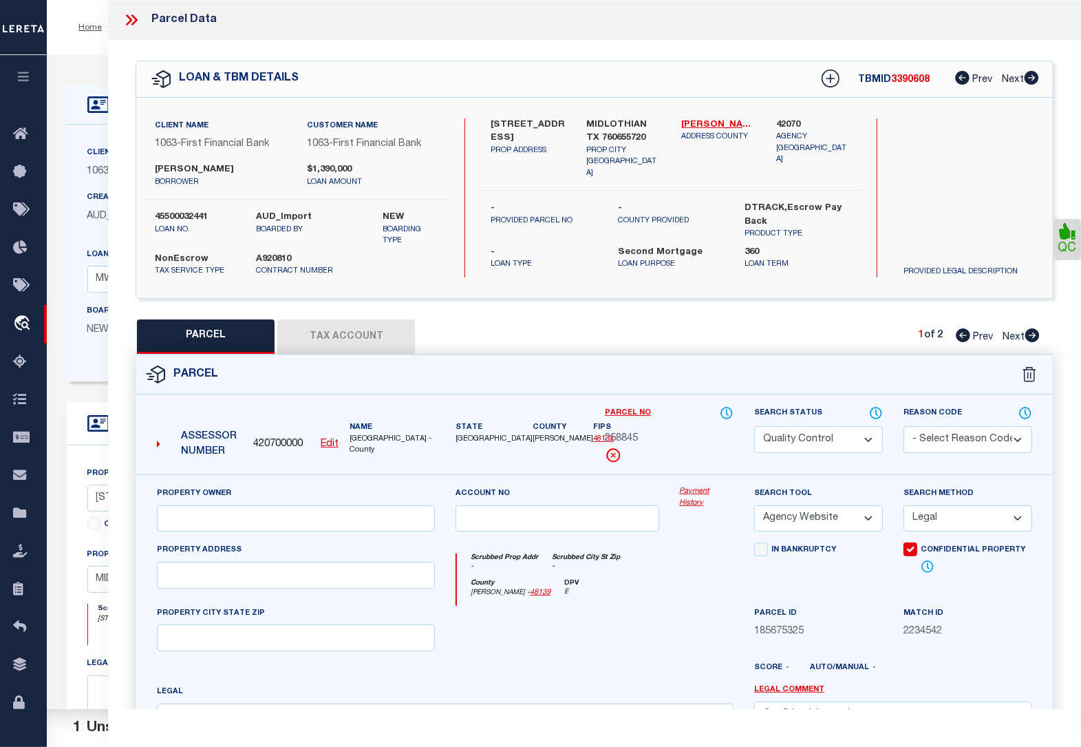
click at [827, 434] on select "Automated Search Bad Parcel Complete Duplicate Parcel High Dollar Reporting In …" at bounding box center [818, 439] width 129 height 27
click at [754, 426] on select "Automated Search Bad Parcel Complete Duplicate Parcel High Dollar Reporting In …" at bounding box center [818, 439] width 129 height 27
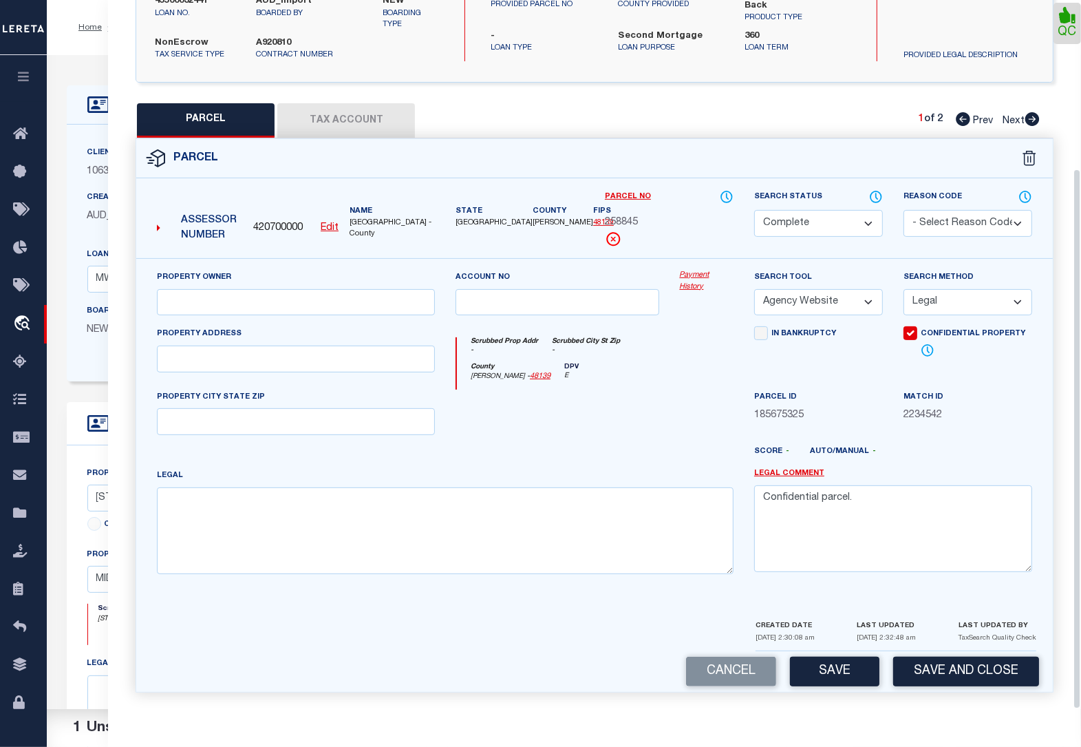
scroll to position [172, 0]
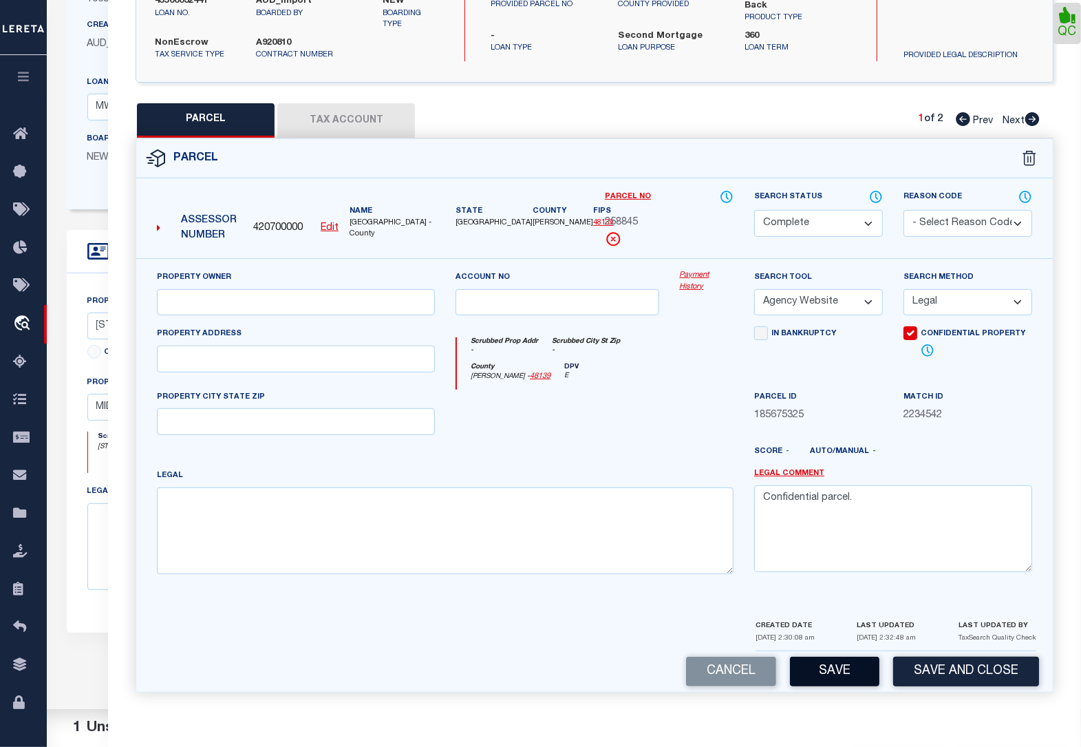
click at [836, 668] on button "Save" at bounding box center [834, 672] width 89 height 30
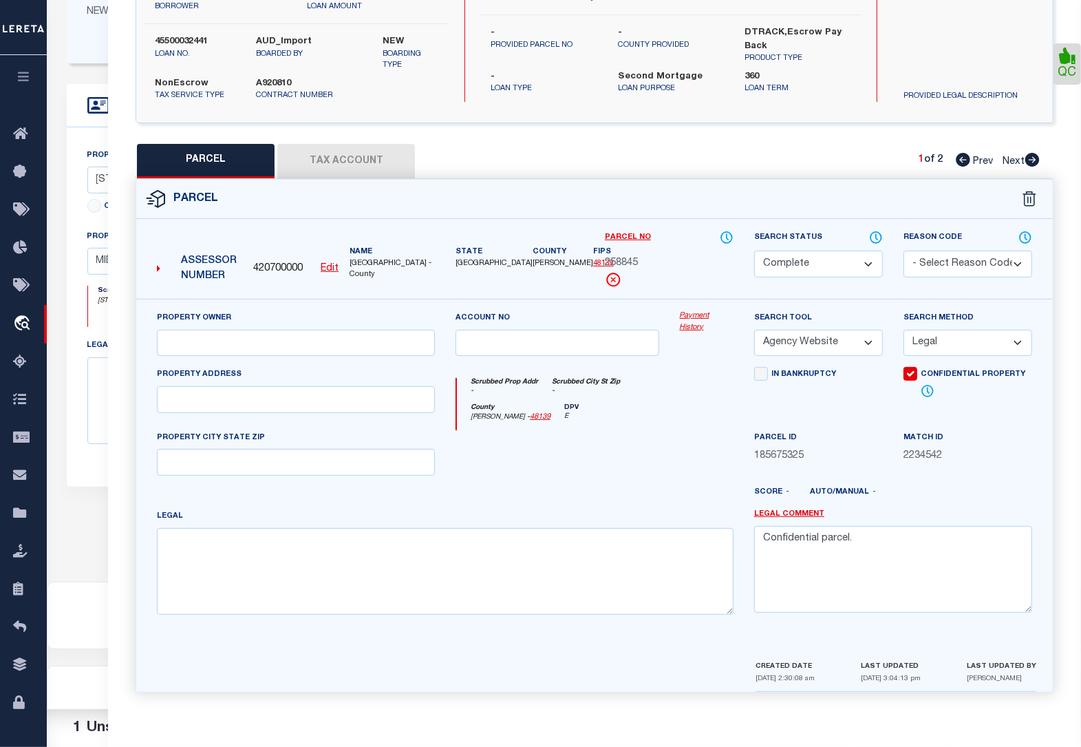
scroll to position [0, 0]
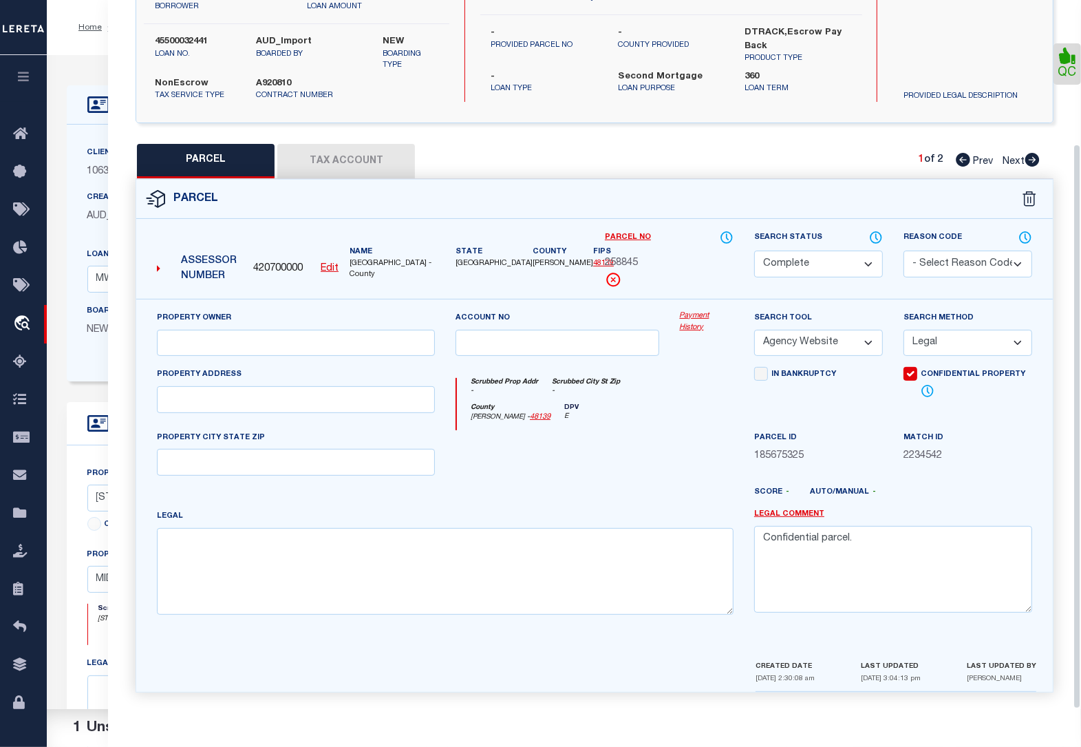
click at [1030, 159] on icon at bounding box center [1032, 160] width 14 height 14
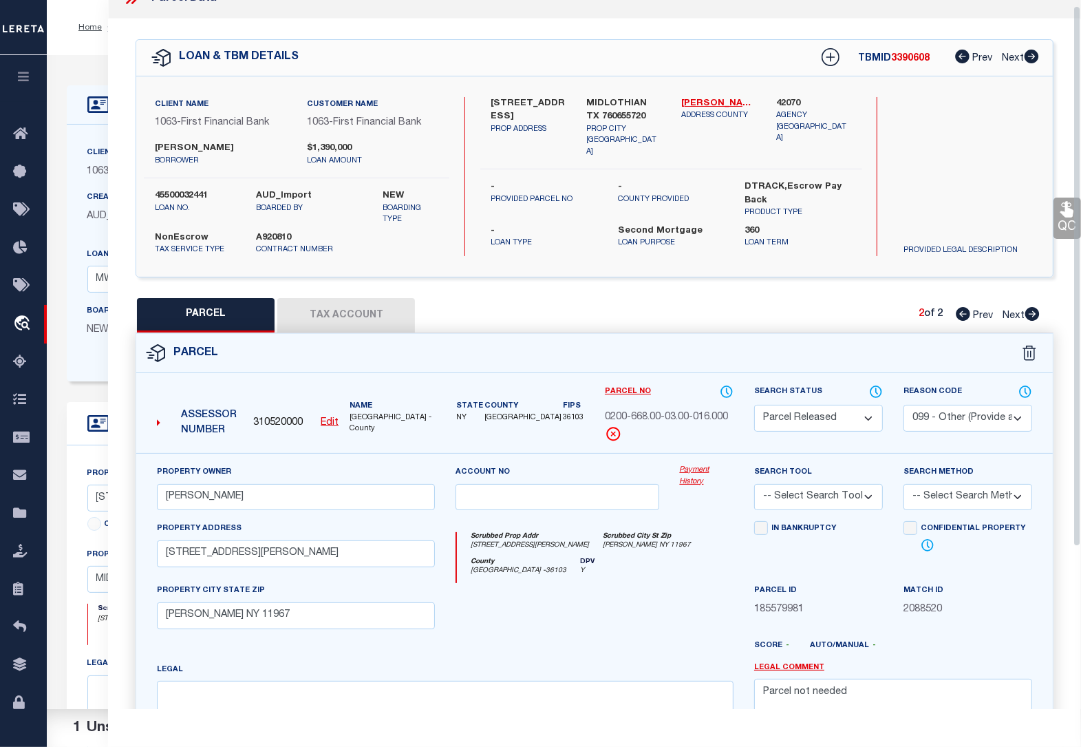
scroll to position [8, 0]
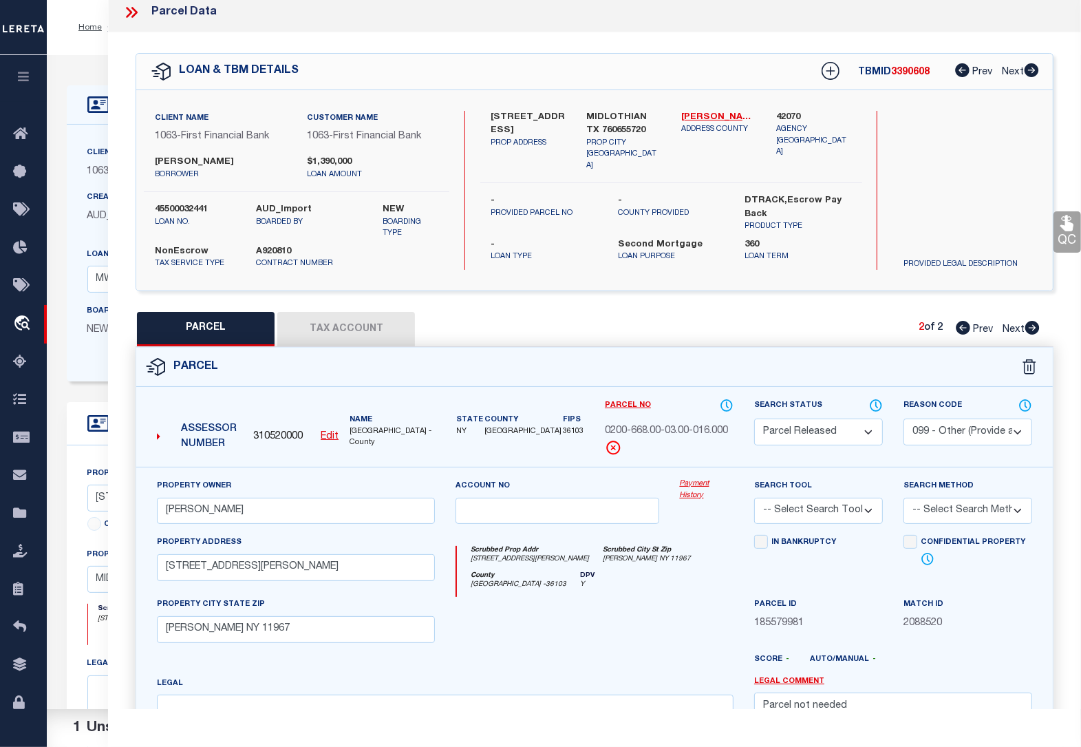
click at [135, 11] on icon at bounding box center [134, 12] width 6 height 11
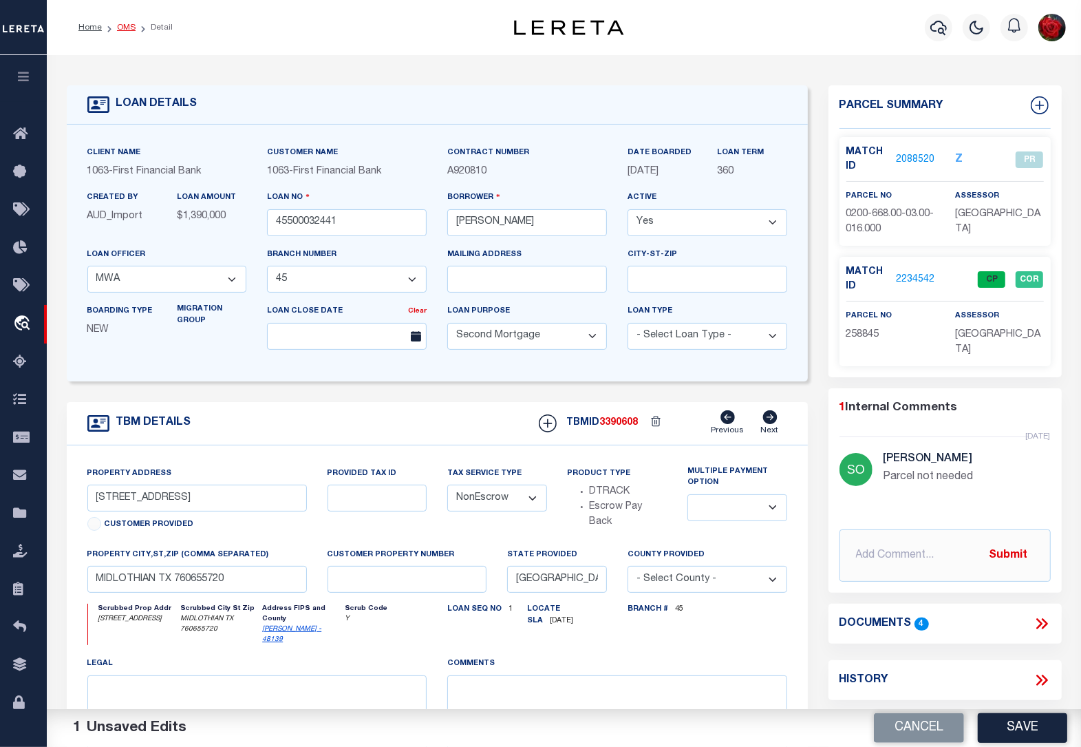
click at [129, 25] on link "OMS" at bounding box center [126, 27] width 19 height 8
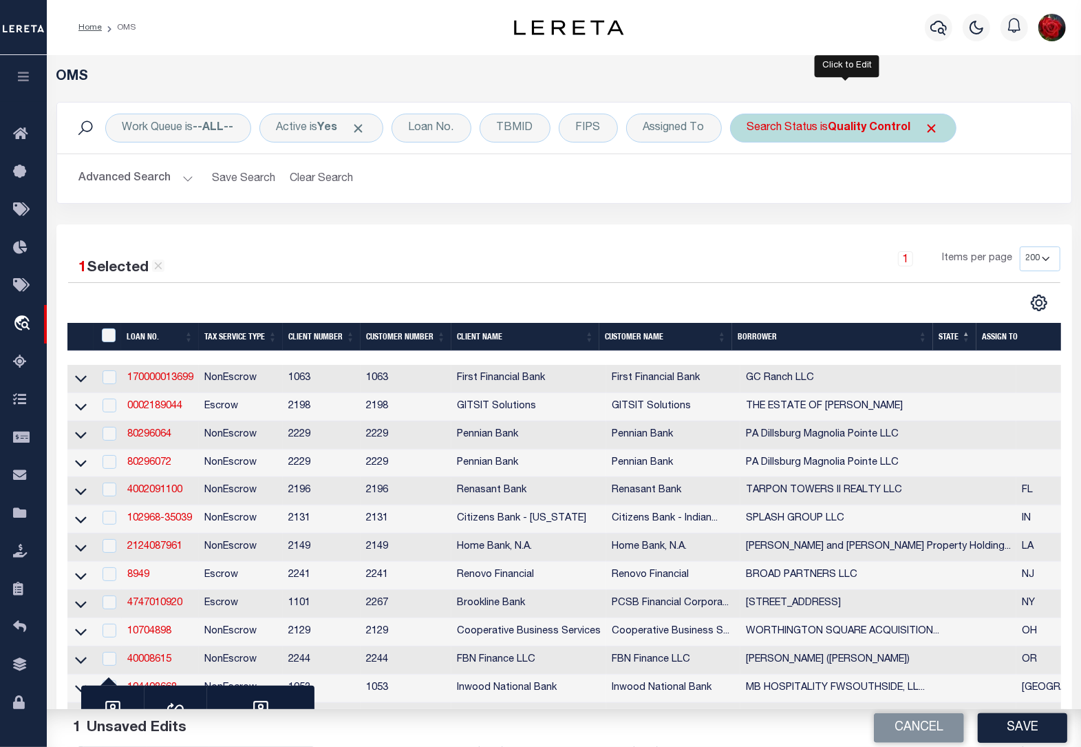
click at [884, 126] on b "Quality Control" at bounding box center [870, 127] width 83 height 11
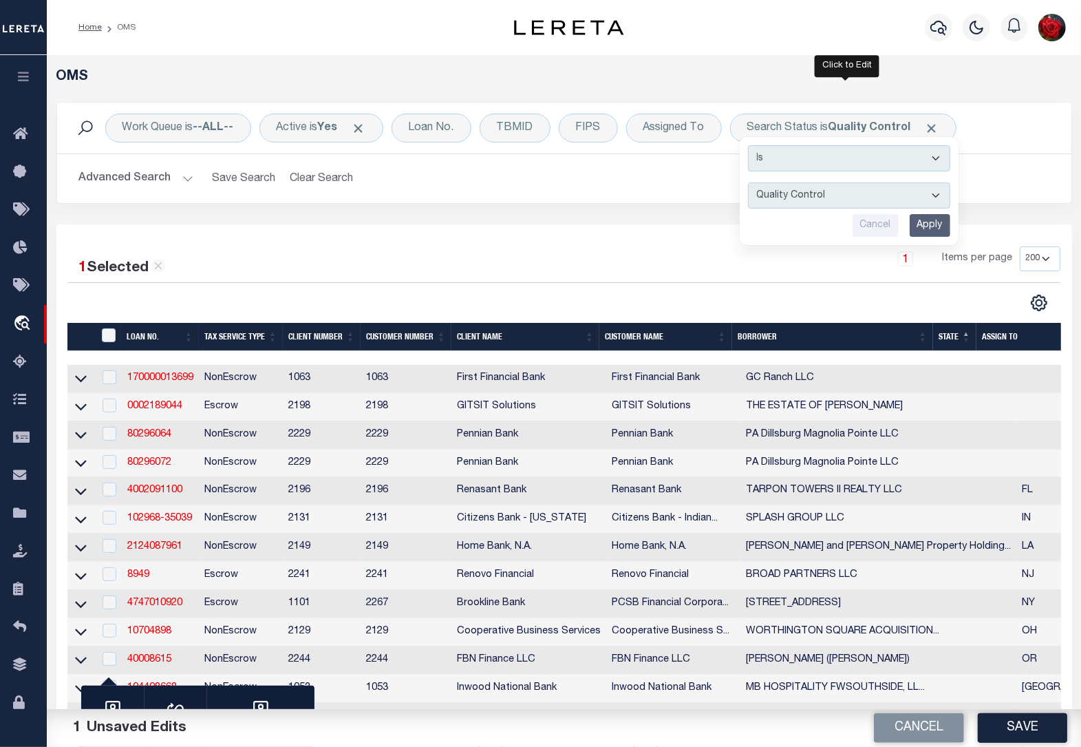
click at [937, 227] on input "Apply" at bounding box center [930, 225] width 41 height 23
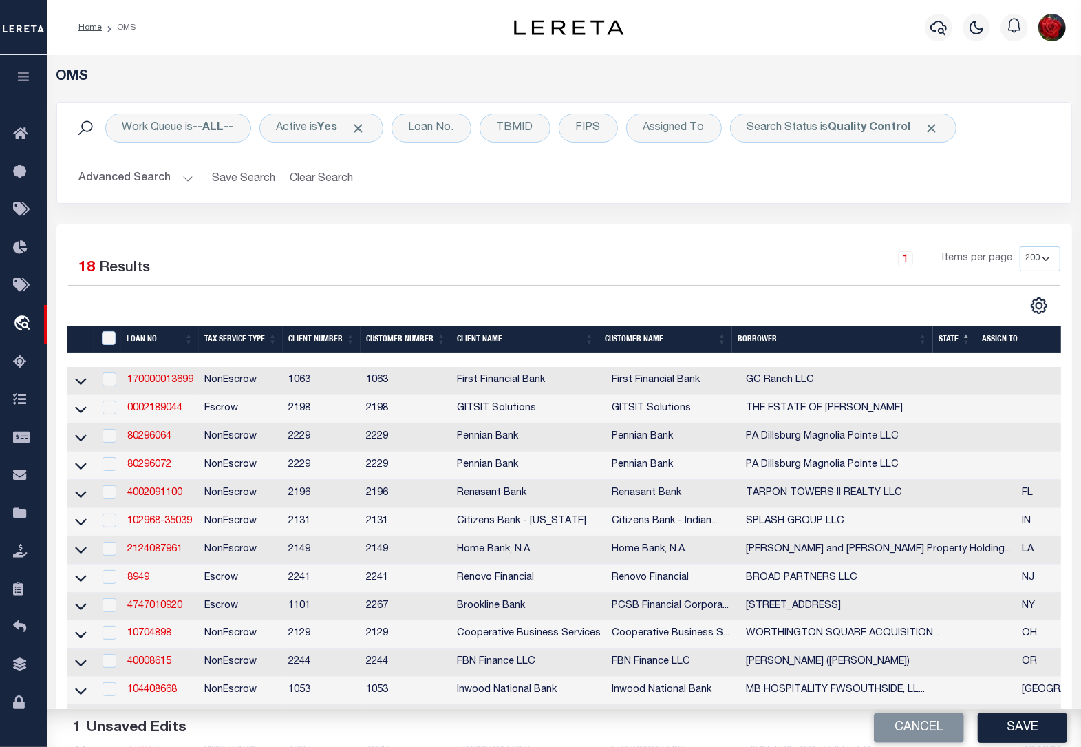
scroll to position [344, 0]
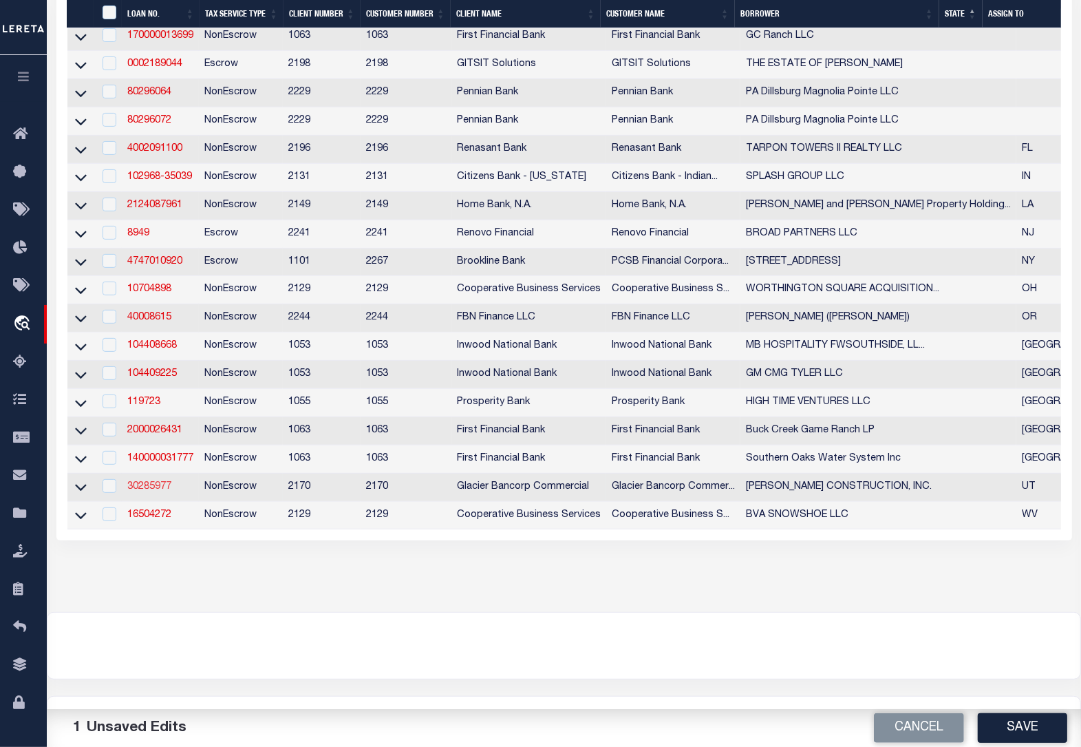
click at [148, 491] on link "30285977" at bounding box center [149, 487] width 44 height 10
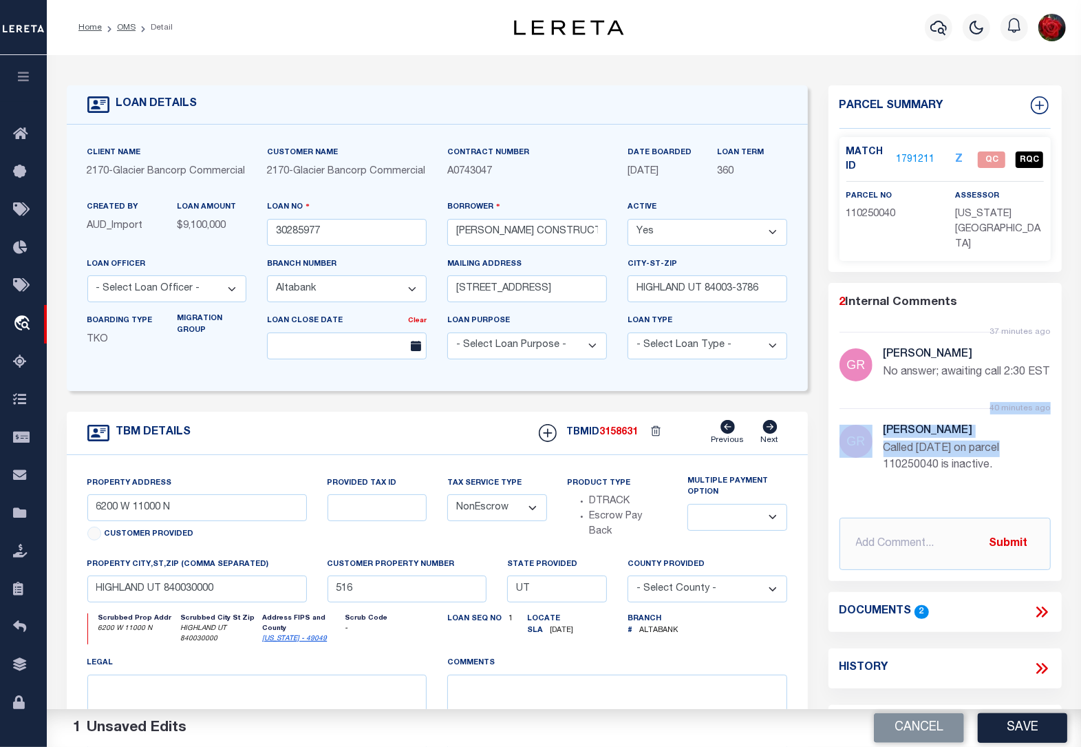
drag, startPoint x: 877, startPoint y: 434, endPoint x: 1005, endPoint y: 434, distance: 127.3
click at [1005, 434] on div "40 minutes ago [PERSON_NAME] Called [DATE] on parcel 110250040 is inactive." at bounding box center [945, 454] width 211 height 93
click at [1010, 453] on p "Called [DATE] on parcel 110250040 is inactive." at bounding box center [967, 456] width 167 height 33
drag, startPoint x: 999, startPoint y: 451, endPoint x: 886, endPoint y: 435, distance: 114.1
click at [886, 440] on p "Called [DATE] on parcel 110250040 is inactive." at bounding box center [967, 456] width 167 height 33
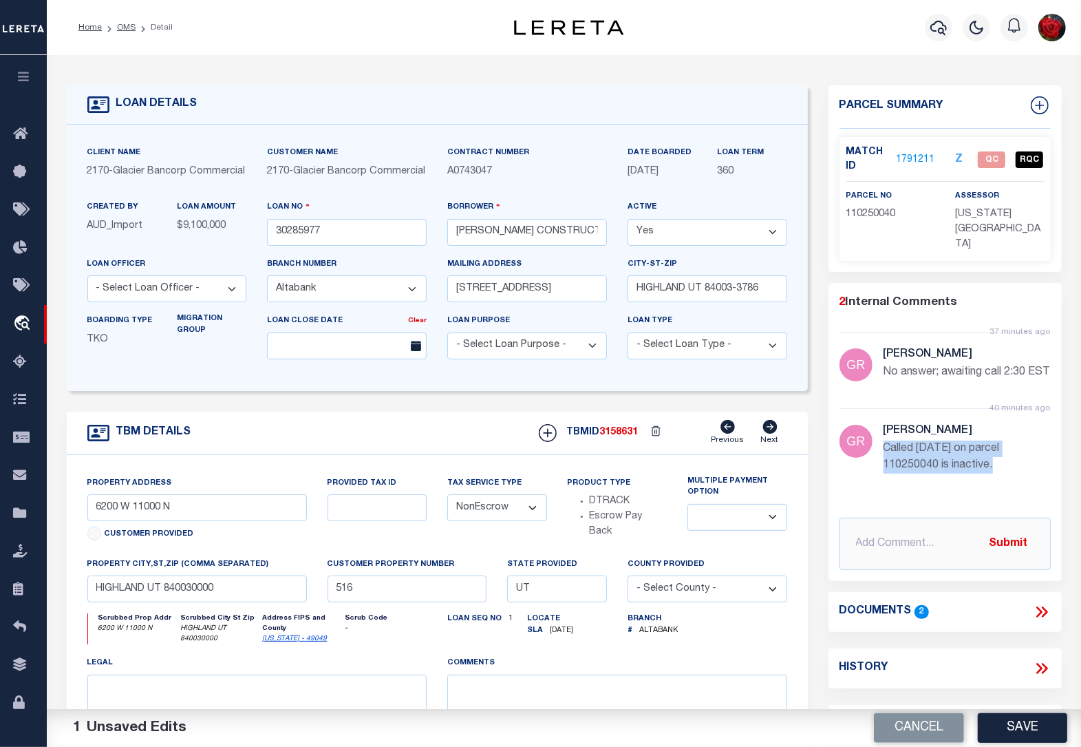
copy p "Called [DATE] on parcel 110250040 is inactive."
click at [991, 158] on span "QC" at bounding box center [992, 159] width 28 height 17
click at [913, 155] on link "1791211" at bounding box center [915, 160] width 39 height 14
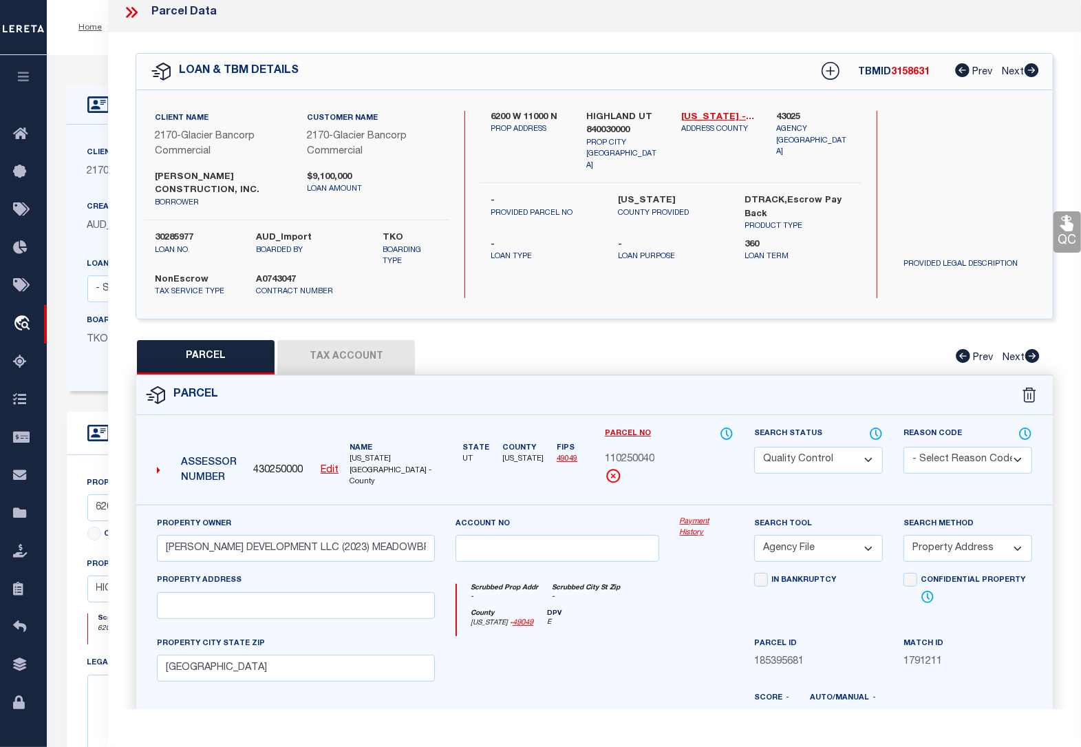
click at [1068, 239] on link "QC" at bounding box center [1068, 231] width 28 height 41
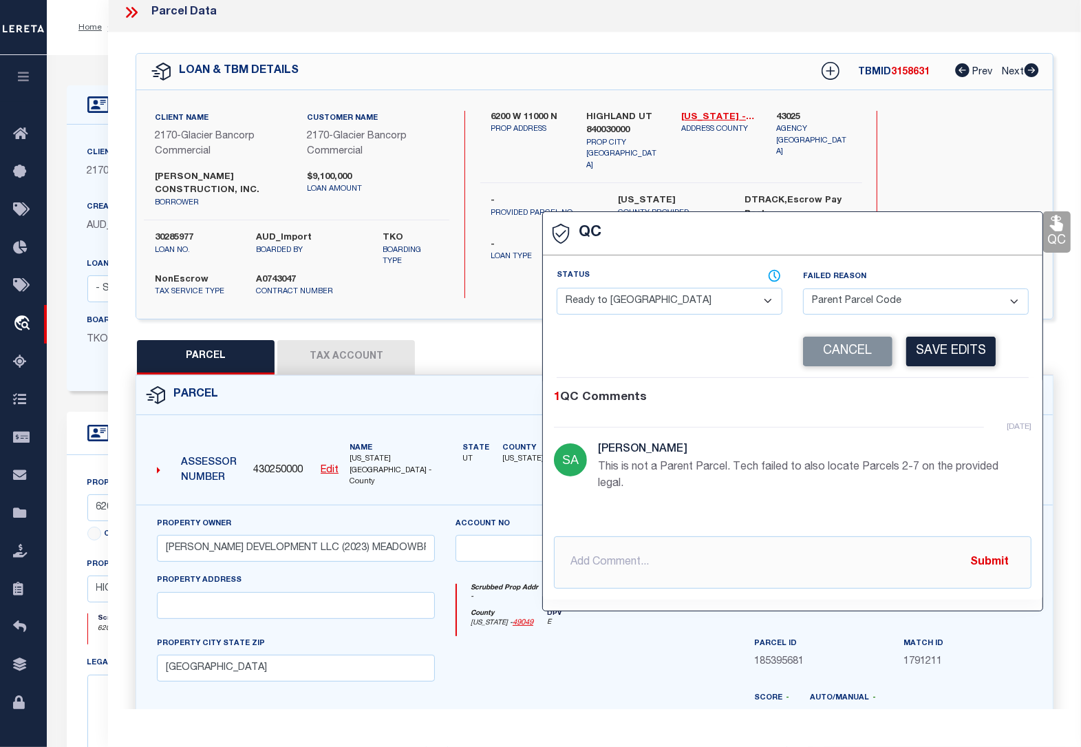
click at [633, 304] on select "- Select Status - Ready to QC Correct Incorrect" at bounding box center [670, 301] width 226 height 27
click at [557, 289] on select "- Select Status - Ready to QC Correct Incorrect" at bounding box center [670, 301] width 226 height 27
click at [941, 303] on select "- Select Failed Reason - Additional Parcel Located Confidential Property Double…" at bounding box center [916, 301] width 226 height 27
click at [803, 288] on select "- Select Failed Reason - Additional Parcel Located Confidential Property Double…" at bounding box center [916, 301] width 226 height 27
click at [930, 351] on button "Save Edits" at bounding box center [950, 352] width 89 height 30
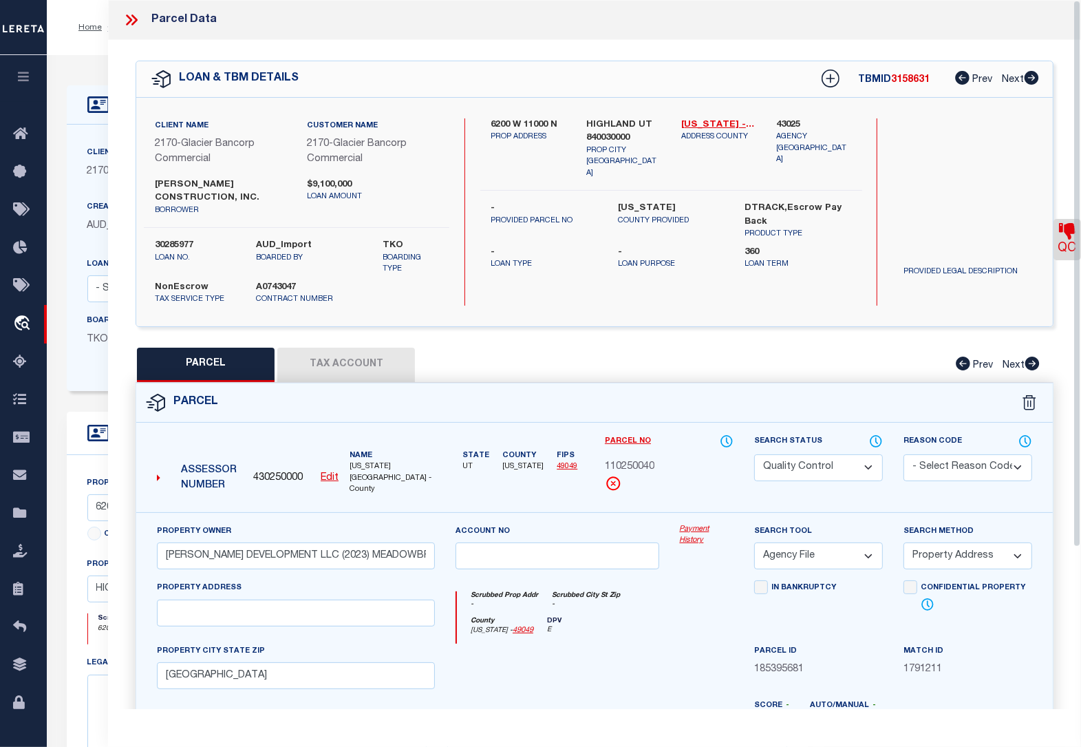
click at [683, 318] on div "Client Name 2170 - Glacier Bancorp Commercial Customer Name 2170 - Glacier Banc…" at bounding box center [594, 212] width 917 height 228
click at [1012, 322] on div "Client Name 2170 - Glacier Bancorp Commercial Customer Name 2170 - Glacier Banc…" at bounding box center [594, 212] width 917 height 228
click at [858, 398] on div "Parcel" at bounding box center [594, 402] width 917 height 39
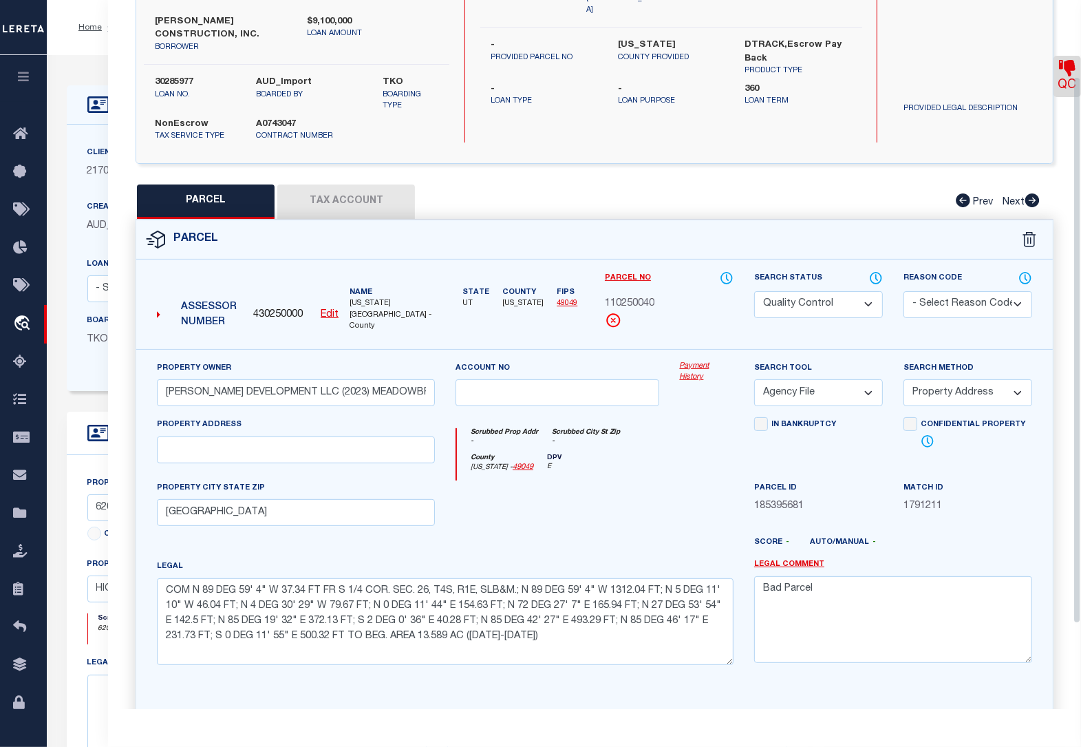
scroll to position [208, 0]
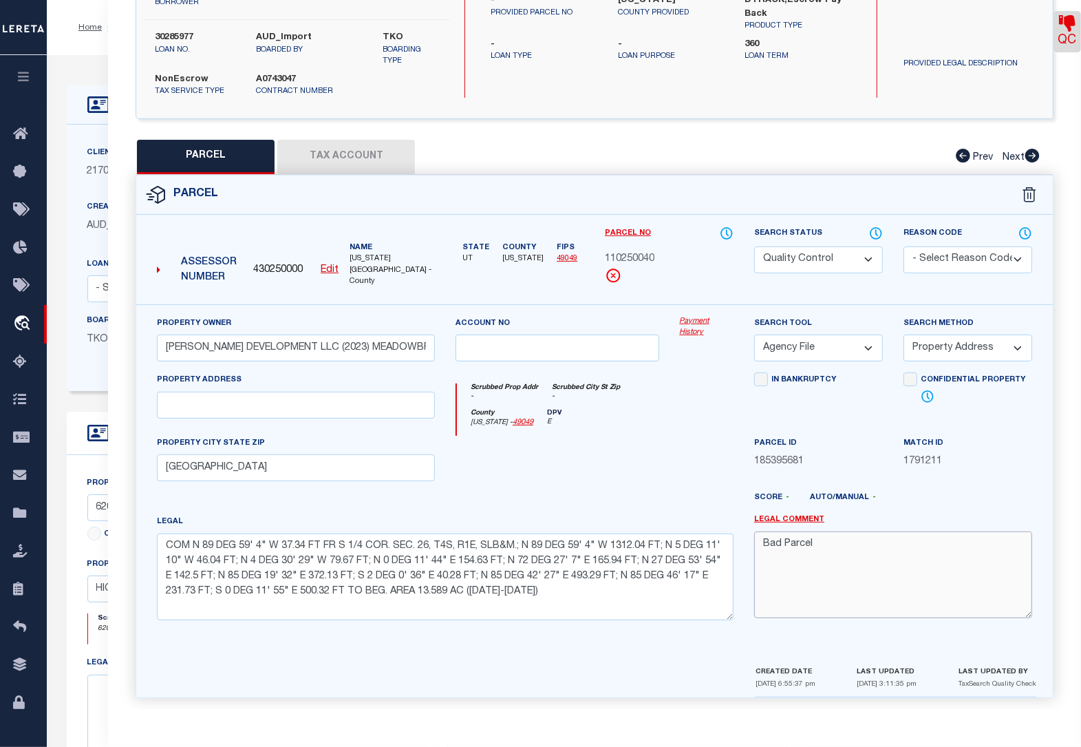
click at [842, 537] on textarea "Bad Parcel" at bounding box center [893, 574] width 278 height 87
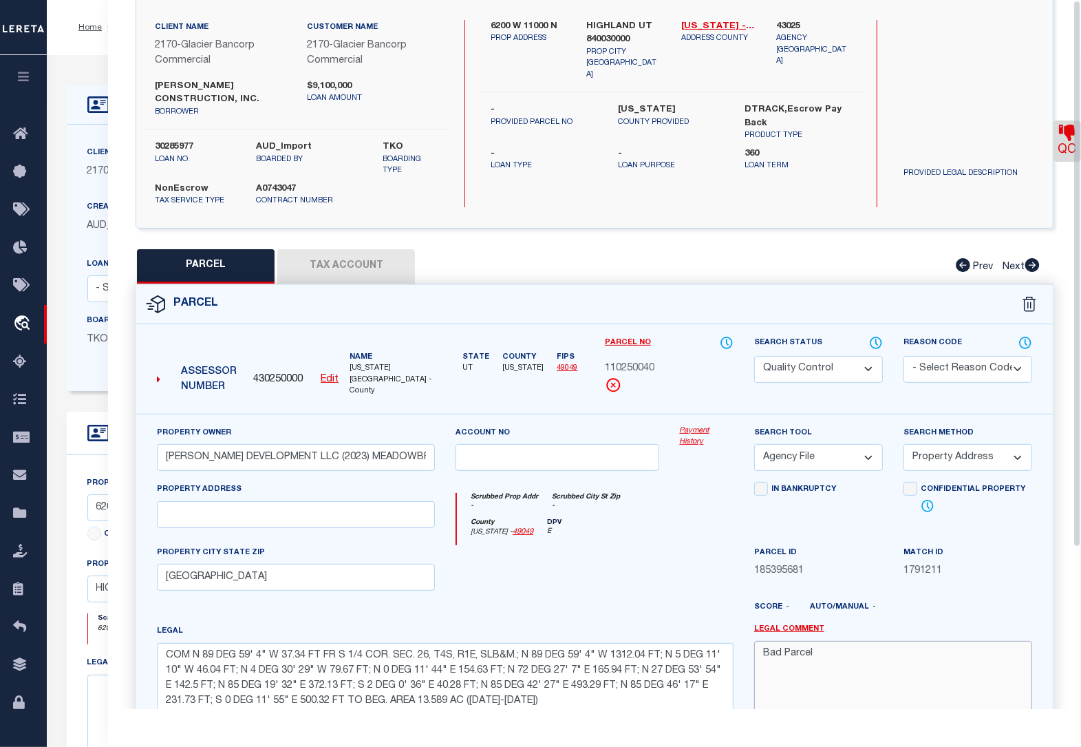
scroll to position [0, 0]
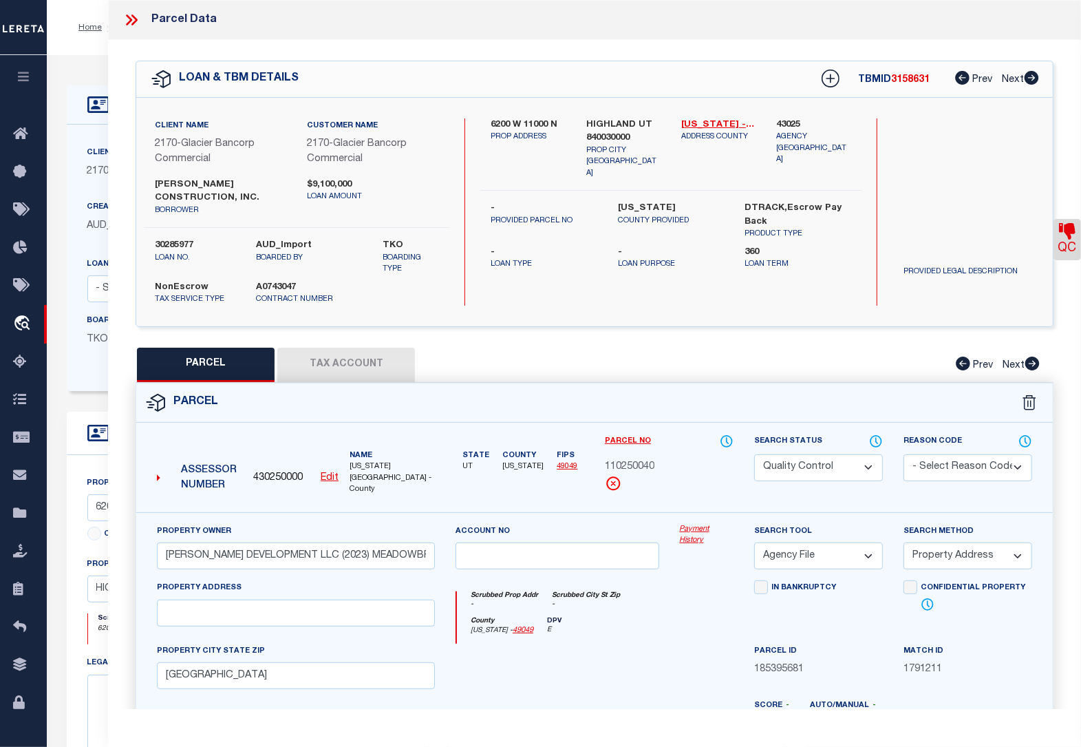
click at [131, 17] on icon at bounding box center [131, 20] width 18 height 18
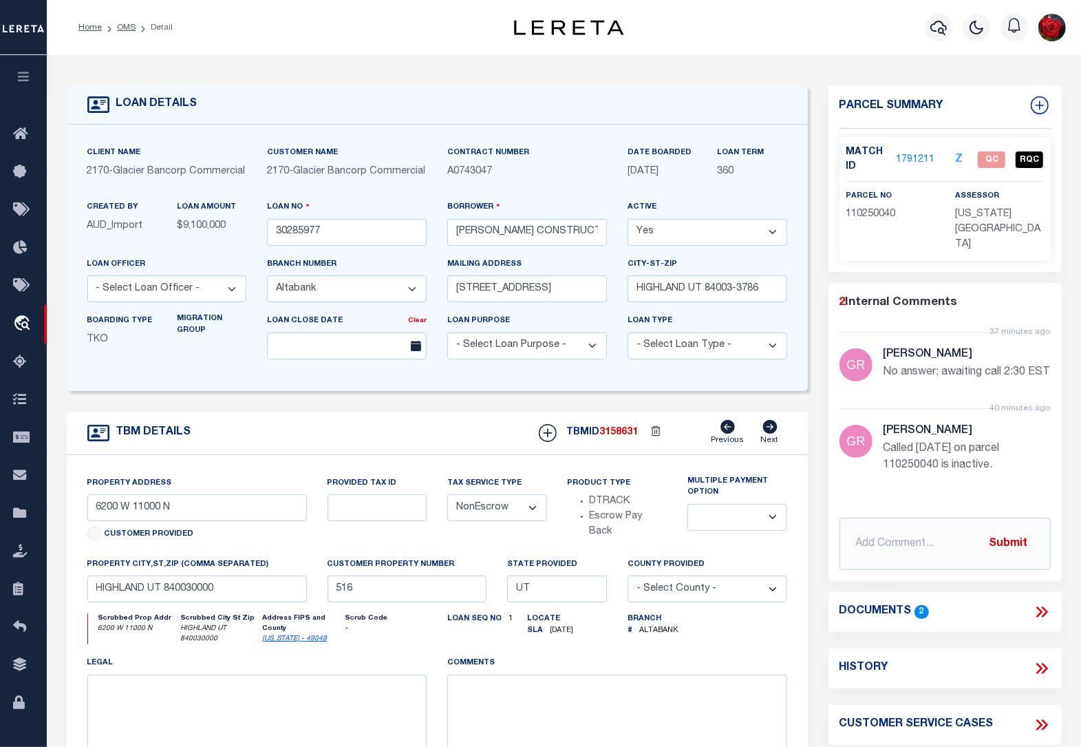
click at [1017, 294] on div "2 Internal Comments" at bounding box center [943, 303] width 206 height 18
